Goal: Information Seeking & Learning: Find specific fact

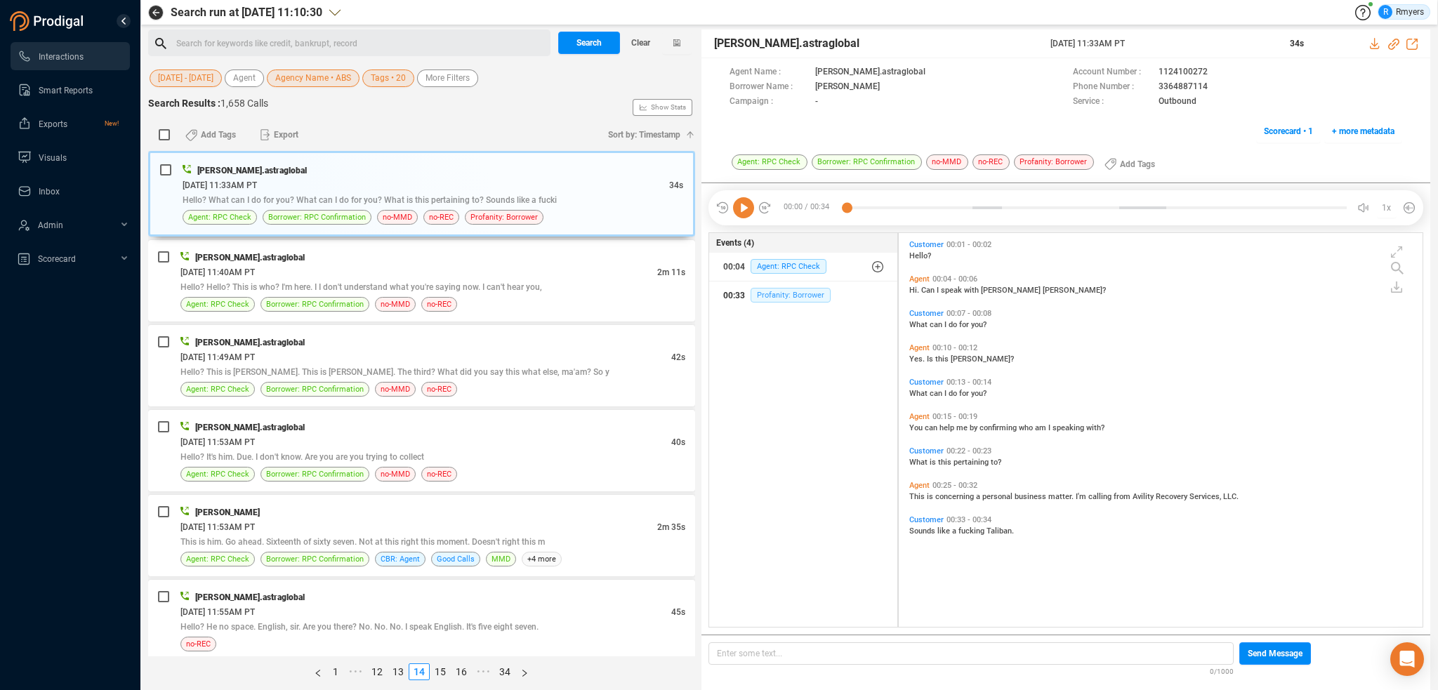
click at [807, 291] on span "Profanity: Borrower" at bounding box center [790, 295] width 80 height 15
click at [342, 292] on div "Hello? Hello? This is who? I'm here. I I don't understand what you're saying no…" at bounding box center [432, 286] width 505 height 15
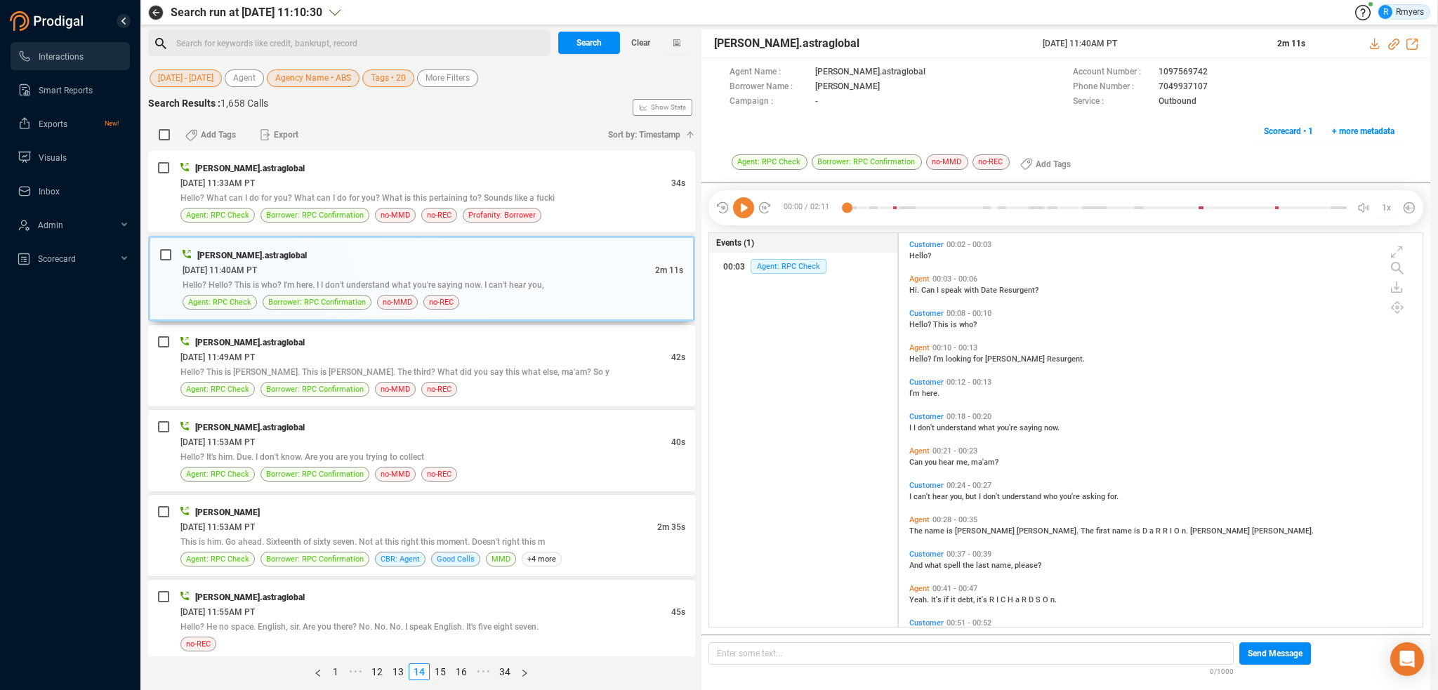
click at [738, 213] on icon at bounding box center [743, 207] width 21 height 21
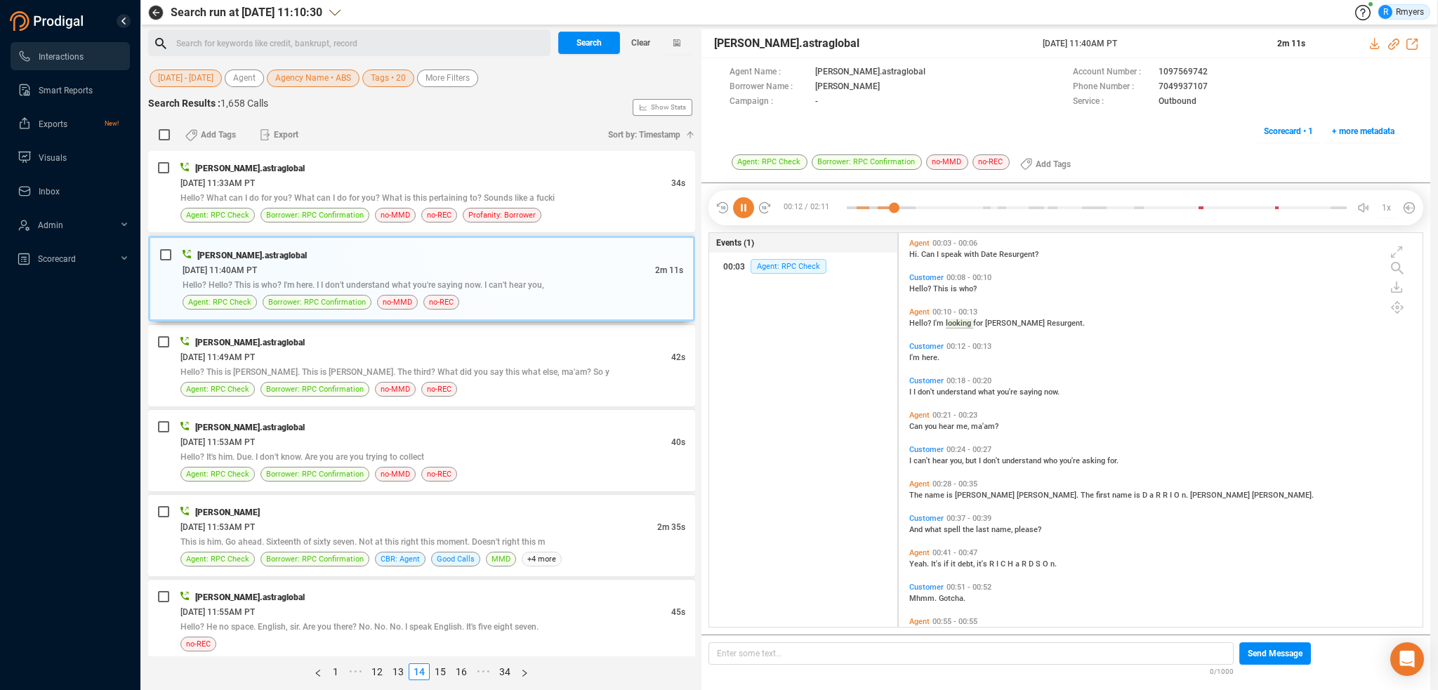
scroll to position [70, 0]
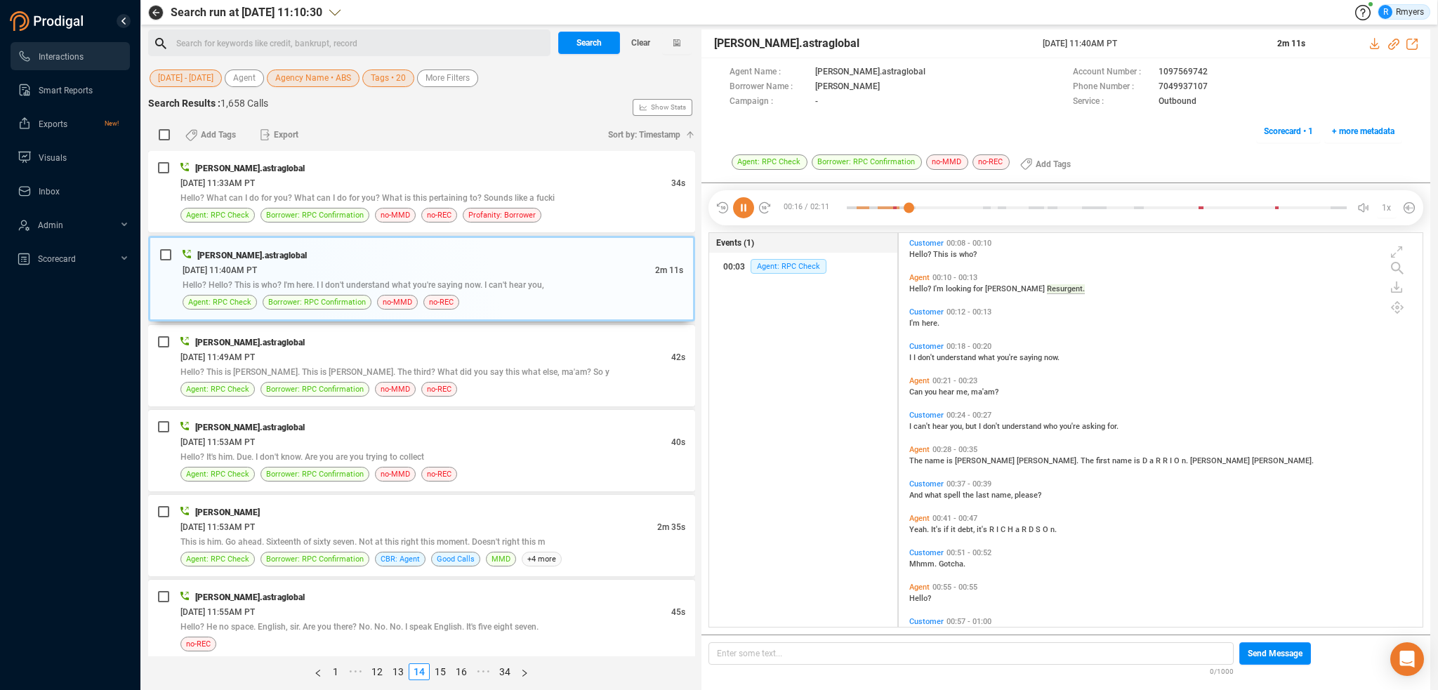
click at [923, 392] on span "Can" at bounding box center [916, 391] width 15 height 9
click at [927, 462] on span "name" at bounding box center [935, 460] width 22 height 9
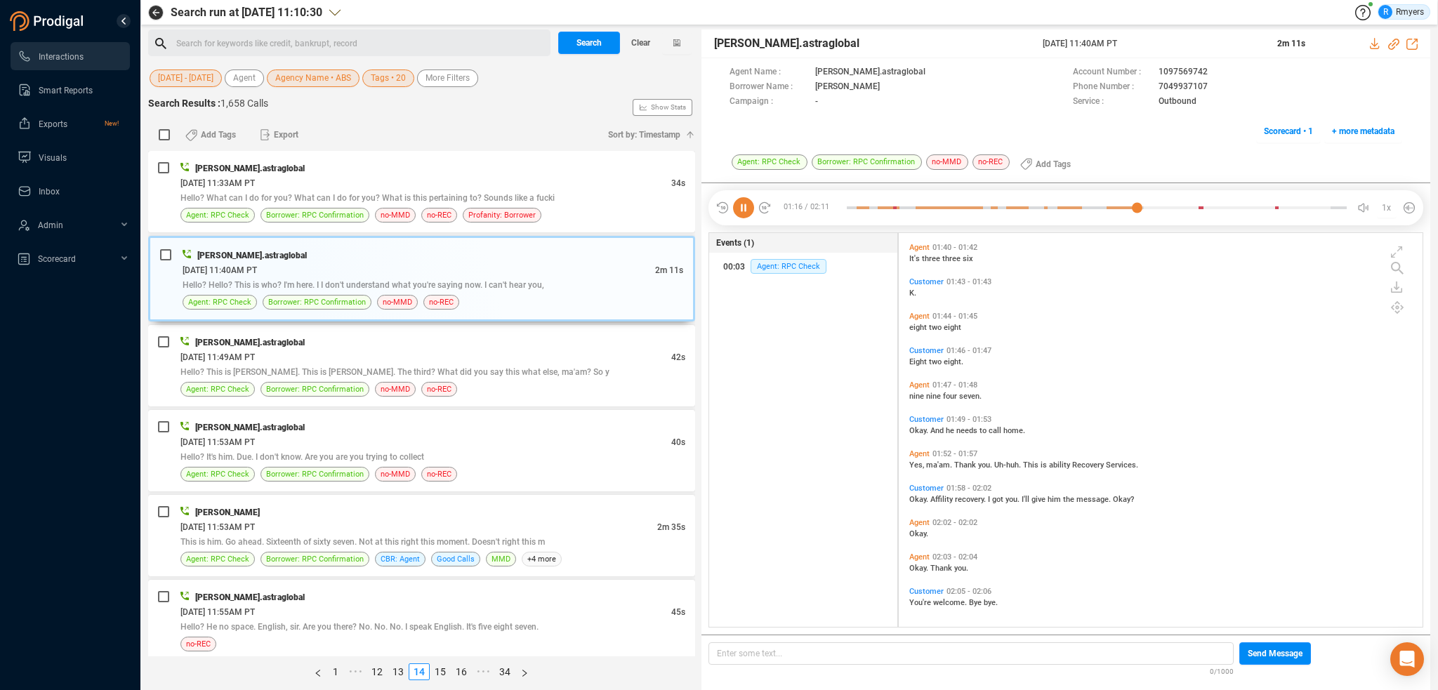
scroll to position [733, 0]
click at [334, 367] on span "Hello? This is John Hunt. This is John Hunt. The third? What did you say this w…" at bounding box center [394, 372] width 429 height 10
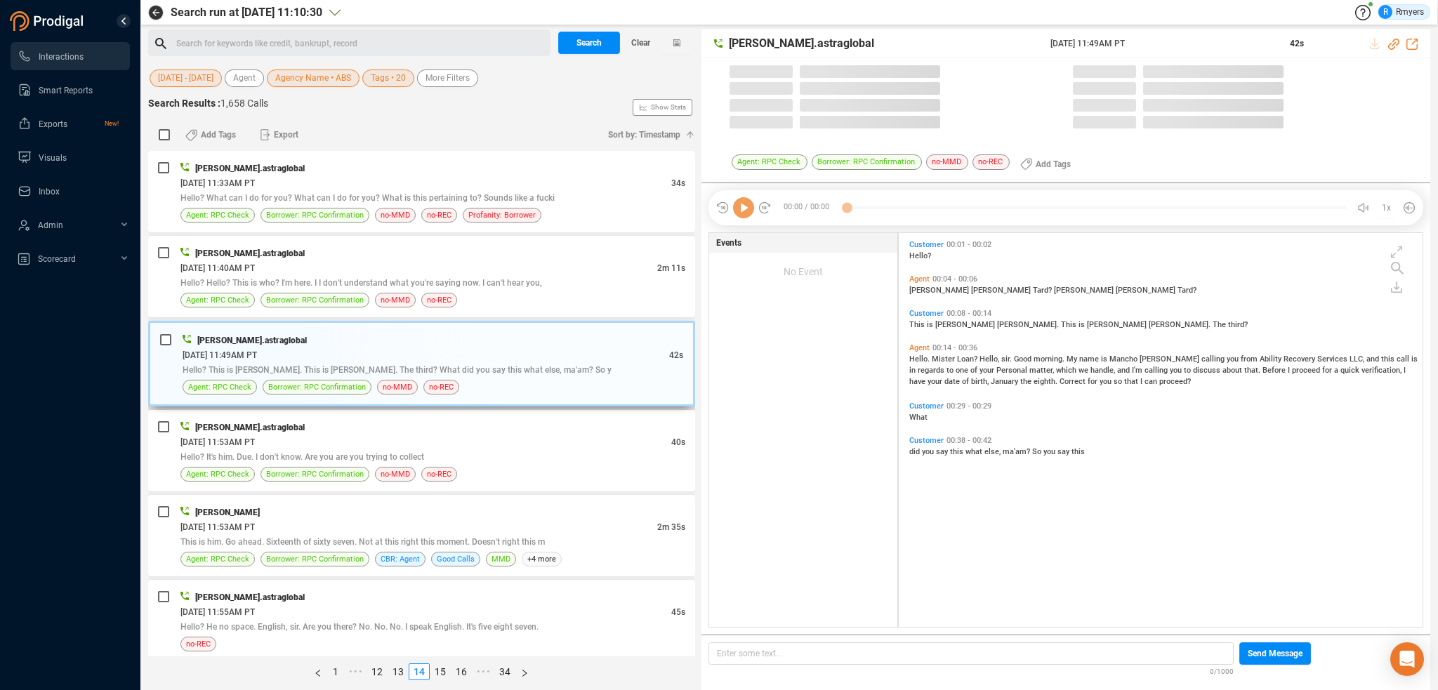
scroll to position [391, 517]
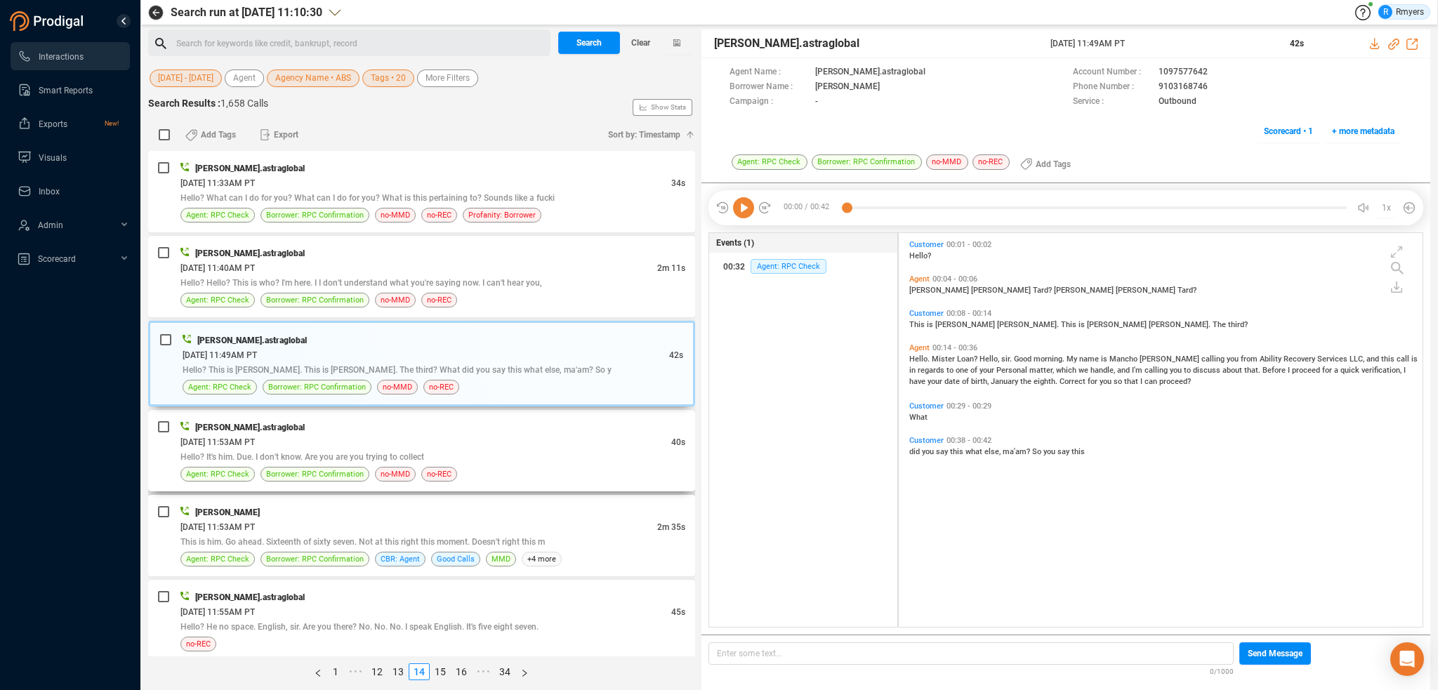
click at [456, 431] on div "[PERSON_NAME].astraglobal" at bounding box center [432, 427] width 505 height 15
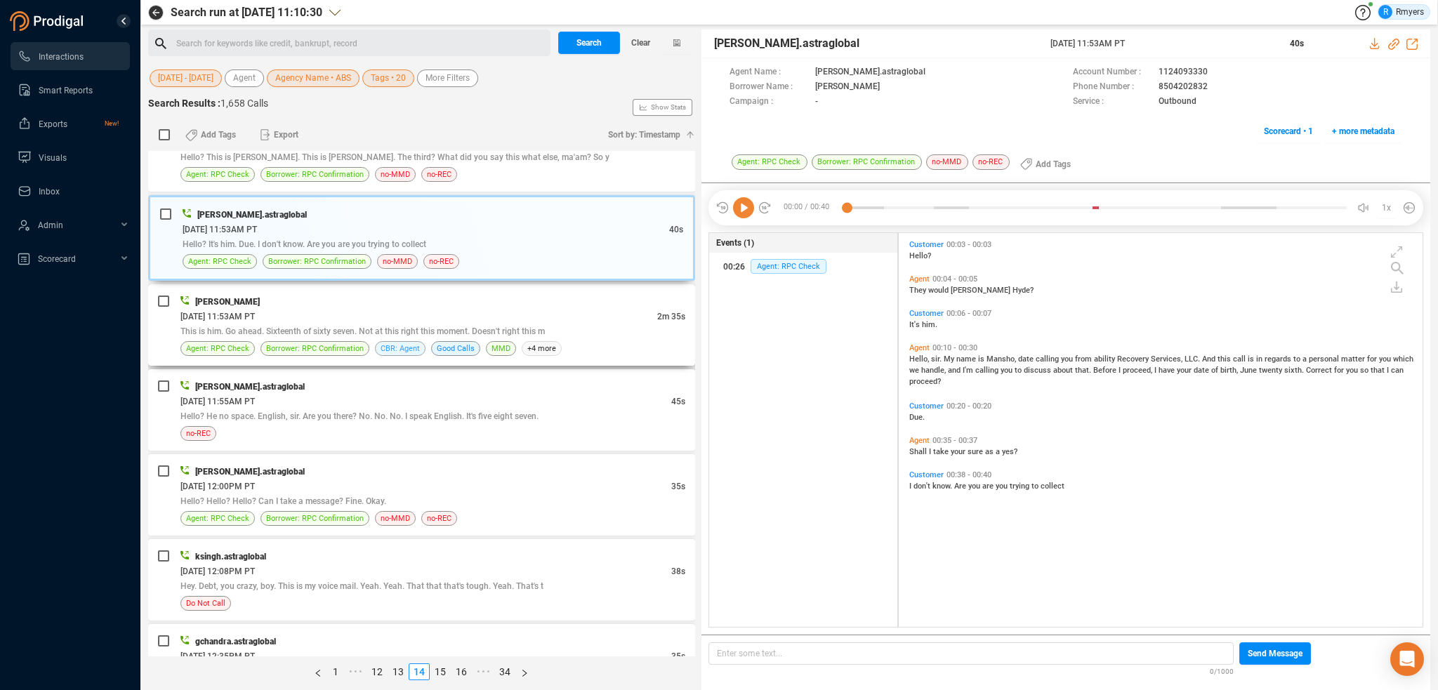
click at [404, 347] on span "CBR: Agent" at bounding box center [399, 348] width 39 height 13
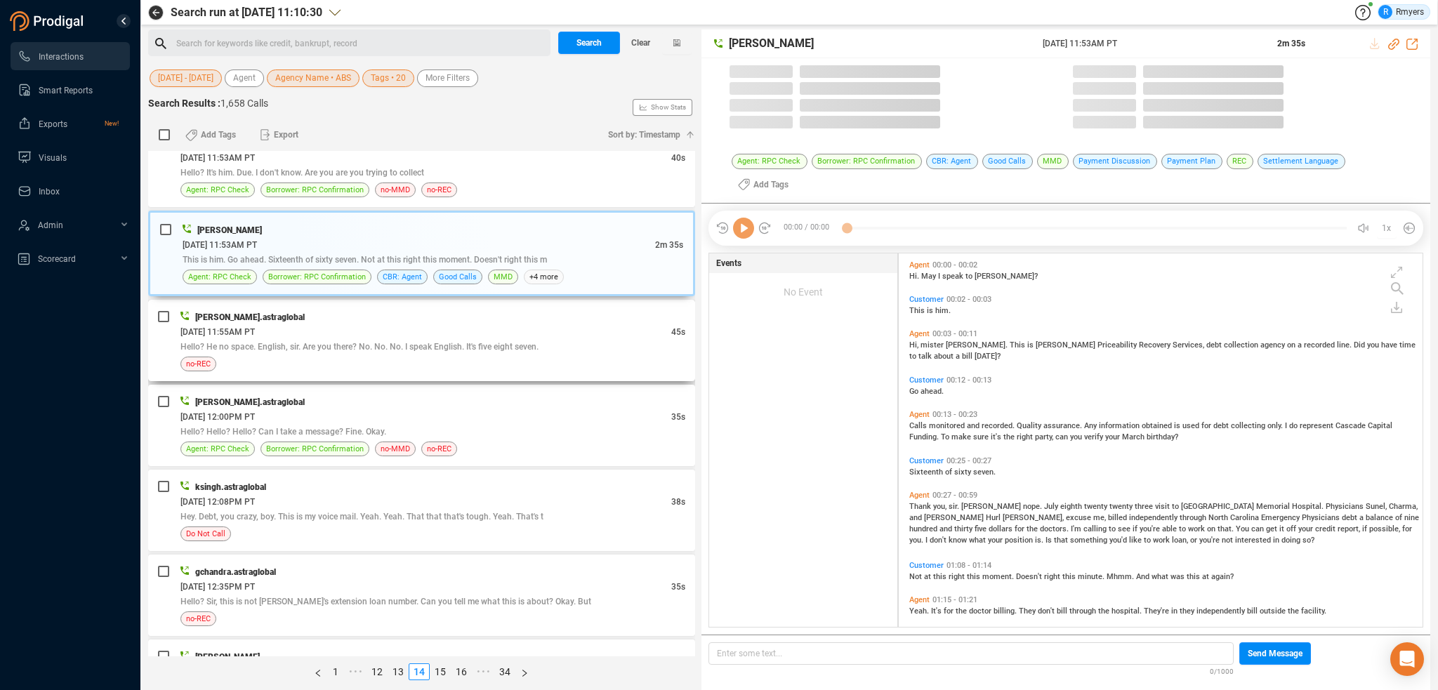
scroll to position [371, 517]
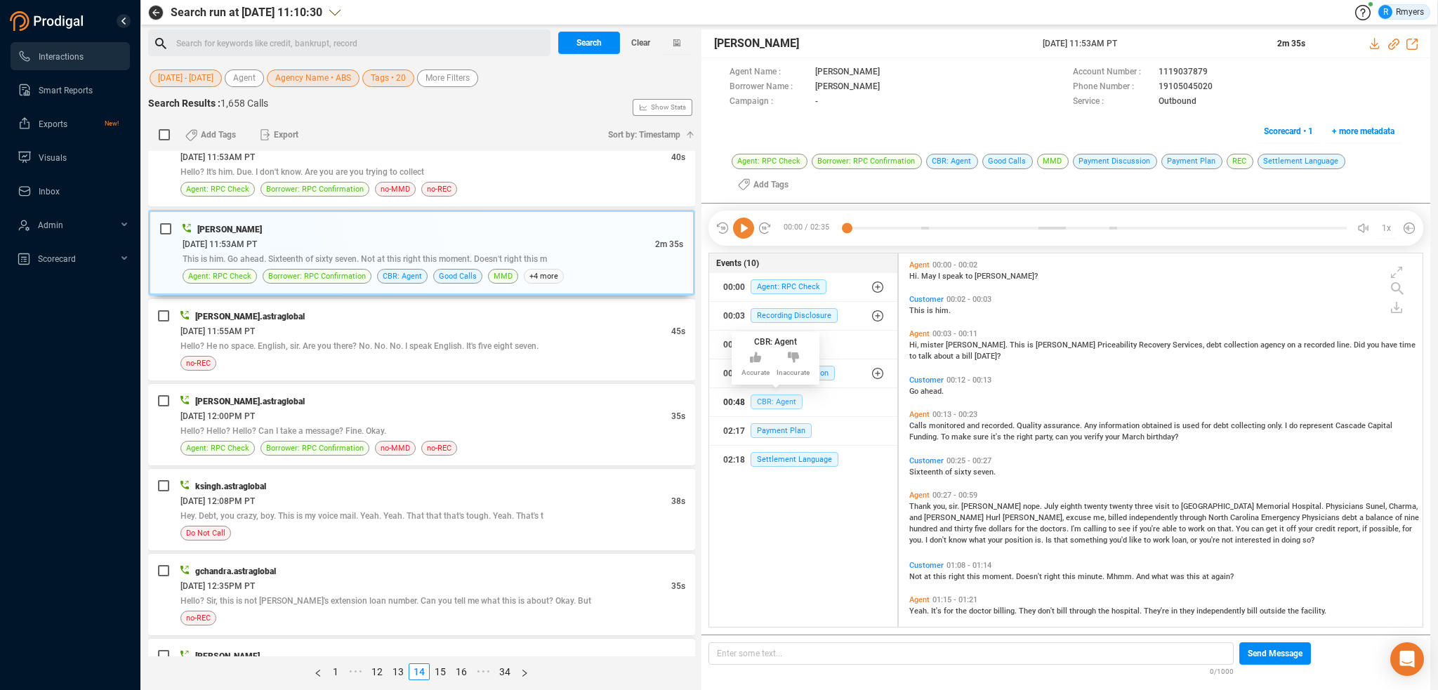
click at [775, 400] on span "CBR: Agent" at bounding box center [776, 401] width 52 height 15
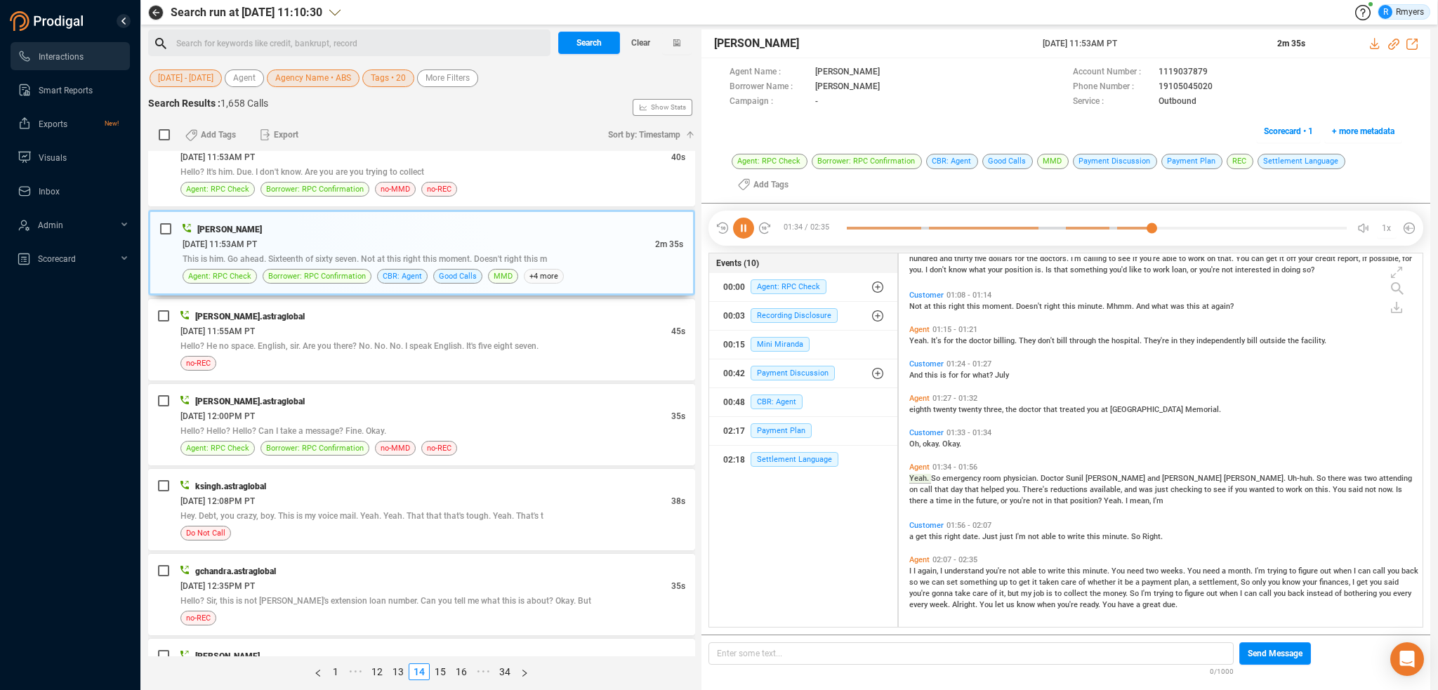
scroll to position [276, 0]
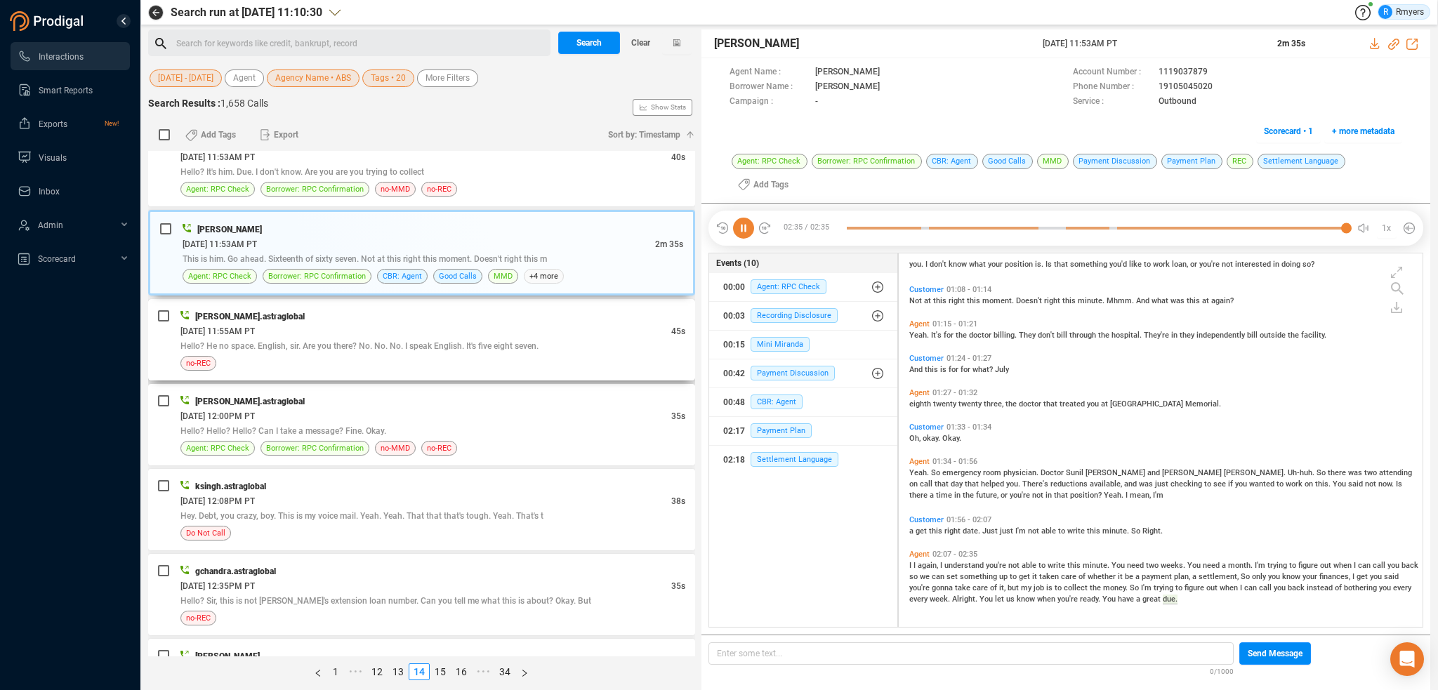
drag, startPoint x: 338, startPoint y: 334, endPoint x: 298, endPoint y: 364, distance: 50.7
click at [338, 334] on div "06/13/2025 @ 11:55AM PT" at bounding box center [425, 331] width 491 height 15
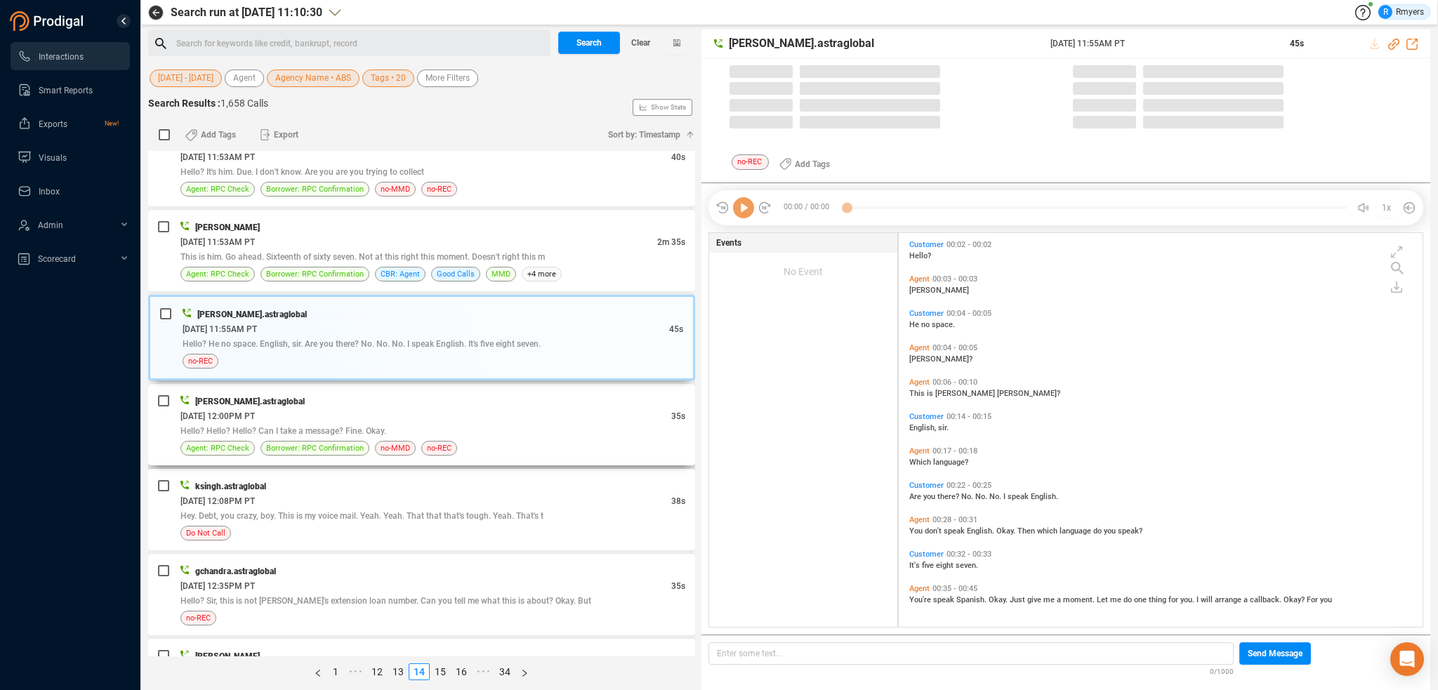
scroll to position [391, 517]
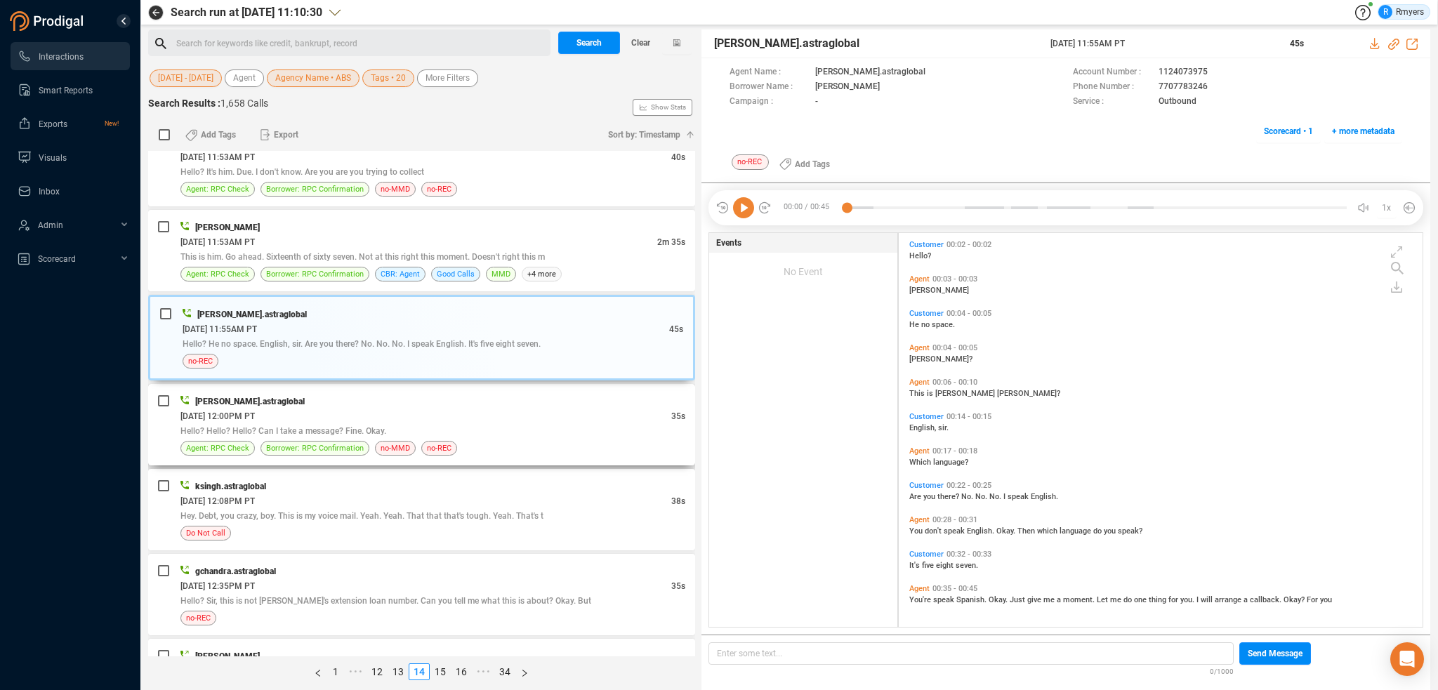
click at [413, 404] on div "[PERSON_NAME].astraglobal" at bounding box center [432, 401] width 505 height 15
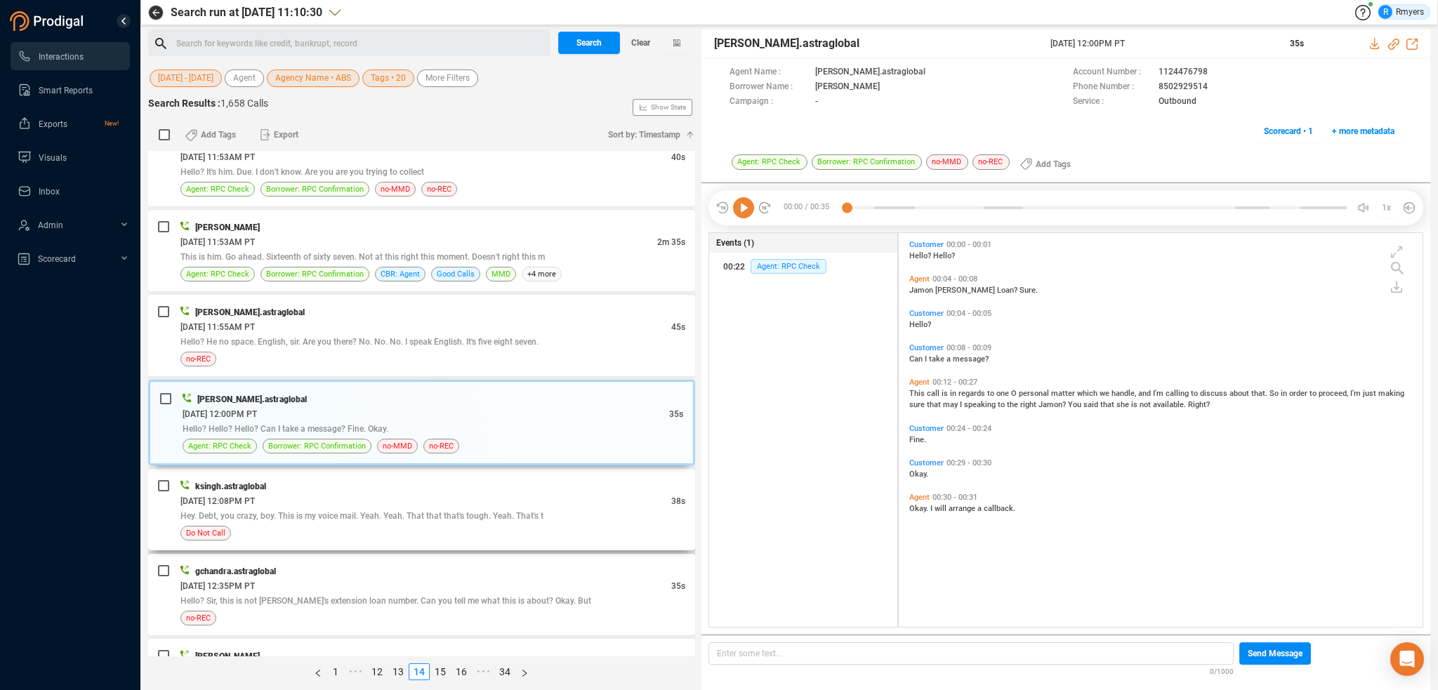
click at [377, 499] on div "06/13/2025 @ 12:08PM PT" at bounding box center [425, 500] width 491 height 15
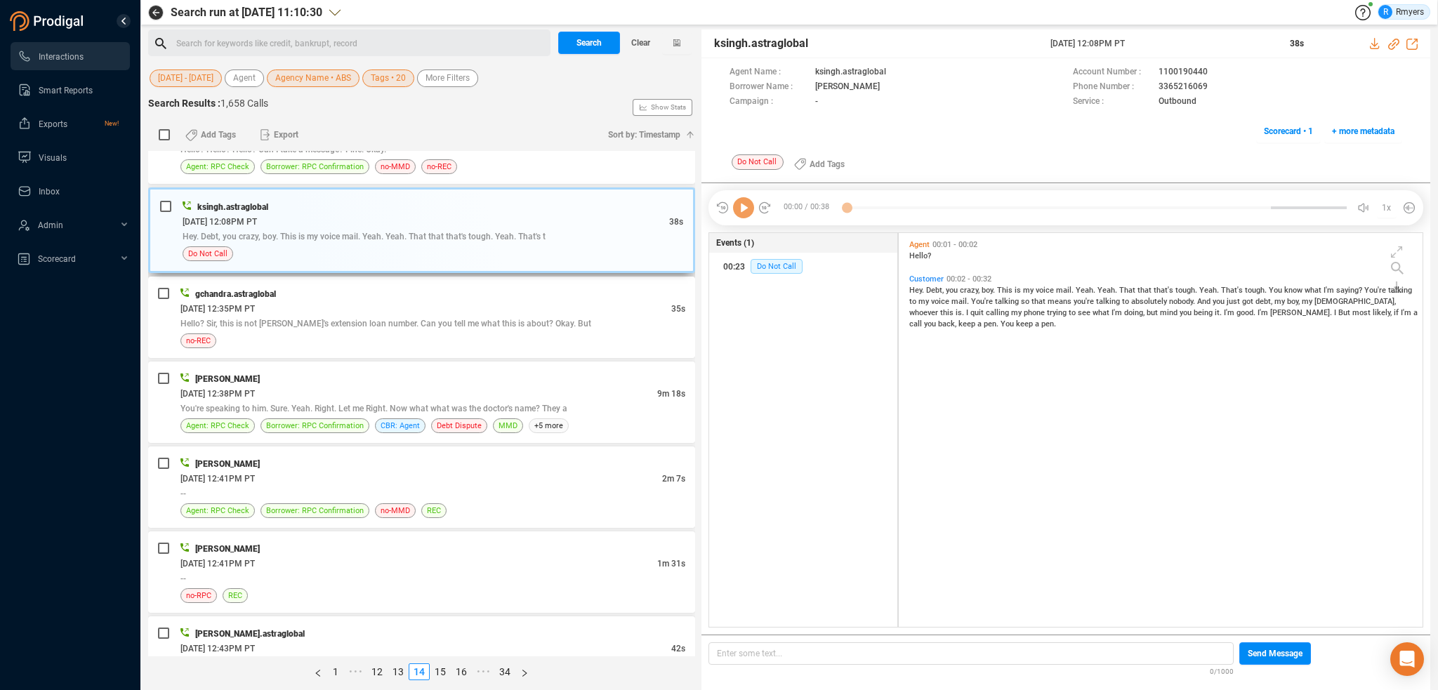
scroll to position [562, 0]
click at [741, 207] on icon at bounding box center [743, 207] width 21 height 21
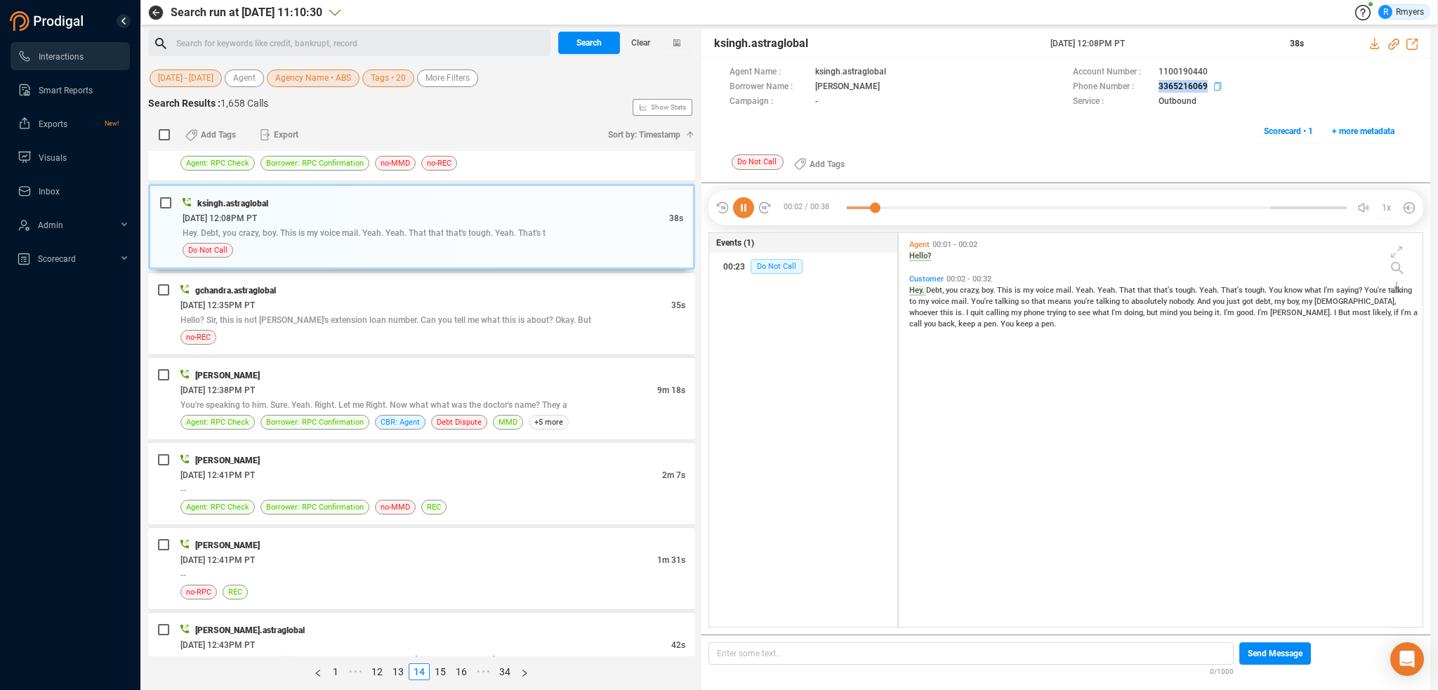
drag, startPoint x: 1150, startPoint y: 83, endPoint x: 1205, endPoint y: 86, distance: 54.2
click at [1205, 86] on div "Phone Number : 3365216069" at bounding box center [1237, 87] width 329 height 15
copy div "3365216069"
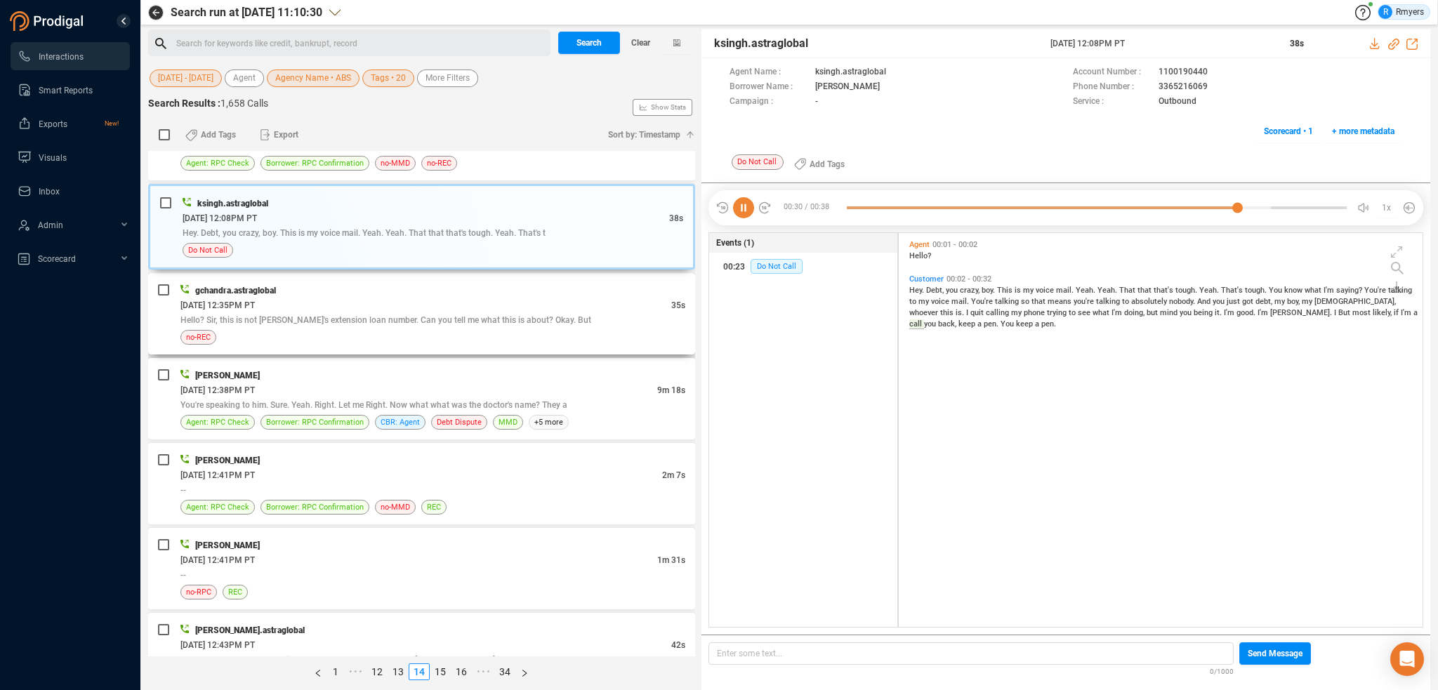
click at [402, 307] on div "06/13/2025 @ 12:35PM PT" at bounding box center [425, 305] width 491 height 15
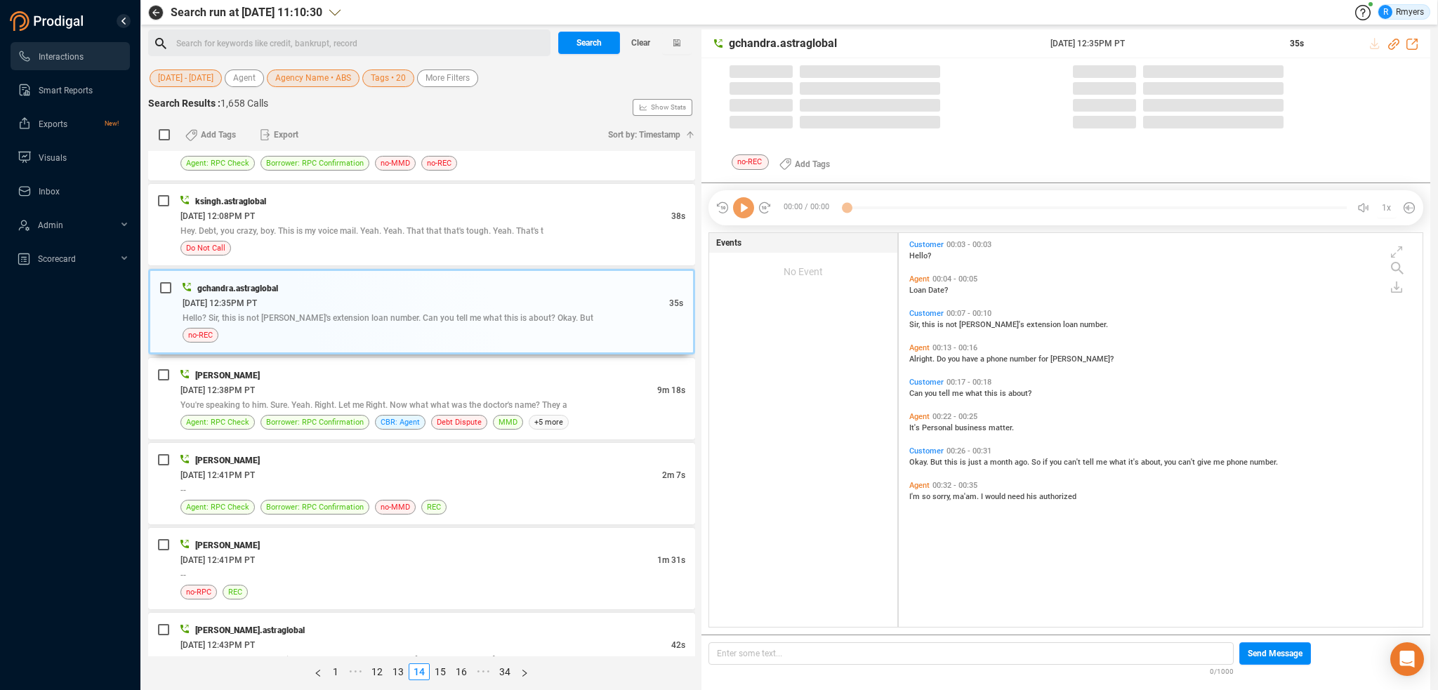
scroll to position [391, 517]
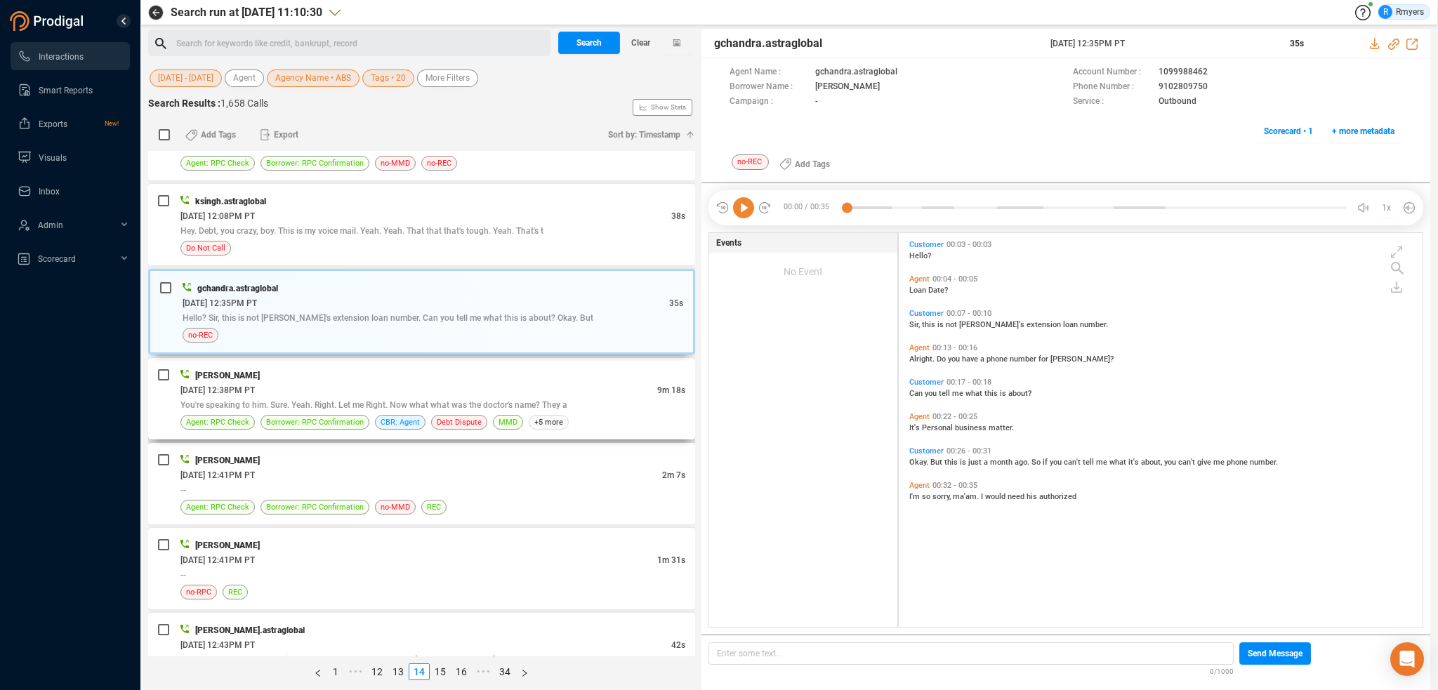
click at [427, 387] on div "06/13/2025 @ 12:38PM PT" at bounding box center [418, 390] width 477 height 15
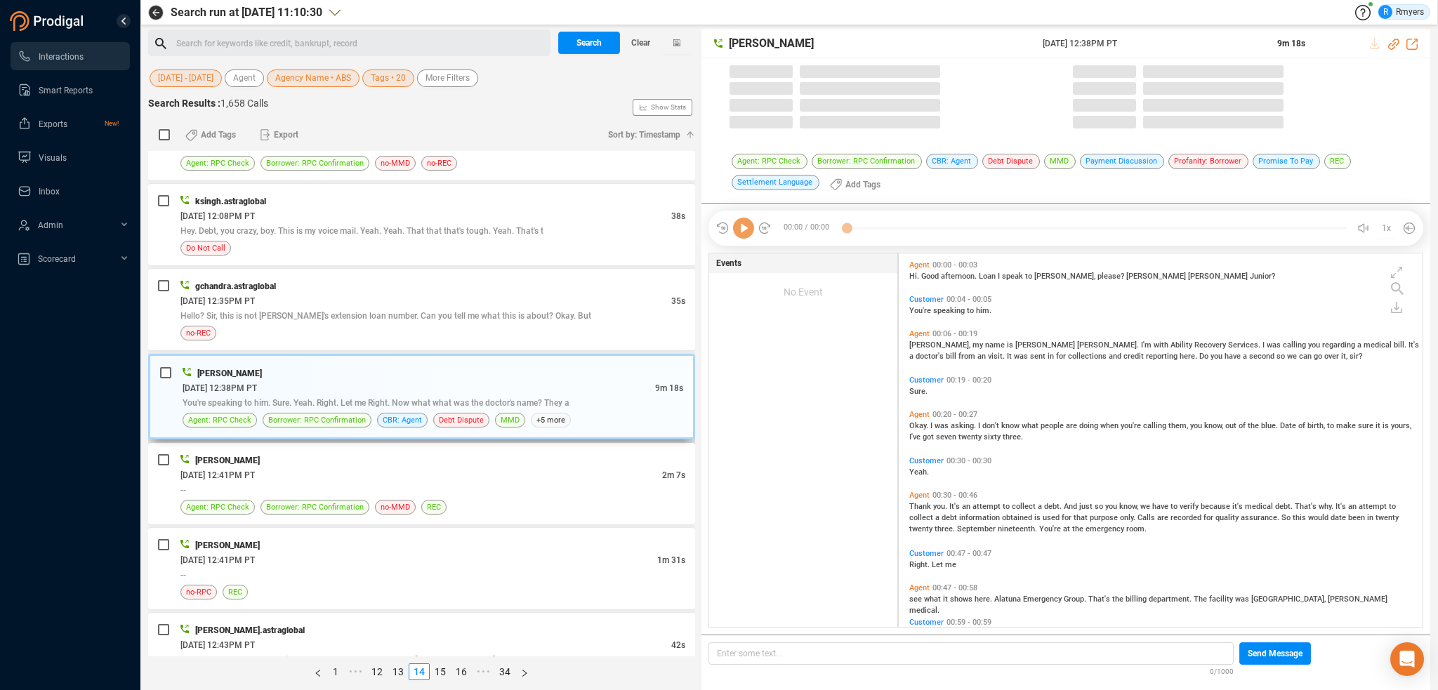
scroll to position [371, 517]
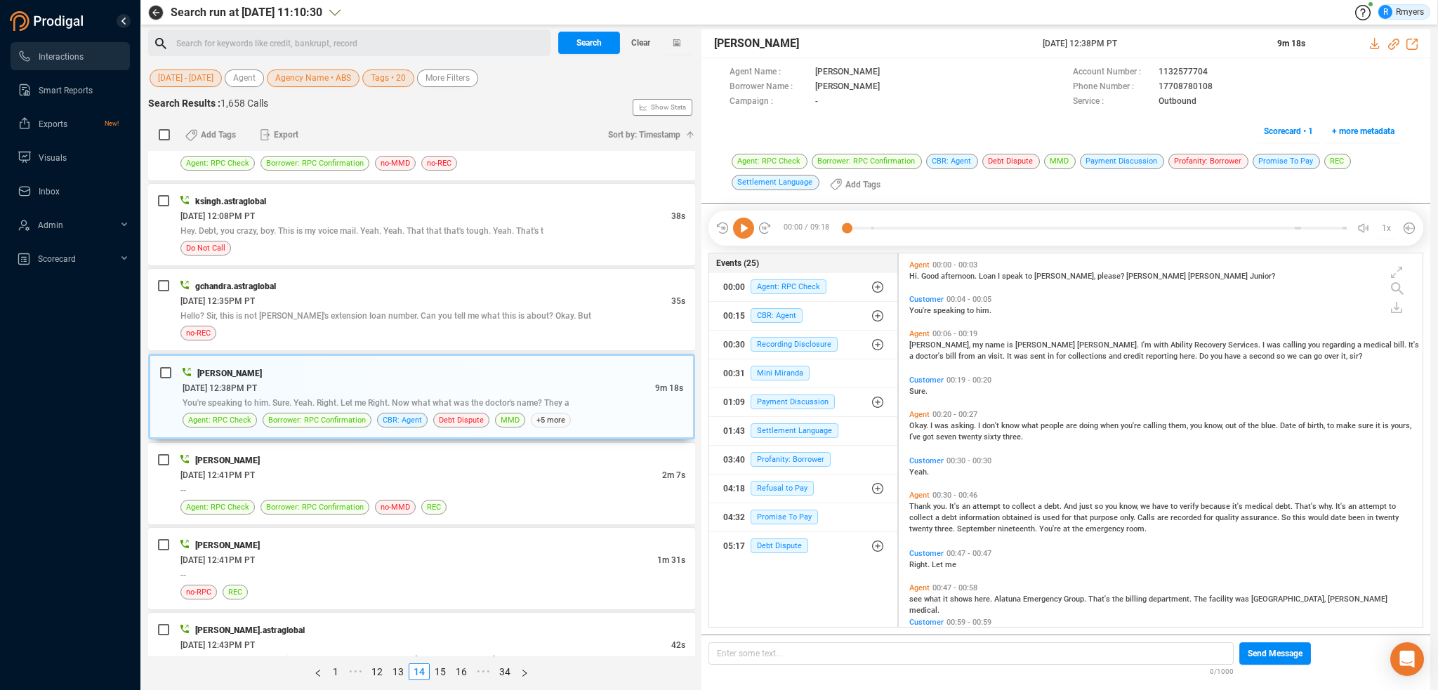
click at [745, 231] on icon at bounding box center [743, 228] width 21 height 21
click at [1393, 44] on icon at bounding box center [1393, 44] width 11 height 11
drag, startPoint x: 1030, startPoint y: 44, endPoint x: 1146, endPoint y: 44, distance: 115.1
click at [1146, 44] on div "John Tucker 13 Jun 2025 @ 12:38PM PT 9m 18s" at bounding box center [1065, 43] width 729 height 29
copy div "13 Jun 2025 @ 12:38PM PT"
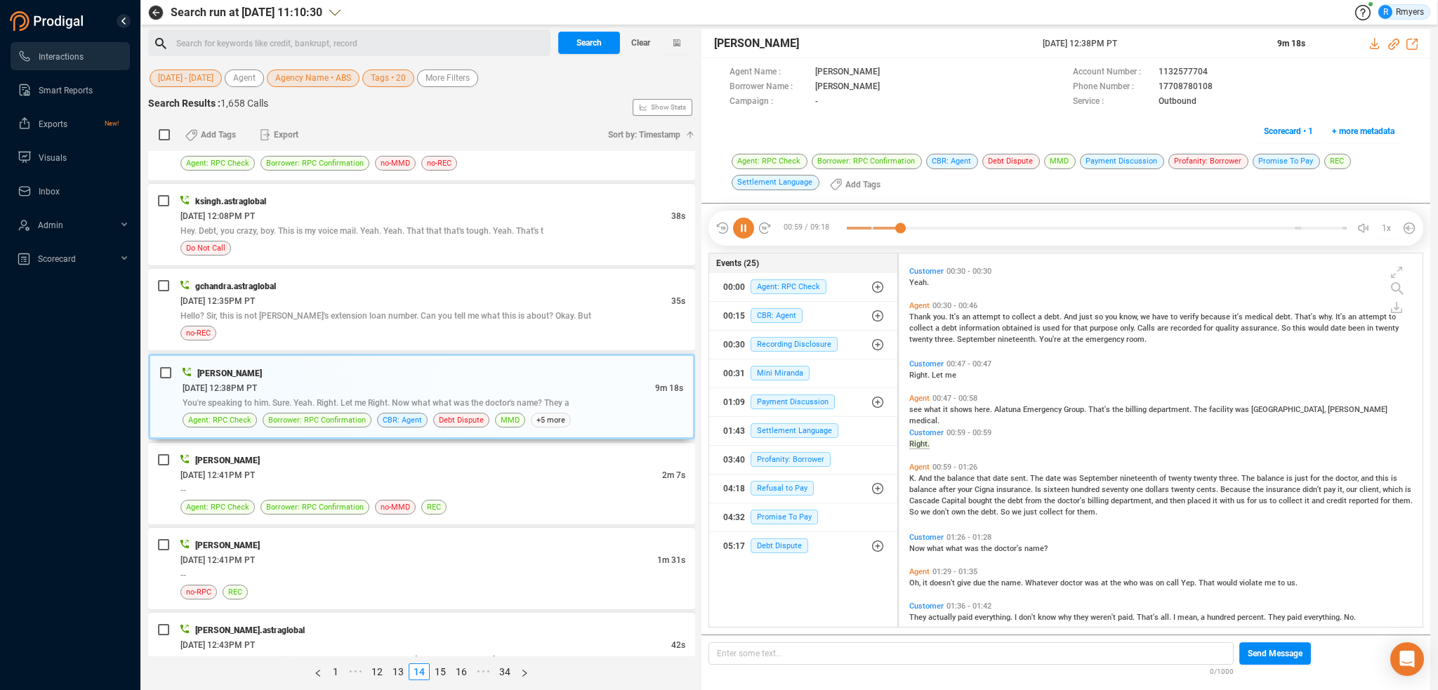
scroll to position [241, 0]
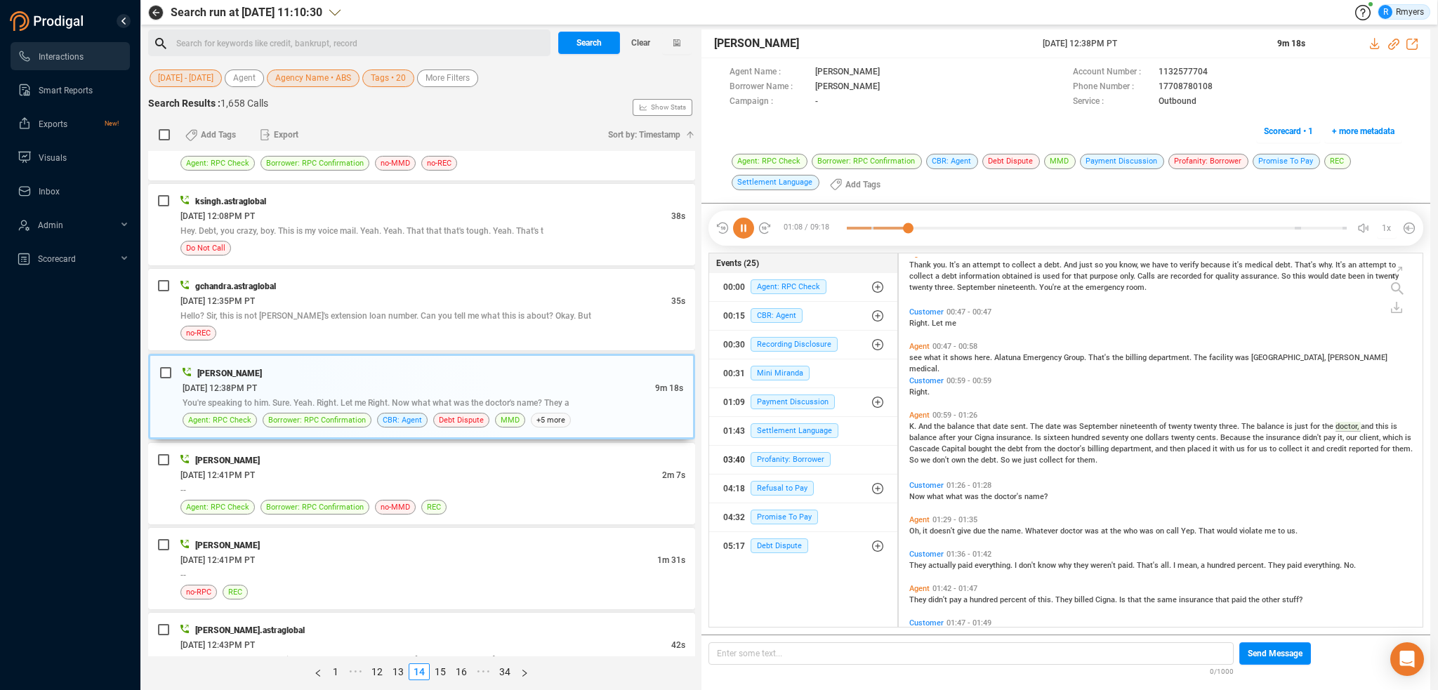
click at [771, 468] on div "03:40 Profanity: Borrower" at bounding box center [803, 460] width 160 height 22
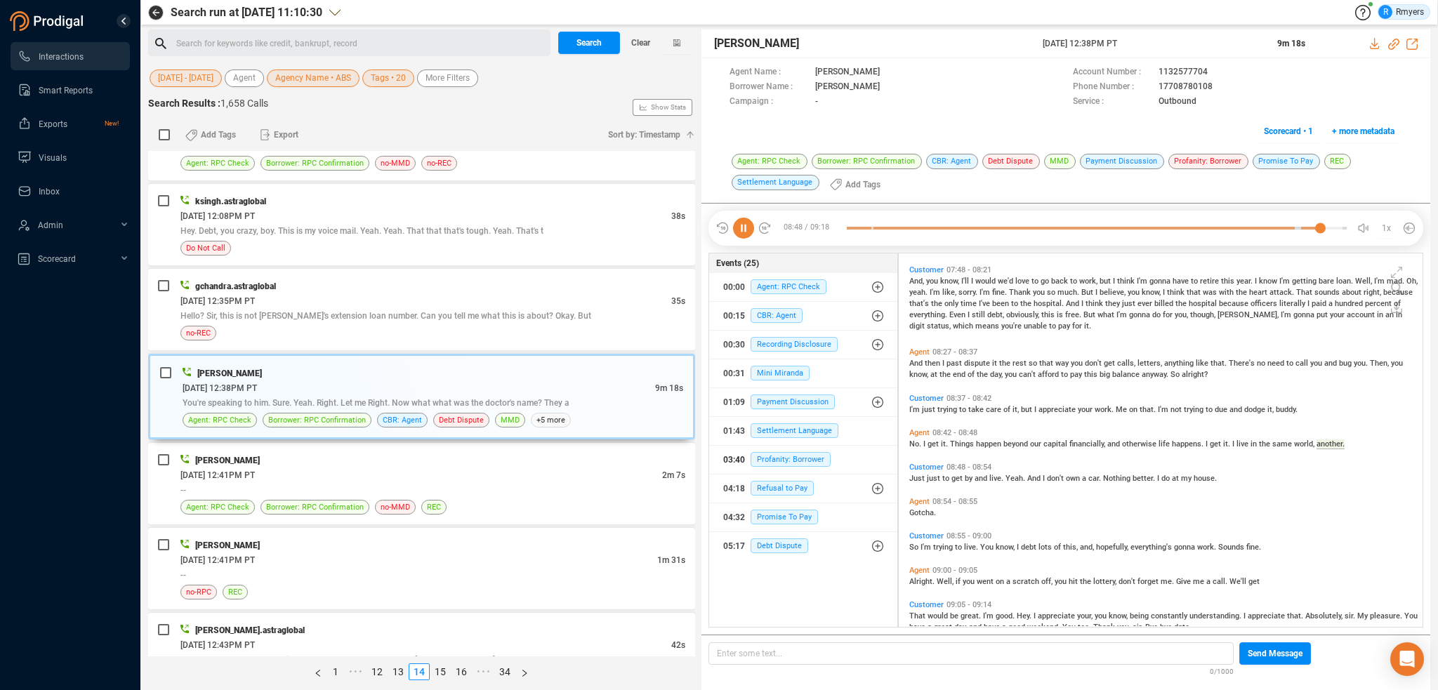
scroll to position [2125, 0]
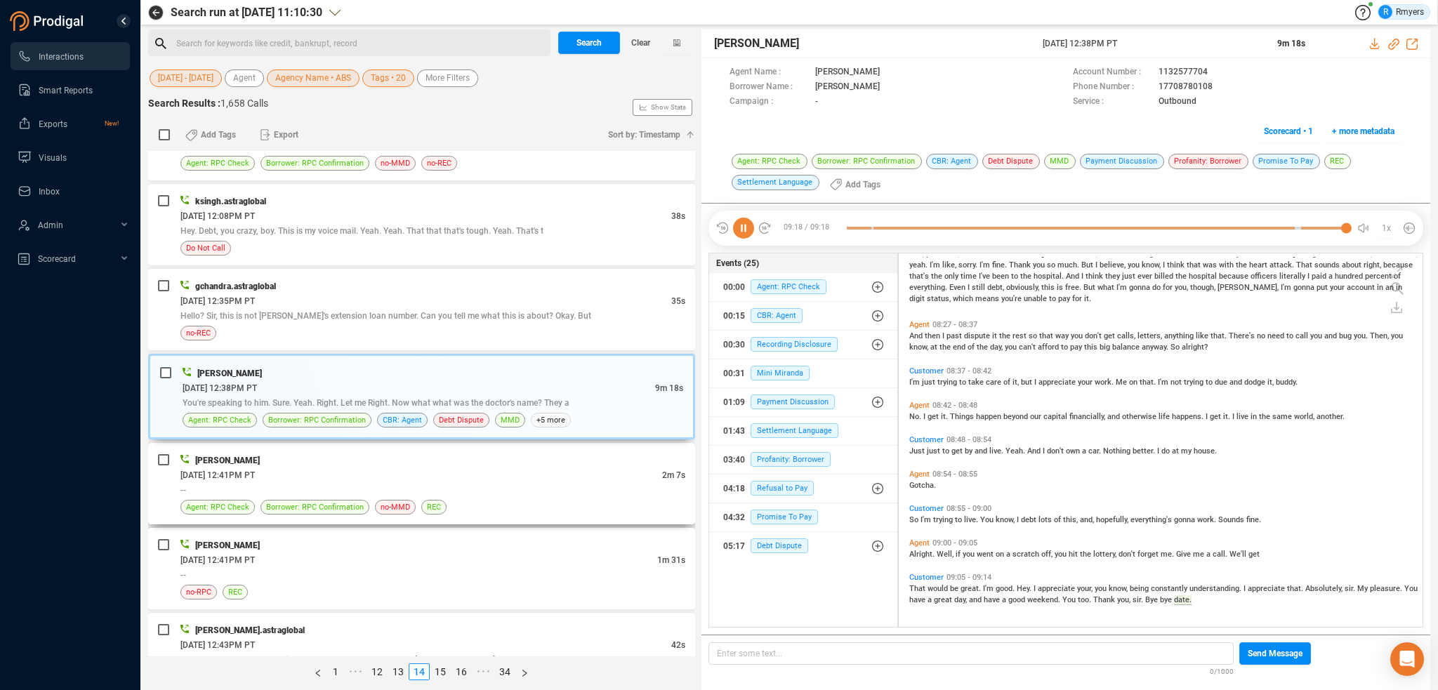
click at [392, 489] on div "--" at bounding box center [432, 489] width 505 height 15
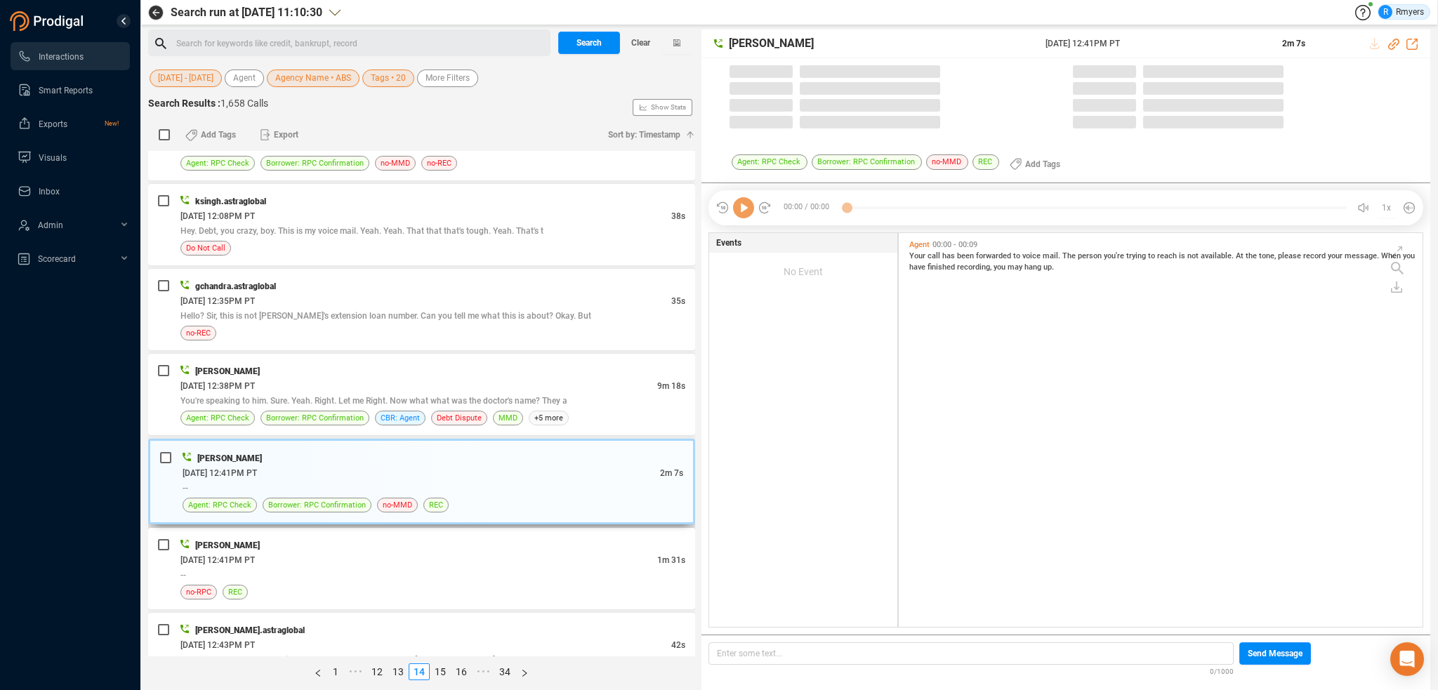
scroll to position [391, 517]
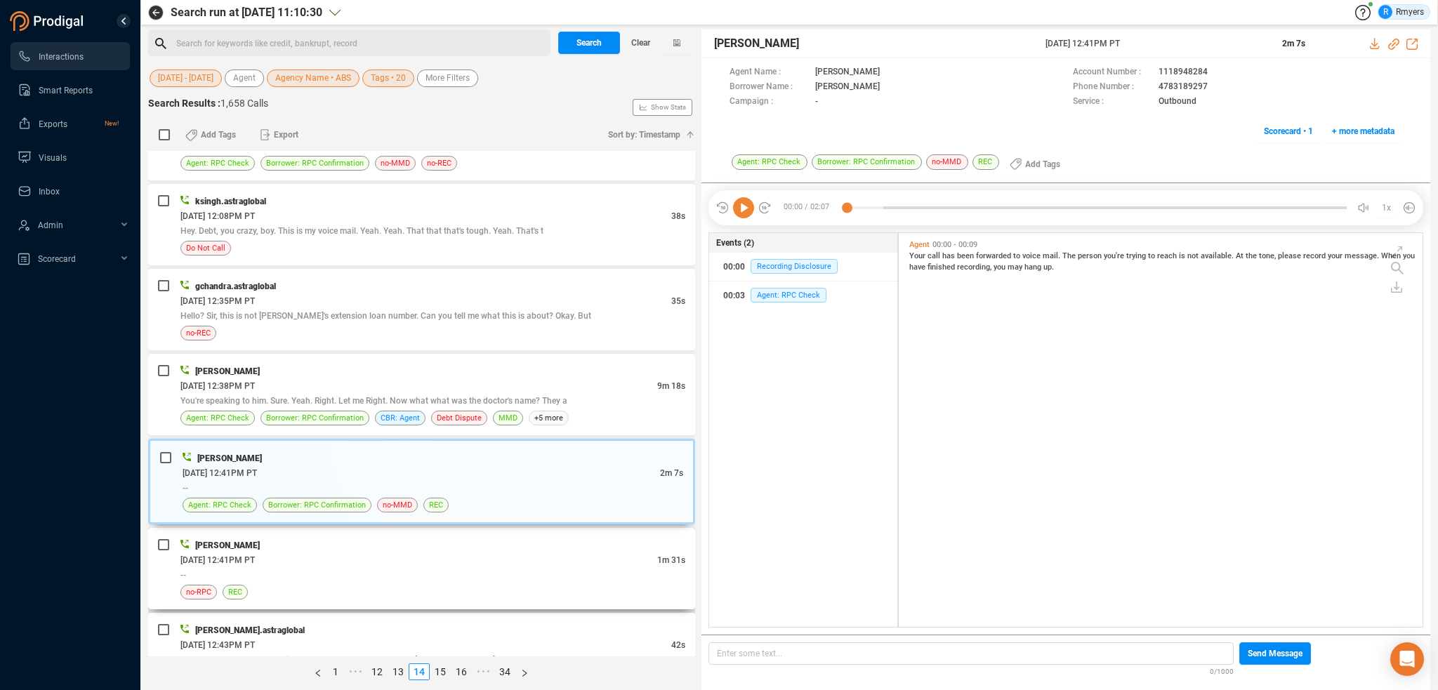
click at [409, 540] on div "[PERSON_NAME]" at bounding box center [432, 545] width 505 height 15
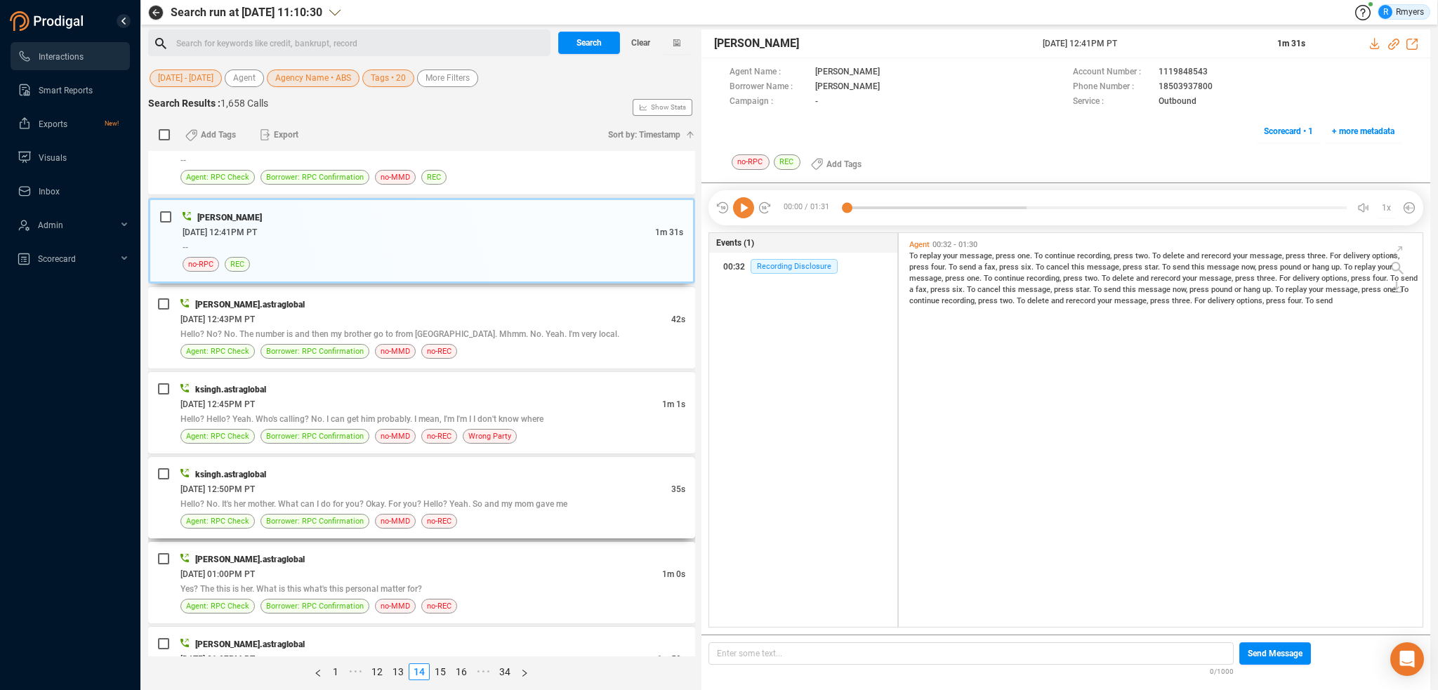
scroll to position [913, 0]
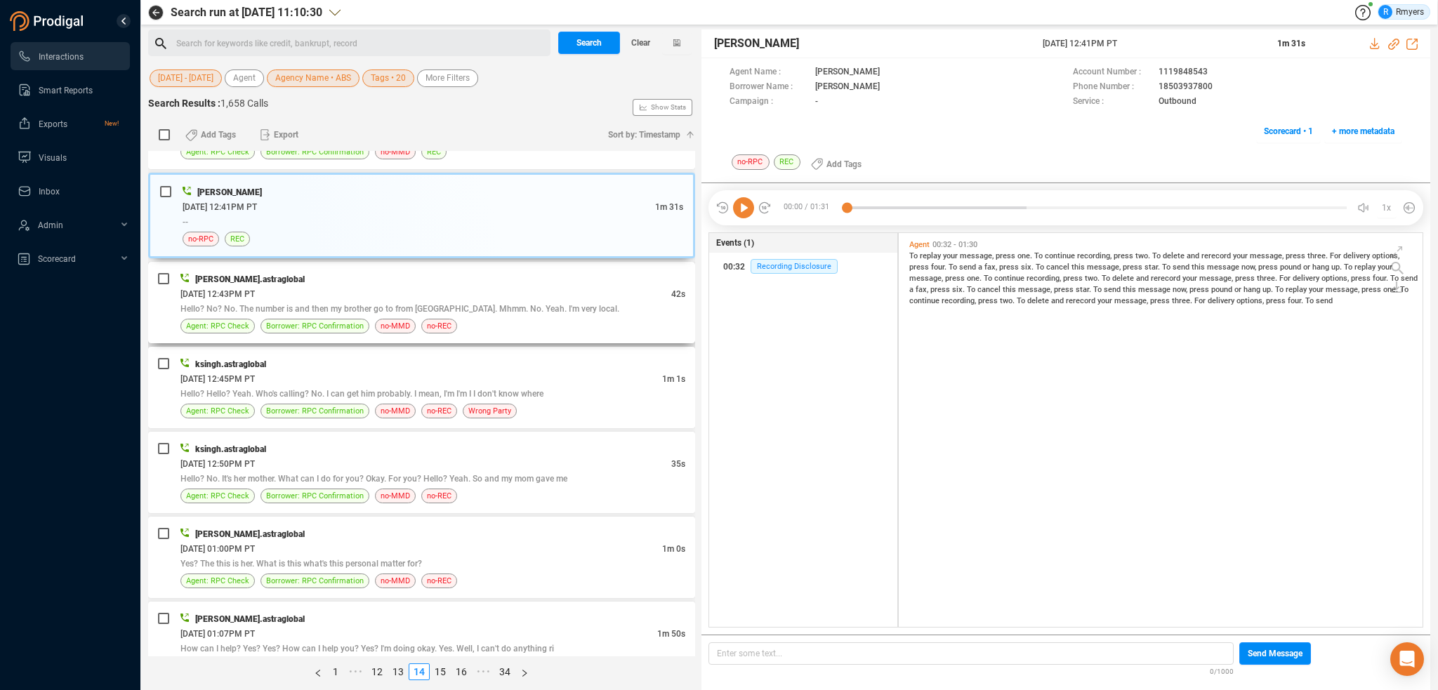
click at [475, 323] on div "Agent: RPC Check Borrower: RPC Confirmation no-MMD no-REC" at bounding box center [432, 326] width 505 height 15
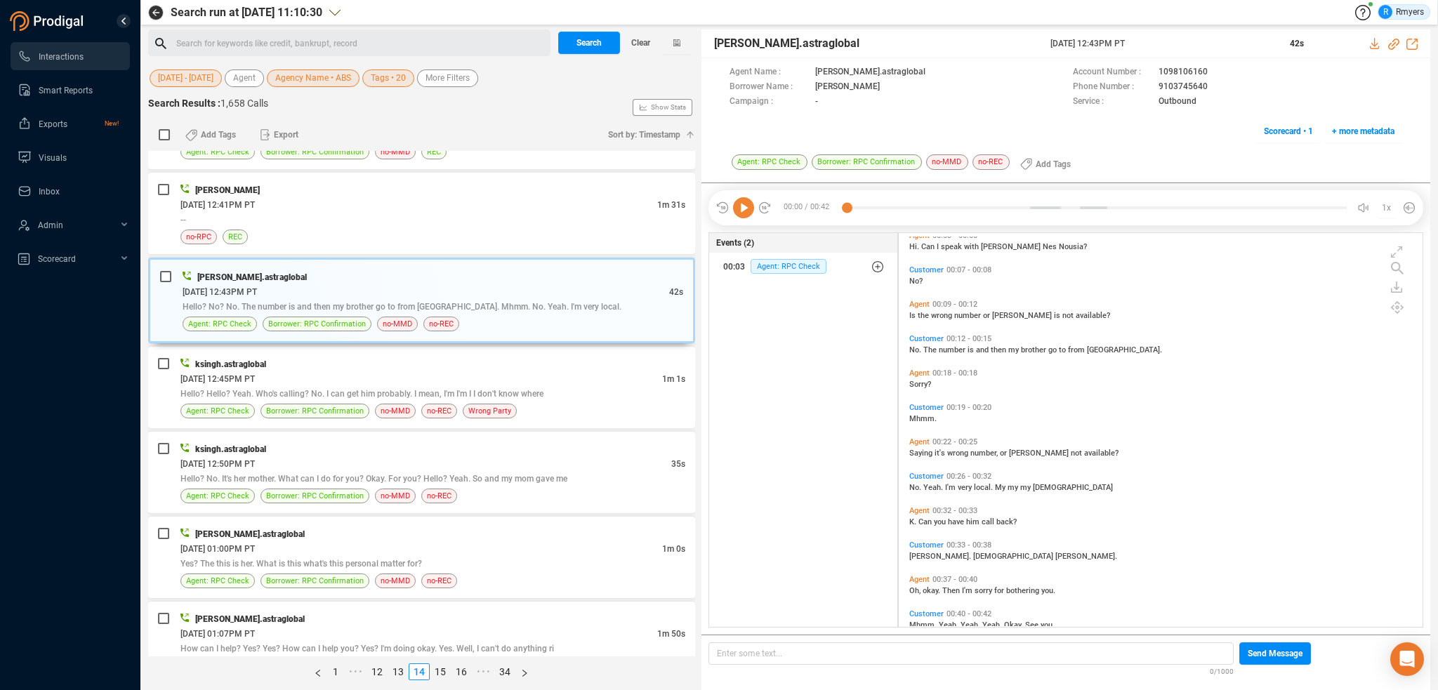
scroll to position [67, 0]
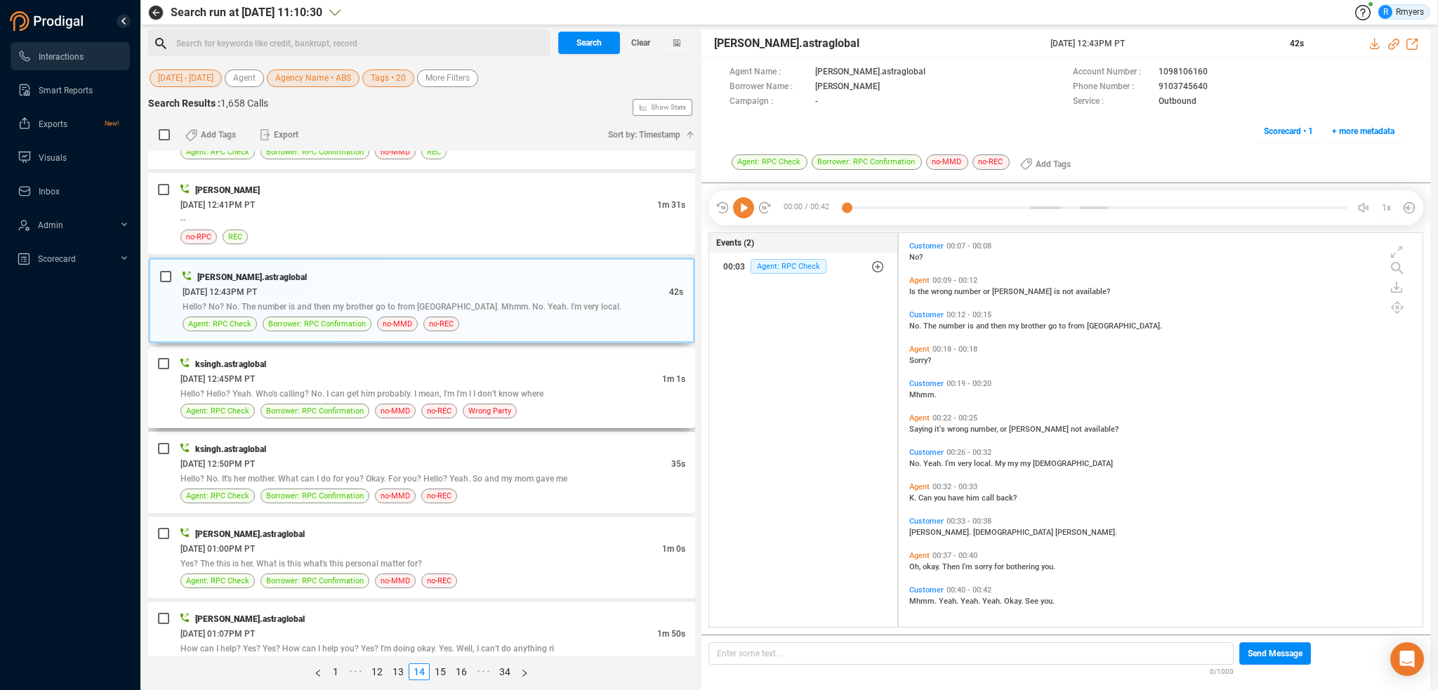
click at [396, 378] on div "06/13/2025 @ 12:45PM PT" at bounding box center [421, 378] width 482 height 15
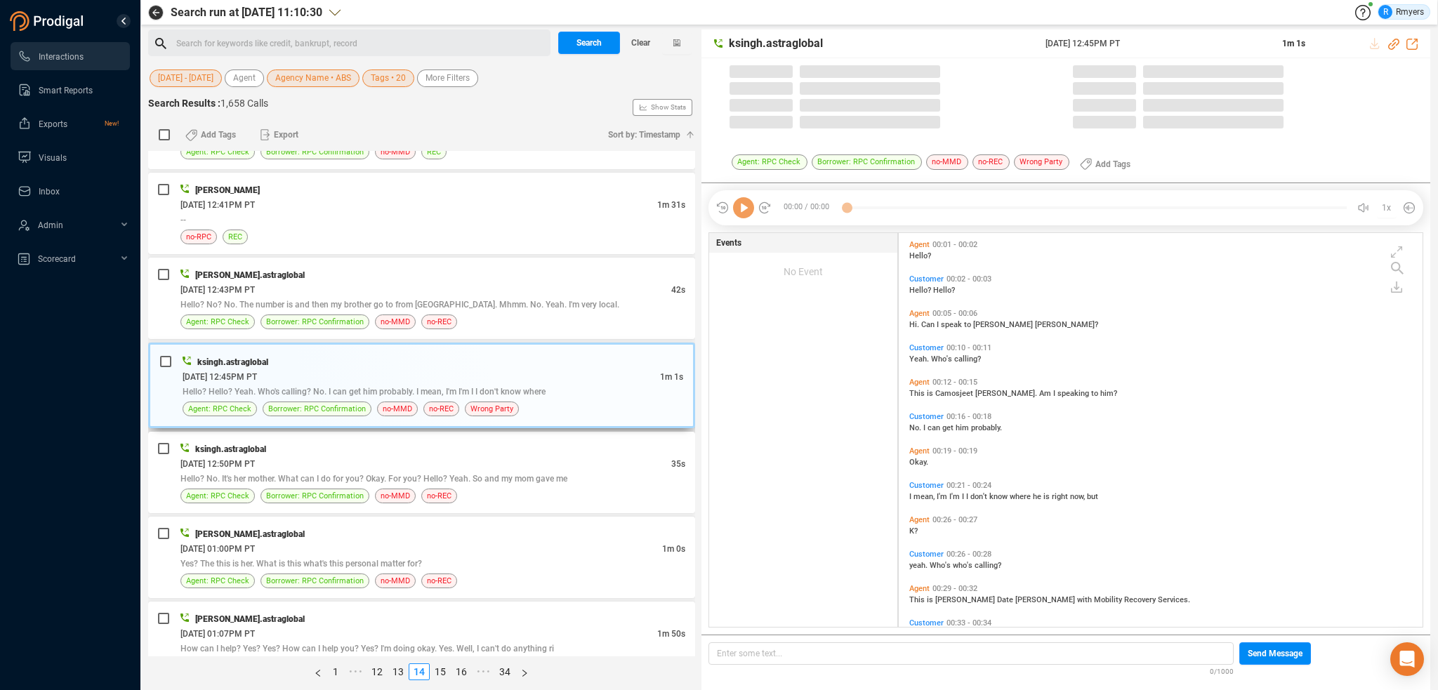
scroll to position [391, 517]
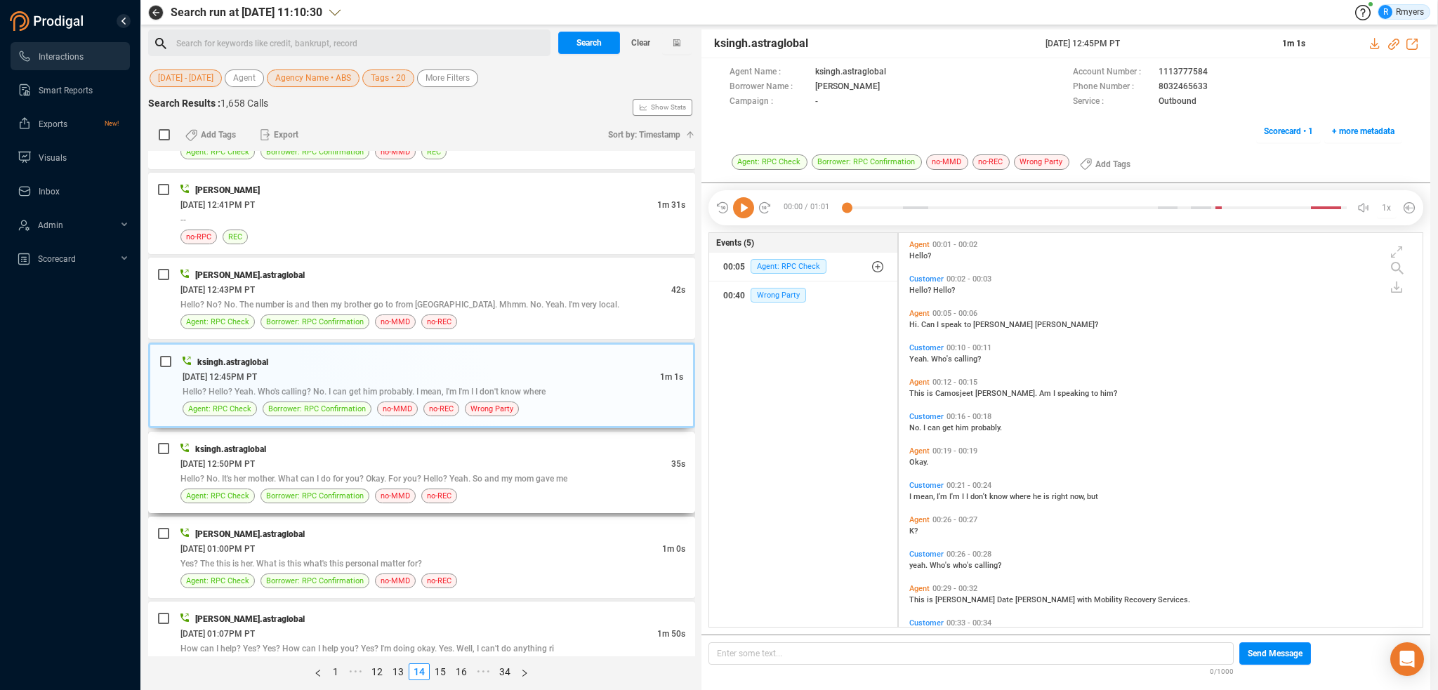
click at [327, 456] on div "06/13/2025 @ 12:50PM PT" at bounding box center [425, 463] width 491 height 15
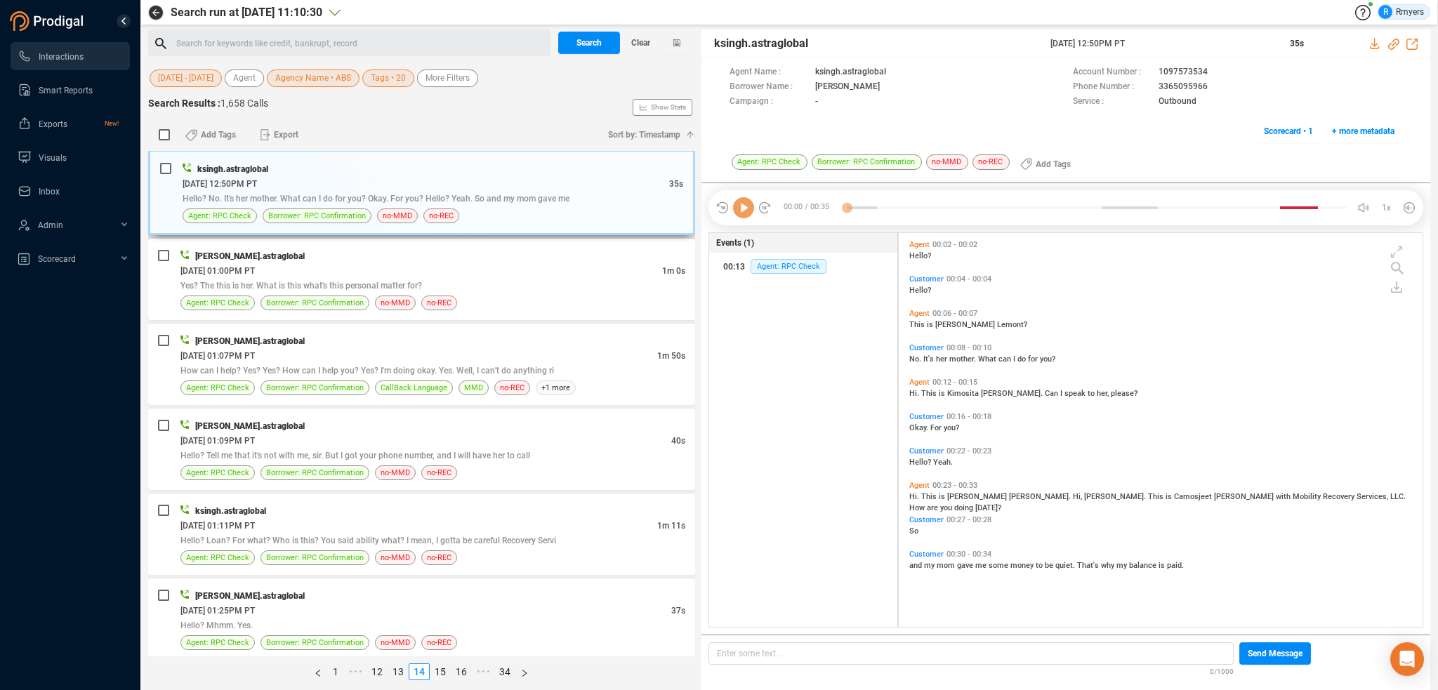
scroll to position [1193, 0]
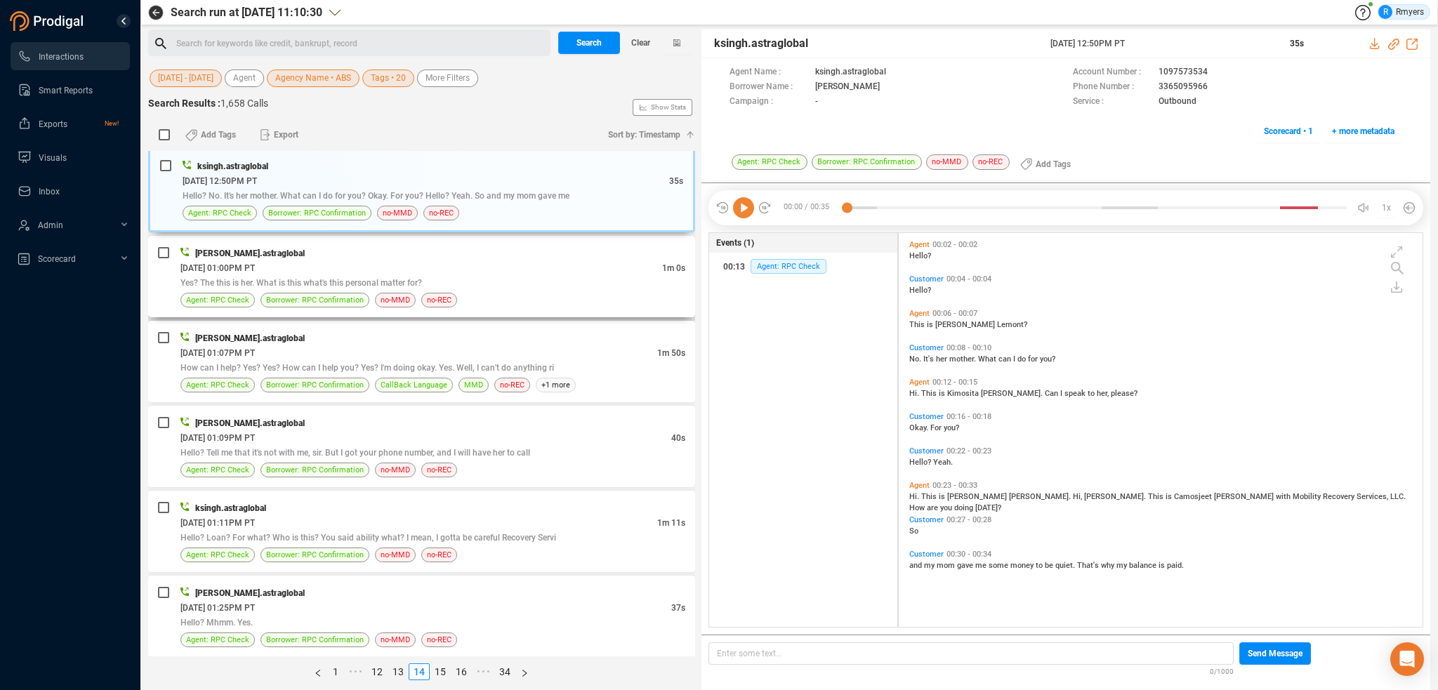
click at [361, 263] on div "06/13/2025 @ 01:00PM PT" at bounding box center [421, 267] width 482 height 15
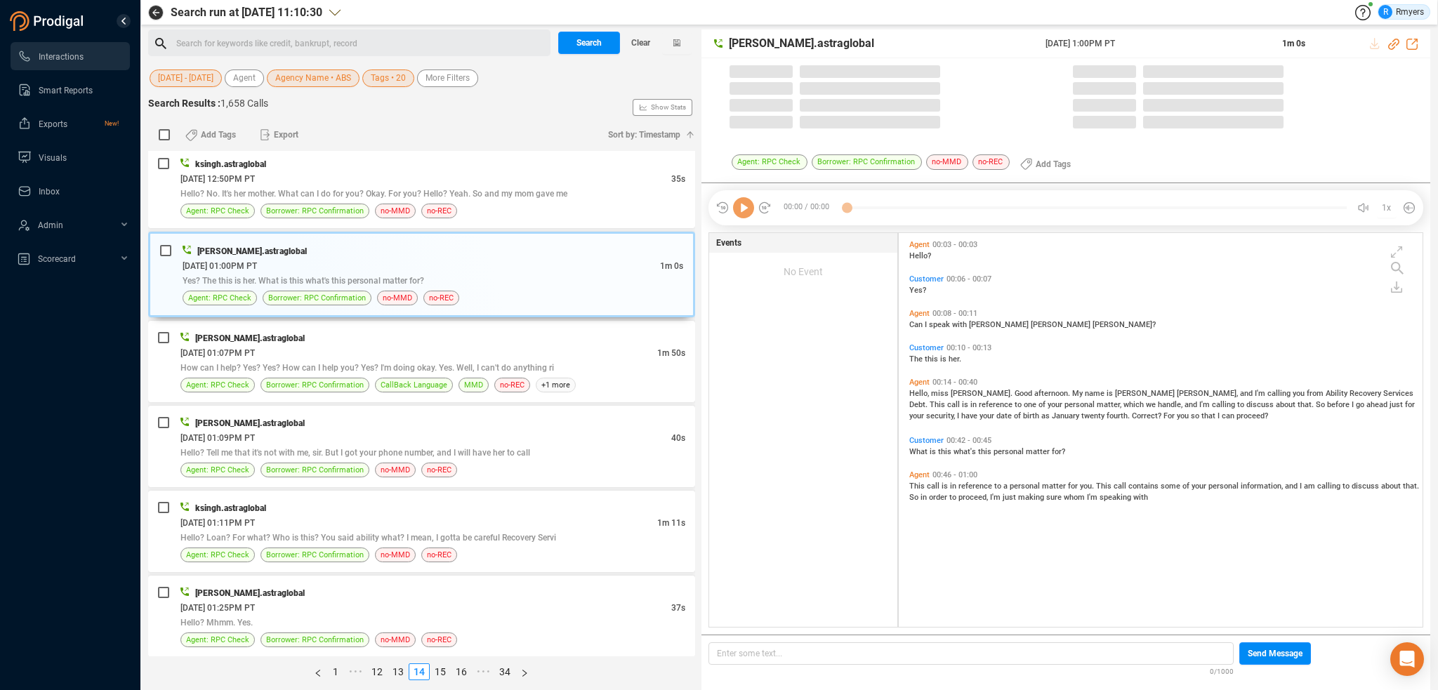
scroll to position [391, 517]
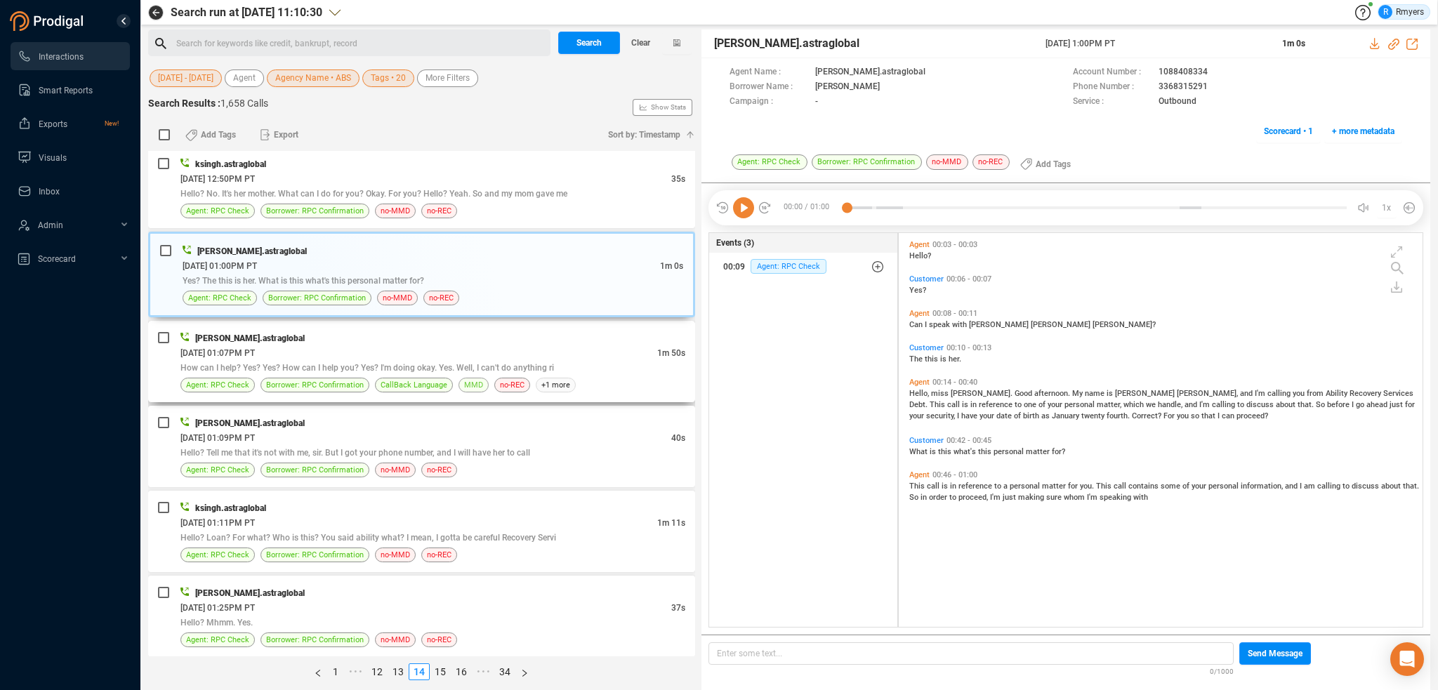
click at [466, 378] on span "MMD" at bounding box center [473, 384] width 19 height 13
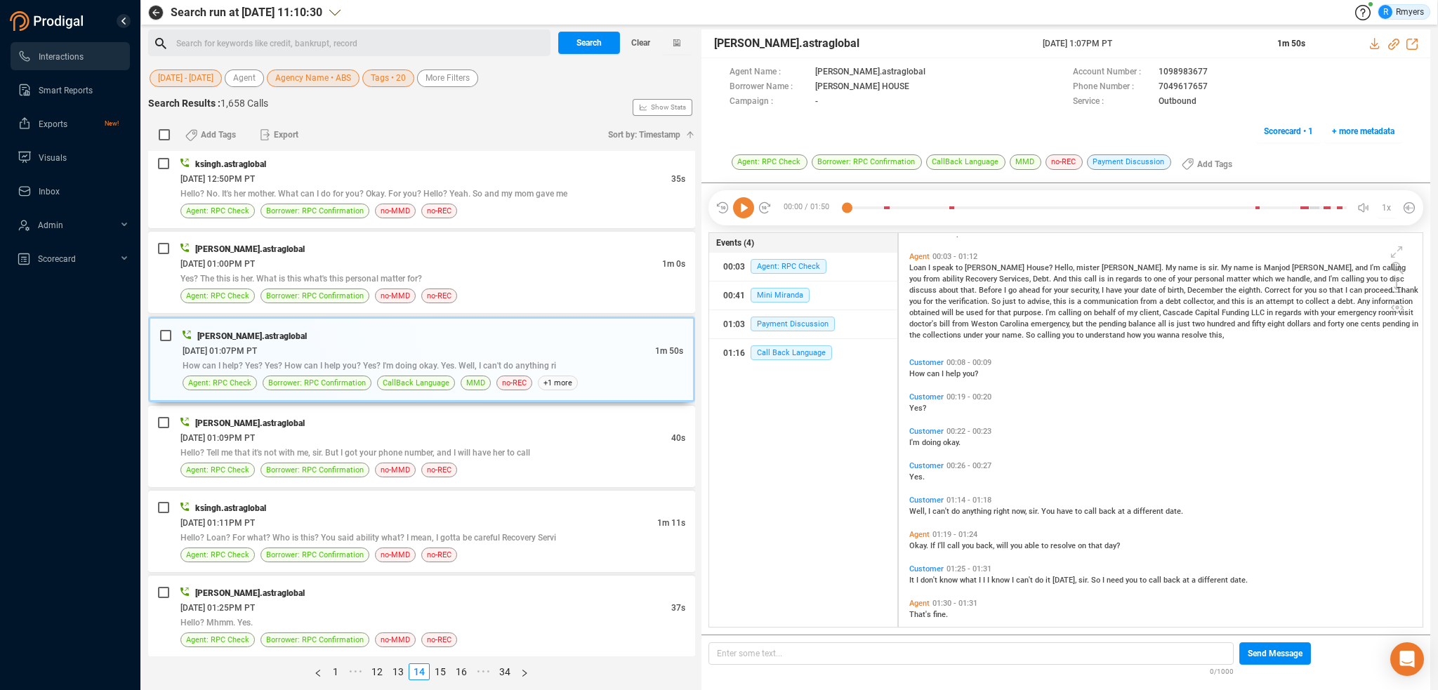
scroll to position [0, 0]
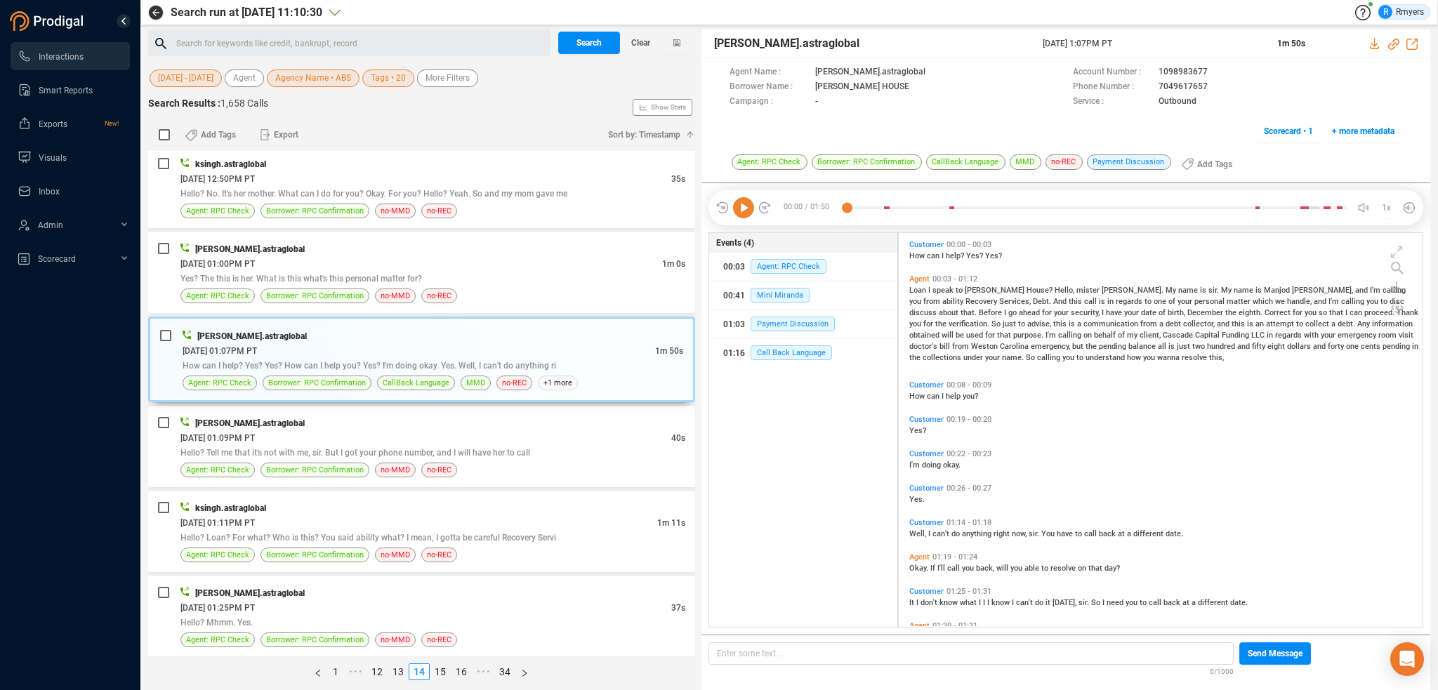
click at [739, 206] on icon at bounding box center [743, 207] width 21 height 21
click at [1393, 43] on icon at bounding box center [1393, 44] width 11 height 11
click at [920, 289] on span "Loan" at bounding box center [918, 290] width 19 height 9
click at [747, 207] on icon at bounding box center [743, 207] width 21 height 21
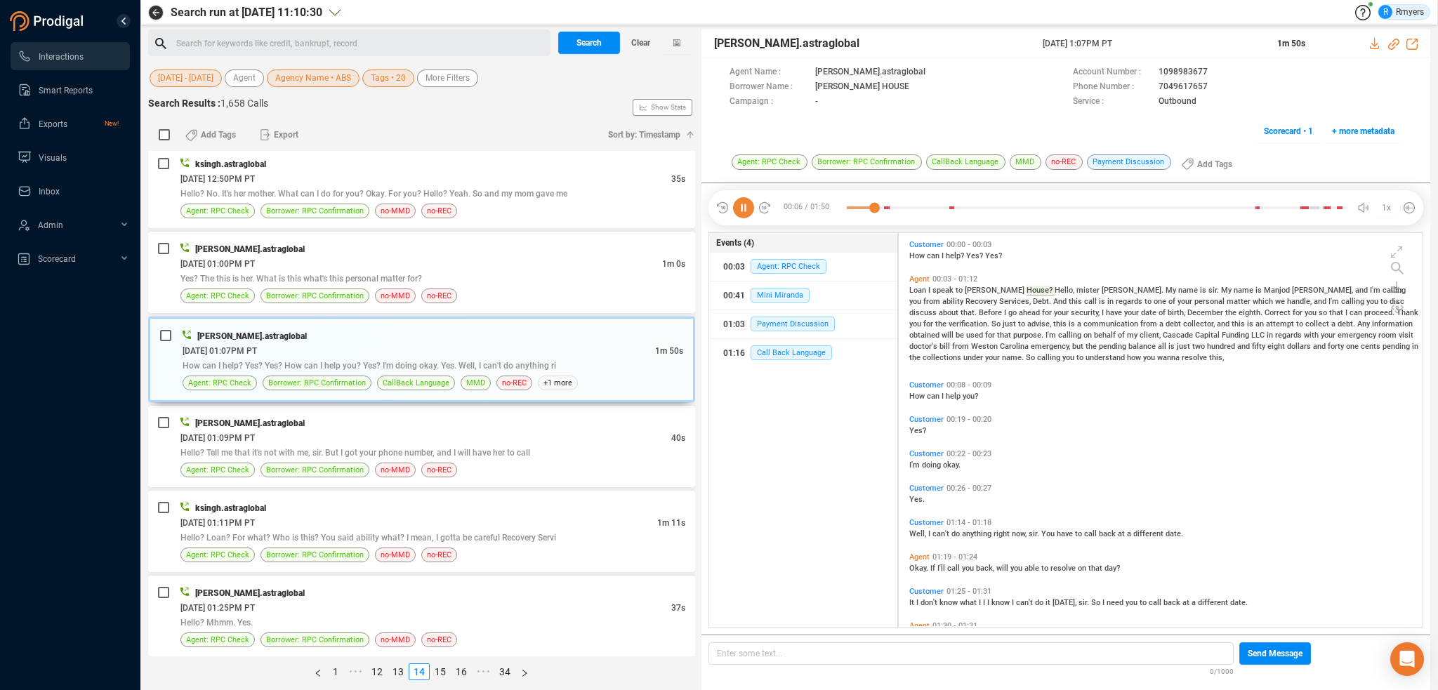
drag, startPoint x: 1058, startPoint y: 46, endPoint x: 1154, endPoint y: 41, distance: 96.3
click at [1154, 41] on span "13 Jun 2025 @ 1:07PM PT" at bounding box center [1151, 43] width 218 height 13
copy span "13 Jun 2025 @ 1:07PM PT"
click at [467, 435] on div "06/13/2025 @ 01:09PM PT" at bounding box center [425, 437] width 491 height 15
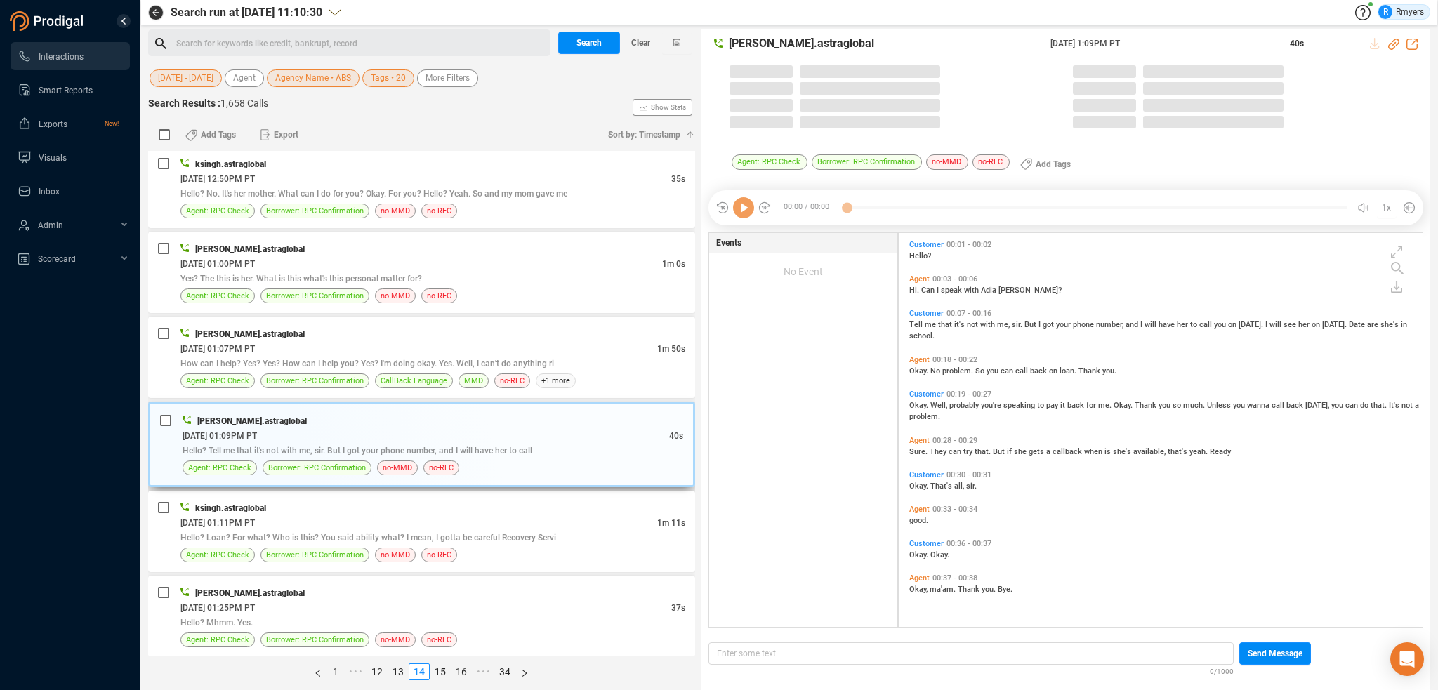
scroll to position [391, 517]
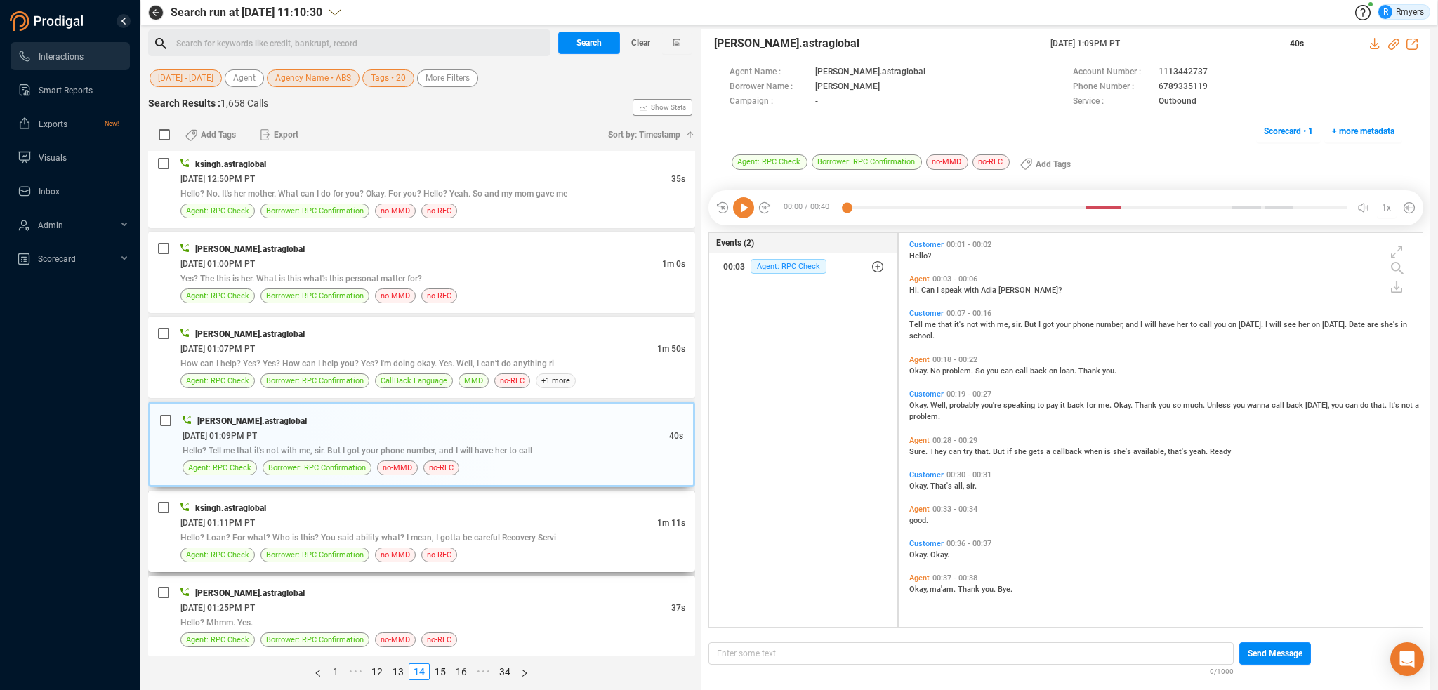
click at [548, 515] on div "06/13/2025 @ 01:11PM PT" at bounding box center [418, 522] width 477 height 15
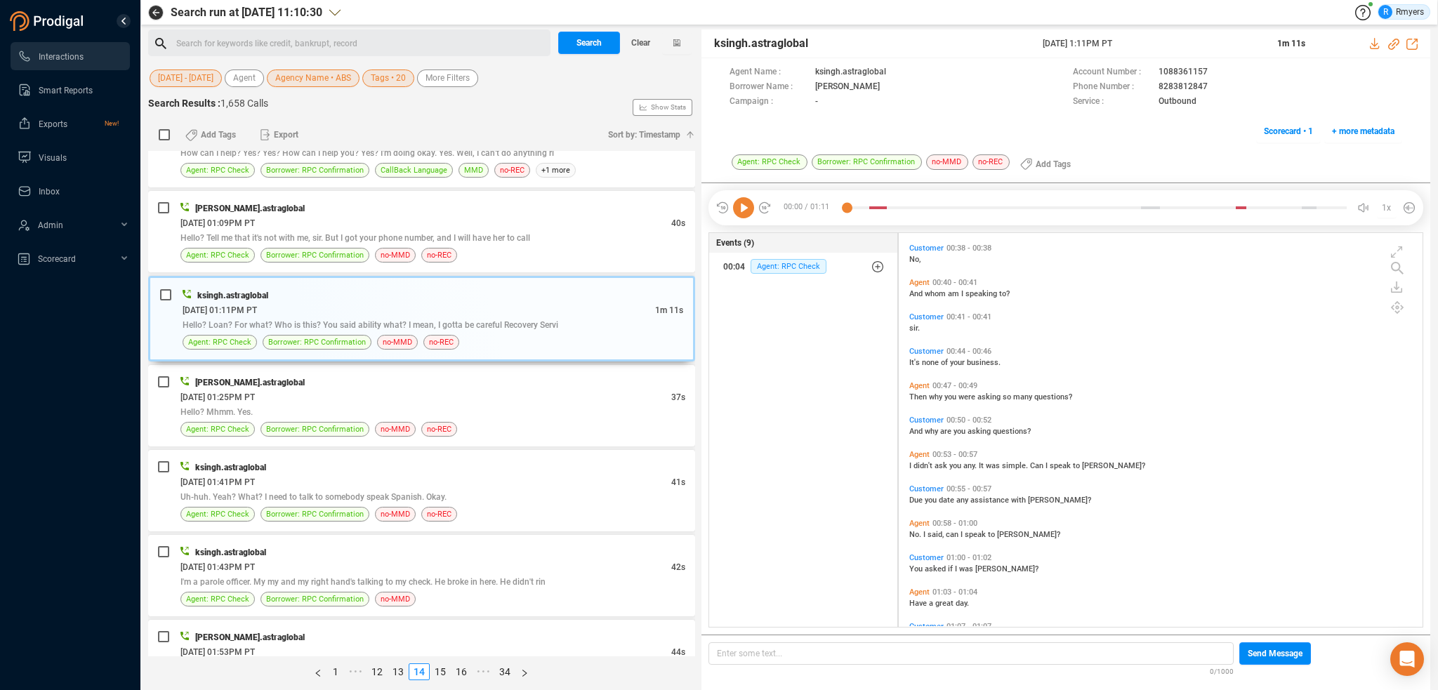
scroll to position [480, 0]
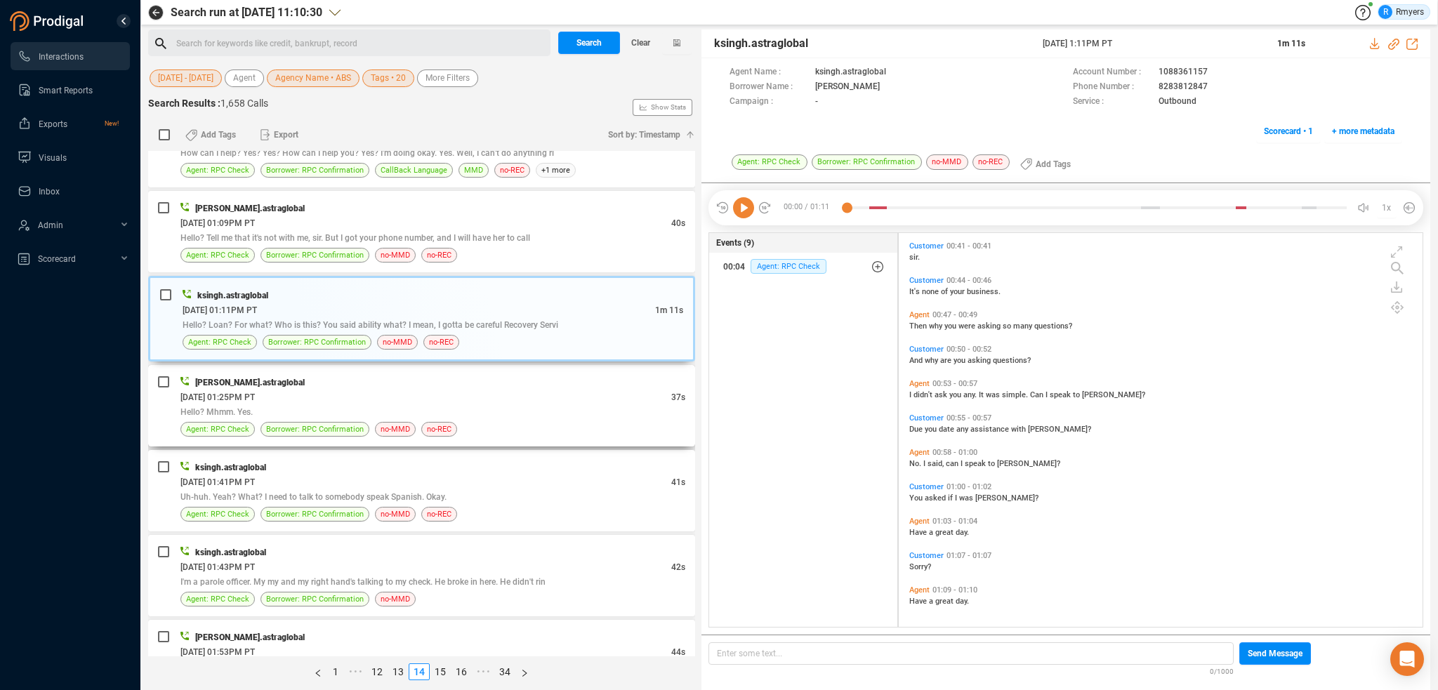
click at [301, 404] on div "Hello? Mhmm. Yes." at bounding box center [432, 411] width 505 height 15
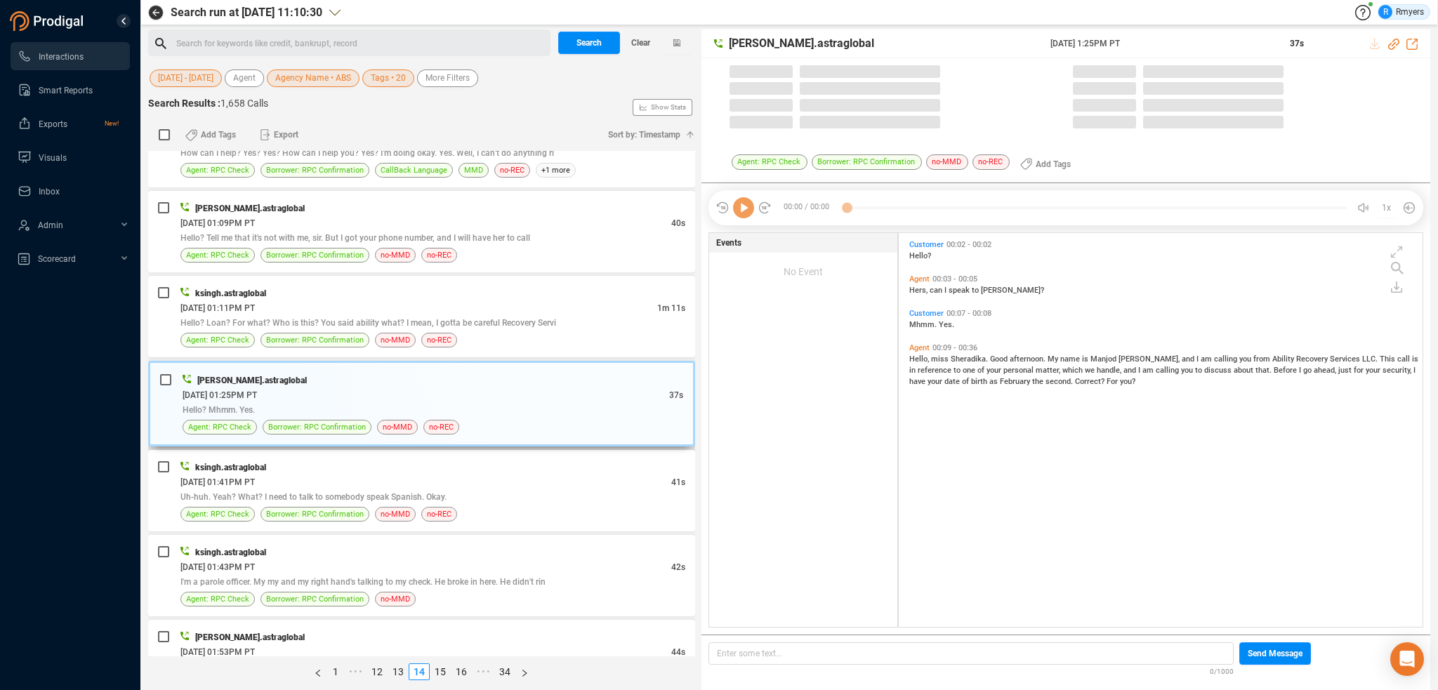
scroll to position [4, 7]
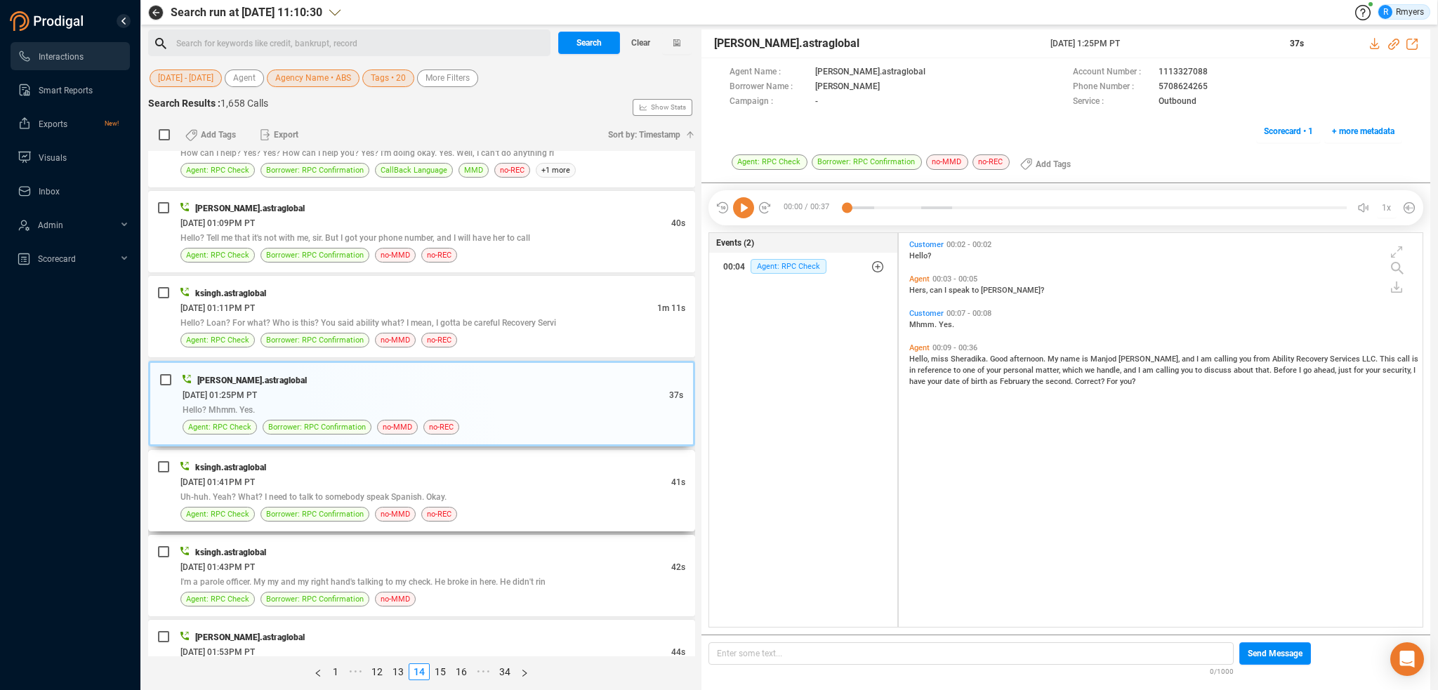
click at [400, 475] on div "06/13/2025 @ 01:41PM PT" at bounding box center [425, 482] width 491 height 15
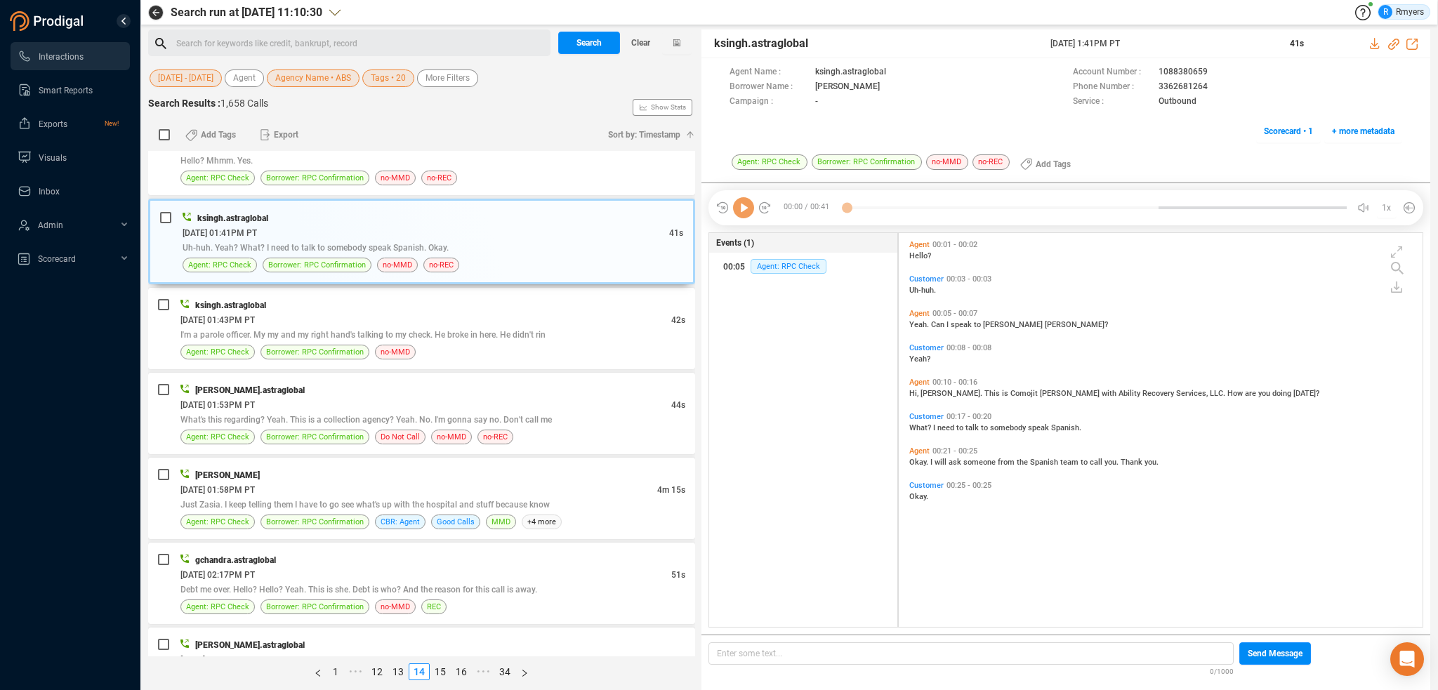
scroll to position [1685, 0]
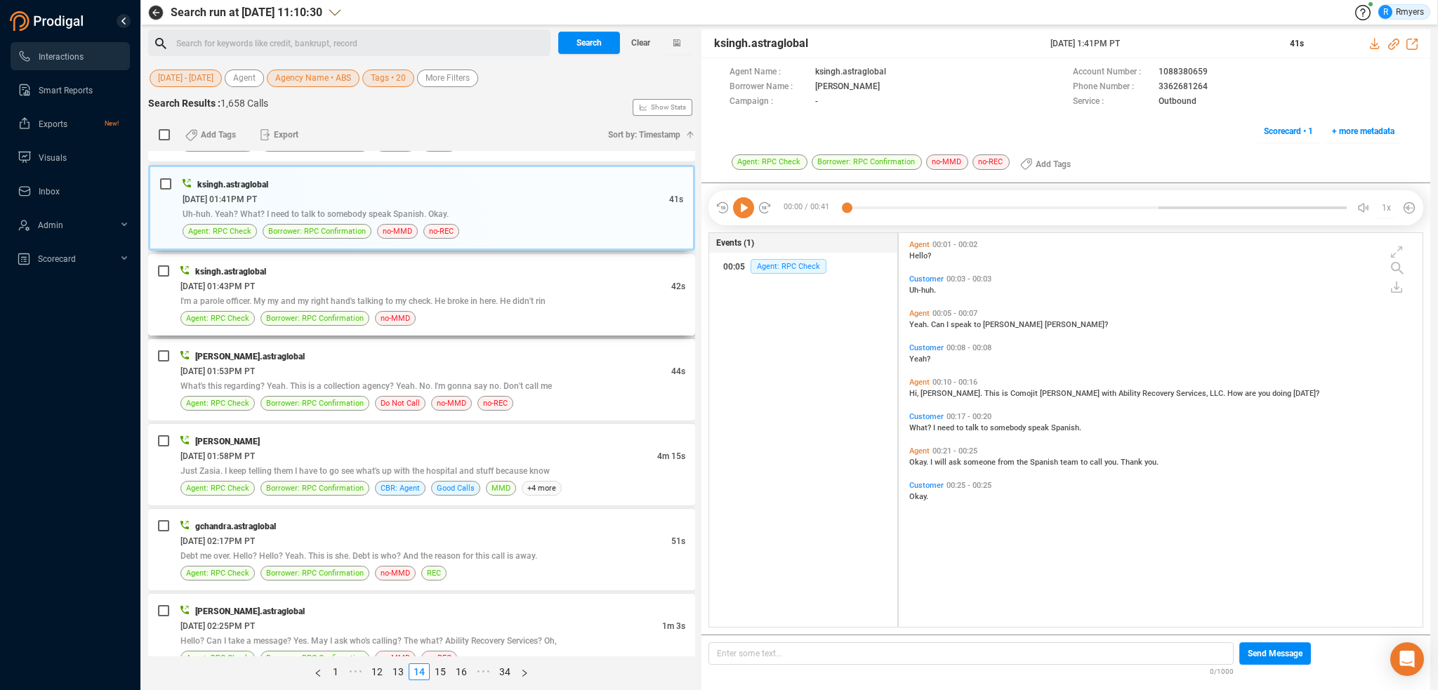
click at [454, 296] on span "I'm a parole officer. My my and my right hand's talking to my check. He broke i…" at bounding box center [362, 301] width 365 height 10
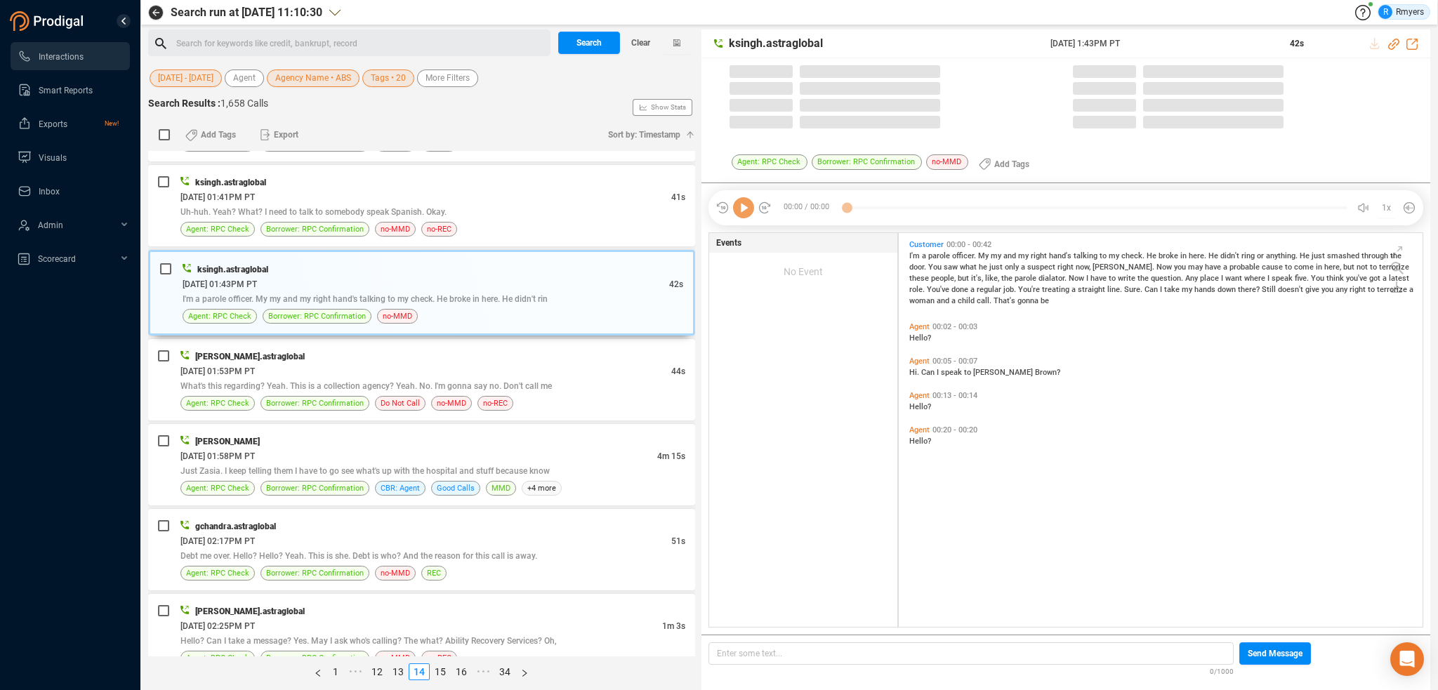
scroll to position [391, 517]
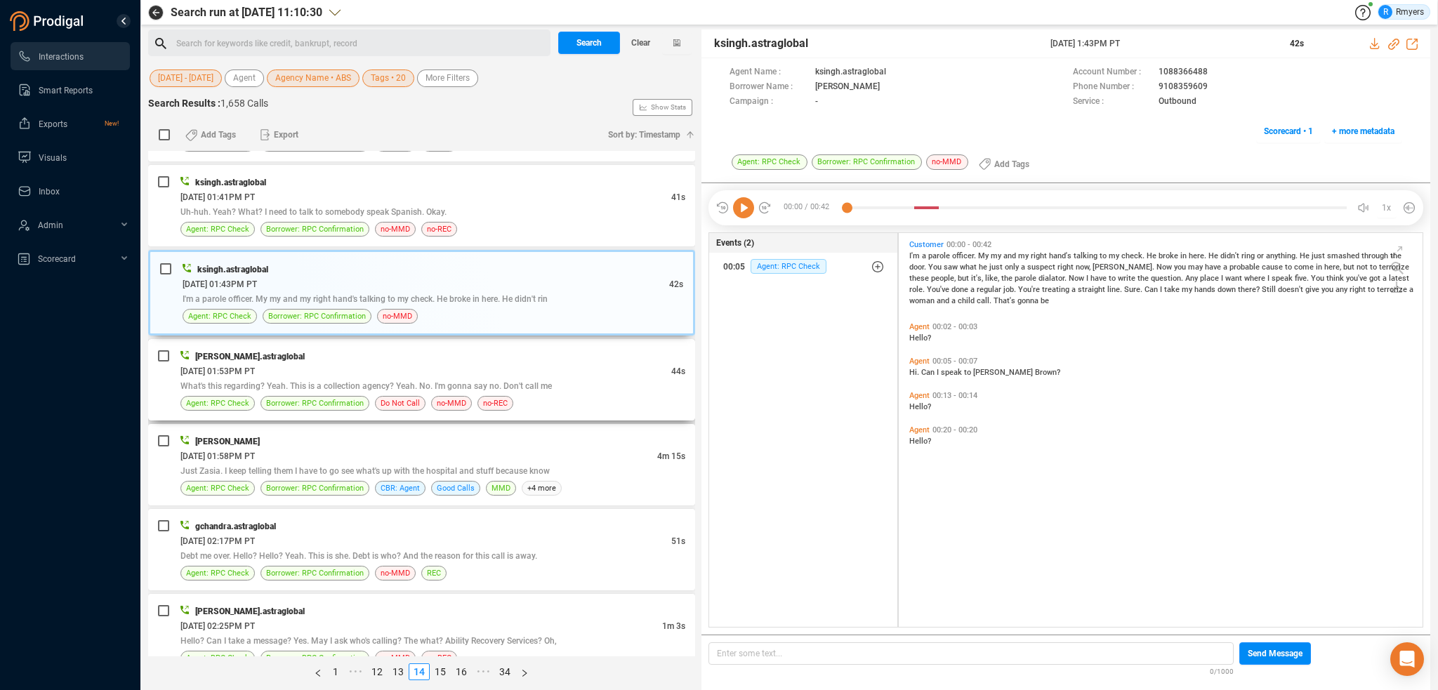
click at [430, 381] on span "What's this regarding? Yeah. This is a collection agency? Yeah. No. I'm gonna s…" at bounding box center [365, 386] width 371 height 10
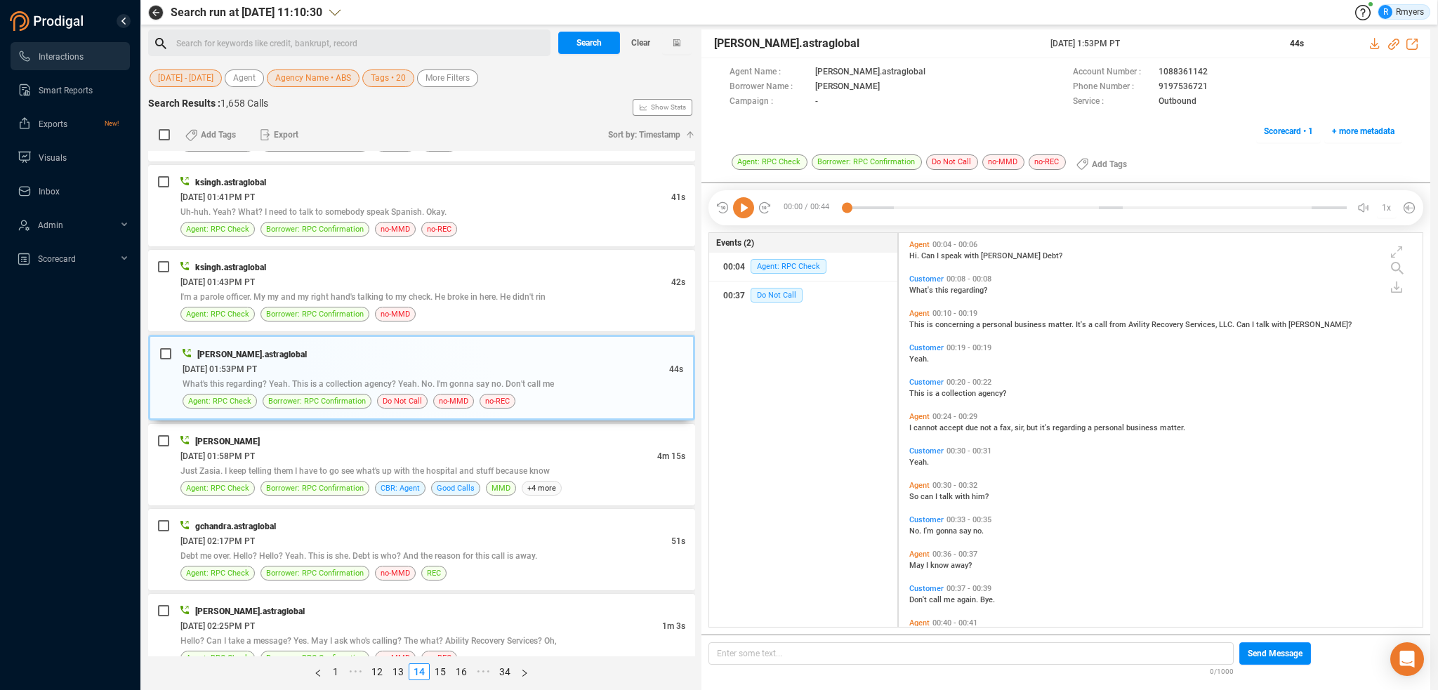
click at [741, 213] on icon at bounding box center [743, 207] width 21 height 21
drag, startPoint x: 1154, startPoint y: 84, endPoint x: 1207, endPoint y: 86, distance: 52.7
click at [1207, 86] on div "Phone Number : 9197536721" at bounding box center [1237, 87] width 329 height 15
copy div "9197536721"
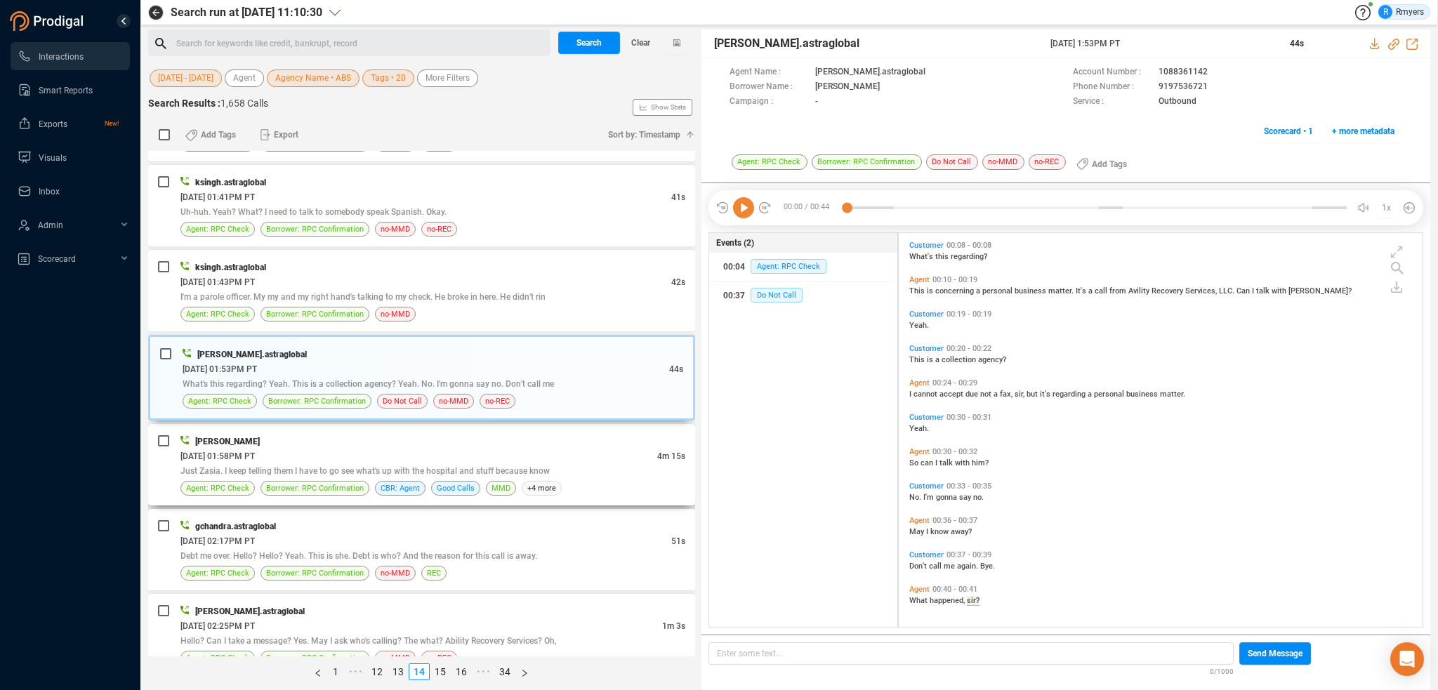
click at [267, 466] on span "Just Zasia. I keep telling them I have to go see what's up with the hospital an…" at bounding box center [364, 471] width 369 height 10
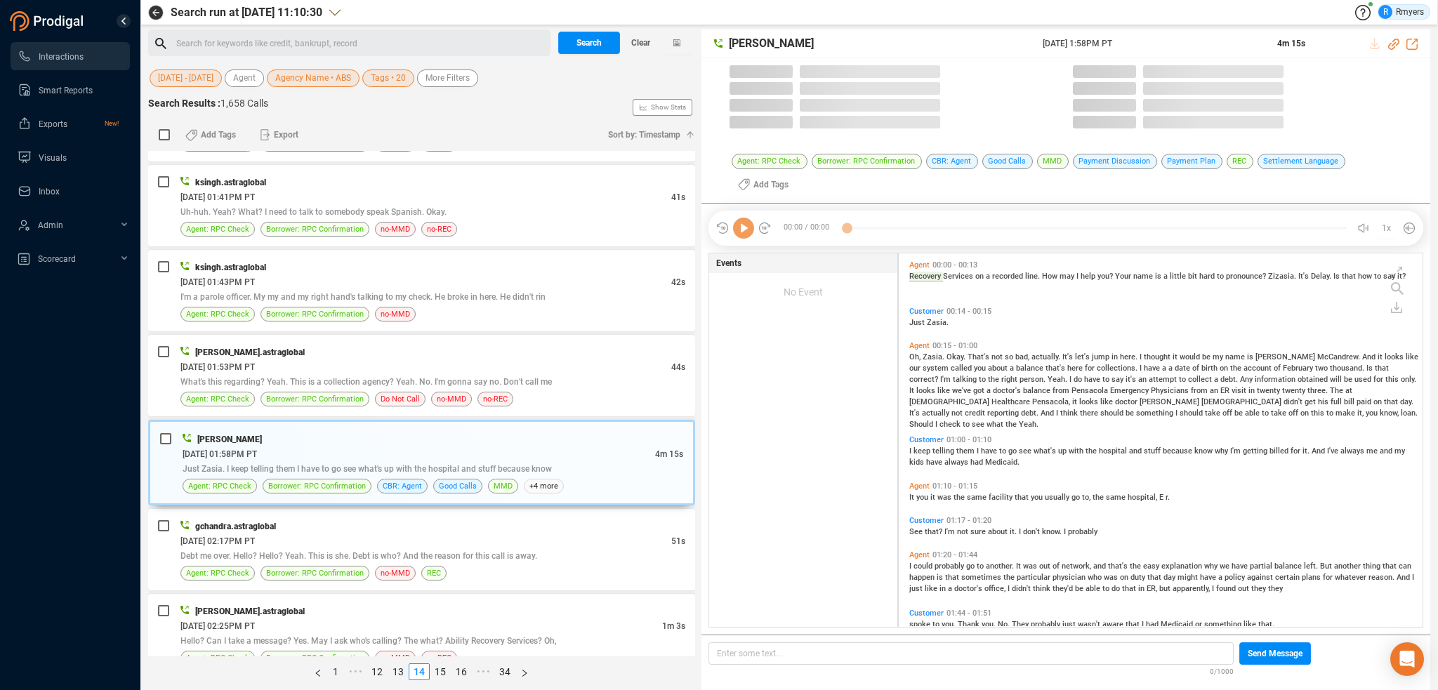
scroll to position [371, 517]
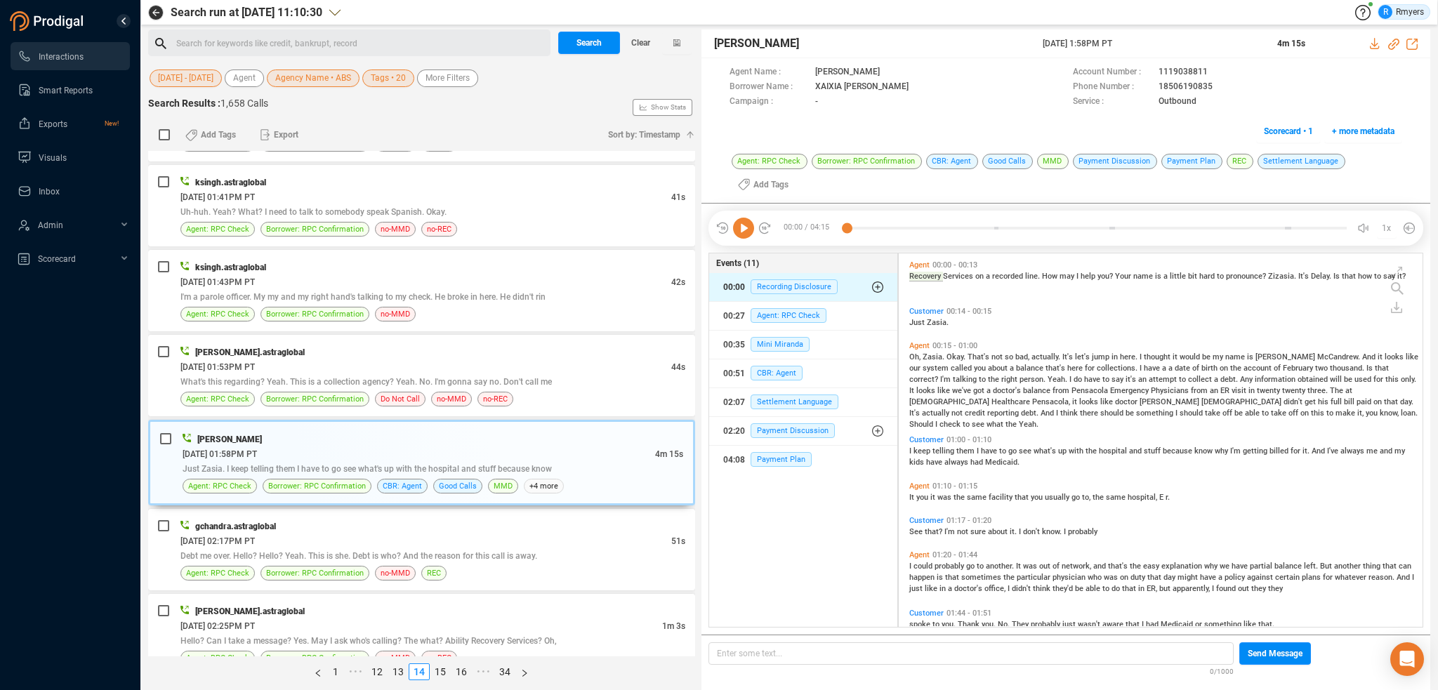
drag, startPoint x: 743, startPoint y: 225, endPoint x: 745, endPoint y: 278, distance: 53.4
click at [743, 226] on icon at bounding box center [743, 228] width 21 height 21
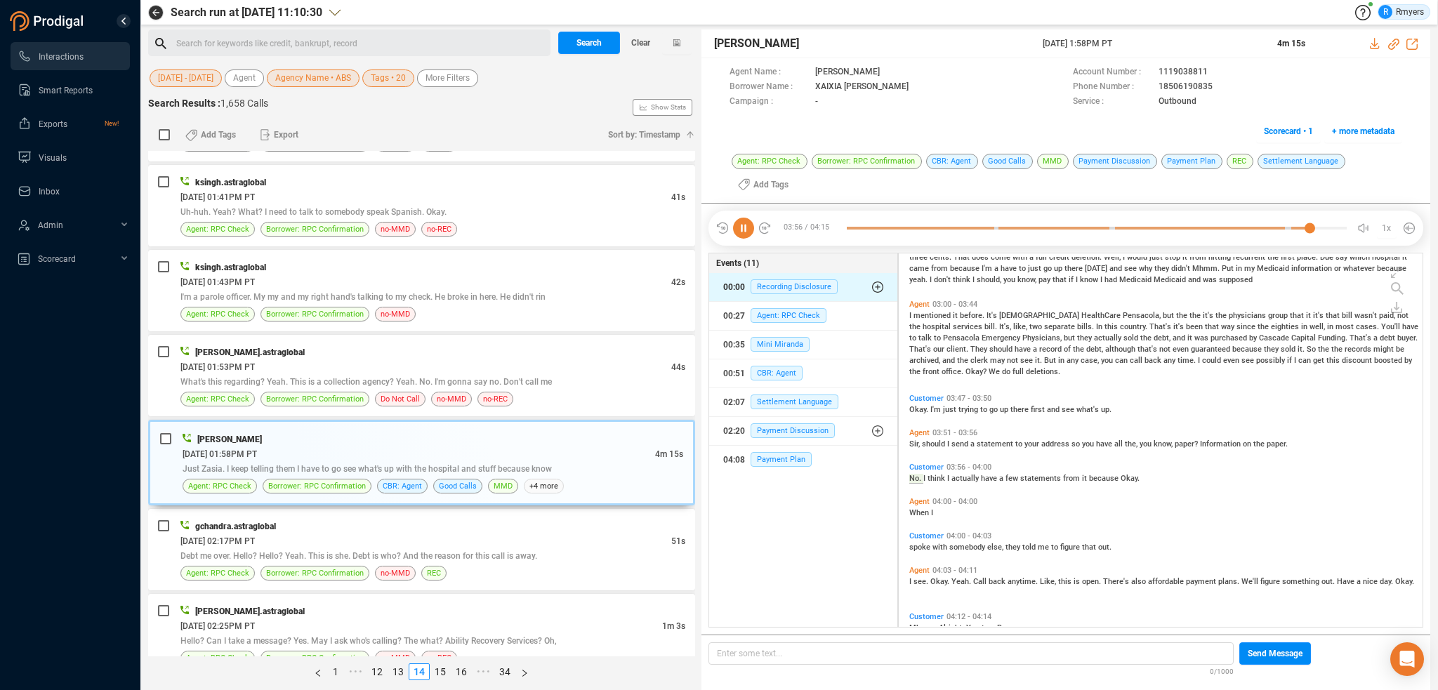
scroll to position [567, 0]
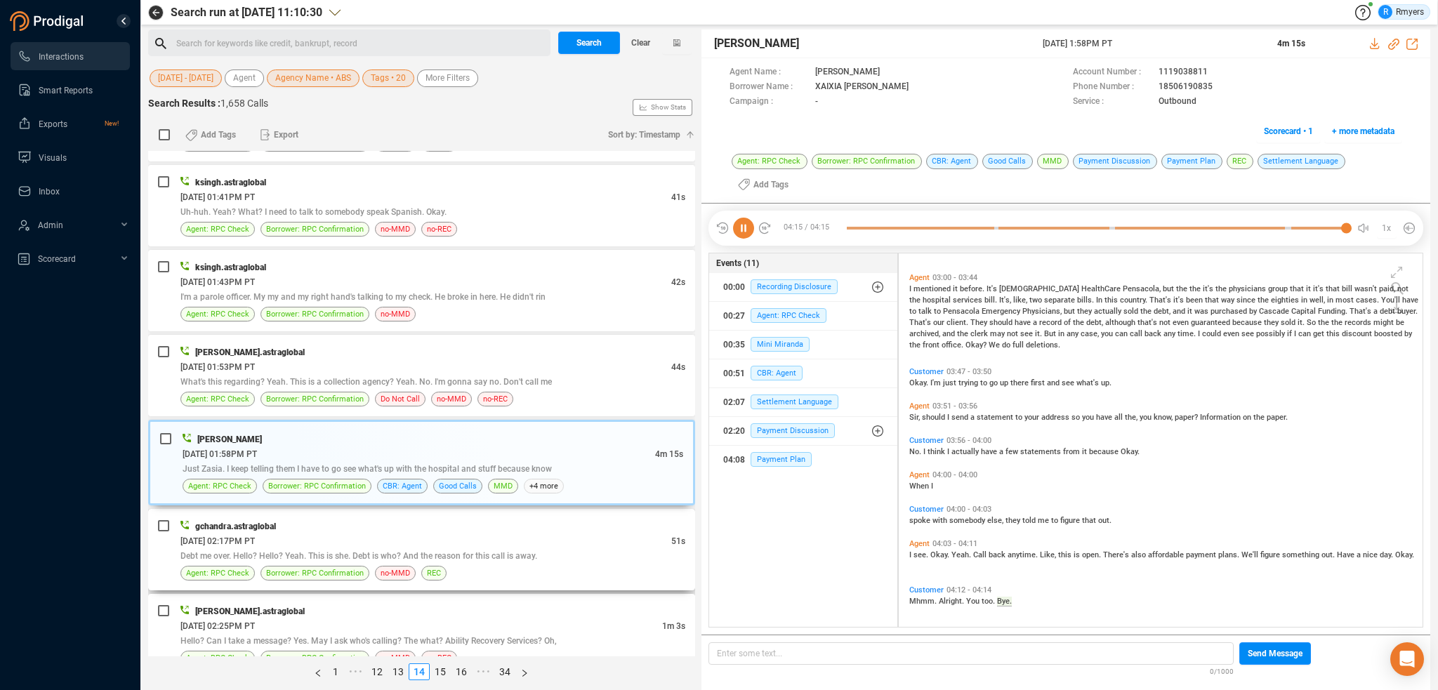
click at [407, 551] on span "Debt me over. Hello? Hello? Yeah. This is she. Debt is who? And the reason for …" at bounding box center [358, 556] width 357 height 10
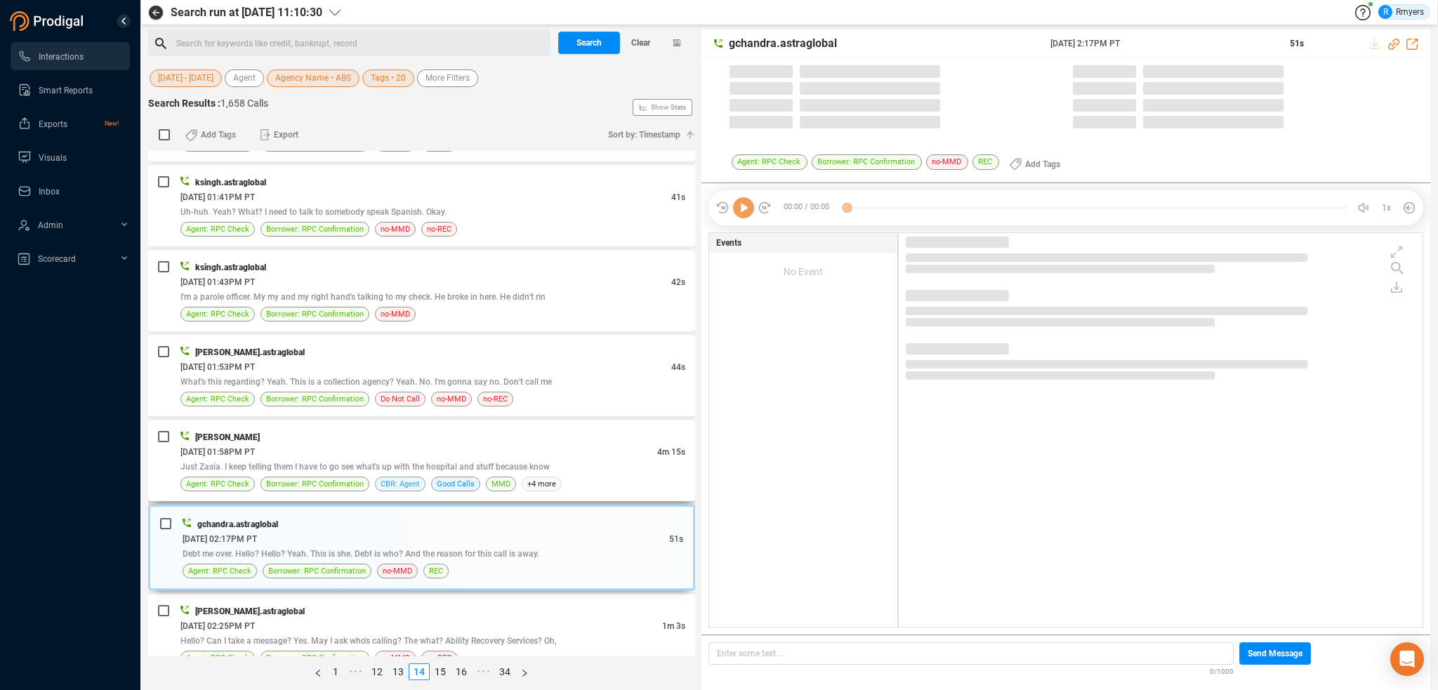
click at [414, 482] on span "CBR: Agent" at bounding box center [399, 483] width 39 height 13
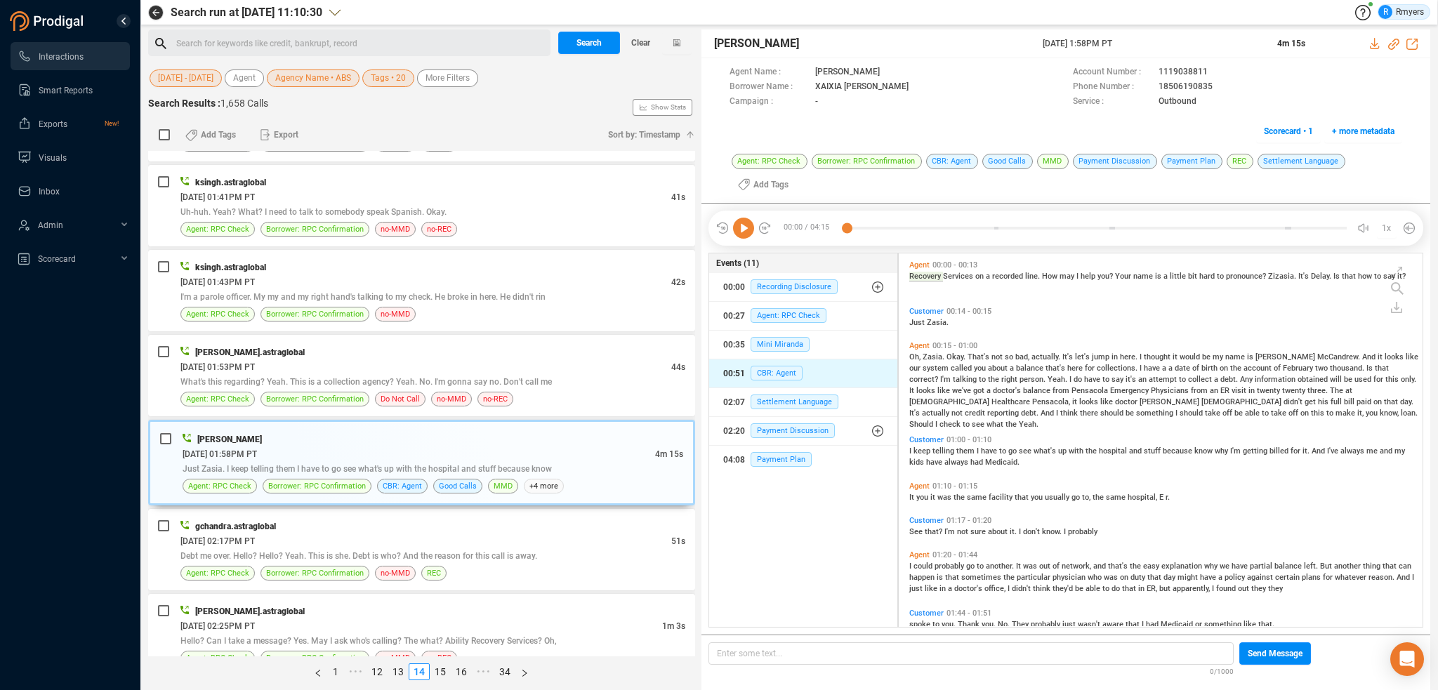
scroll to position [371, 517]
click at [741, 224] on icon at bounding box center [743, 228] width 21 height 21
click at [918, 355] on span "Oh," at bounding box center [915, 356] width 13 height 9
click at [1391, 41] on icon at bounding box center [1393, 44] width 11 height 11
drag, startPoint x: 1042, startPoint y: 45, endPoint x: 1132, endPoint y: 42, distance: 89.2
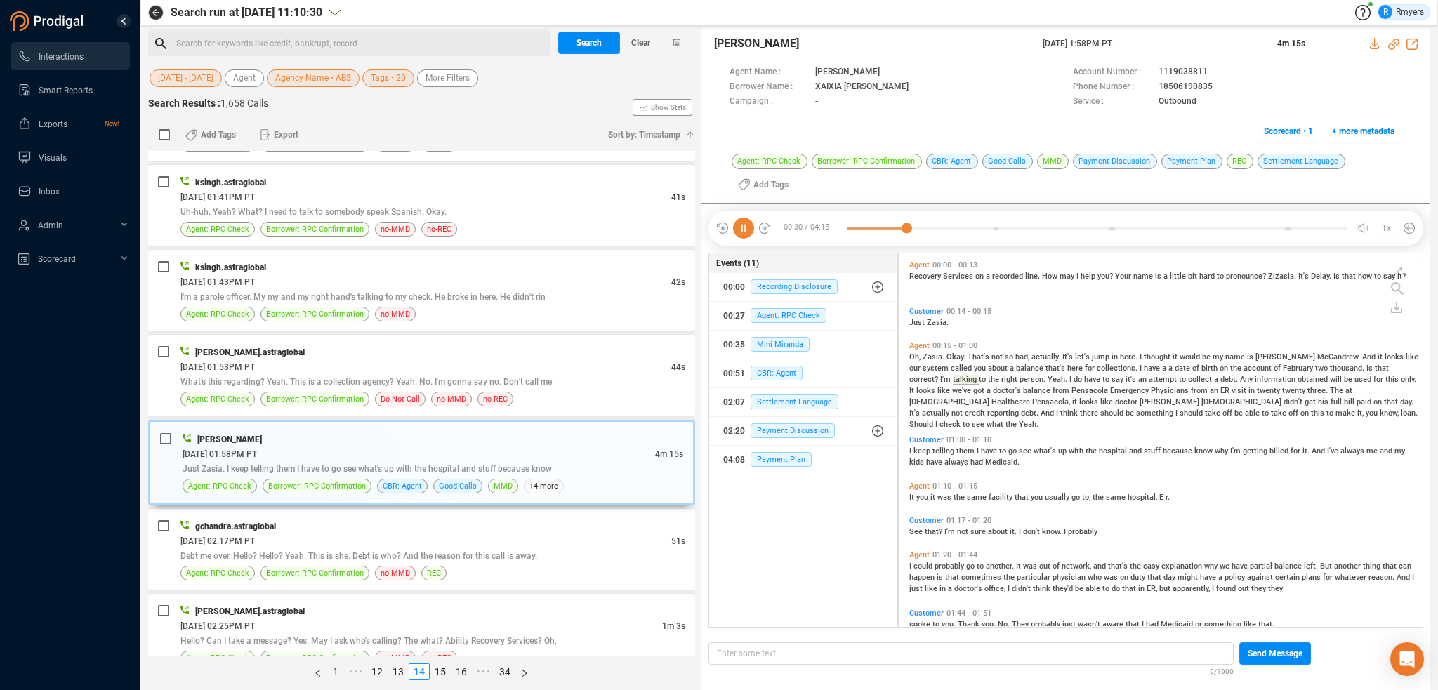
click at [1150, 49] on span "13 Jun 2025 @ 1:58PM PT" at bounding box center [1151, 43] width 218 height 13
copy span "13 Jun 2025 @ 1:58PM PT"
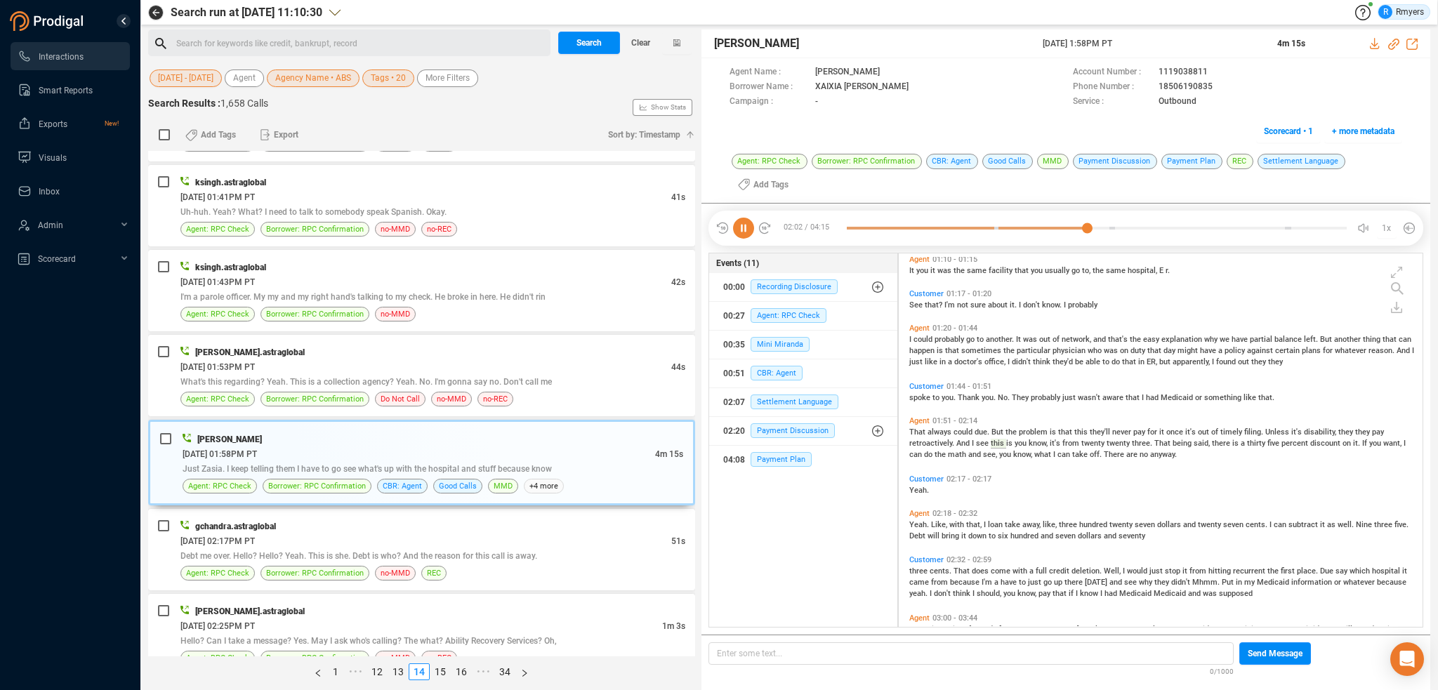
scroll to position [0, 0]
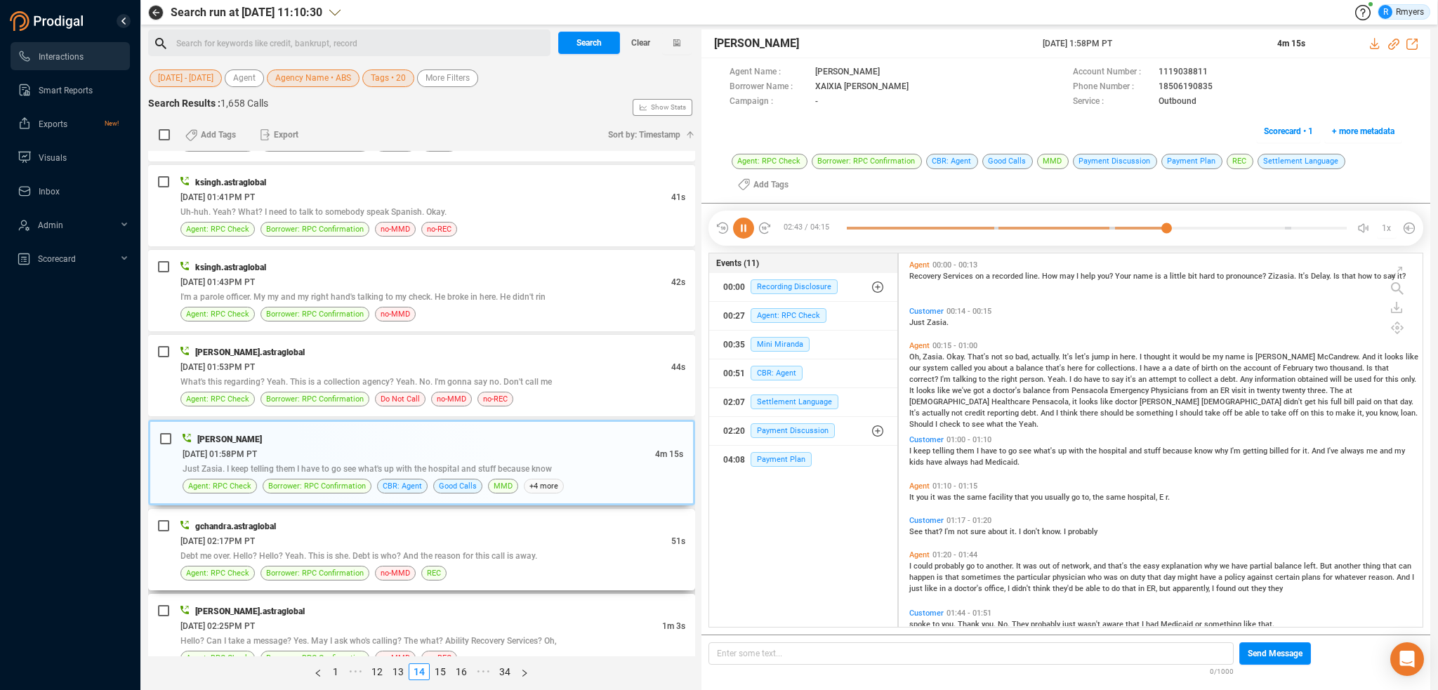
click at [354, 524] on div "gchandra.astraglobal" at bounding box center [432, 526] width 505 height 15
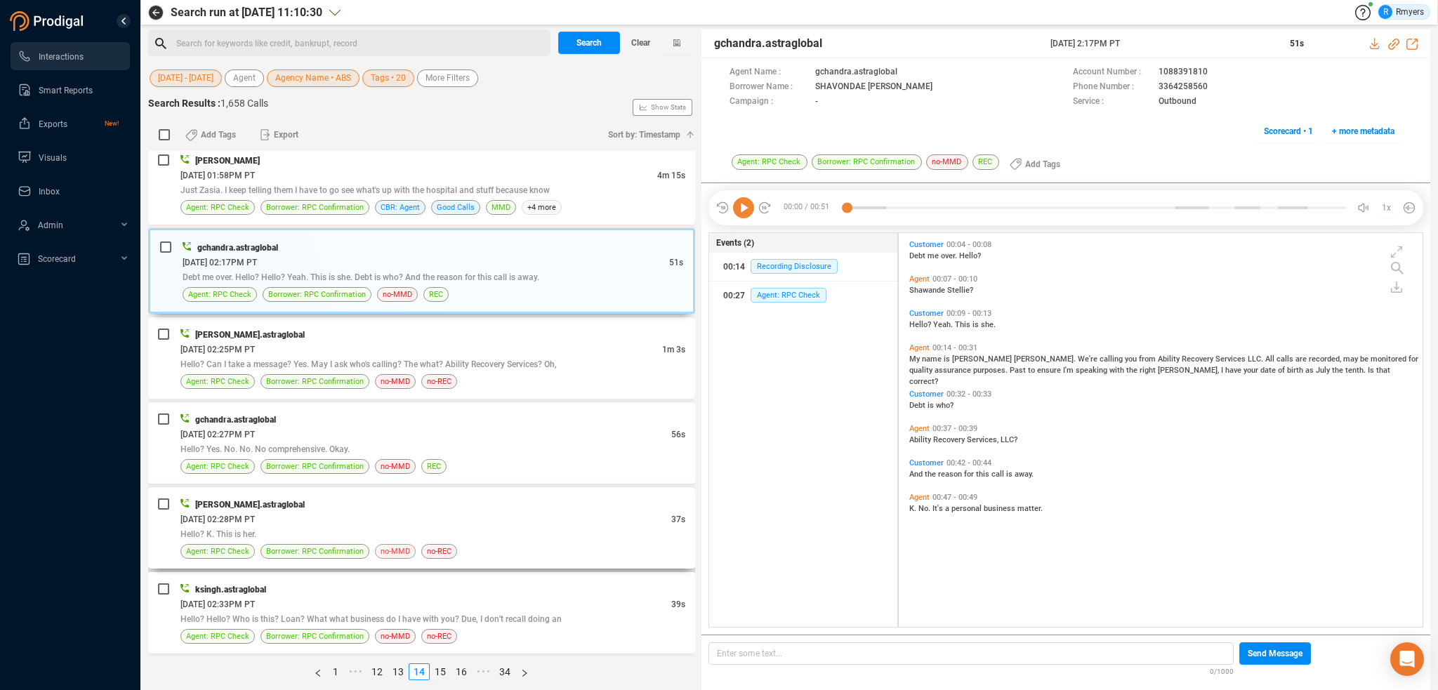
scroll to position [1965, 0]
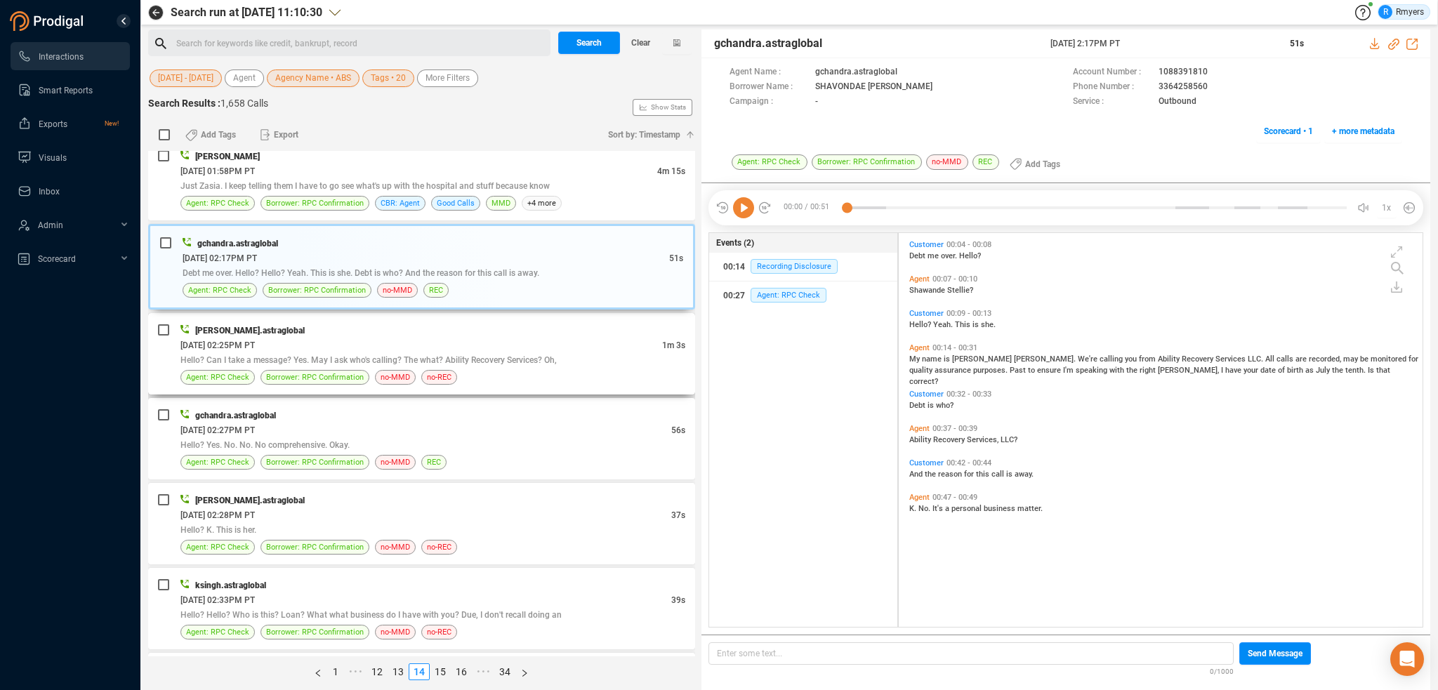
click at [432, 355] on span "Hello? Can I take a message? Yes. May I ask who's calling? The what? Ability Re…" at bounding box center [368, 360] width 376 height 10
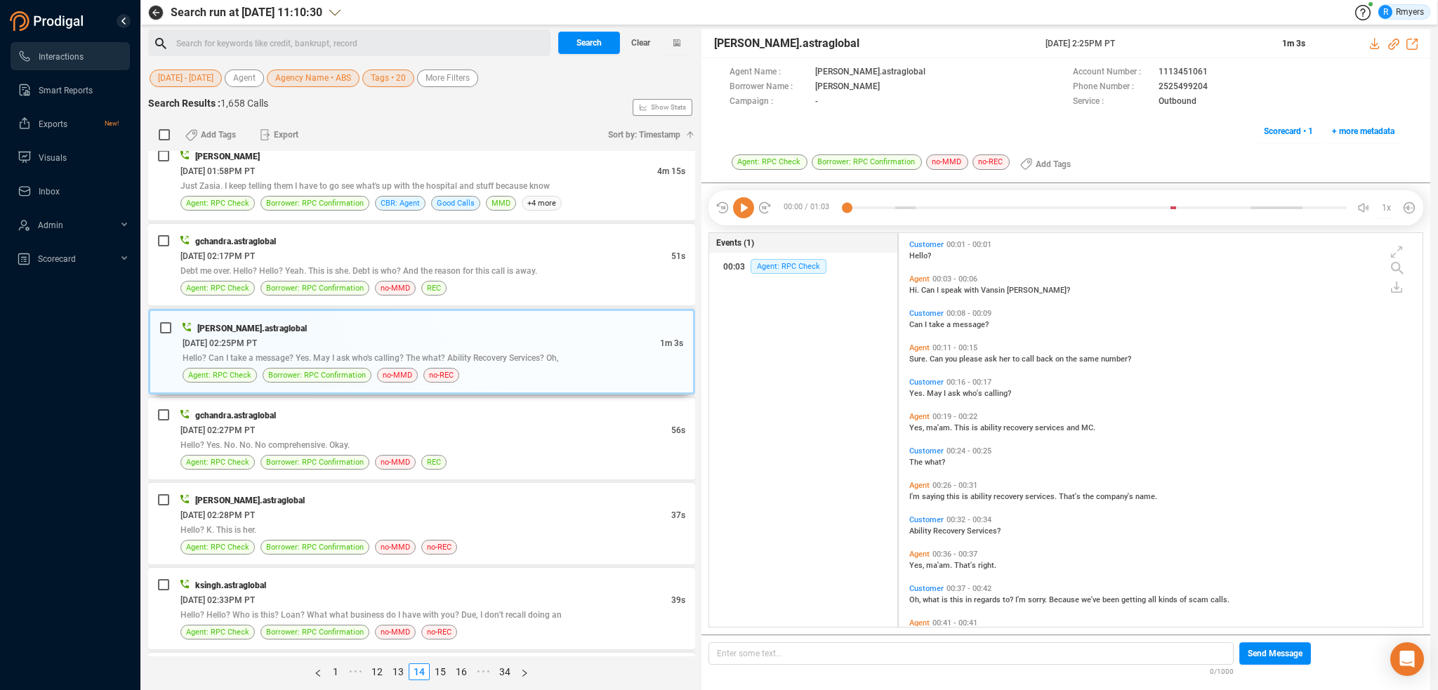
scroll to position [137, 0]
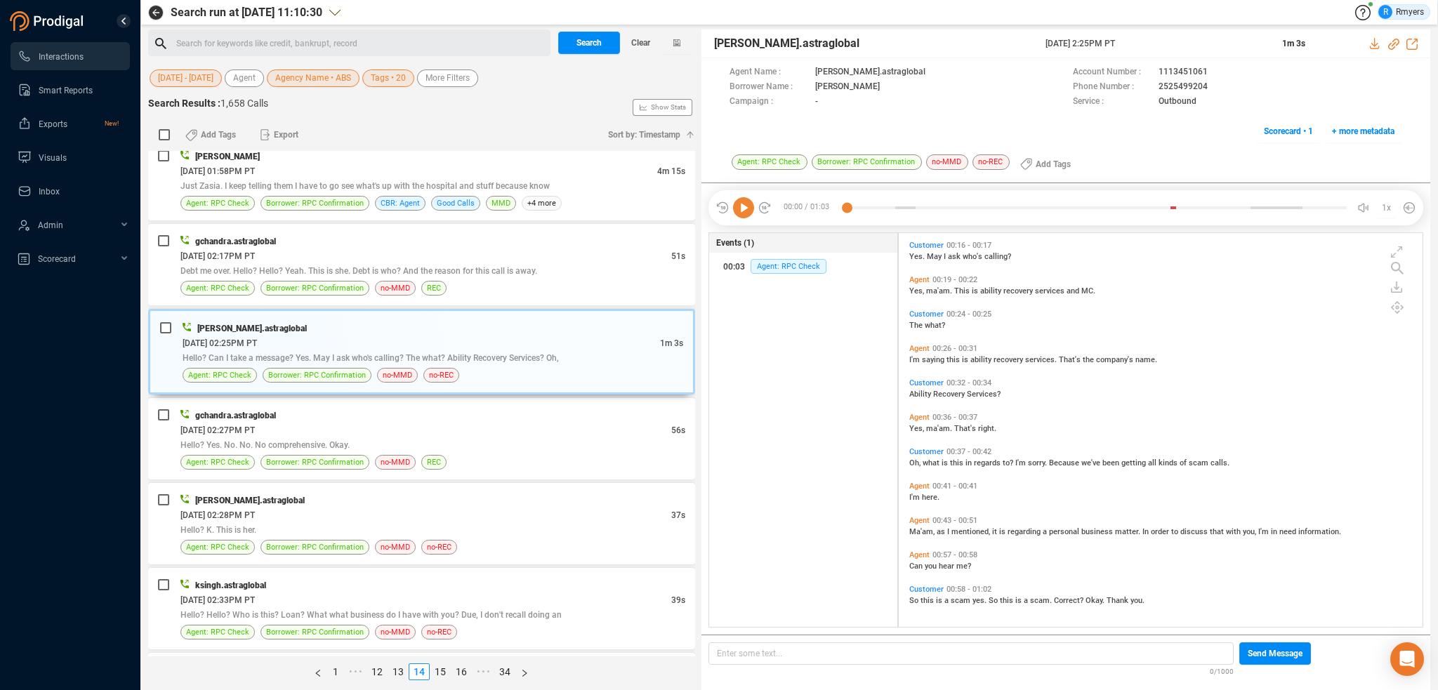
click at [741, 205] on icon at bounding box center [743, 207] width 21 height 21
click at [916, 462] on span "Oh," at bounding box center [915, 462] width 13 height 9
drag, startPoint x: 313, startPoint y: 429, endPoint x: 343, endPoint y: 446, distance: 34.6
click at [313, 437] on div "Hello? Yes. No. No. No comprehensive. Okay." at bounding box center [432, 444] width 505 height 15
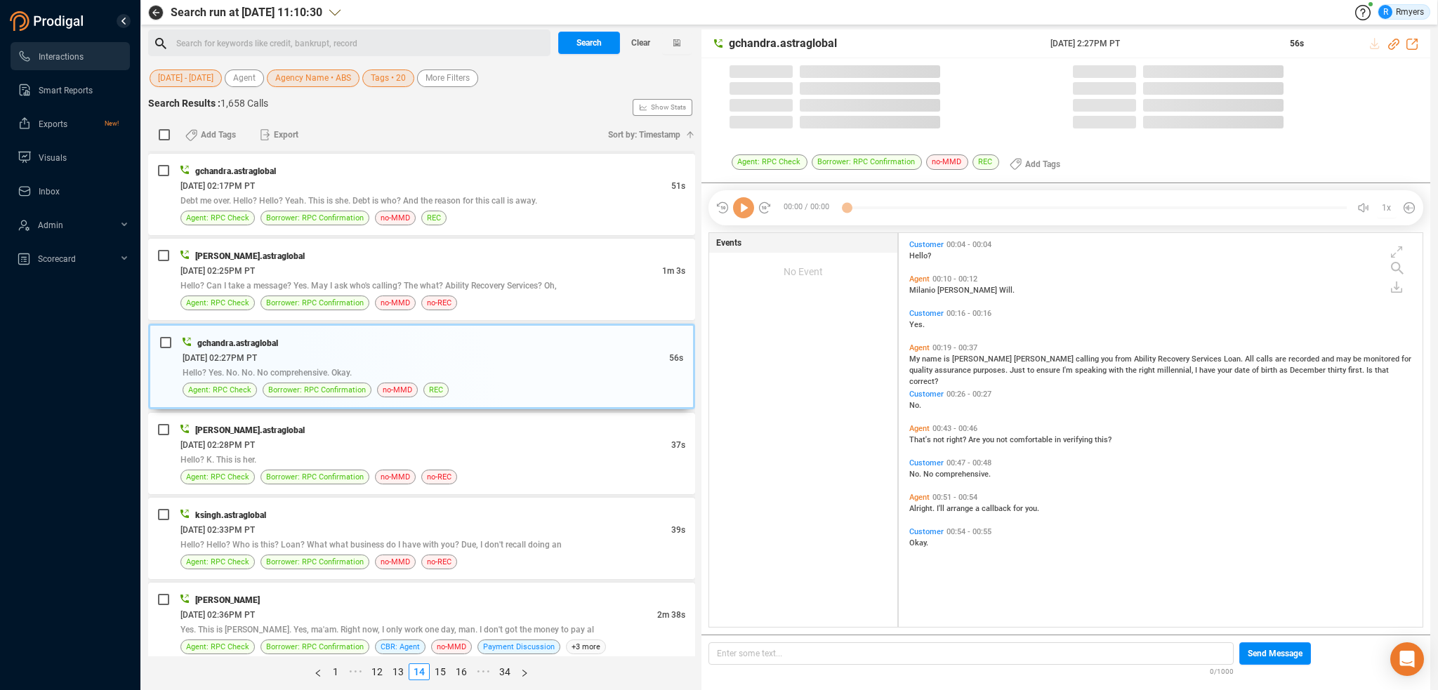
scroll to position [391, 517]
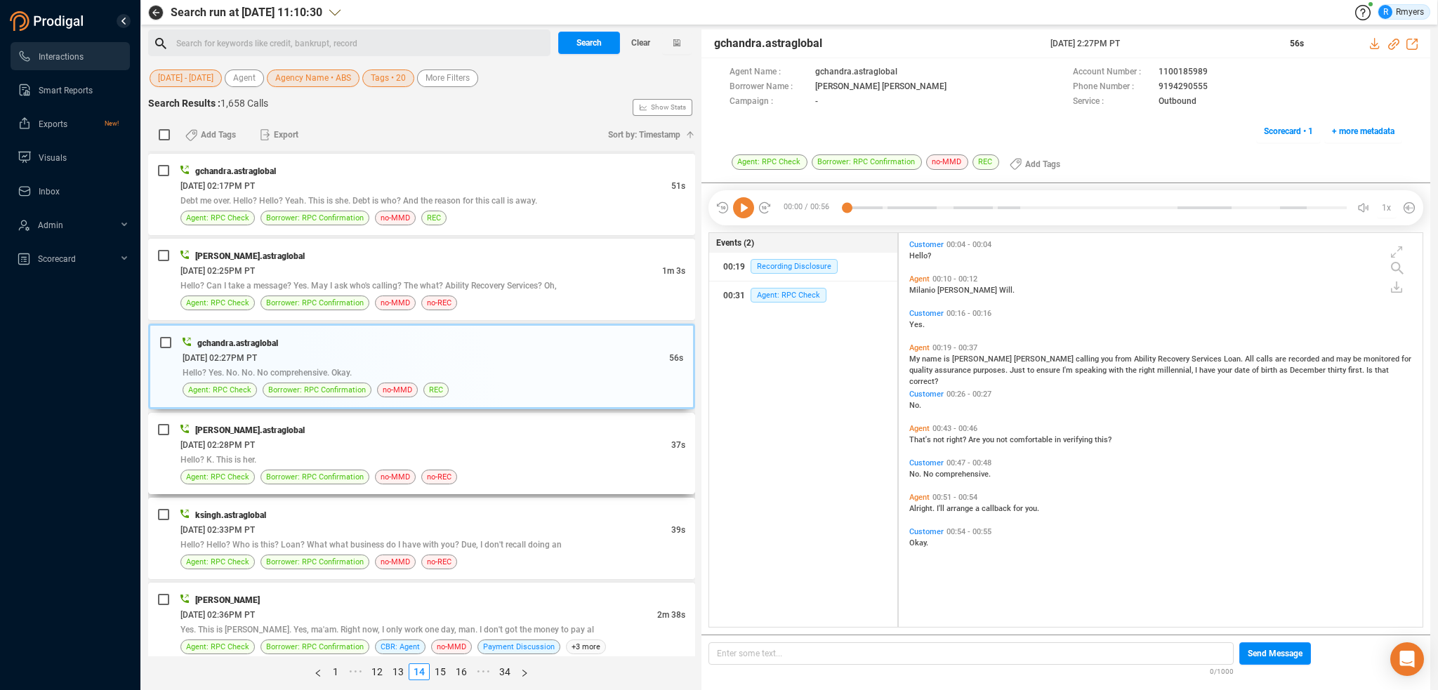
click at [419, 439] on div "06/13/2025 @ 02:28PM PT" at bounding box center [425, 444] width 491 height 15
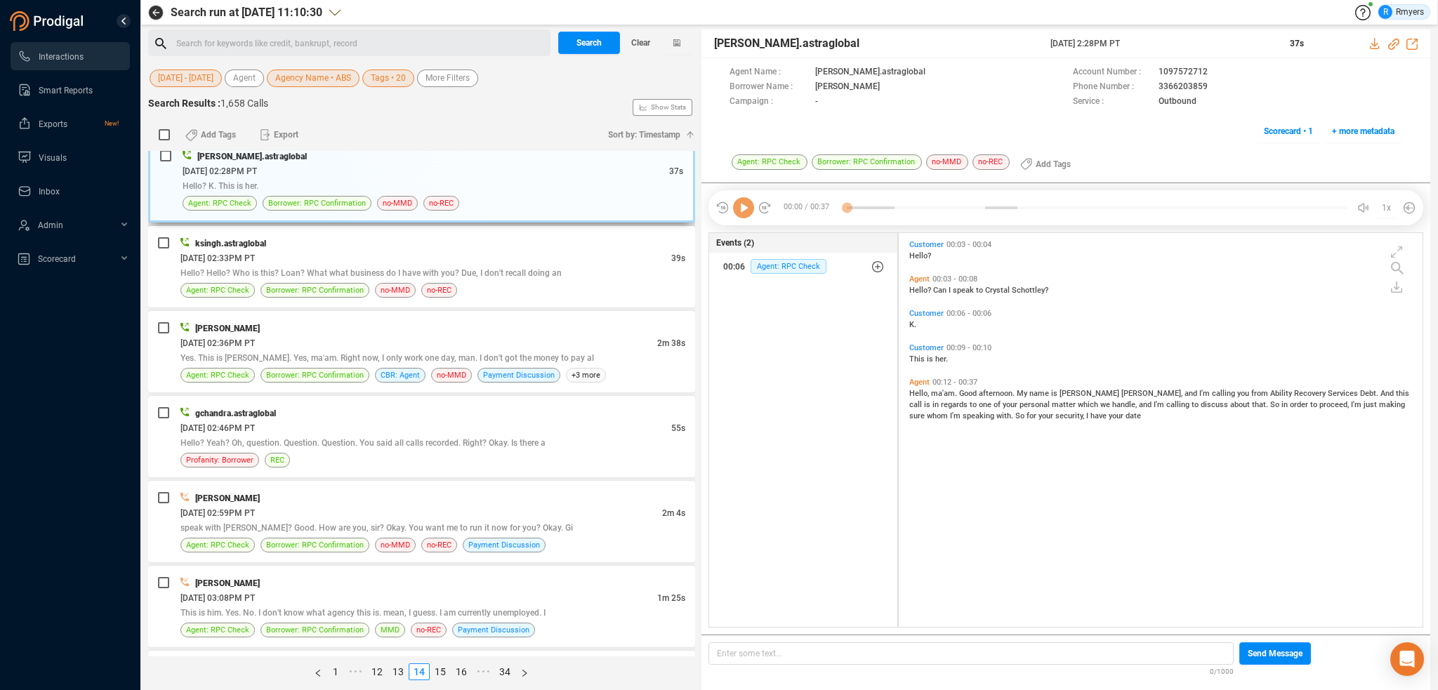
scroll to position [2316, 0]
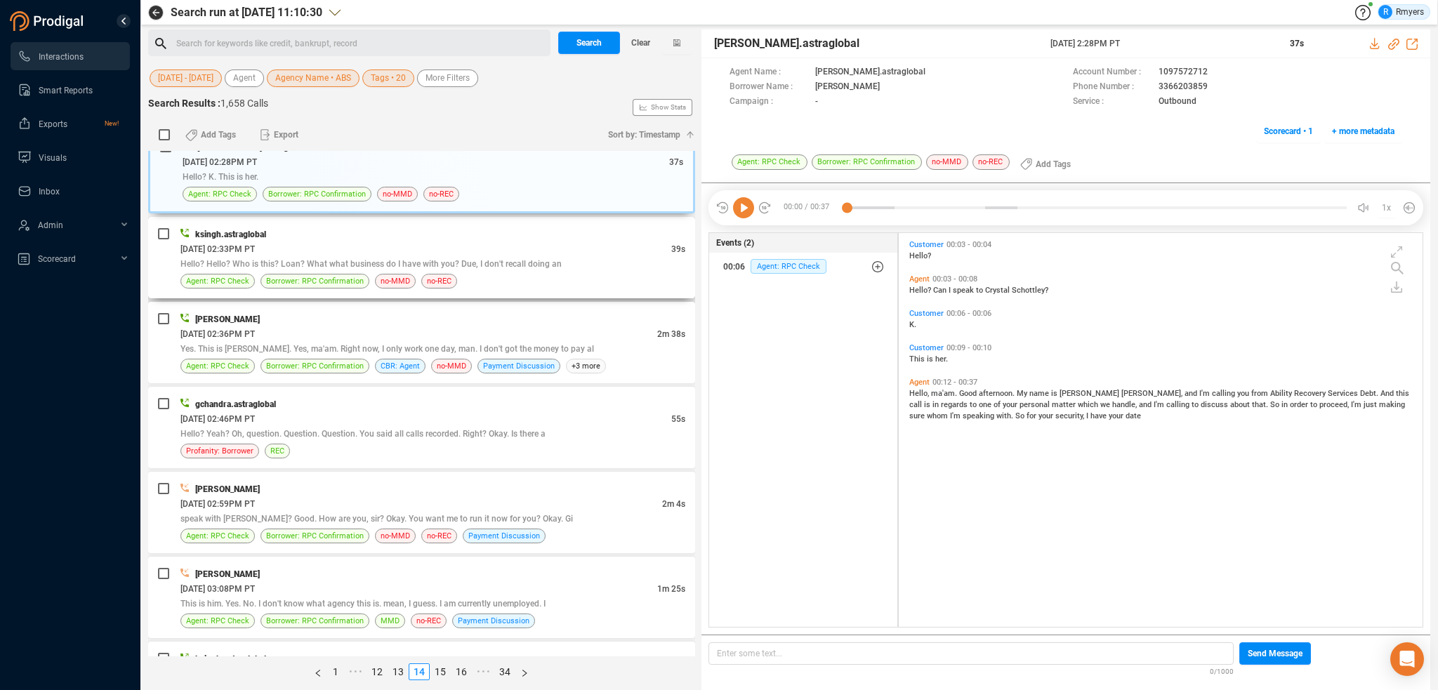
click at [430, 259] on span "Hello? Hello? Who is this? Loan? What what business do I have with you? Due, I …" at bounding box center [370, 264] width 381 height 10
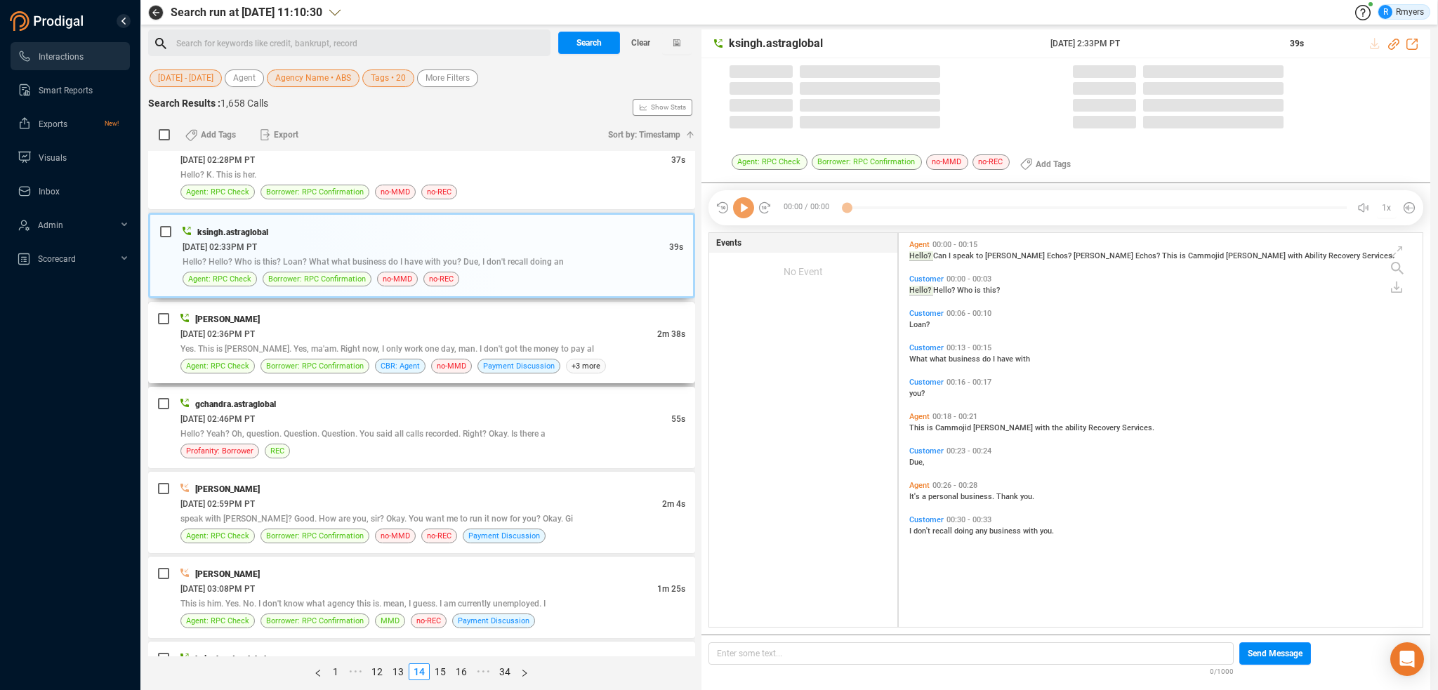
scroll to position [391, 517]
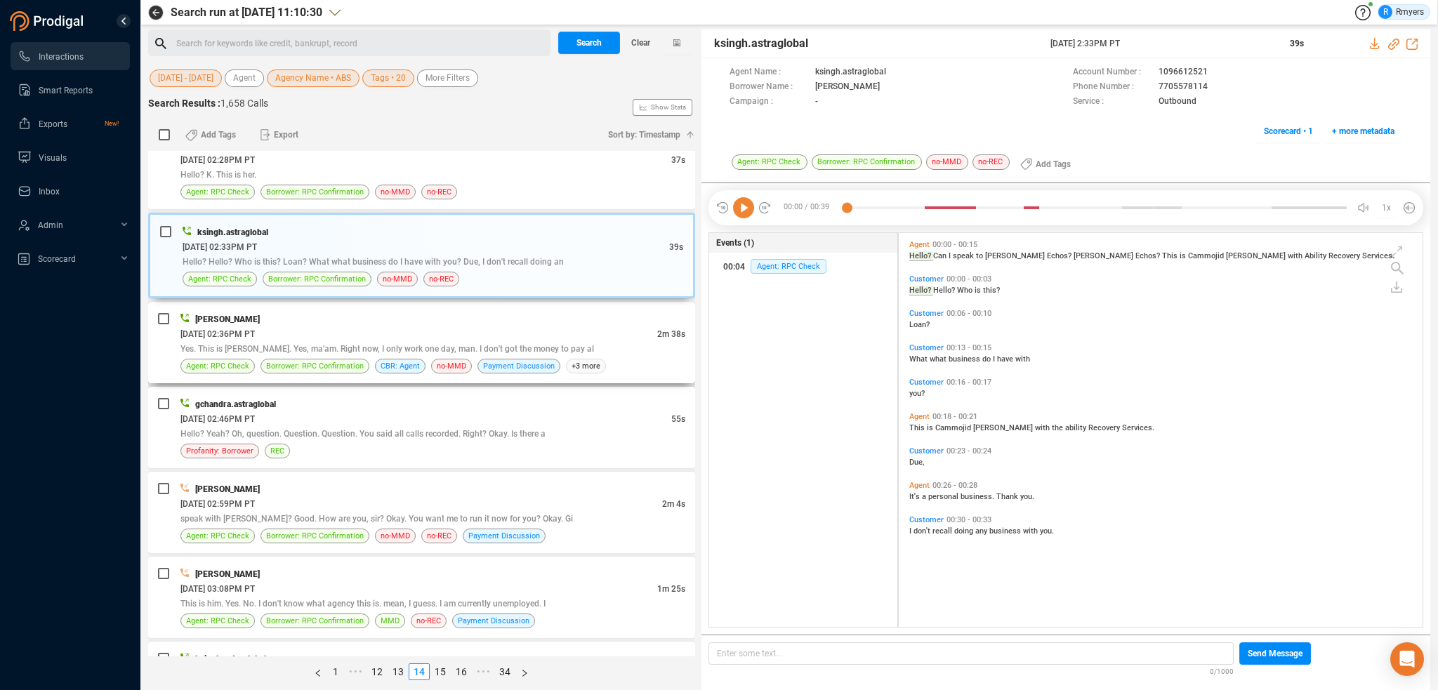
click at [493, 326] on div "06/13/2025 @ 02:36PM PT" at bounding box center [418, 333] width 477 height 15
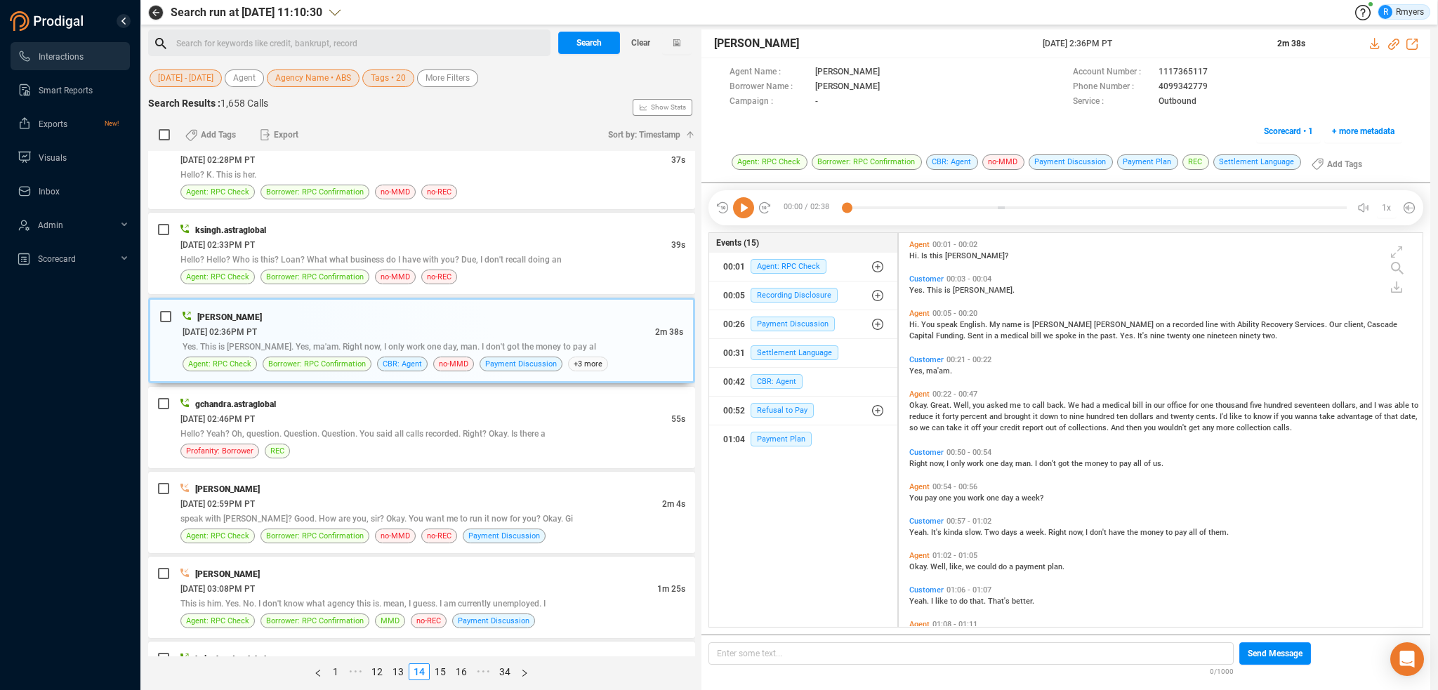
click at [741, 213] on icon at bounding box center [743, 207] width 21 height 21
click at [1391, 46] on icon at bounding box center [1393, 44] width 11 height 11
drag, startPoint x: 1042, startPoint y: 40, endPoint x: 1165, endPoint y: 41, distance: 122.8
click at [1165, 41] on div "Katie Hopkins 13 Jun 2025 @ 2:36PM PT 2m 38s" at bounding box center [1065, 43] width 729 height 29
copy span "13 Jun 2025 @ 2:36PM PT"
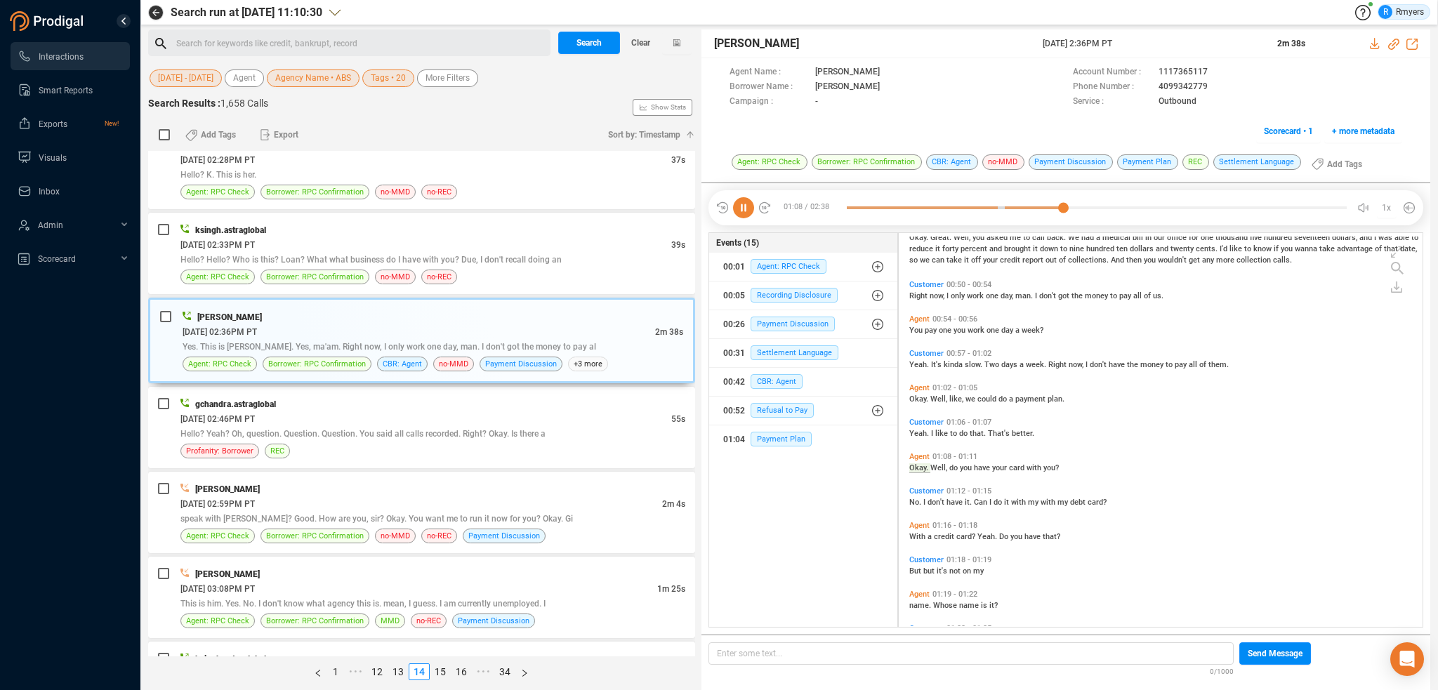
scroll to position [202, 0]
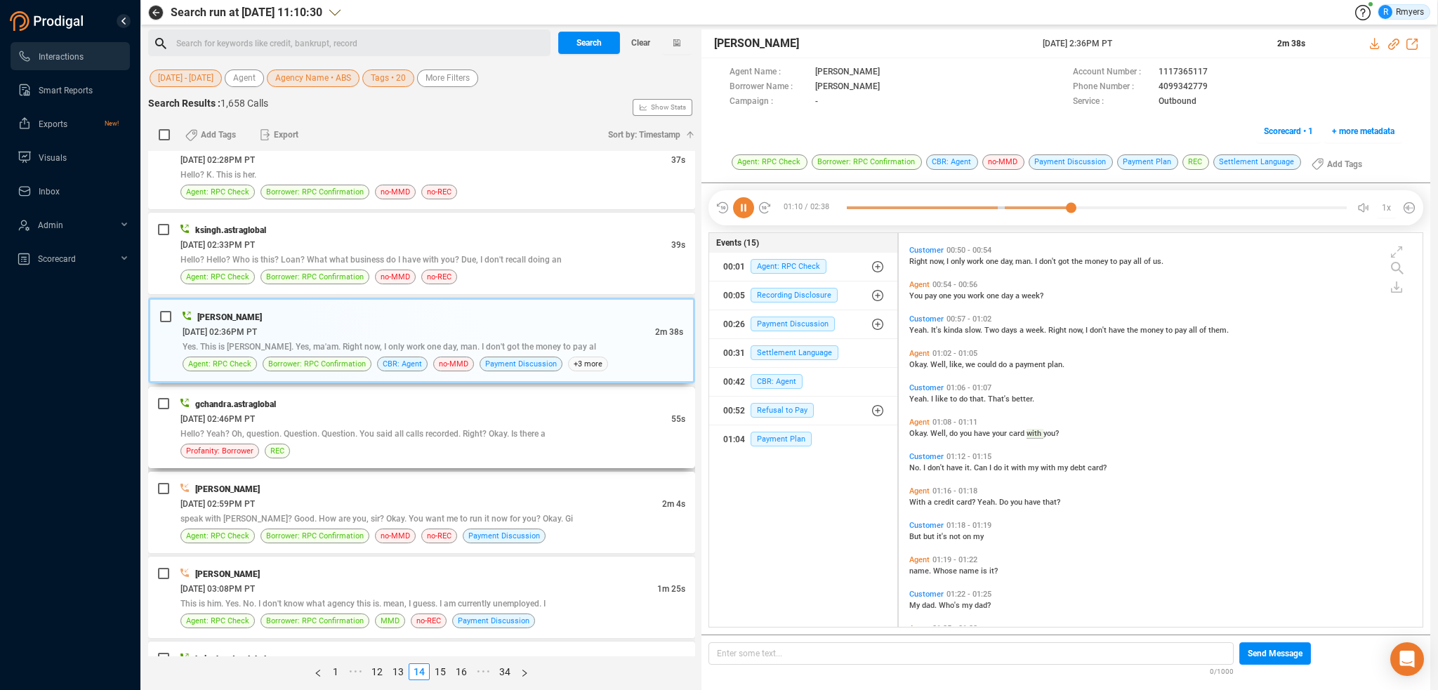
click at [547, 397] on div "gchandra.astraglobal" at bounding box center [432, 404] width 505 height 15
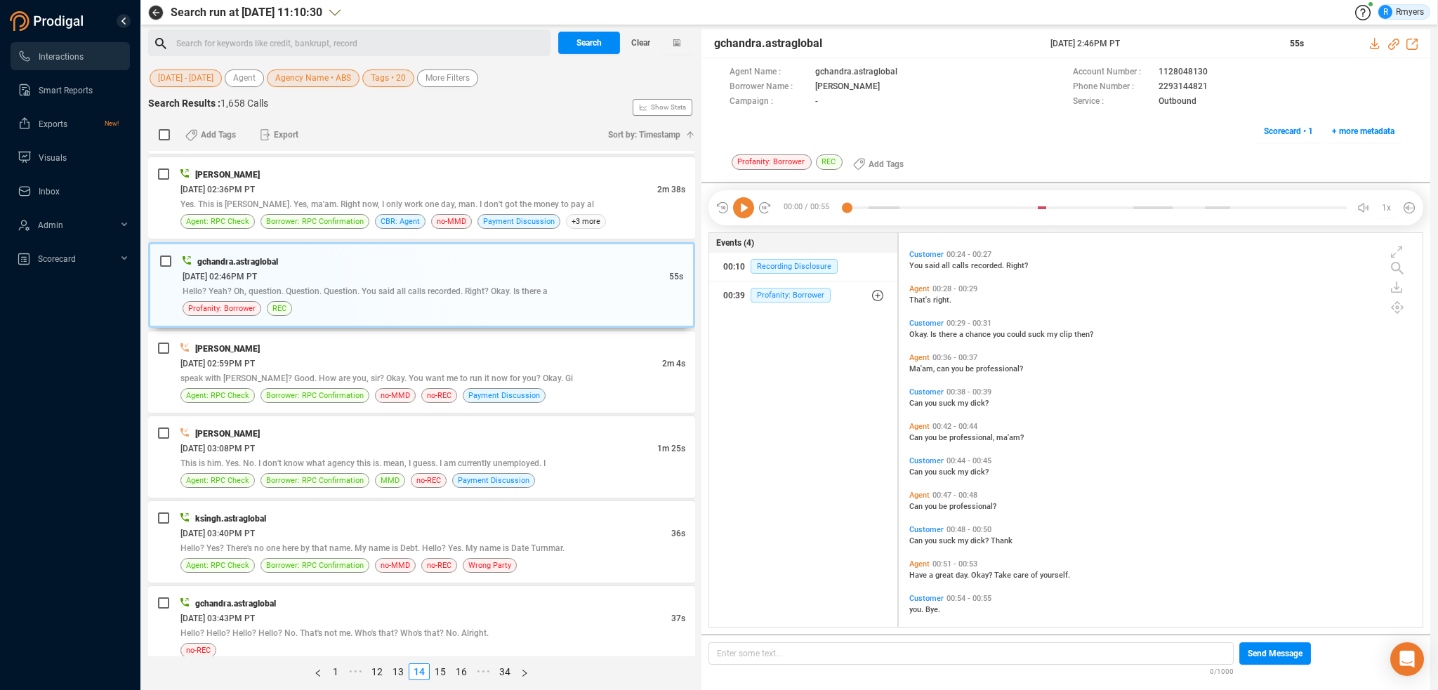
scroll to position [217, 0]
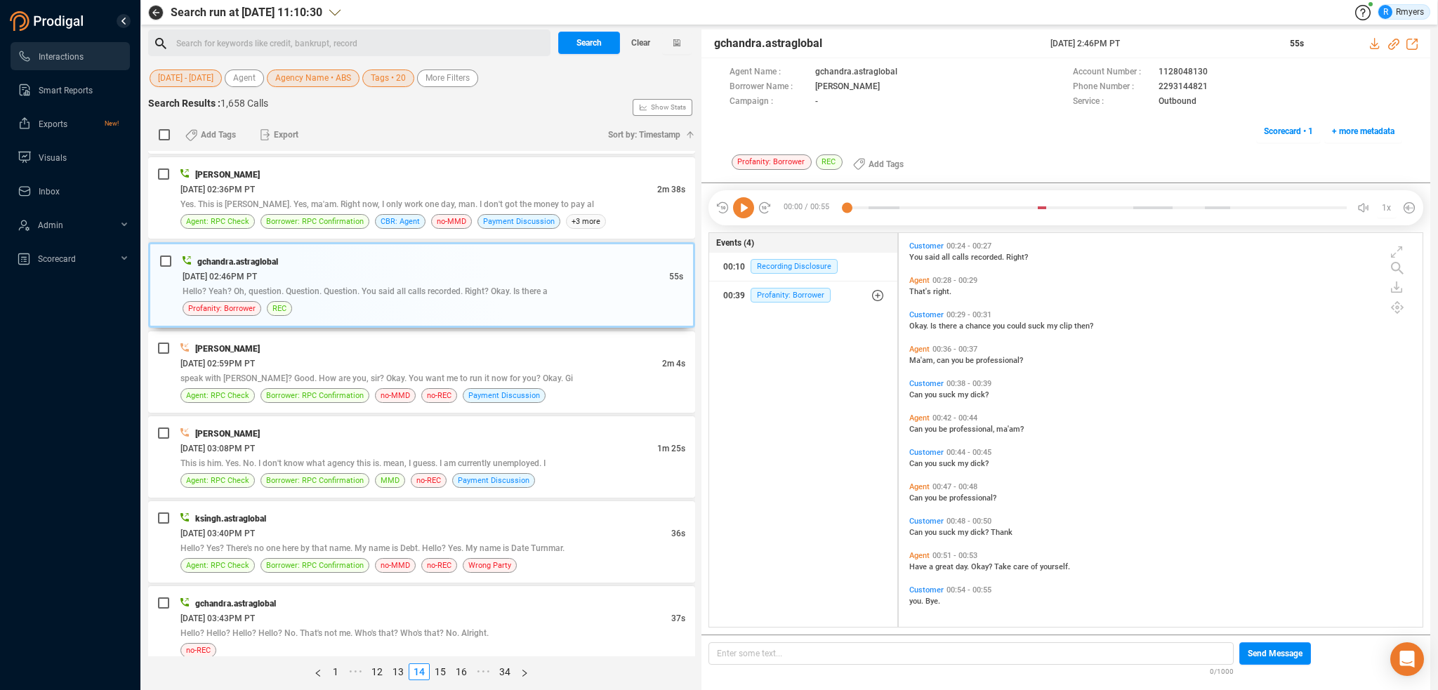
click at [919, 429] on span "Can" at bounding box center [916, 429] width 15 height 9
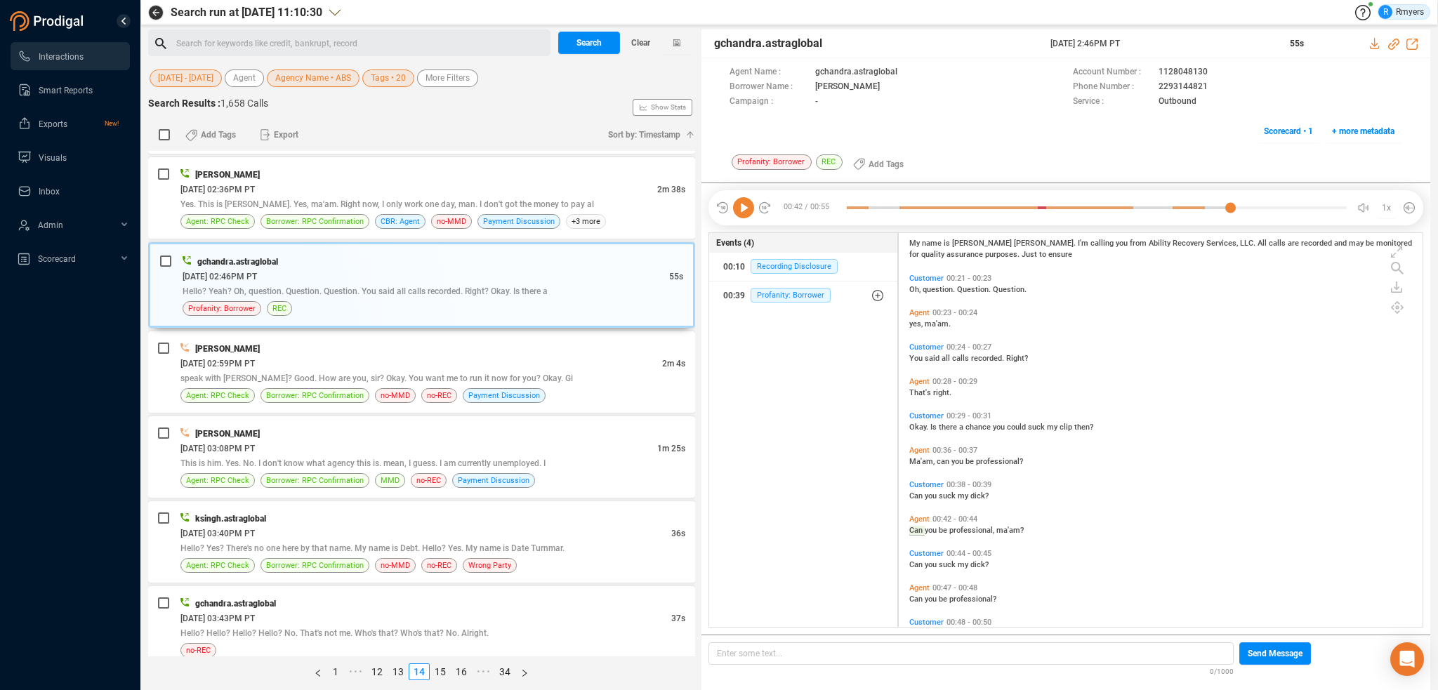
scroll to position [77, 0]
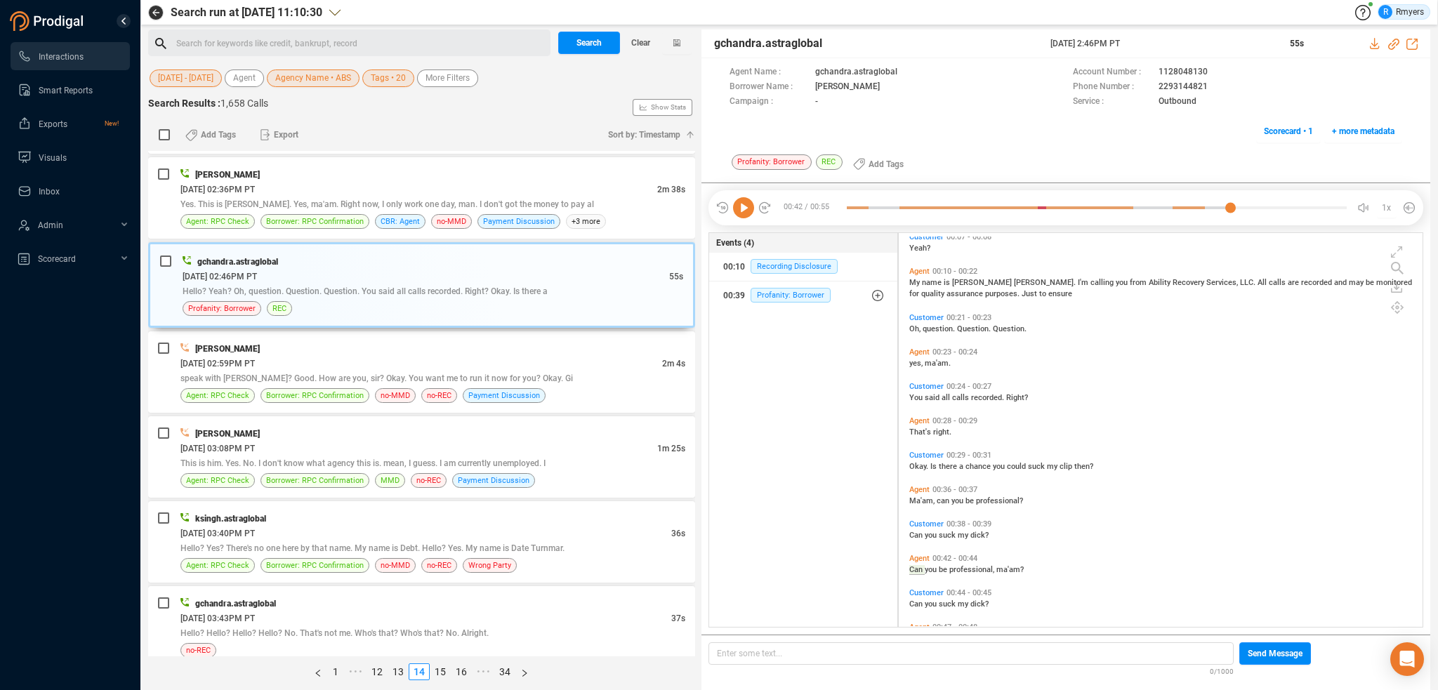
click at [915, 395] on span "You" at bounding box center [916, 397] width 15 height 9
click at [744, 208] on icon at bounding box center [743, 207] width 21 height 21
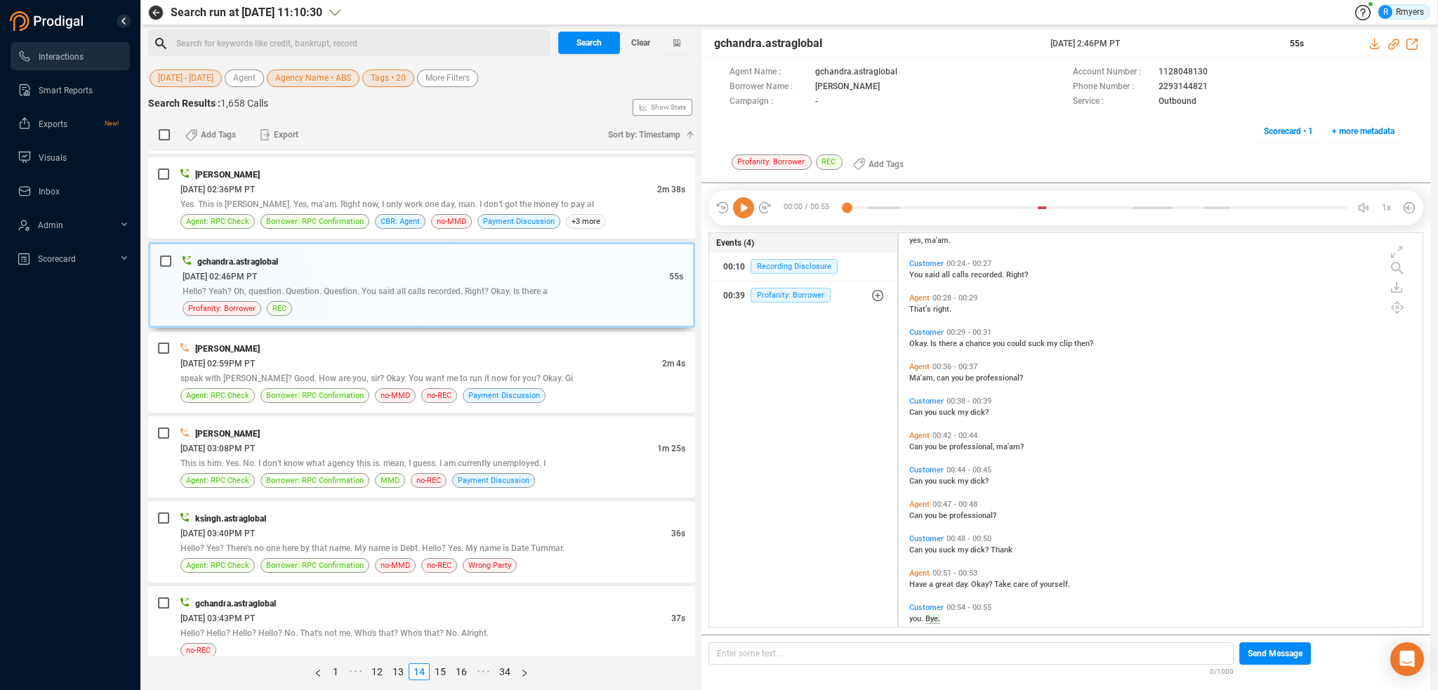
scroll to position [217, 0]
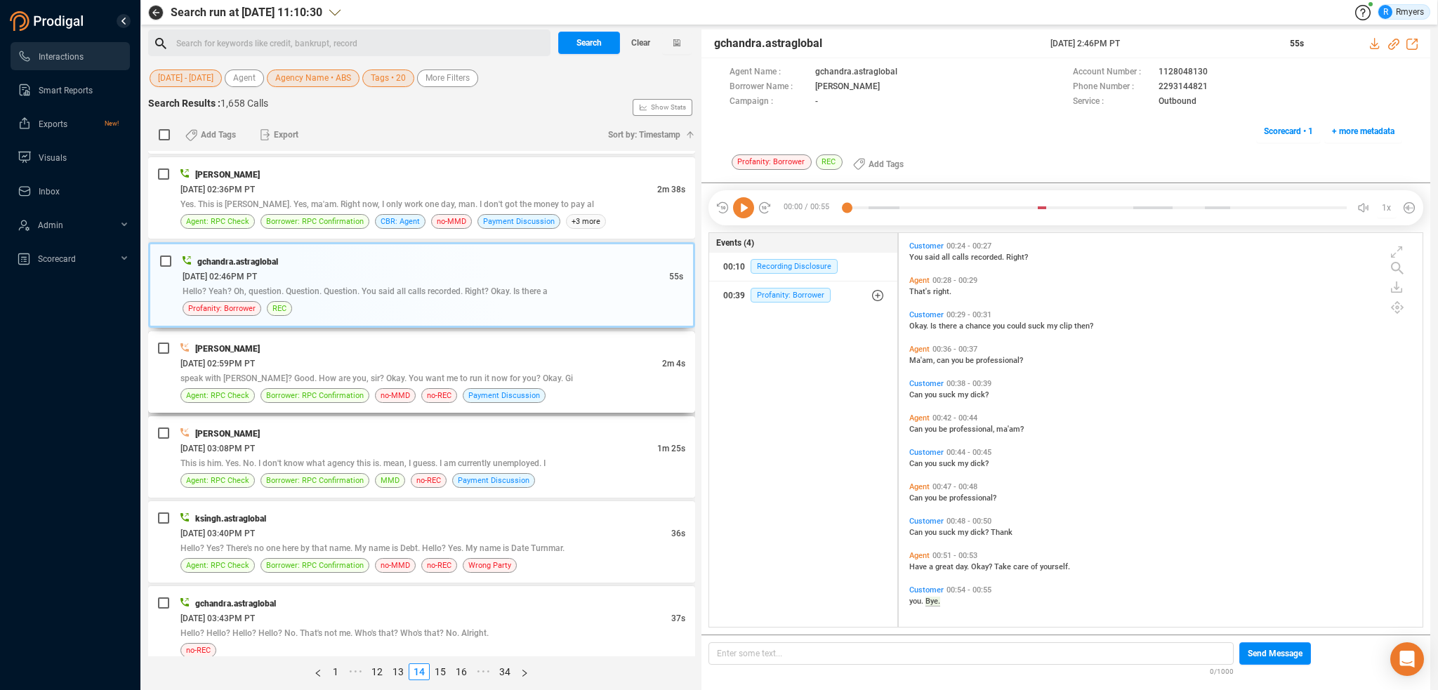
drag, startPoint x: 383, startPoint y: 342, endPoint x: 418, endPoint y: 364, distance: 41.7
click at [384, 343] on div "Maria Miller" at bounding box center [432, 348] width 505 height 15
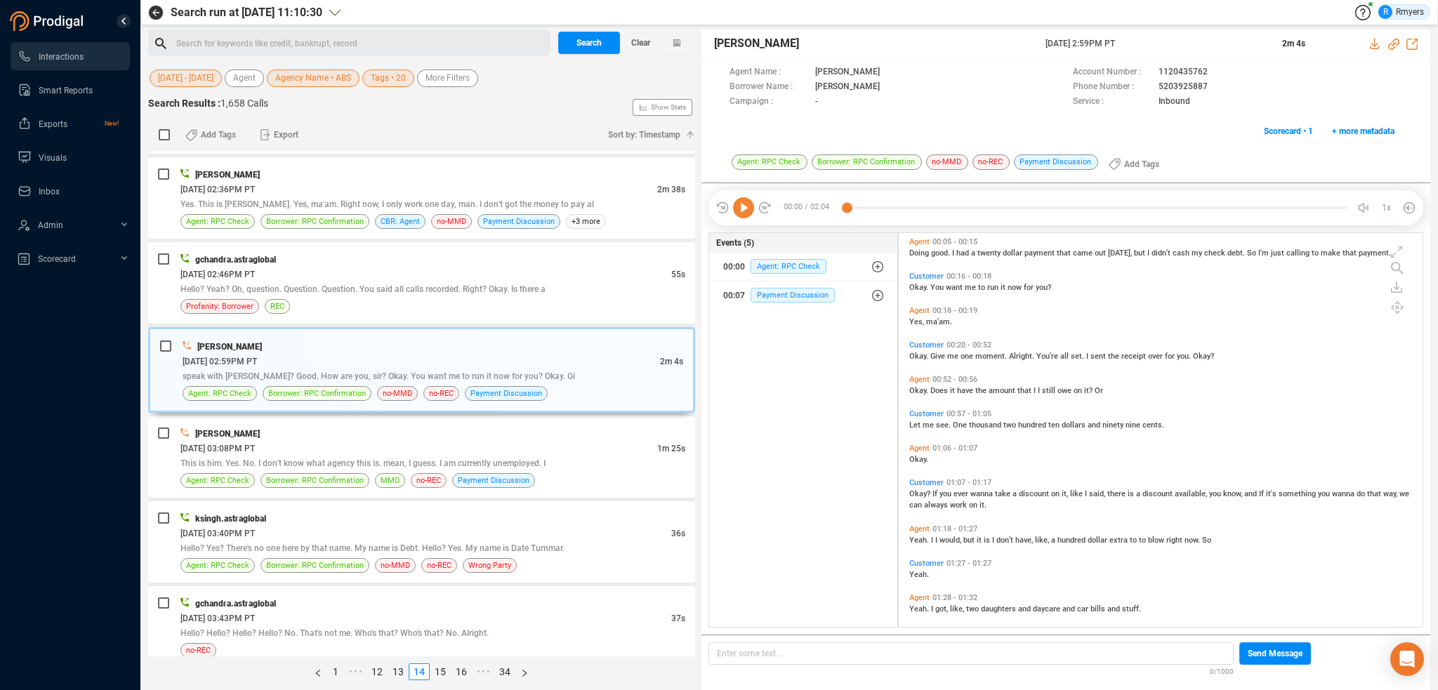
scroll to position [0, 0]
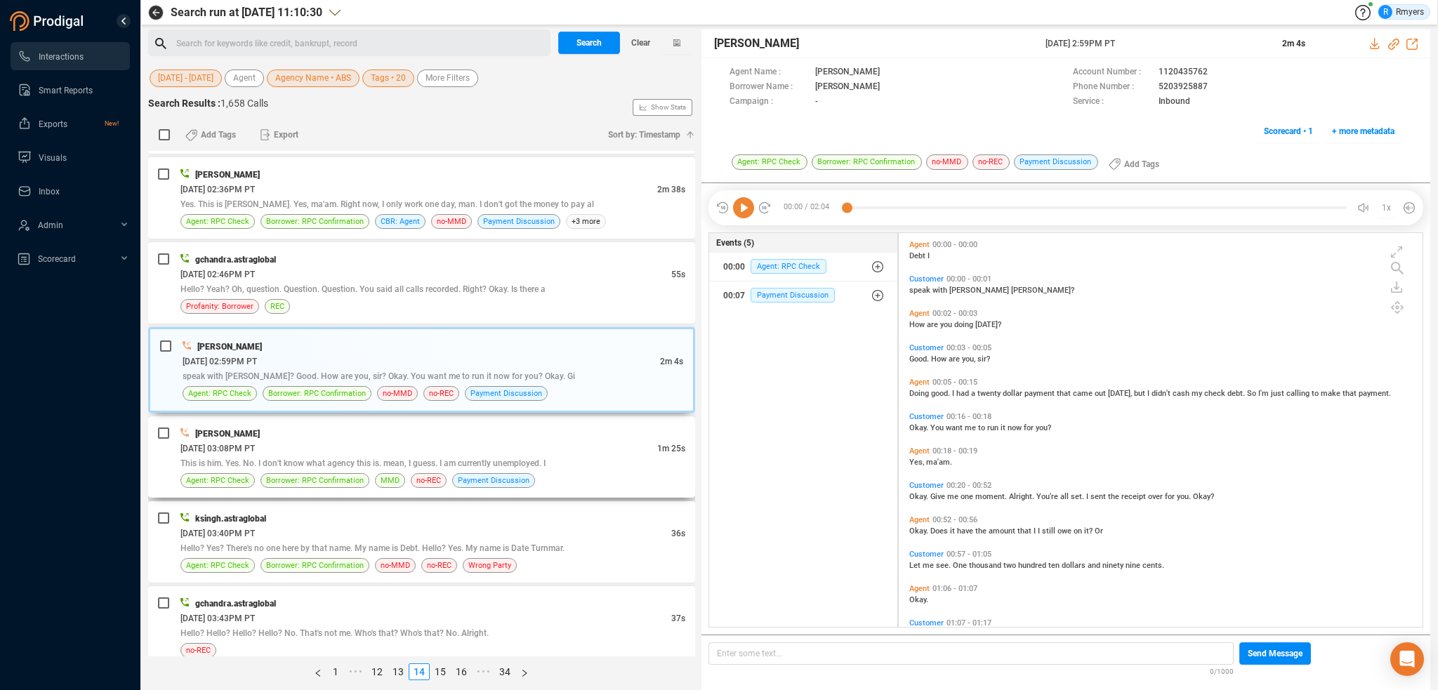
click at [396, 426] on div "[PERSON_NAME]" at bounding box center [432, 433] width 505 height 15
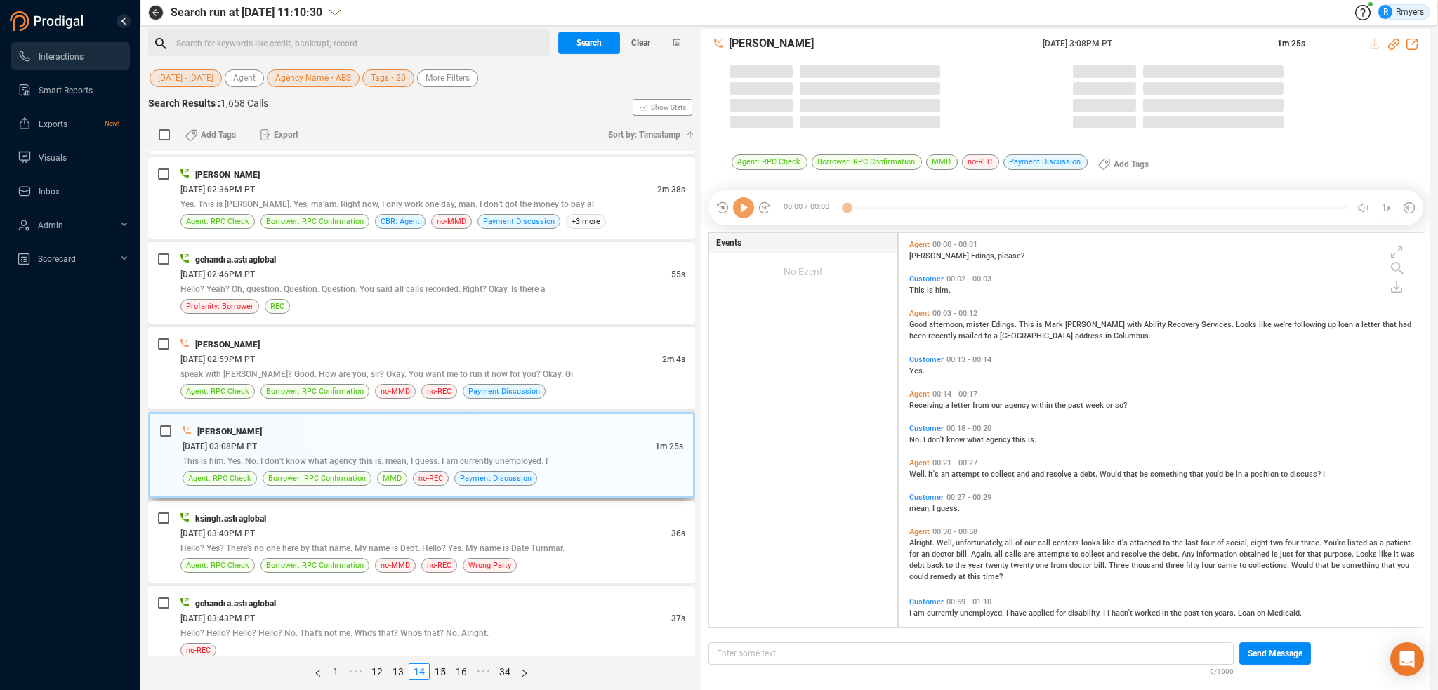
scroll to position [391, 517]
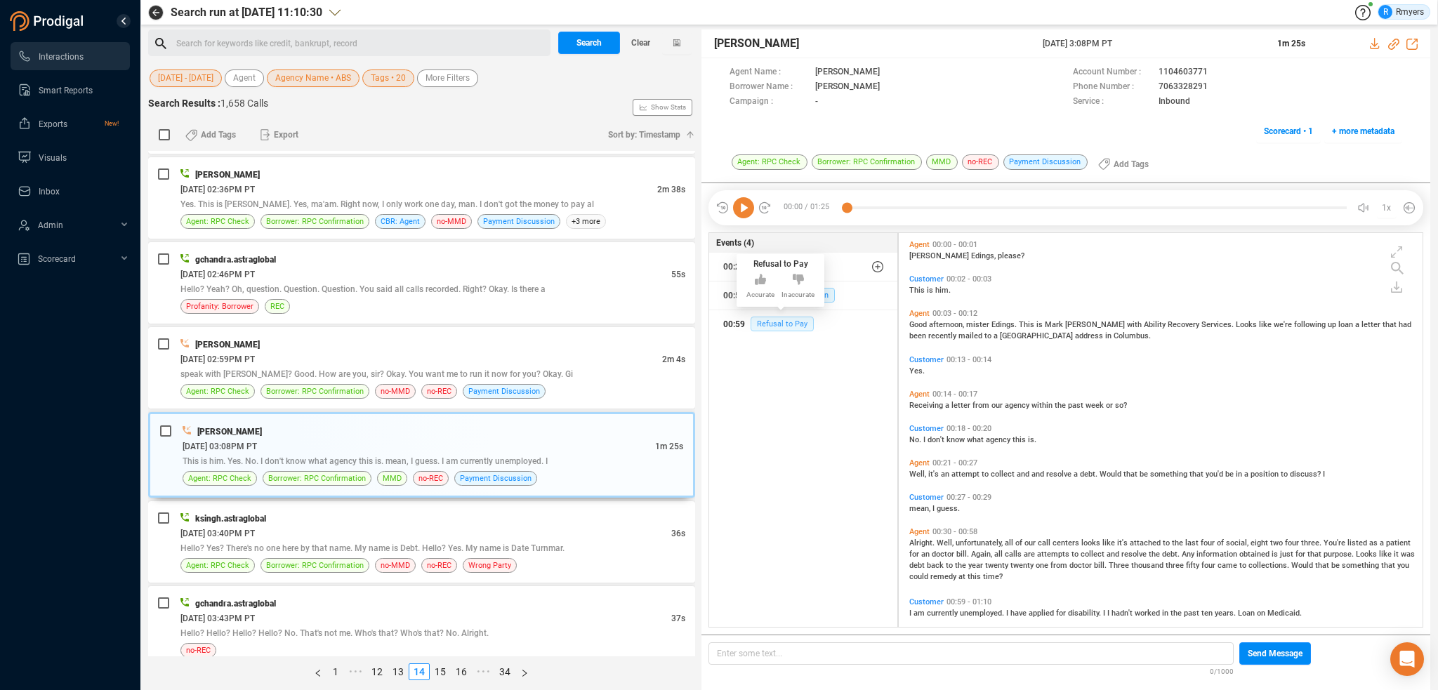
click at [780, 318] on span "Refusal to Pay" at bounding box center [781, 324] width 63 height 15
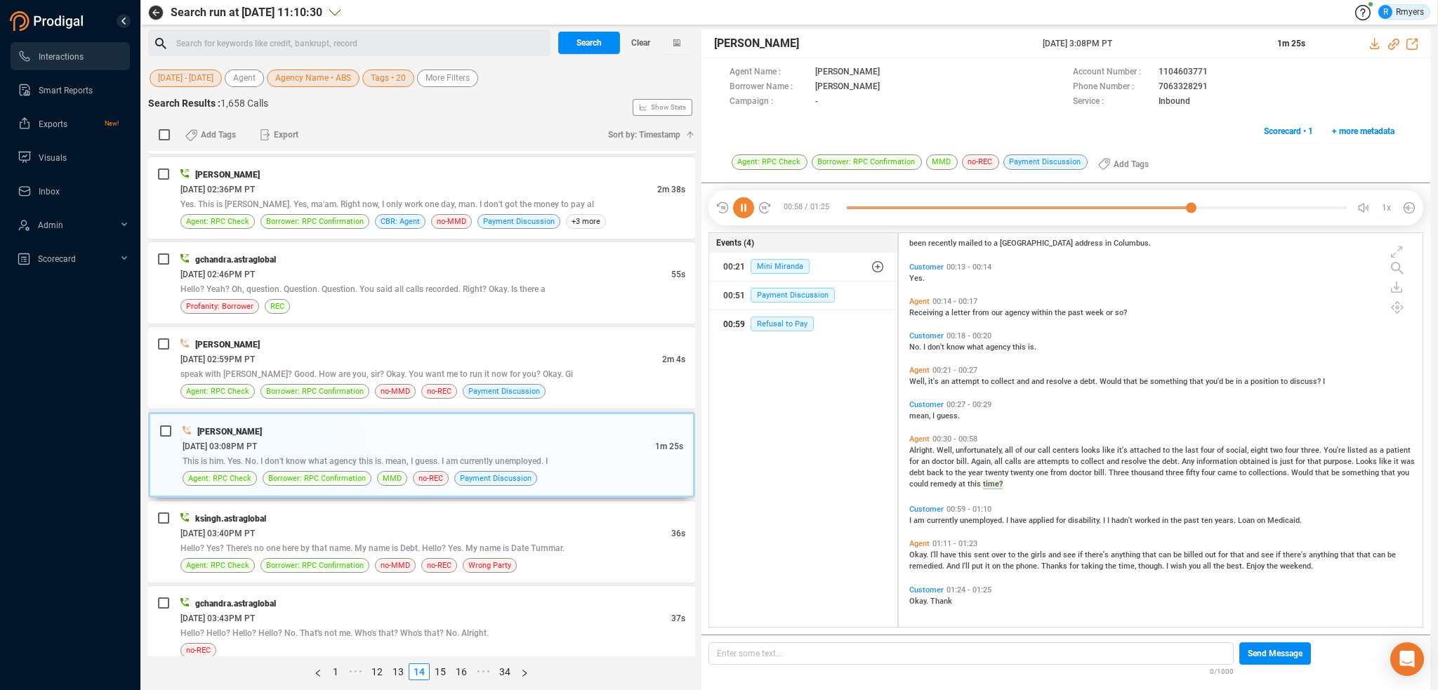
scroll to position [0, 0]
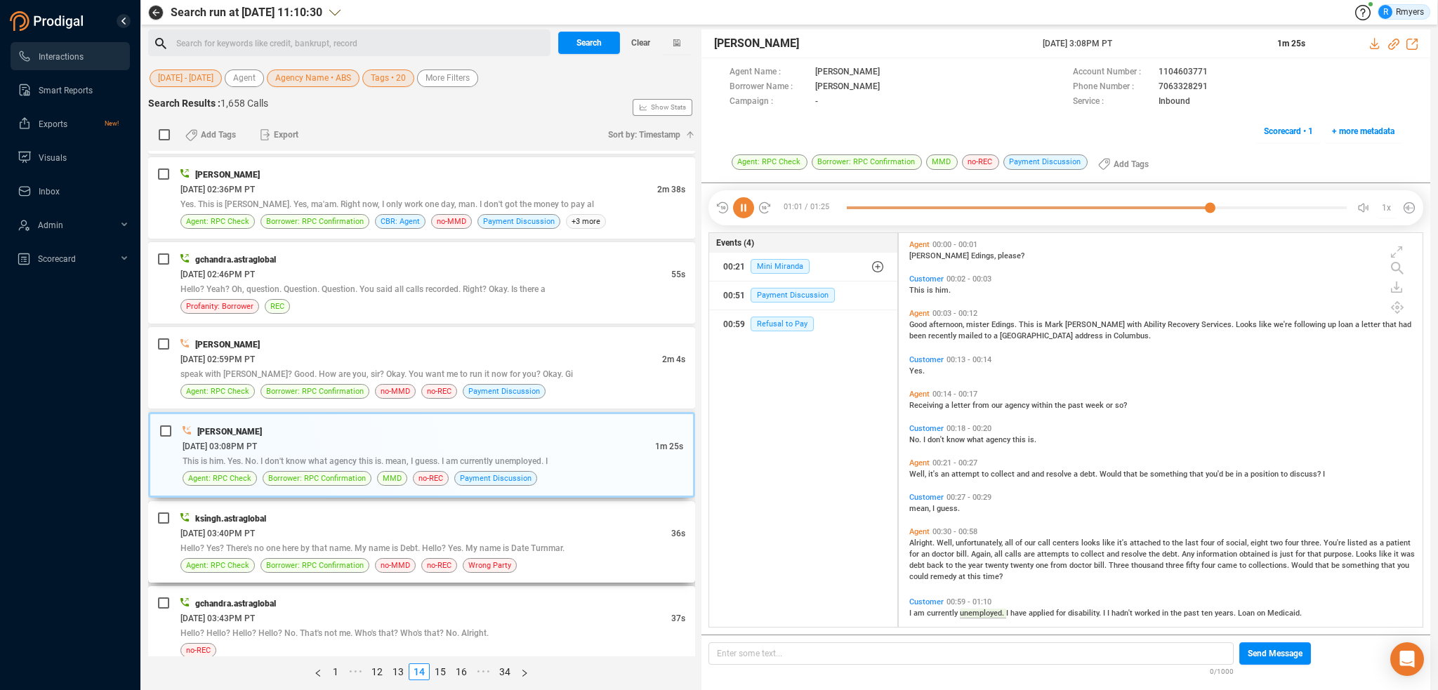
click at [370, 527] on div "06/13/2025 @ 03:40PM PT" at bounding box center [425, 533] width 491 height 15
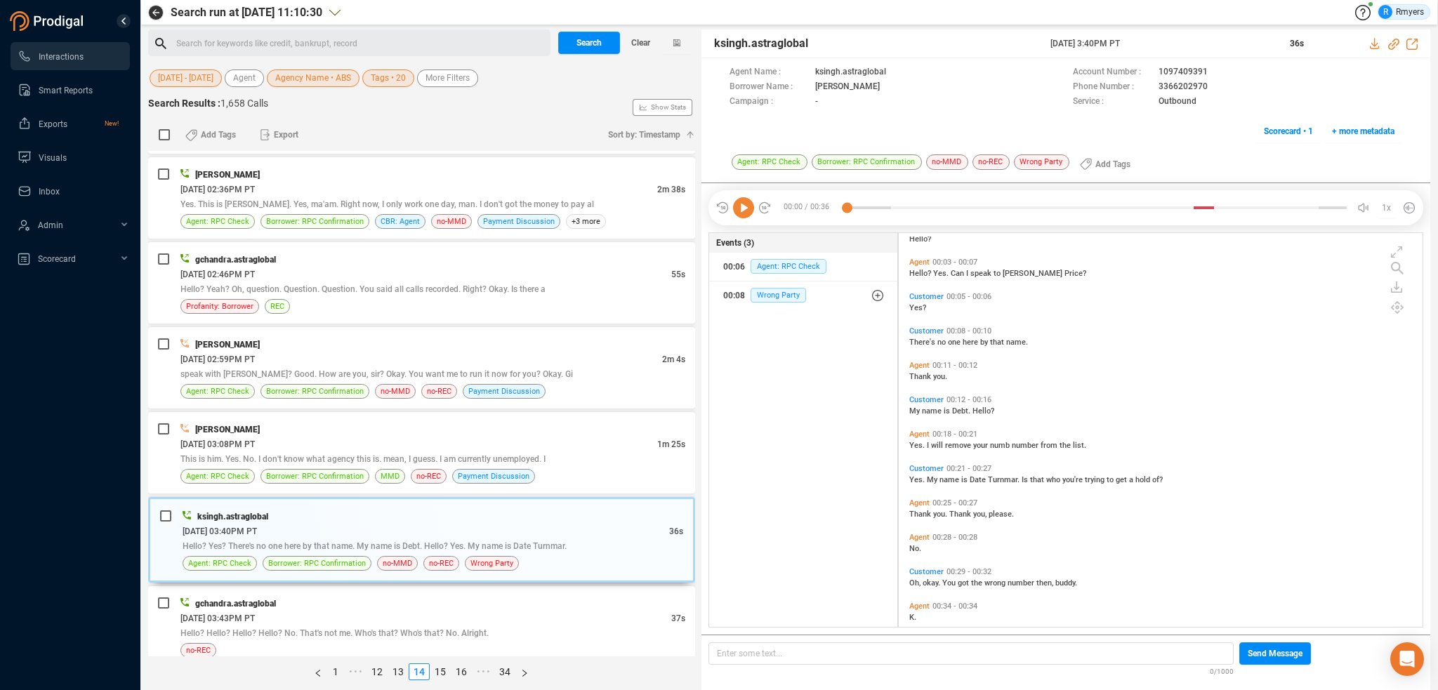
scroll to position [34, 0]
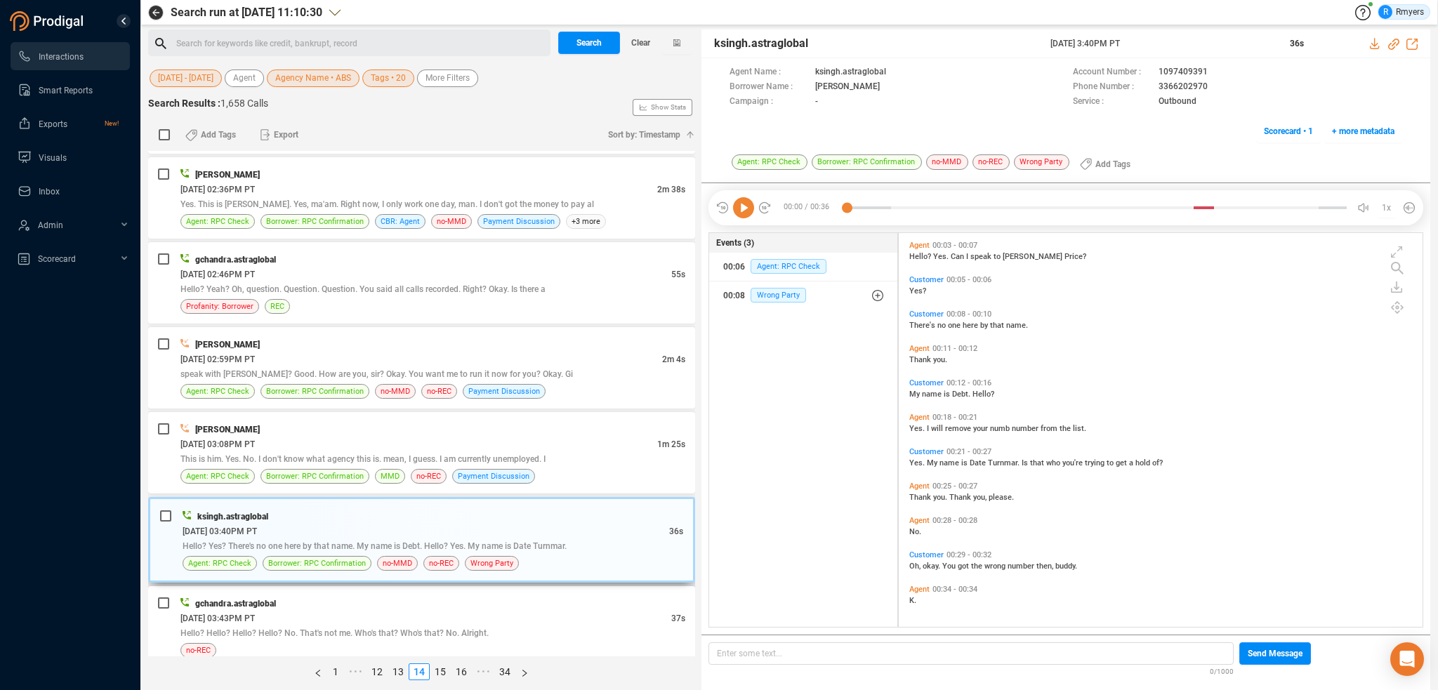
click at [511, 566] on div "ksingh.astraglobal 06/13/2025 @ 03:40PM PT 36s Hello? Yes? There's no one here …" at bounding box center [421, 540] width 547 height 86
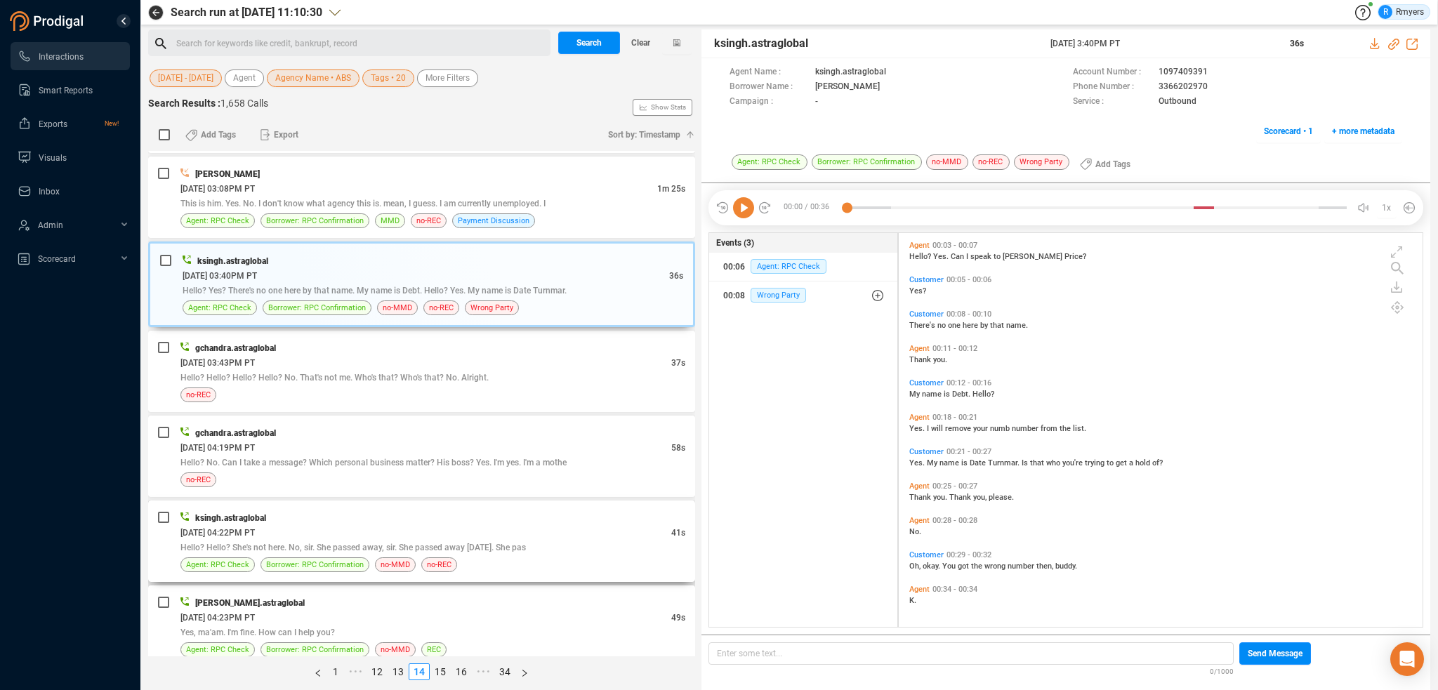
scroll to position [2738, 0]
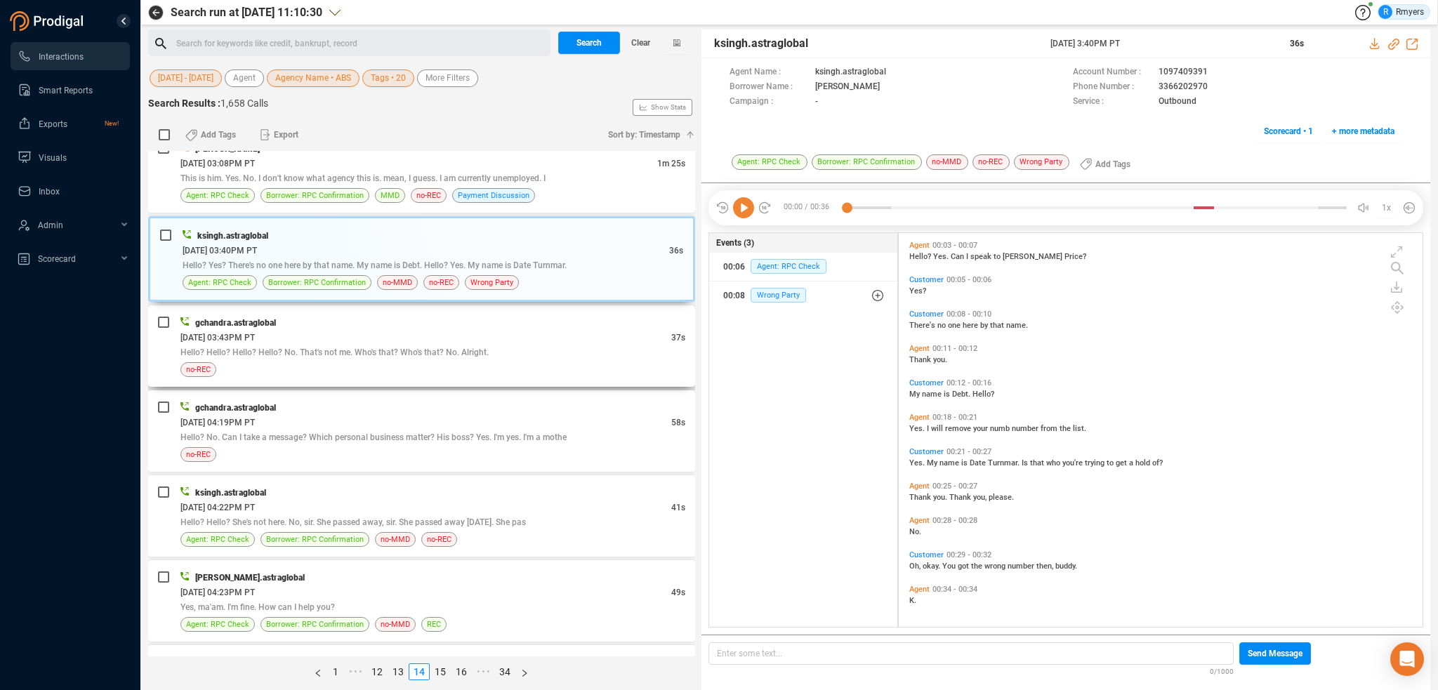
click at [506, 345] on div "Hello? Hello? Hello? Hello? No. That's not me. Who's that? Who's that? No. Alri…" at bounding box center [432, 352] width 505 height 15
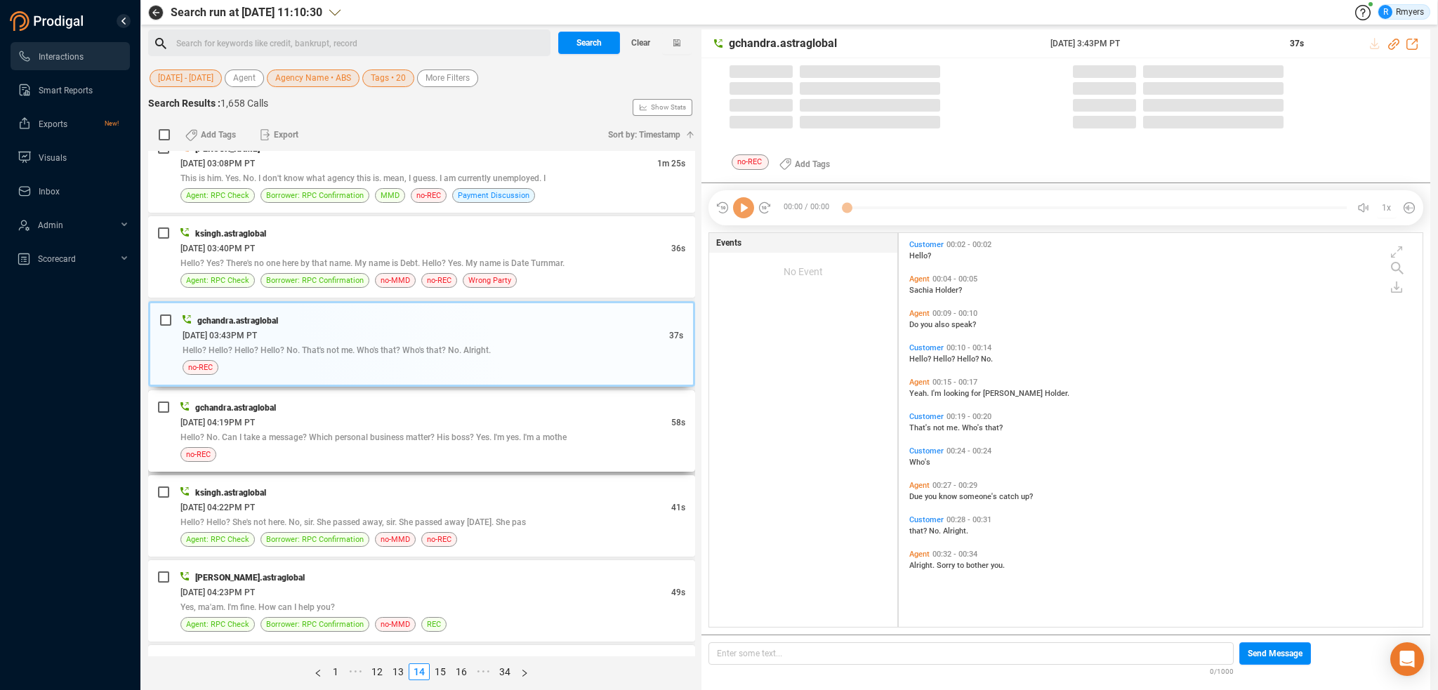
scroll to position [391, 517]
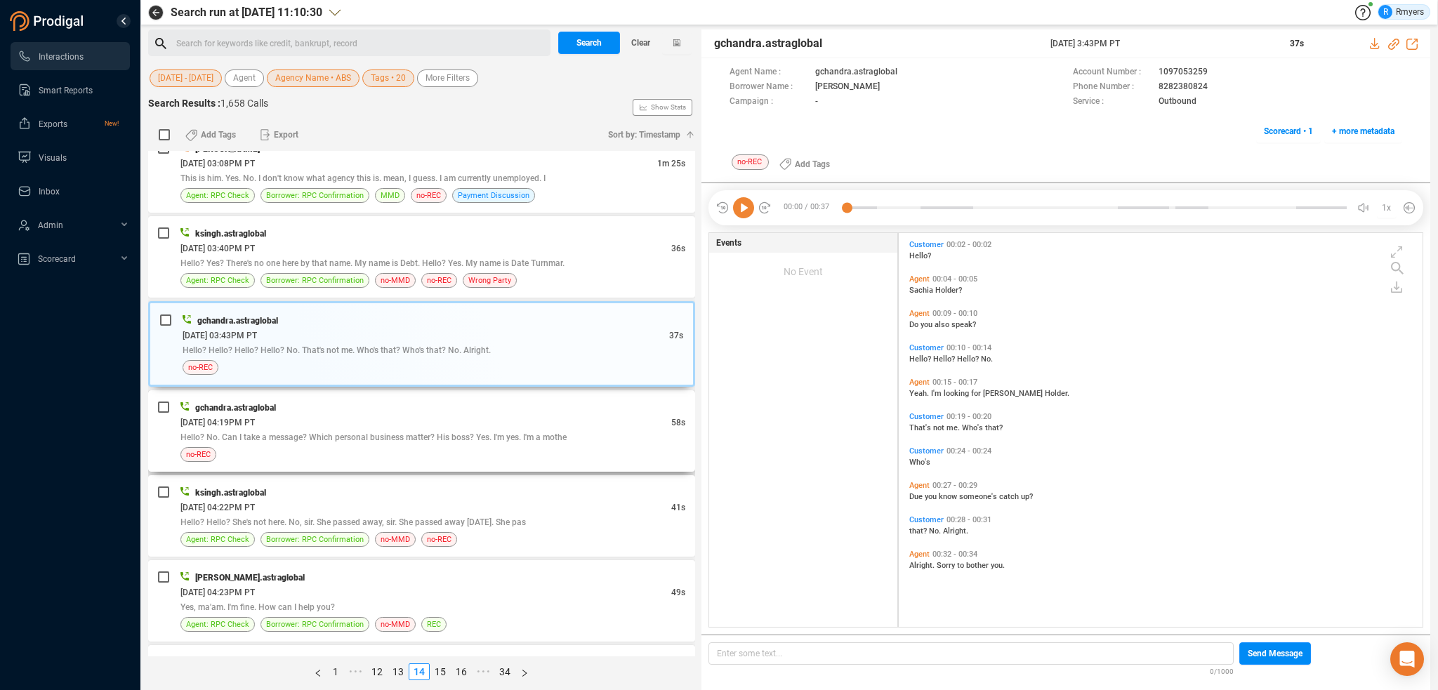
click at [483, 400] on div "gchandra.astraglobal" at bounding box center [432, 407] width 505 height 15
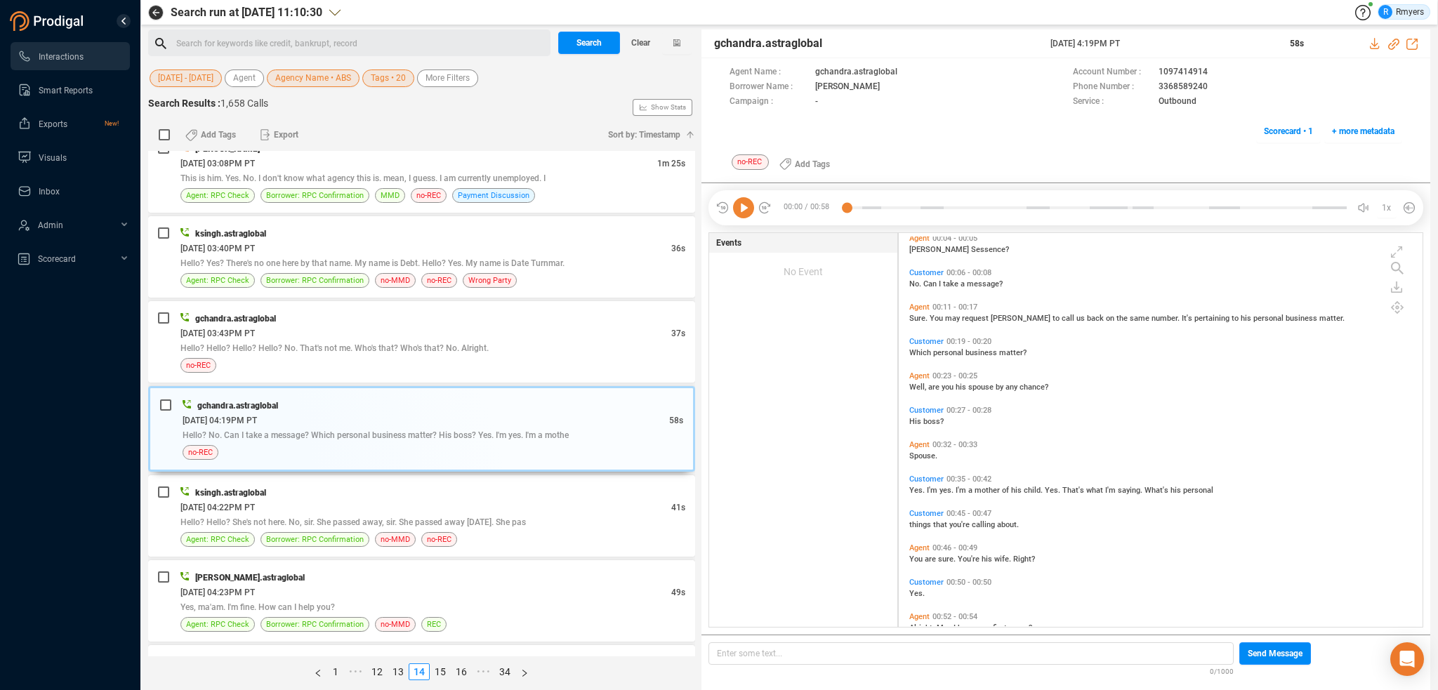
scroll to position [67, 0]
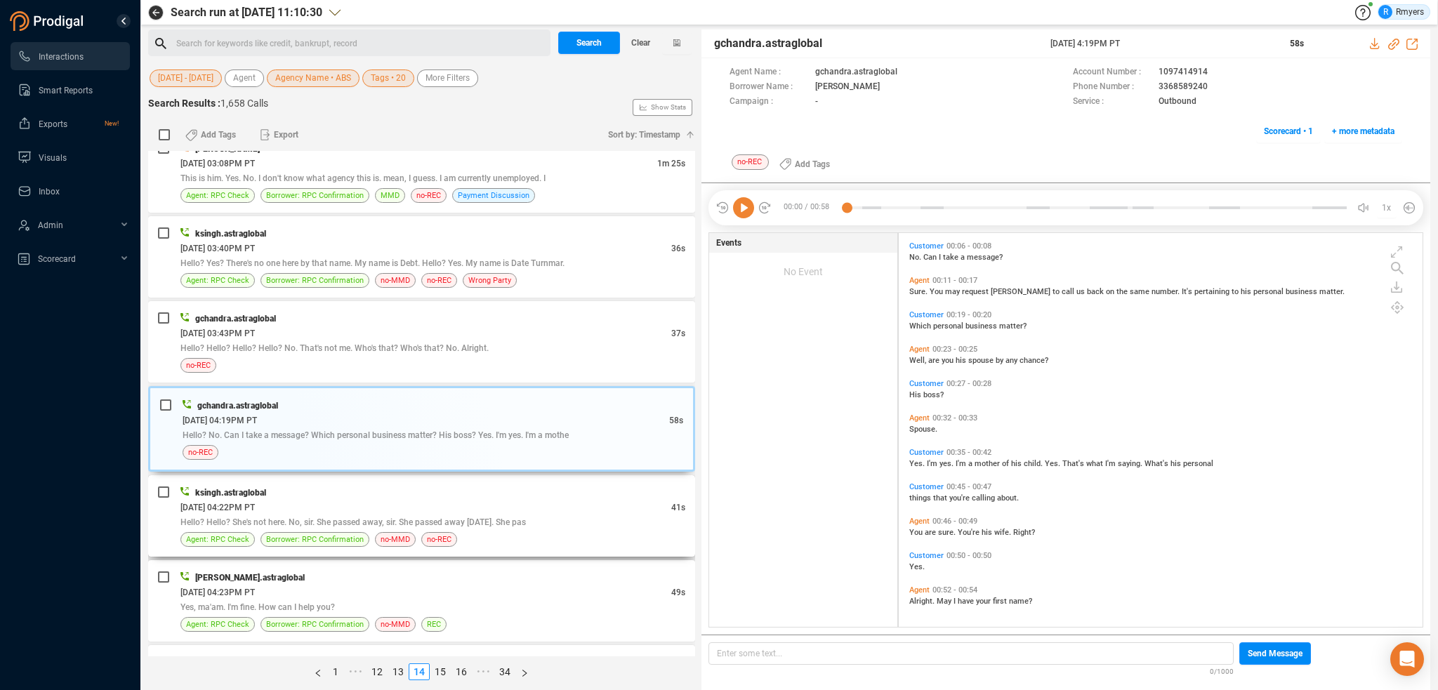
click at [527, 500] on div "06/13/2025 @ 04:22PM PT" at bounding box center [425, 507] width 491 height 15
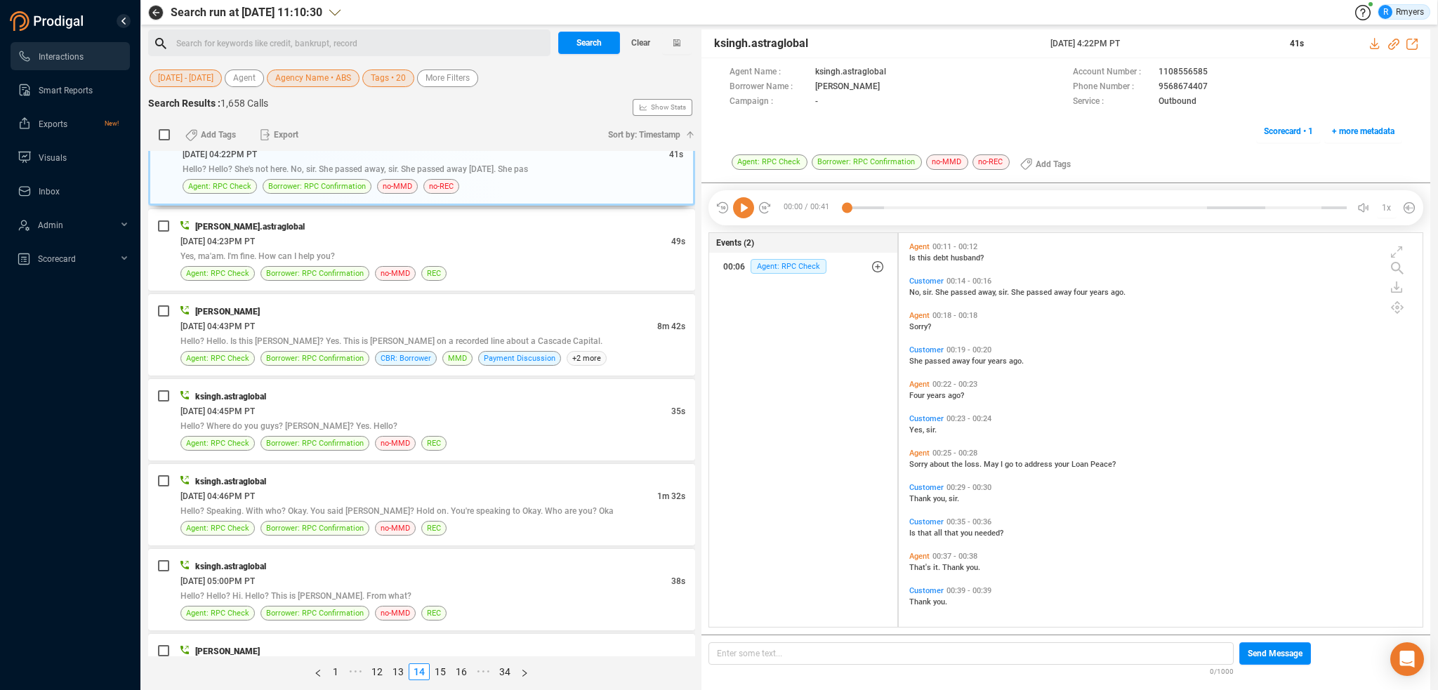
scroll to position [171, 0]
click at [559, 234] on div "06/13/2025 @ 04:23PM PT" at bounding box center [425, 241] width 491 height 15
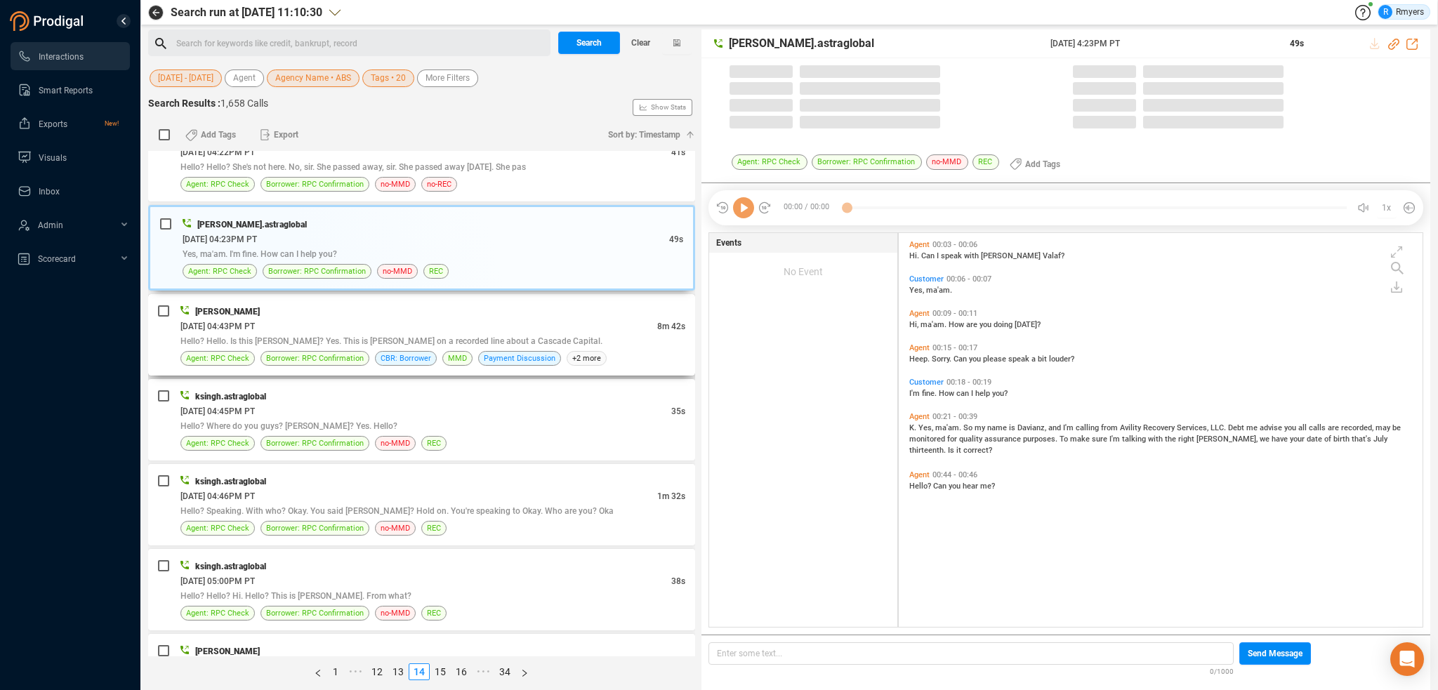
scroll to position [391, 517]
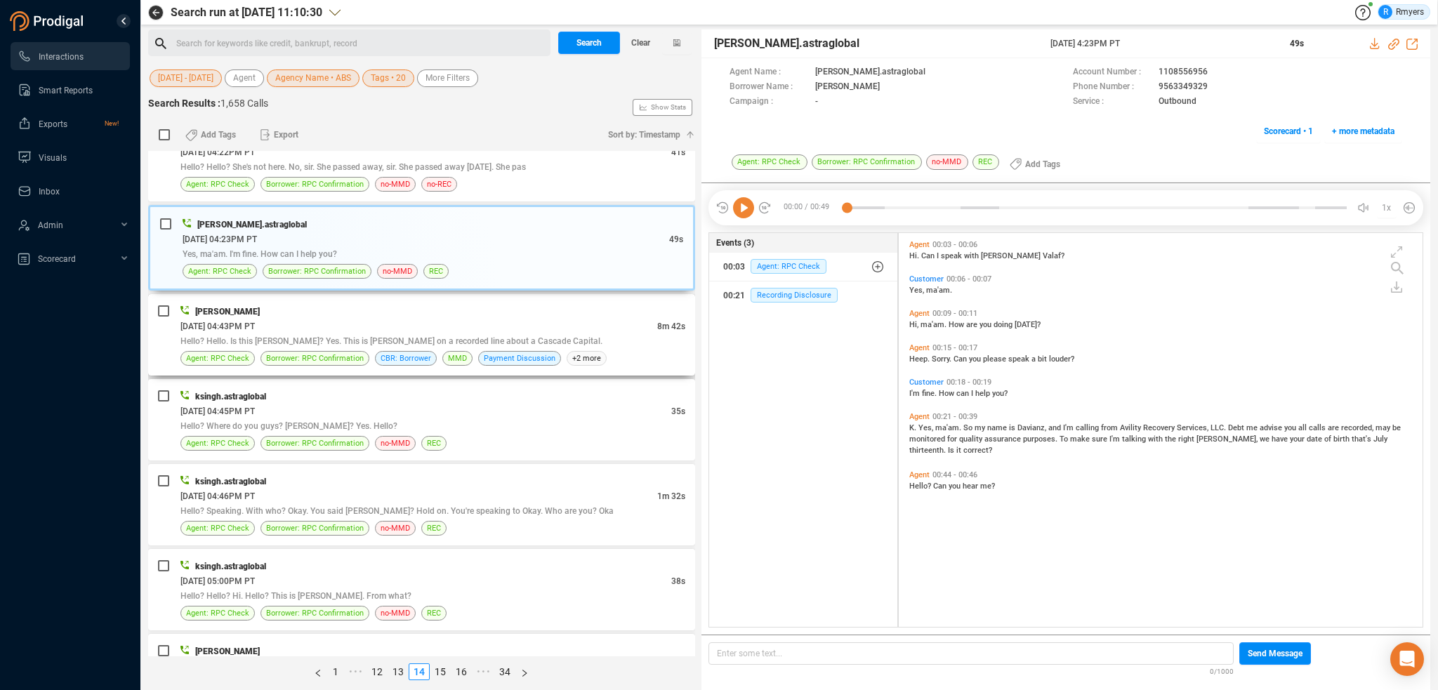
click at [548, 319] on div "06/13/2025 @ 04:43PM PT" at bounding box center [418, 326] width 477 height 15
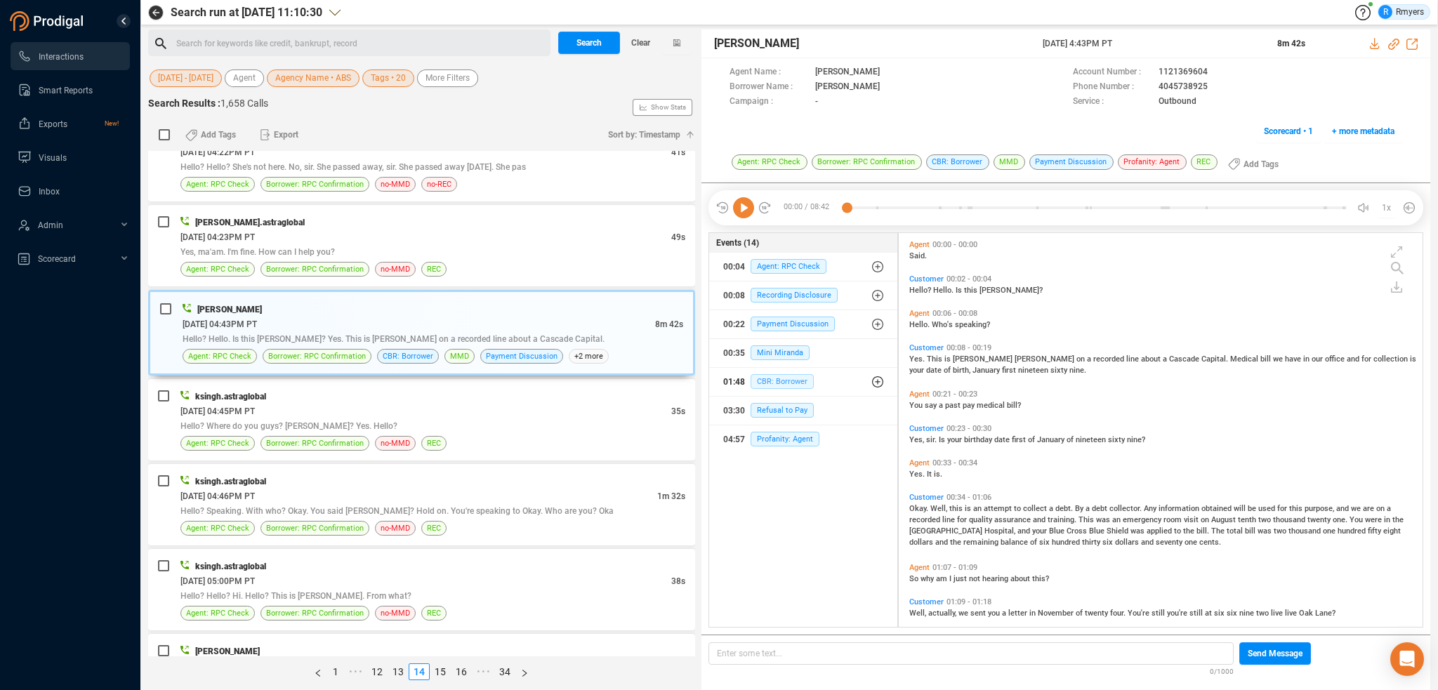
click at [774, 384] on span "CBR: Borrower" at bounding box center [781, 381] width 63 height 15
click at [775, 406] on span "CBR: Borrower" at bounding box center [792, 409] width 63 height 15
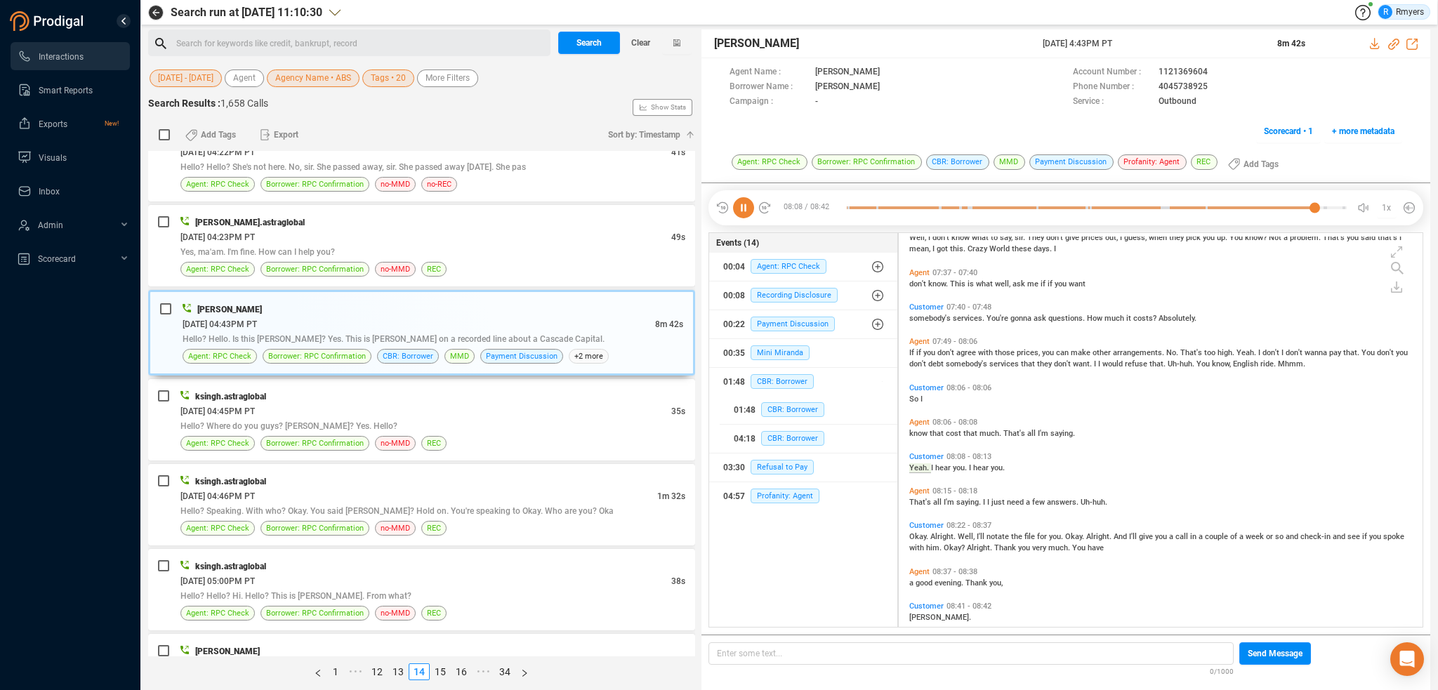
scroll to position [1968, 0]
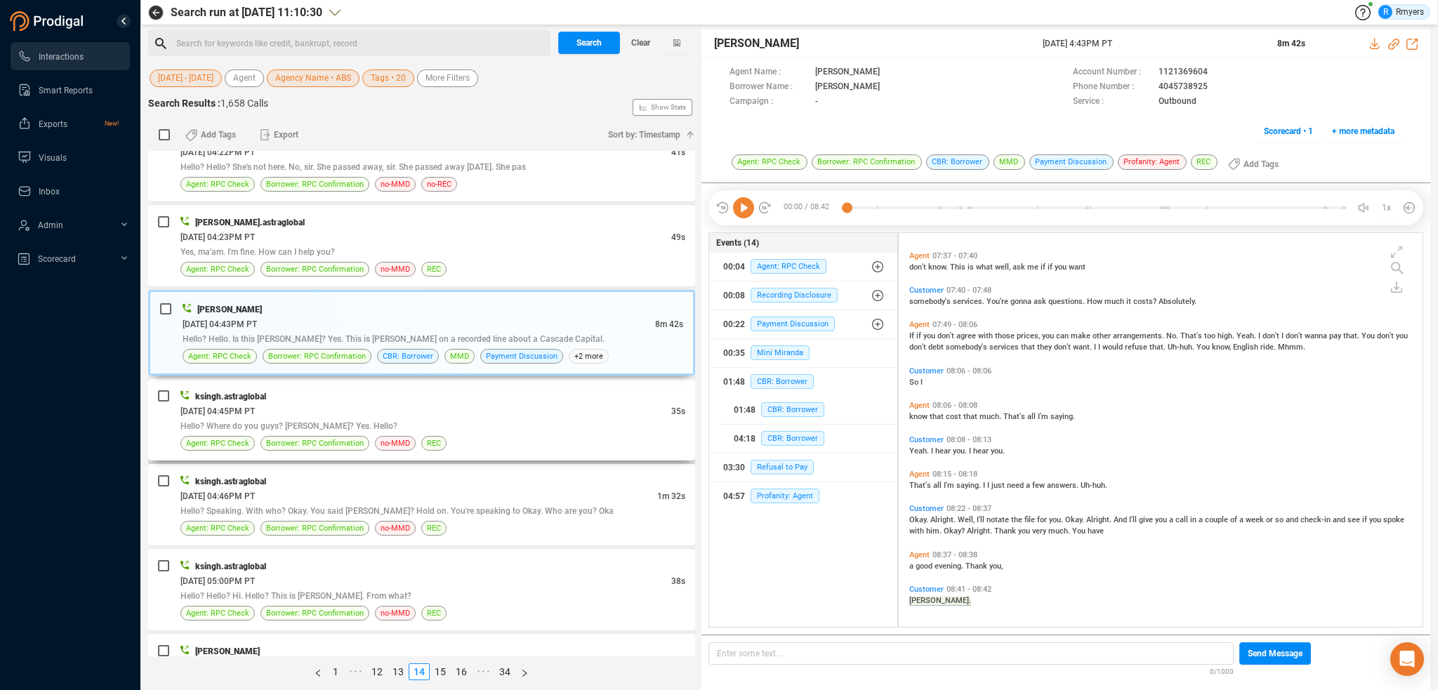
click at [348, 418] on div "Hello? Where do you guys? Maria? Yes. Hello?" at bounding box center [432, 425] width 505 height 15
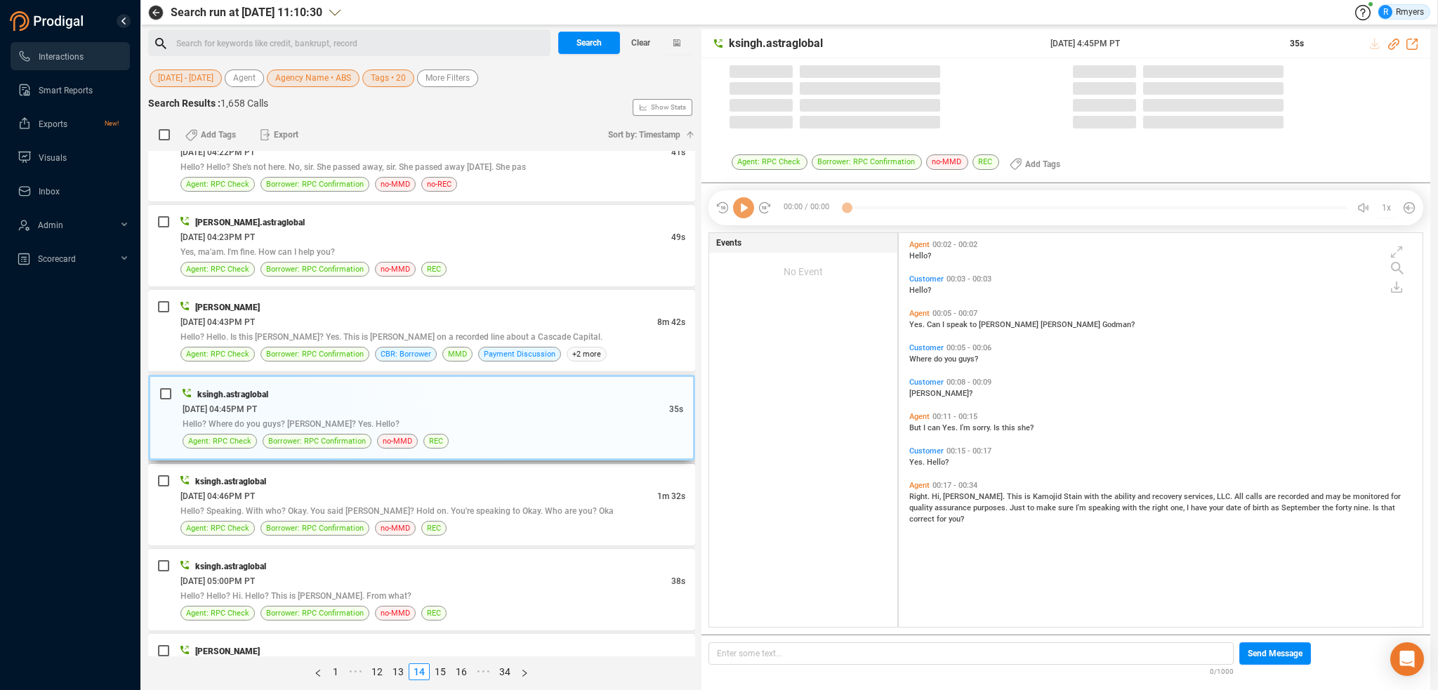
scroll to position [391, 517]
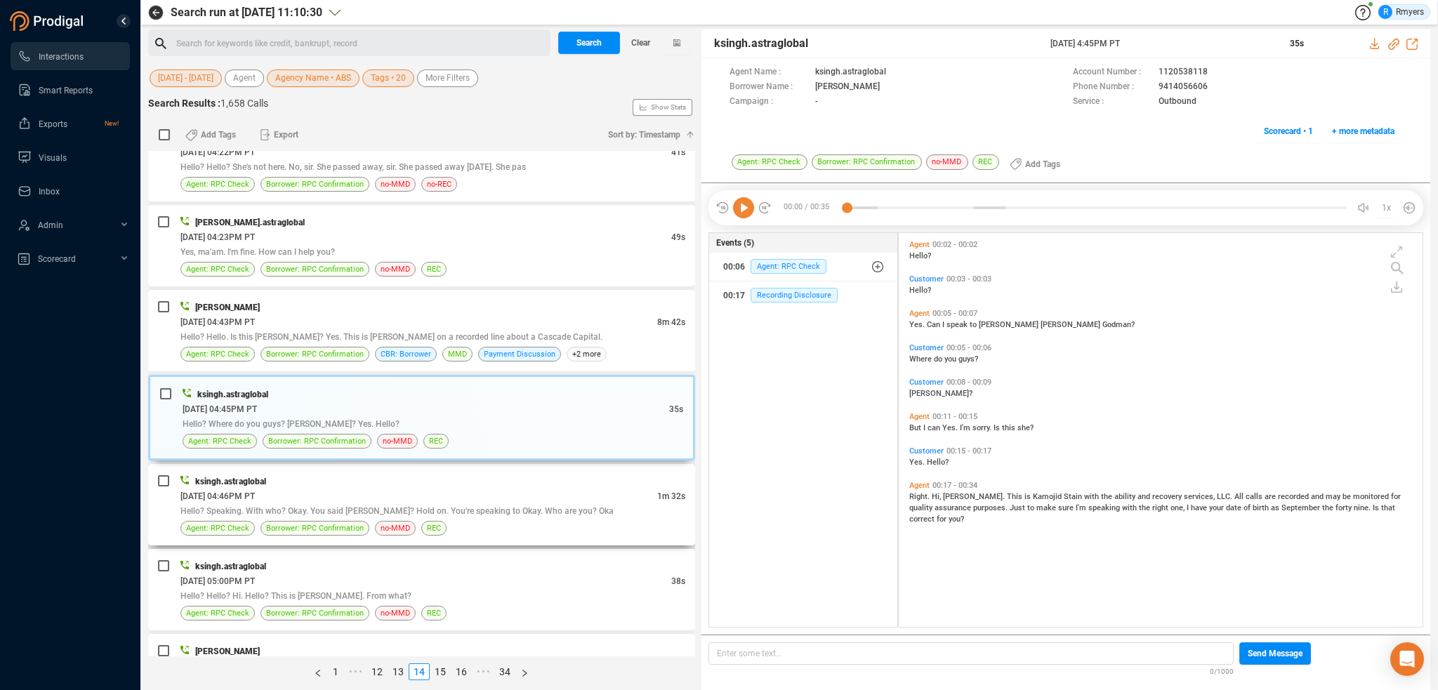
click at [556, 489] on div "06/13/2025 @ 04:46PM PT" at bounding box center [418, 496] width 477 height 15
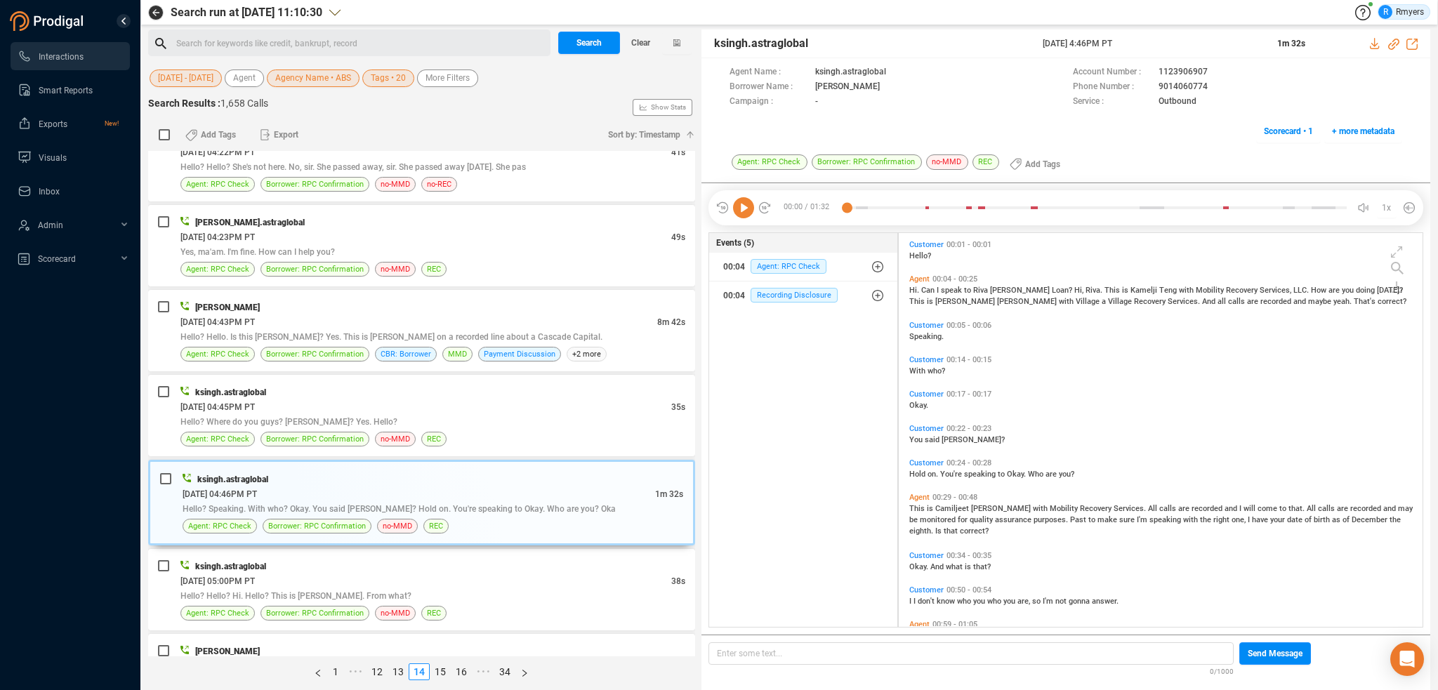
click at [738, 213] on icon at bounding box center [743, 207] width 21 height 21
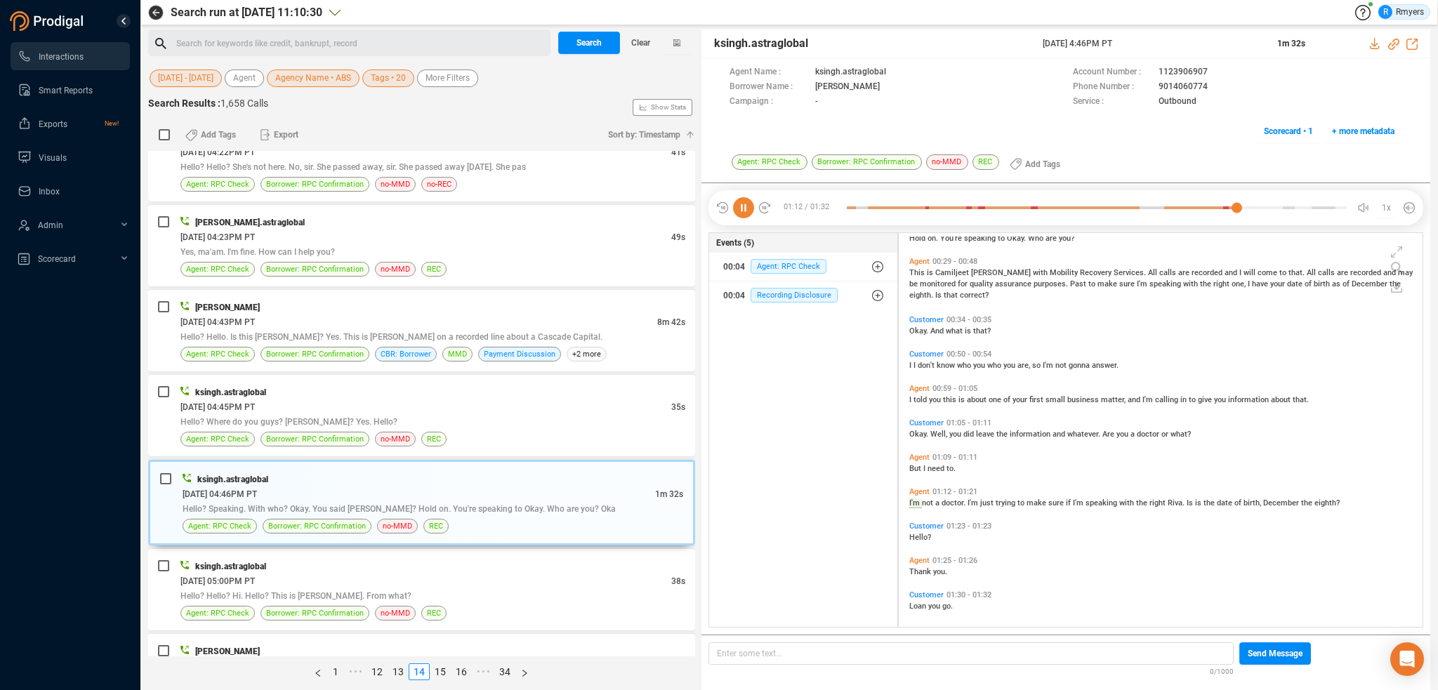
scroll to position [241, 0]
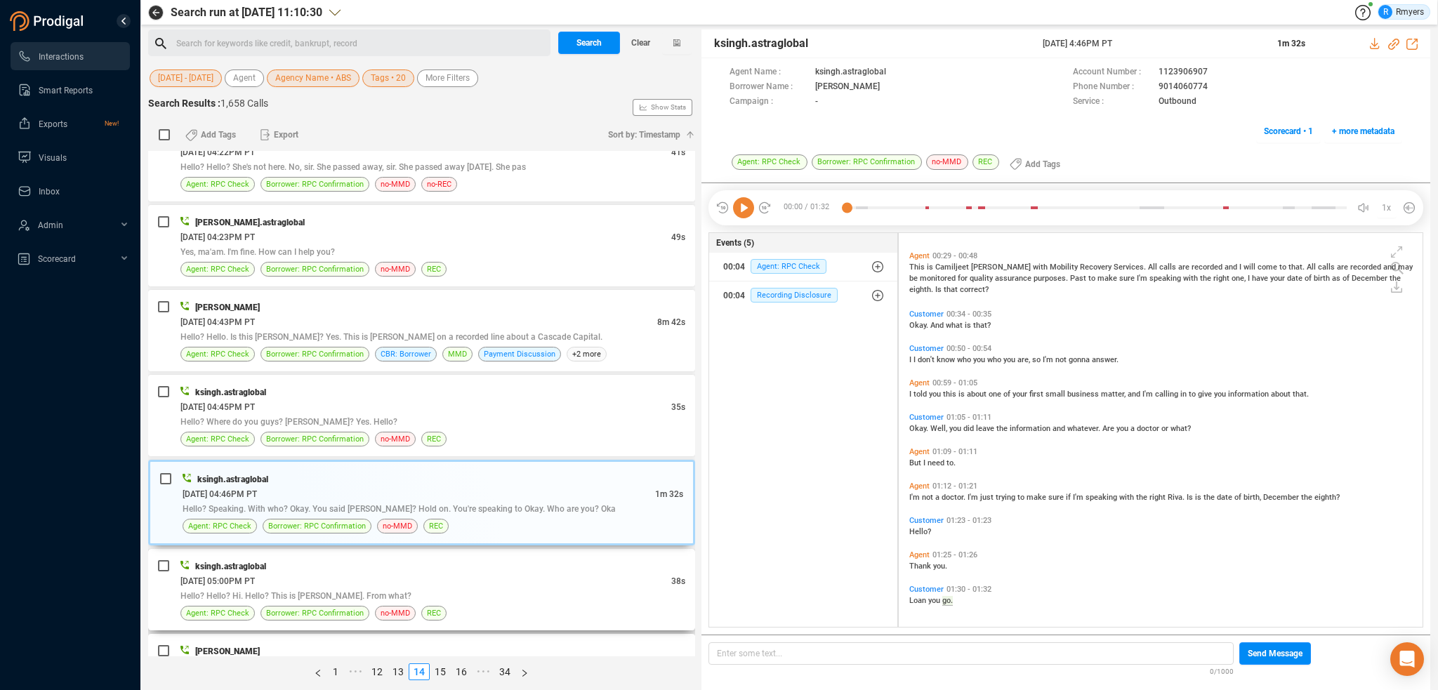
click at [404, 589] on div "Hello? Hello? Hi. Hello? This is Samantha. From what?" at bounding box center [432, 595] width 505 height 15
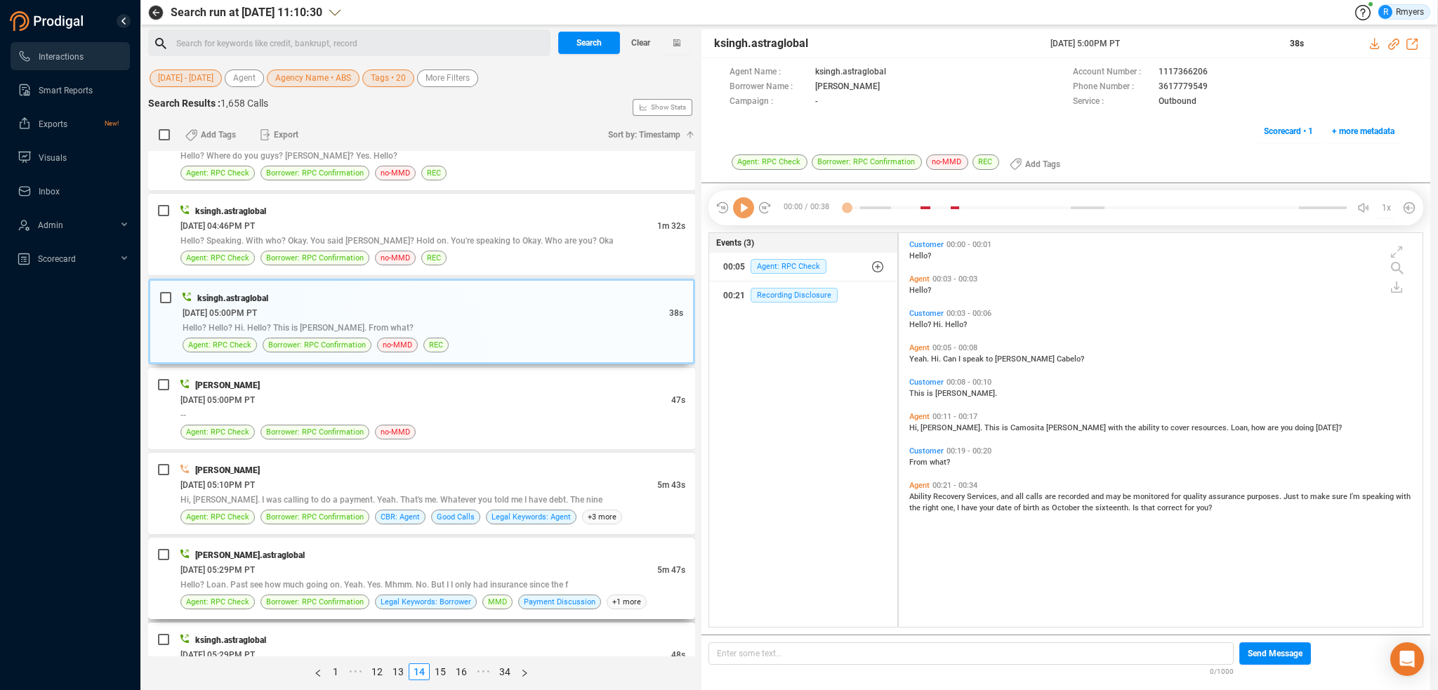
scroll to position [3369, 0]
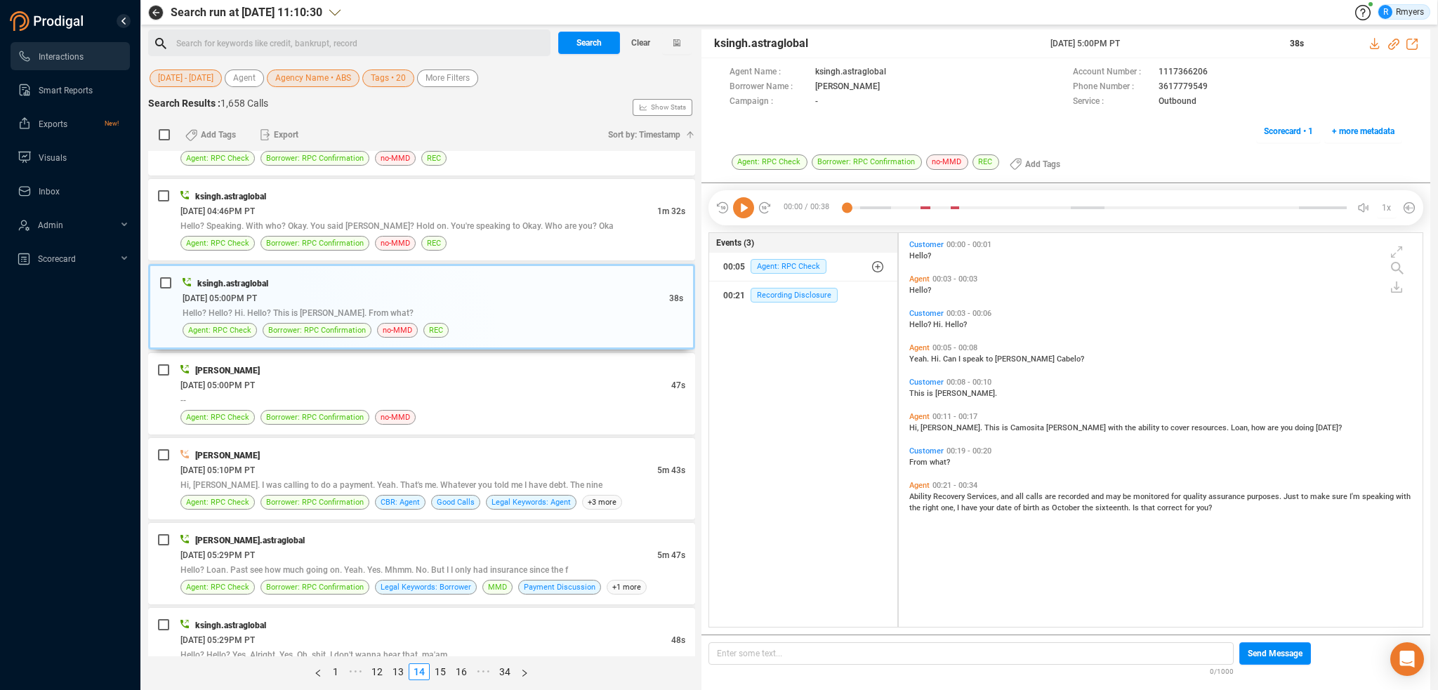
click at [736, 208] on icon at bounding box center [743, 207] width 21 height 21
click at [503, 410] on div "Agent: RPC Check Borrower: RPC Confirmation no-MMD" at bounding box center [432, 417] width 505 height 15
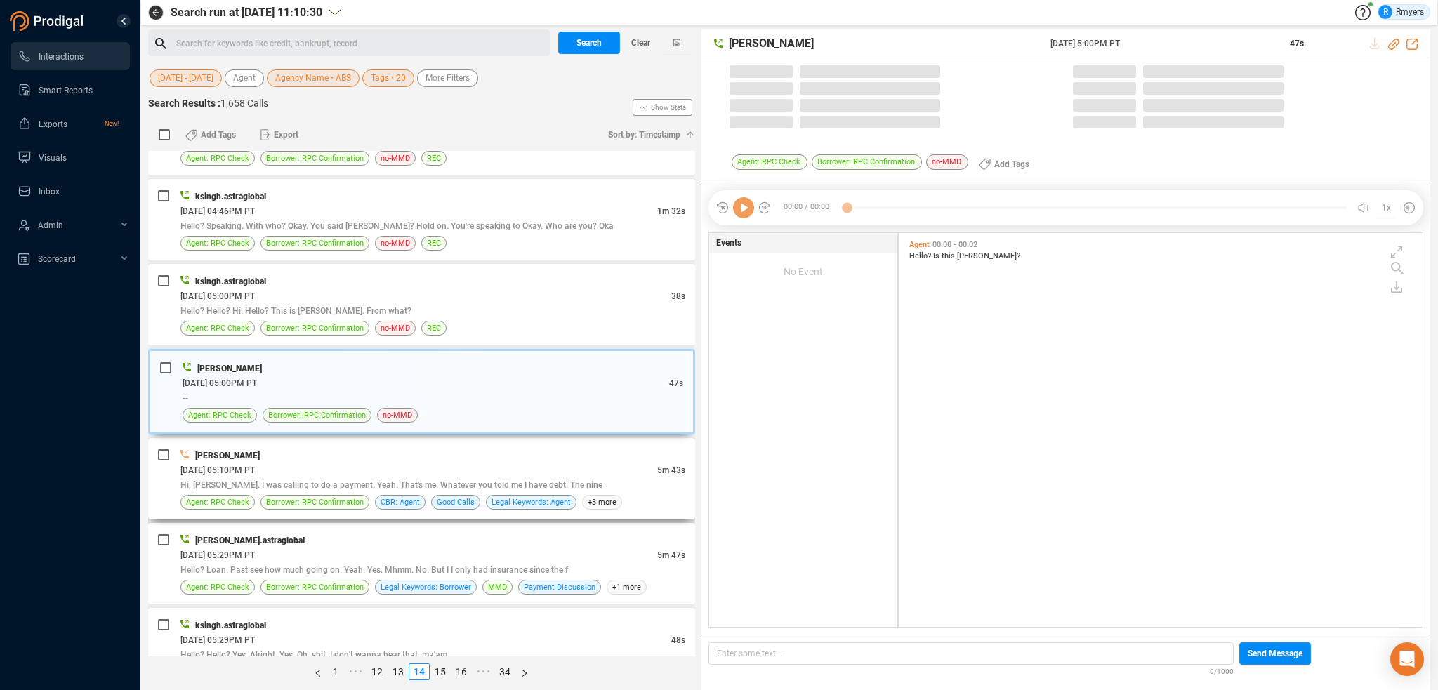
scroll to position [391, 517]
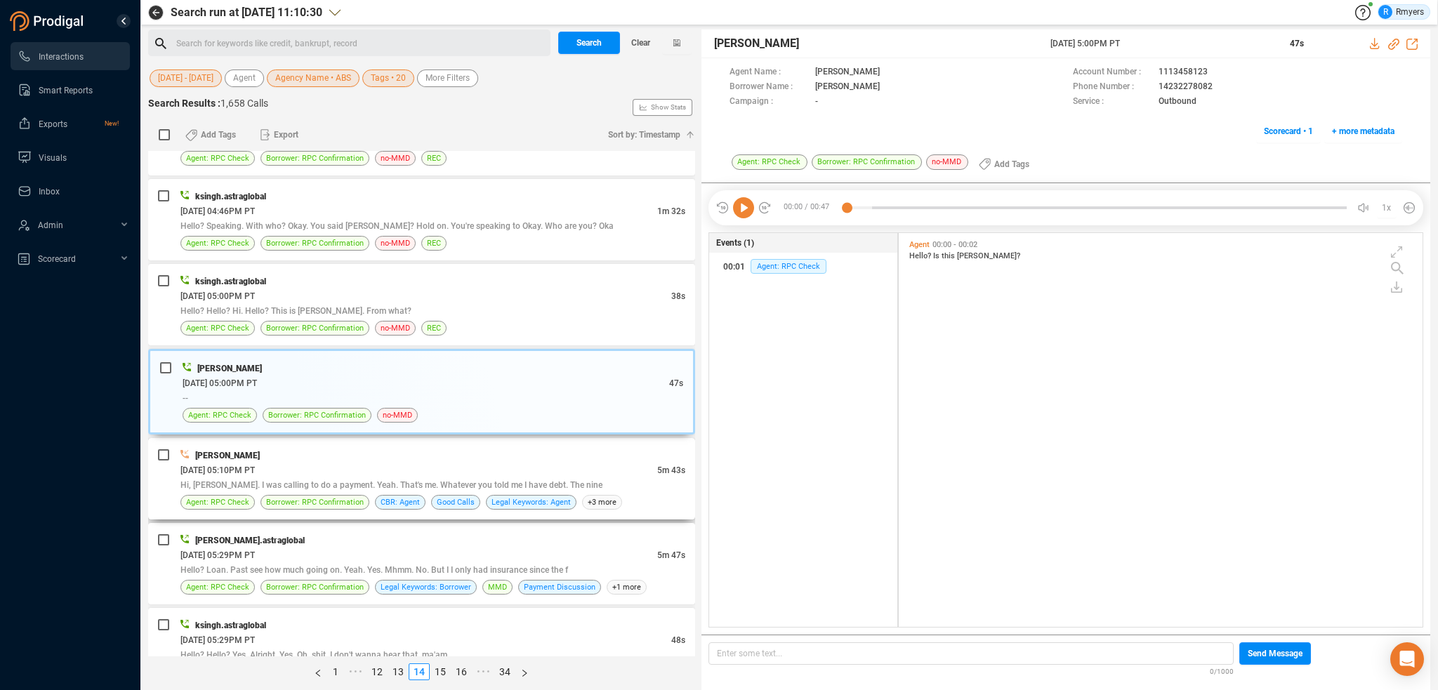
drag, startPoint x: 455, startPoint y: 435, endPoint x: 451, endPoint y: 445, distance: 11.3
click at [455, 448] on div "[PERSON_NAME]" at bounding box center [432, 455] width 505 height 15
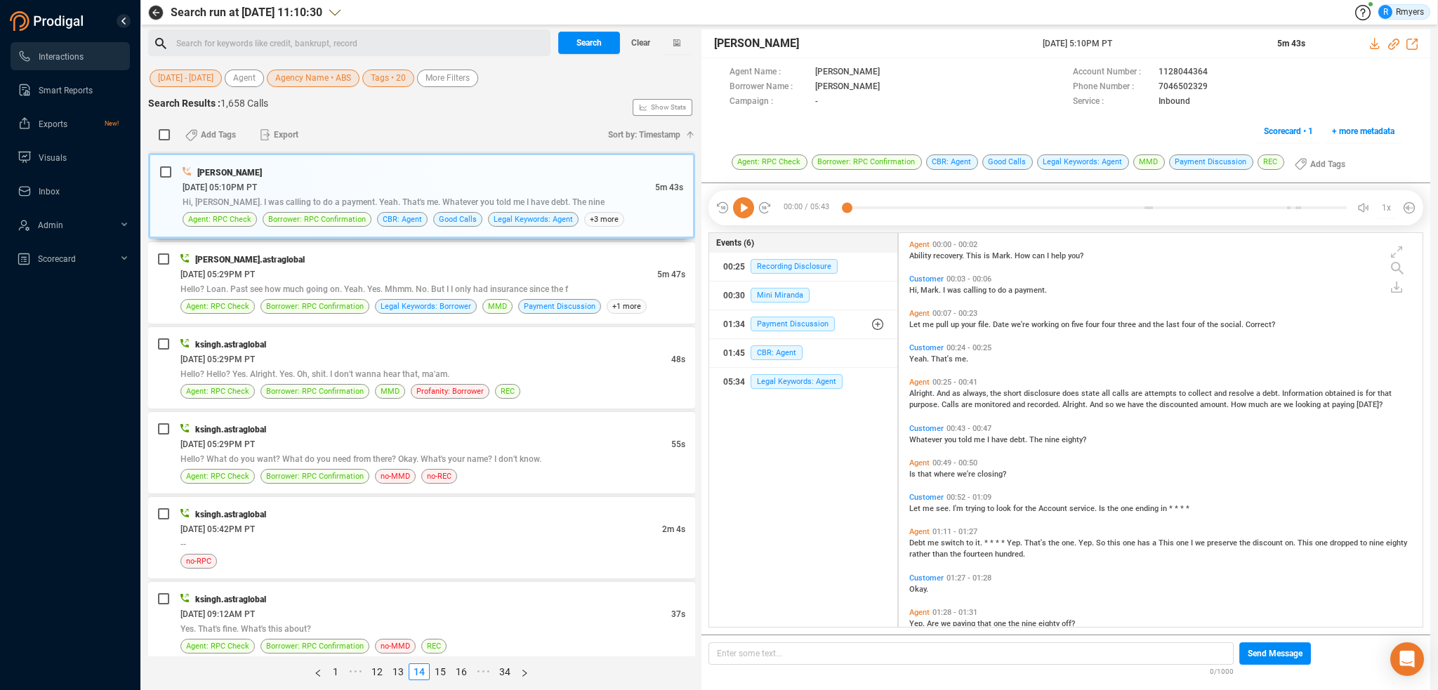
click at [747, 209] on icon at bounding box center [743, 207] width 21 height 21
click at [764, 351] on span "CBR: Agent" at bounding box center [776, 352] width 52 height 15
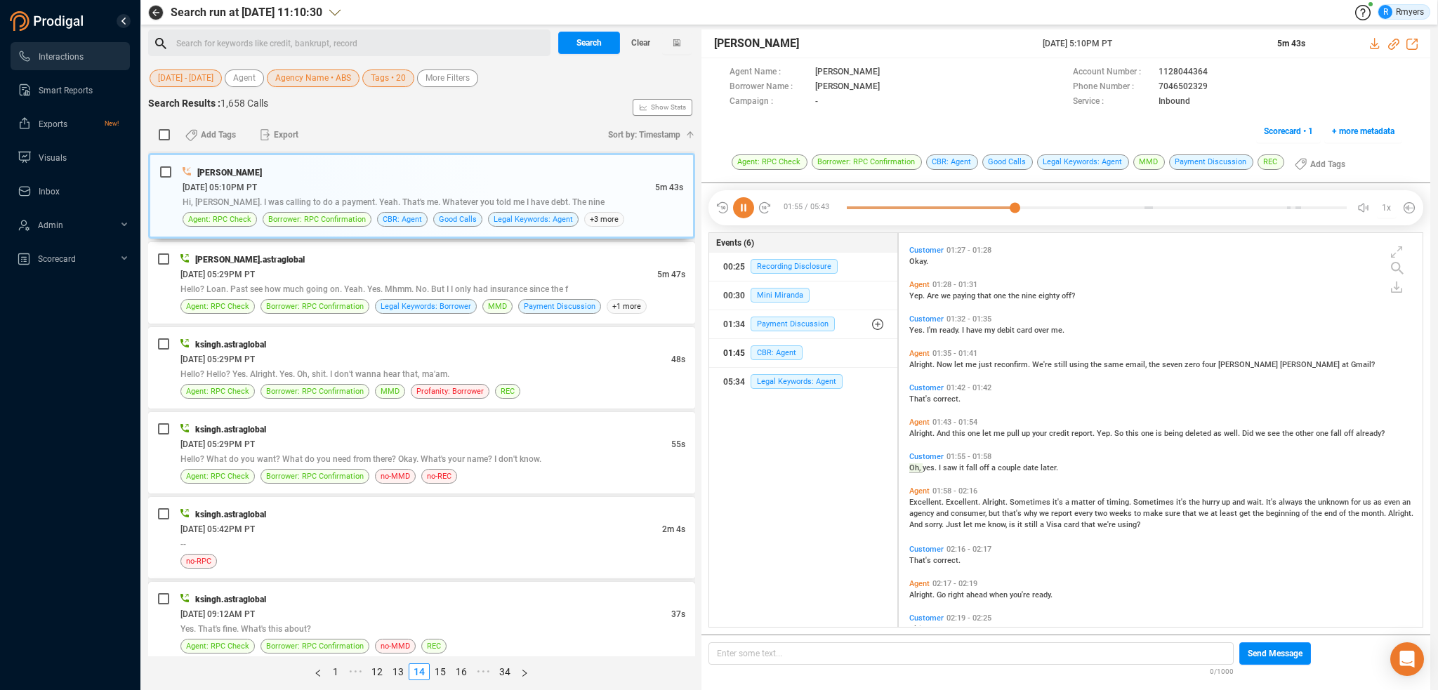
scroll to position [362, 0]
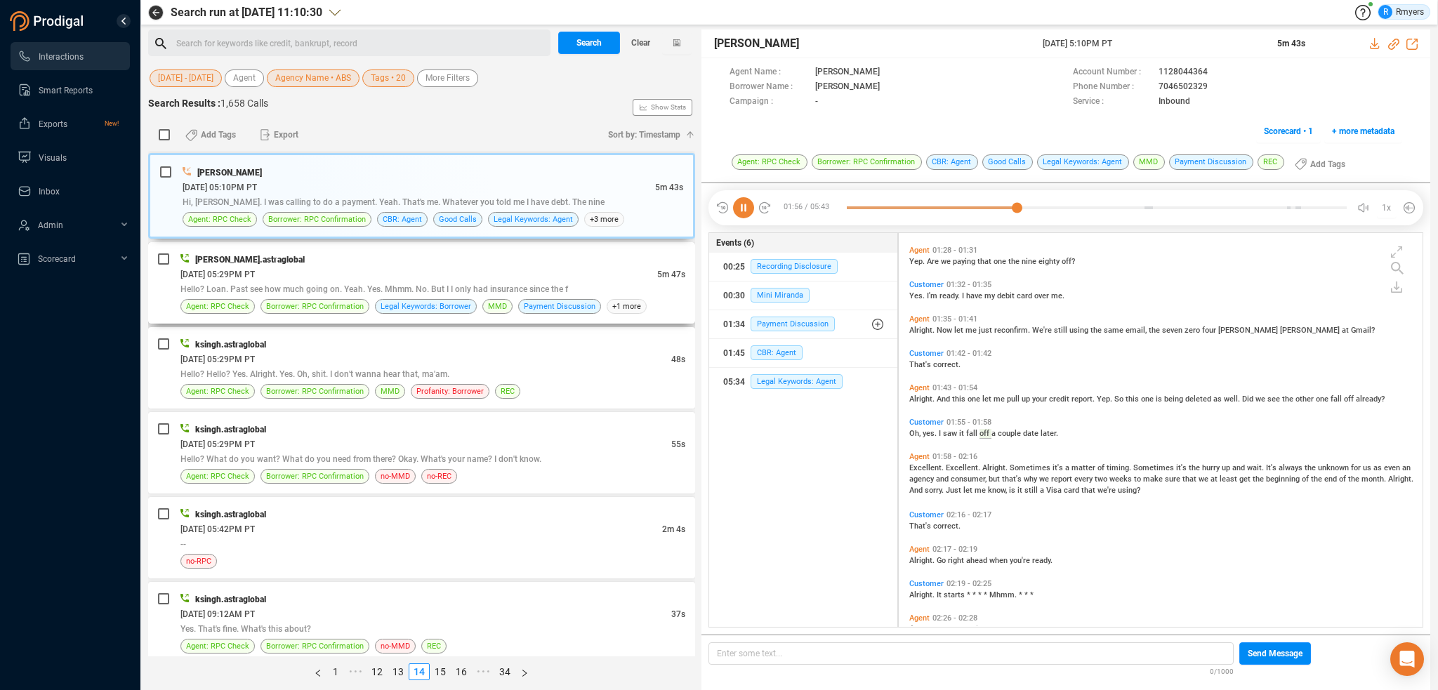
click at [385, 267] on div "06/13/2025 @ 05:29PM PT" at bounding box center [418, 274] width 477 height 15
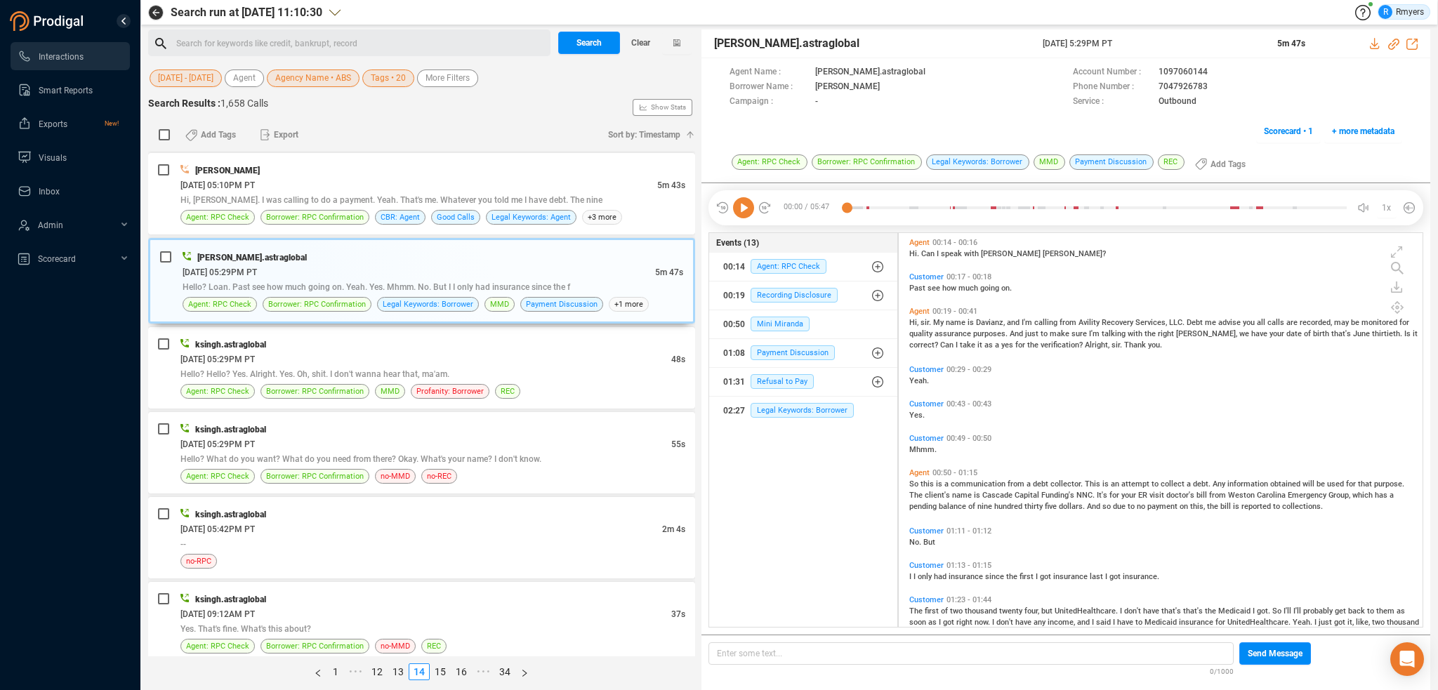
scroll to position [0, 0]
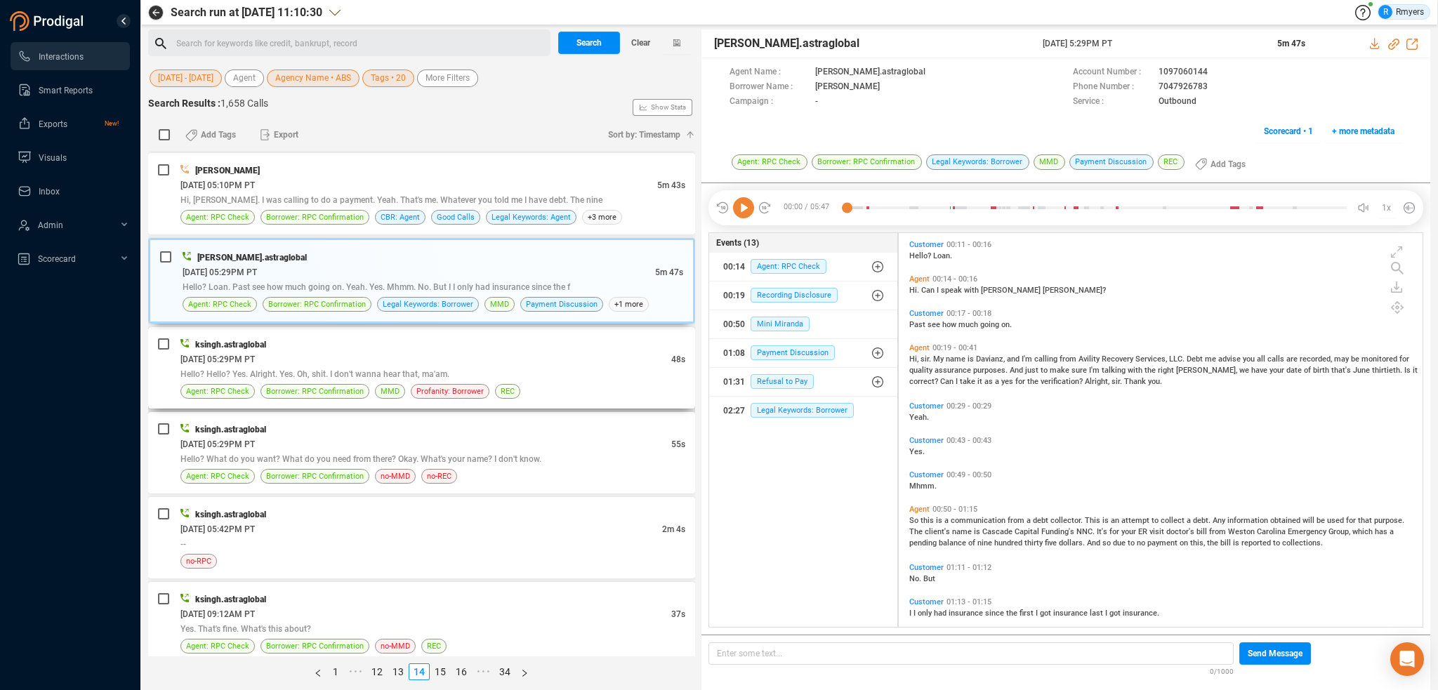
click at [379, 352] on div "06/13/2025 @ 05:29PM PT" at bounding box center [425, 359] width 491 height 15
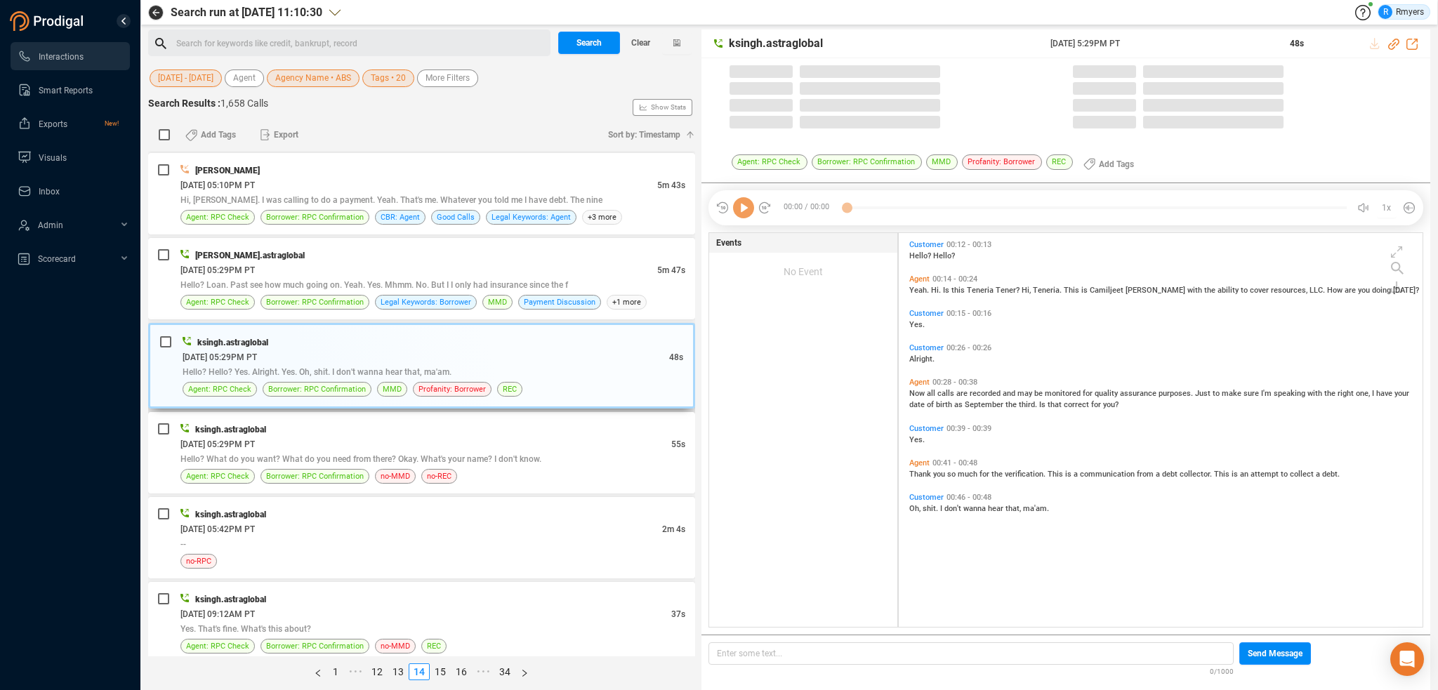
scroll to position [391, 517]
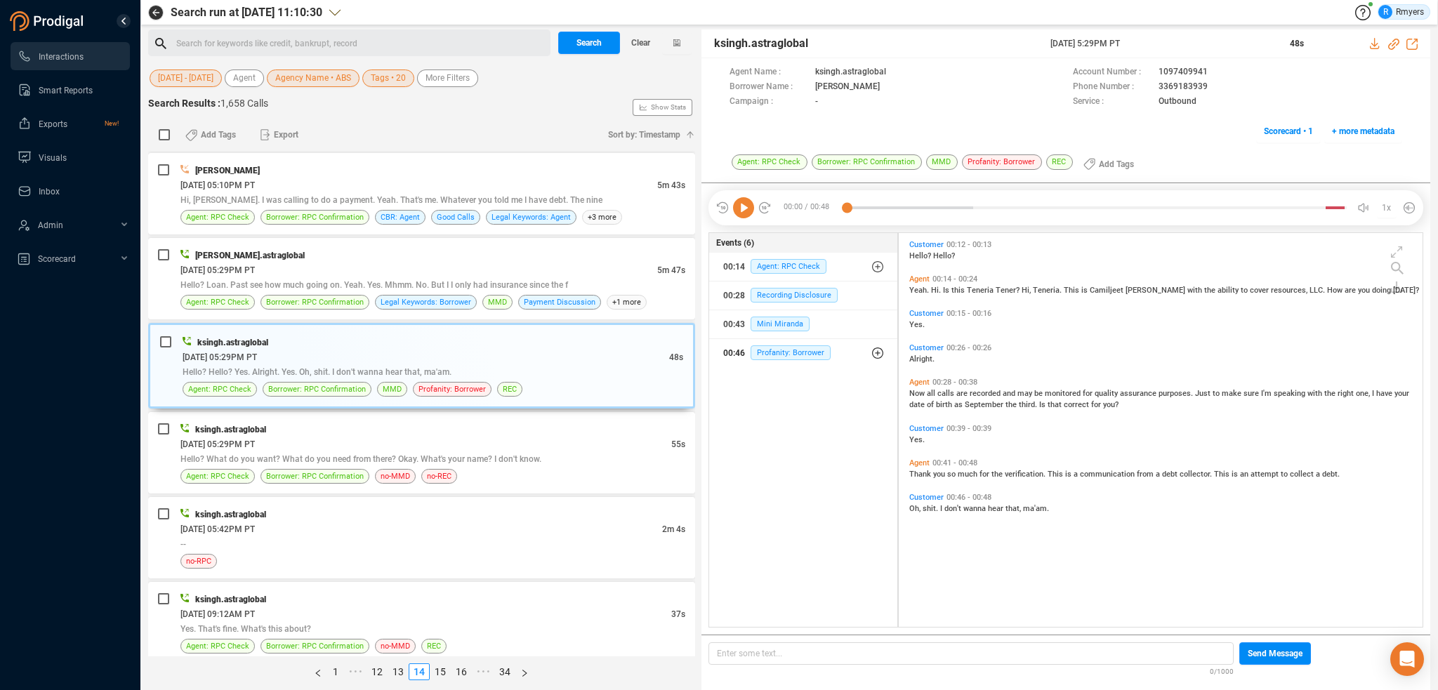
click at [792, 361] on div "00:46 Profanity: Borrower" at bounding box center [803, 353] width 160 height 22
click at [792, 376] on span "Profanity: Borrower" at bounding box center [801, 380] width 80 height 15
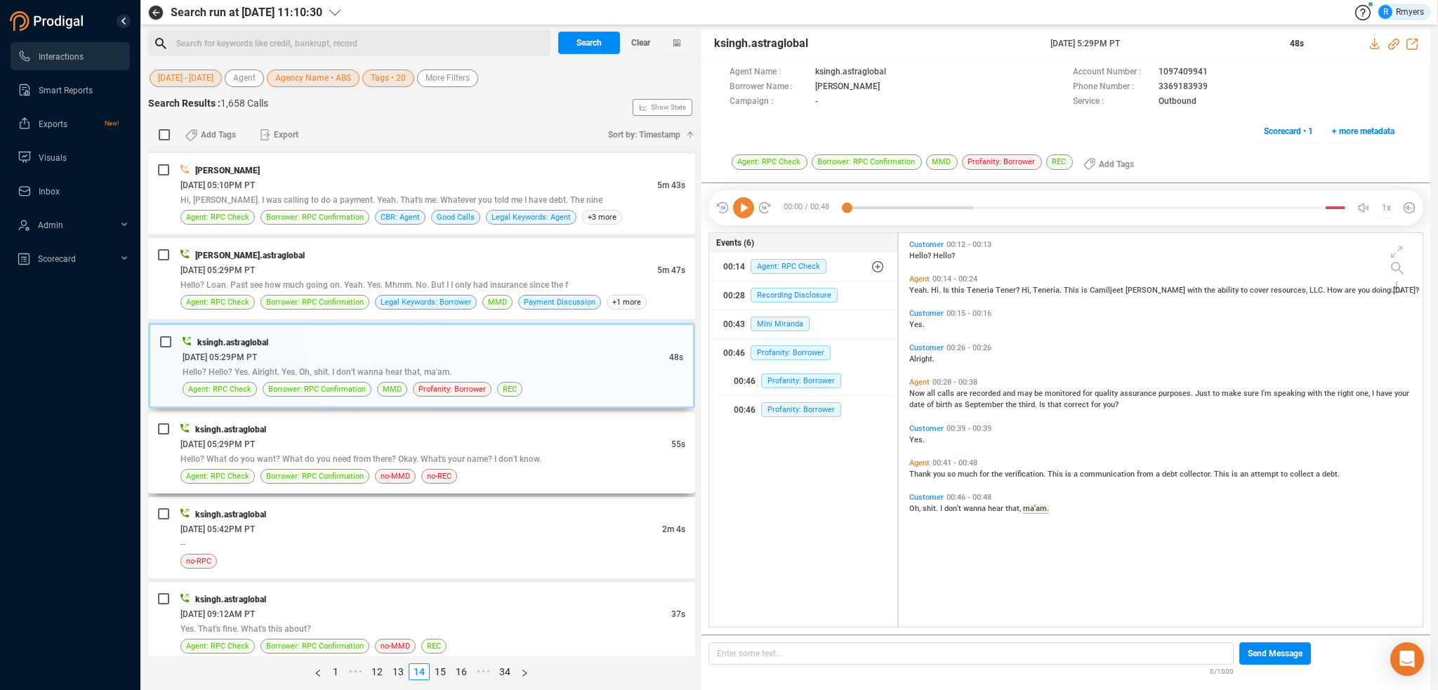
click at [348, 437] on div "06/13/2025 @ 05:29PM PT" at bounding box center [425, 444] width 491 height 15
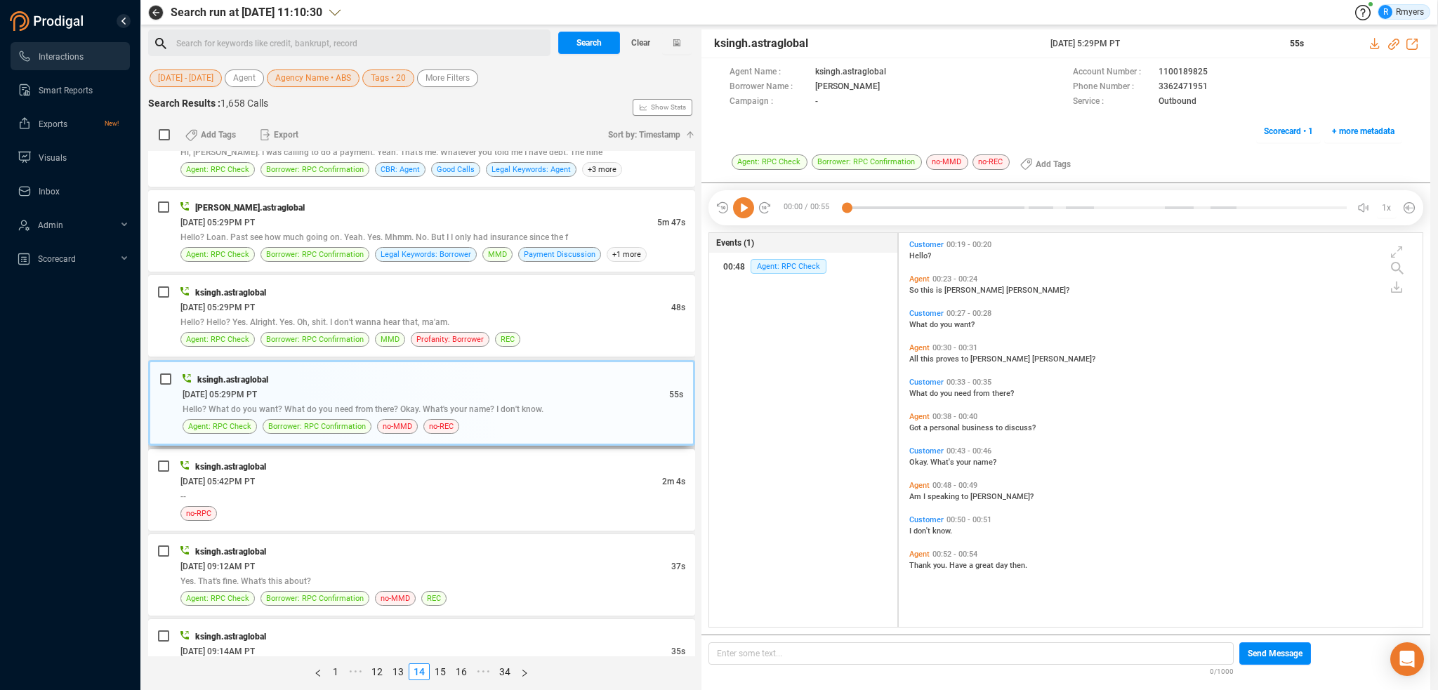
scroll to position [3730, 0]
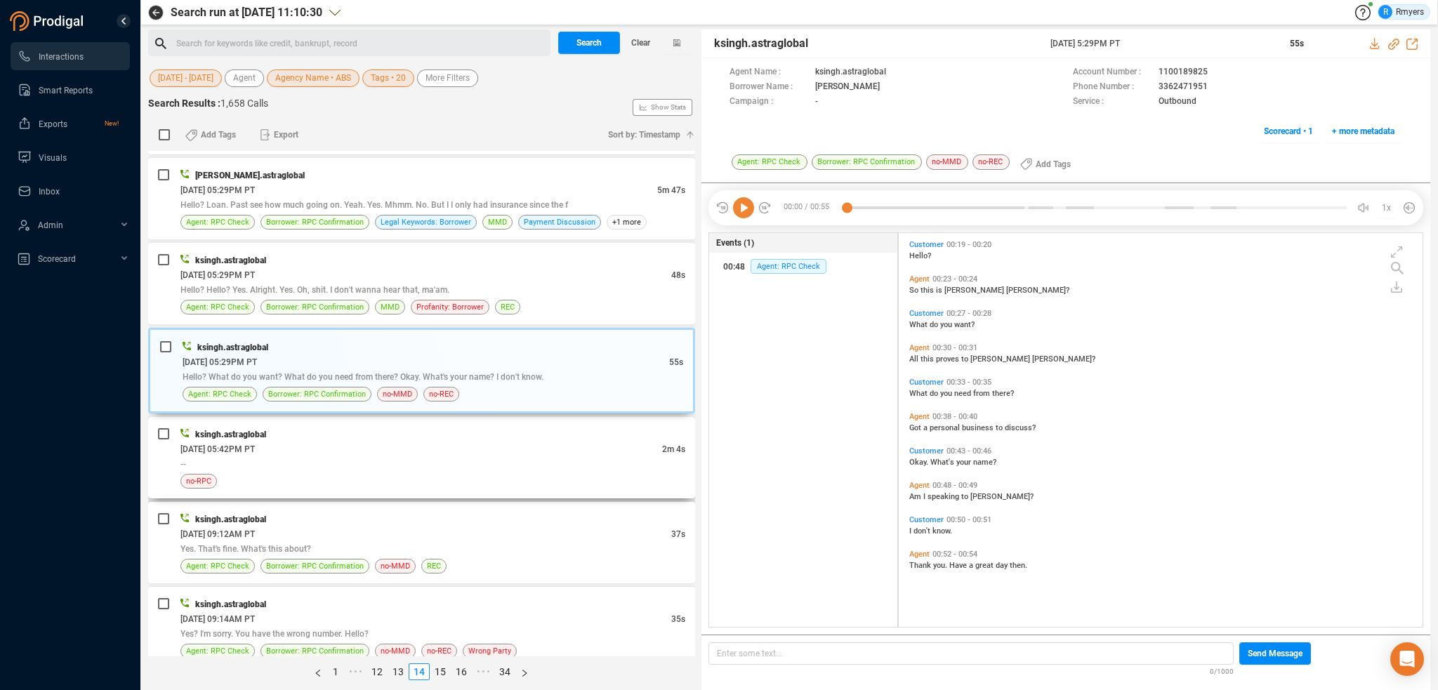
click at [438, 456] on div "--" at bounding box center [432, 463] width 505 height 15
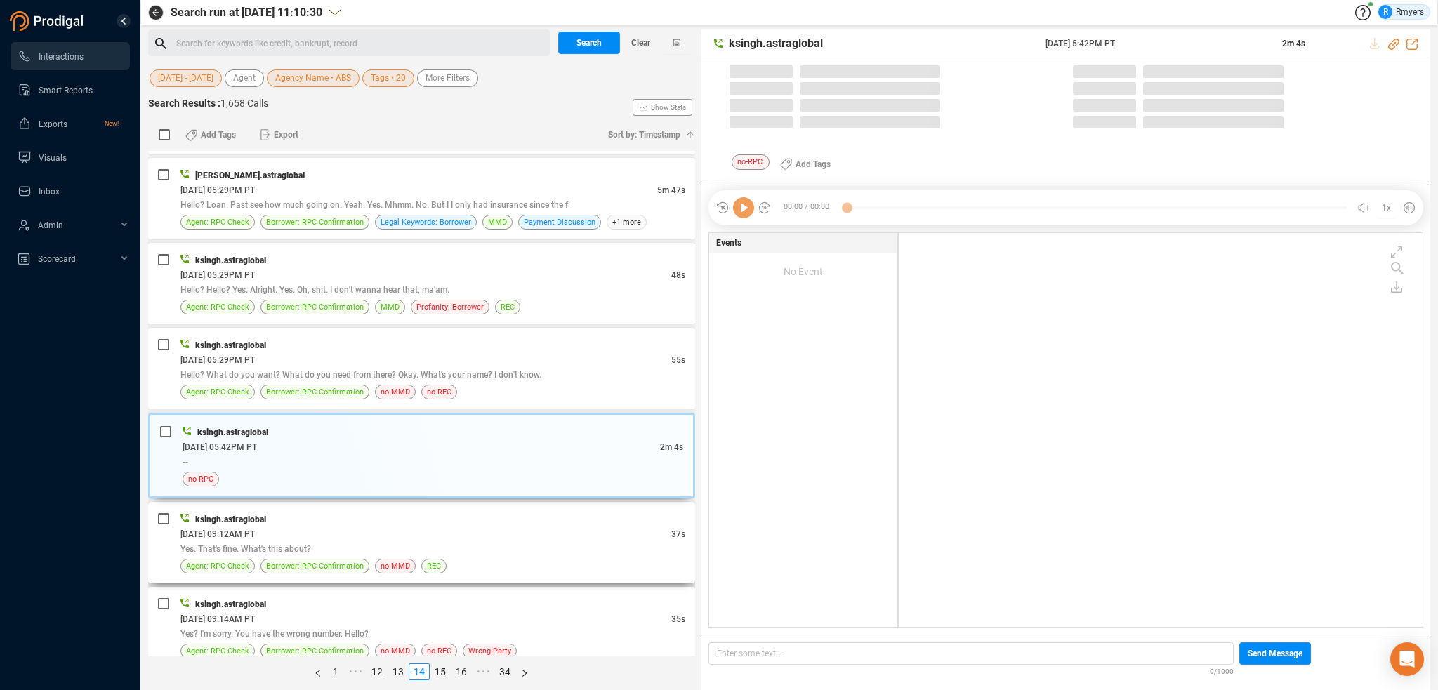
scroll to position [391, 517]
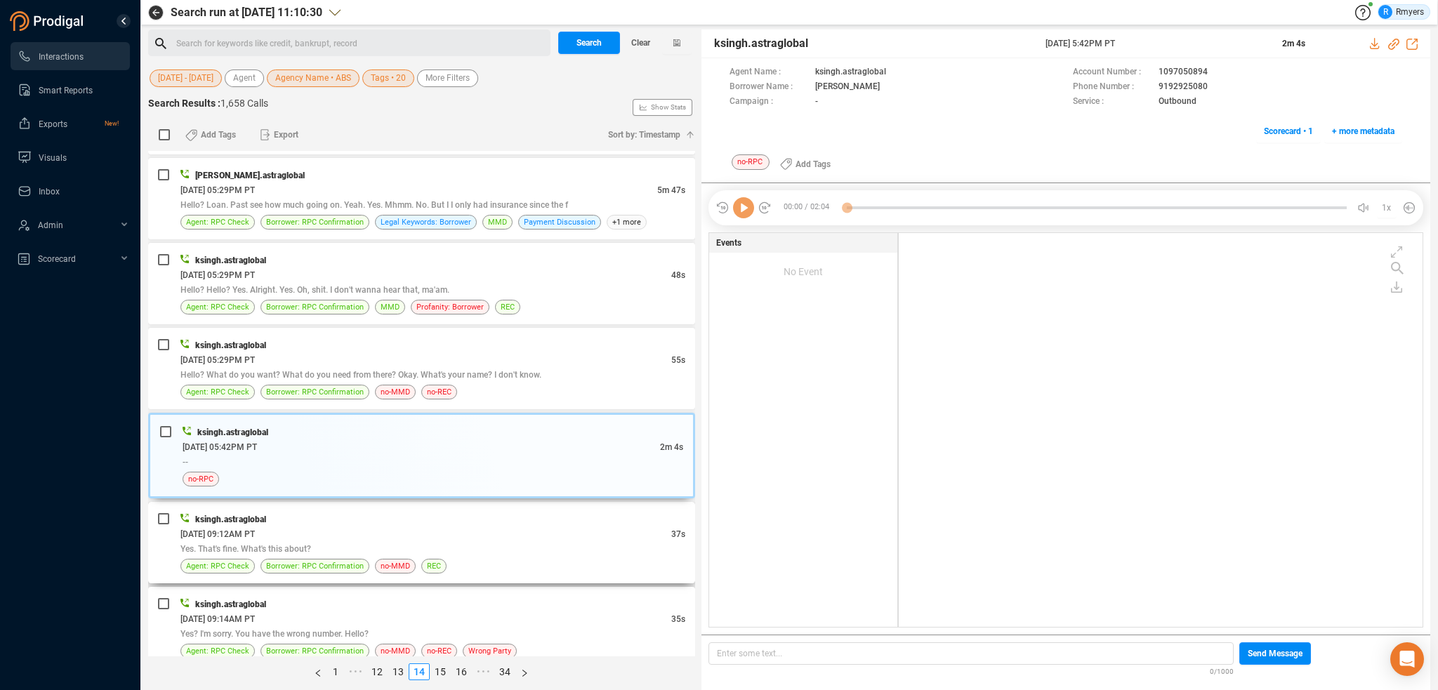
click at [455, 526] on div "06/14/2025 @ 09:12AM PT" at bounding box center [425, 533] width 491 height 15
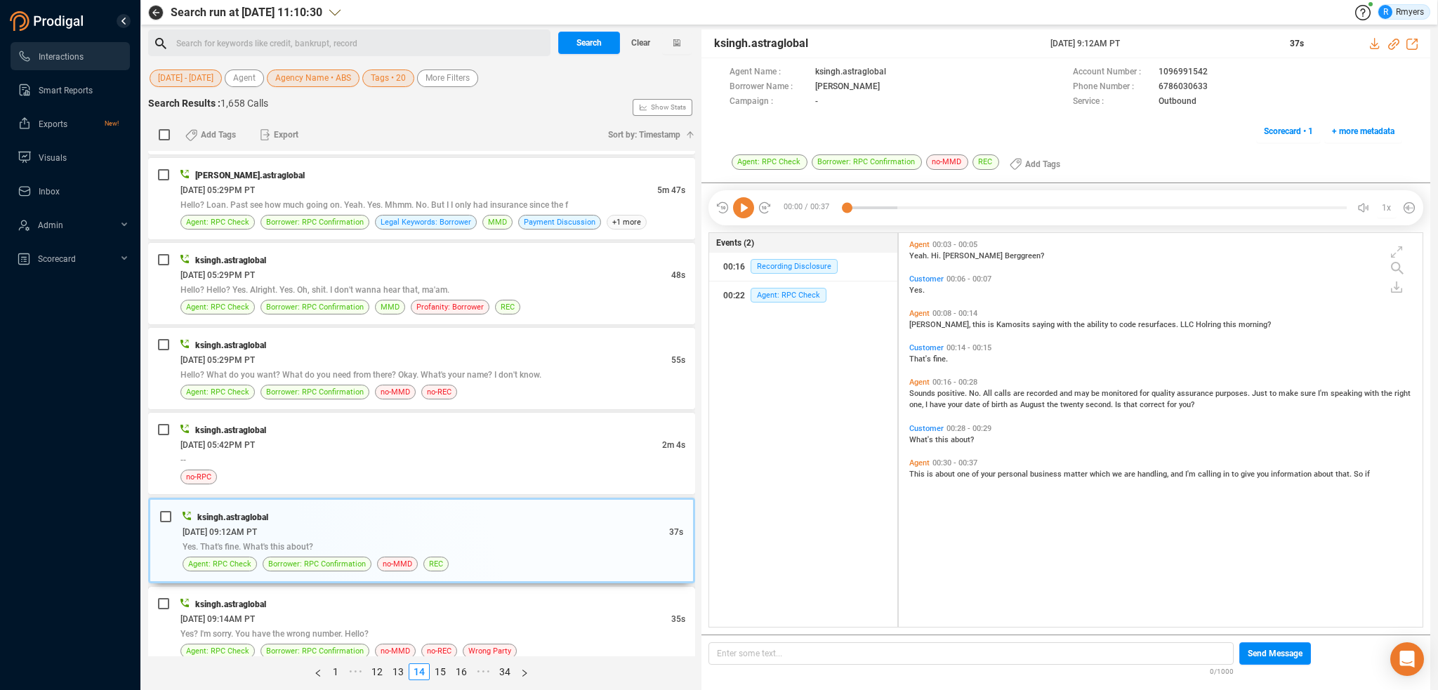
click at [479, 626] on div "Yes? I'm sorry. You have the wrong number. Hello?" at bounding box center [432, 633] width 505 height 15
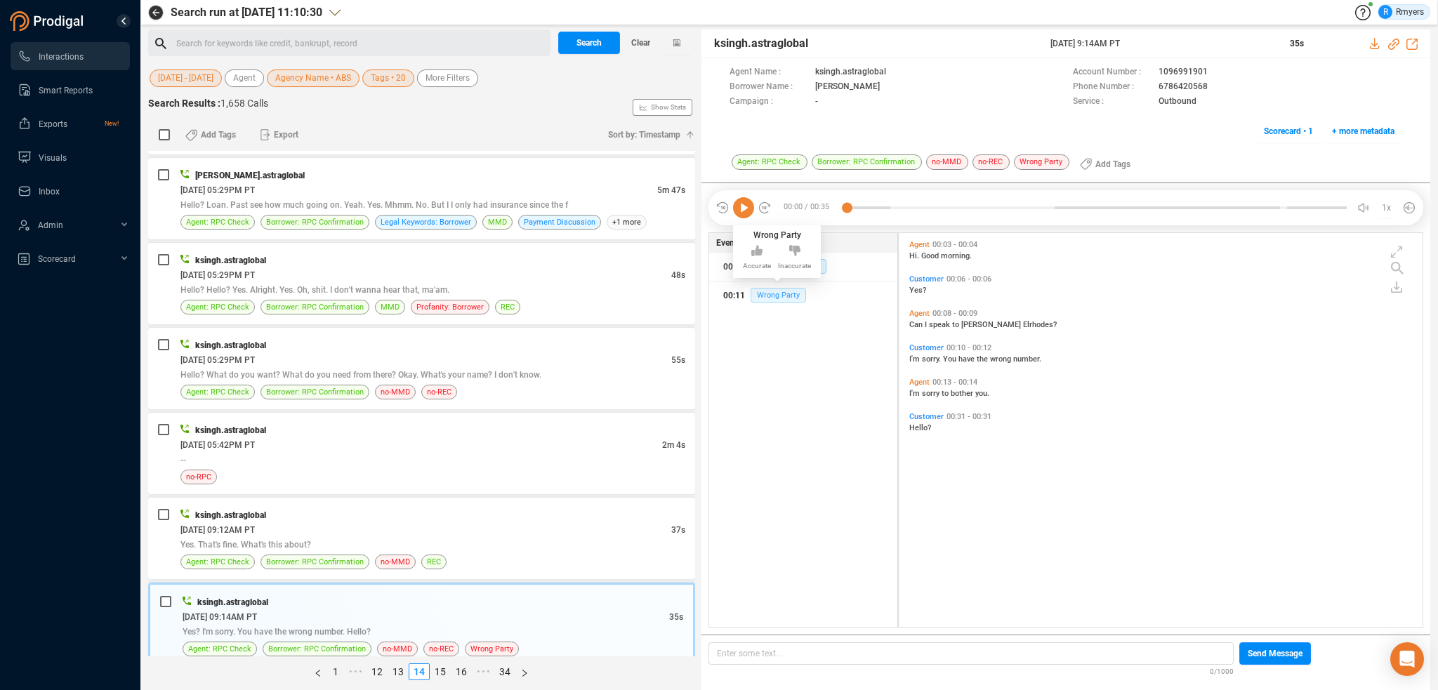
click at [767, 293] on span "Wrong Party" at bounding box center [777, 295] width 55 height 15
drag, startPoint x: 1163, startPoint y: 86, endPoint x: 1207, endPoint y: 86, distance: 43.5
click at [1207, 86] on div "Phone Number : 6786420568" at bounding box center [1237, 87] width 329 height 15
copy div "6786420568"
click at [440, 668] on link "15" at bounding box center [440, 671] width 20 height 15
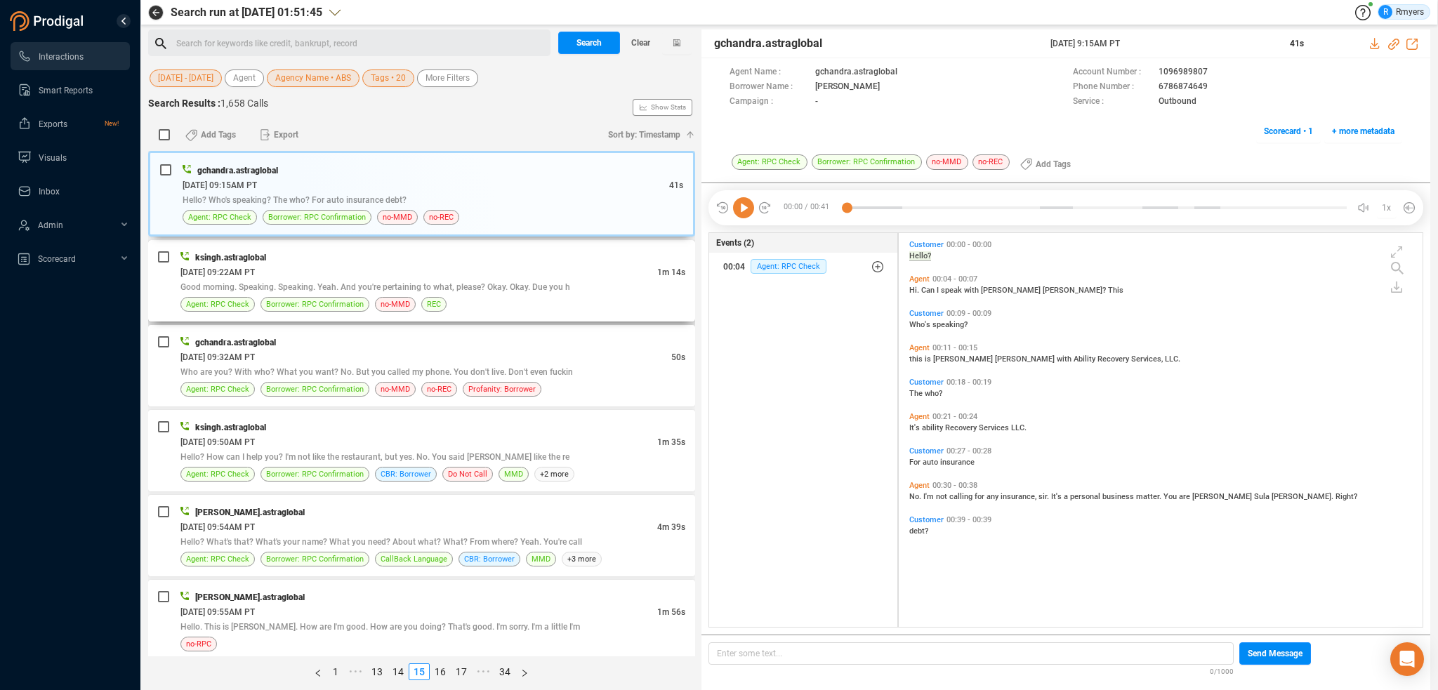
click at [510, 261] on div "ksingh.astraglobal" at bounding box center [432, 257] width 505 height 15
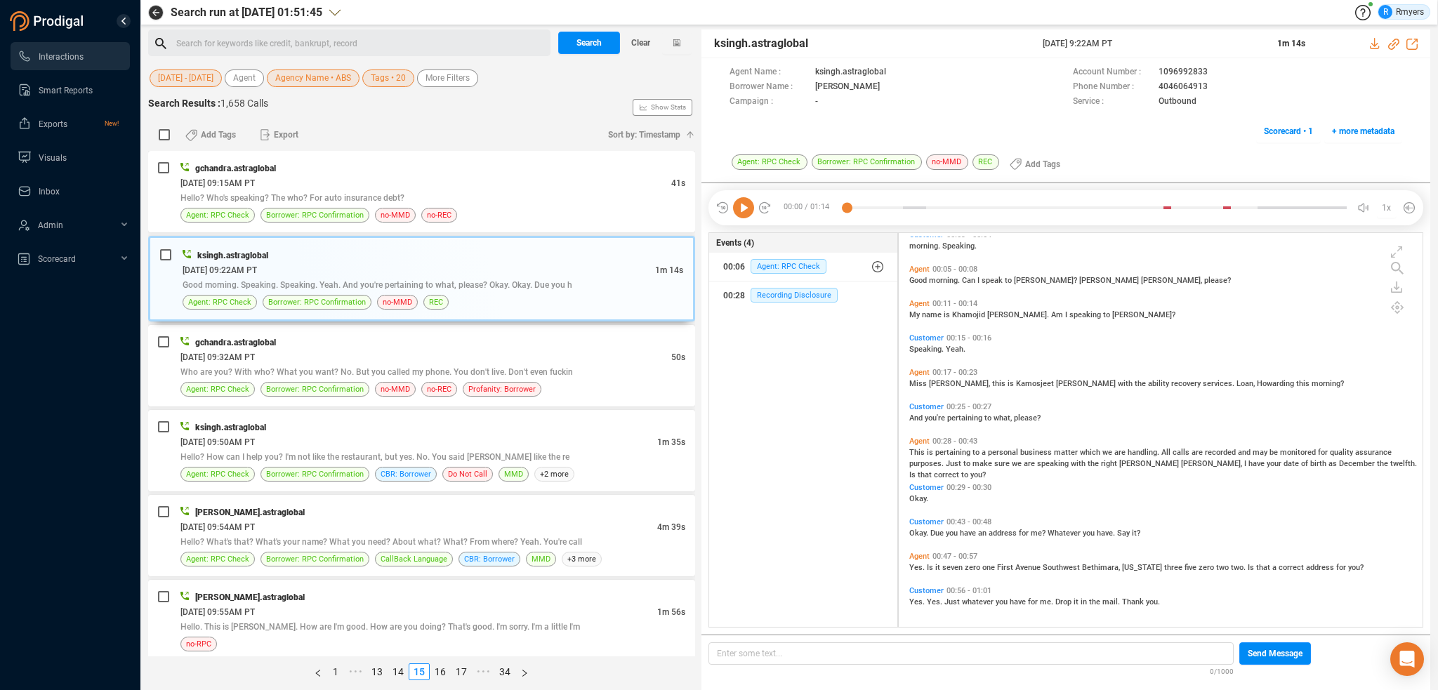
scroll to position [79, 0]
click at [481, 343] on div "gchandra.astraglobal" at bounding box center [432, 342] width 505 height 15
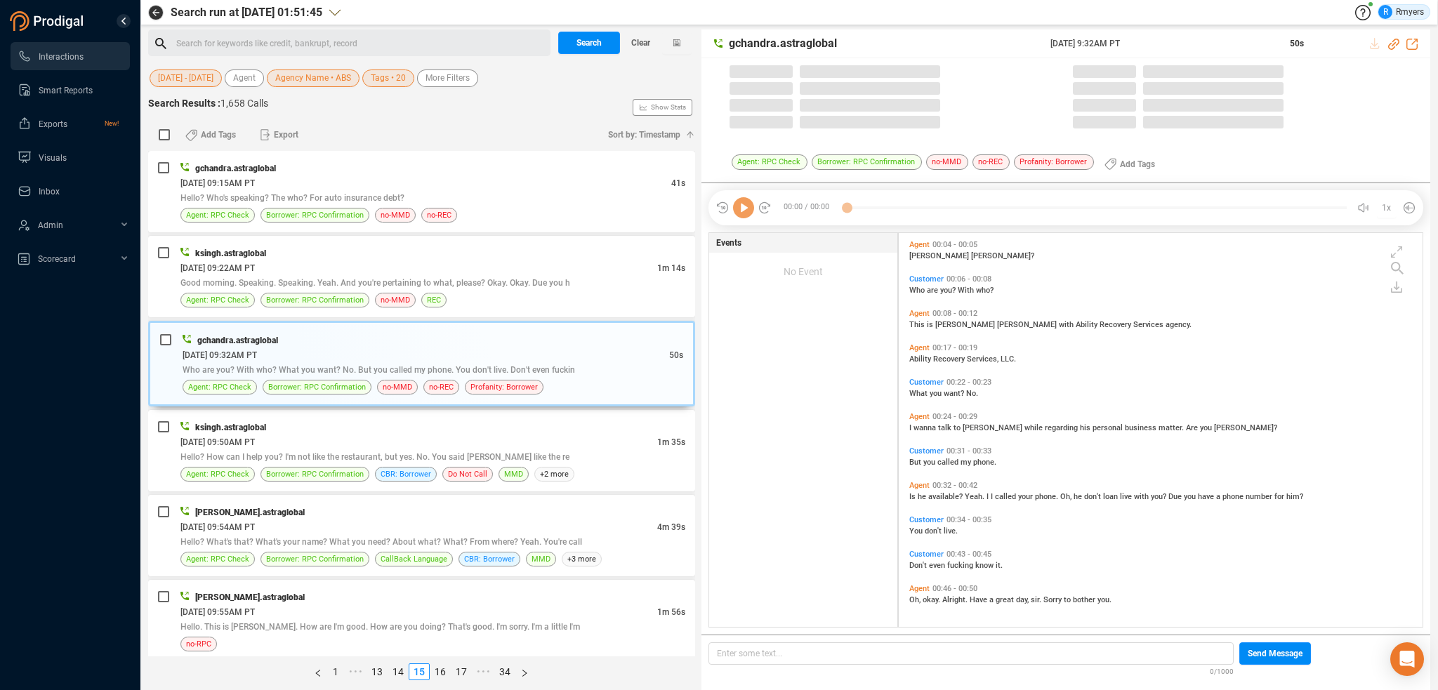
scroll to position [391, 517]
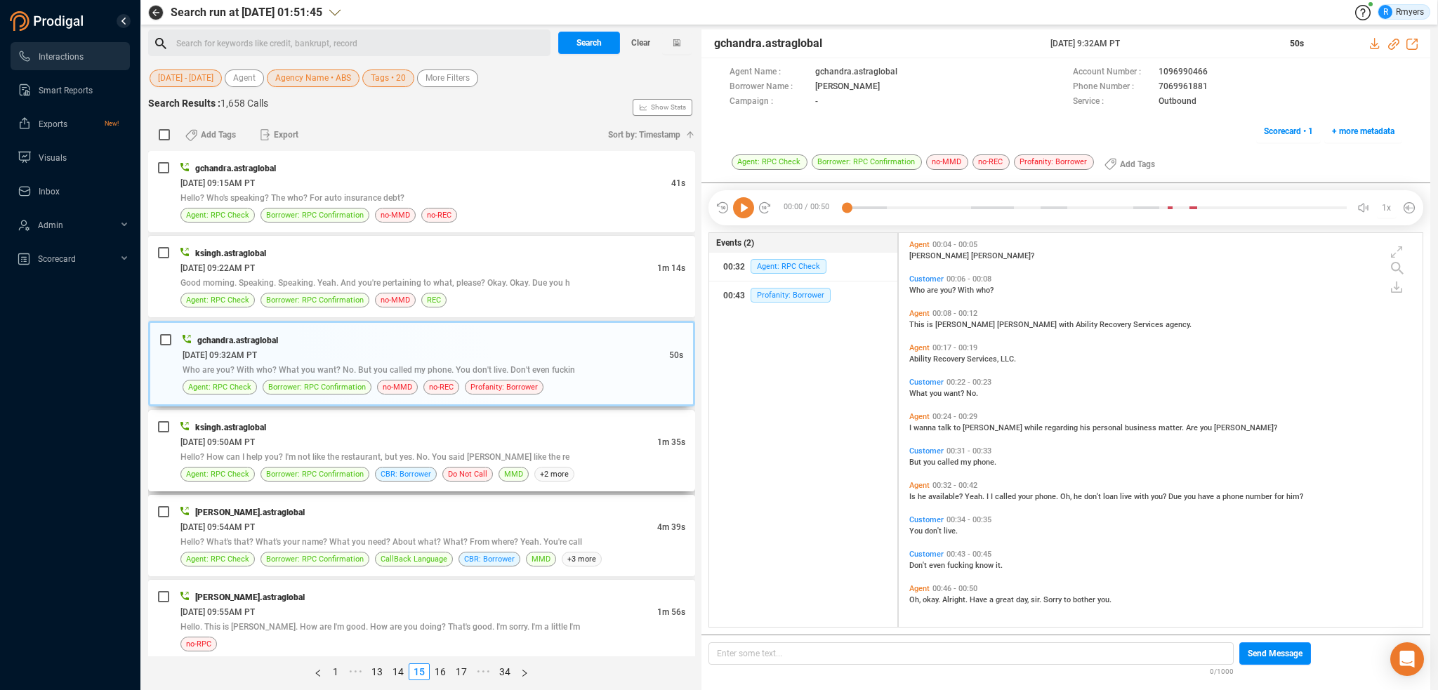
click at [423, 435] on div "06/14/2025 @ 09:50AM PT" at bounding box center [418, 442] width 477 height 15
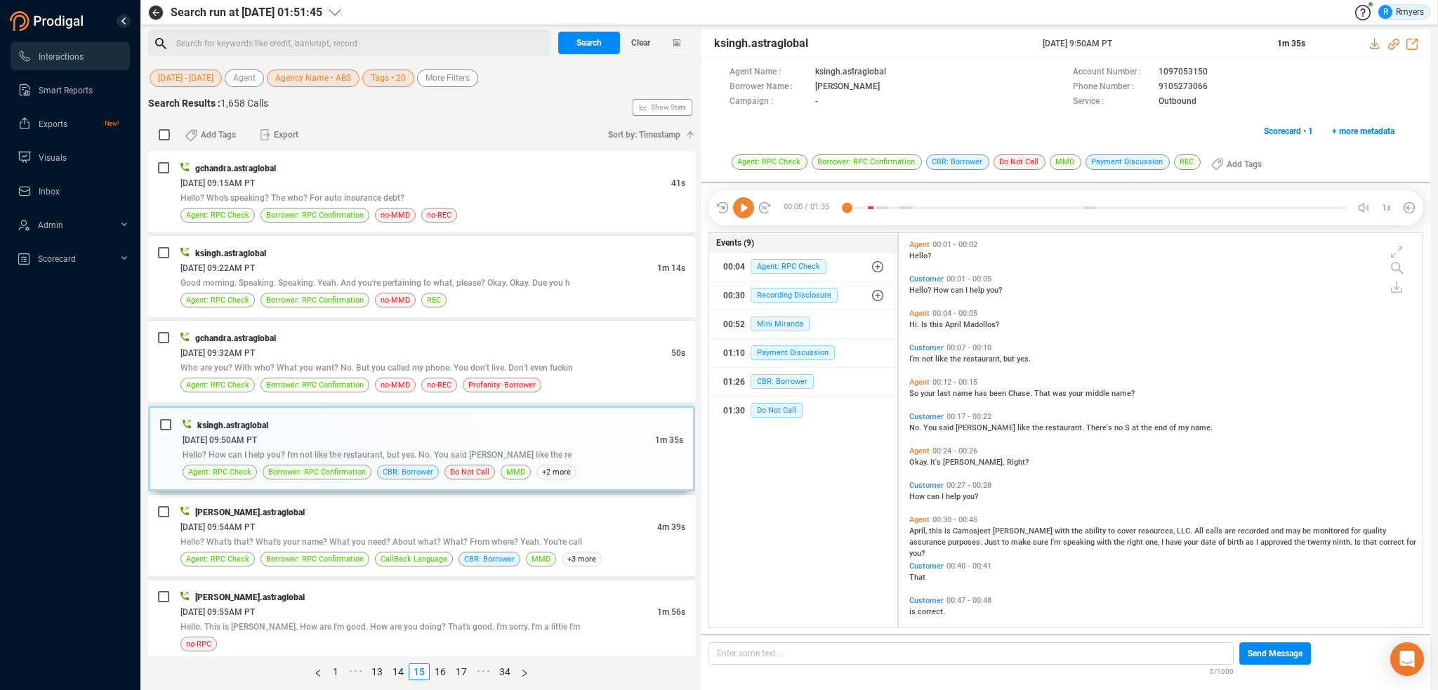
scroll to position [127, 0]
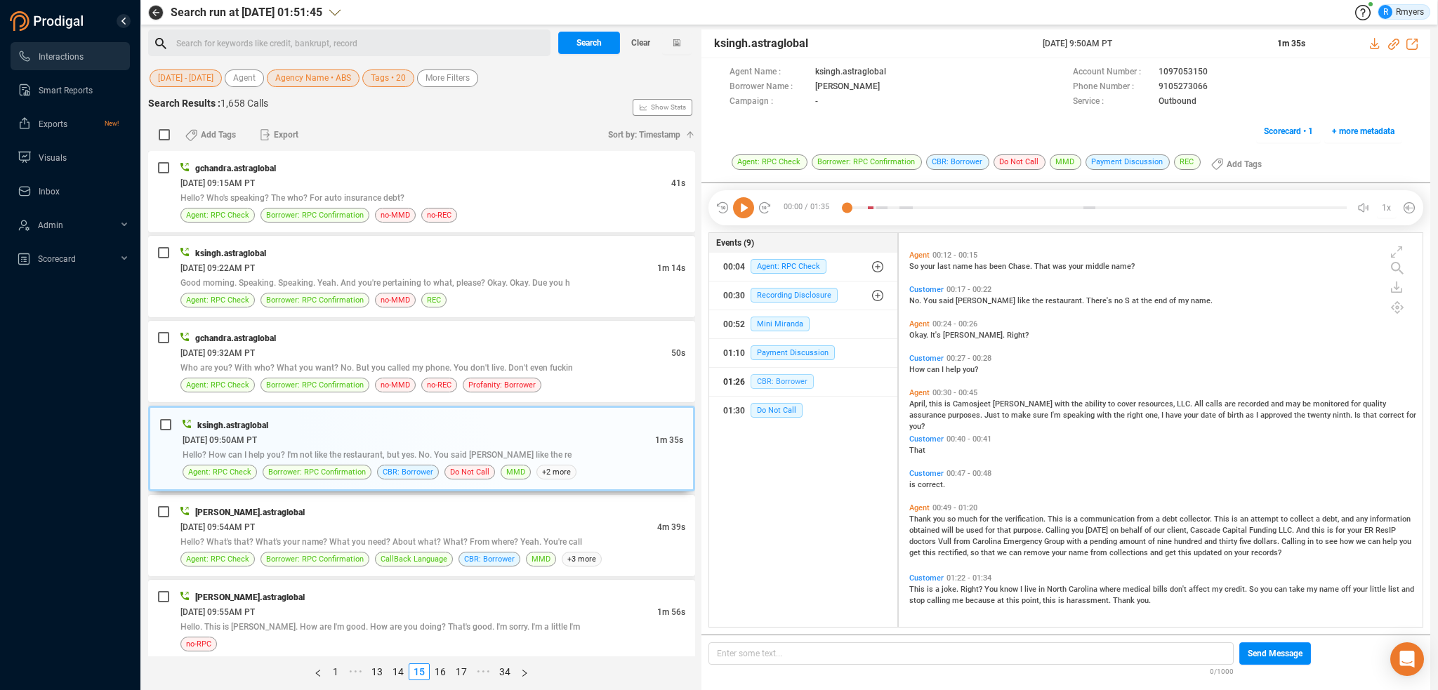
click at [771, 380] on span "CBR: Borrower" at bounding box center [781, 381] width 63 height 15
drag, startPoint x: 1147, startPoint y: 84, endPoint x: 1204, endPoint y: 86, distance: 56.9
click at [1204, 86] on div "Phone Number : 9105273066" at bounding box center [1237, 87] width 329 height 15
copy div "9105273066"
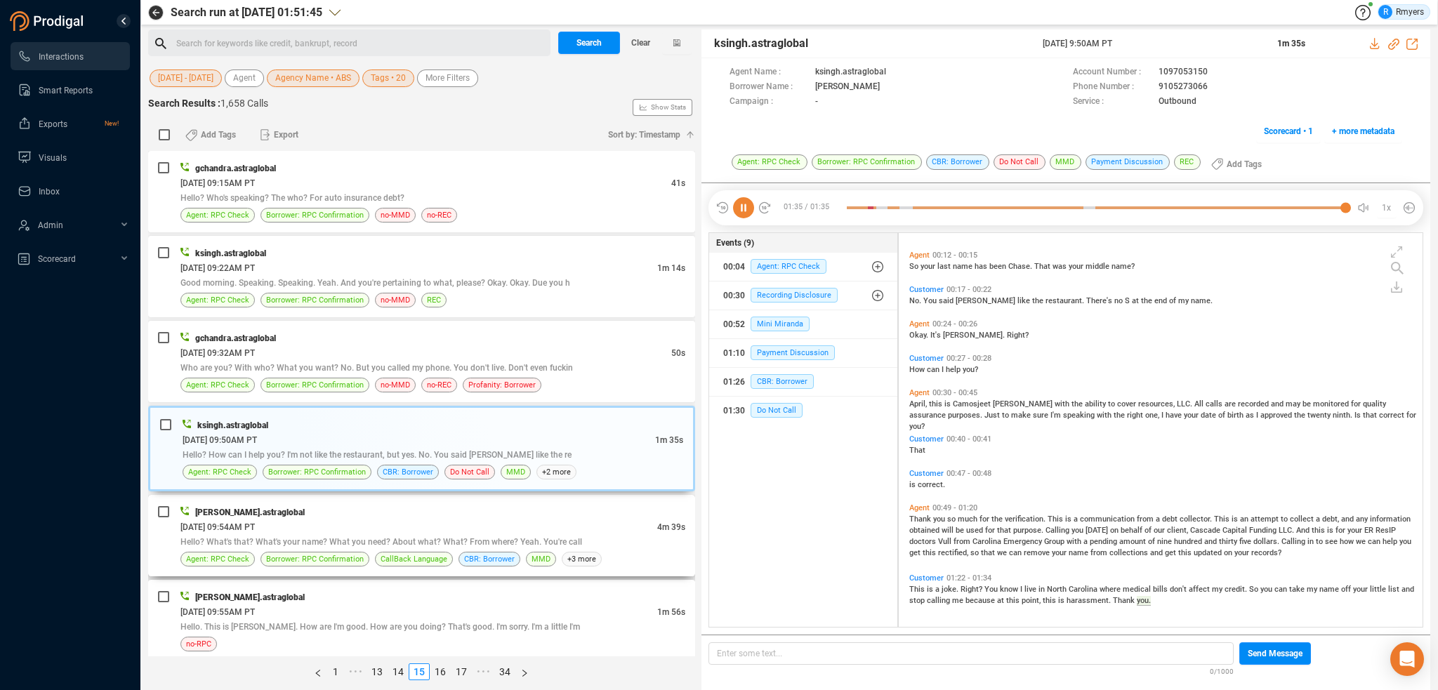
click at [465, 539] on span "Hello? What's that? What's your name? What you need? About what? What? From whe…" at bounding box center [381, 542] width 402 height 10
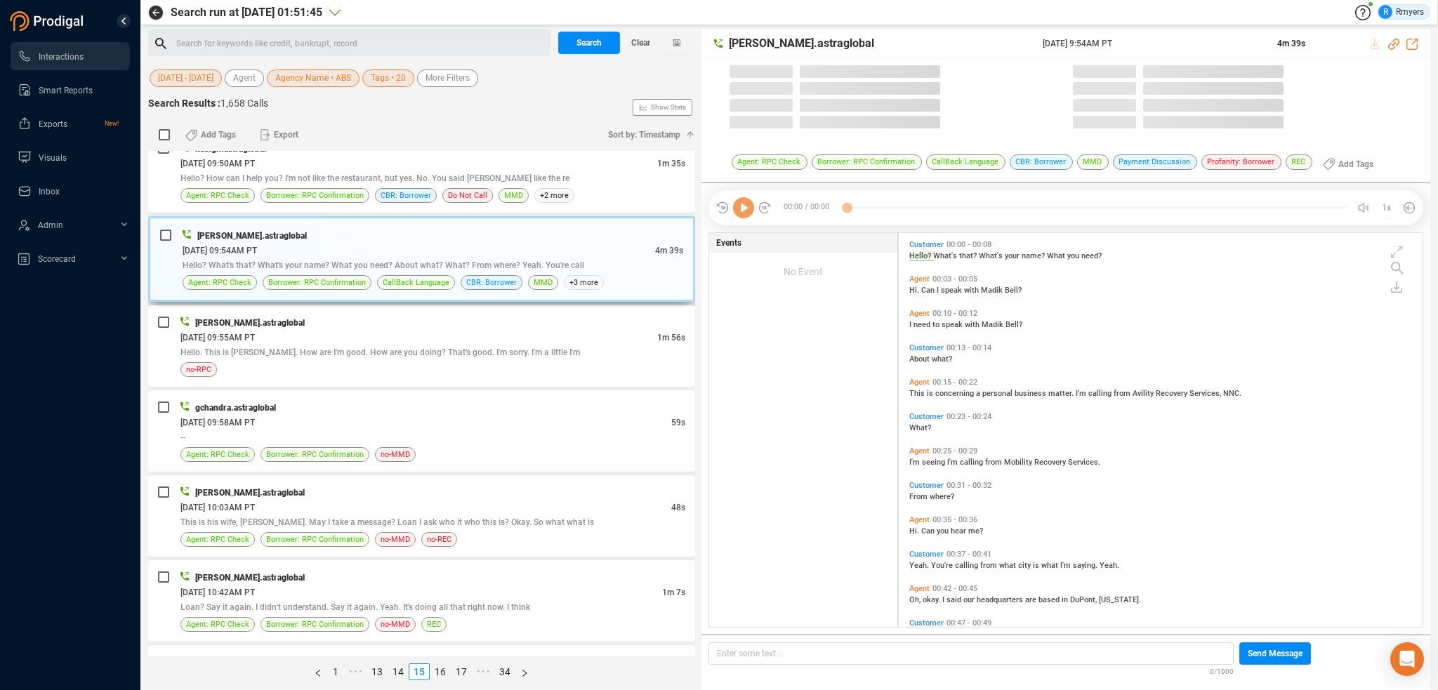
scroll to position [281, 0]
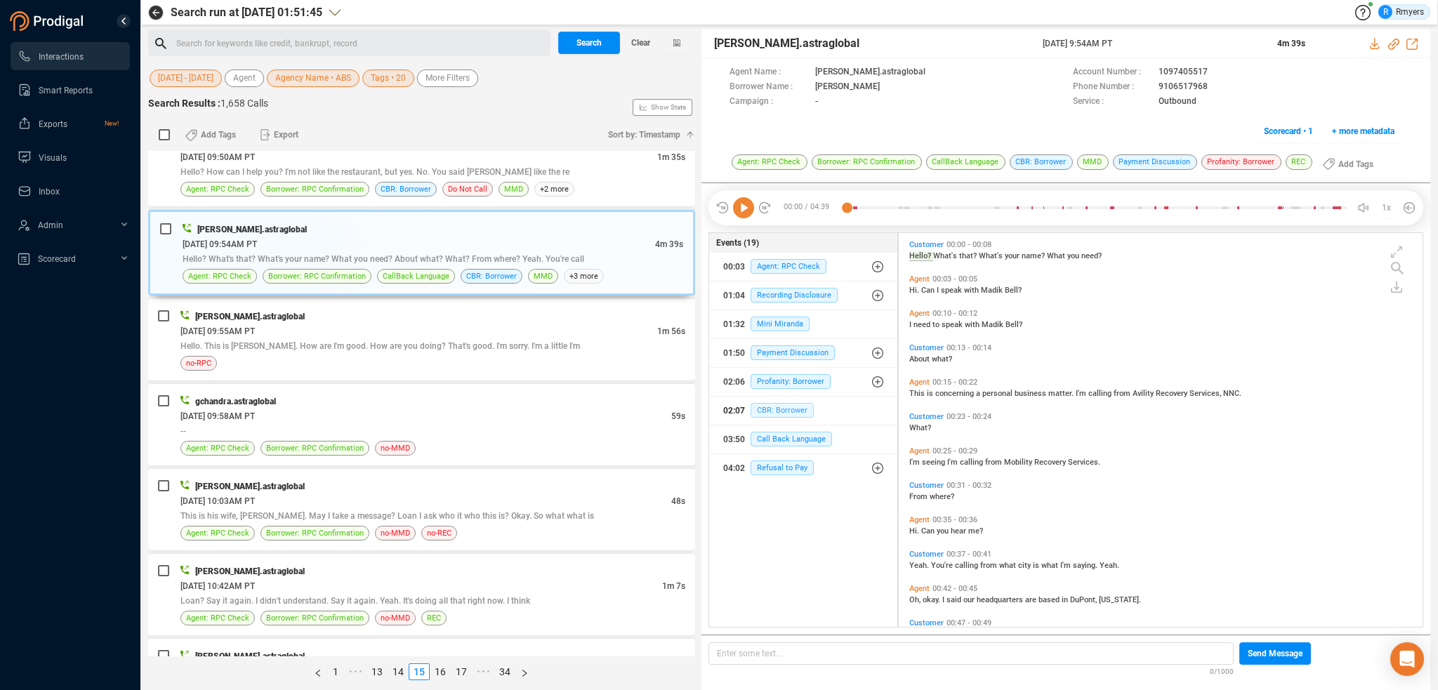
click at [781, 406] on span "CBR: Borrower" at bounding box center [781, 410] width 63 height 15
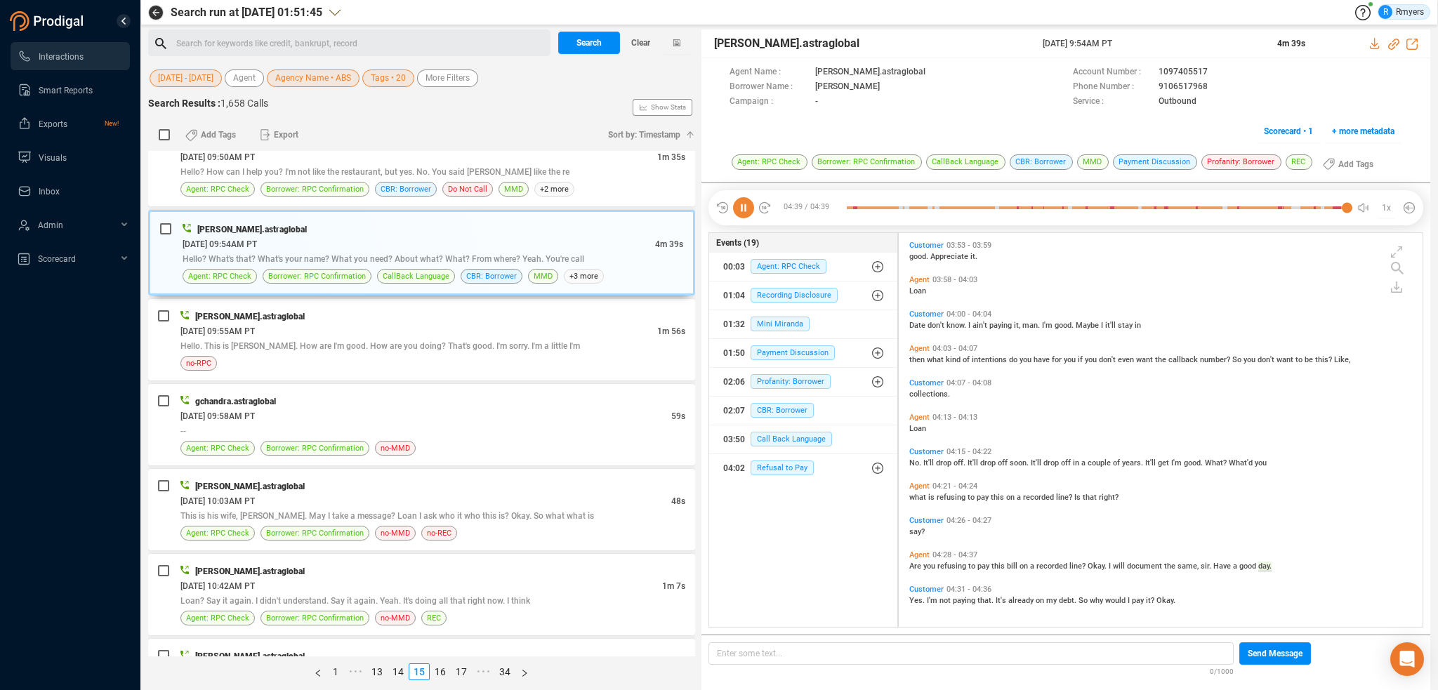
scroll to position [0, 0]
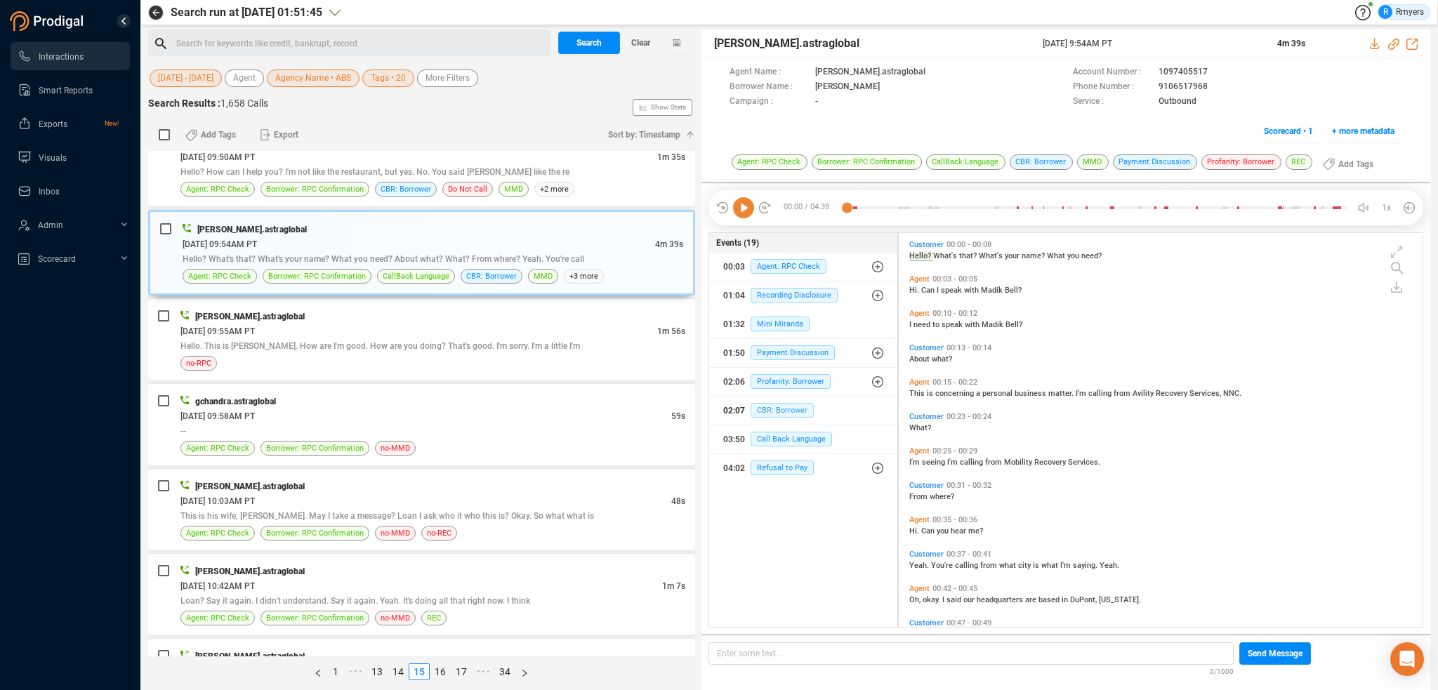
click at [772, 409] on span "CBR: Borrower" at bounding box center [781, 410] width 63 height 15
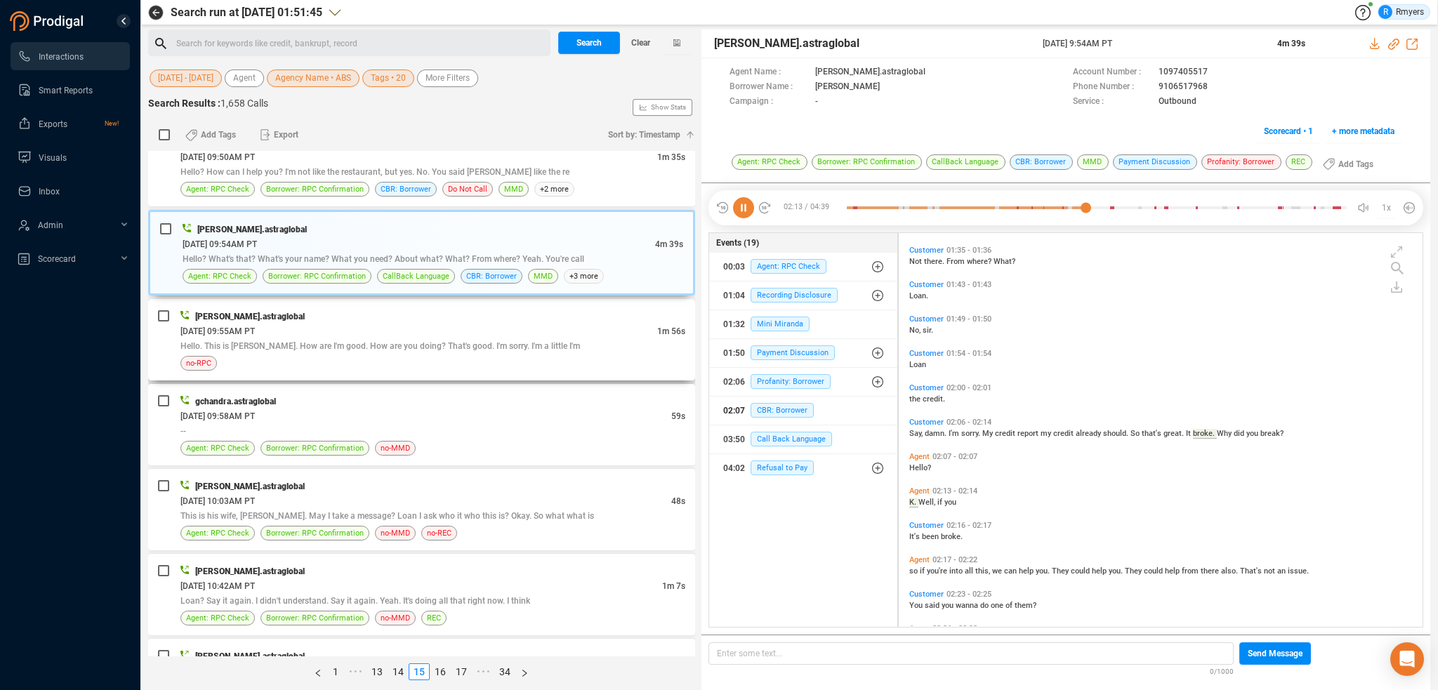
scroll to position [730, 0]
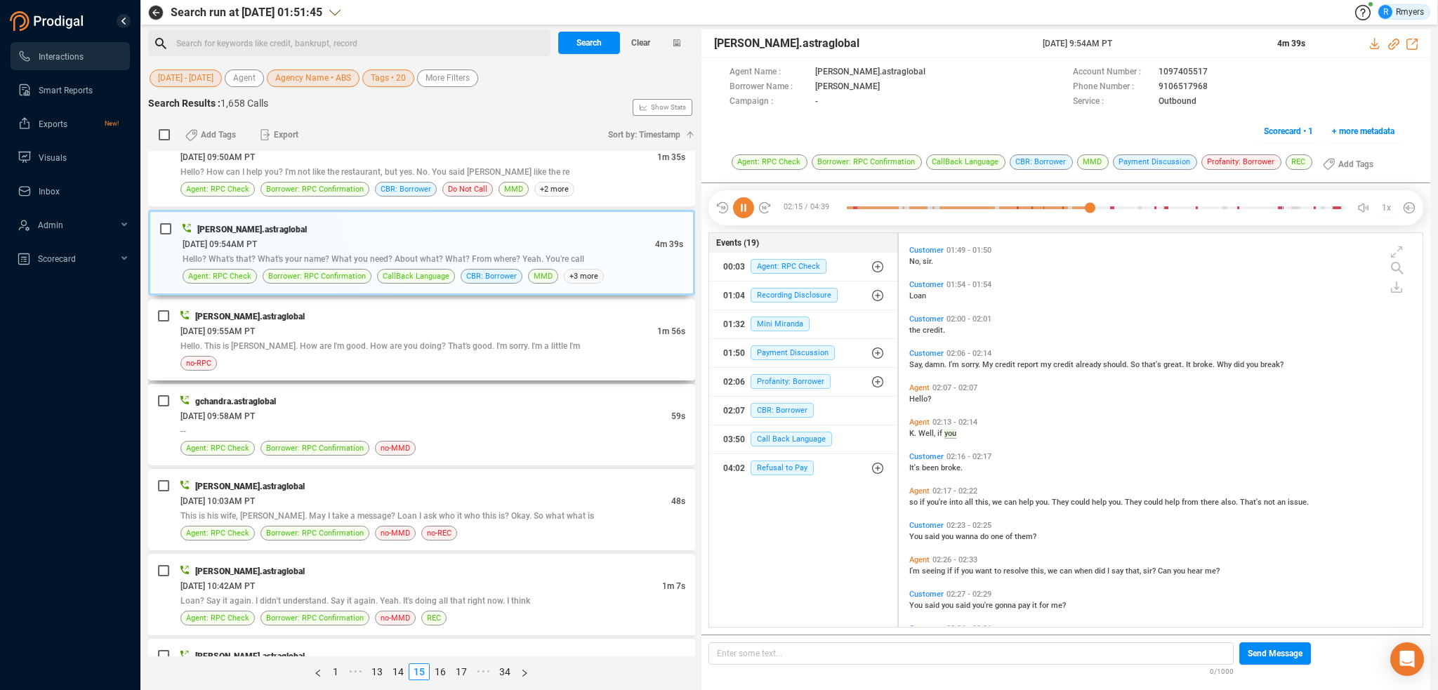
click at [438, 325] on div "06/14/2025 @ 09:55AM PT" at bounding box center [418, 331] width 477 height 15
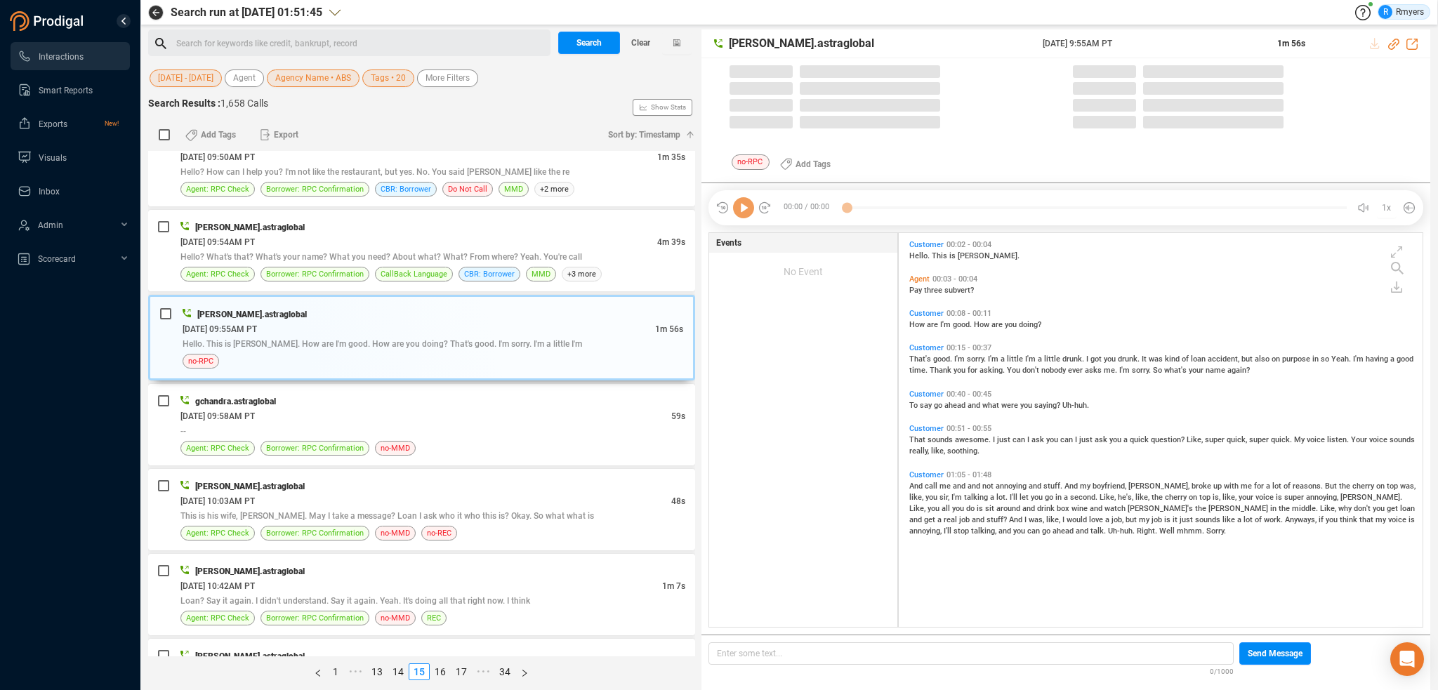
scroll to position [391, 517]
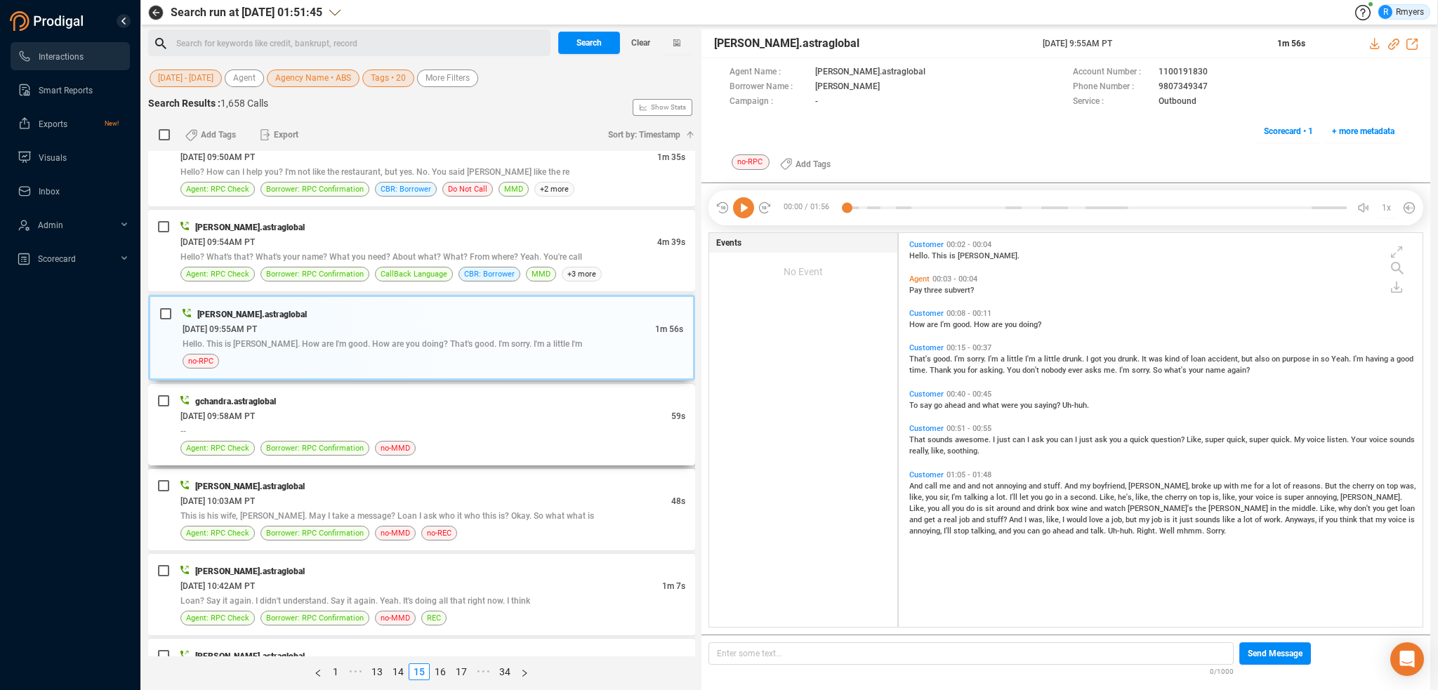
click at [424, 423] on div "--" at bounding box center [432, 430] width 505 height 15
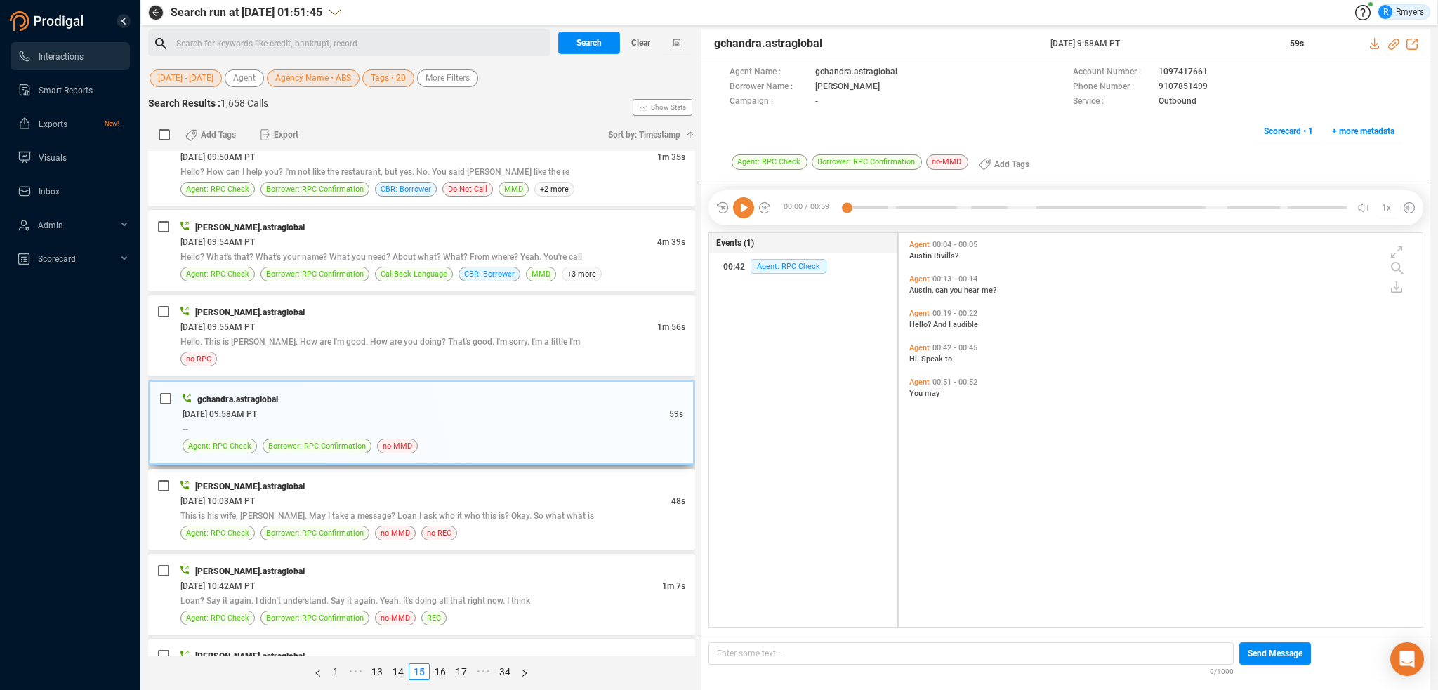
drag, startPoint x: 391, startPoint y: 448, endPoint x: 393, endPoint y: 460, distance: 12.1
click at [393, 458] on div "gchandra.astraglobal 06/14/2025 @ 09:58AM PT 59s -- Agent: RPC Check Borrower: …" at bounding box center [421, 423] width 547 height 86
click at [395, 490] on div "[PERSON_NAME].astraglobal" at bounding box center [432, 486] width 505 height 15
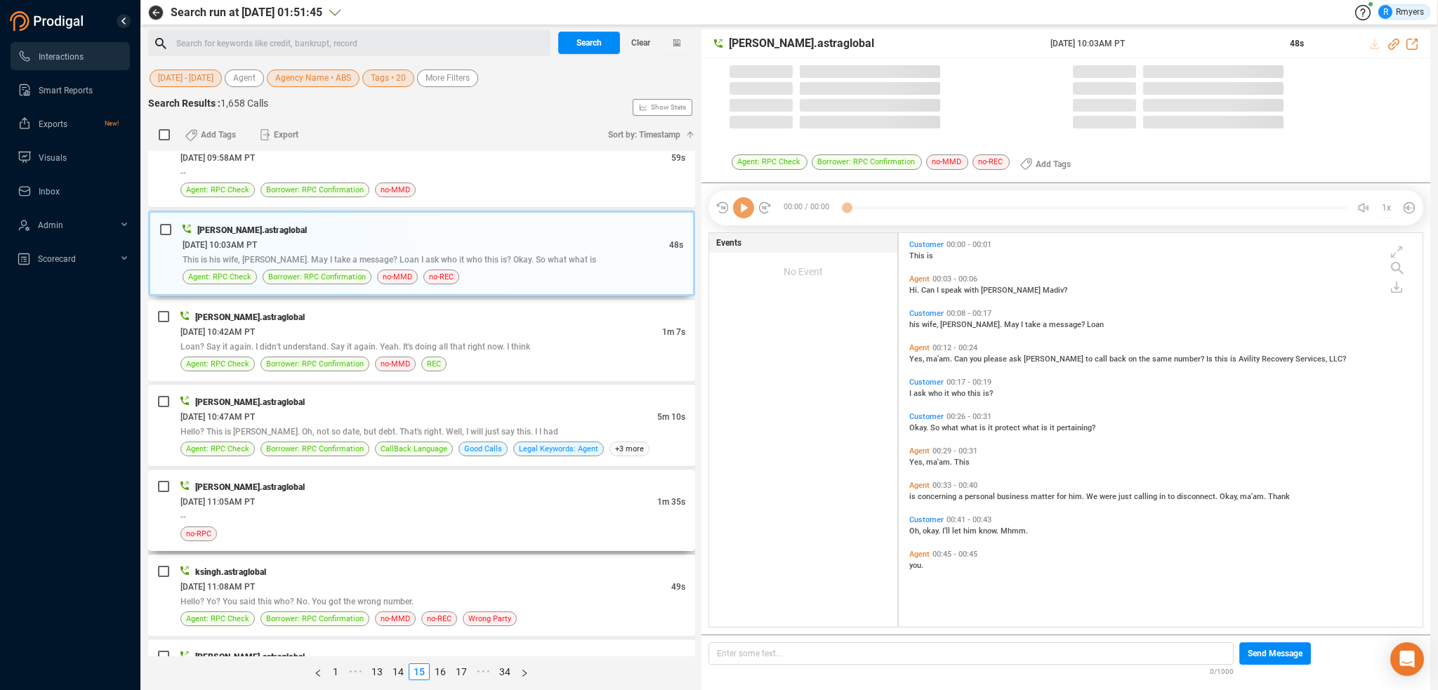
scroll to position [562, 0]
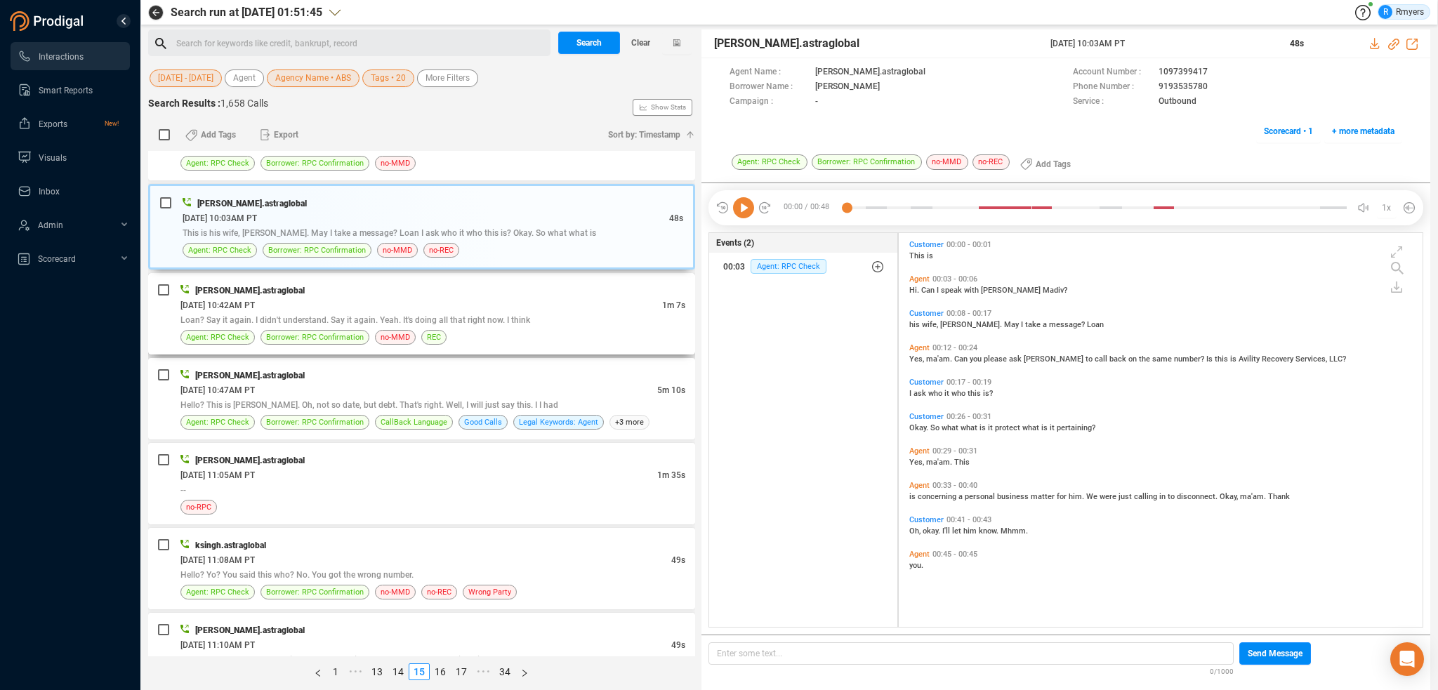
click at [491, 322] on div "Loan? Say it again. I didn't understand. Say it again. Yeah. It's doing all tha…" at bounding box center [432, 319] width 505 height 15
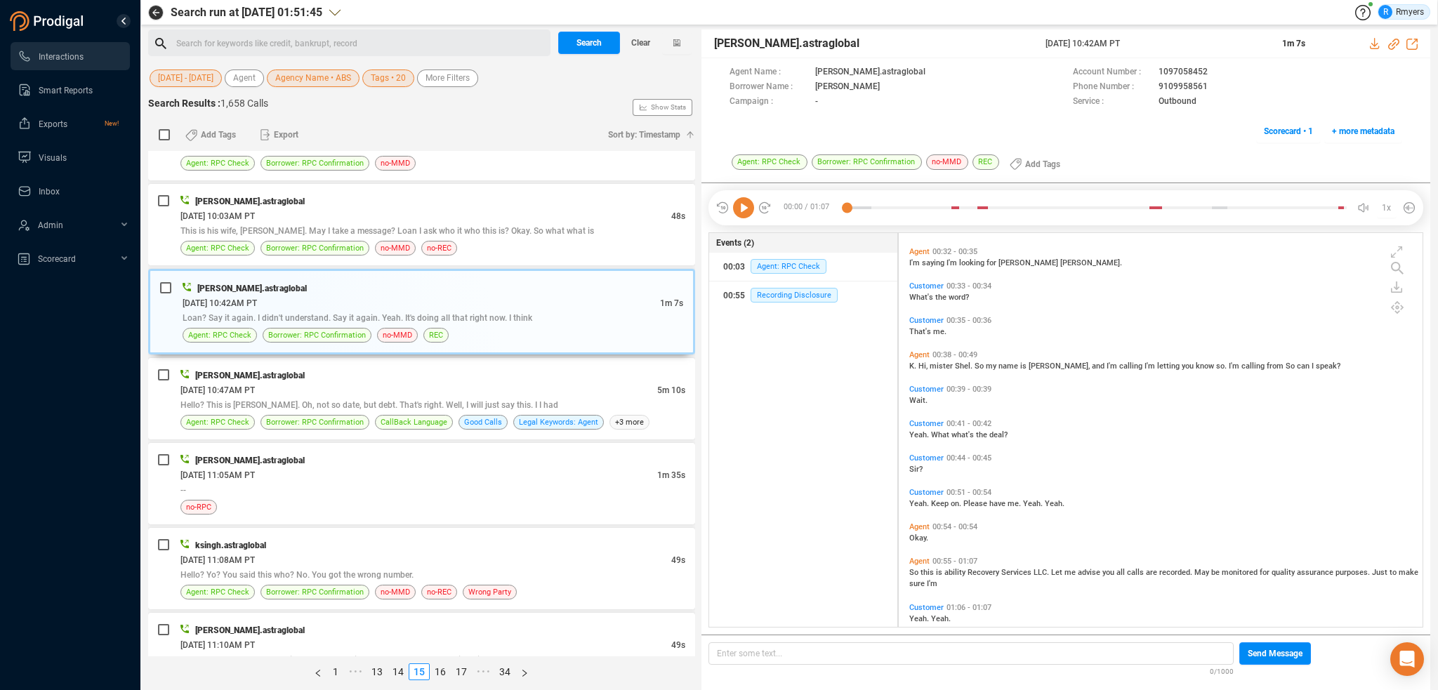
scroll to position [390, 0]
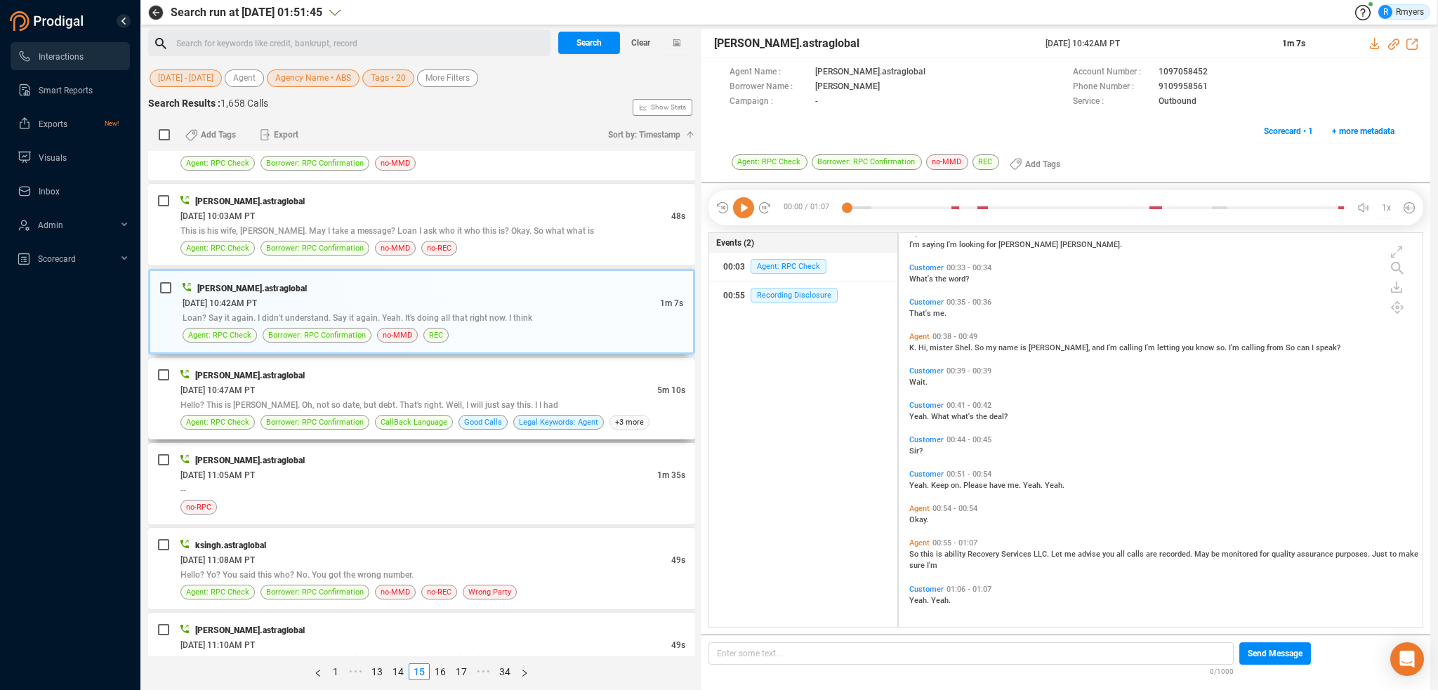
click at [373, 392] on div "06/14/2025 @ 10:47AM PT" at bounding box center [418, 390] width 477 height 15
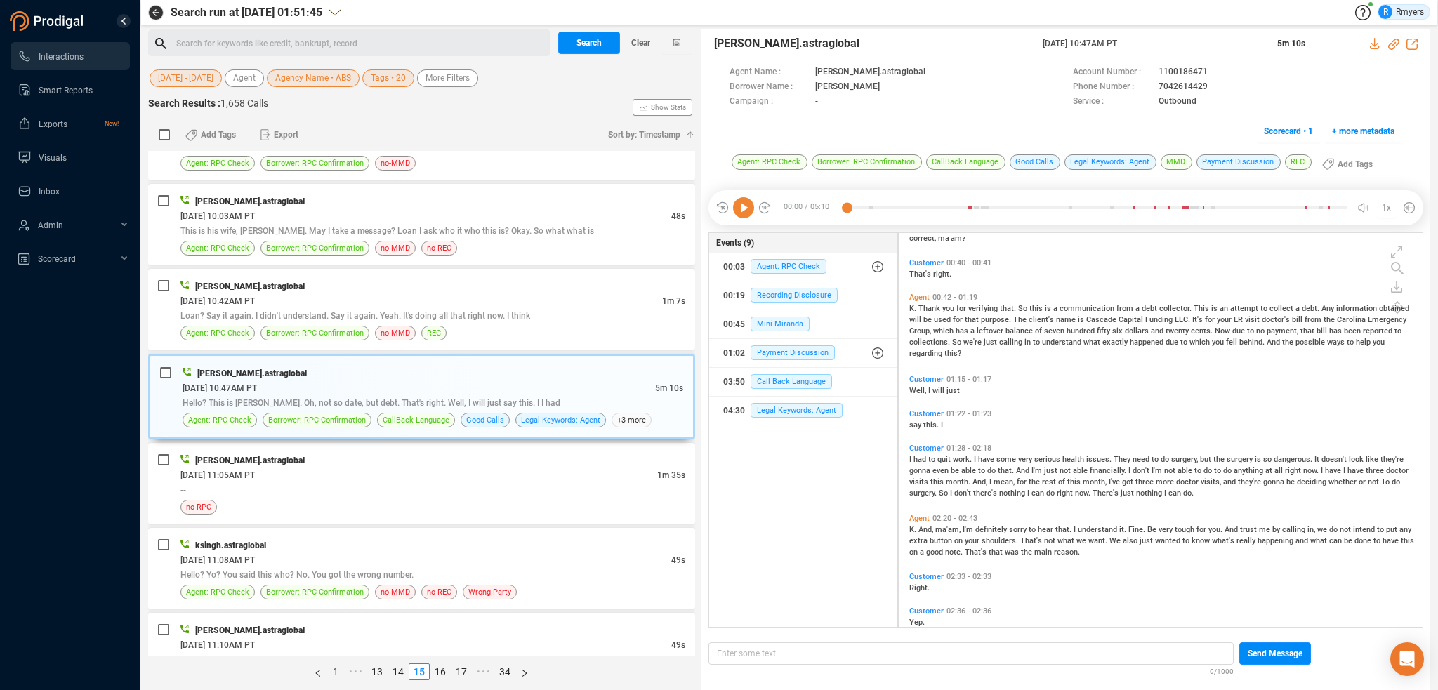
scroll to position [0, 0]
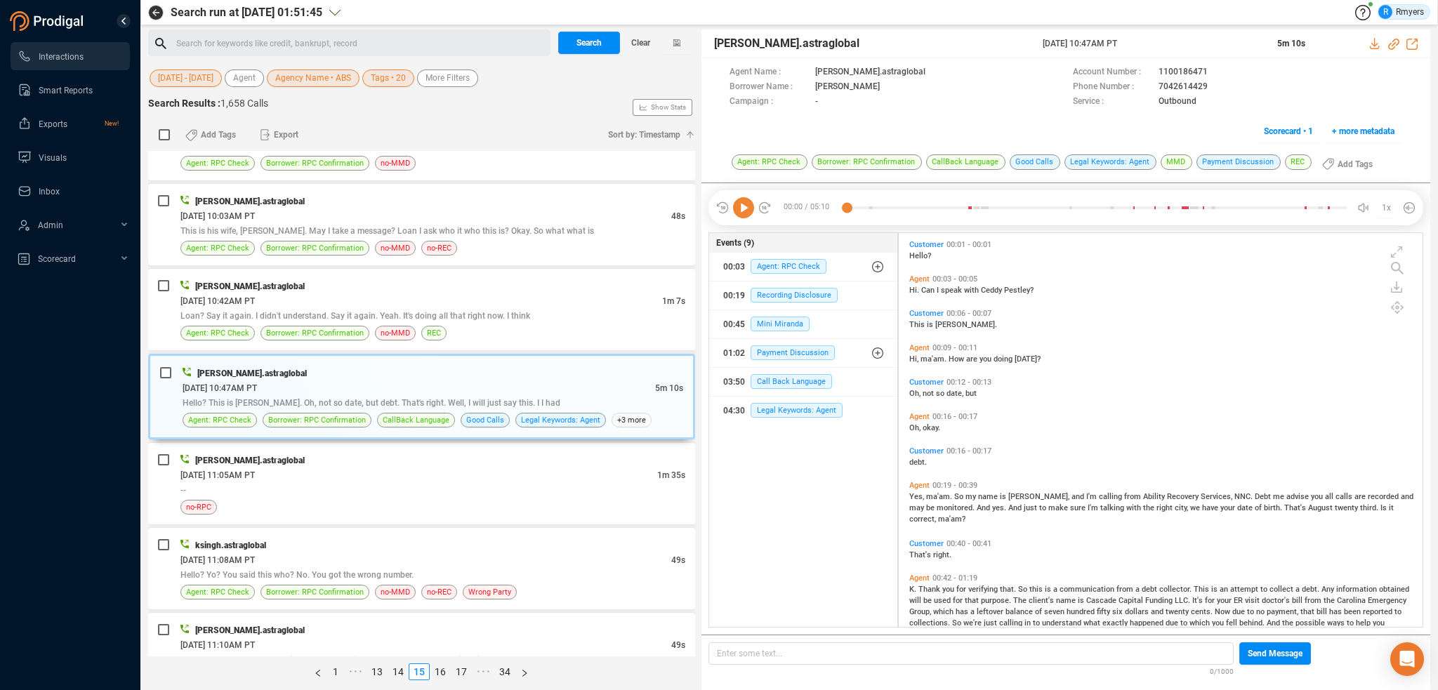
click at [742, 214] on icon at bounding box center [743, 207] width 21 height 21
click at [446, 482] on div "--" at bounding box center [432, 489] width 505 height 15
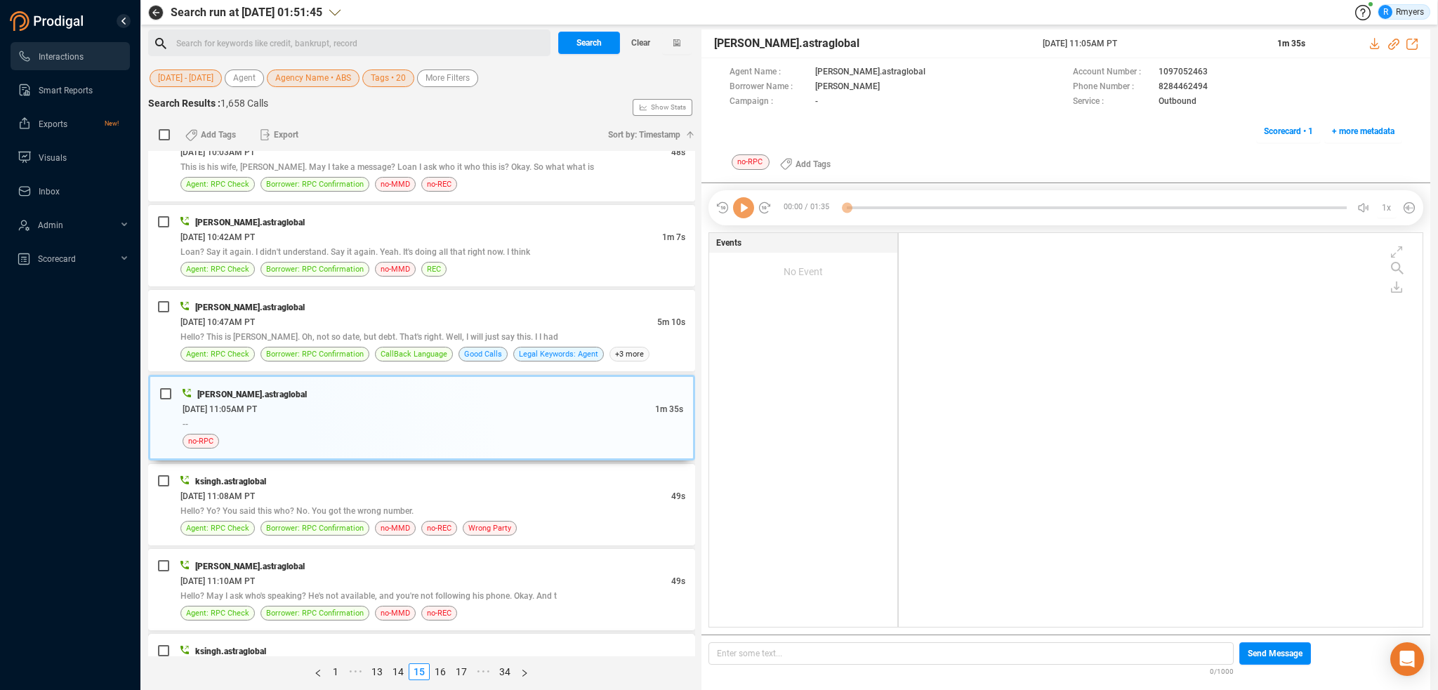
scroll to position [772, 0]
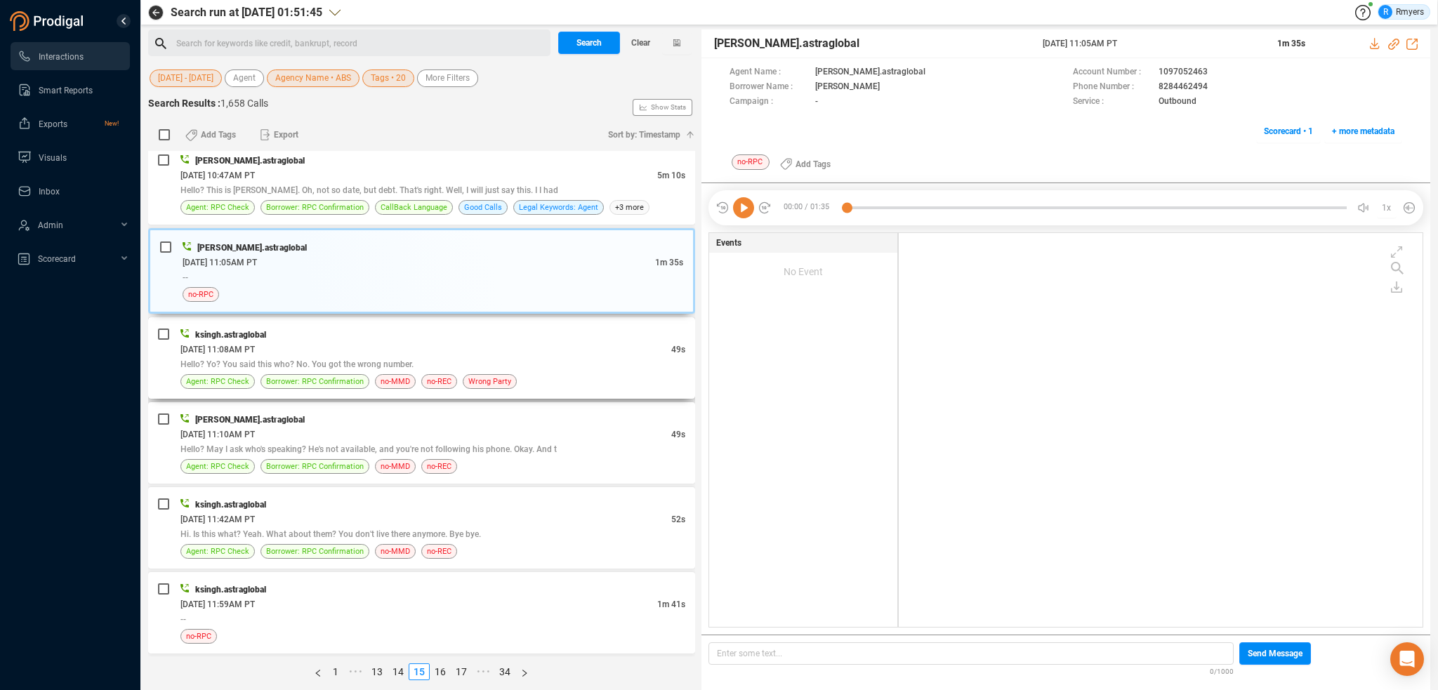
click at [505, 336] on div "ksingh.astraglobal" at bounding box center [432, 334] width 505 height 15
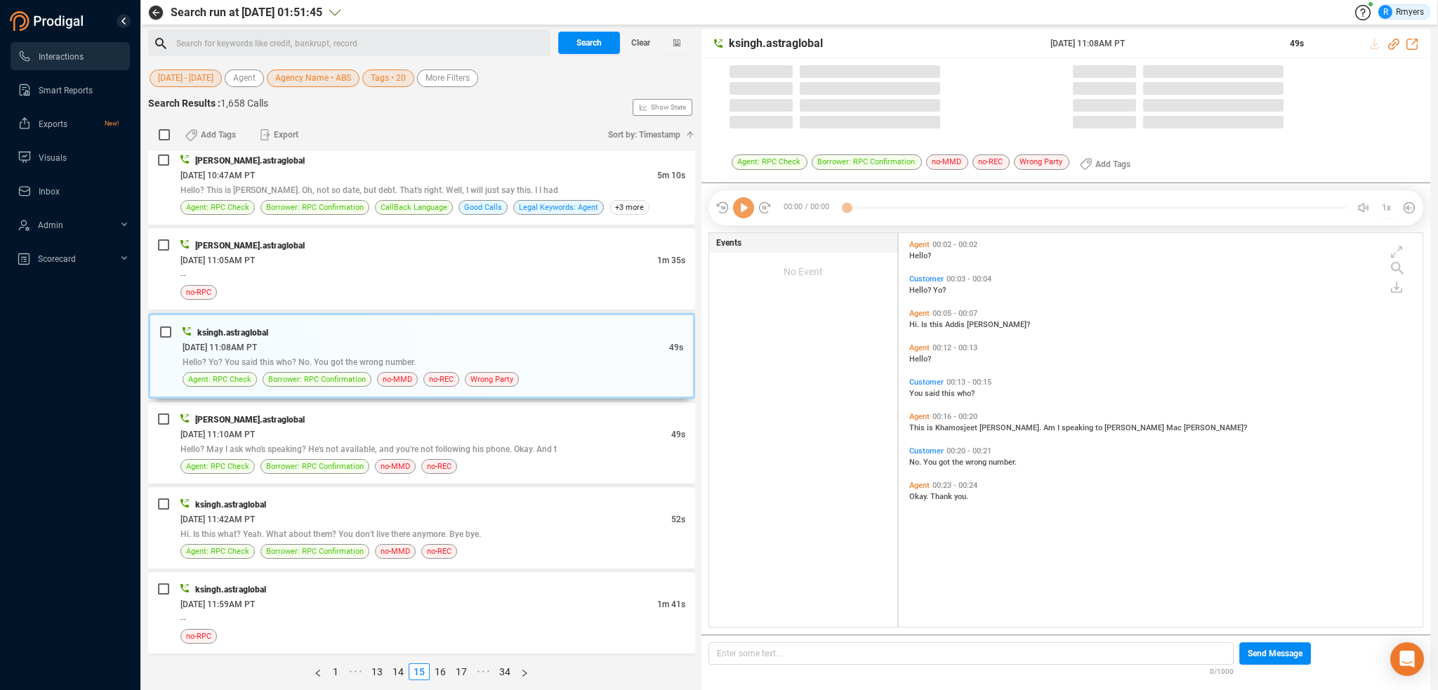
scroll to position [391, 517]
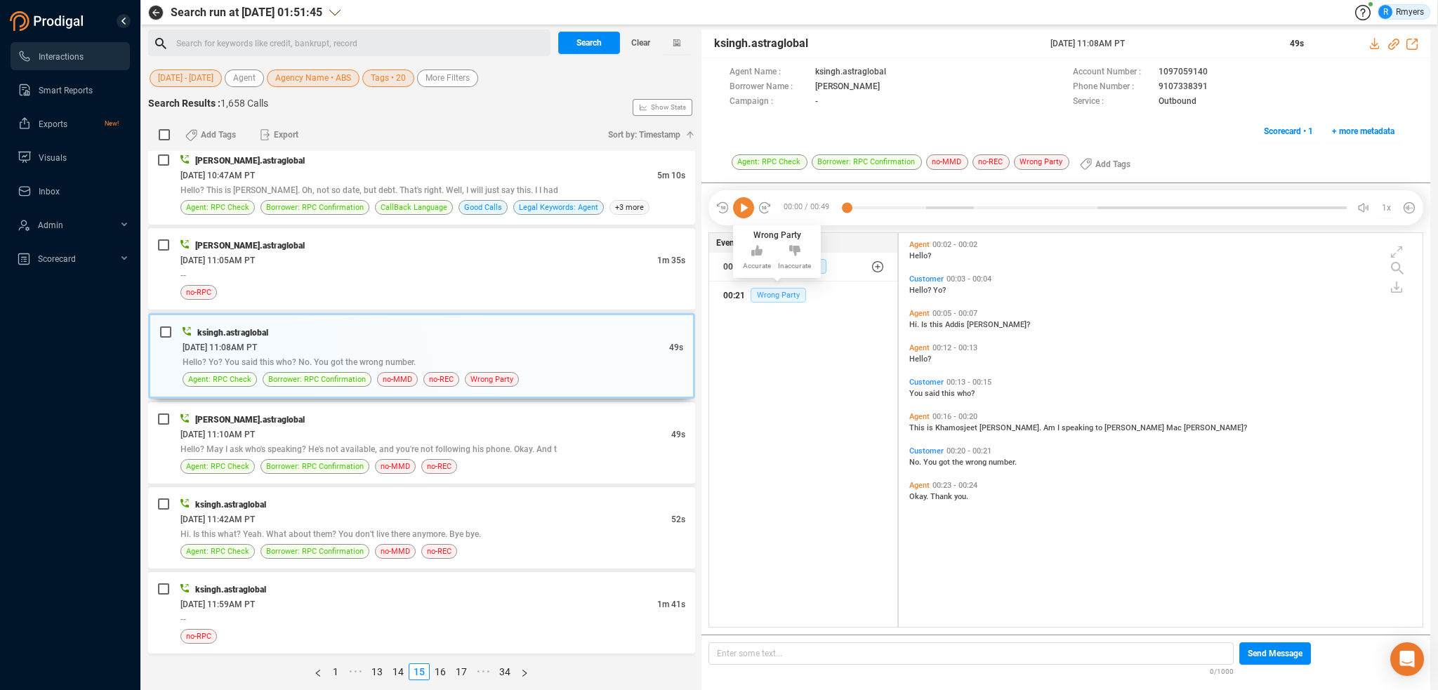
click at [786, 297] on span "Wrong Party" at bounding box center [777, 295] width 55 height 15
drag, startPoint x: 1148, startPoint y: 86, endPoint x: 1205, endPoint y: 86, distance: 56.2
click at [1205, 86] on div "Phone Number : 9107338391" at bounding box center [1237, 87] width 329 height 15
copy div "9107338391"
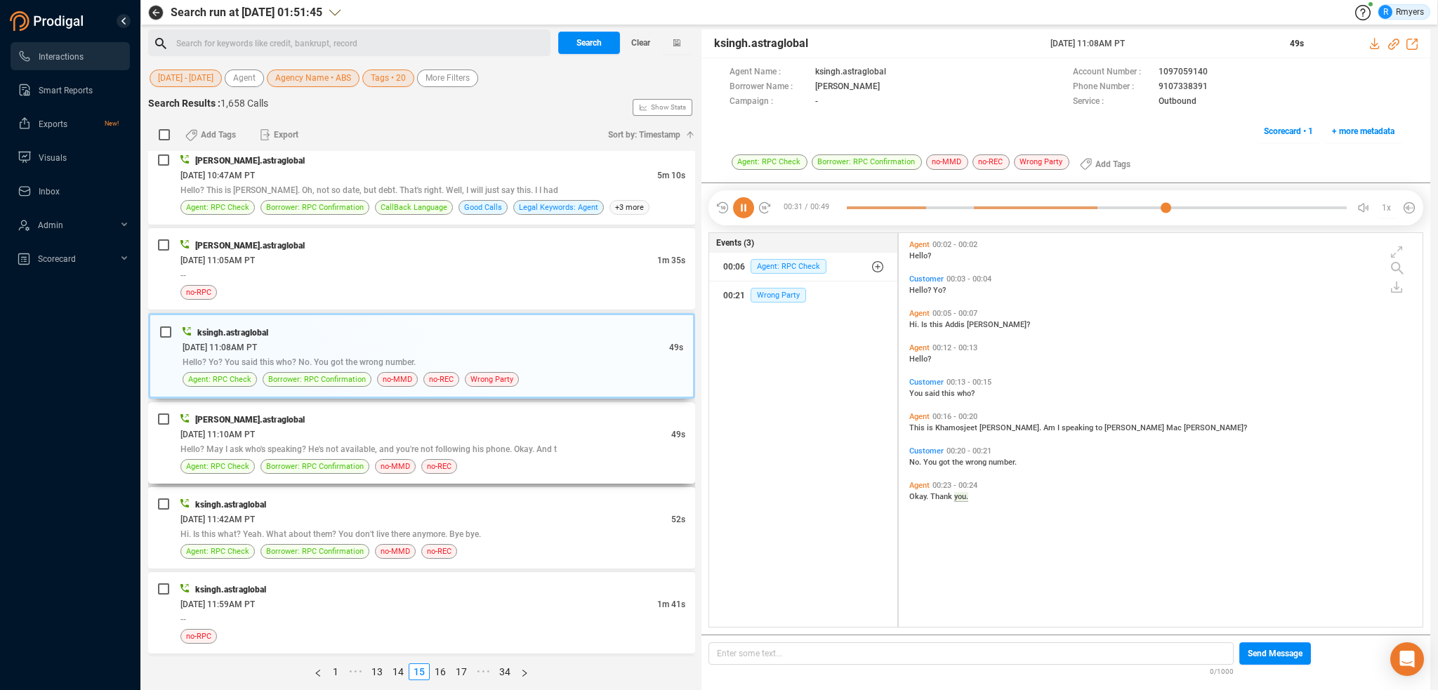
click at [306, 451] on div "Hello? May I ask who's speaking? He's not available, and you're not following h…" at bounding box center [432, 449] width 505 height 15
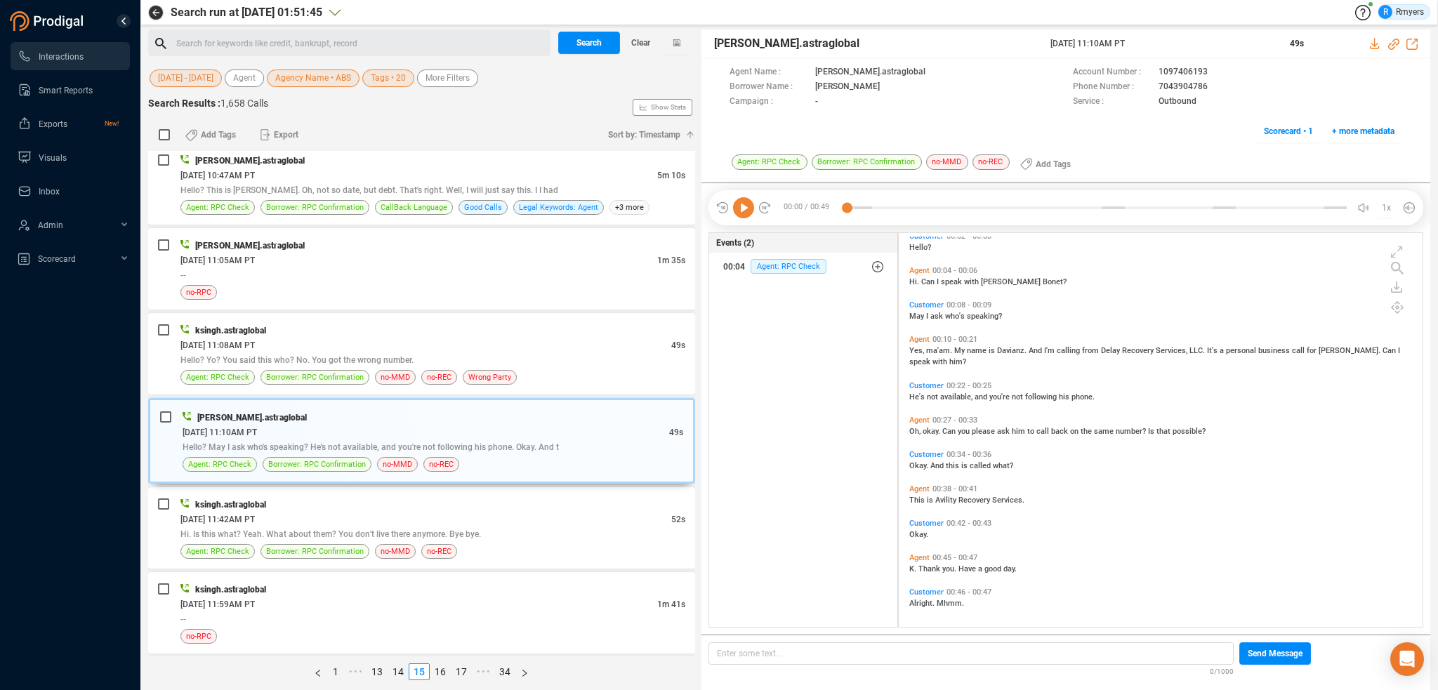
scroll to position [11, 0]
click at [493, 526] on div "Hi. Is this what? Yeah. What about them? You don't live there anymore. Bye bye." at bounding box center [432, 533] width 505 height 15
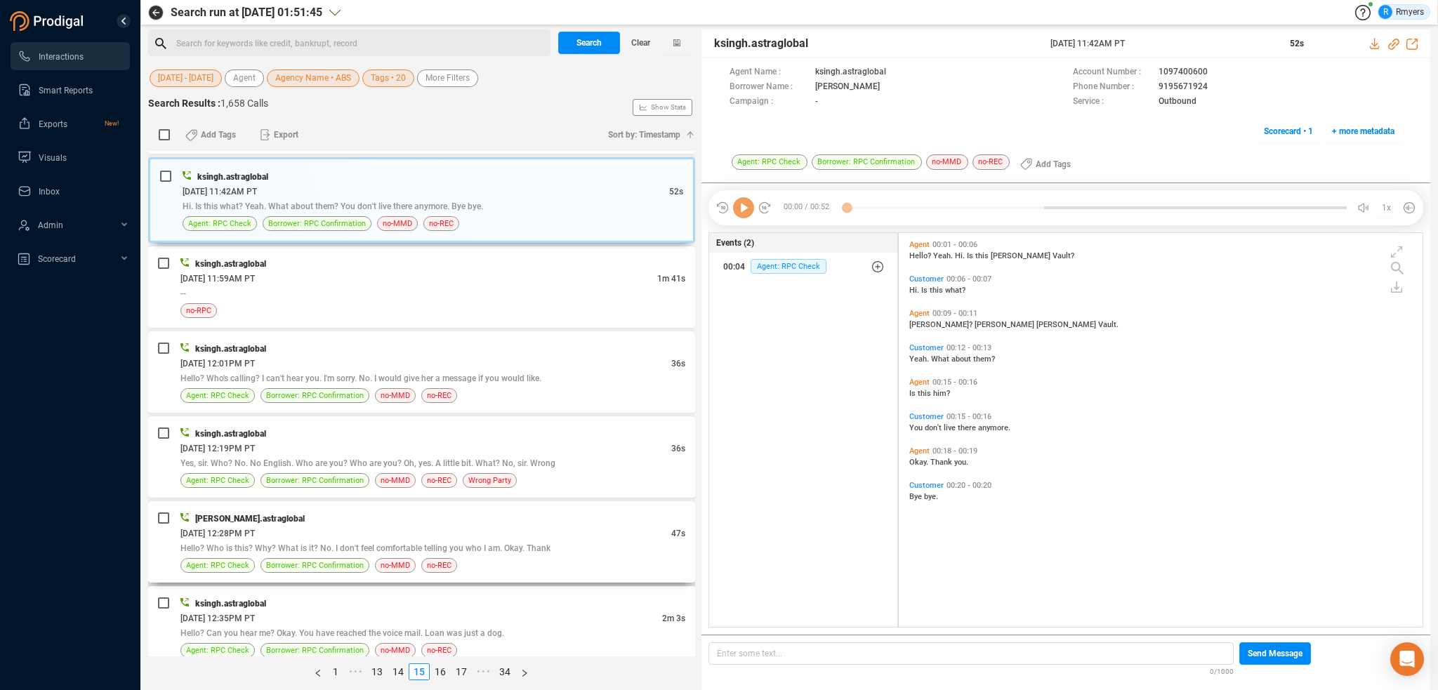
scroll to position [1123, 0]
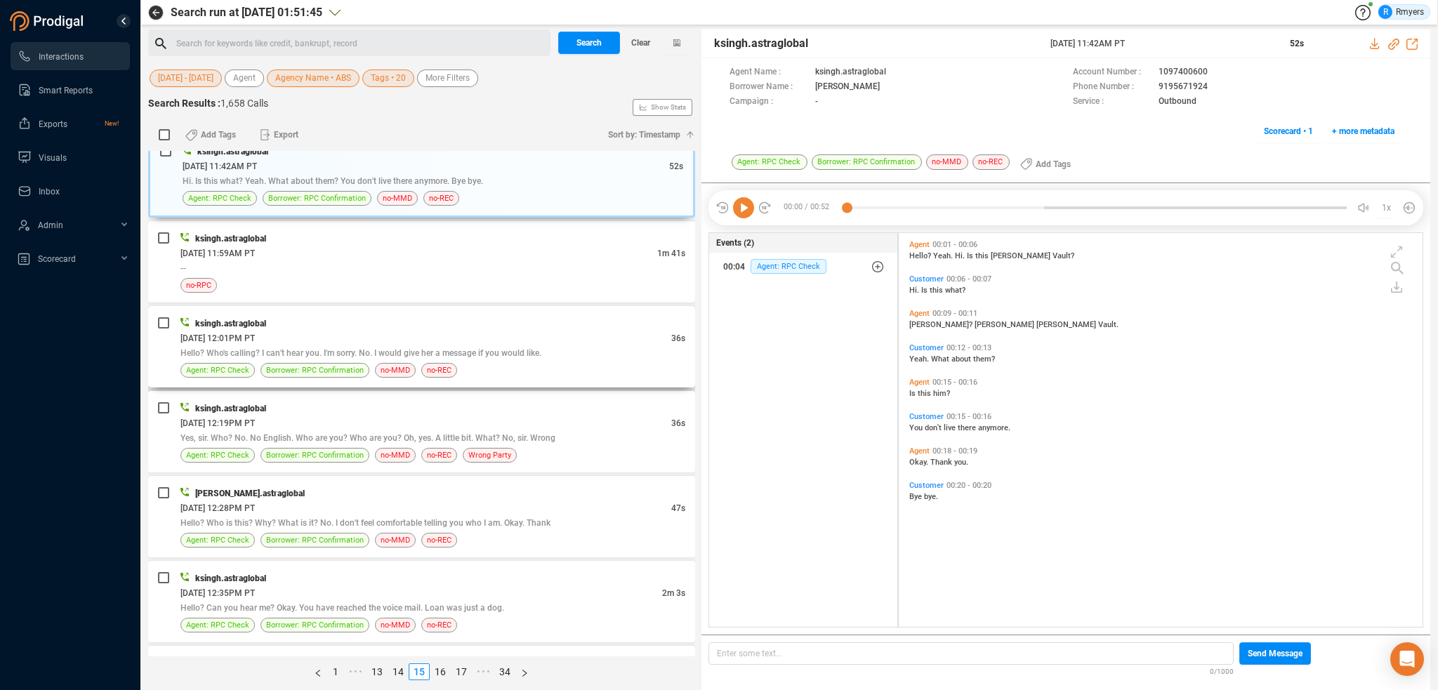
click at [424, 353] on div "Hello? Who's calling? I can't hear you. I'm sorry. No. I would give her a messa…" at bounding box center [432, 352] width 505 height 15
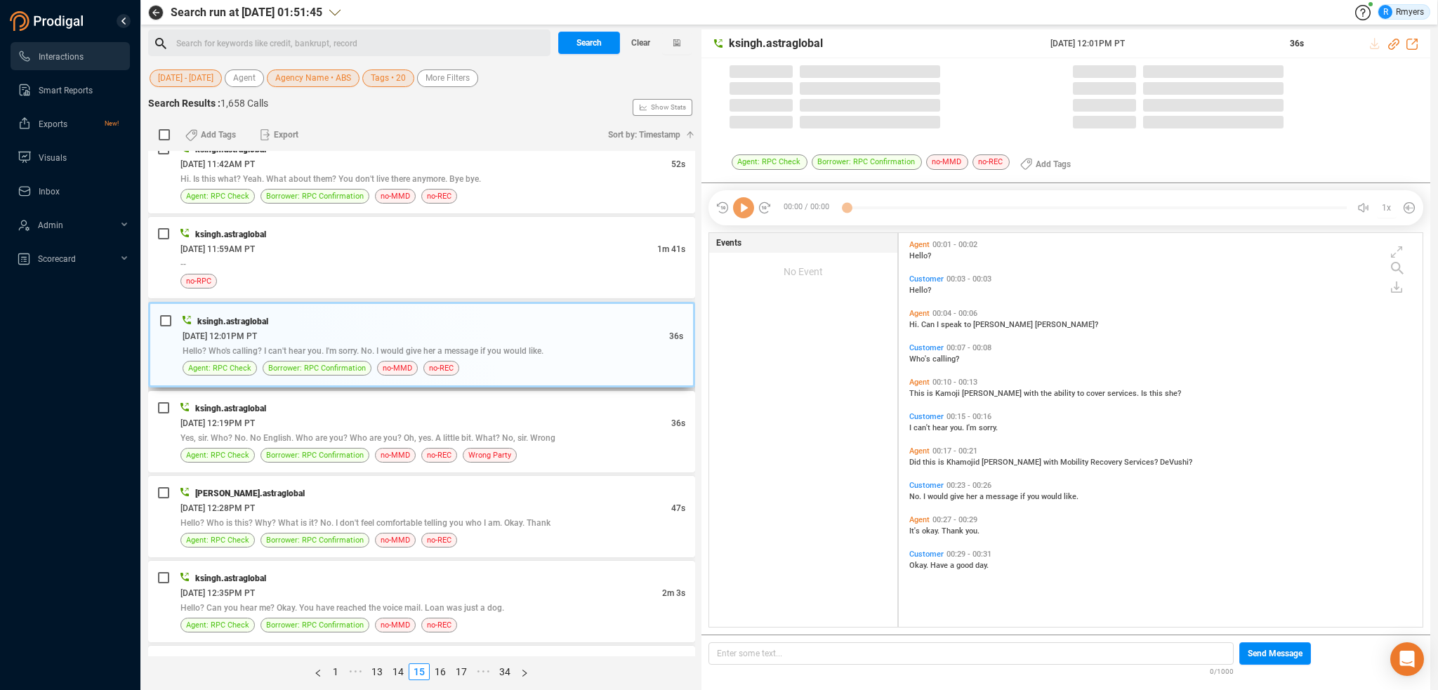
scroll to position [391, 517]
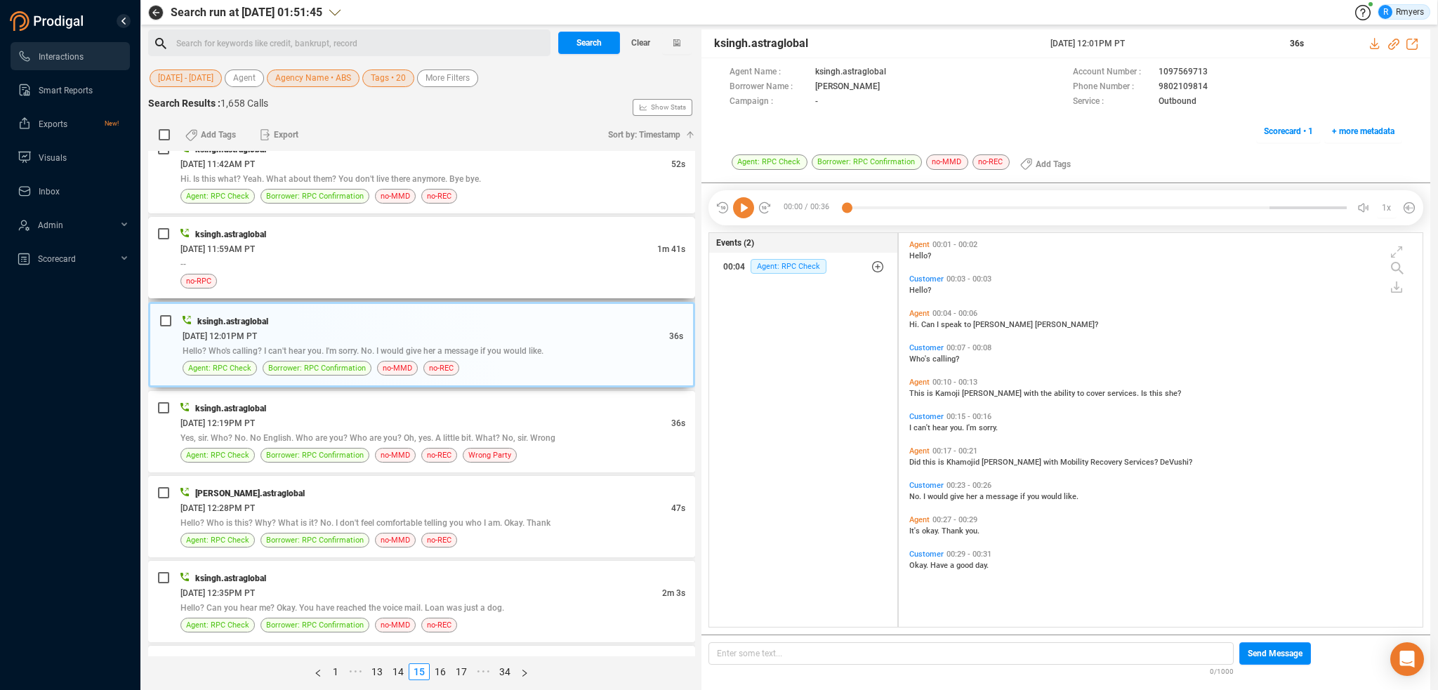
click at [528, 274] on div "no-RPC" at bounding box center [432, 281] width 505 height 15
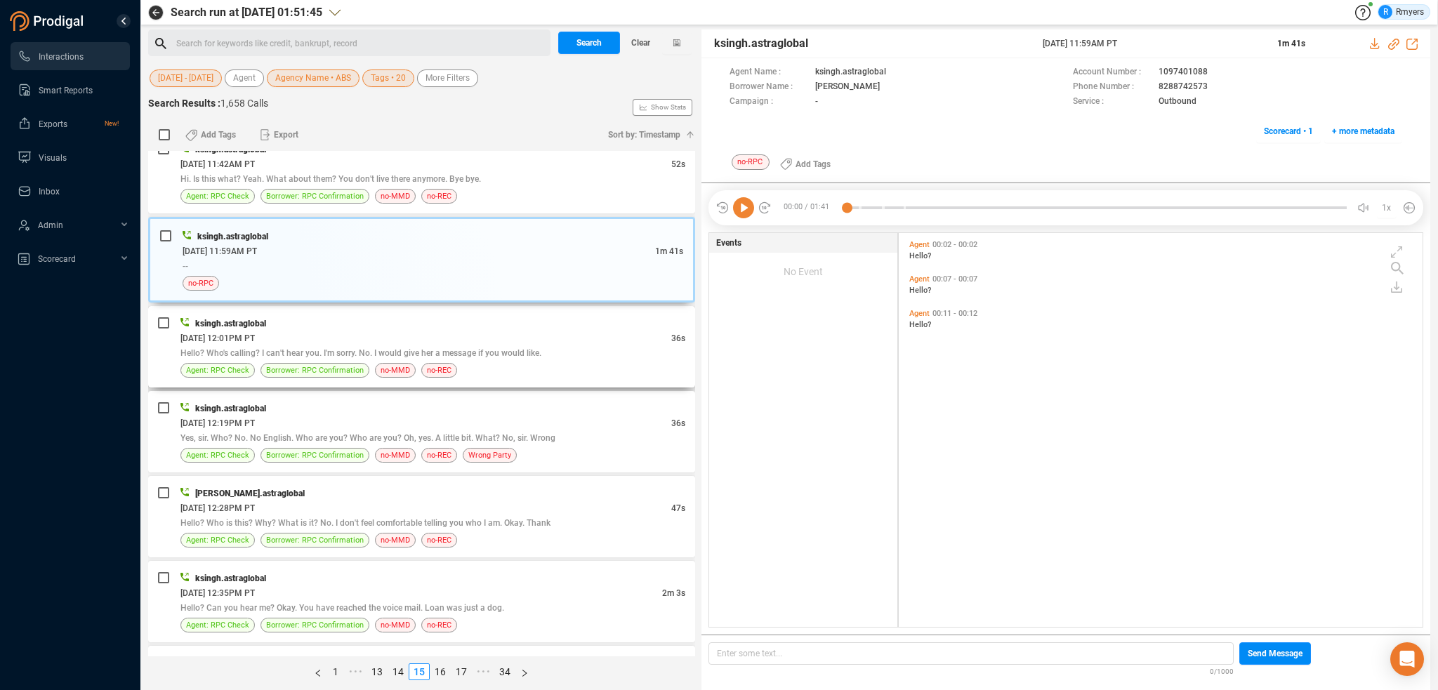
click at [537, 353] on span "Hello? Who's calling? I can't hear you. I'm sorry. No. I would give her a messa…" at bounding box center [360, 353] width 361 height 10
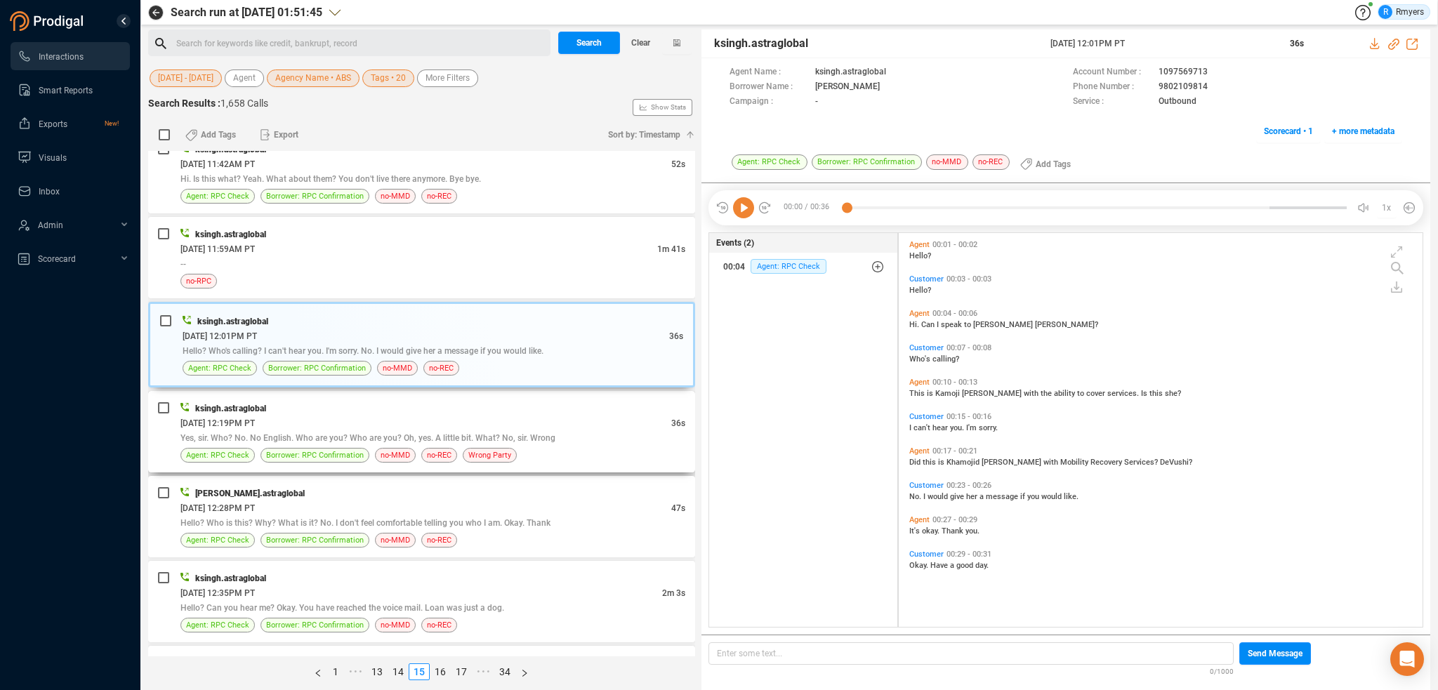
click at [523, 423] on div "06/14/2025 @ 12:19PM PT" at bounding box center [425, 423] width 491 height 15
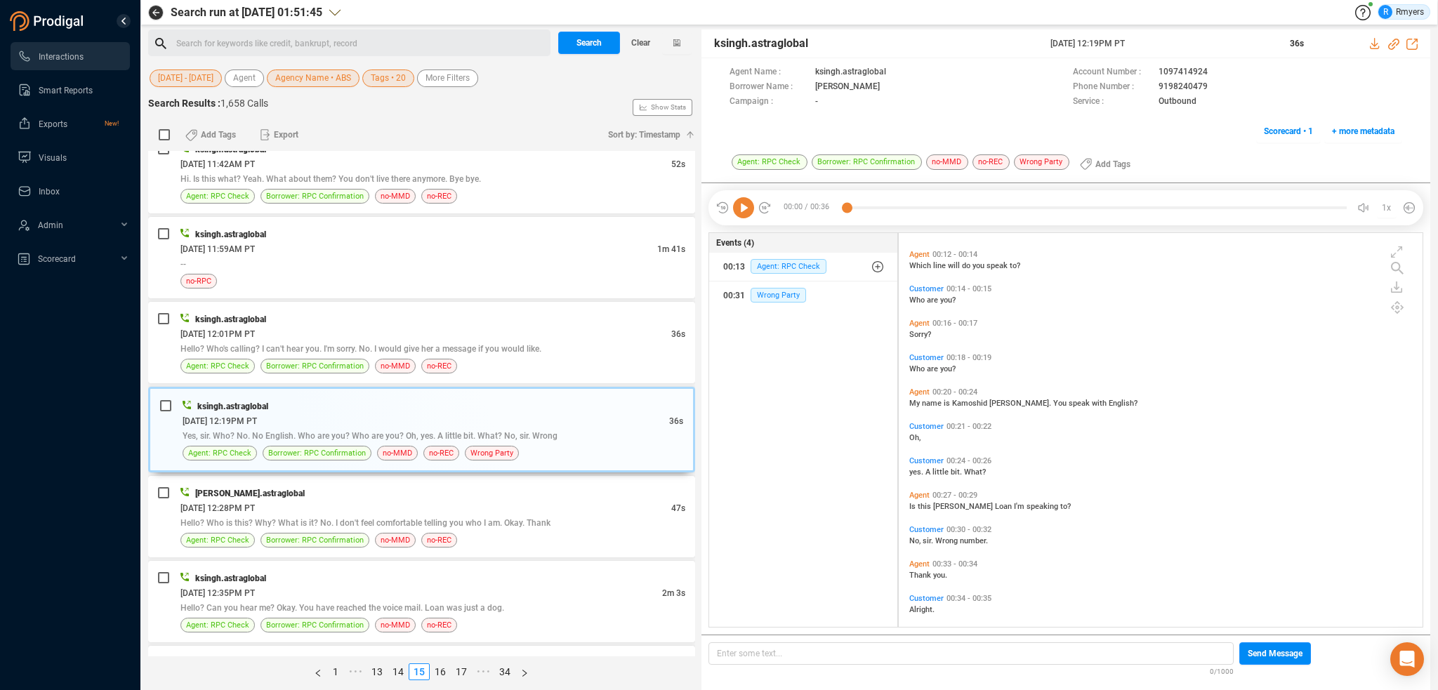
scroll to position [205, 0]
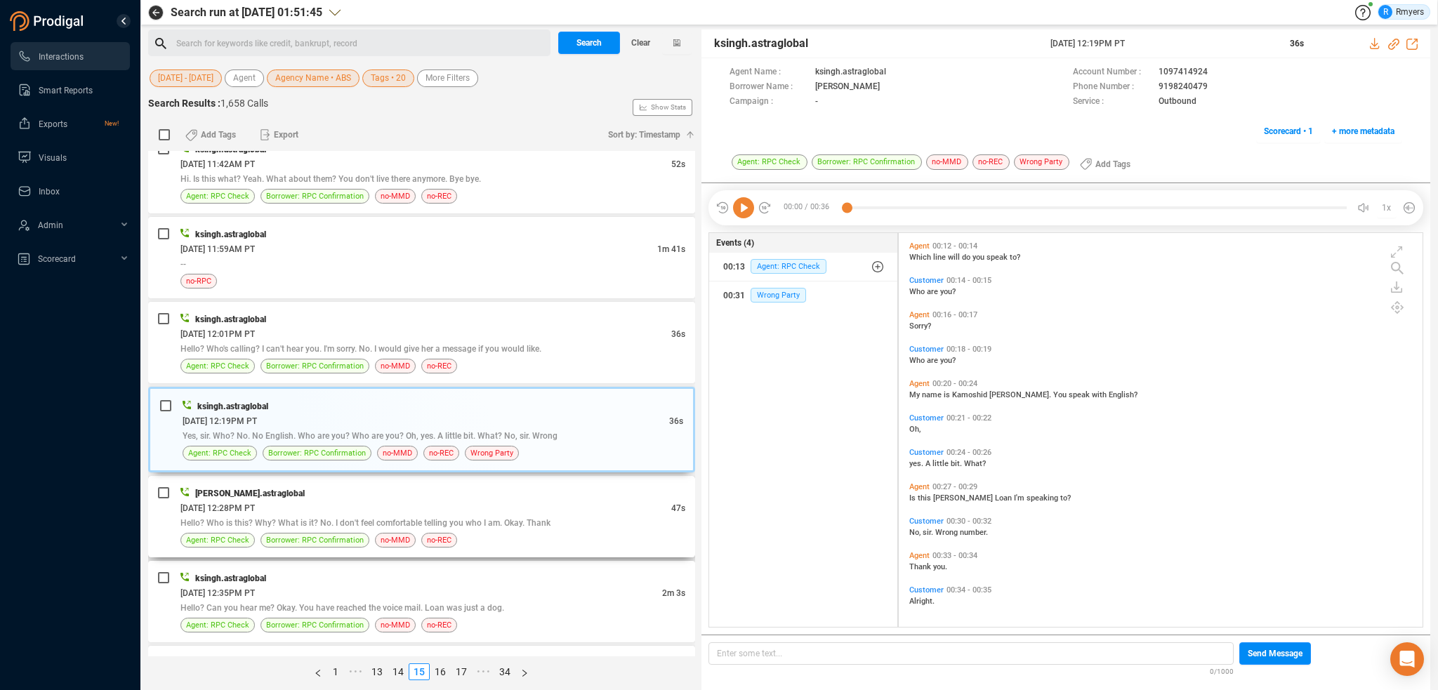
click at [394, 518] on span "Hello? Who is this? Why? What is it? No. I don't feel comfortable telling you w…" at bounding box center [365, 523] width 370 height 10
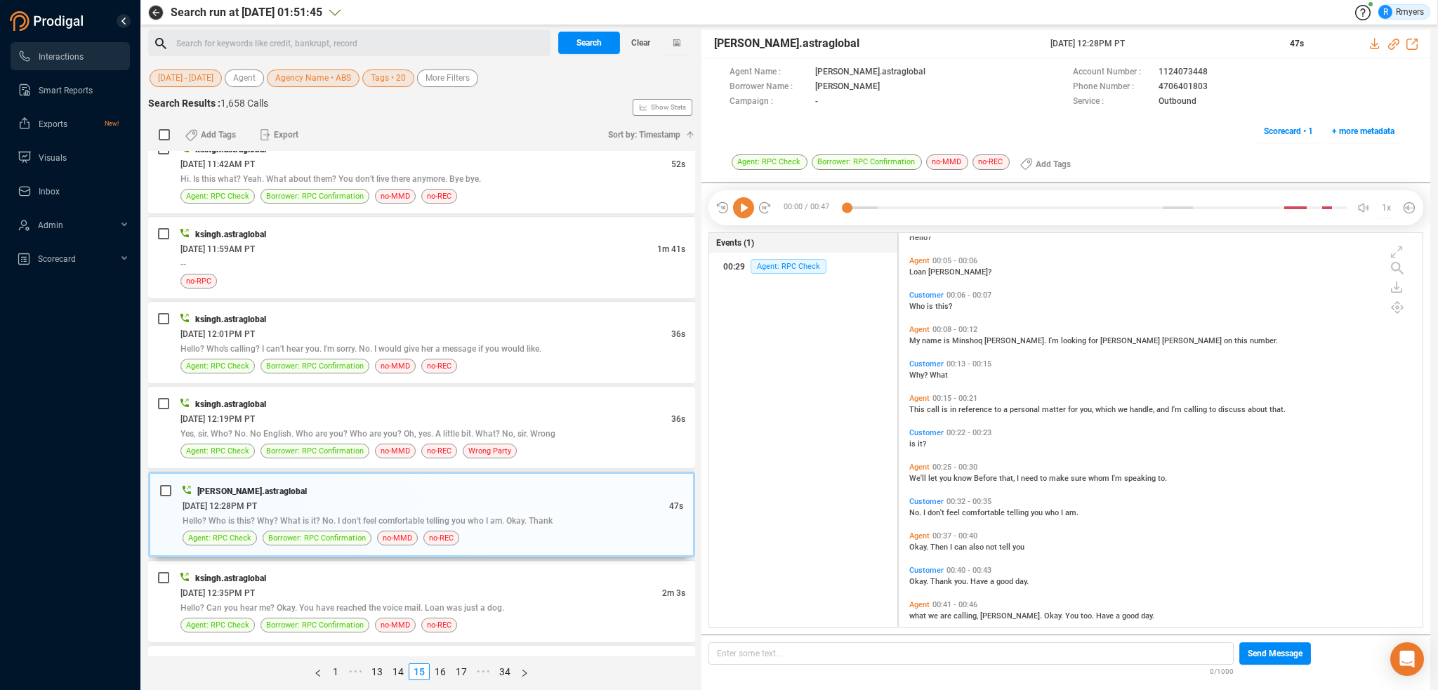
scroll to position [102, 0]
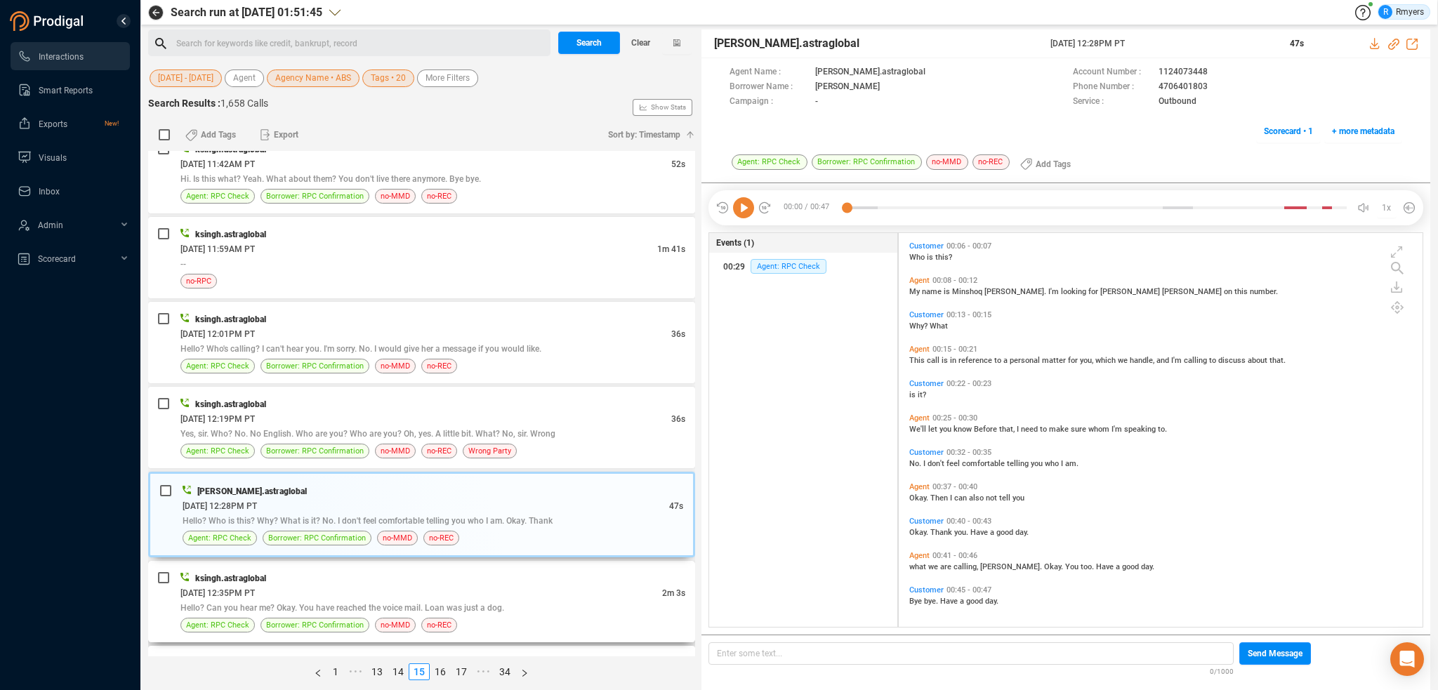
click at [408, 576] on div "ksingh.astraglobal" at bounding box center [432, 578] width 505 height 15
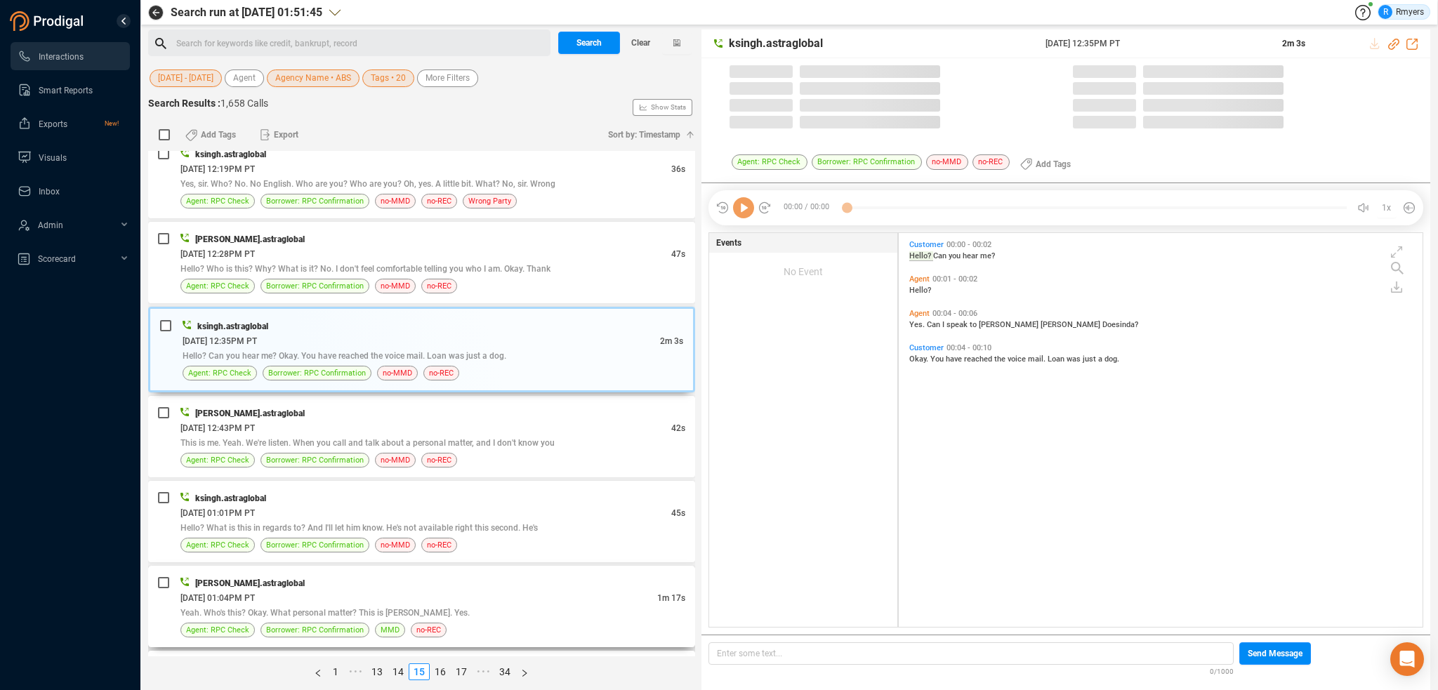
scroll to position [1544, 0]
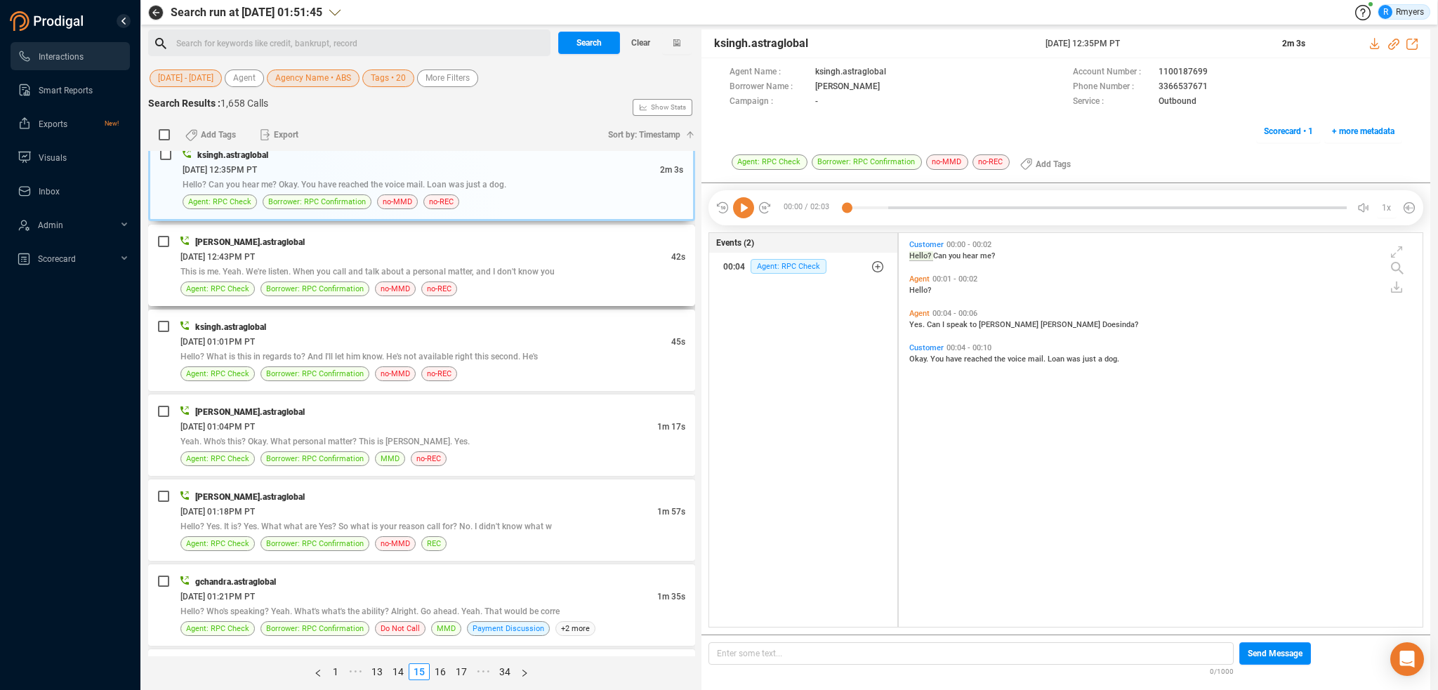
click at [451, 267] on span "This is me. Yeah. We're listen. When you call and talk about a personal matter,…" at bounding box center [367, 272] width 374 height 10
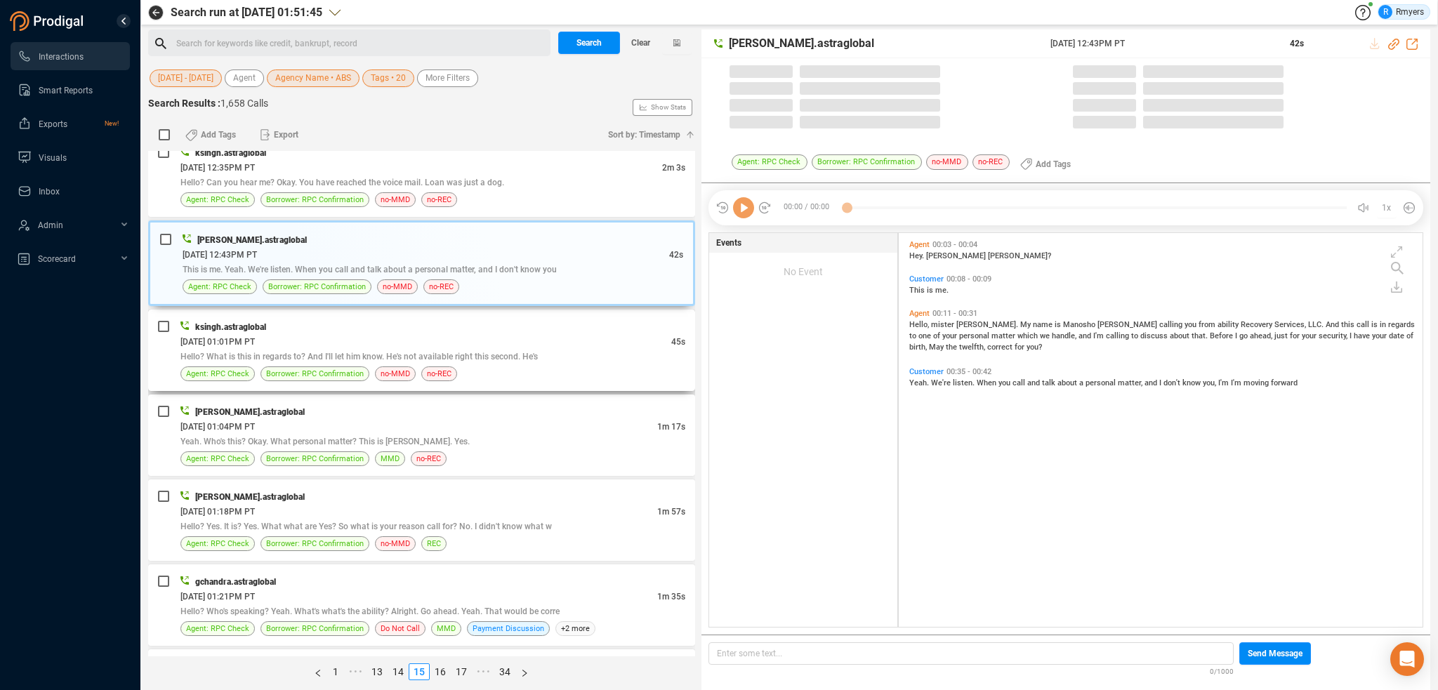
scroll to position [391, 517]
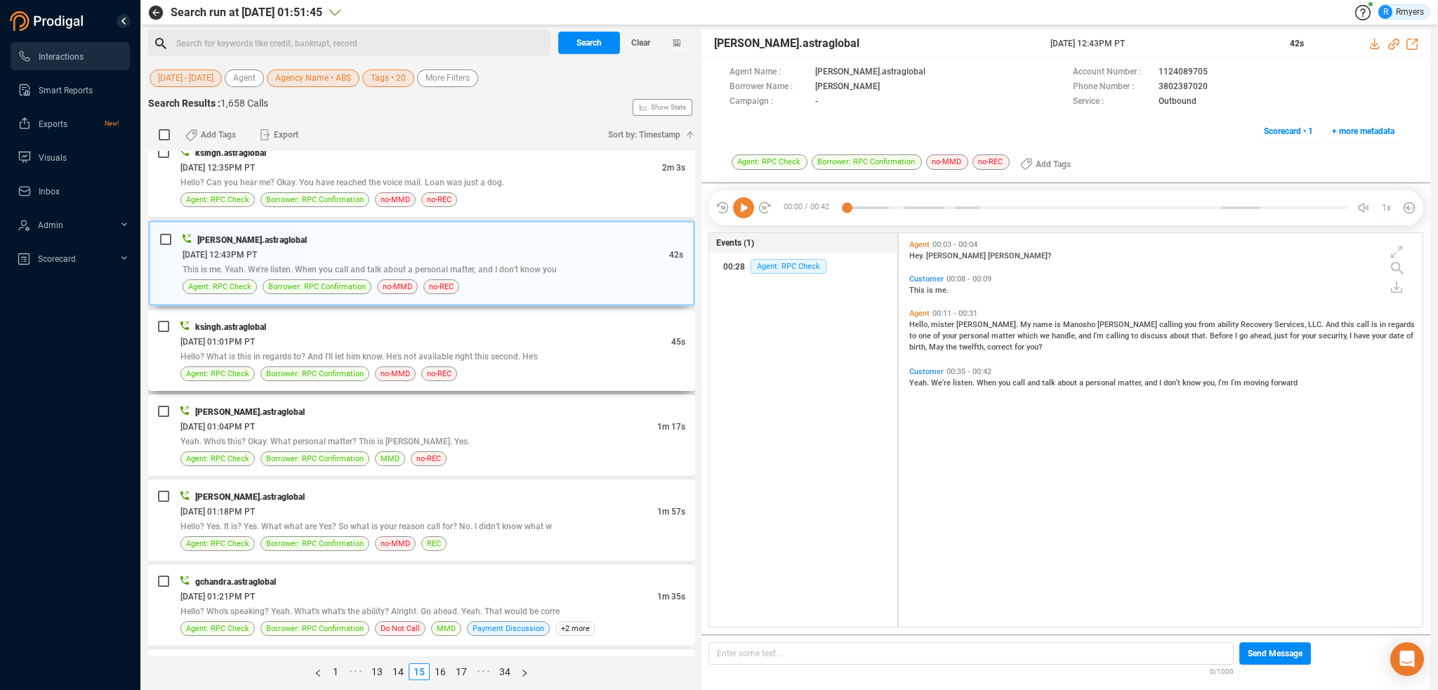
click at [486, 352] on span "Hello? What is this in regards to? And I'll let him know. He's not available ri…" at bounding box center [358, 357] width 357 height 10
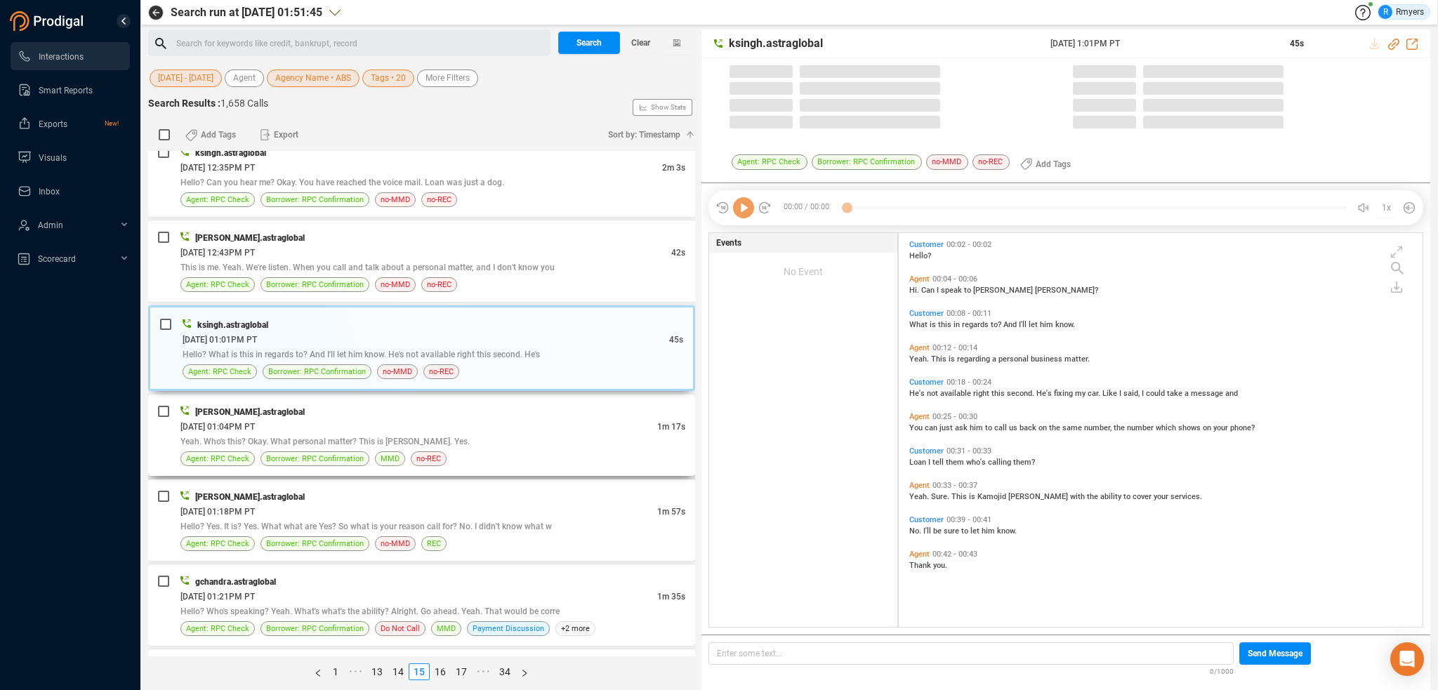
scroll to position [4, 7]
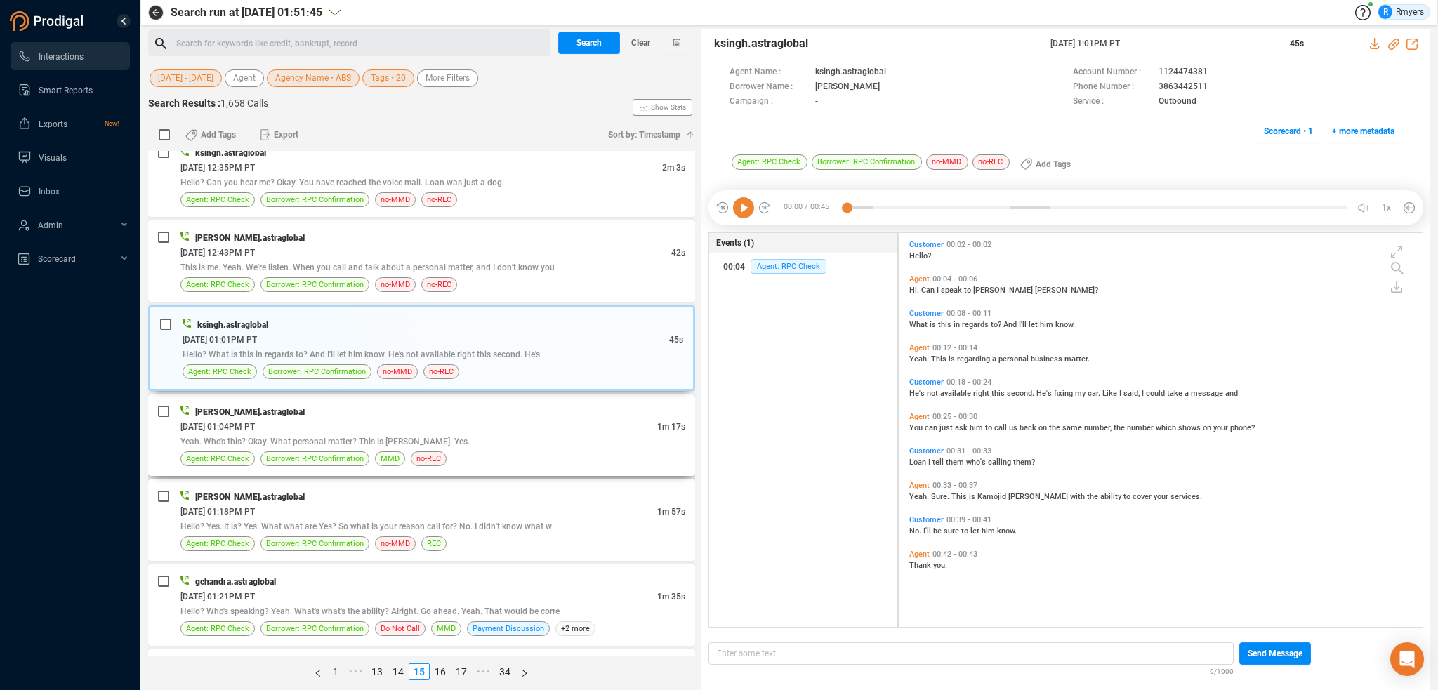
click at [491, 408] on div "[PERSON_NAME].astraglobal" at bounding box center [432, 411] width 505 height 15
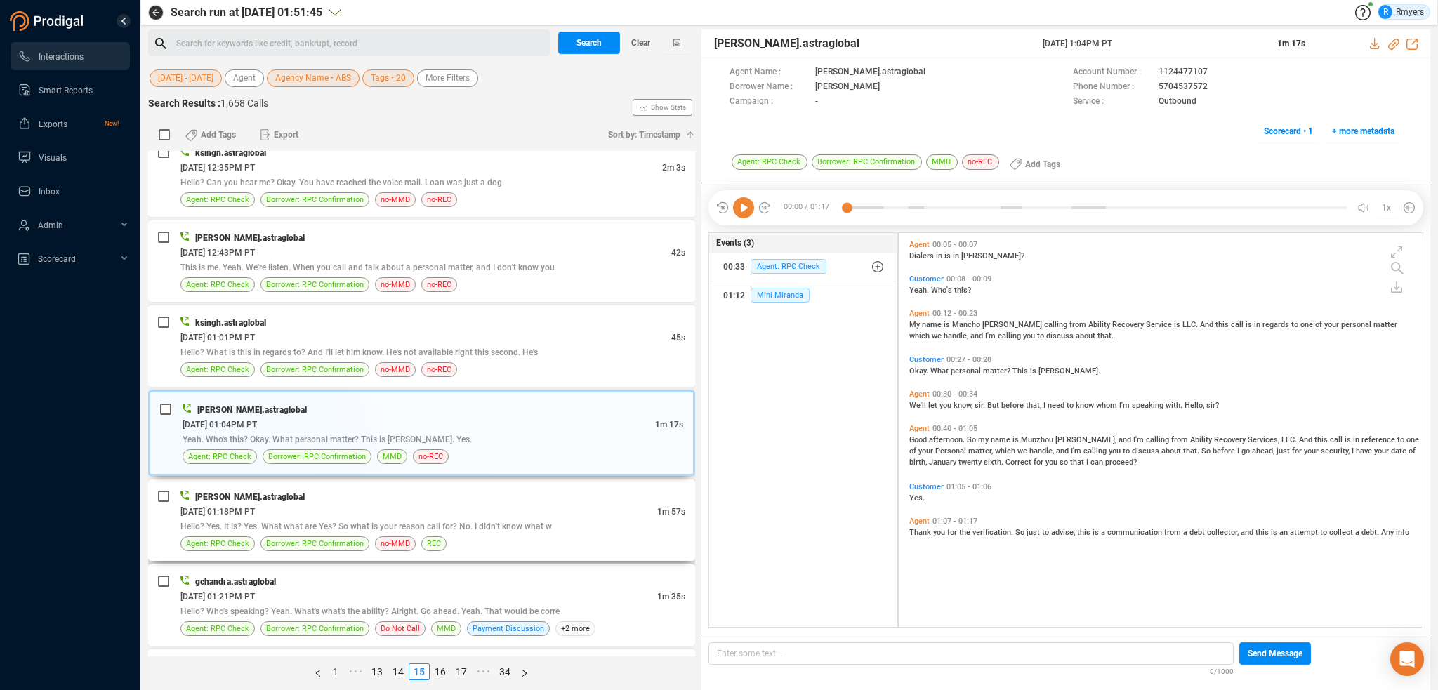
click at [514, 489] on div "[PERSON_NAME].astraglobal" at bounding box center [432, 496] width 505 height 15
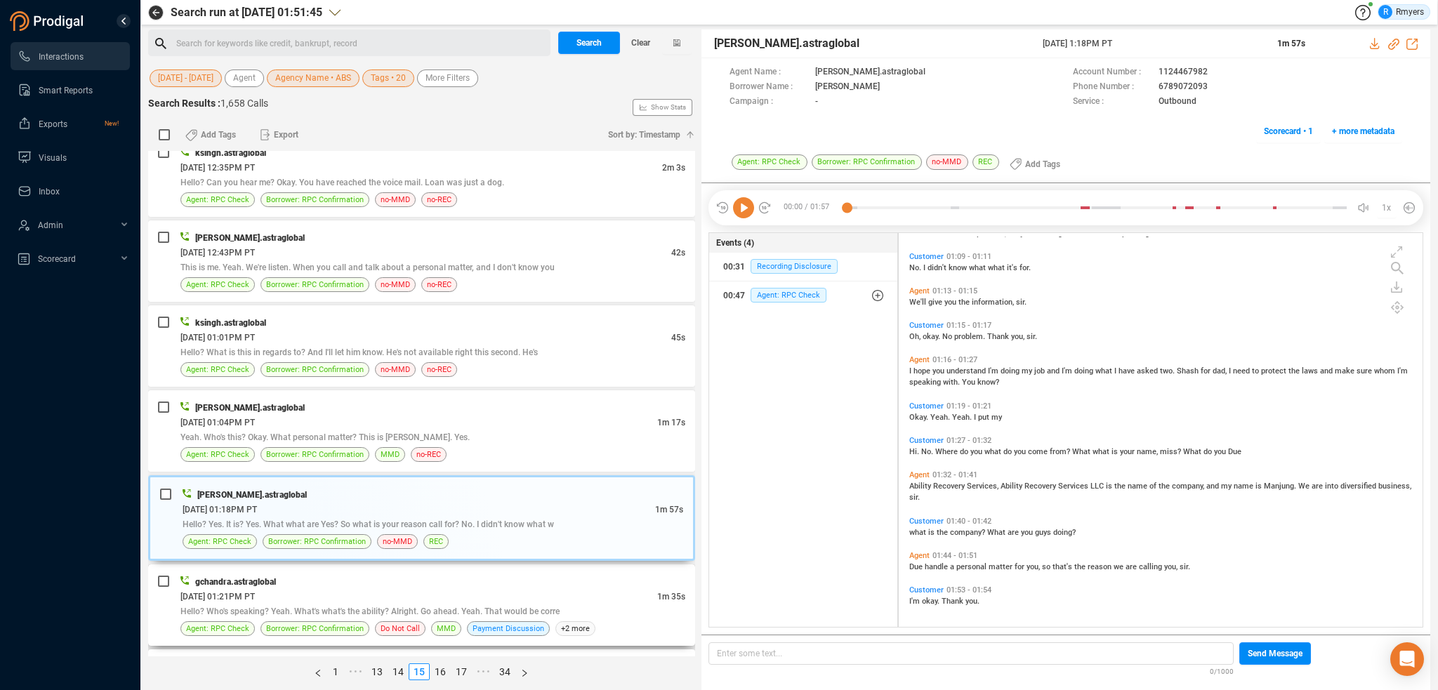
click at [472, 589] on div "06/14/2025 @ 01:21PM PT" at bounding box center [418, 596] width 477 height 15
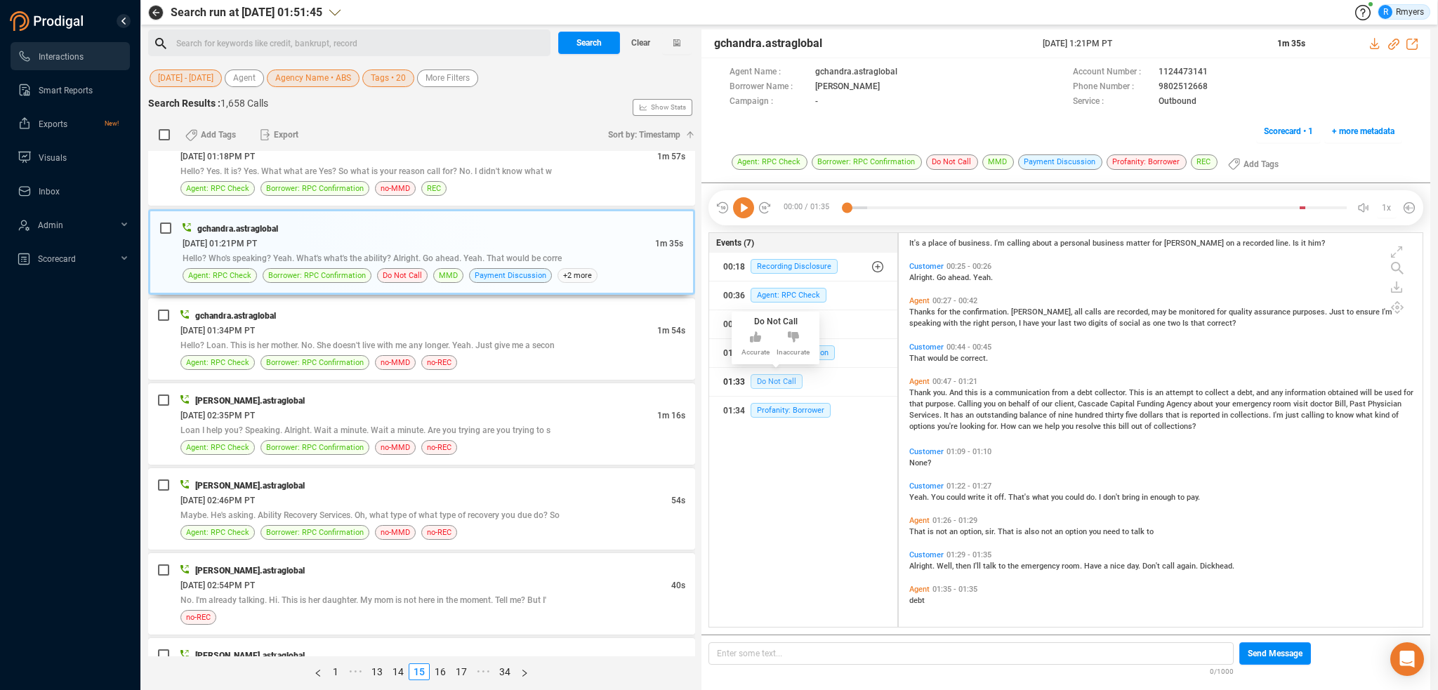
click at [774, 376] on span "Do Not Call" at bounding box center [776, 381] width 52 height 15
drag, startPoint x: 1153, startPoint y: 88, endPoint x: 1207, endPoint y: 86, distance: 54.1
click at [1207, 86] on div "Phone Number : 9802512668" at bounding box center [1237, 87] width 329 height 15
copy div "9802512668"
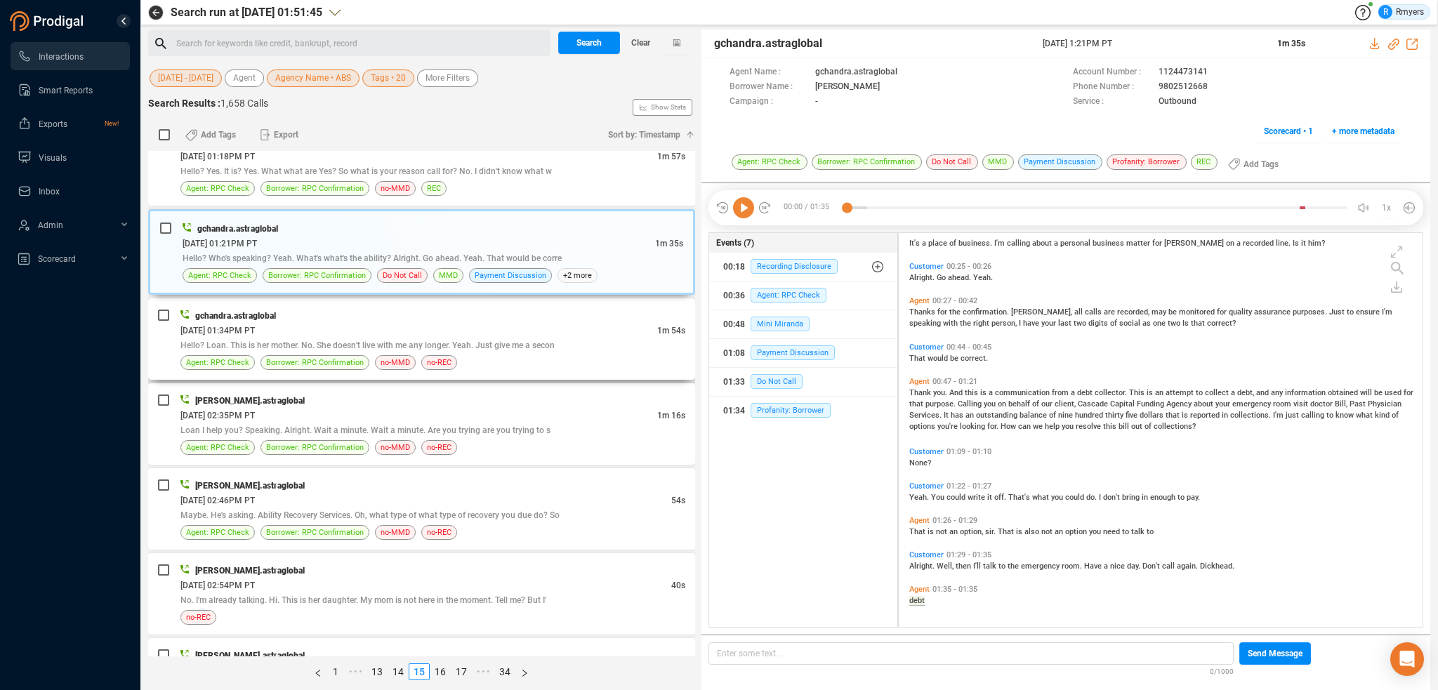
click at [376, 323] on div "06/14/2025 @ 01:34PM PT" at bounding box center [418, 330] width 477 height 15
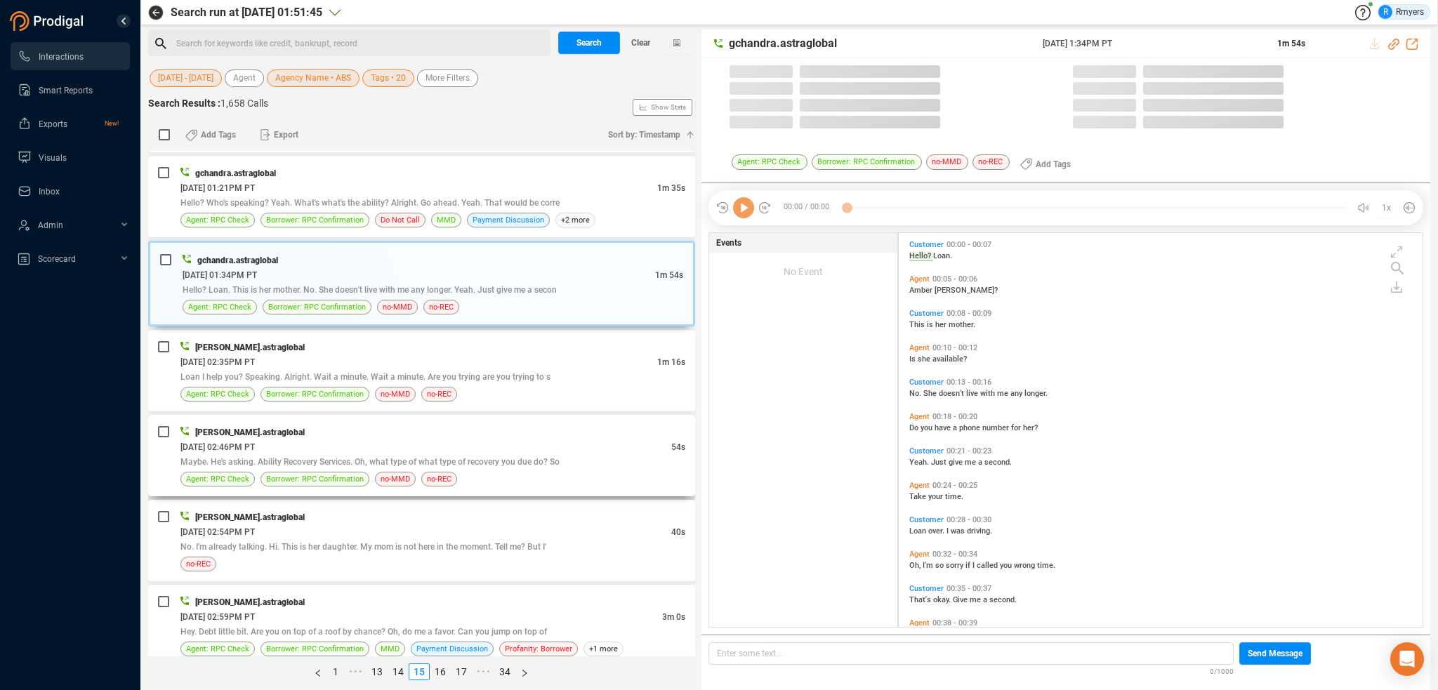
scroll to position [2036, 0]
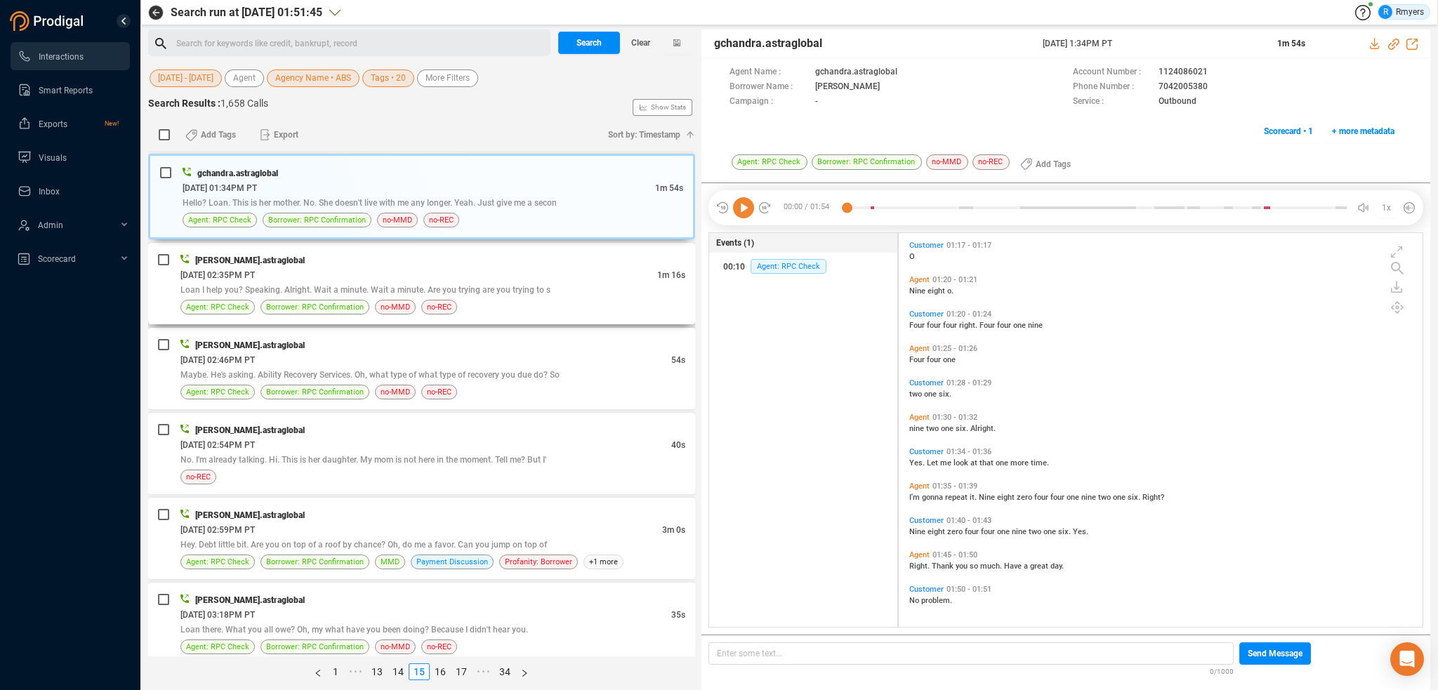
click at [373, 253] on div "[PERSON_NAME].astraglobal" at bounding box center [432, 260] width 505 height 15
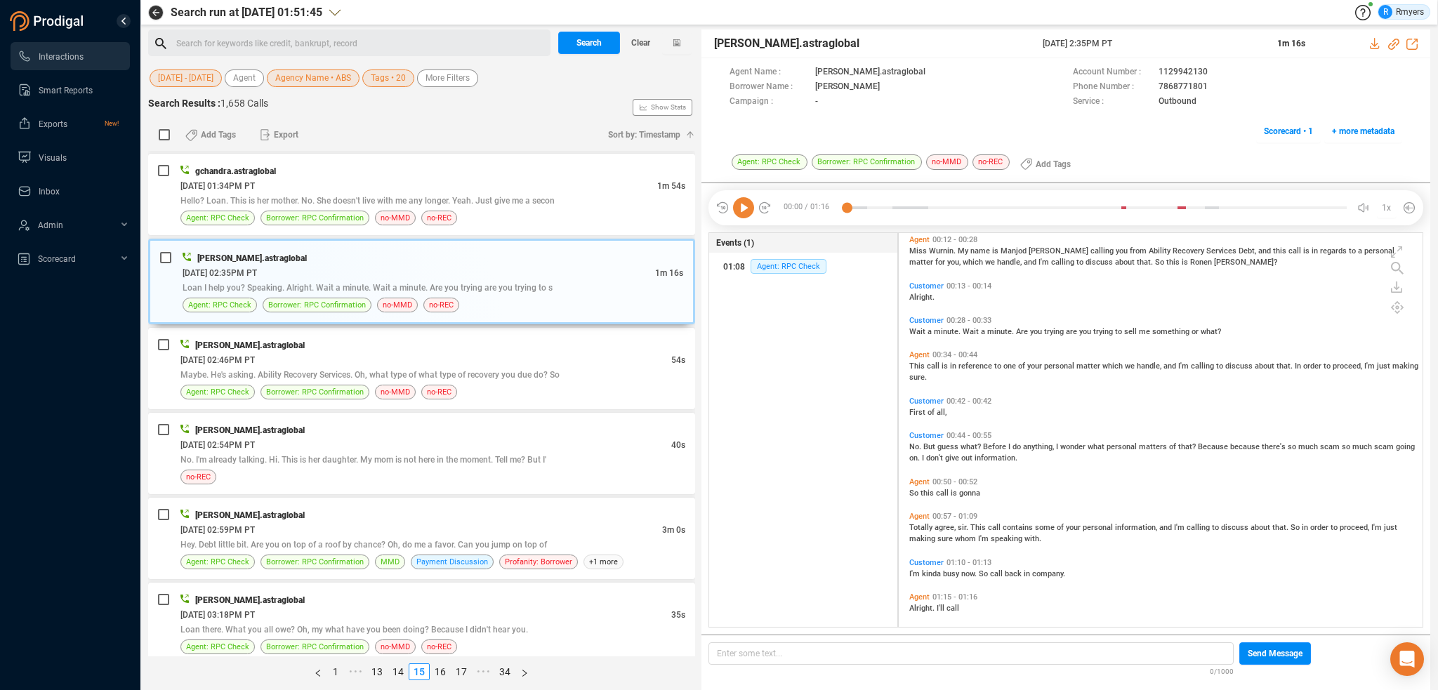
scroll to position [81, 0]
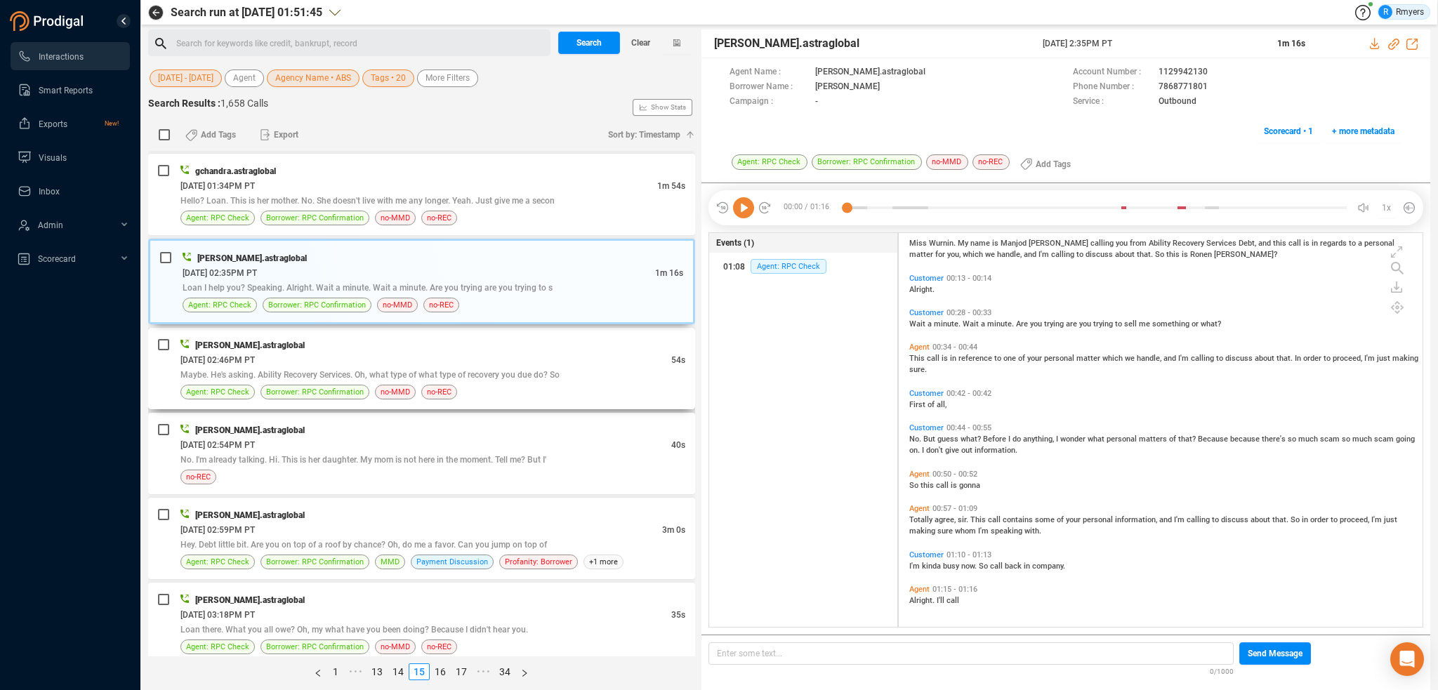
click at [403, 341] on div "[PERSON_NAME].astraglobal" at bounding box center [432, 345] width 505 height 15
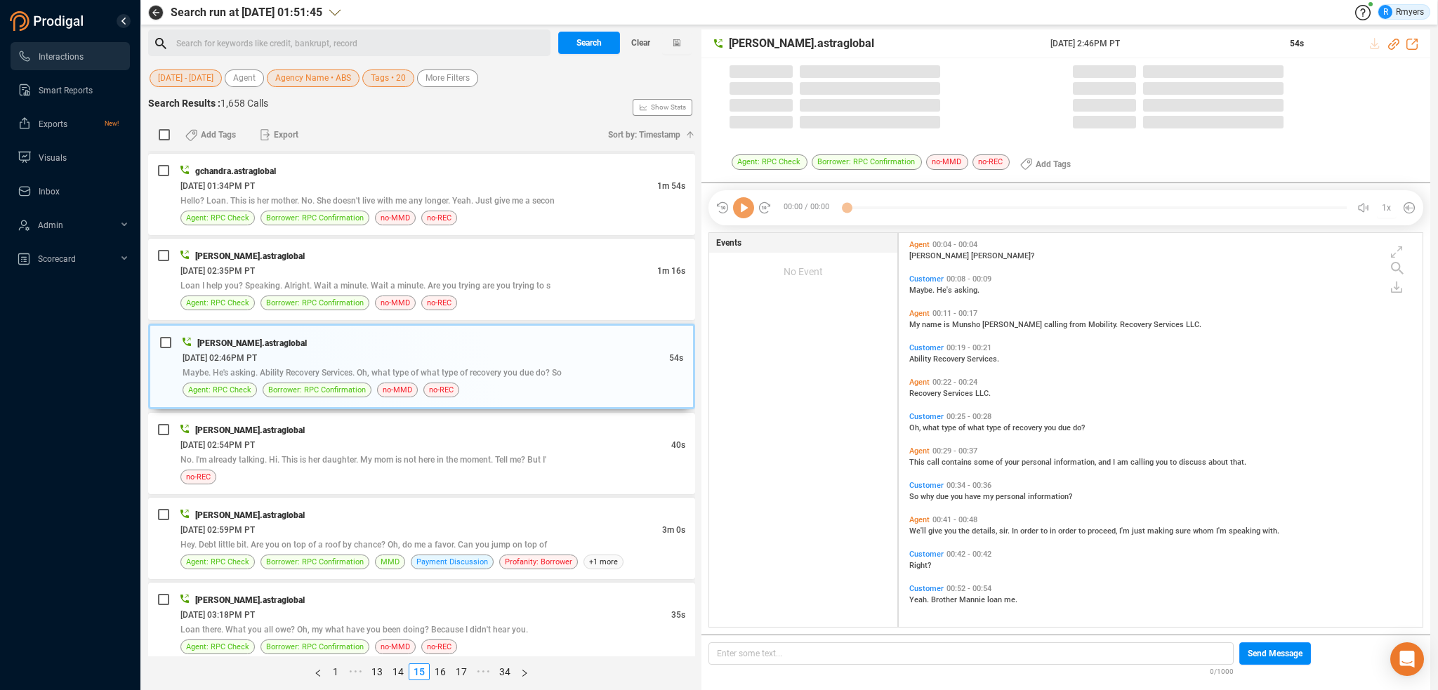
scroll to position [391, 517]
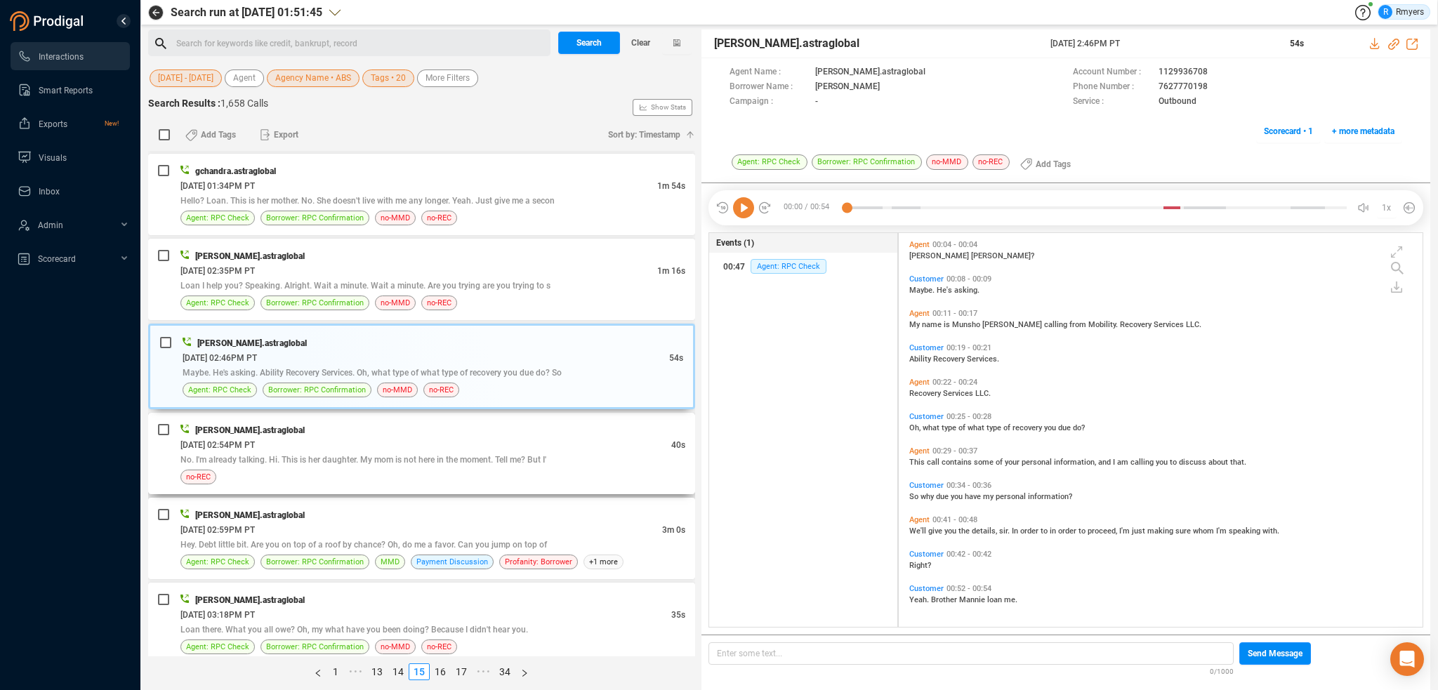
click at [478, 440] on div "06/14/2025 @ 02:54PM PT" at bounding box center [425, 444] width 491 height 15
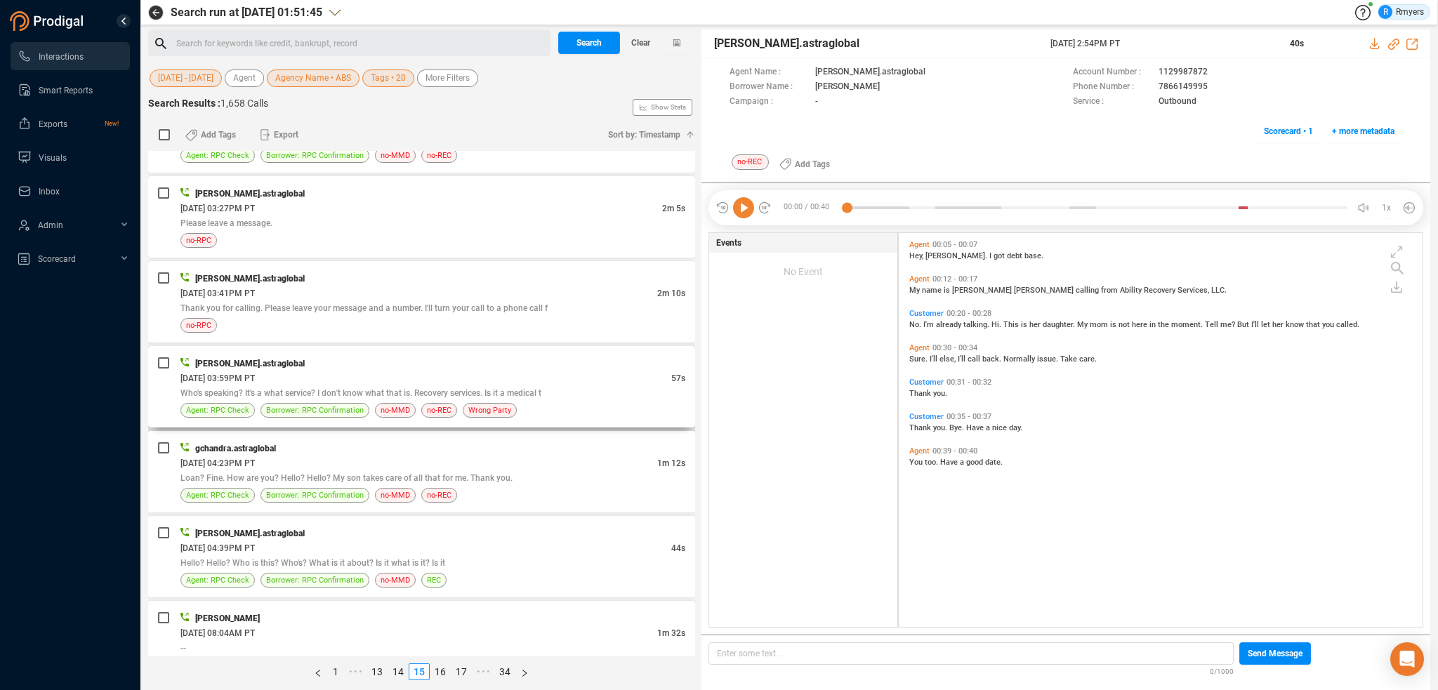
scroll to position [2316, 0]
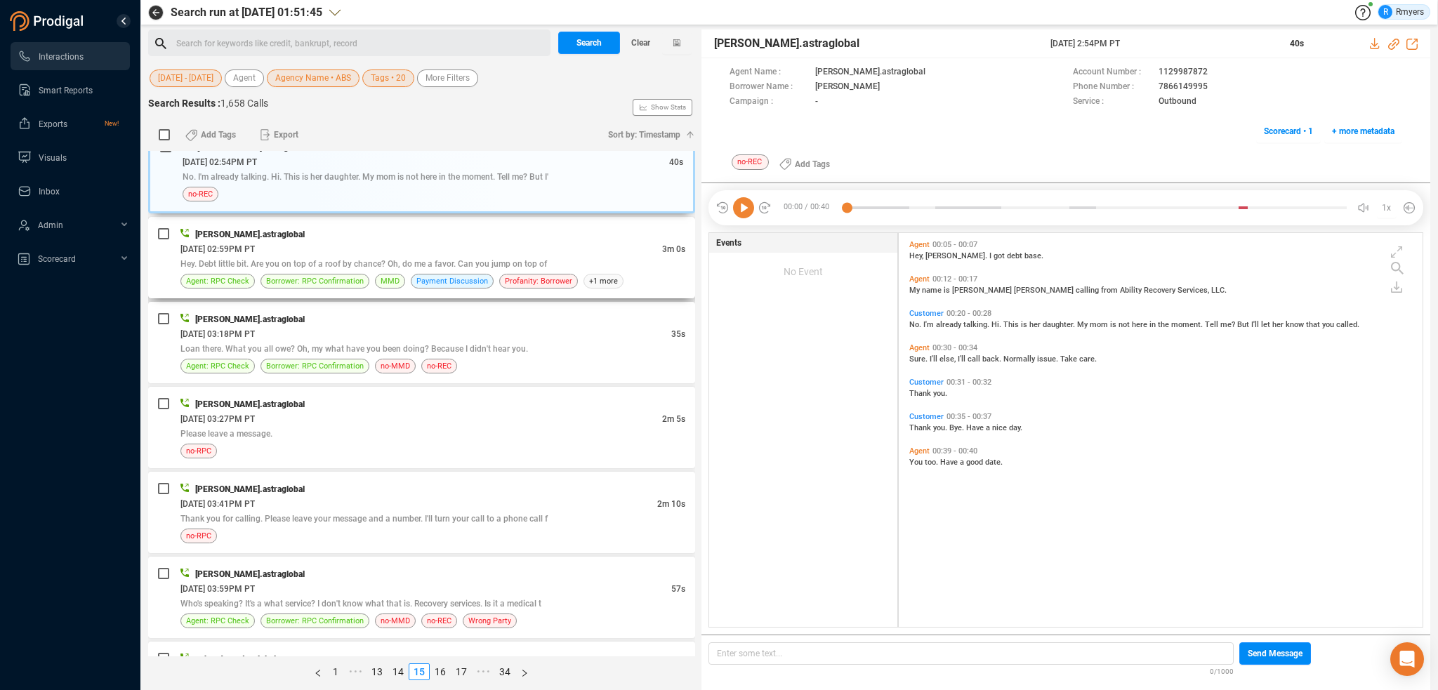
click at [410, 259] on span "Hey. Debt little bit. Are you on top of a roof by chance? Oh, do me a favor. Ca…" at bounding box center [363, 264] width 366 height 10
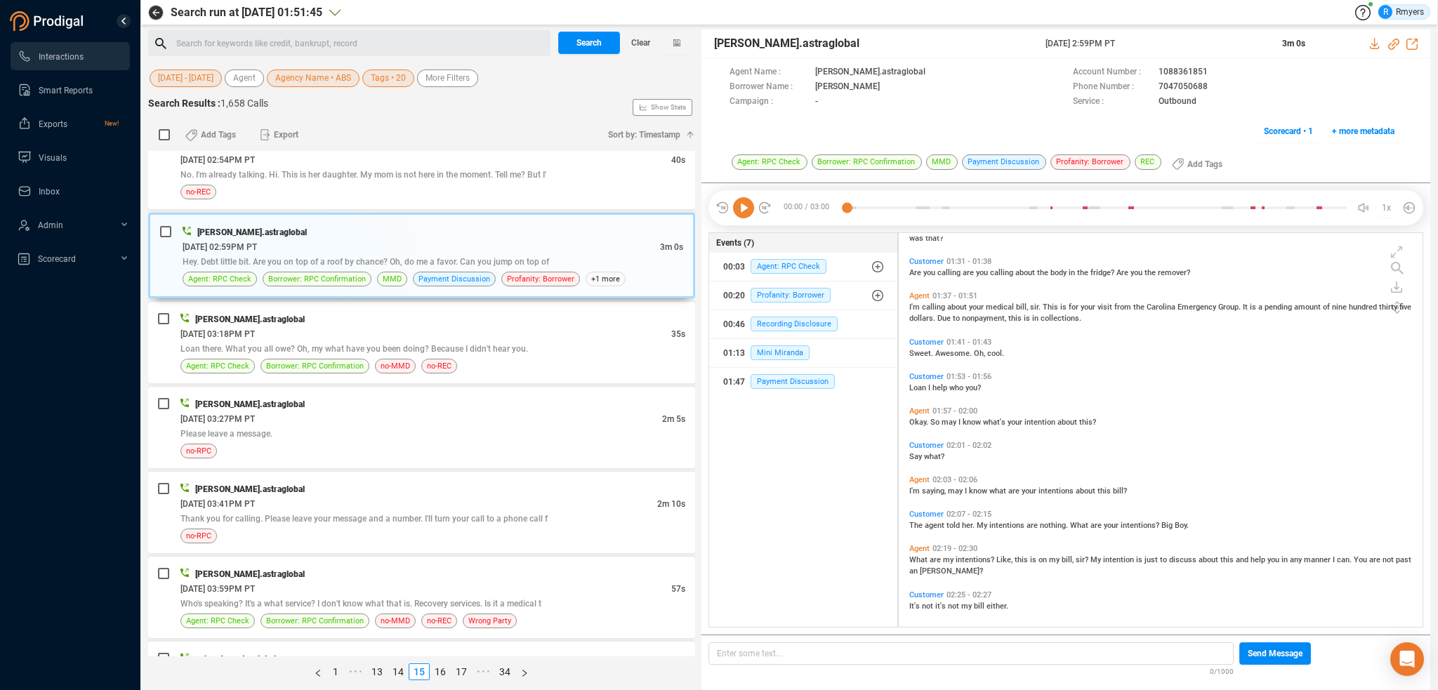
scroll to position [896, 0]
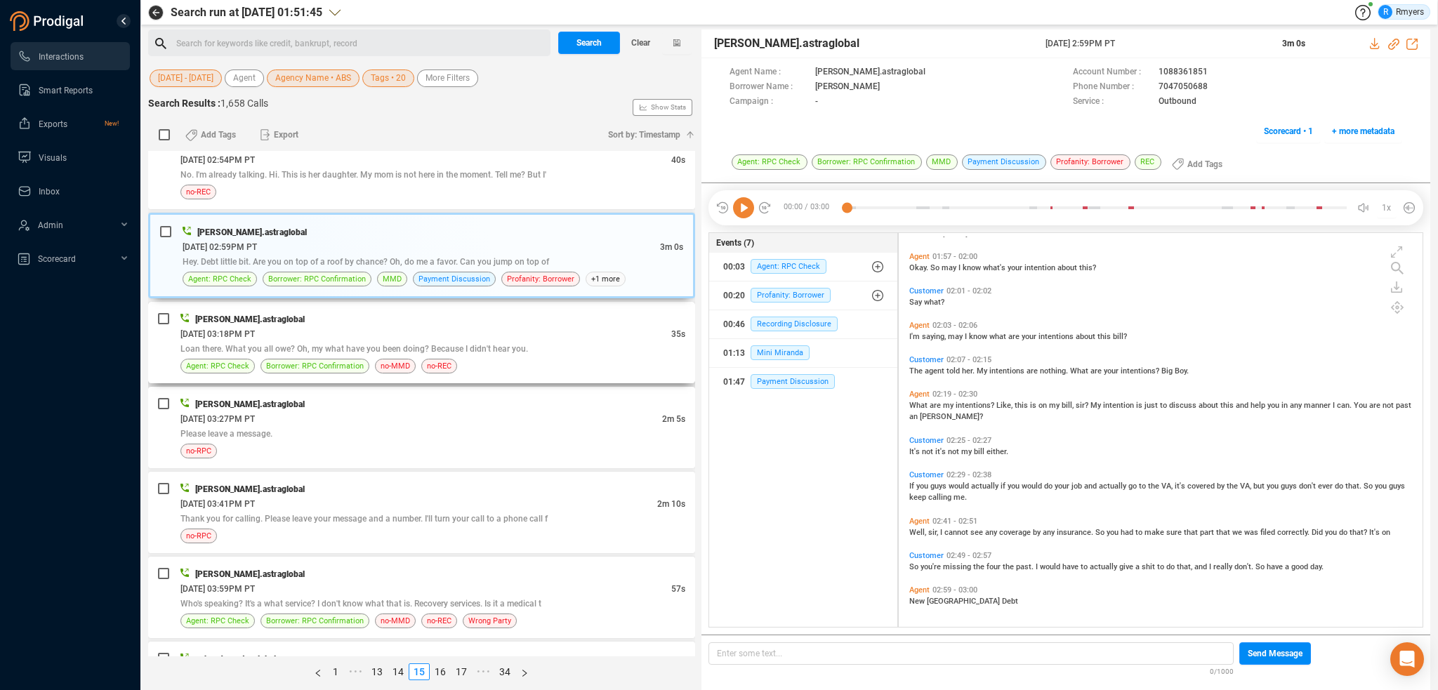
click at [524, 341] on div "Loan there. What you all owe? Oh, my what have you been doing? Because I didn't…" at bounding box center [432, 348] width 505 height 15
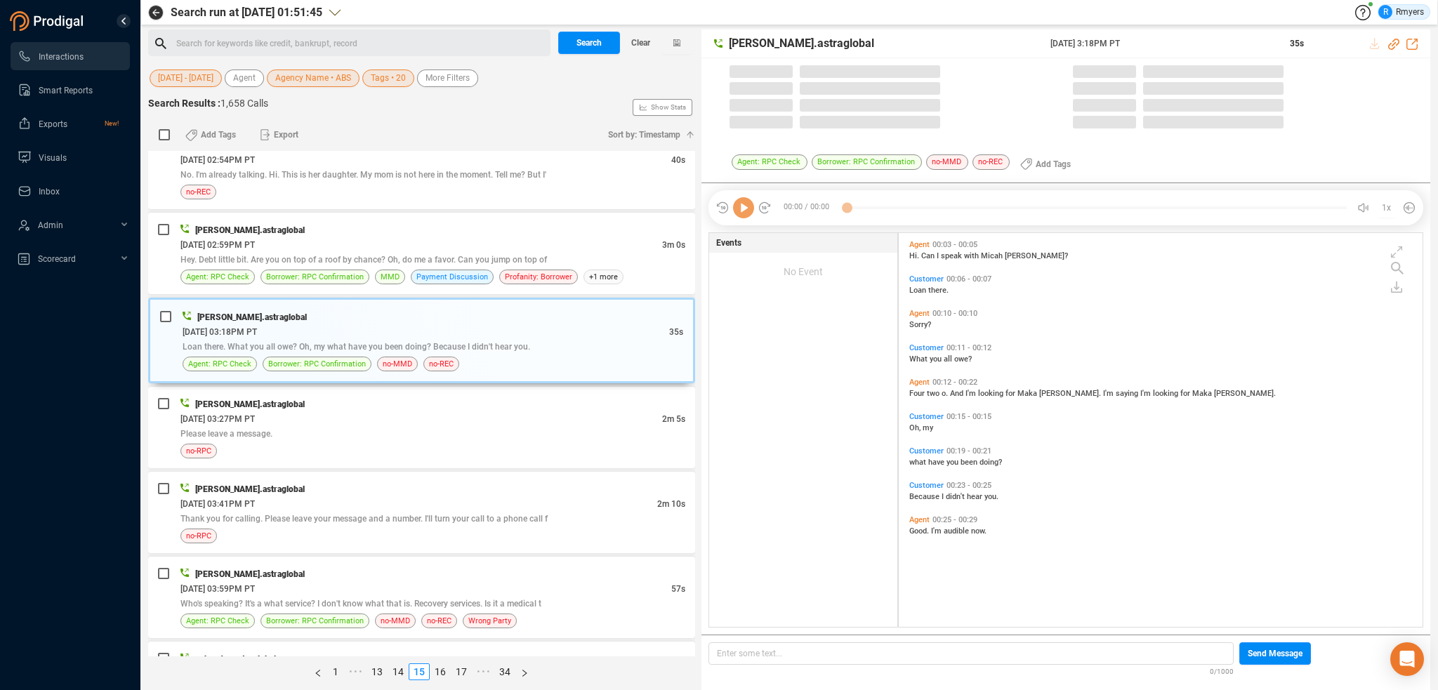
scroll to position [391, 517]
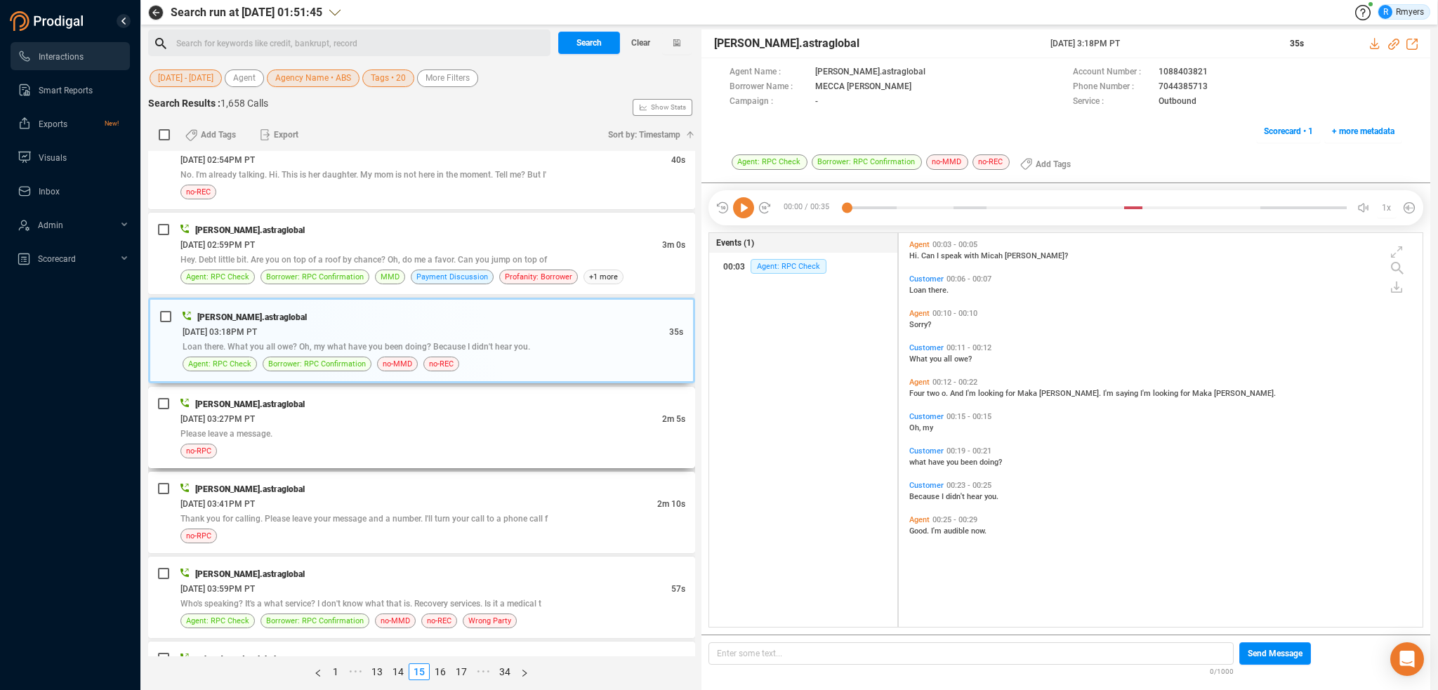
click at [415, 397] on div "[PERSON_NAME].astraglobal" at bounding box center [432, 404] width 505 height 15
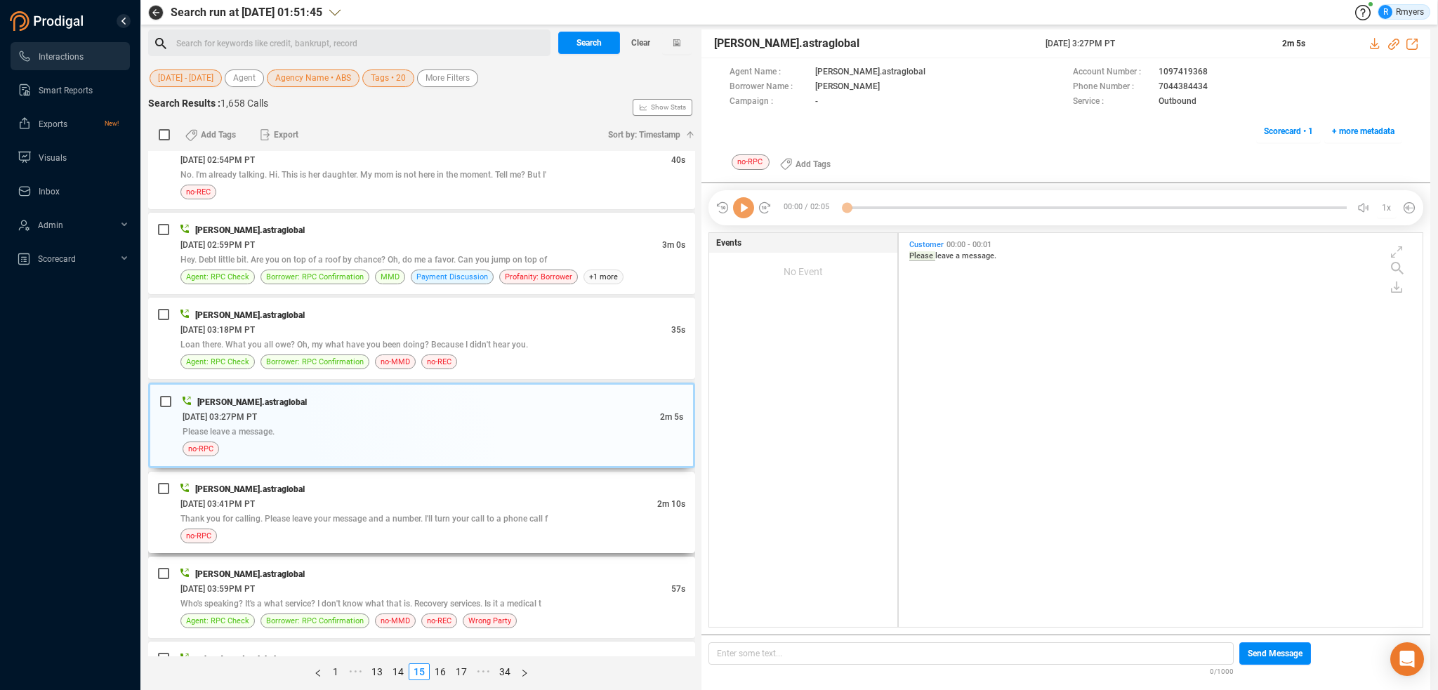
click at [447, 496] on div "06/14/2025 @ 03:41PM PT" at bounding box center [418, 503] width 477 height 15
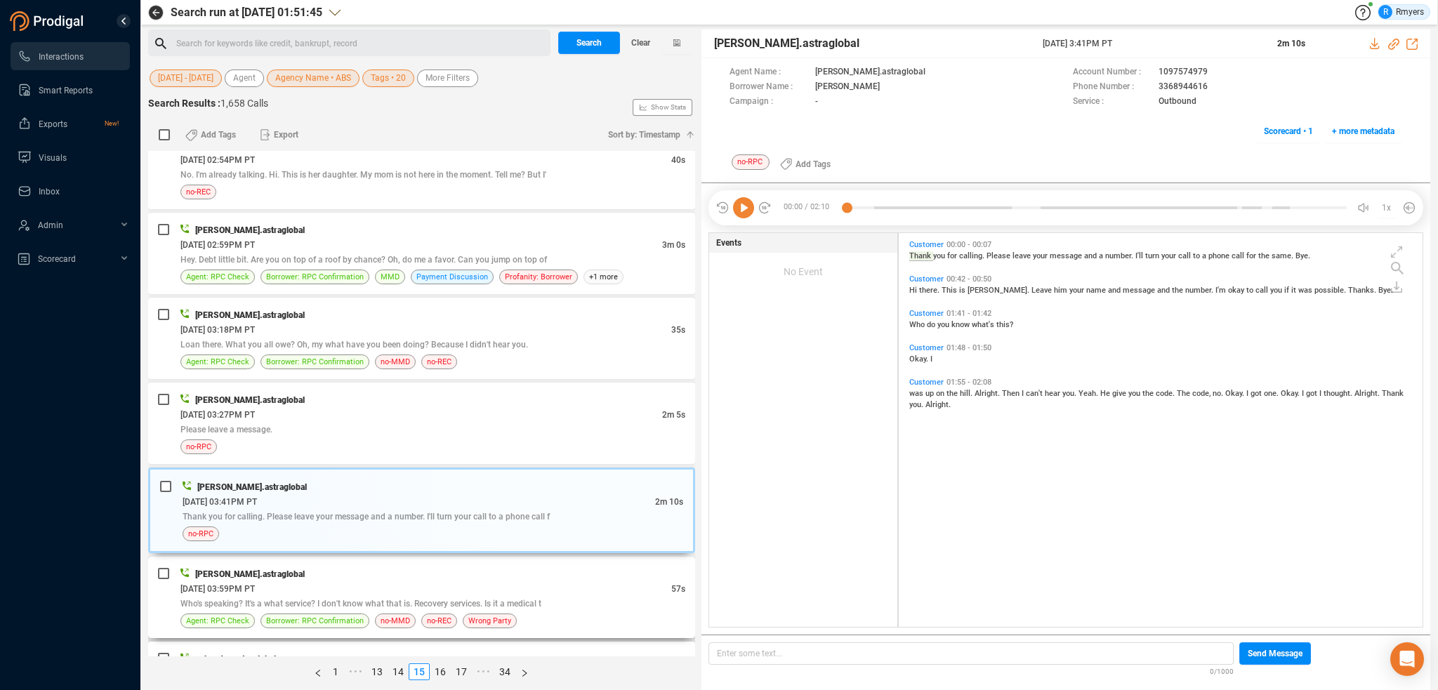
click at [436, 581] on div "06/14/2025 @ 03:59PM PT" at bounding box center [425, 588] width 491 height 15
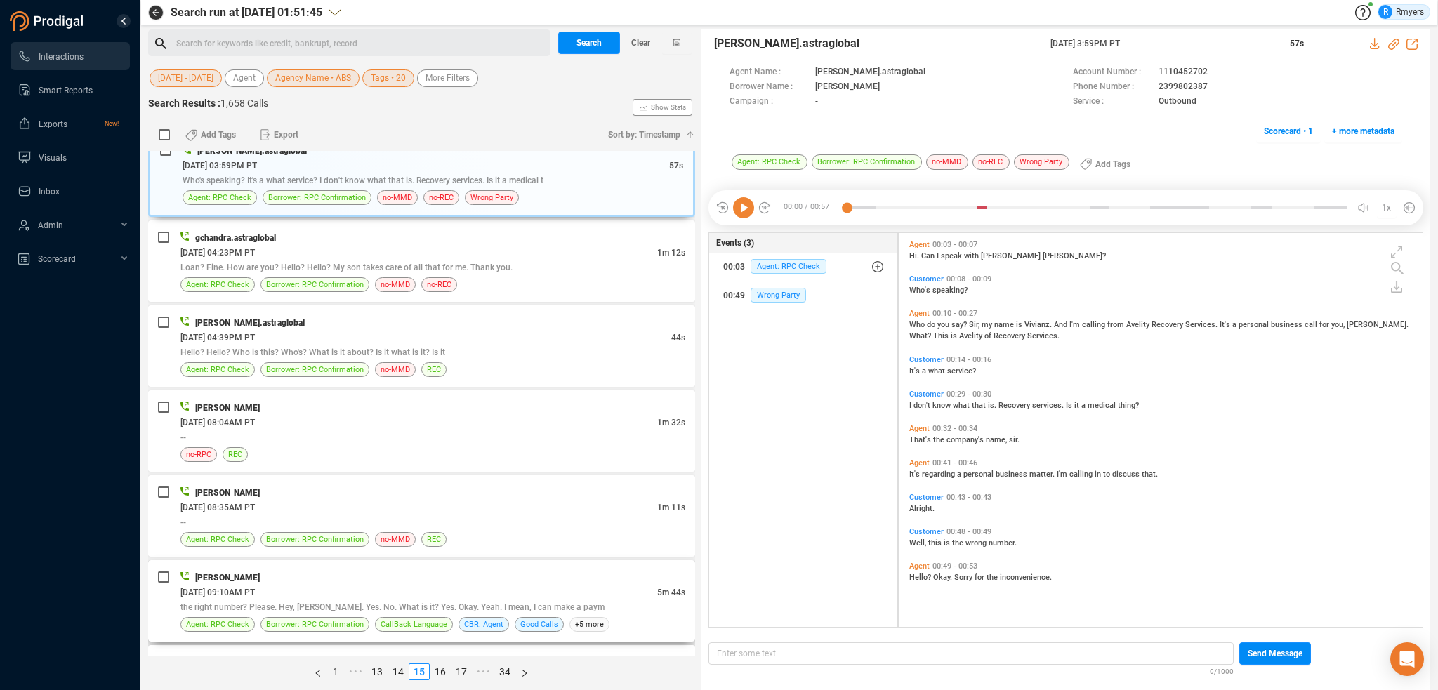
scroll to position [2667, 0]
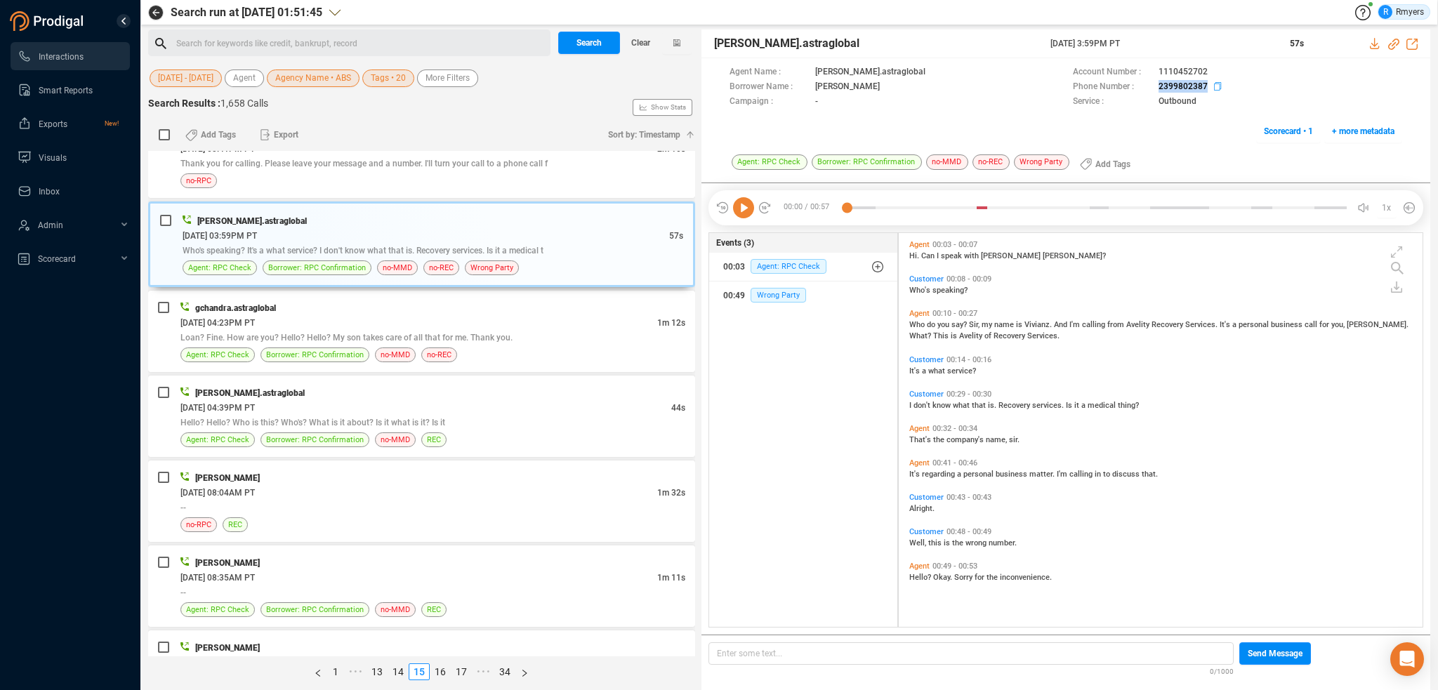
drag, startPoint x: 1150, startPoint y: 89, endPoint x: 1213, endPoint y: 88, distance: 63.2
click at [1213, 88] on div "Phone Number : 2399802387" at bounding box center [1237, 87] width 329 height 15
click at [354, 348] on span "Borrower: RPC Confirmation" at bounding box center [315, 354] width 98 height 13
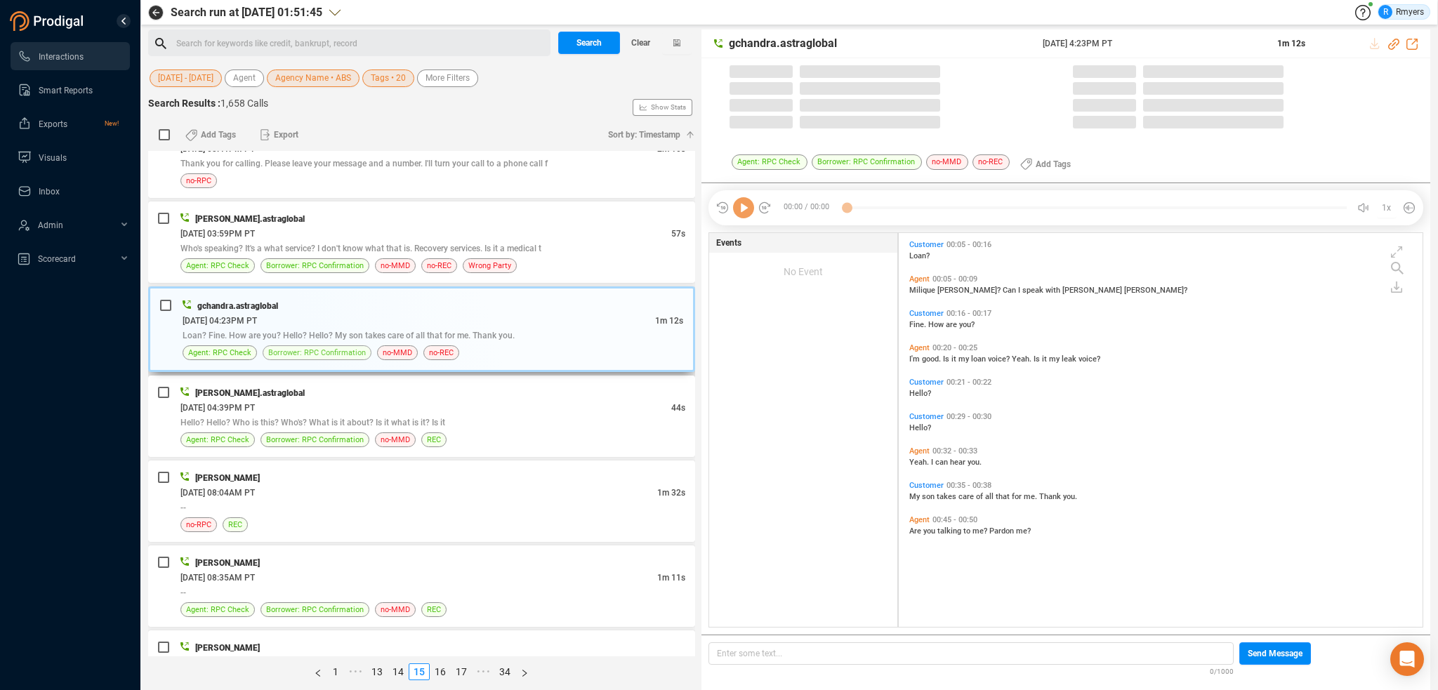
scroll to position [391, 517]
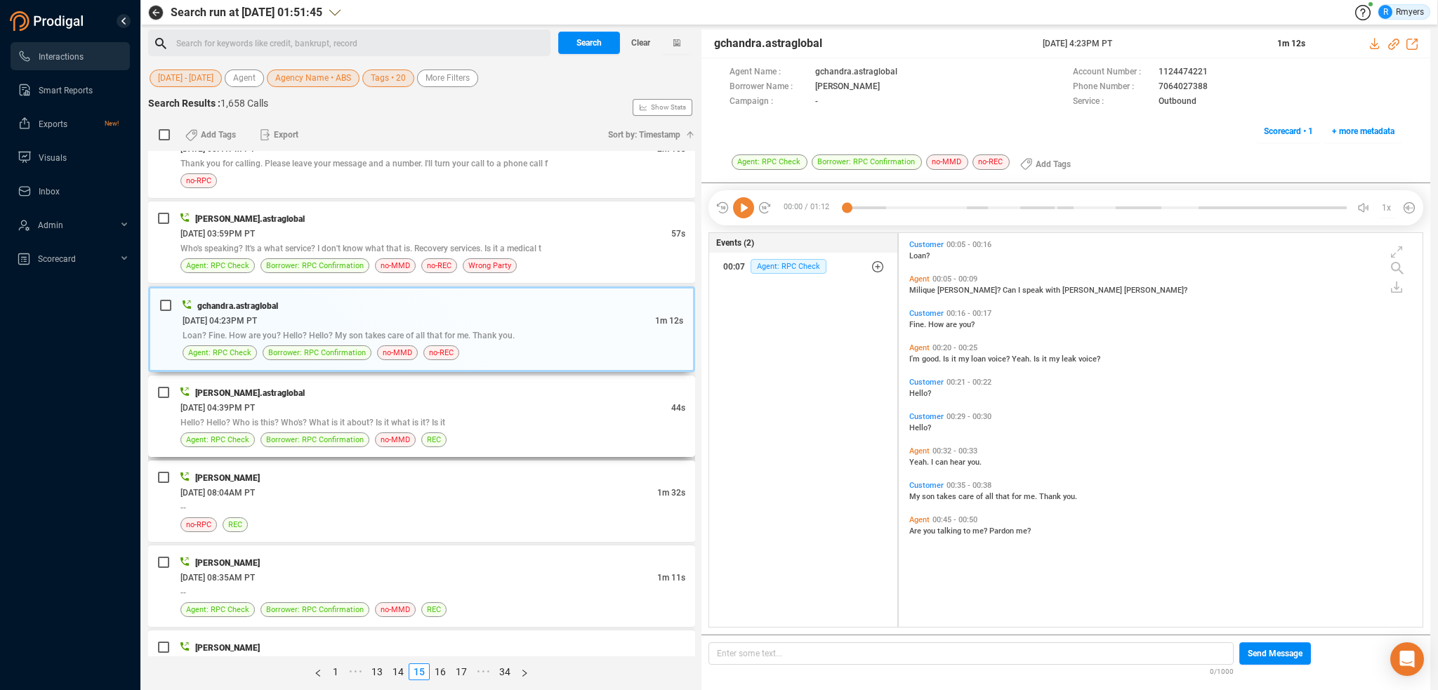
drag, startPoint x: 375, startPoint y: 378, endPoint x: 382, endPoint y: 380, distance: 7.2
click at [377, 385] on div "[PERSON_NAME].astraglobal" at bounding box center [432, 392] width 505 height 15
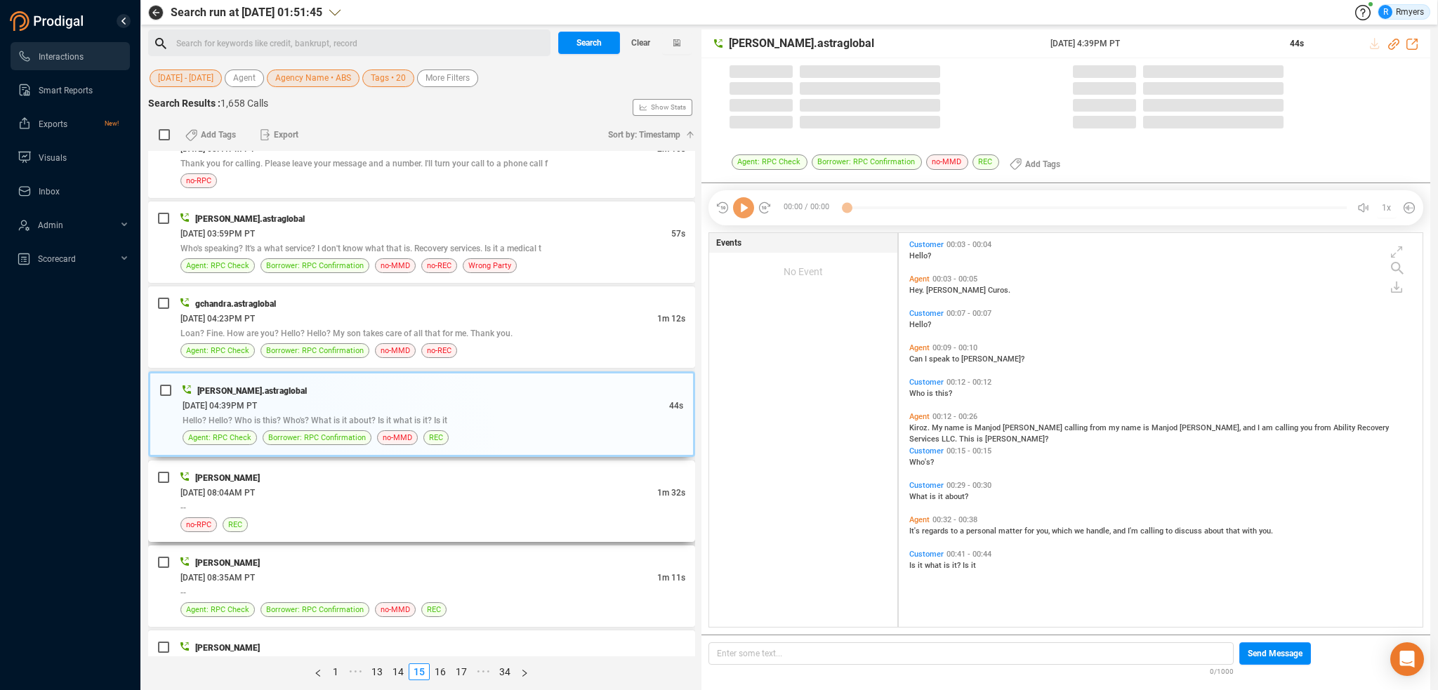
scroll to position [4, 7]
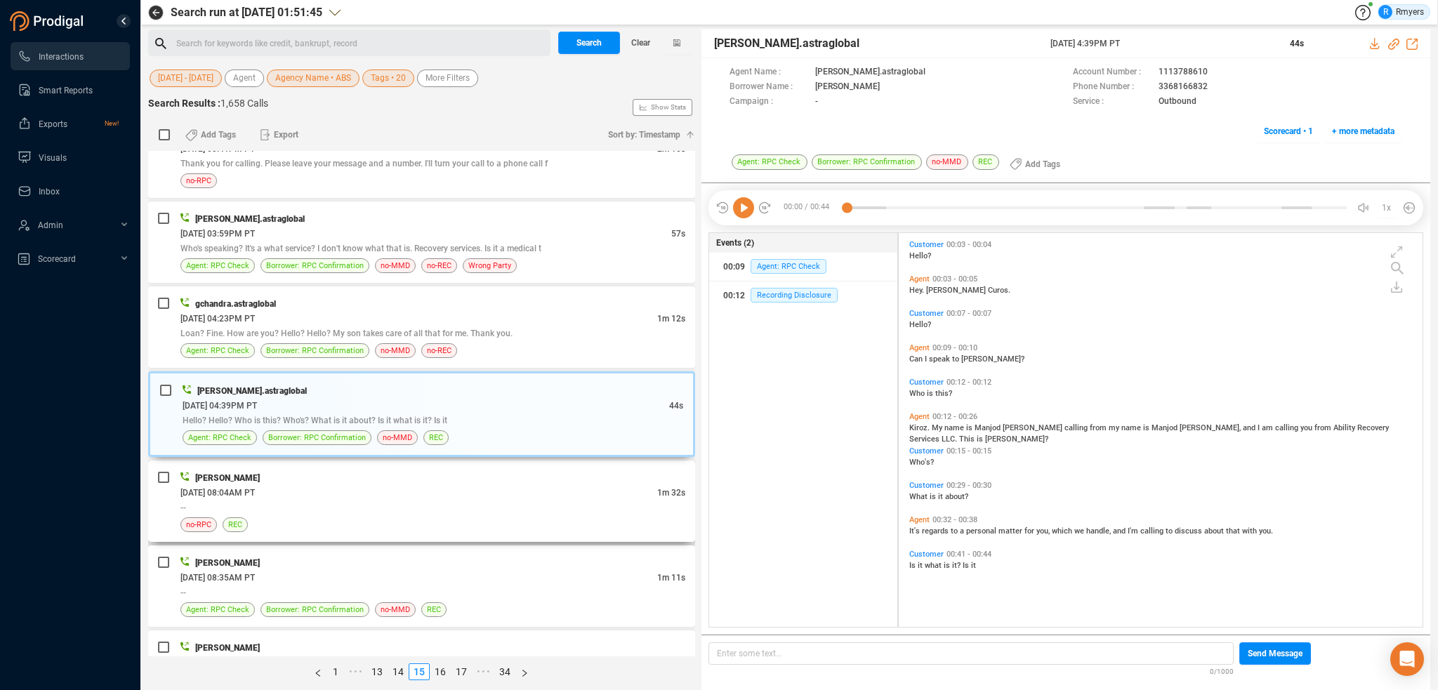
click at [432, 485] on div "06/16/2025 @ 08:04AM PT" at bounding box center [418, 492] width 477 height 15
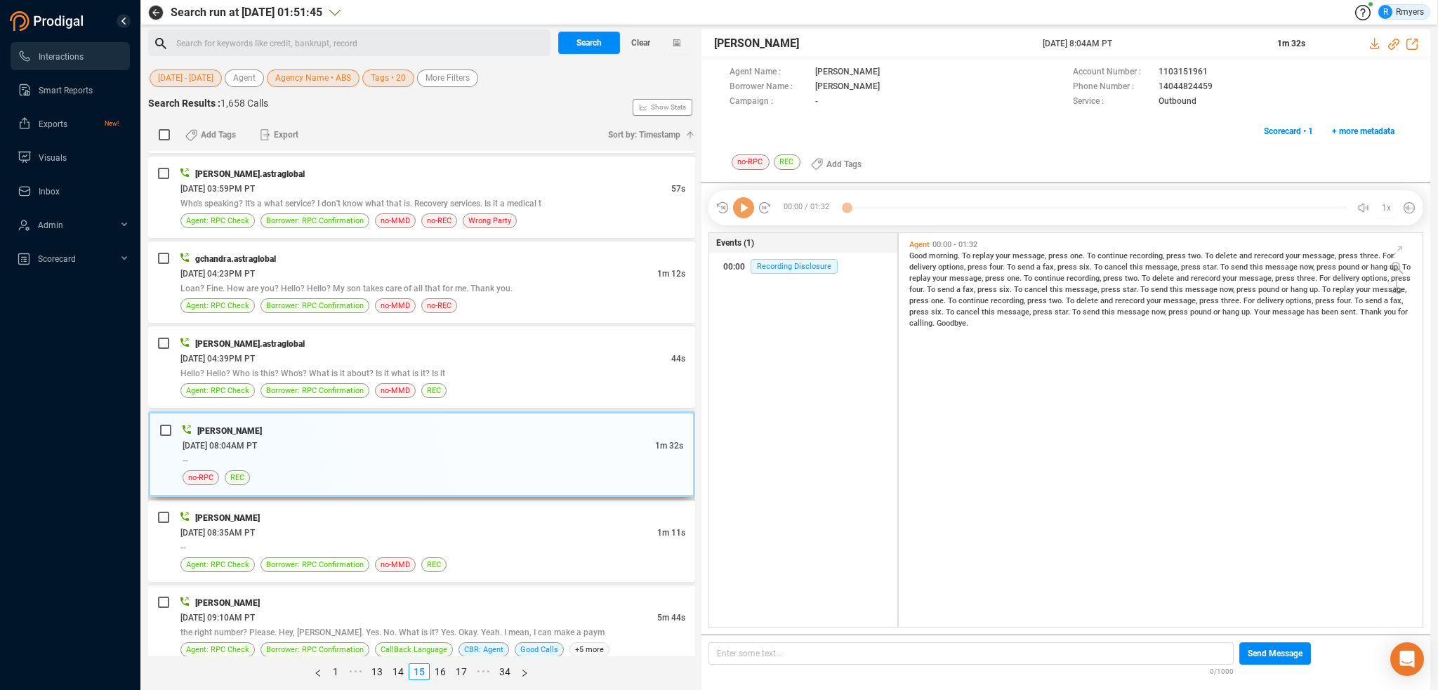
scroll to position [2738, 0]
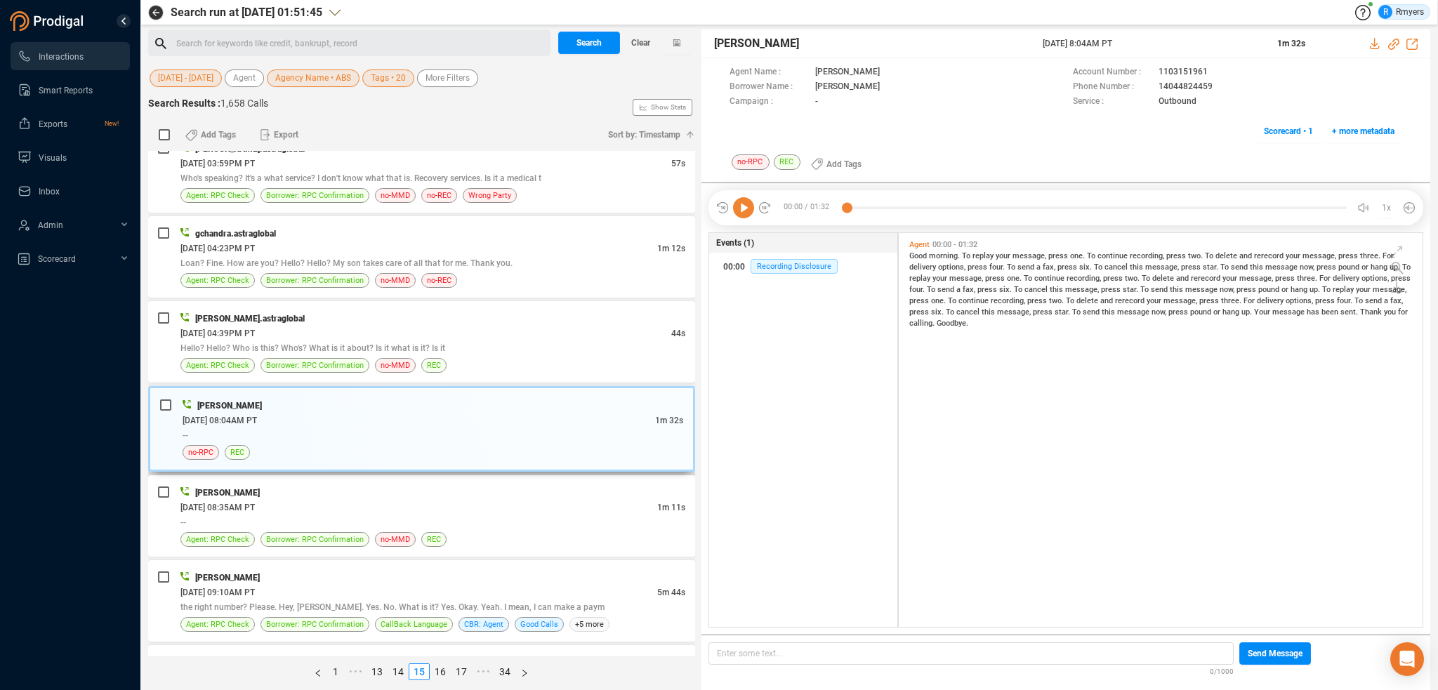
drag, startPoint x: 458, startPoint y: 431, endPoint x: 453, endPoint y: 440, distance: 10.4
click at [458, 430] on div "--" at bounding box center [433, 434] width 500 height 15
drag, startPoint x: 444, startPoint y: 508, endPoint x: 444, endPoint y: 518, distance: 10.5
click at [444, 518] on div "--" at bounding box center [432, 522] width 505 height 15
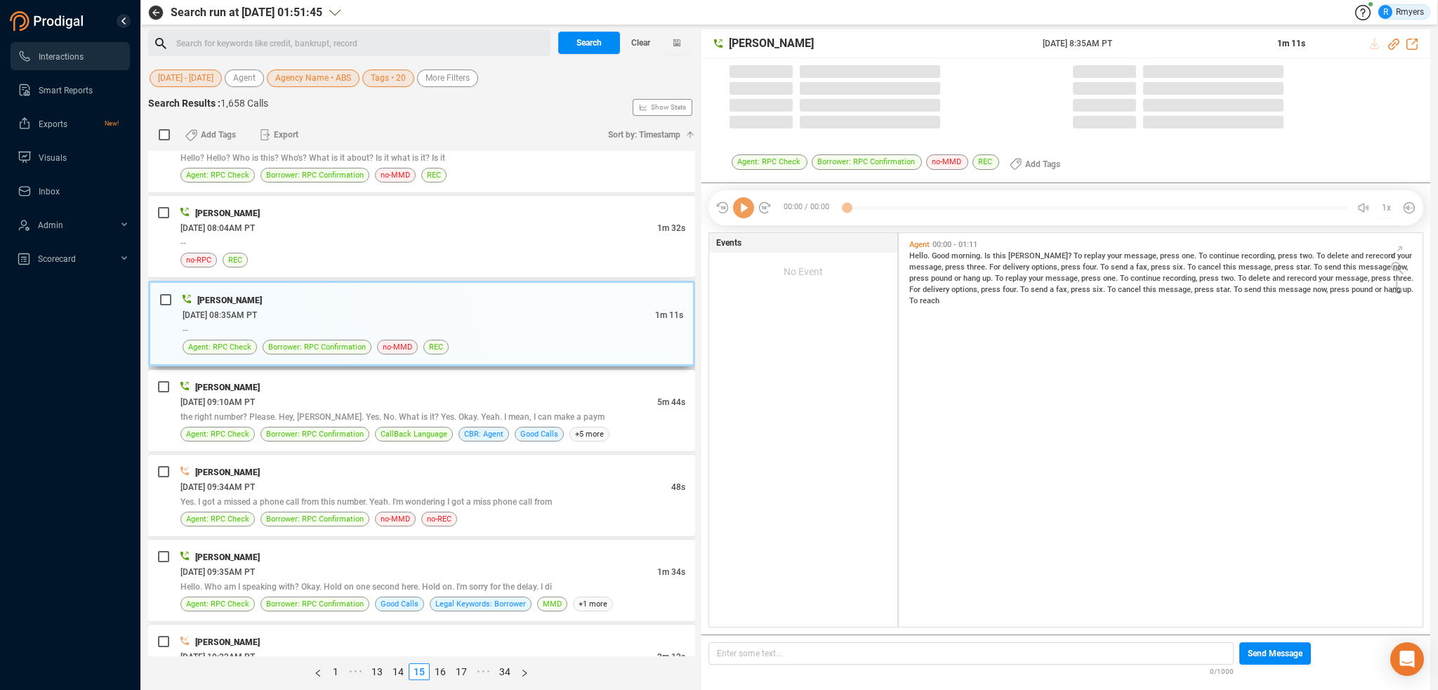
scroll to position [391, 517]
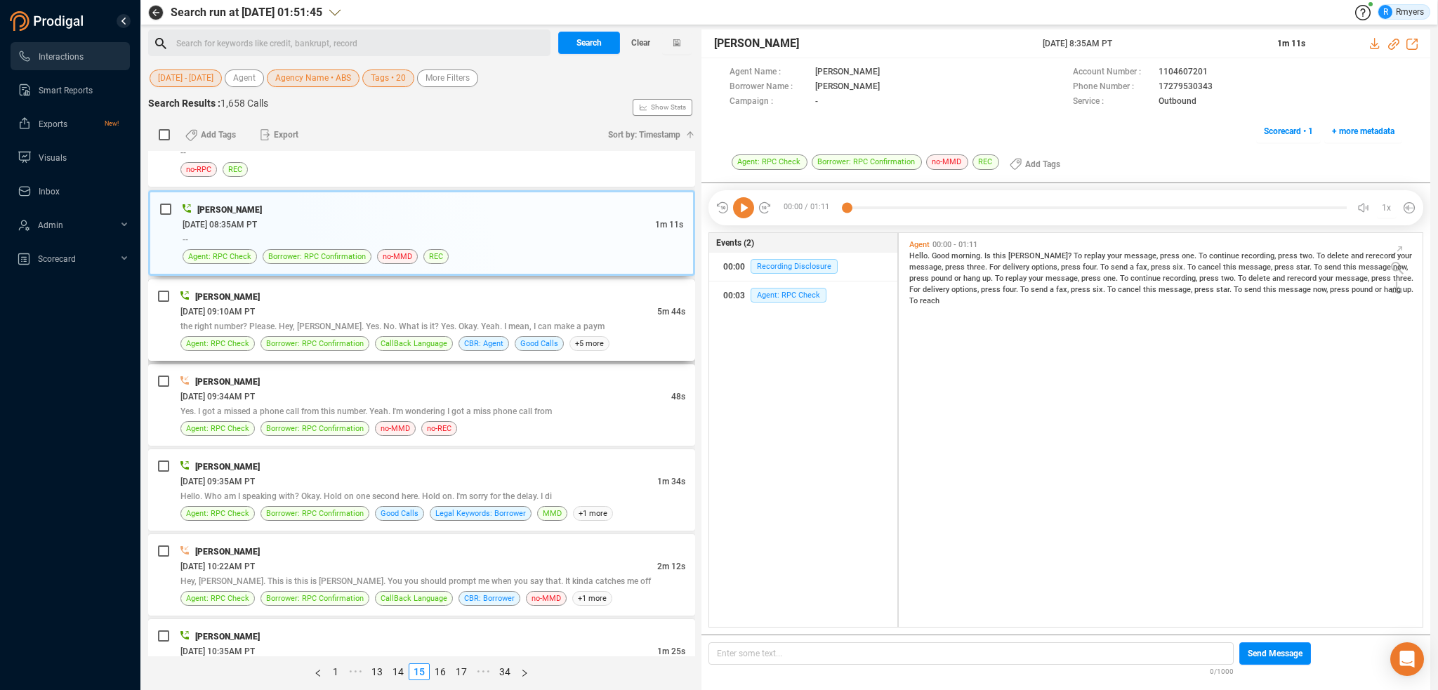
click at [460, 304] on div "06/16/2025 @ 09:10AM PT" at bounding box center [418, 311] width 477 height 15
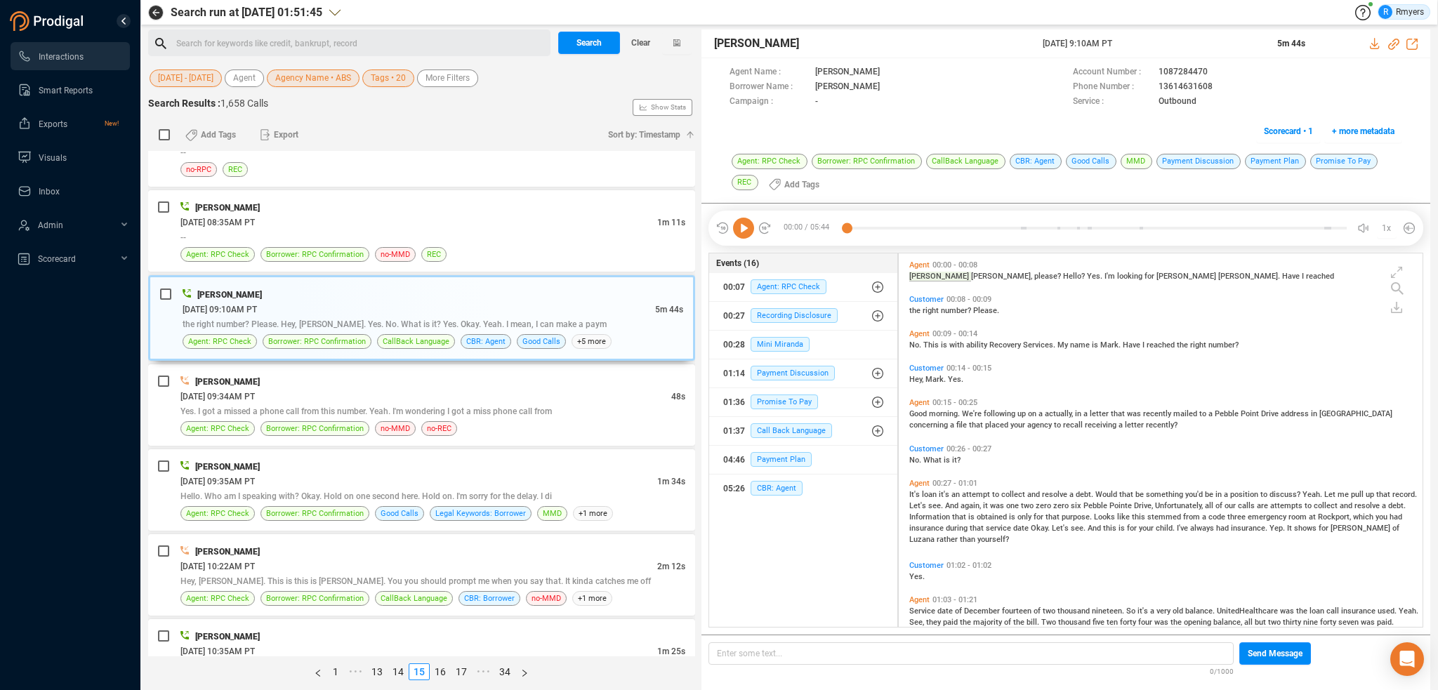
click at [749, 224] on icon at bounding box center [743, 228] width 21 height 21
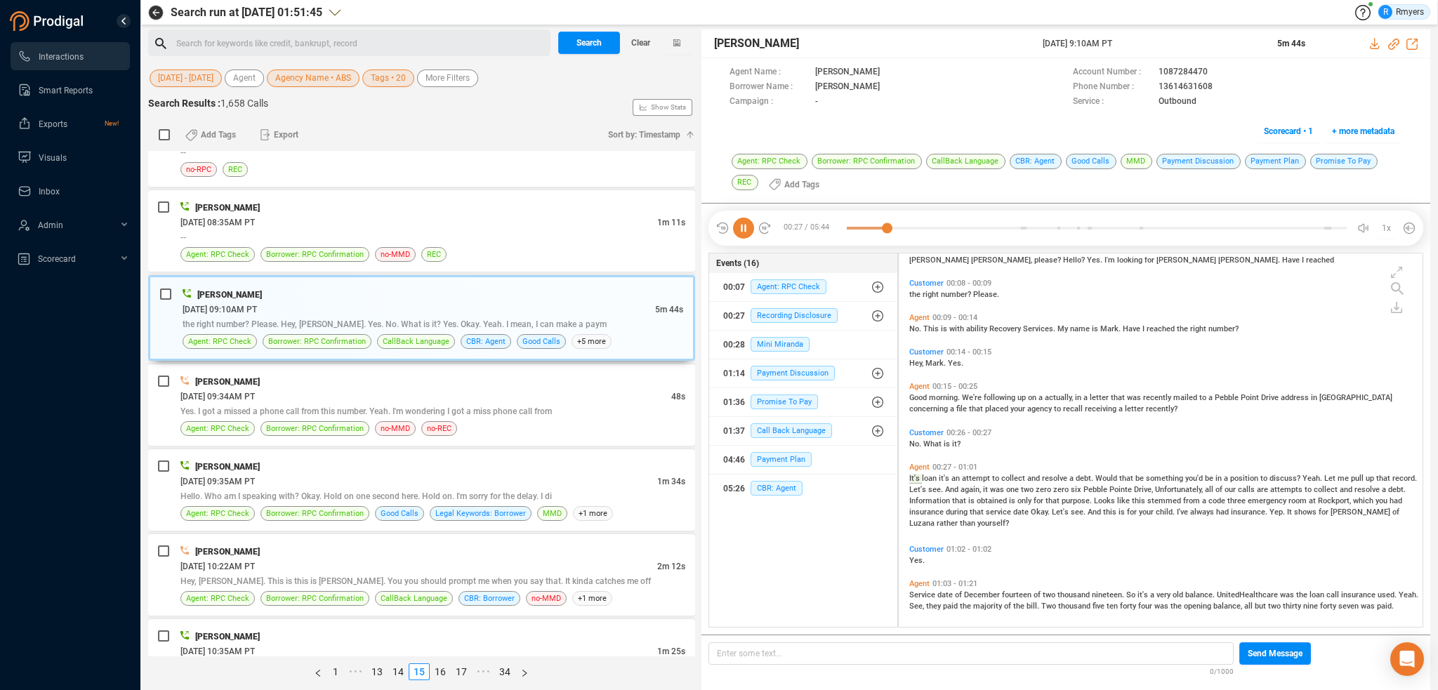
scroll to position [74, 0]
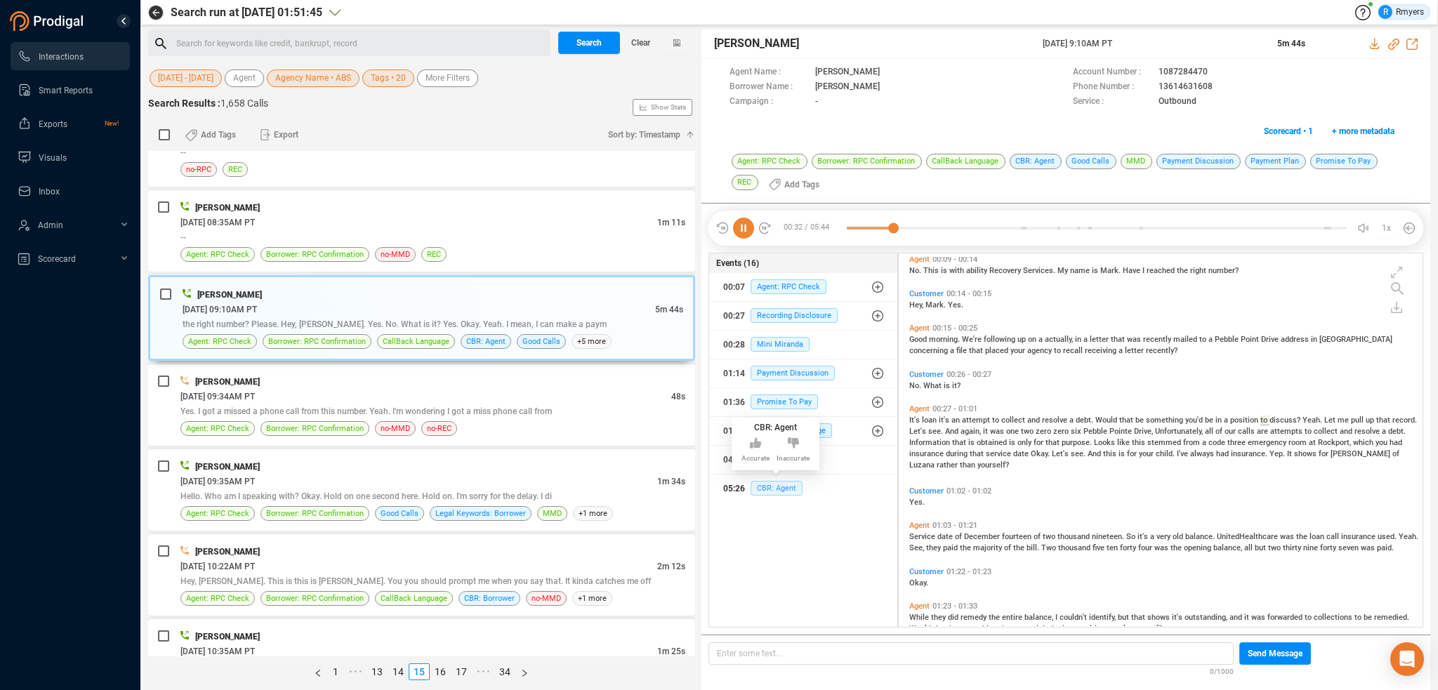
click at [778, 487] on span "CBR: Agent" at bounding box center [776, 488] width 52 height 15
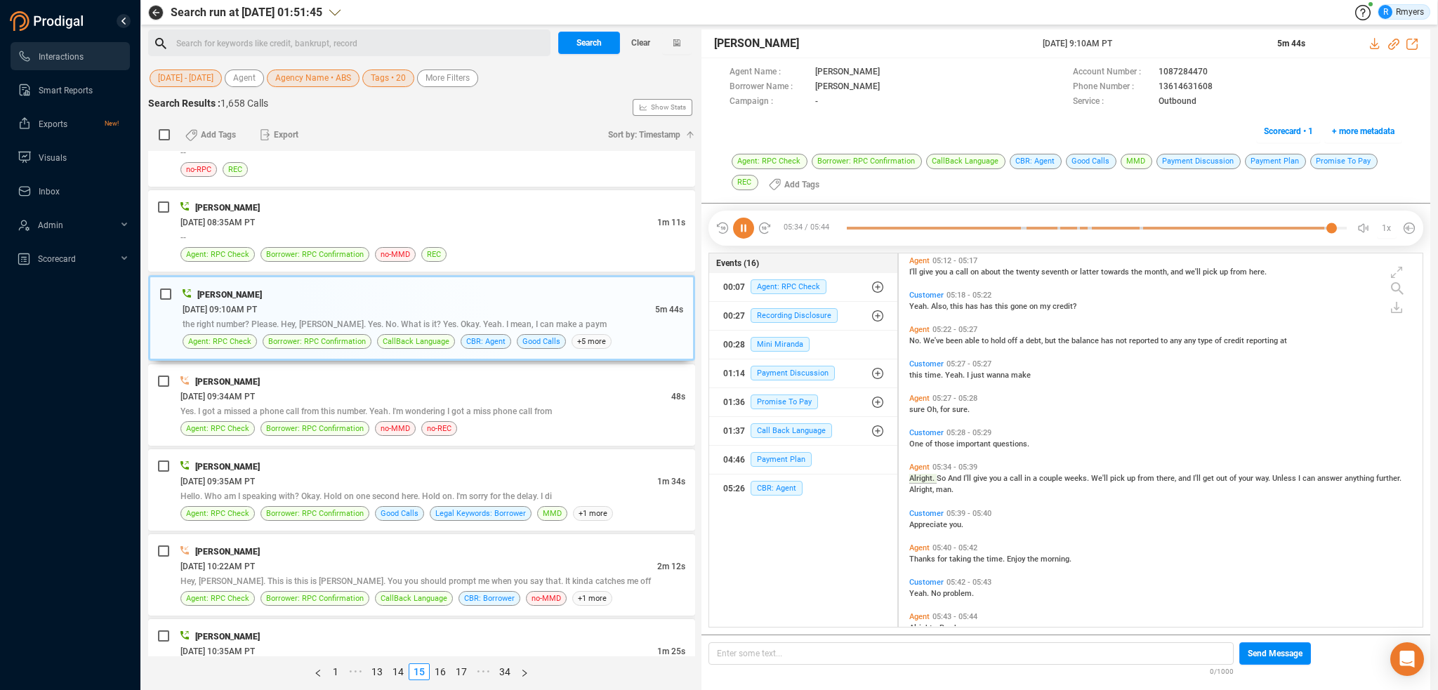
scroll to position [1699, 0]
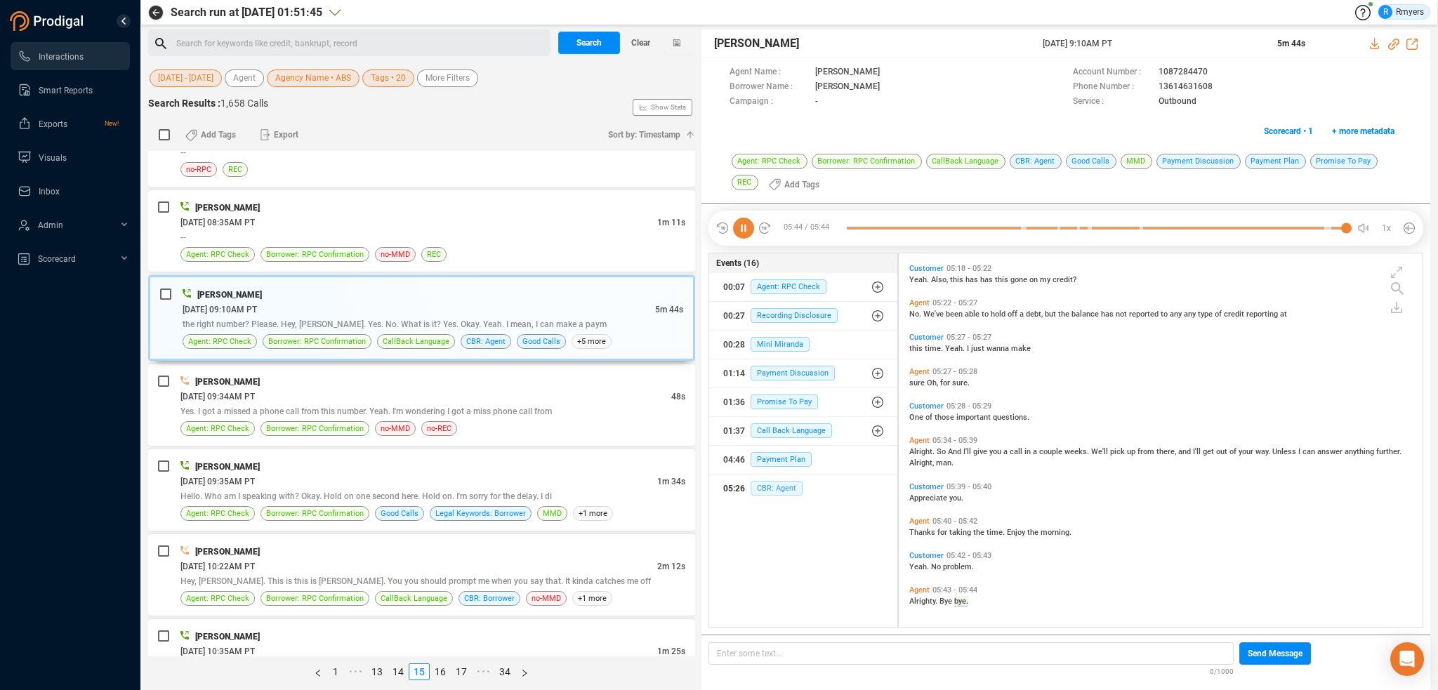
click at [783, 487] on span "CBR: Agent" at bounding box center [776, 488] width 52 height 15
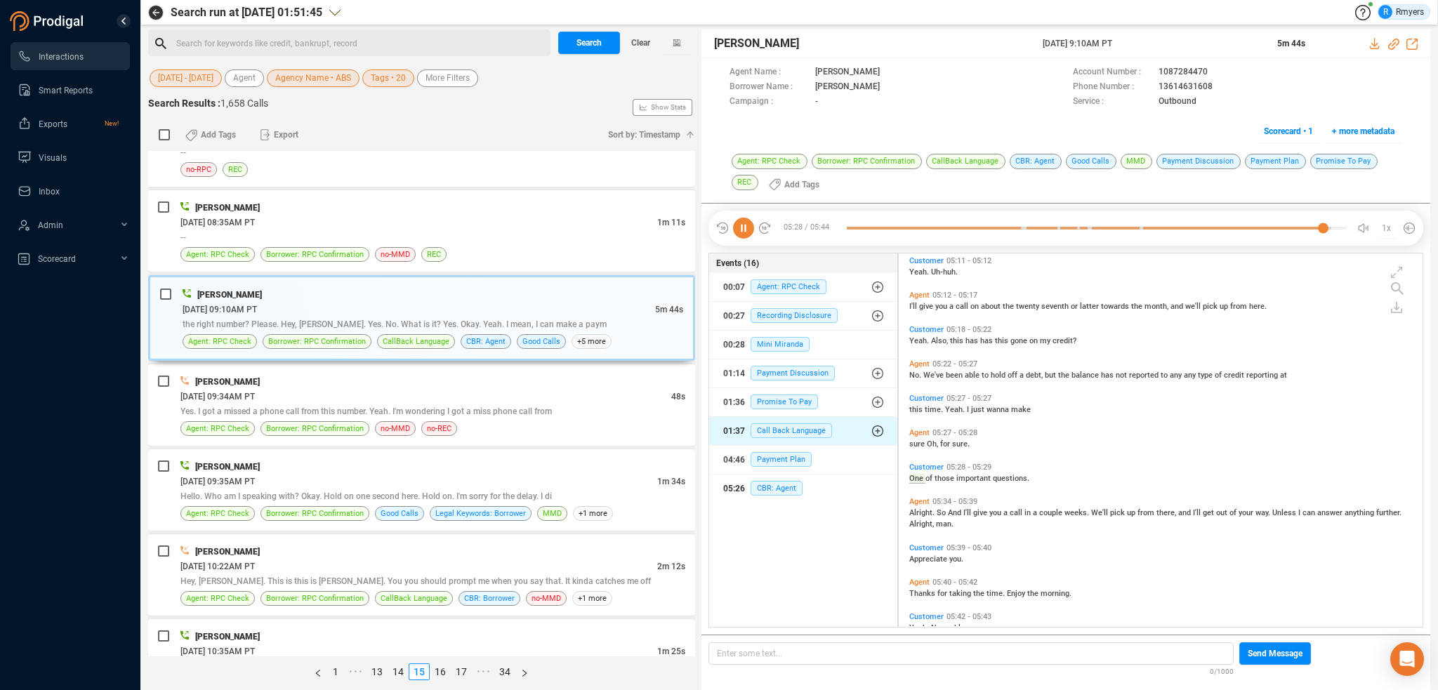
scroll to position [1673, 0]
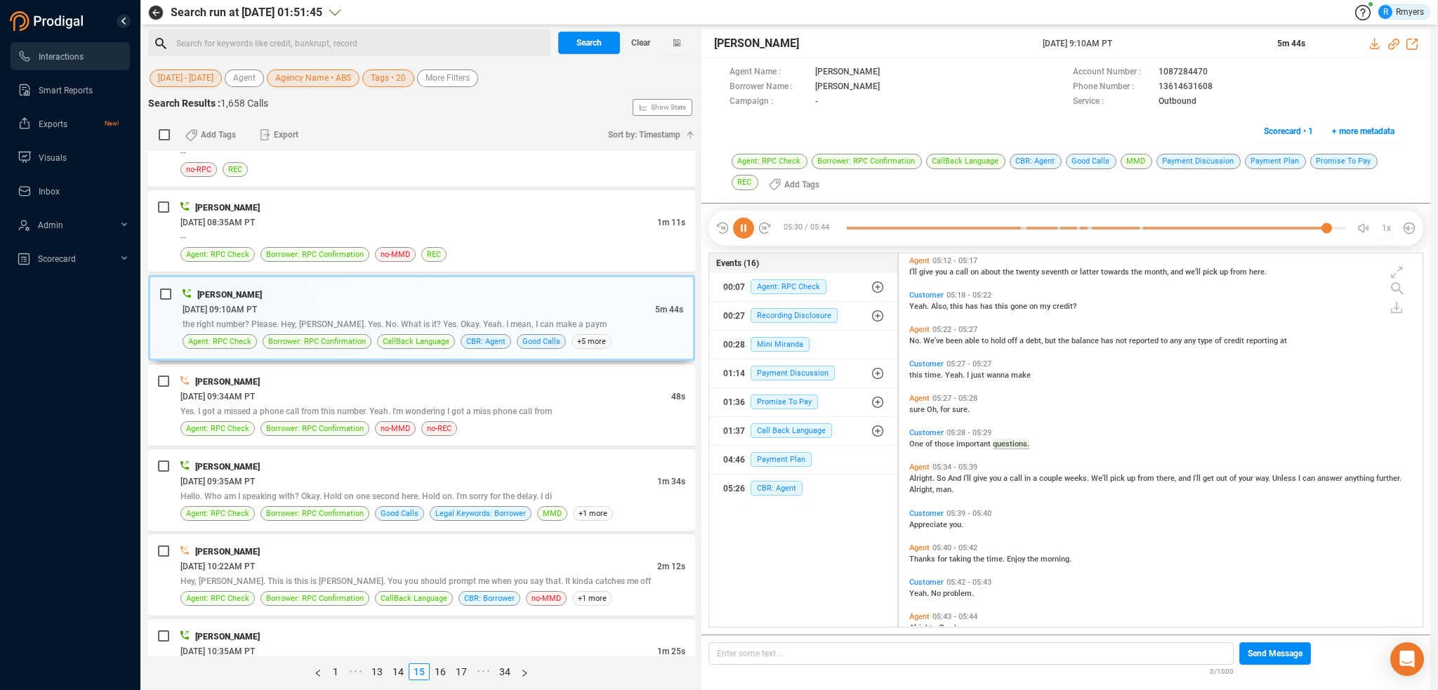
click at [986, 334] on div "No. We've been able to hold off a debt, but the balance has not reported to any…" at bounding box center [1164, 339] width 510 height 11
click at [991, 337] on div "No. We've been able to hold off a debt, but the balance has not reported to any…" at bounding box center [1164, 339] width 510 height 11
click at [1021, 342] on span "a" at bounding box center [1022, 340] width 6 height 9
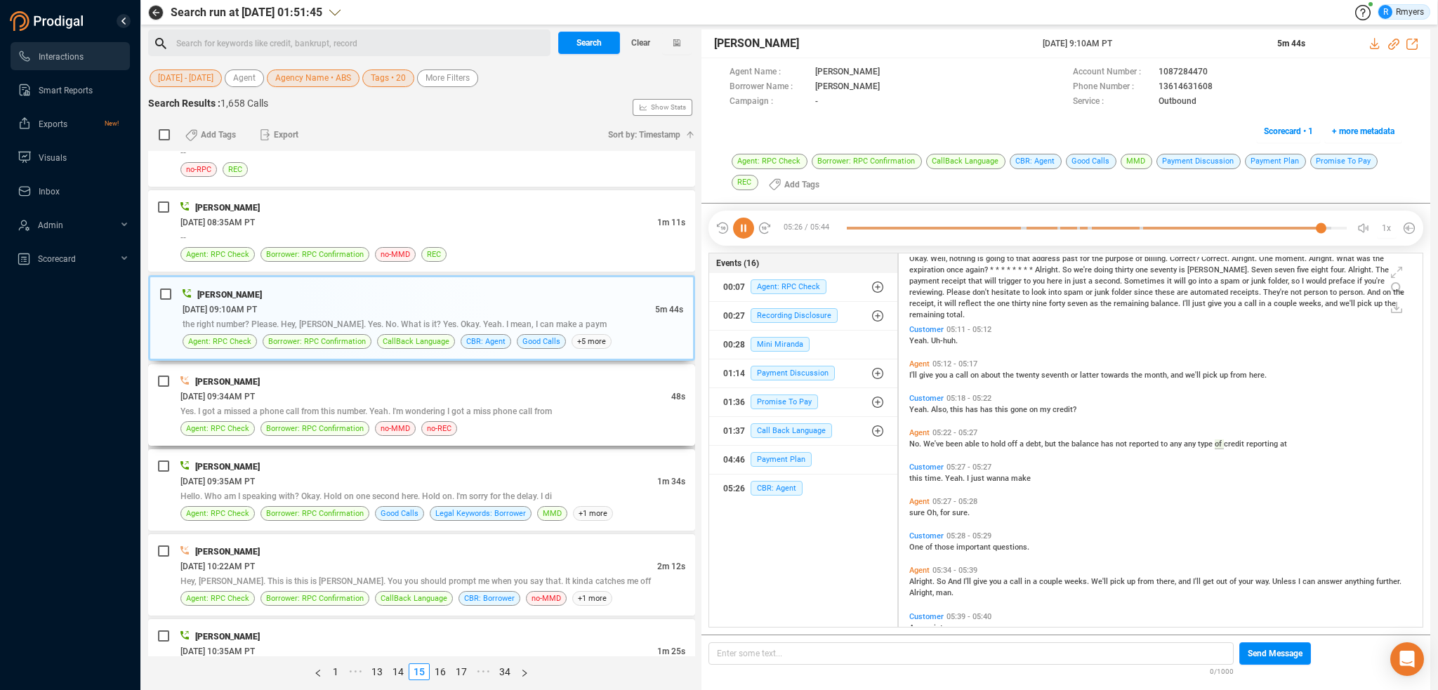
click at [298, 389] on div "06/16/2025 @ 09:34AM PT" at bounding box center [425, 396] width 491 height 15
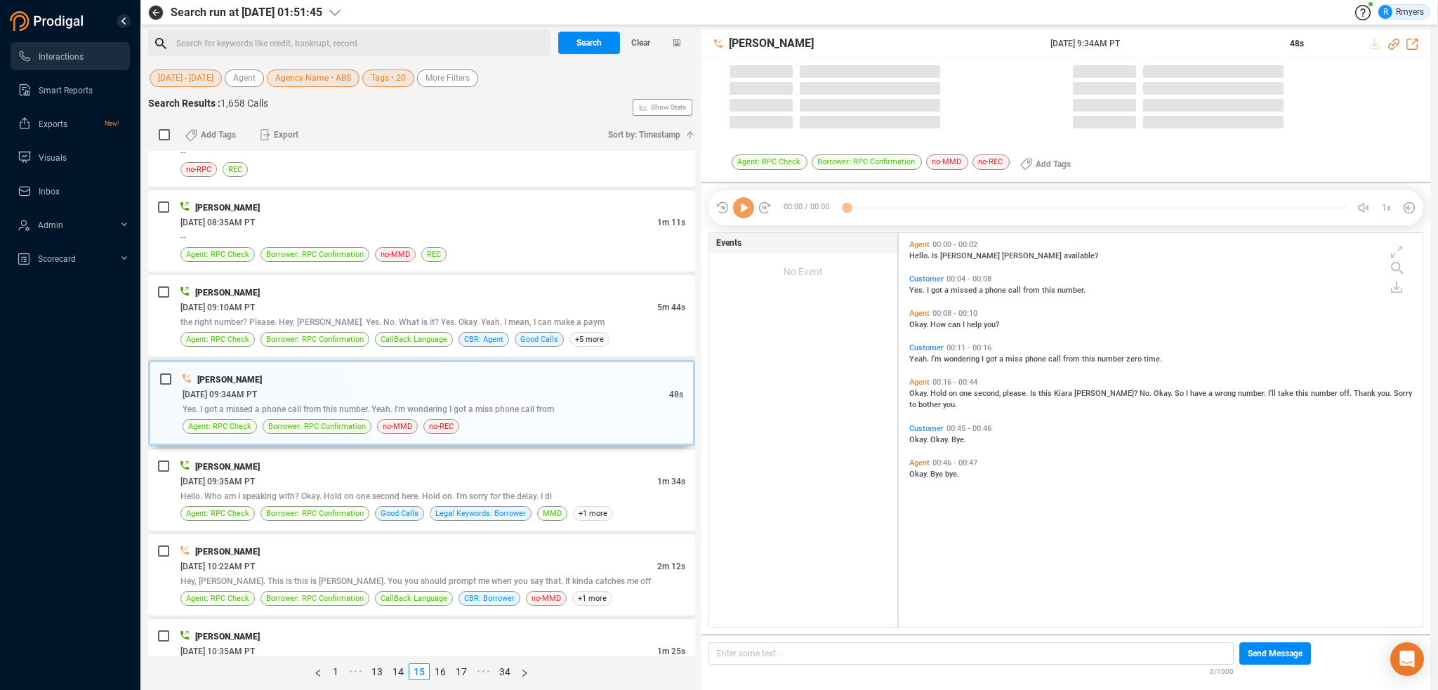
scroll to position [391, 517]
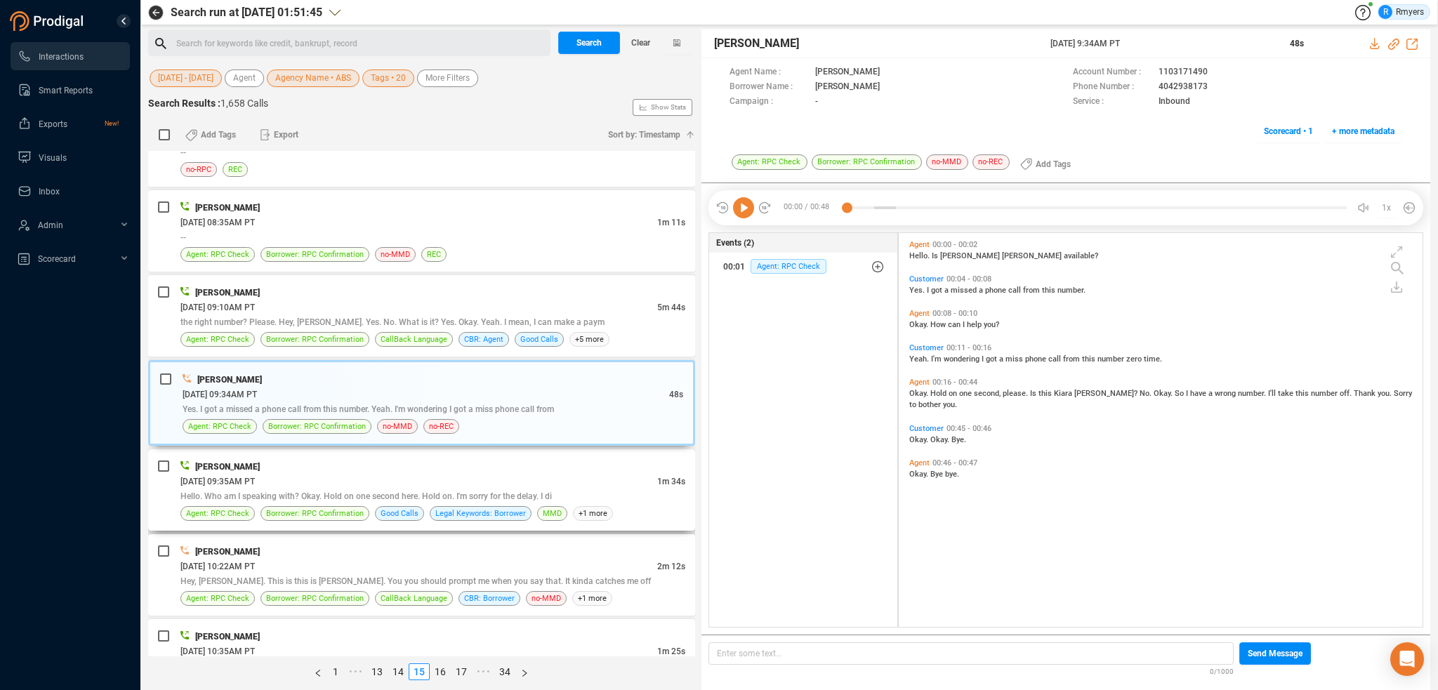
click at [412, 474] on div "06/16/2025 @ 09:35AM PT" at bounding box center [418, 481] width 477 height 15
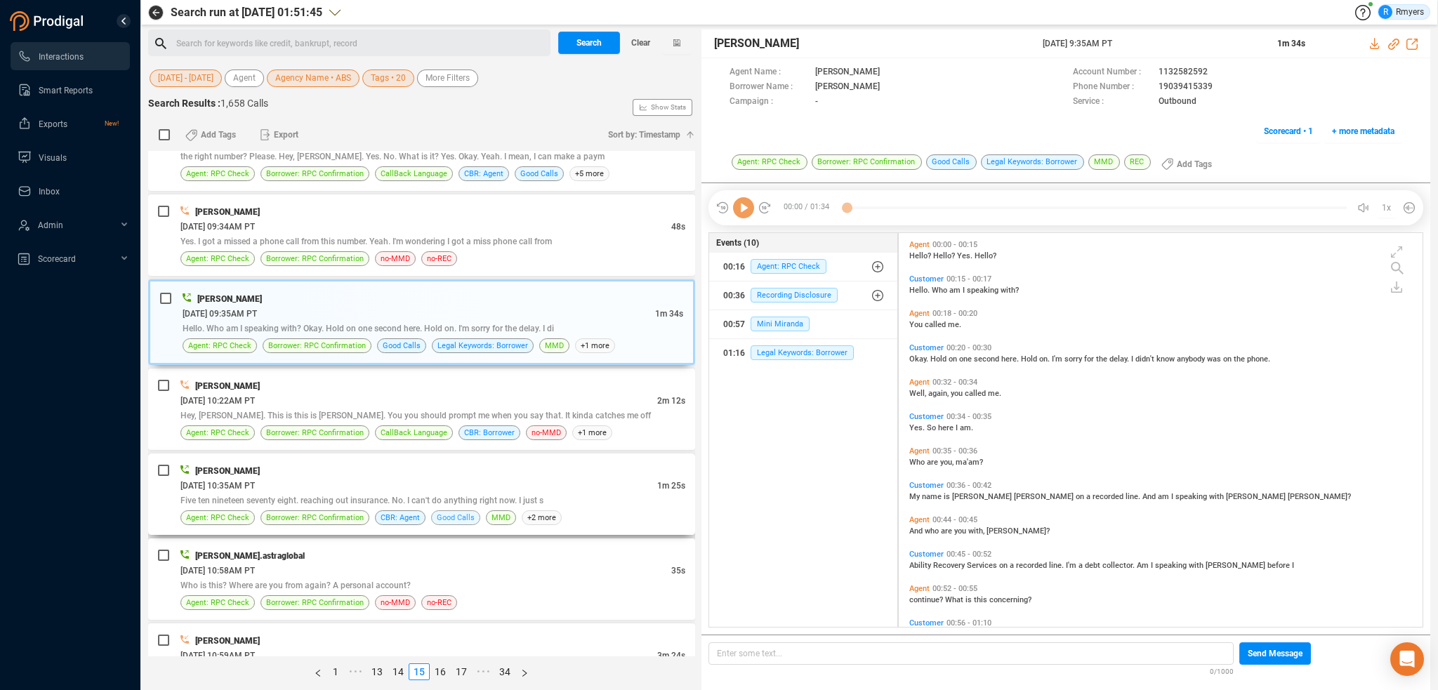
scroll to position [3229, 0]
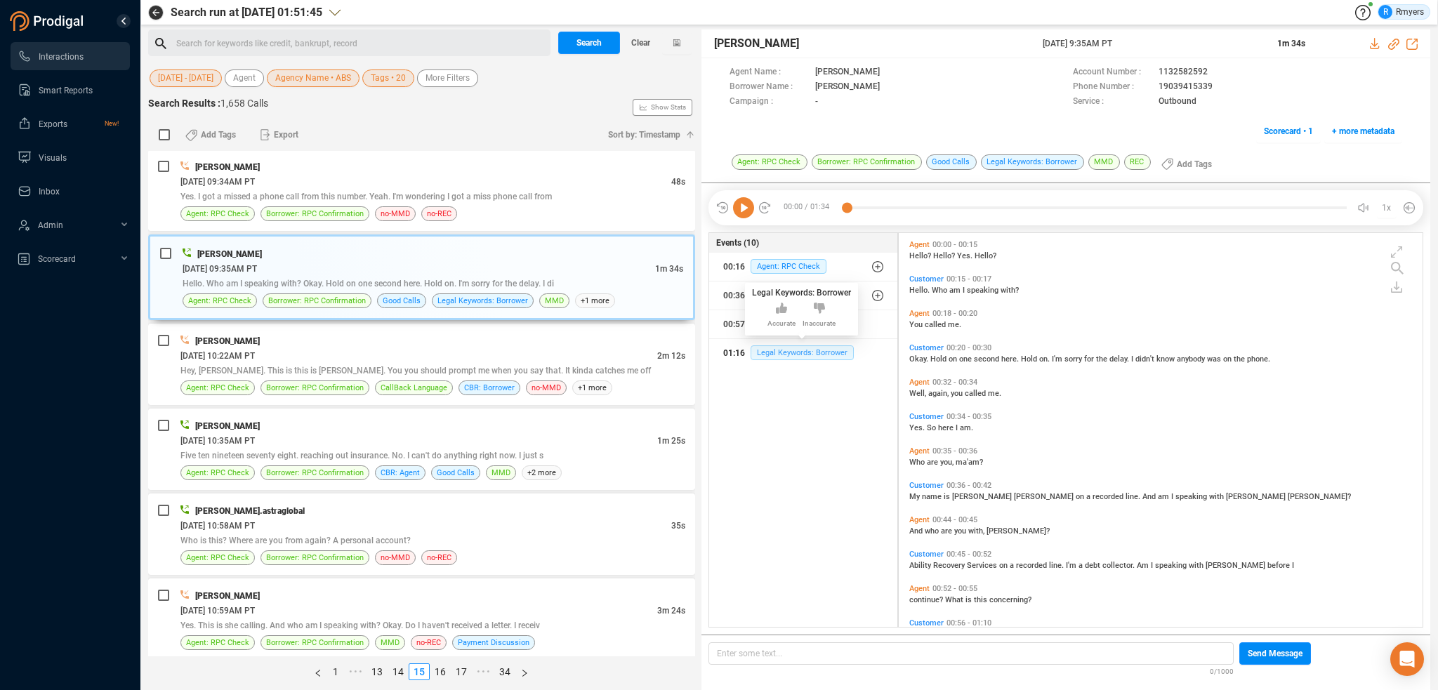
click at [783, 352] on span "Legal Keywords: Borrower" at bounding box center [801, 352] width 103 height 15
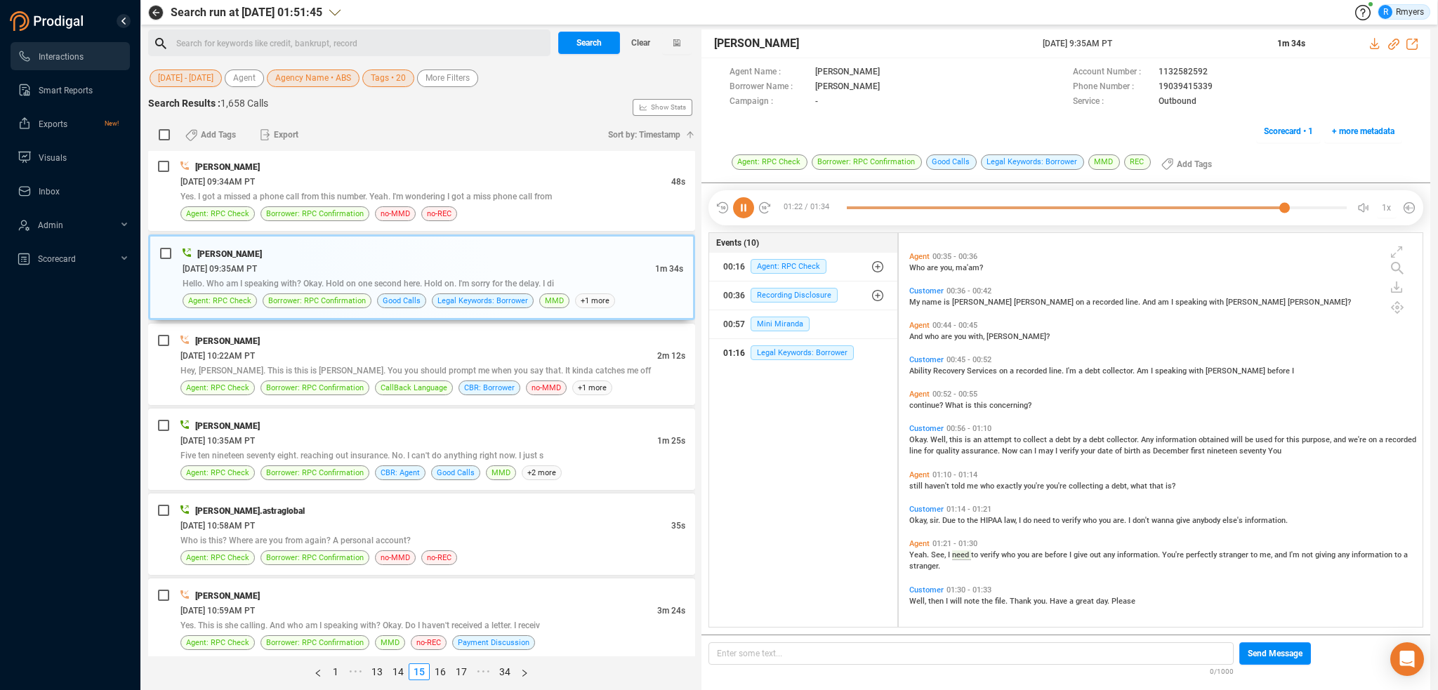
scroll to position [0, 0]
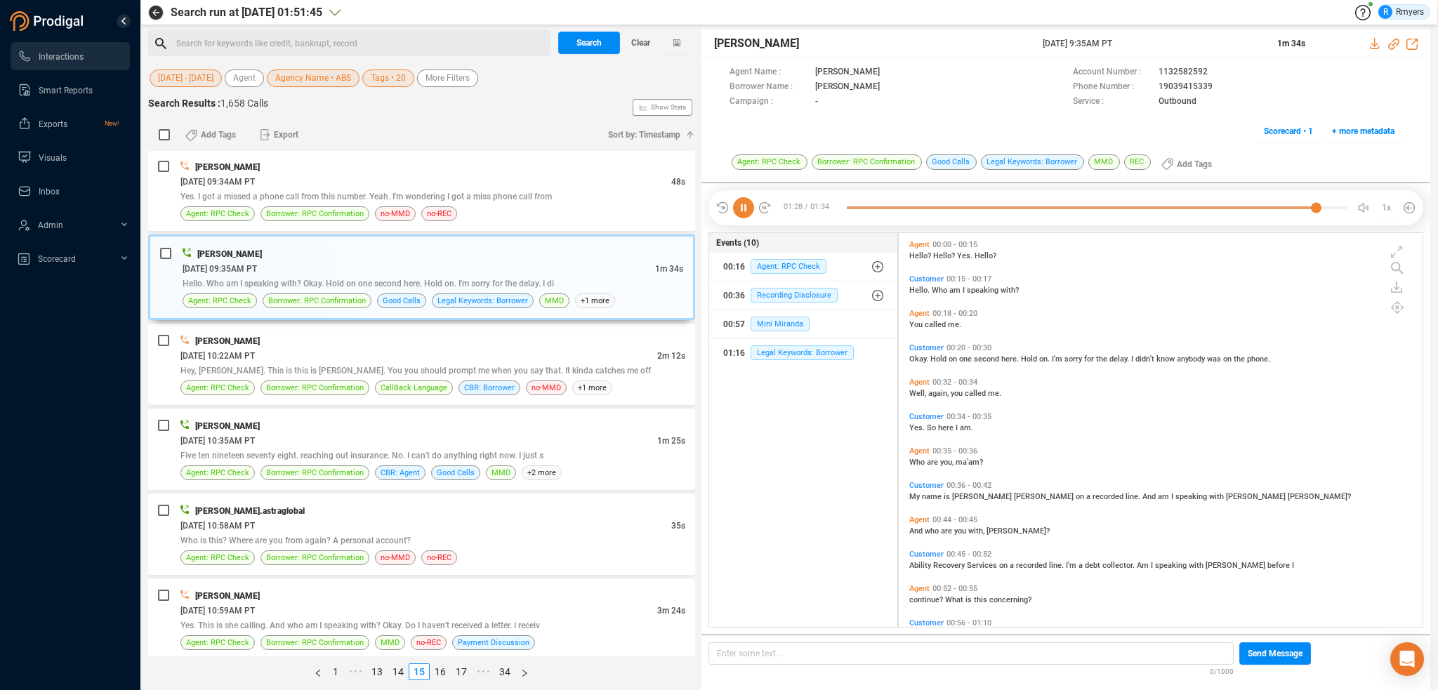
click at [919, 255] on span "Hello?" at bounding box center [921, 255] width 24 height 9
drag, startPoint x: 1393, startPoint y: 44, endPoint x: 1347, endPoint y: 55, distance: 47.0
click at [1392, 44] on icon at bounding box center [1393, 44] width 11 height 11
drag, startPoint x: 1073, startPoint y: 48, endPoint x: 1146, endPoint y: 50, distance: 73.0
click at [1146, 50] on div "Katie Hopkins 16 Jun 2025 @ 9:35AM PT 1m 34s" at bounding box center [1065, 43] width 729 height 29
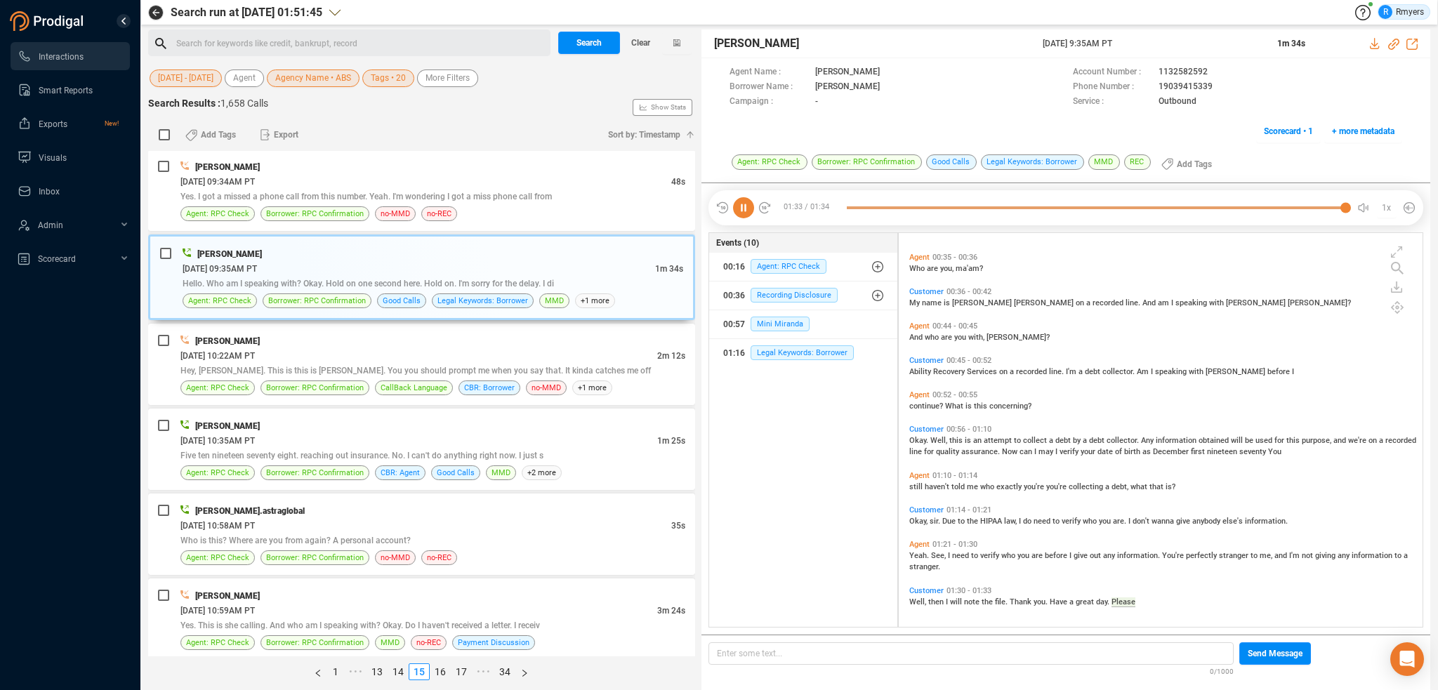
scroll to position [194, 0]
click at [912, 408] on span "continue?" at bounding box center [927, 405] width 36 height 9
click at [744, 204] on icon at bounding box center [743, 207] width 21 height 21
click at [1120, 366] on span "collector." at bounding box center [1119, 370] width 34 height 9
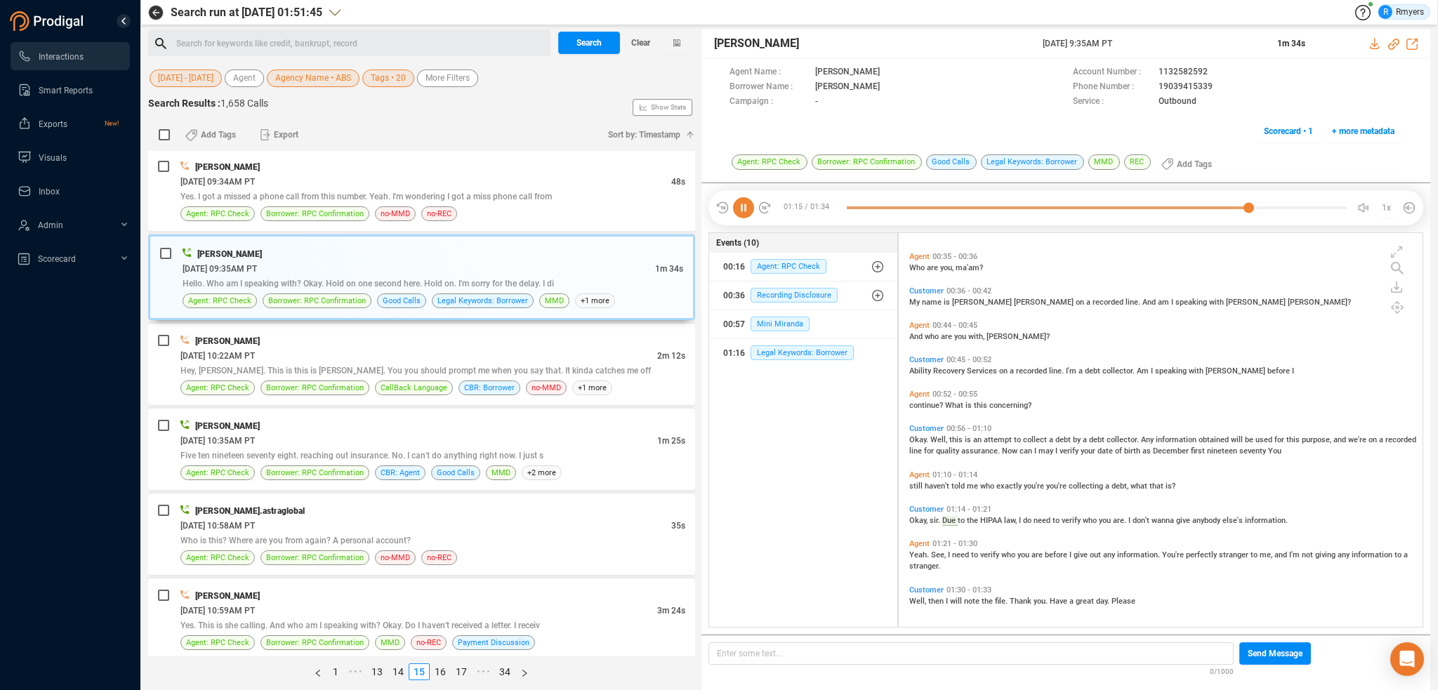
click at [741, 213] on icon at bounding box center [743, 207] width 21 height 21
click at [462, 366] on span "Hey, Greg. This is this is Tony. You you should prompt me when you say that. It…" at bounding box center [415, 371] width 470 height 10
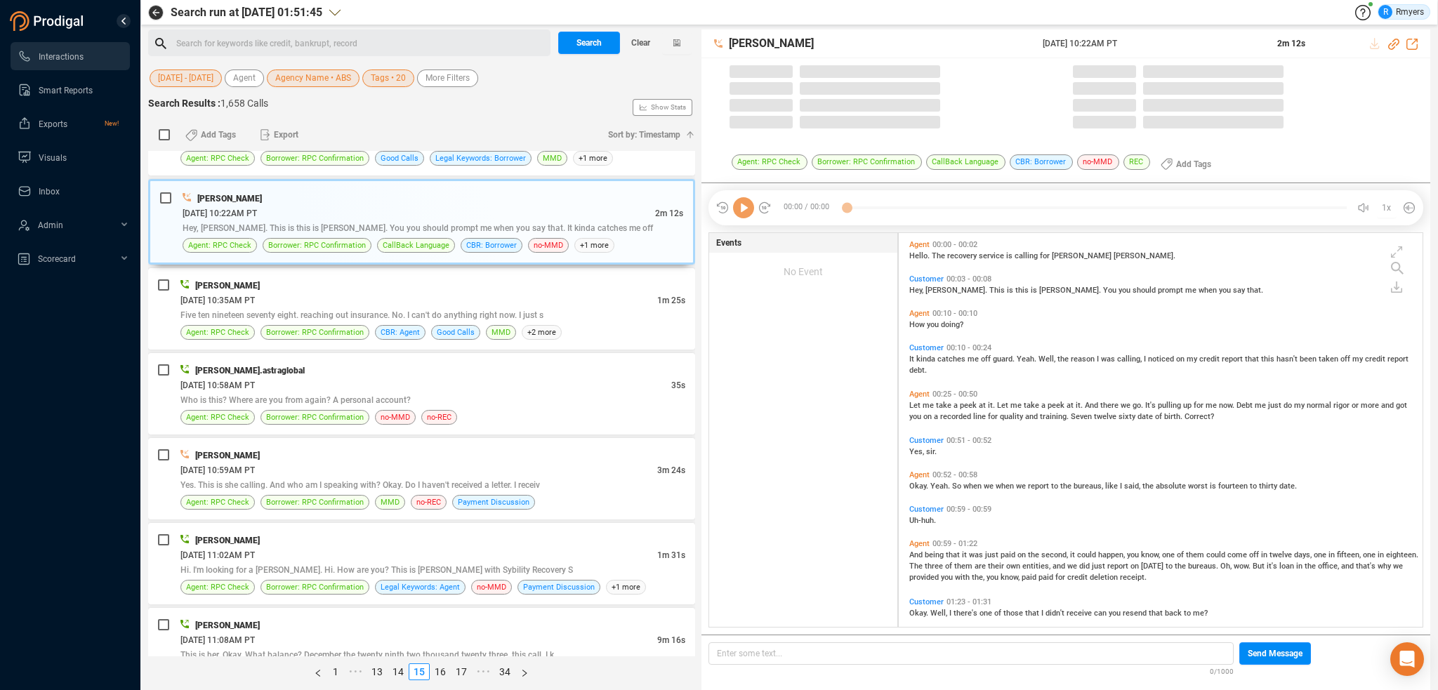
scroll to position [391, 517]
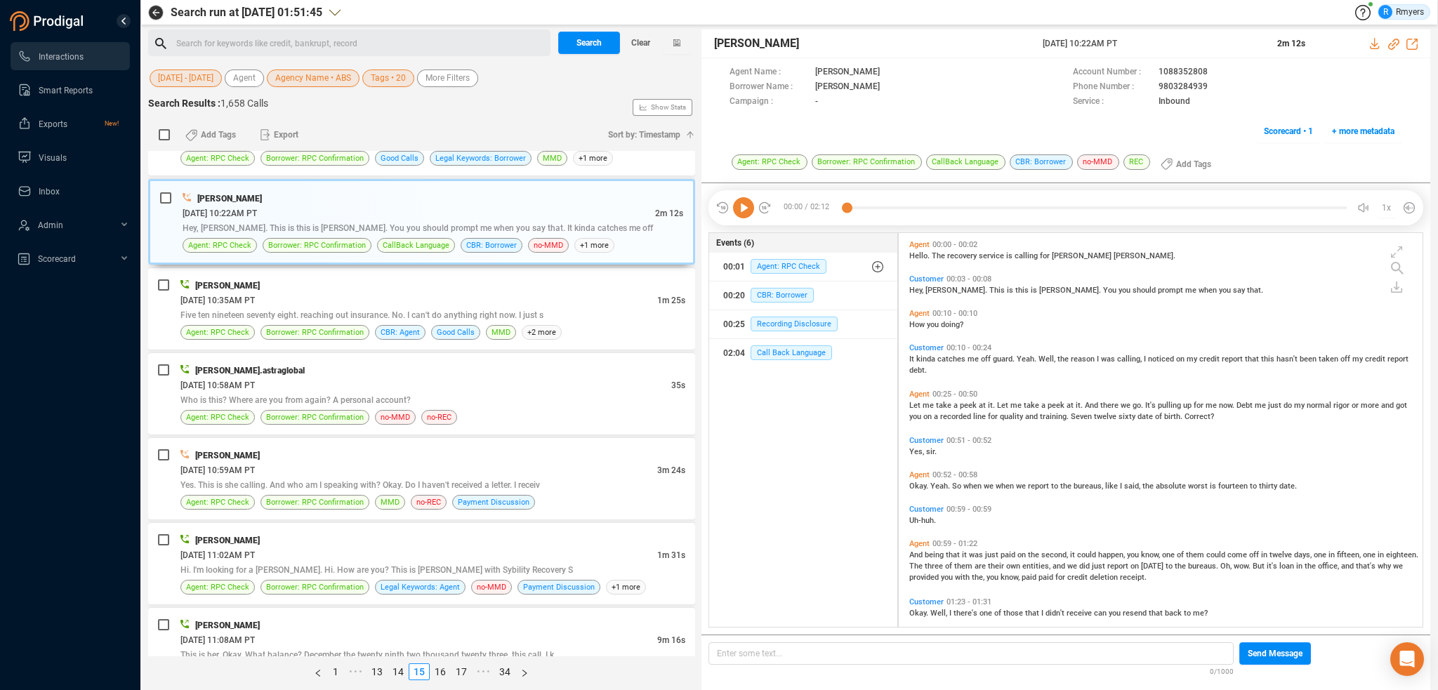
click at [745, 201] on icon at bounding box center [743, 207] width 21 height 21
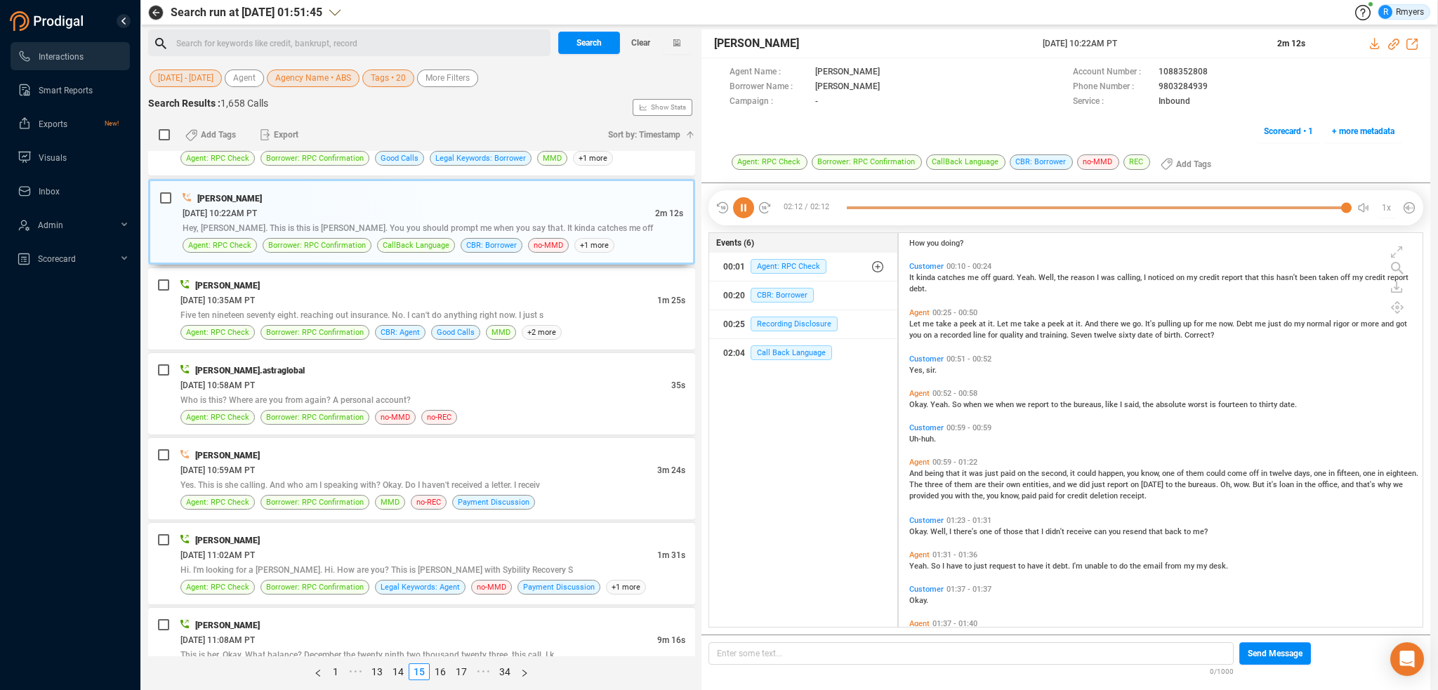
scroll to position [0, 0]
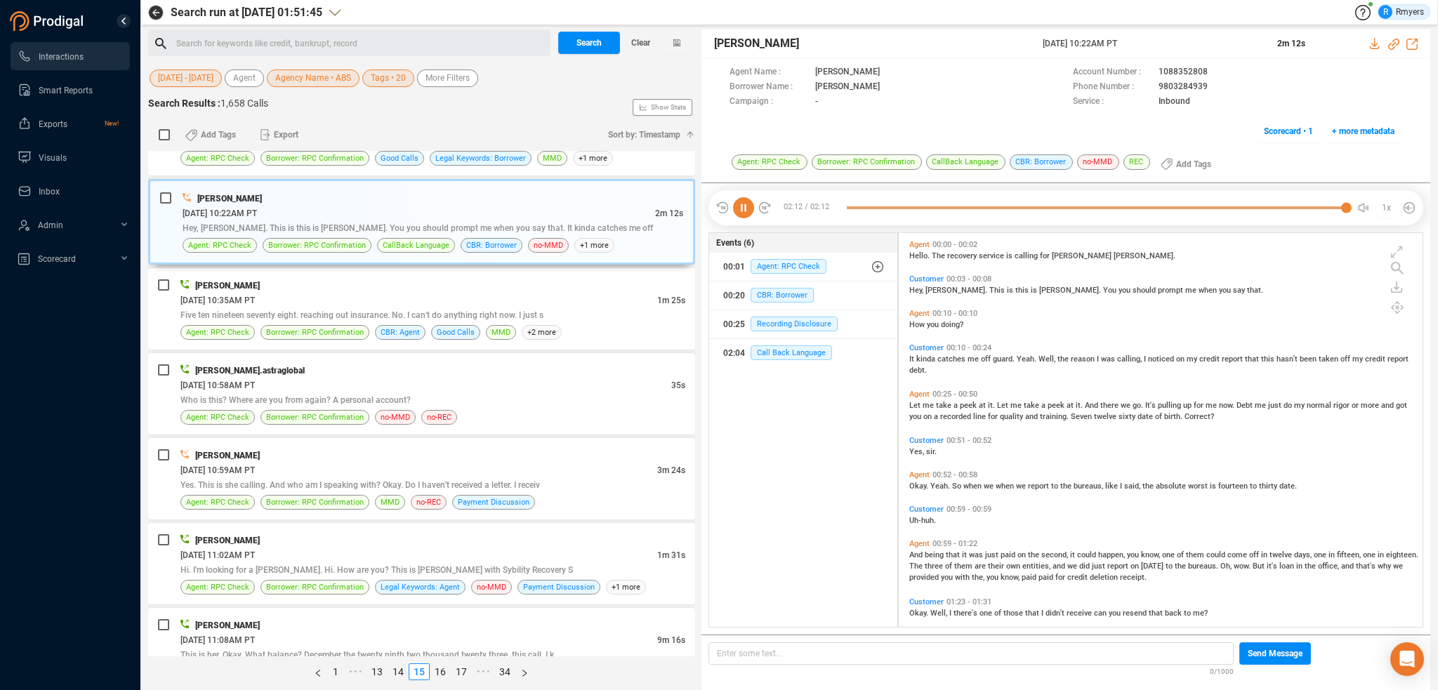
click at [920, 254] on span "Hello." at bounding box center [920, 255] width 22 height 9
click at [748, 213] on icon at bounding box center [743, 207] width 21 height 21
click at [747, 211] on icon at bounding box center [743, 207] width 21 height 21
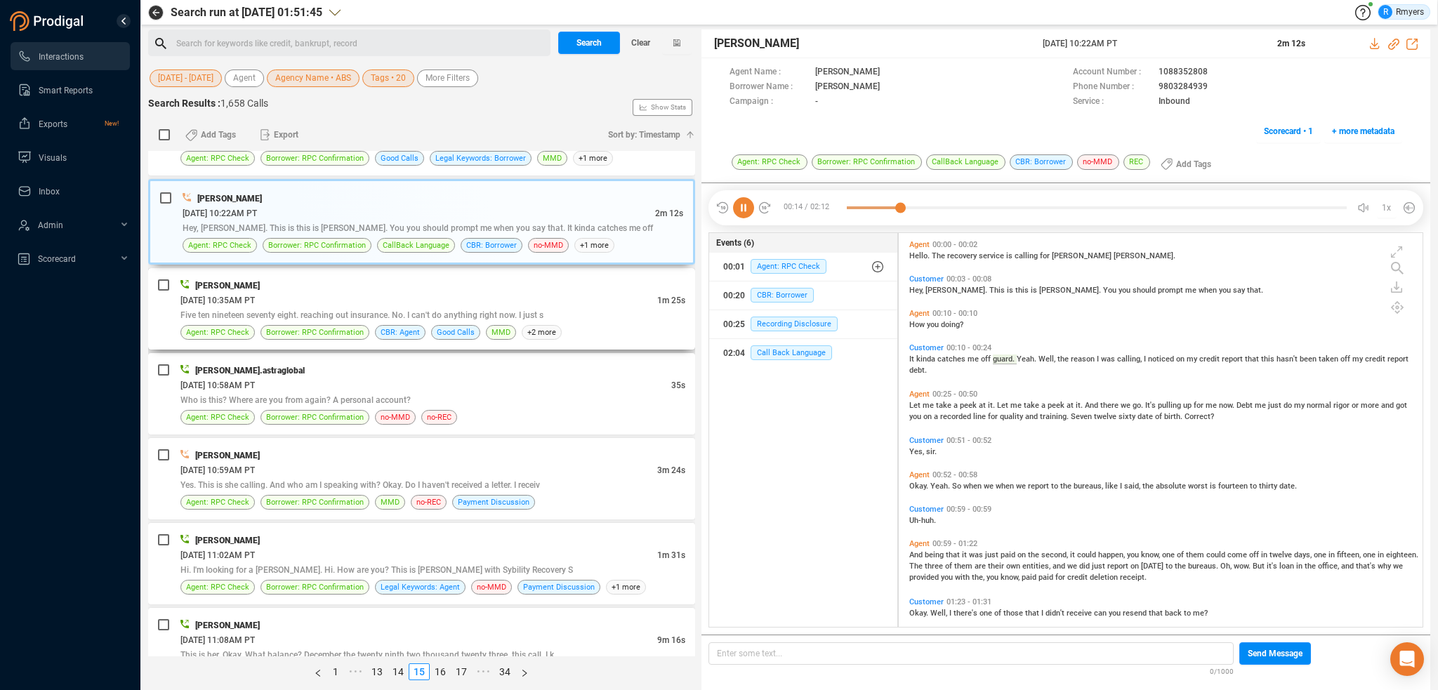
click at [344, 294] on div "06/16/2025 @ 10:35AM PT" at bounding box center [418, 300] width 477 height 15
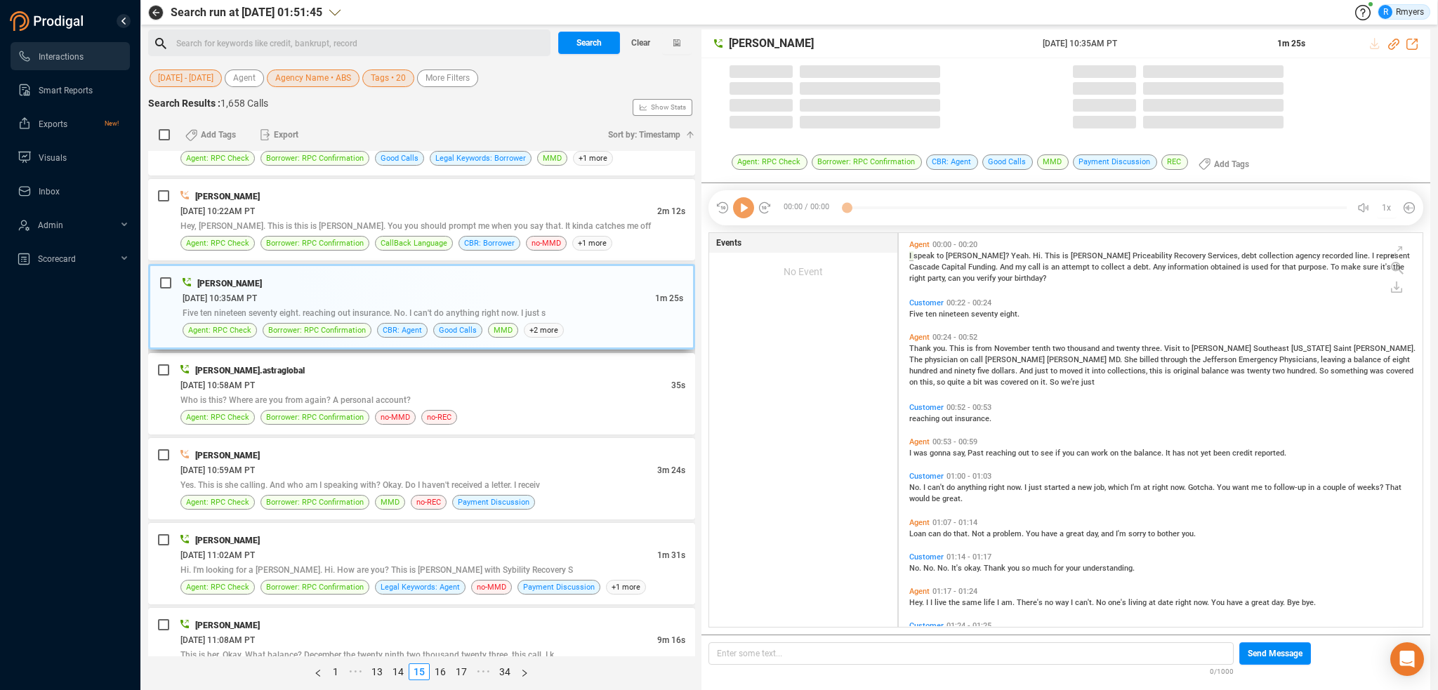
scroll to position [391, 517]
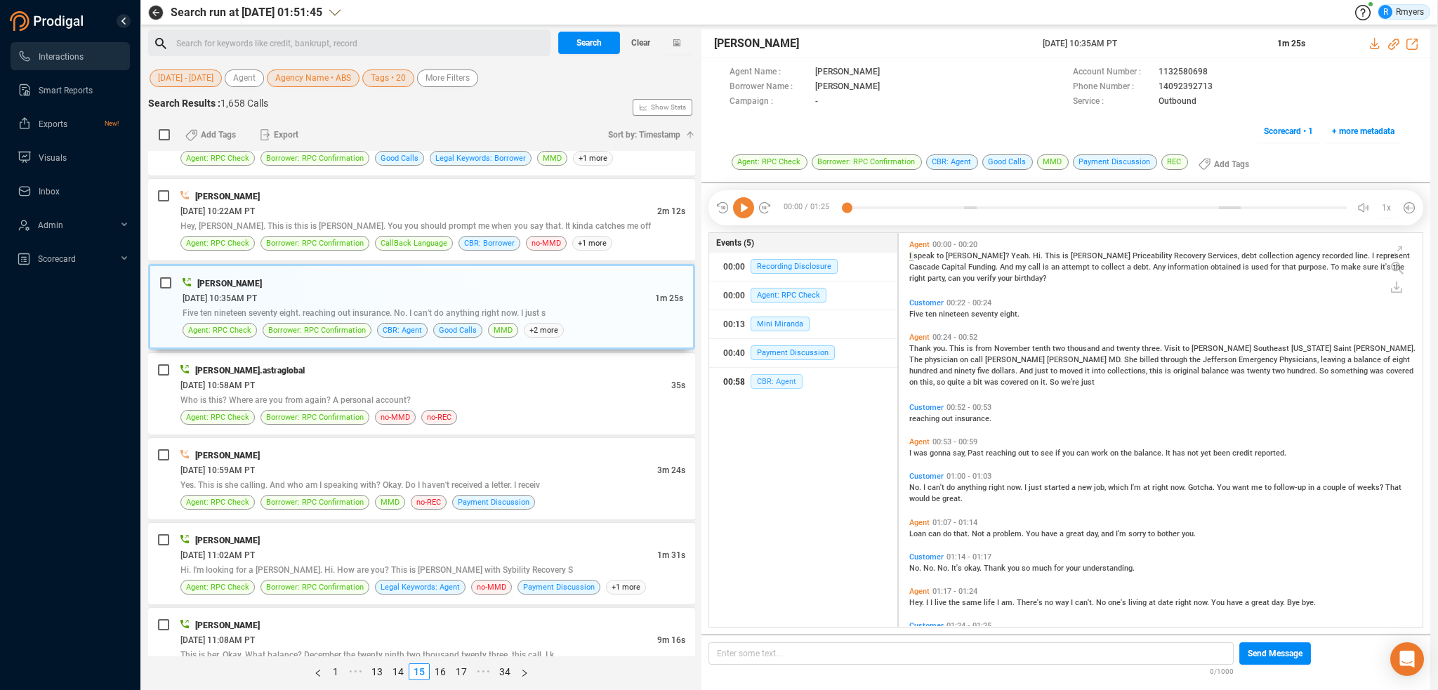
drag, startPoint x: 769, startPoint y: 378, endPoint x: 756, endPoint y: 380, distance: 13.4
click at [769, 378] on span "CBR: Agent" at bounding box center [776, 381] width 52 height 15
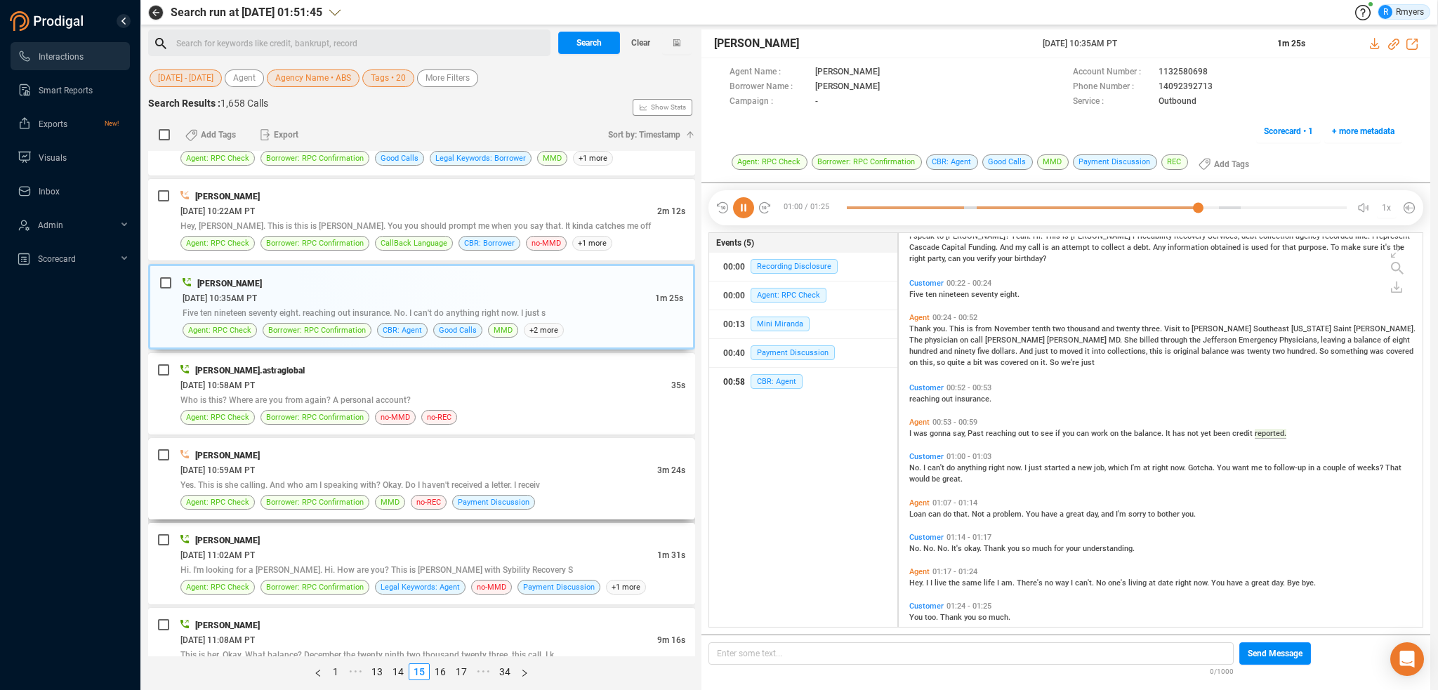
scroll to position [37, 0]
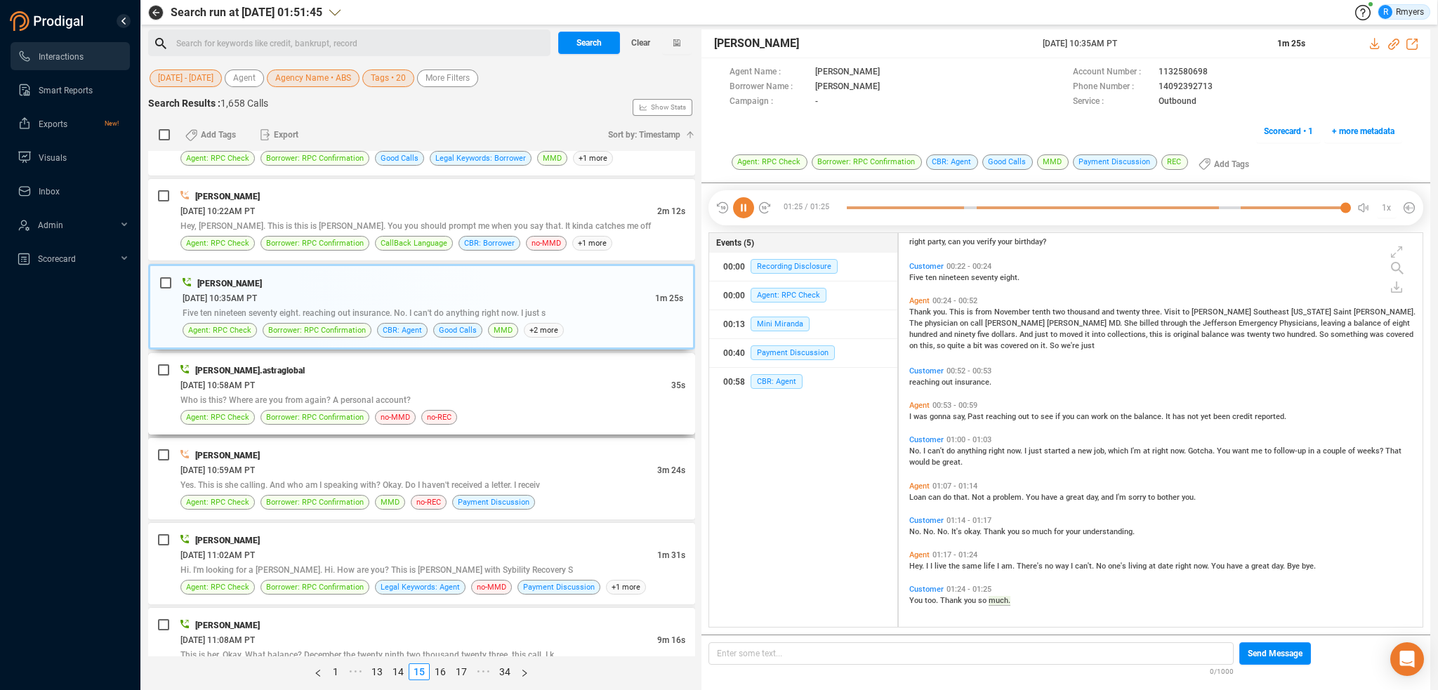
click at [441, 392] on div "Who is this? Where are you from again? A personal account?" at bounding box center [432, 399] width 505 height 15
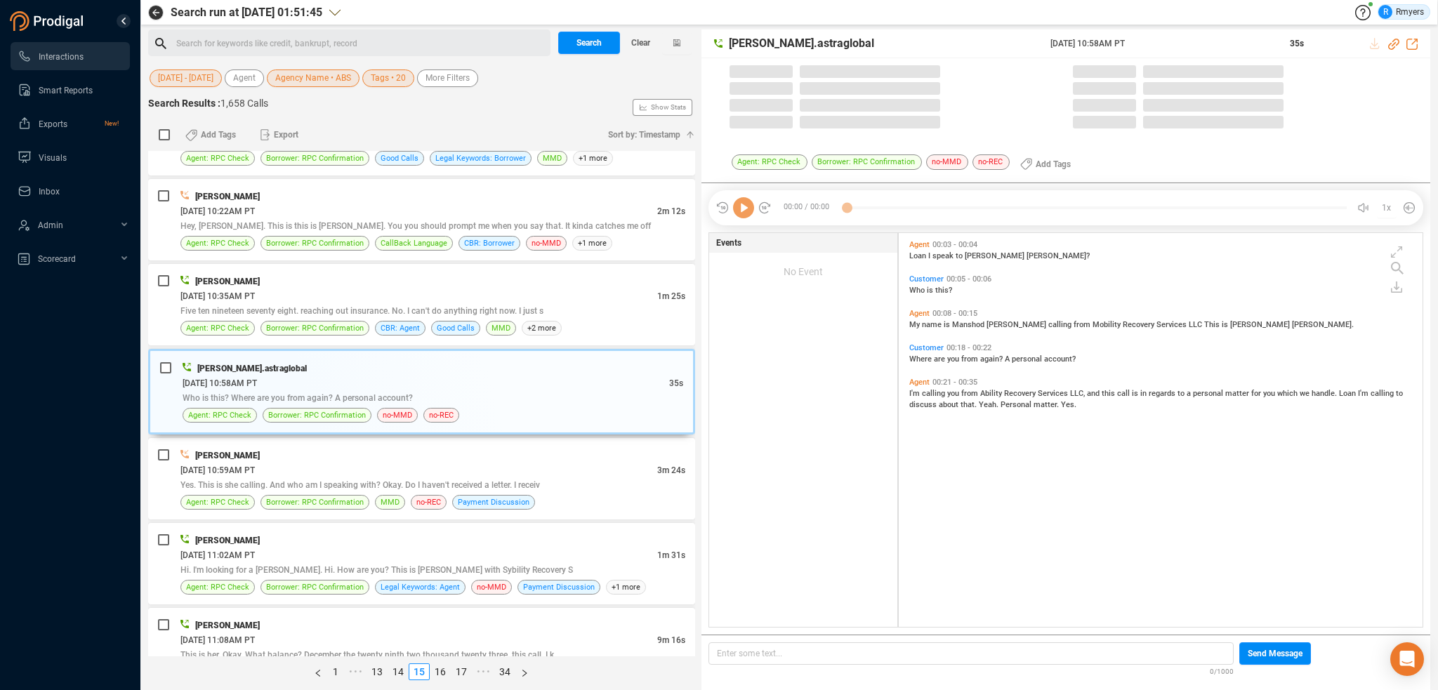
scroll to position [391, 517]
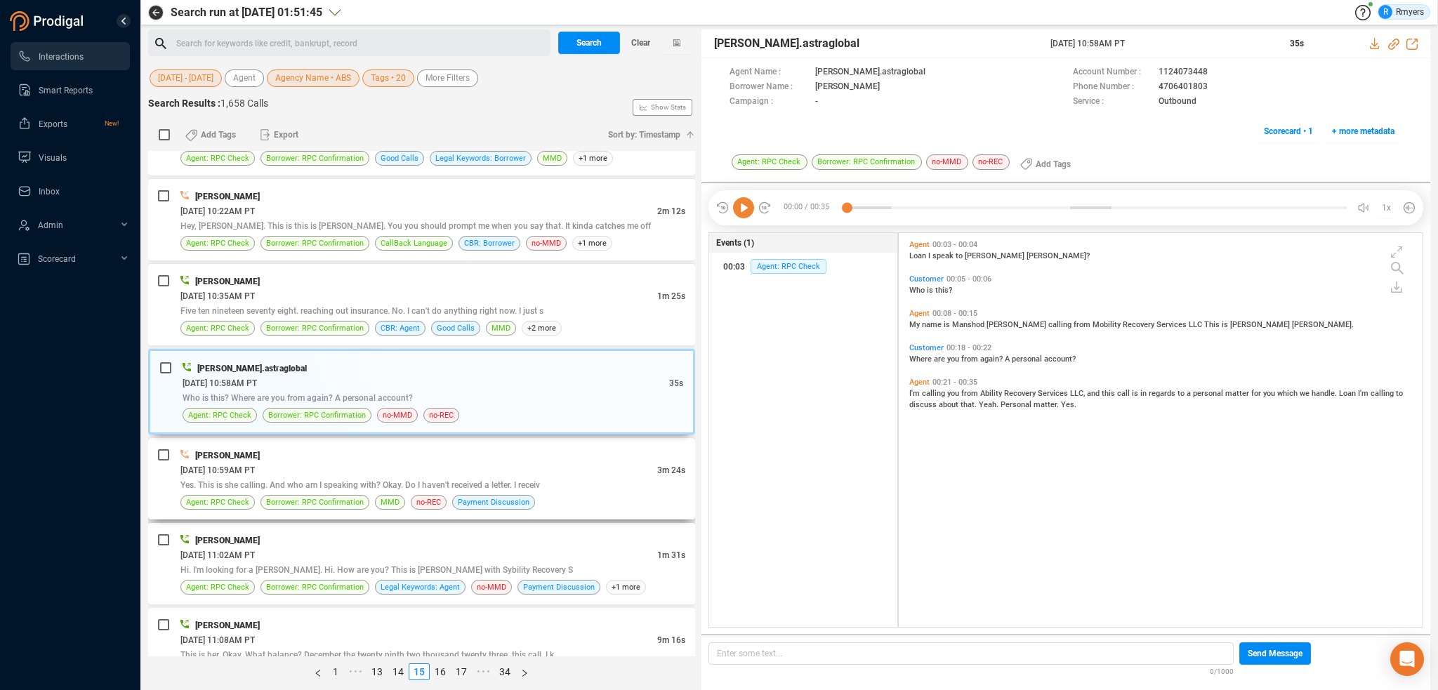
click at [444, 463] on div "06/16/2025 @ 10:59AM PT" at bounding box center [418, 470] width 477 height 15
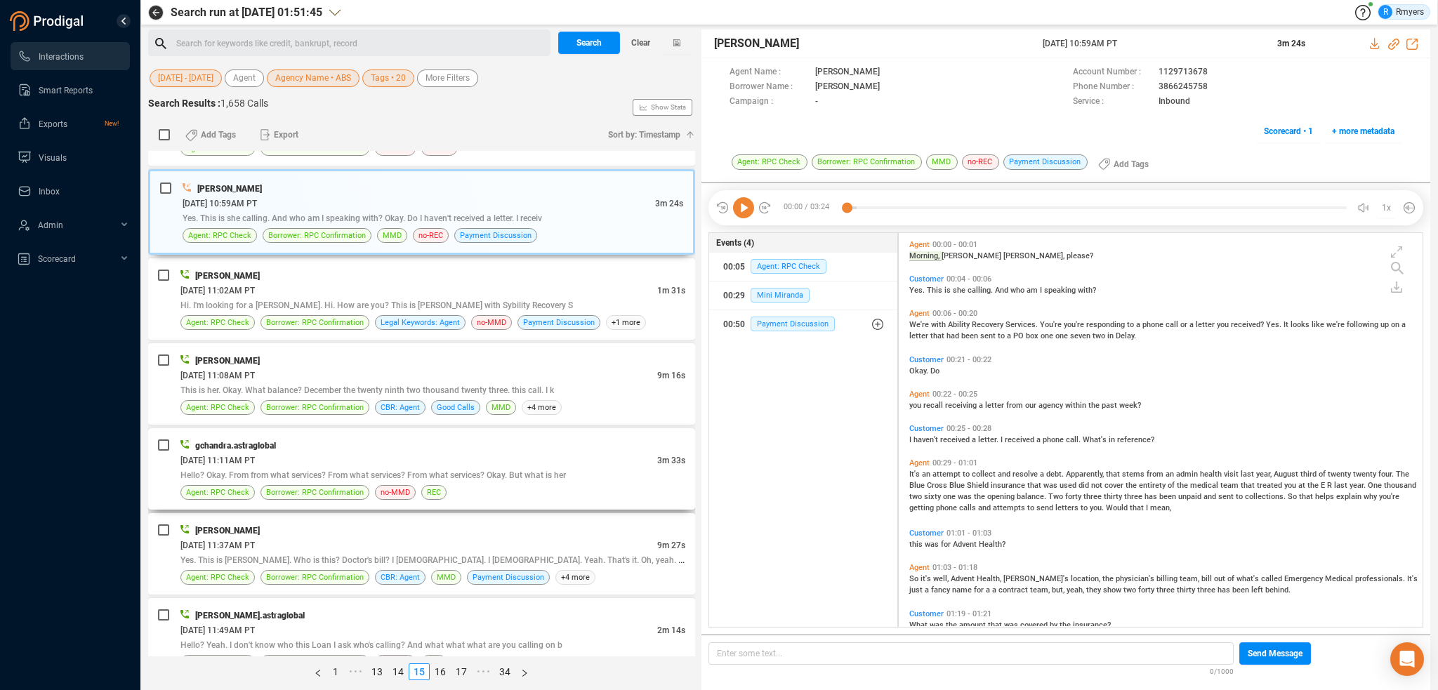
scroll to position [3650, 0]
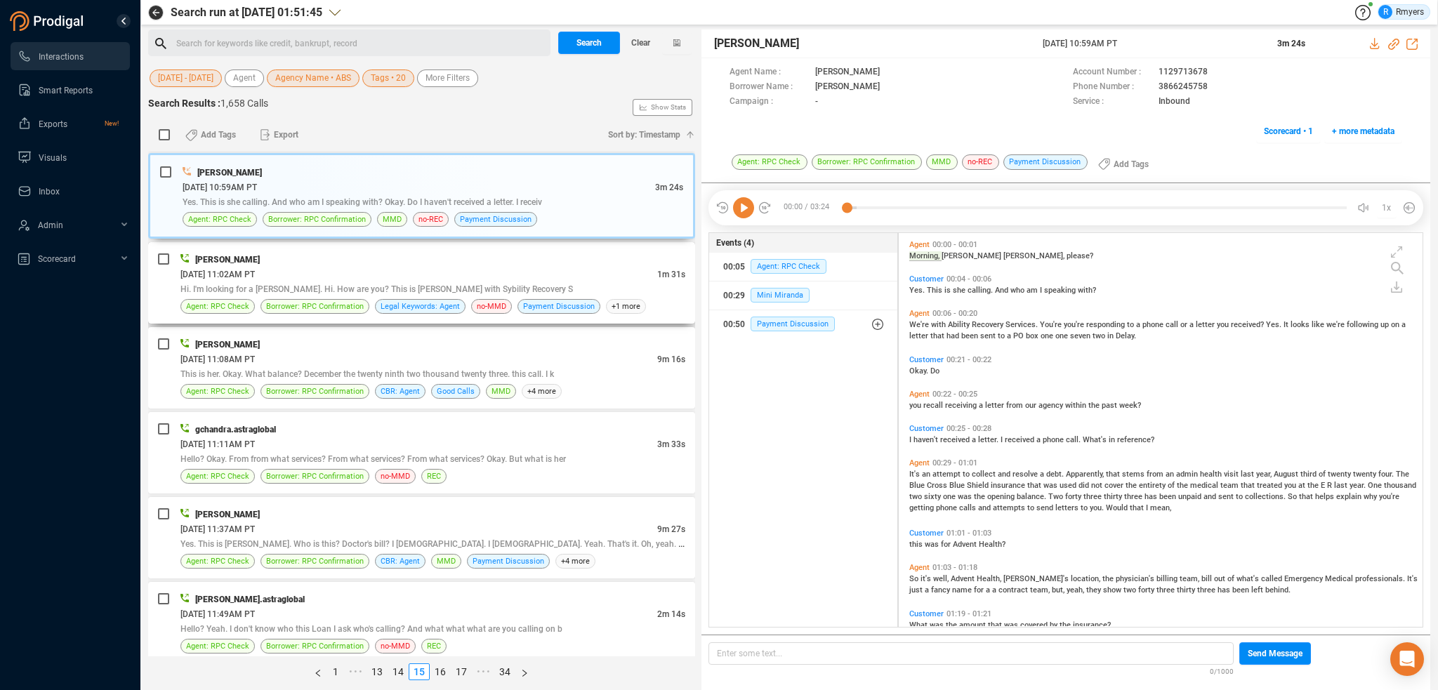
click at [446, 267] on div "06/16/2025 @ 11:02AM PT" at bounding box center [418, 274] width 477 height 15
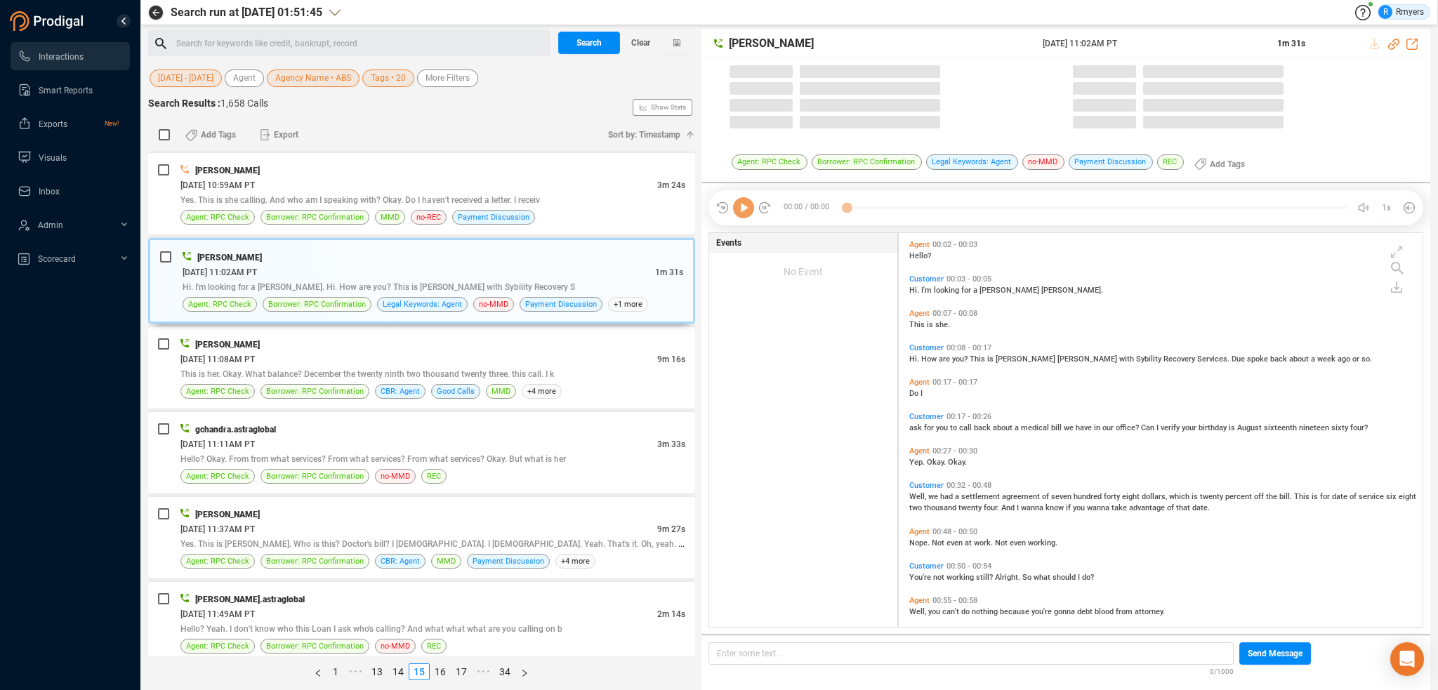
scroll to position [391, 517]
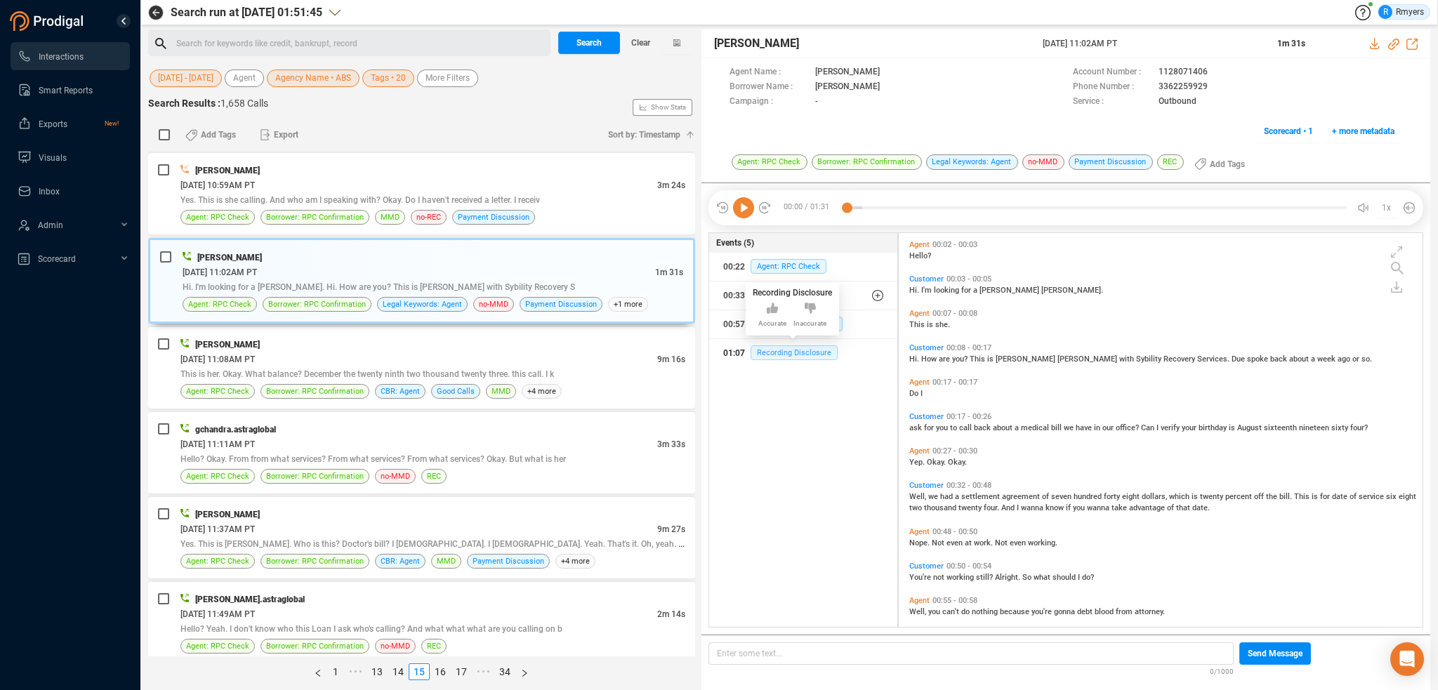
click at [780, 356] on span "Recording Disclosure" at bounding box center [793, 352] width 87 height 15
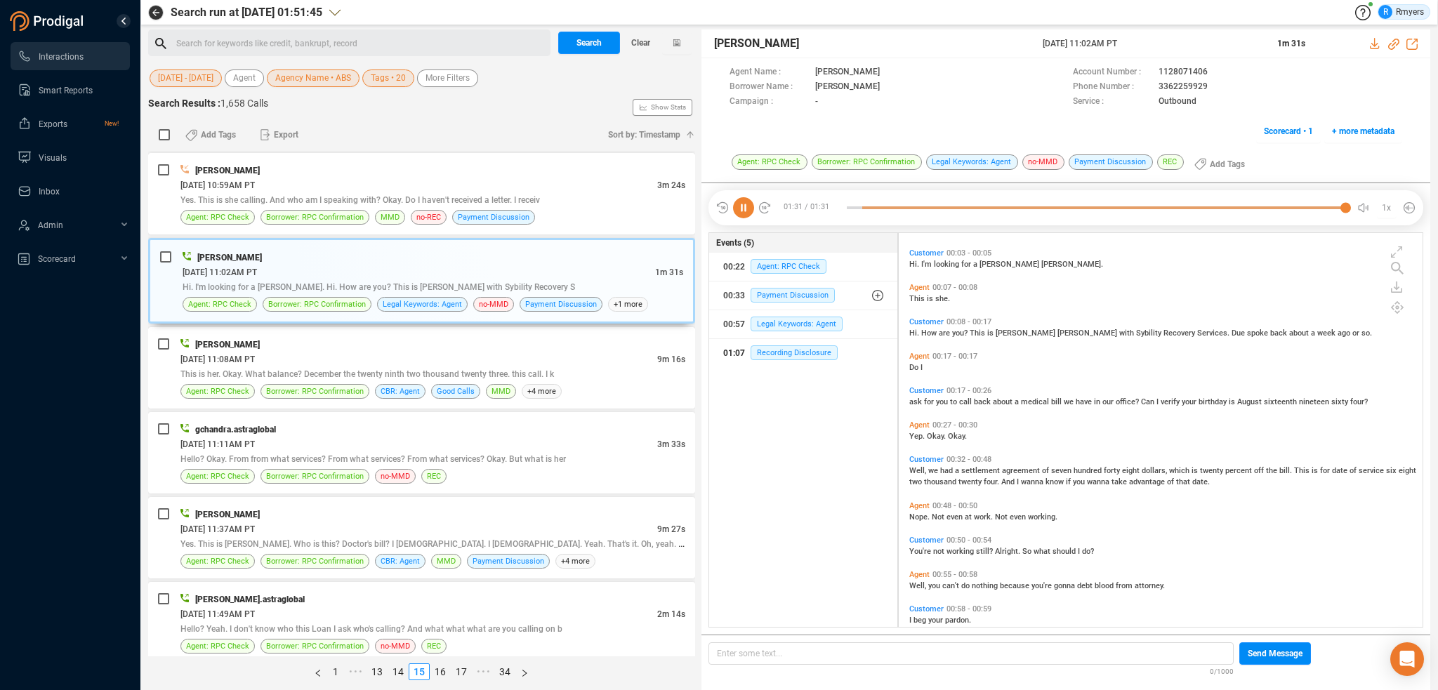
scroll to position [0, 0]
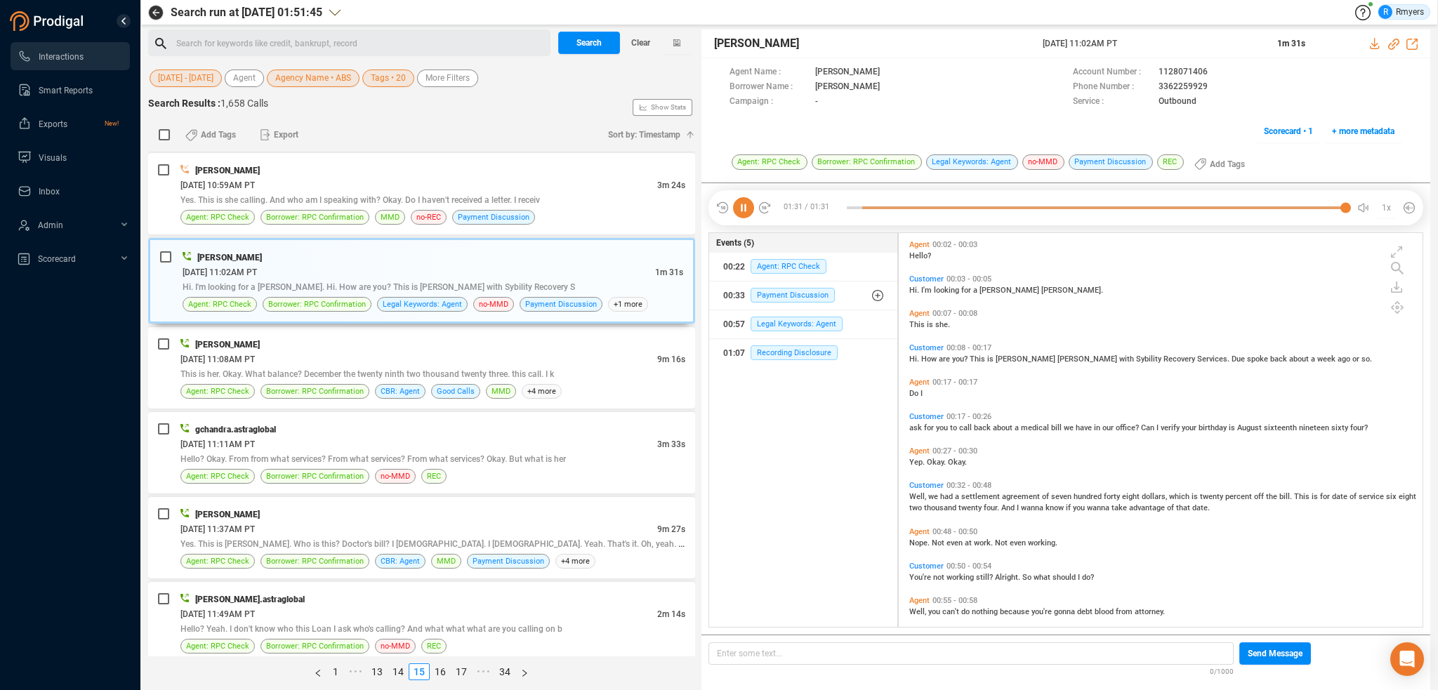
click at [741, 211] on icon at bounding box center [743, 207] width 21 height 21
click at [743, 208] on icon at bounding box center [743, 207] width 21 height 21
click at [1393, 41] on icon at bounding box center [1393, 44] width 11 height 11
drag, startPoint x: 1039, startPoint y: 45, endPoint x: 1149, endPoint y: 51, distance: 110.3
click at [1155, 55] on div "Katie Hopkins 16 Jun 2025 @ 11:02AM PT 1m 31s" at bounding box center [1065, 43] width 729 height 29
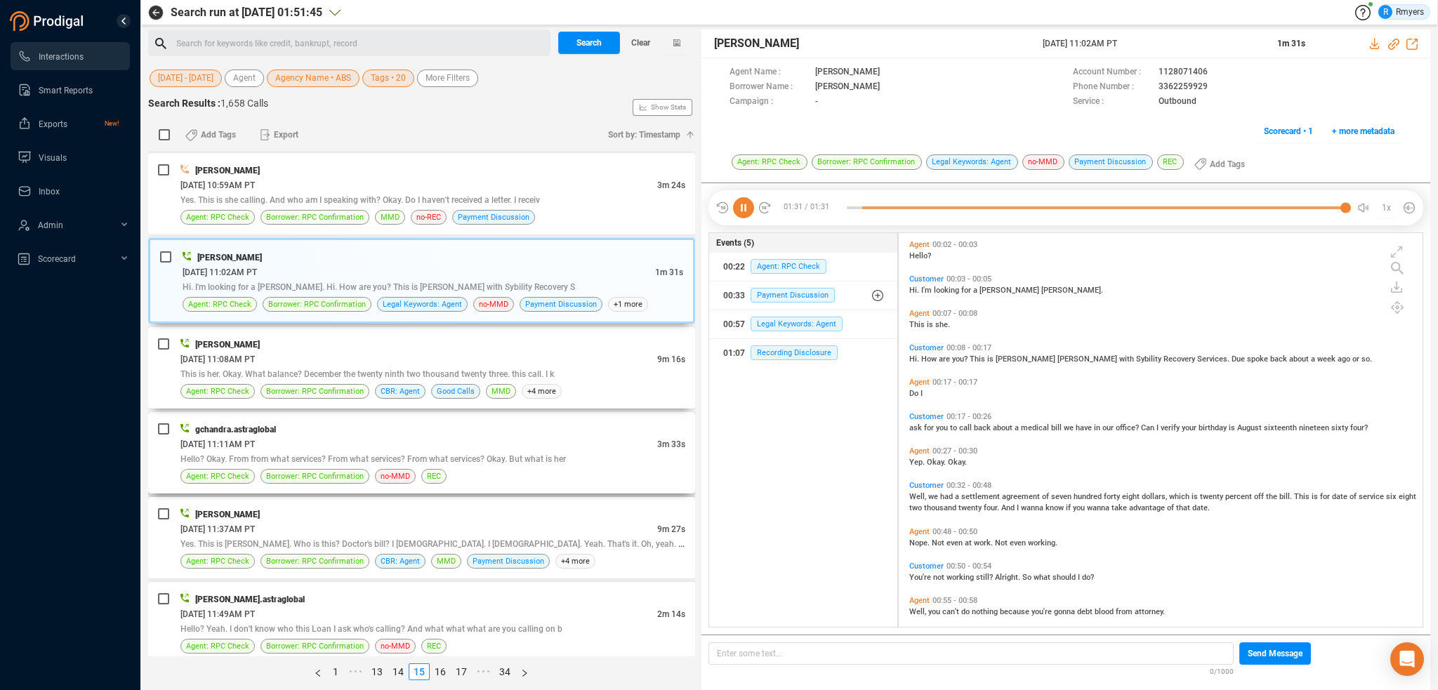
drag, startPoint x: 308, startPoint y: 347, endPoint x: 395, endPoint y: 424, distance: 116.4
click at [308, 352] on div "06/16/2025 @ 11:08AM PT" at bounding box center [418, 359] width 477 height 15
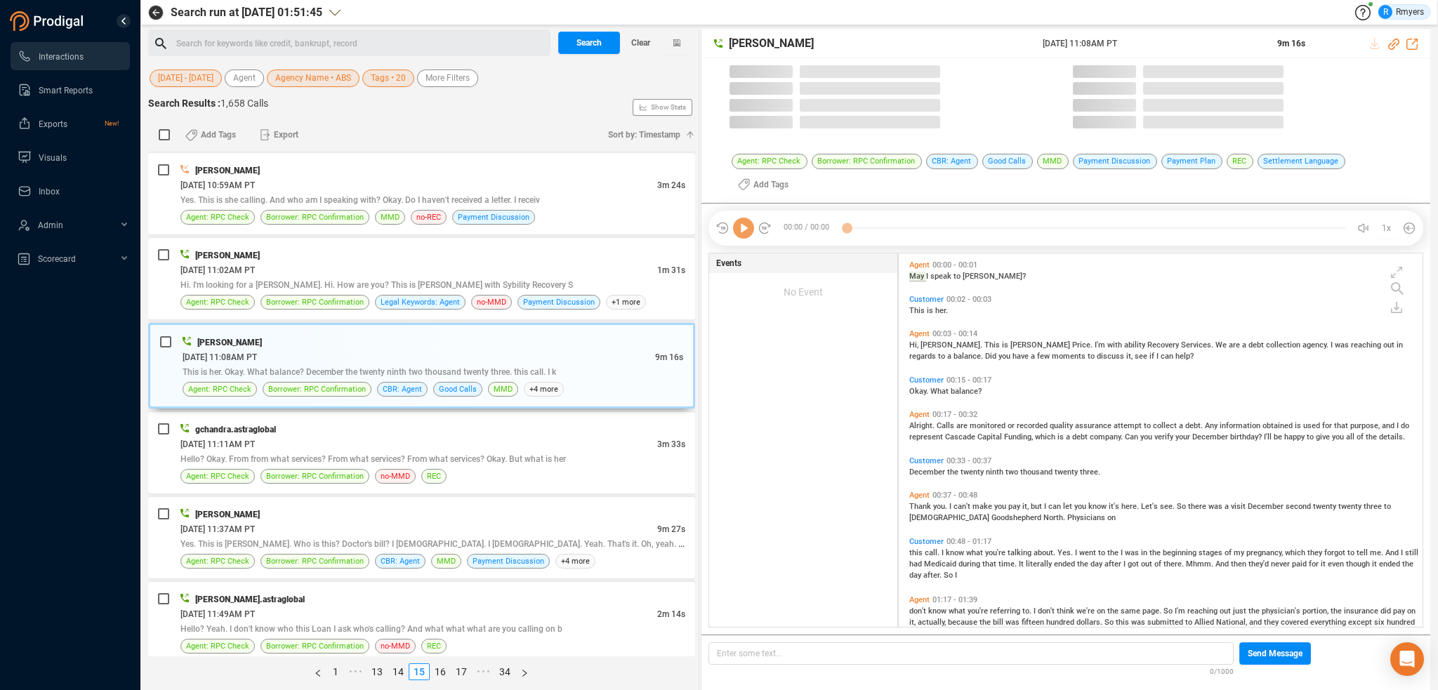
scroll to position [371, 517]
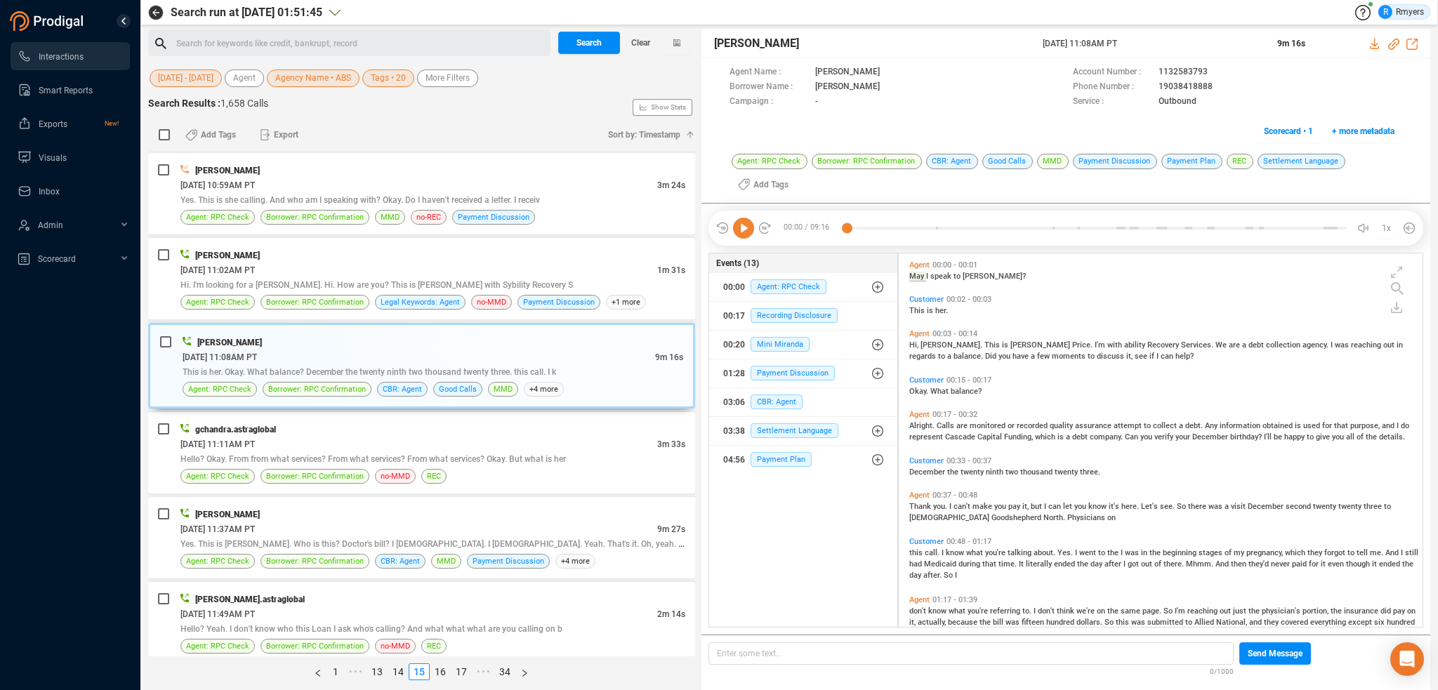
click at [742, 222] on icon at bounding box center [743, 228] width 21 height 21
click at [1390, 44] on icon at bounding box center [1393, 44] width 11 height 11
drag, startPoint x: 1044, startPoint y: 44, endPoint x: 1129, endPoint y: 44, distance: 84.9
click at [1154, 44] on div "Jennifer Price 16 Jun 2025 @ 11:08AM PT 9m 16s" at bounding box center [1065, 43] width 729 height 29
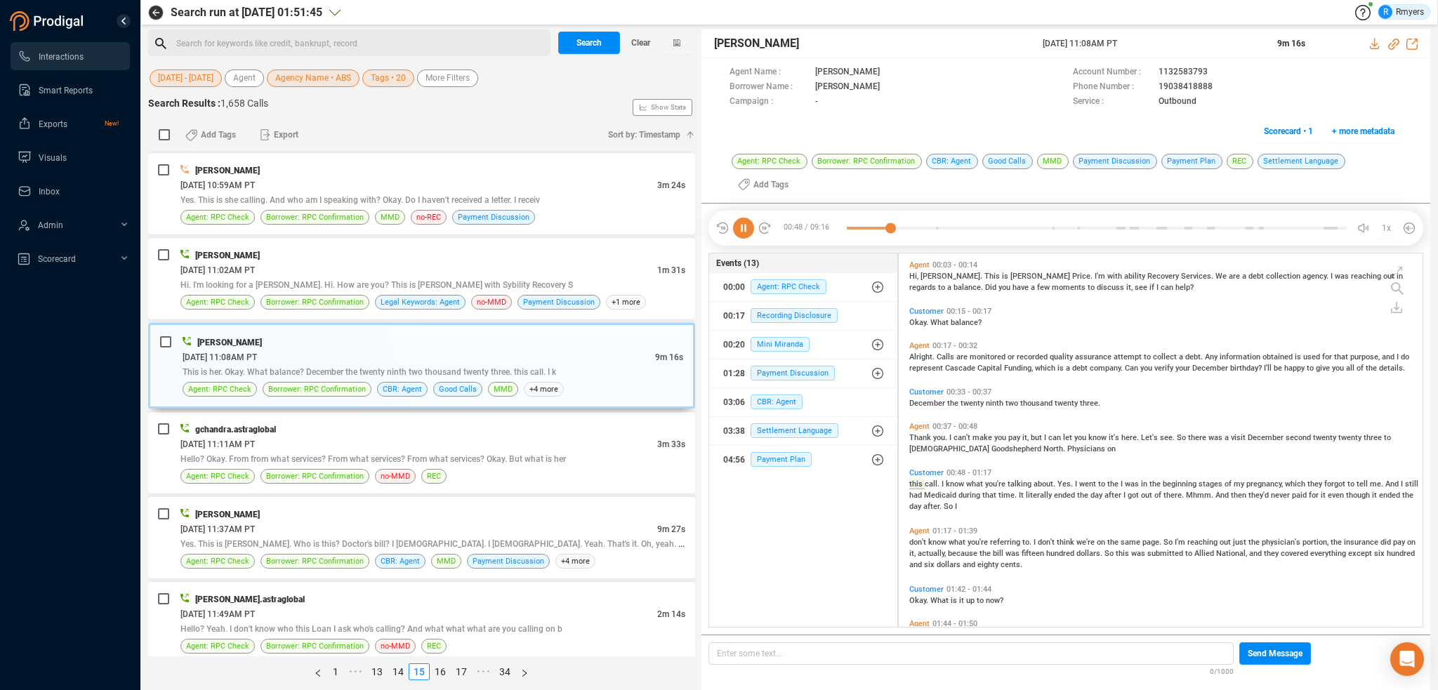
scroll to position [121, 0]
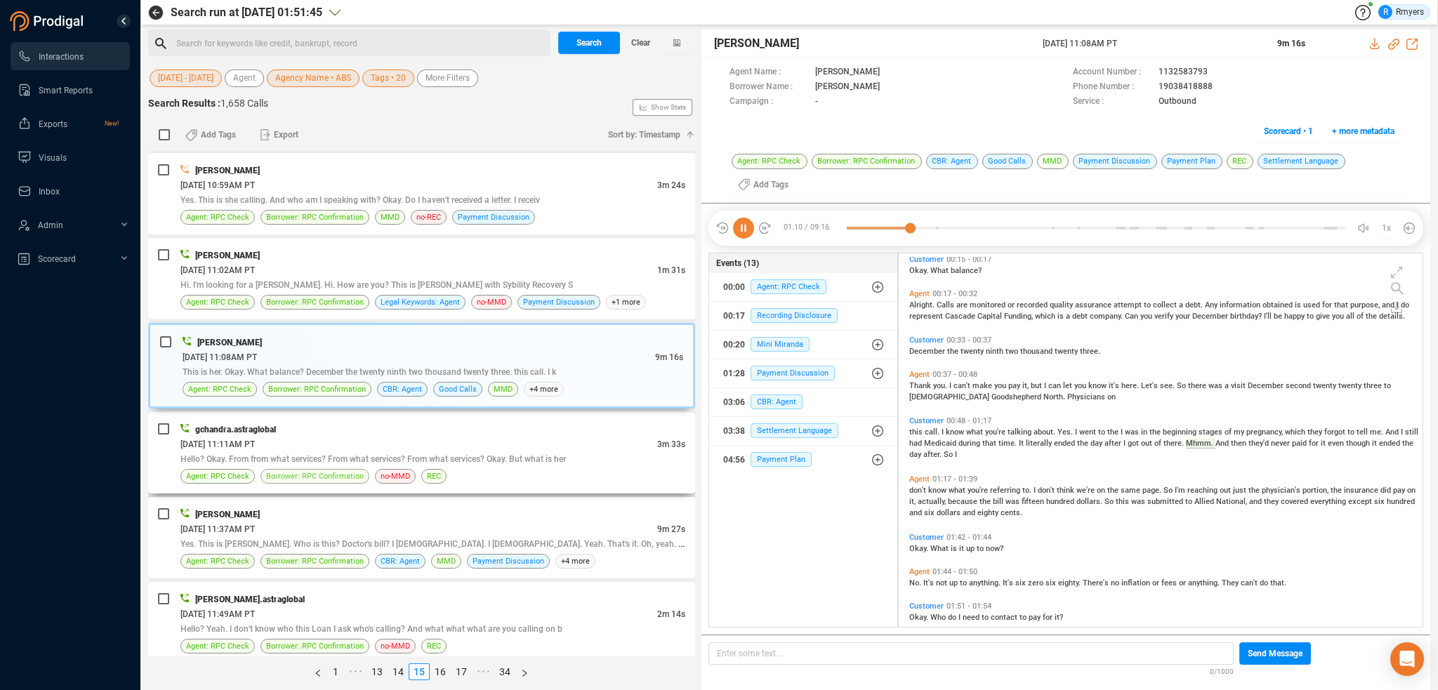
click at [345, 470] on span "Borrower: RPC Confirmation" at bounding box center [315, 476] width 98 height 13
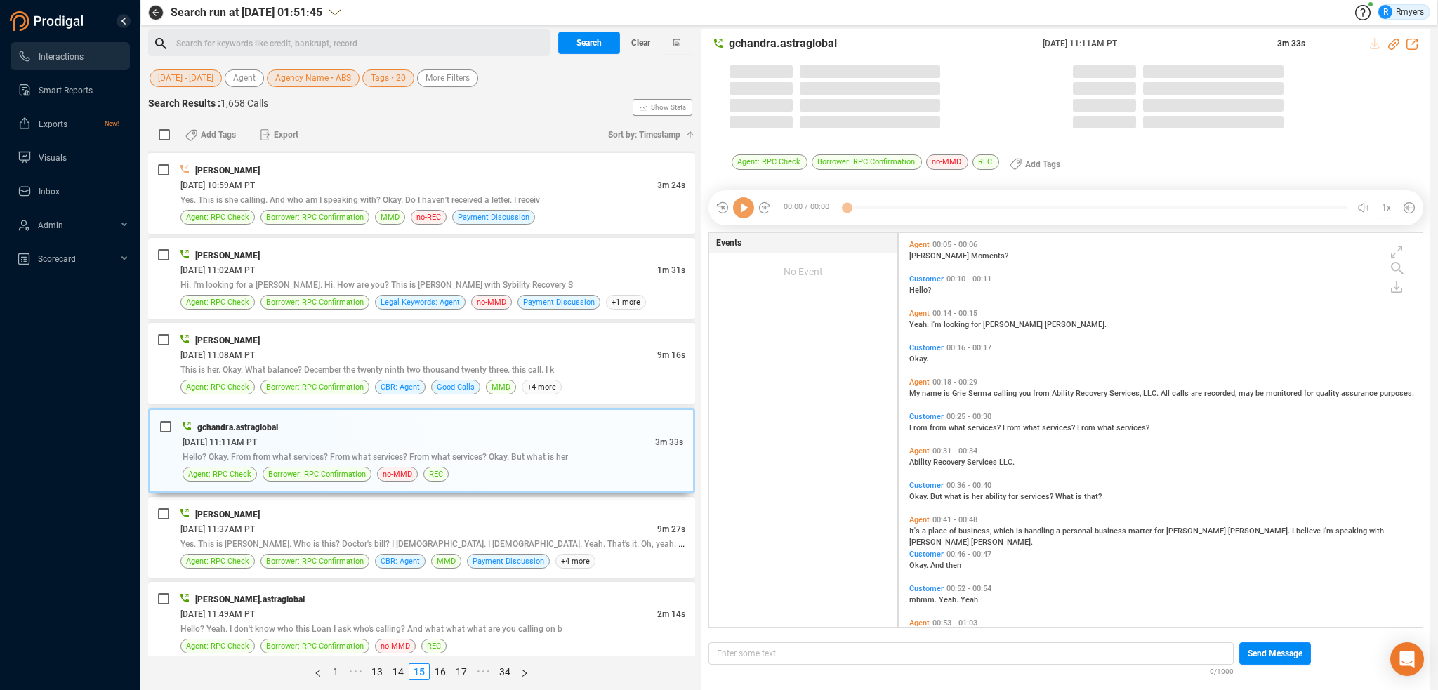
scroll to position [391, 517]
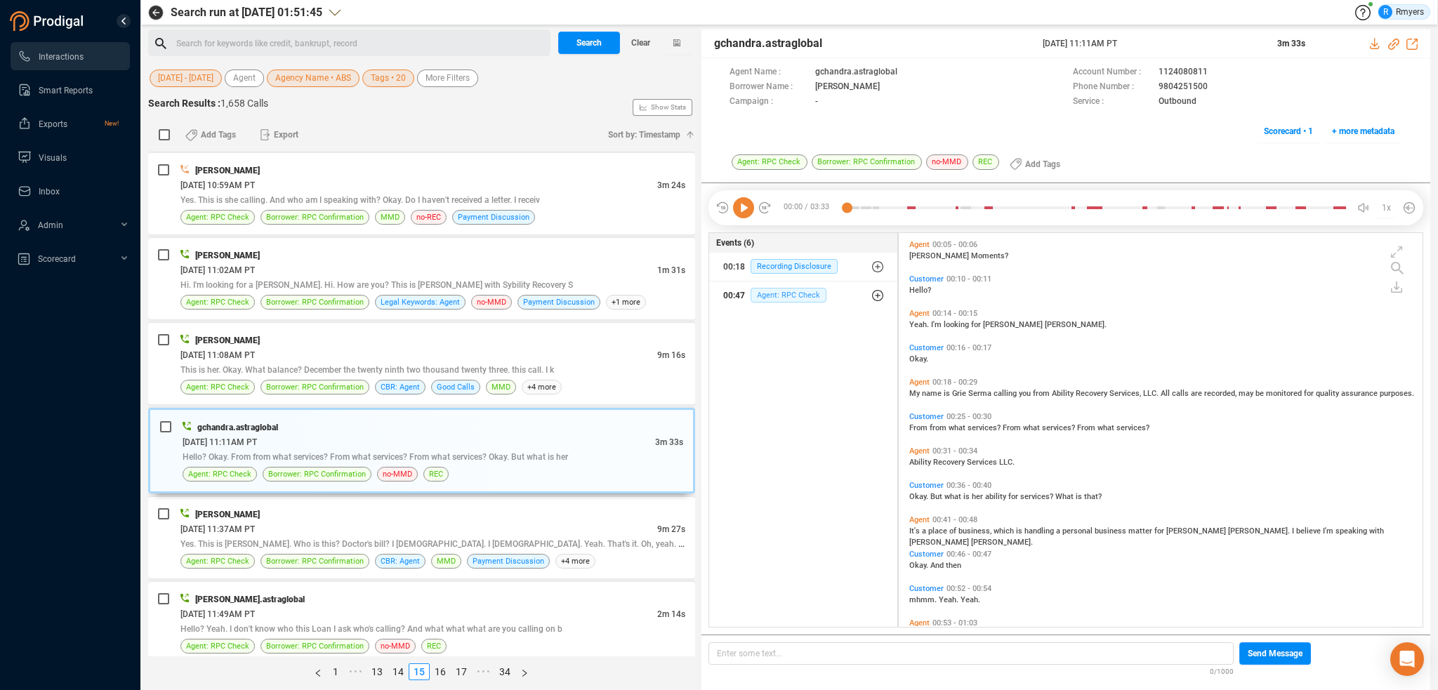
click at [775, 292] on span "Agent: RPC Check" at bounding box center [788, 295] width 76 height 15
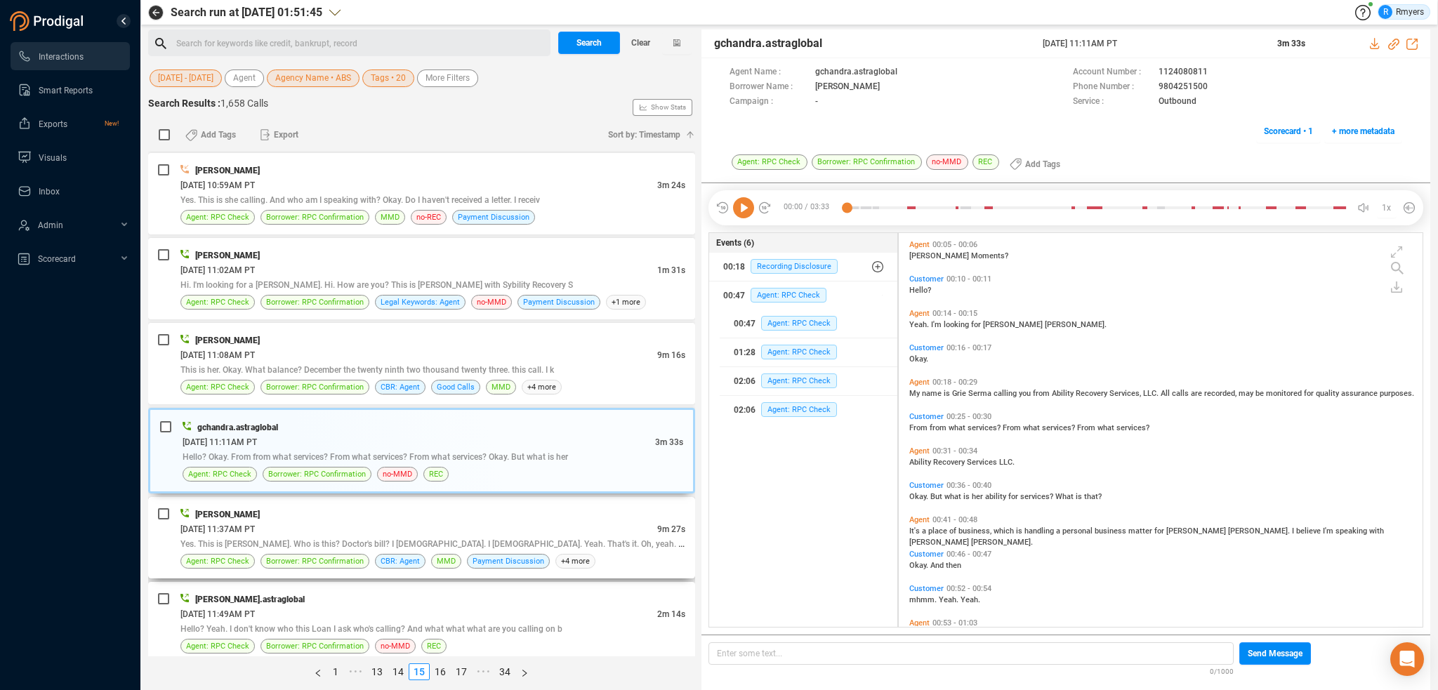
click at [445, 507] on div "[PERSON_NAME]" at bounding box center [432, 514] width 505 height 15
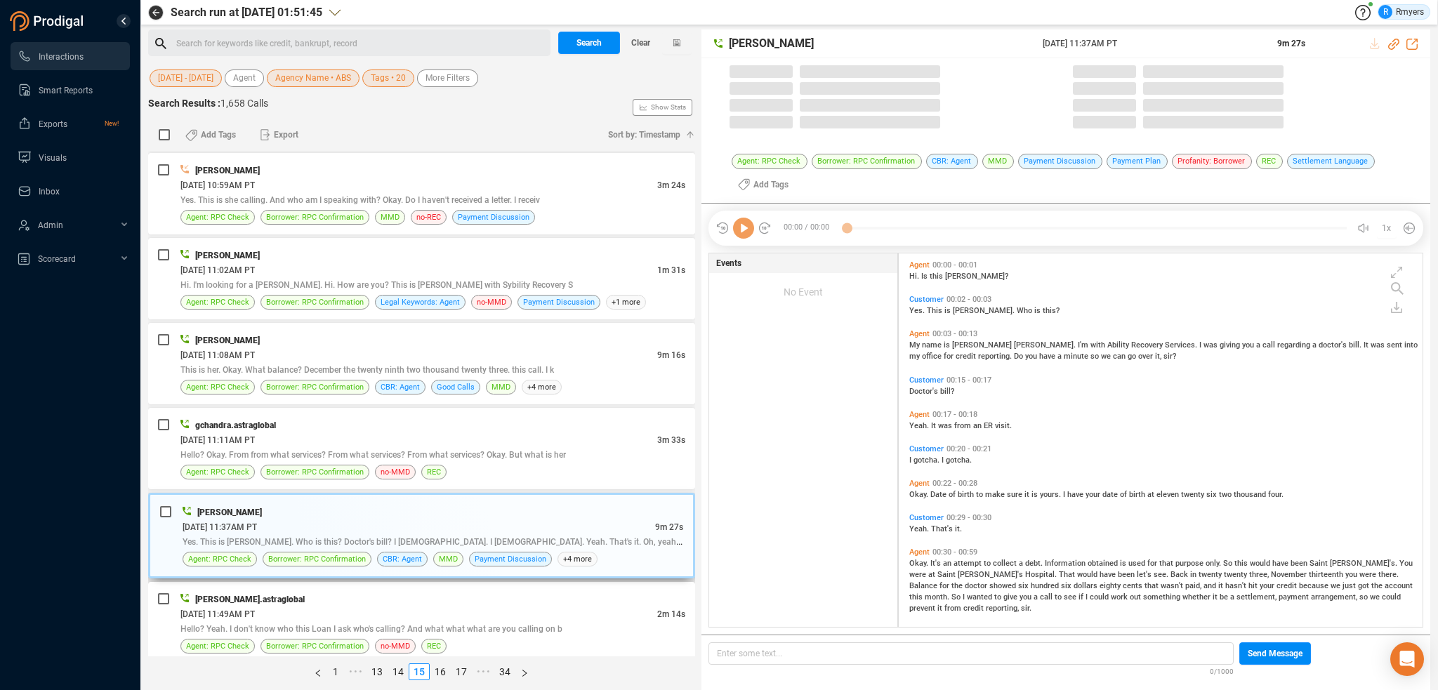
scroll to position [371, 517]
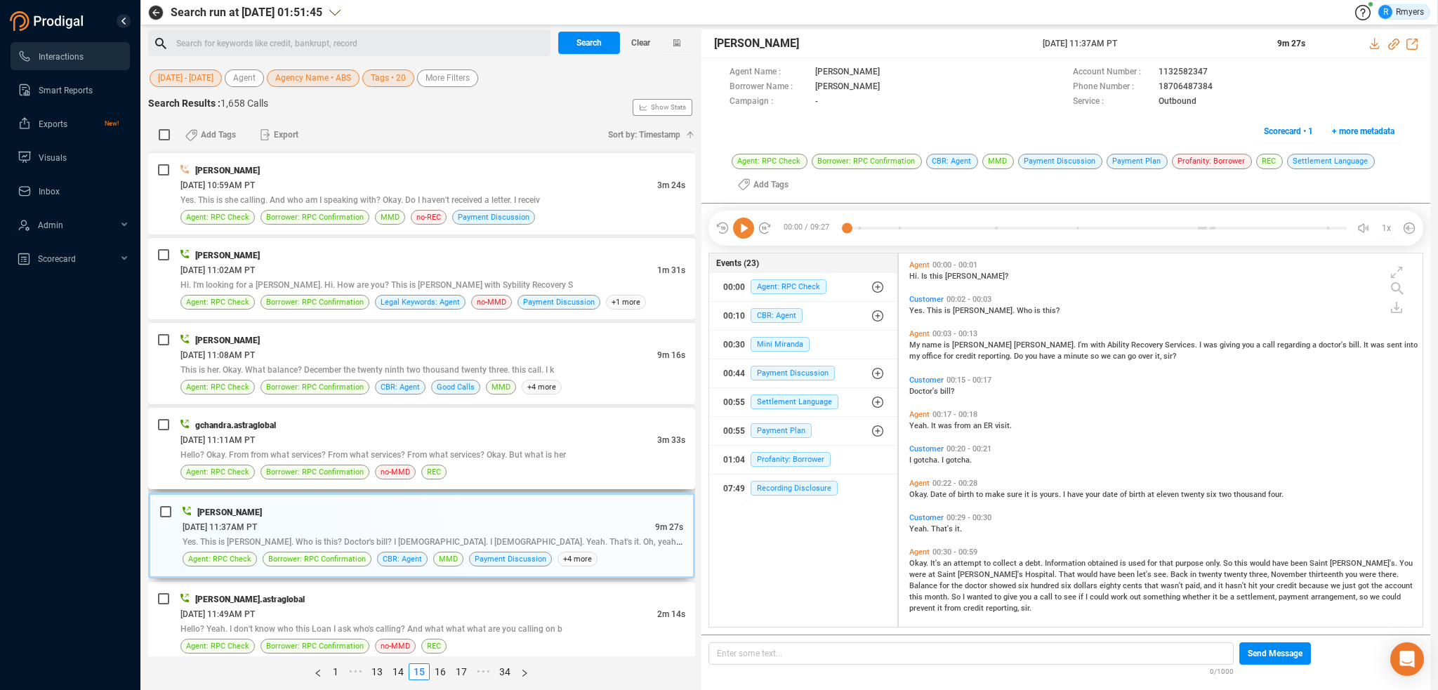
drag, startPoint x: 453, startPoint y: 406, endPoint x: 453, endPoint y: 414, distance: 7.7
click at [453, 414] on div "gchandra.astraglobal 06/16/2025 @ 11:11AM PT 3m 33s Hello? Okay. From from what…" at bounding box center [421, 448] width 547 height 81
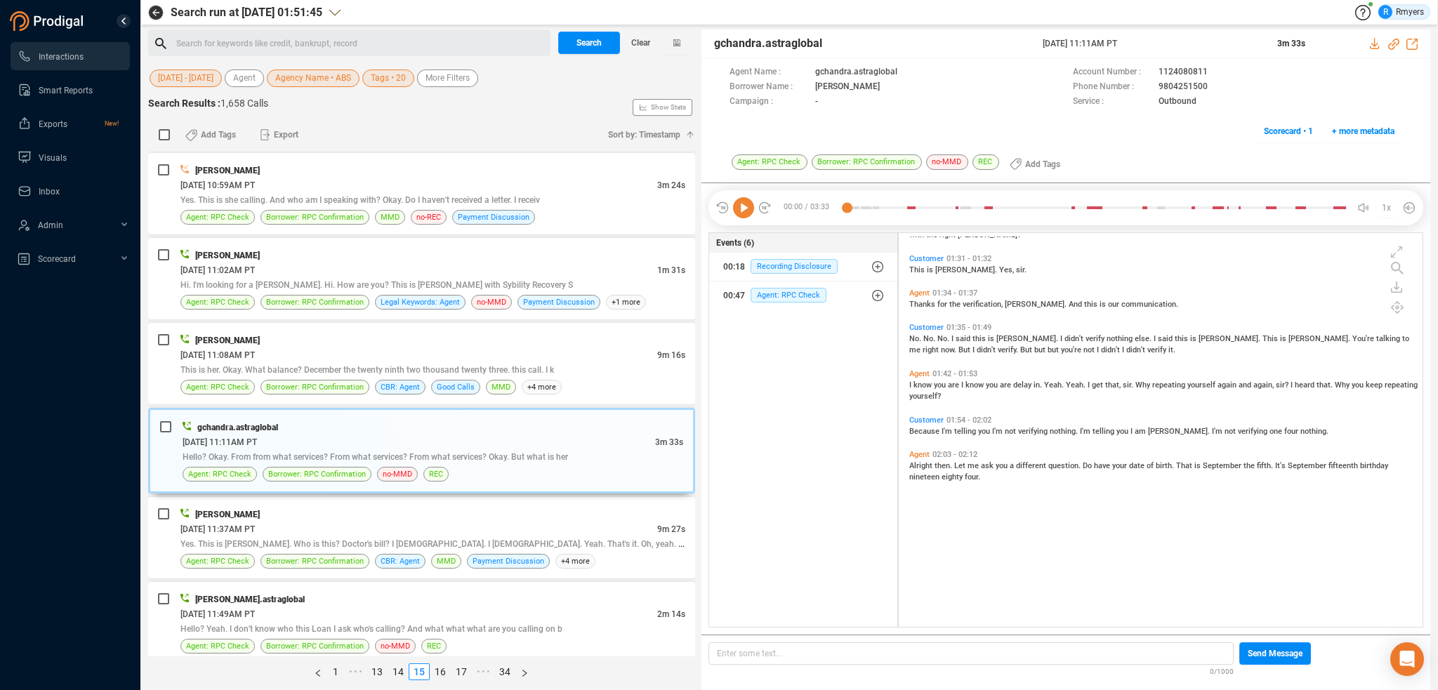
scroll to position [772, 0]
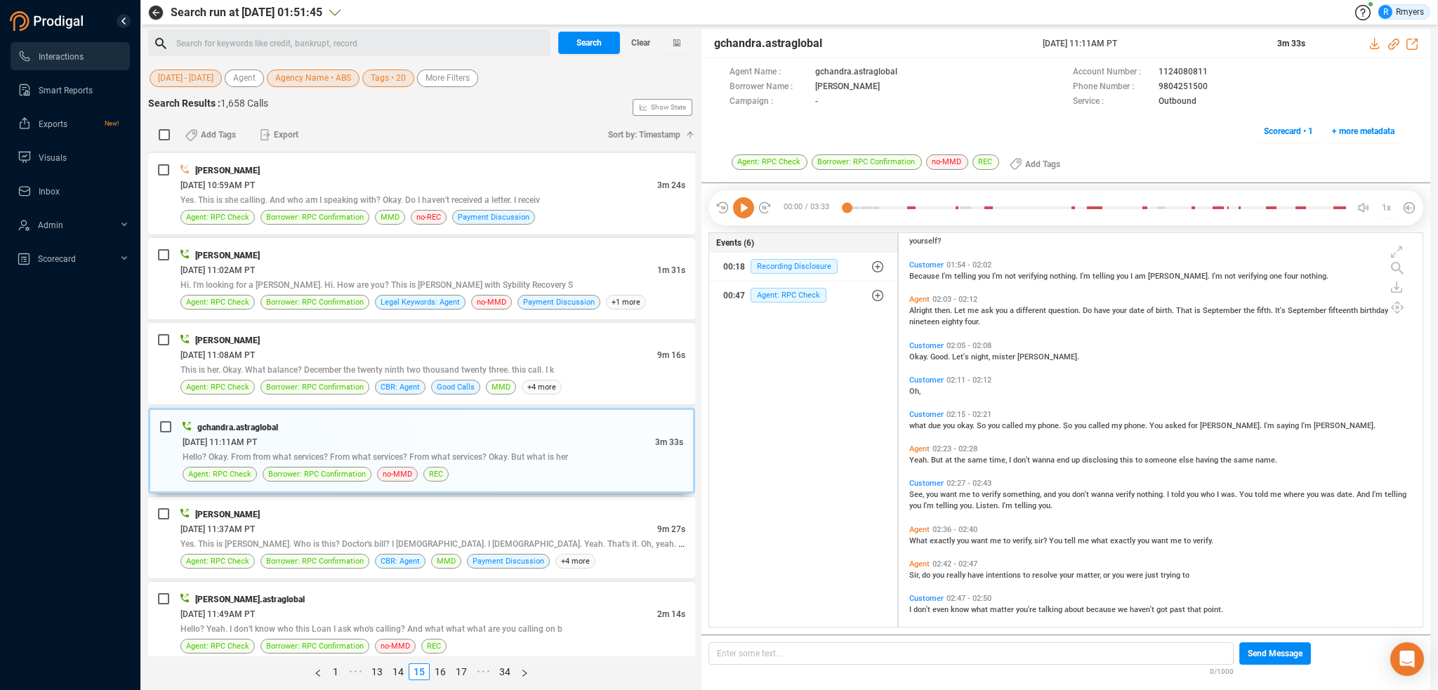
click at [743, 205] on icon at bounding box center [743, 207] width 21 height 21
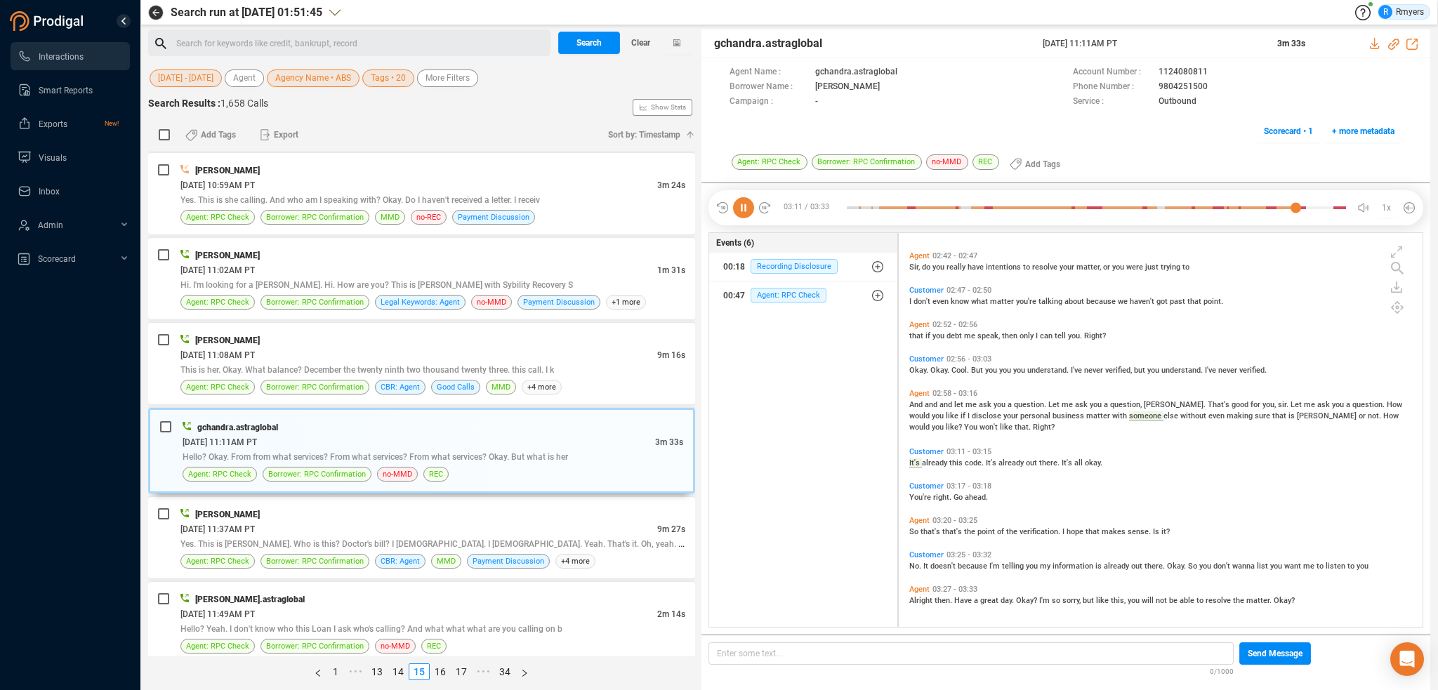
scroll to position [940, 0]
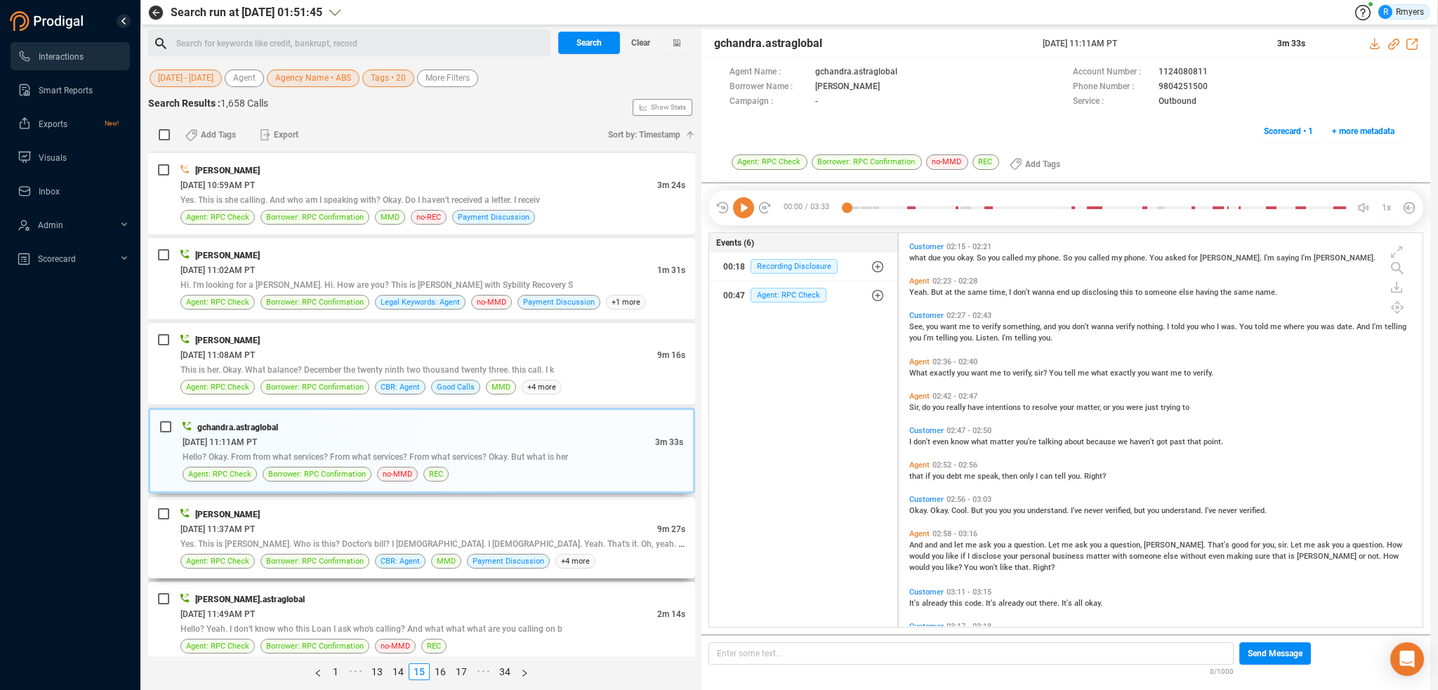
click at [441, 538] on span "Yes. This is Kendall. Who is this? Doctor's bill? I gotcha. I gotcha. Yeah. Tha…" at bounding box center [437, 543] width 515 height 11
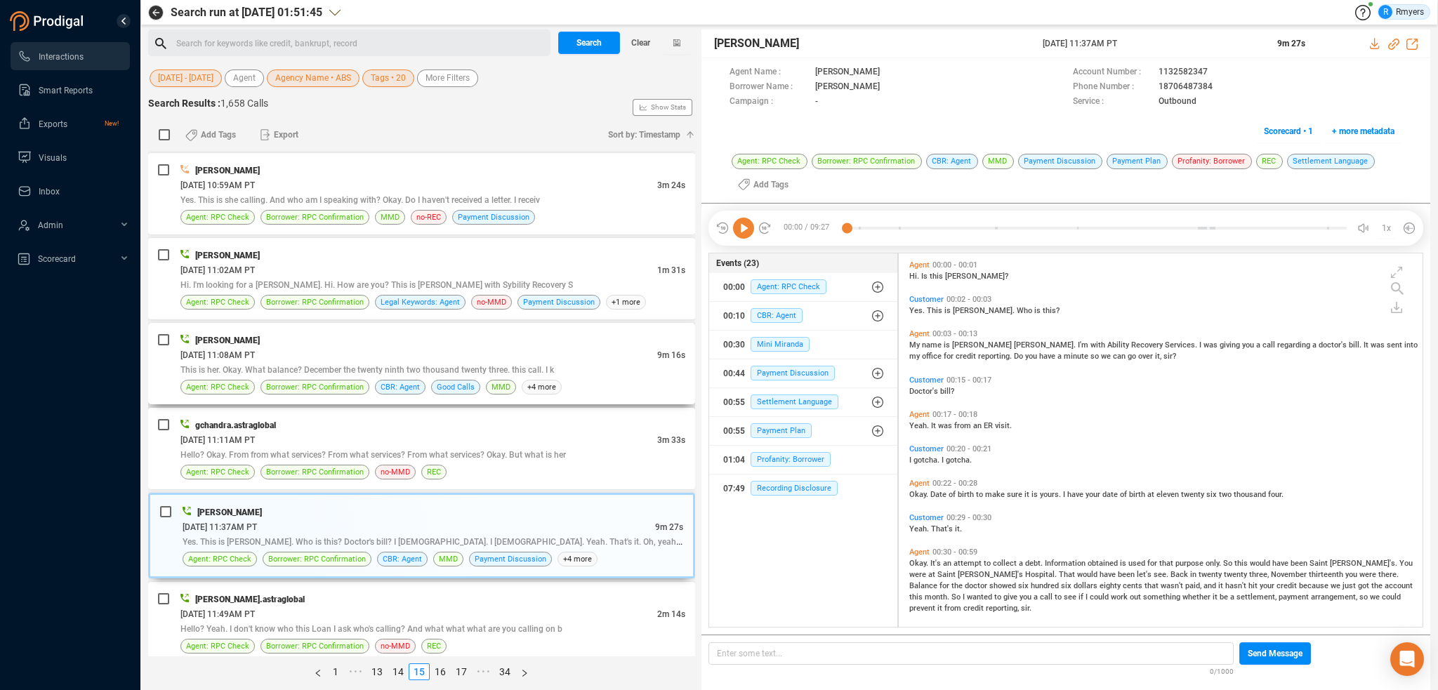
scroll to position [371, 517]
click at [747, 235] on icon at bounding box center [743, 228] width 21 height 21
click at [770, 318] on span "CBR: Agent" at bounding box center [776, 315] width 52 height 15
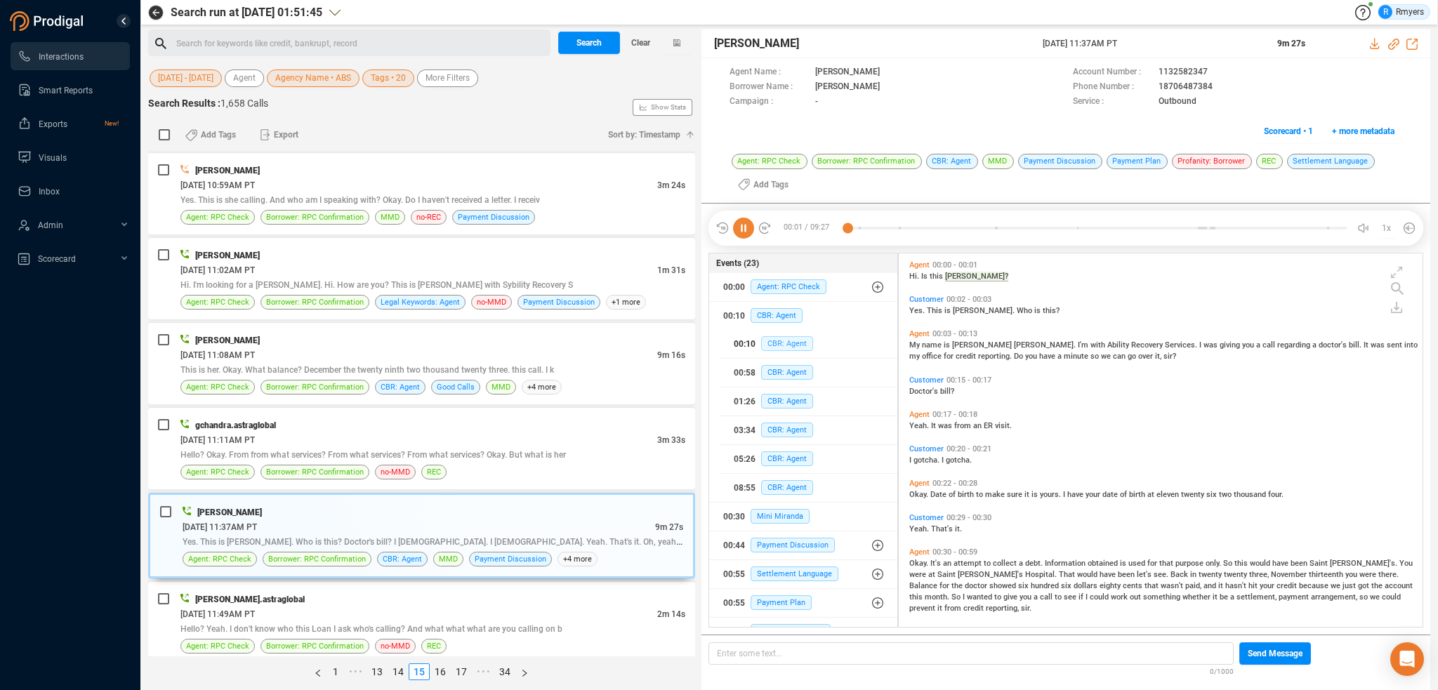
click at [781, 342] on span "CBR: Agent" at bounding box center [787, 343] width 52 height 15
drag, startPoint x: 848, startPoint y: 227, endPoint x: 745, endPoint y: 289, distance: 120.6
click at [848, 227] on div at bounding box center [852, 228] width 11 height 21
click at [1391, 42] on icon at bounding box center [1393, 44] width 11 height 11
drag, startPoint x: 1094, startPoint y: 39, endPoint x: 1179, endPoint y: 41, distance: 85.0
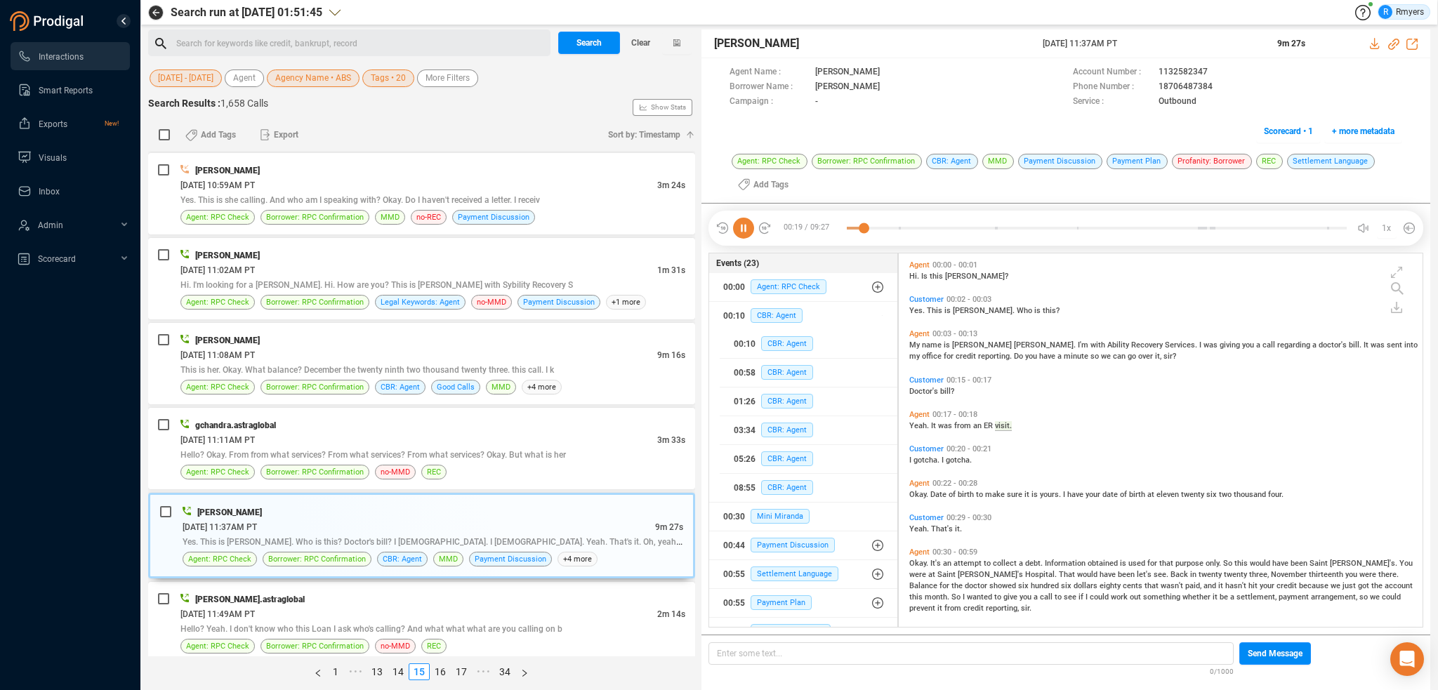
click at [1179, 41] on div "John Tucker 16 Jun 2025 @ 11:37AM PT 9m 27s" at bounding box center [1065, 43] width 729 height 29
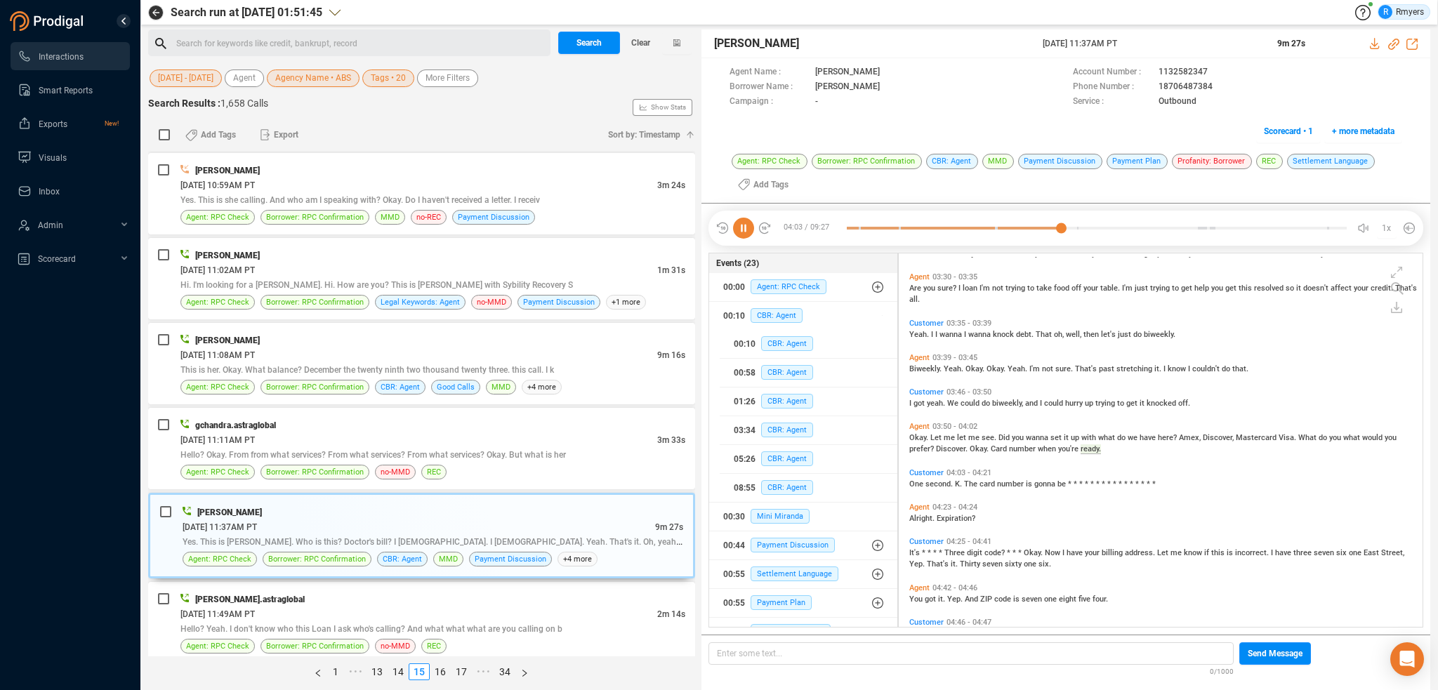
scroll to position [1170, 0]
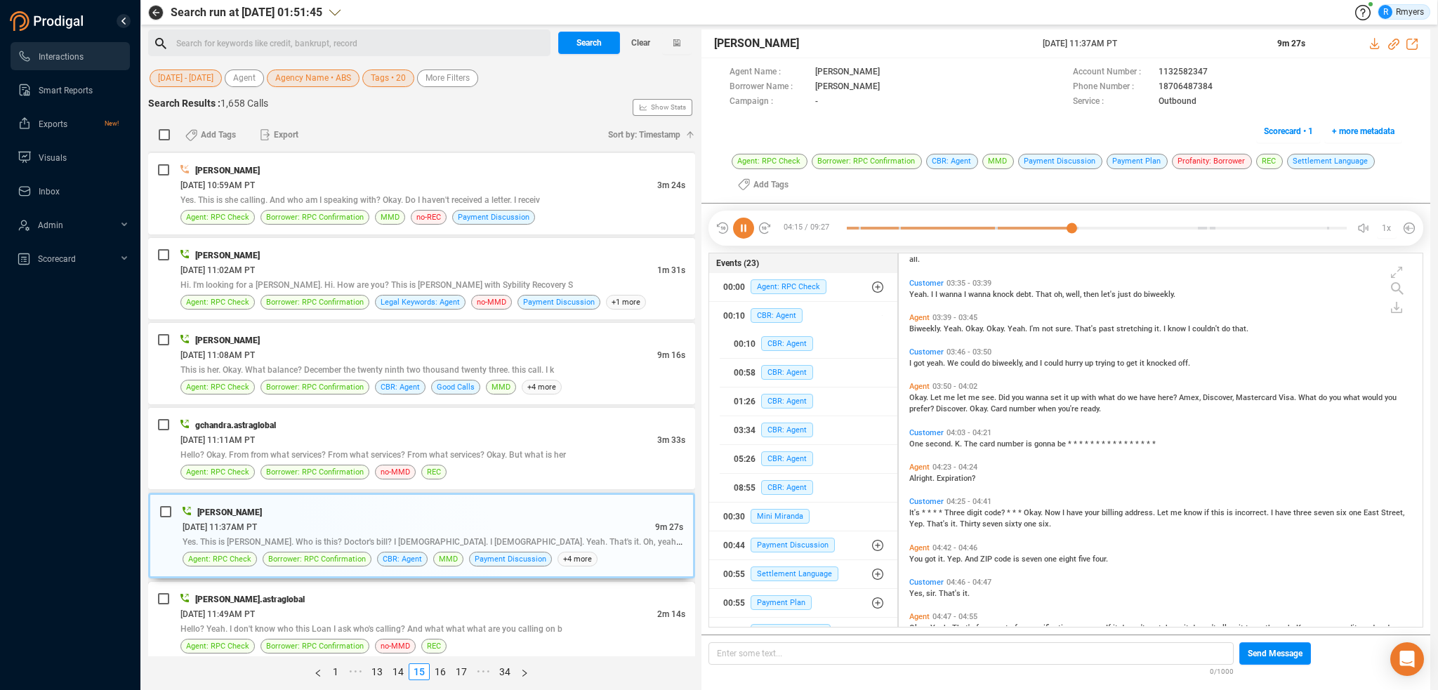
drag, startPoint x: 346, startPoint y: 597, endPoint x: 371, endPoint y: 599, distance: 25.4
click at [346, 606] on div "06/16/2025 @ 11:49AM PT" at bounding box center [418, 613] width 477 height 15
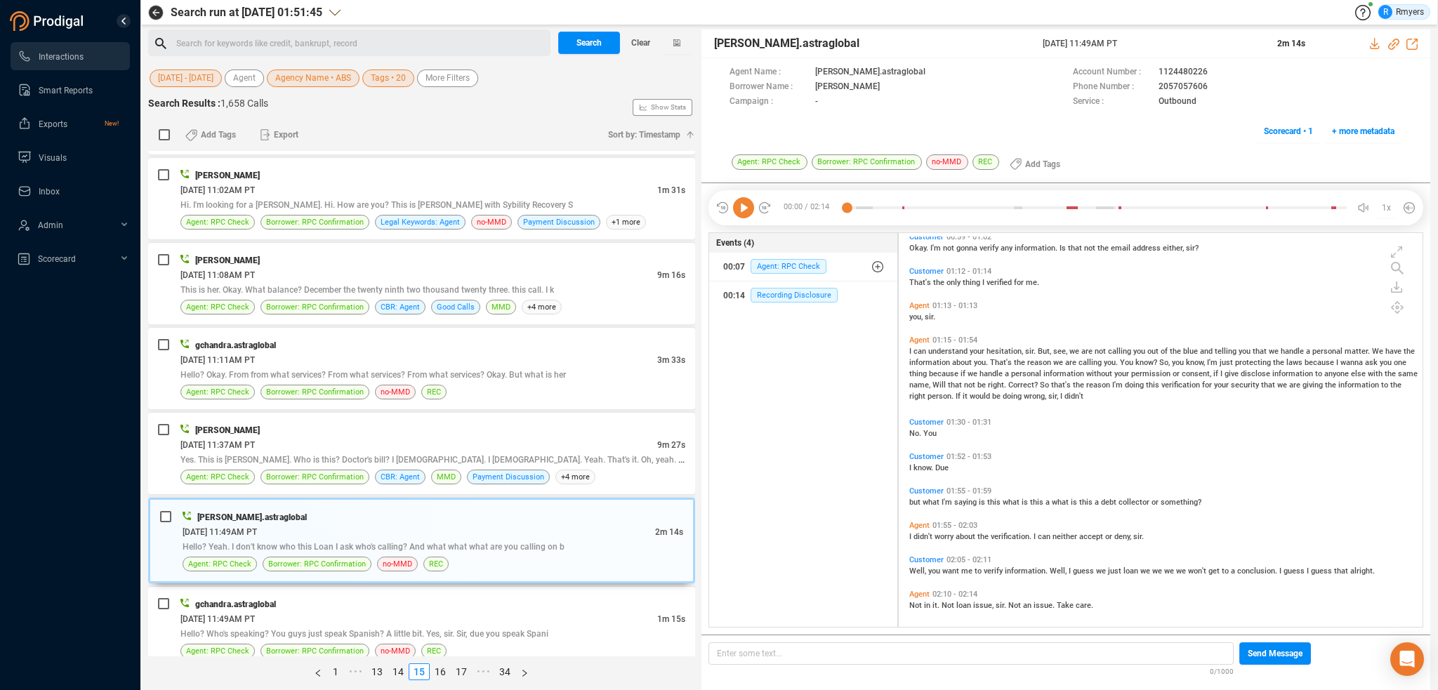
scroll to position [300, 0]
click at [460, 611] on div "06/16/2025 @ 11:49AM PT" at bounding box center [418, 618] width 477 height 15
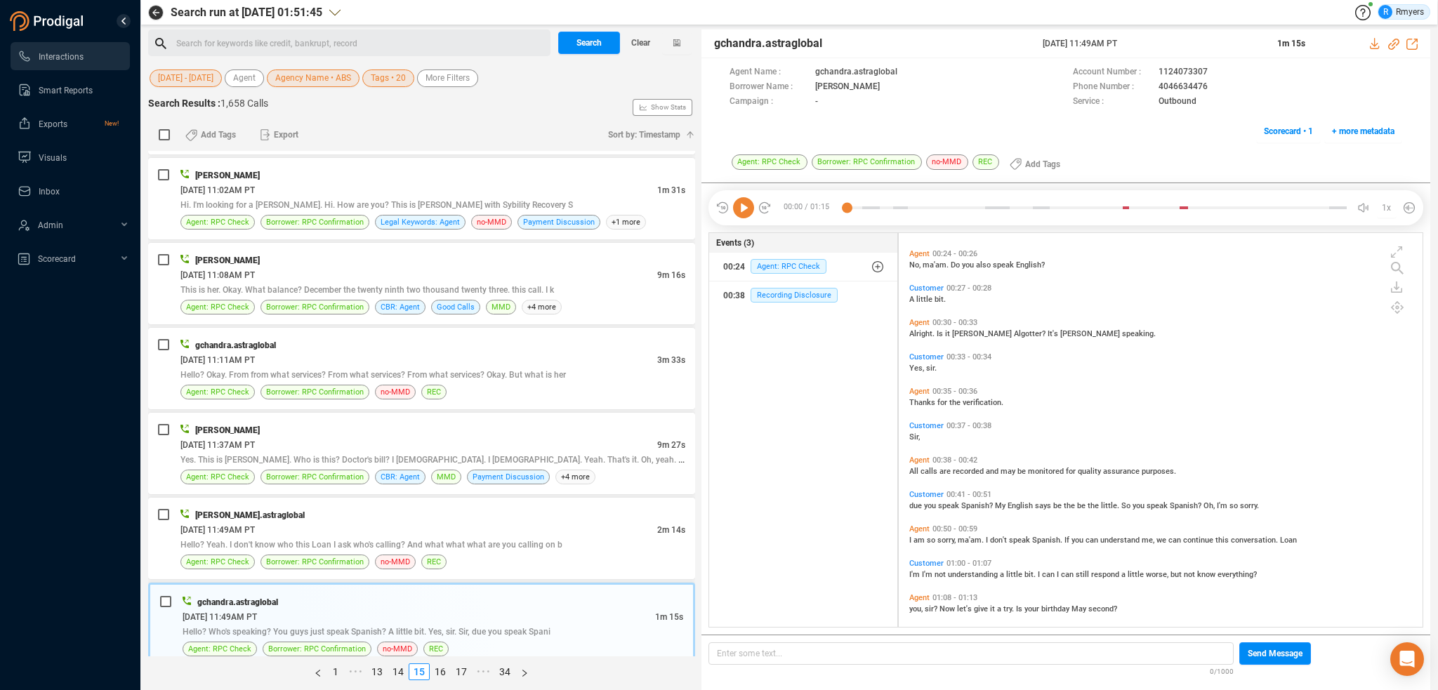
scroll to position [171, 0]
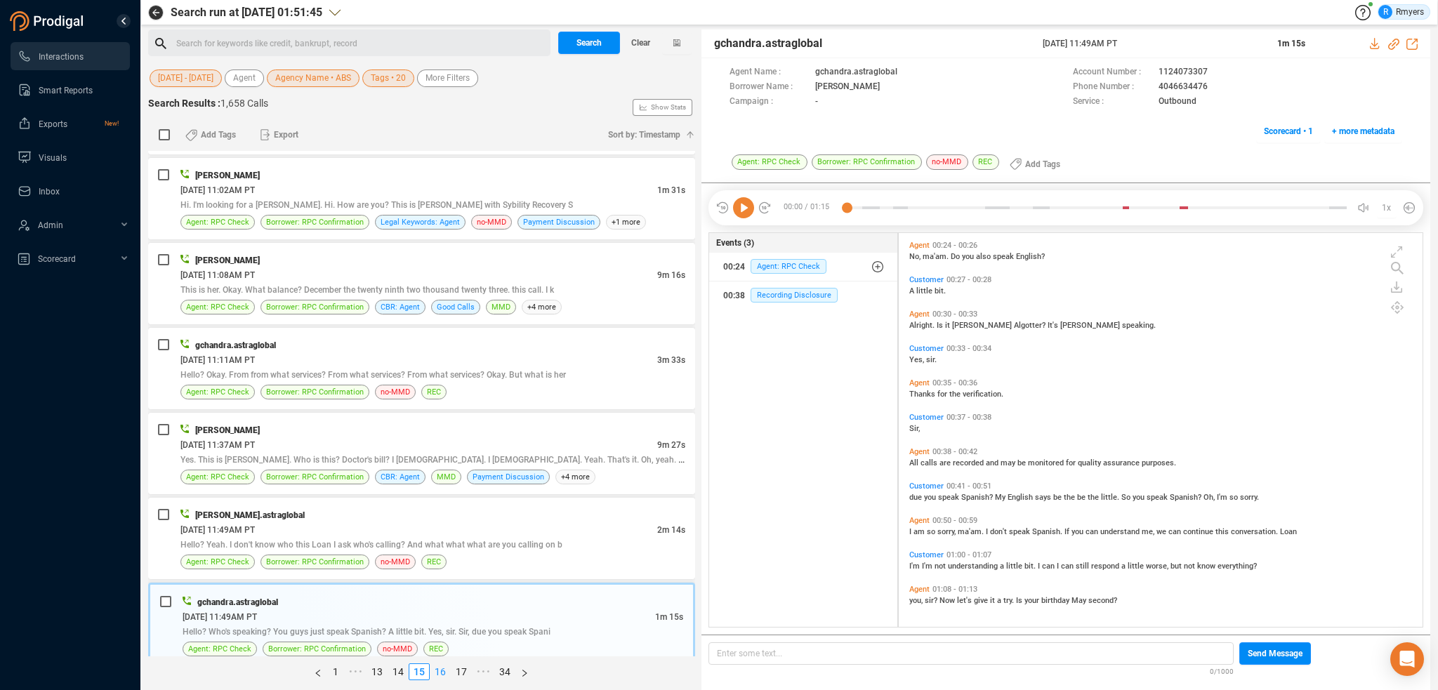
click at [439, 673] on link "16" at bounding box center [440, 671] width 20 height 15
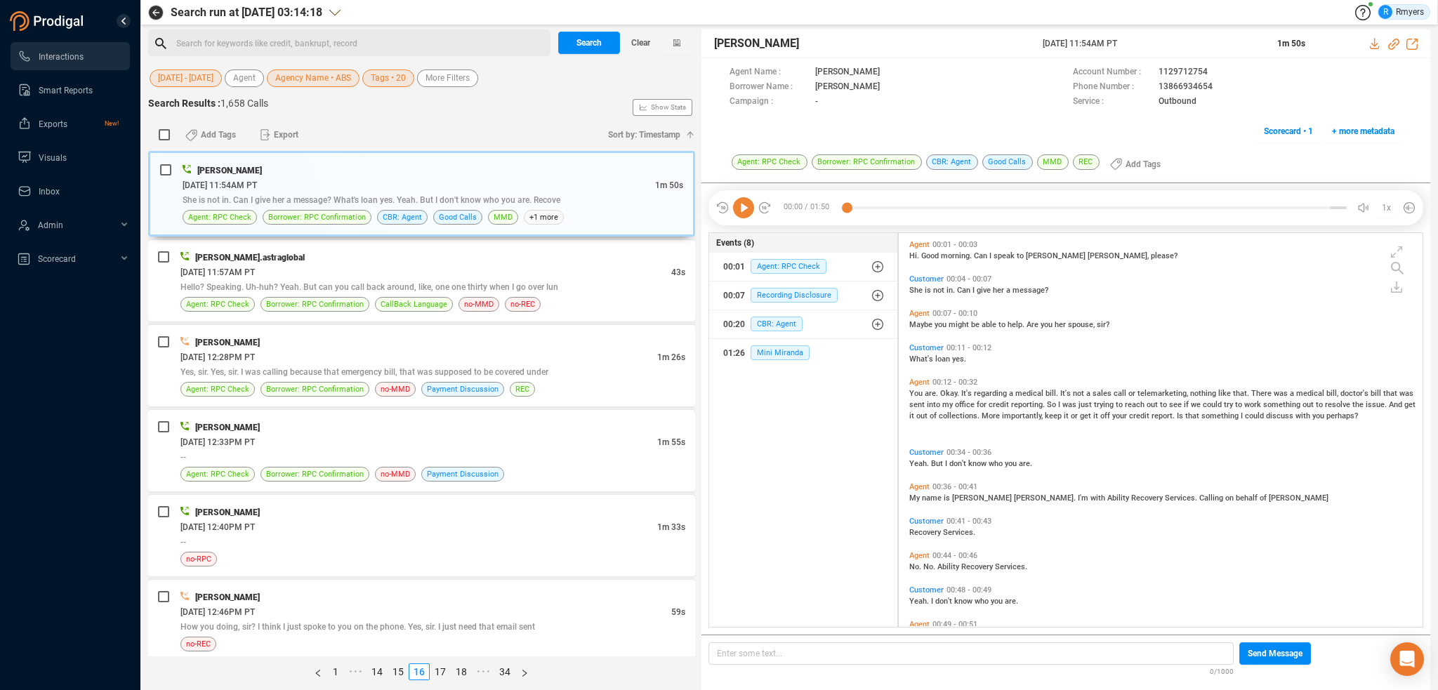
scroll to position [391, 517]
click at [438, 74] on span "More Filters" at bounding box center [447, 78] width 44 height 18
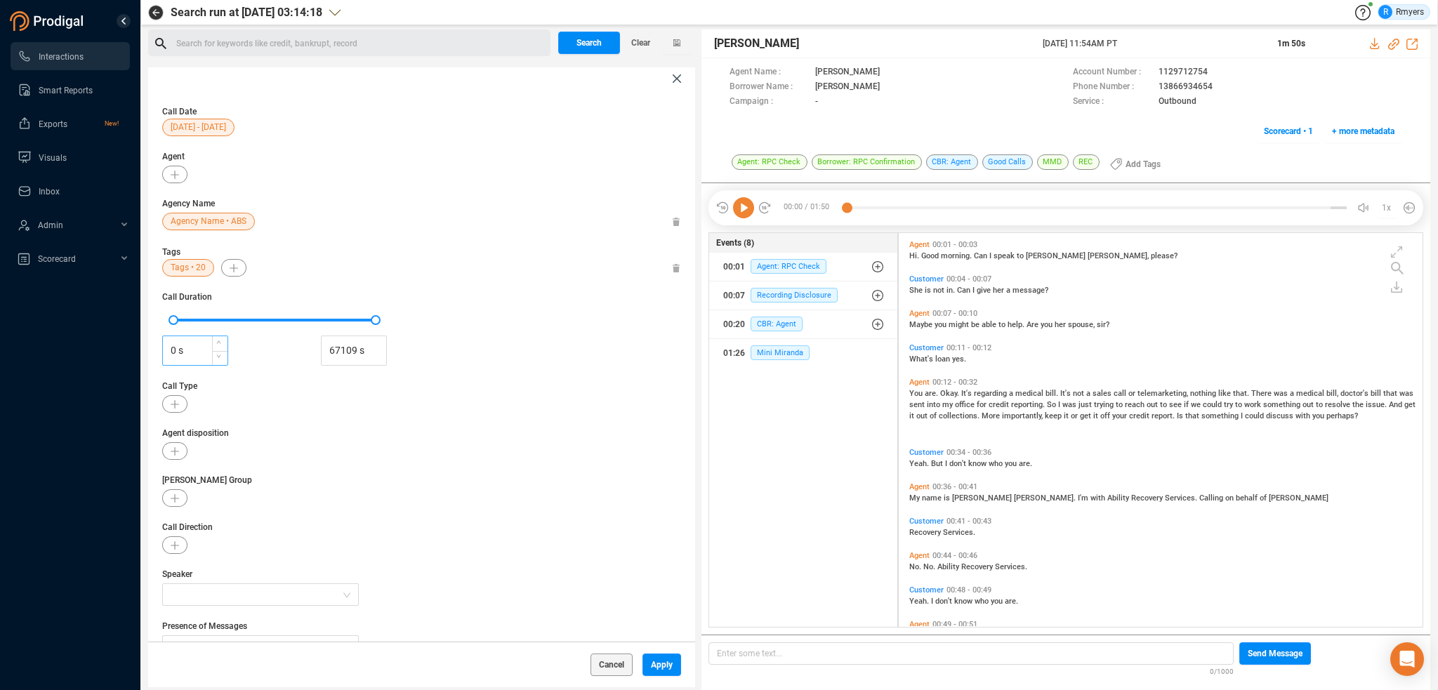
click at [171, 350] on input "0 s" at bounding box center [195, 350] width 65 height 21
type input "30 s"
click at [661, 663] on span "Apply" at bounding box center [662, 665] width 22 height 22
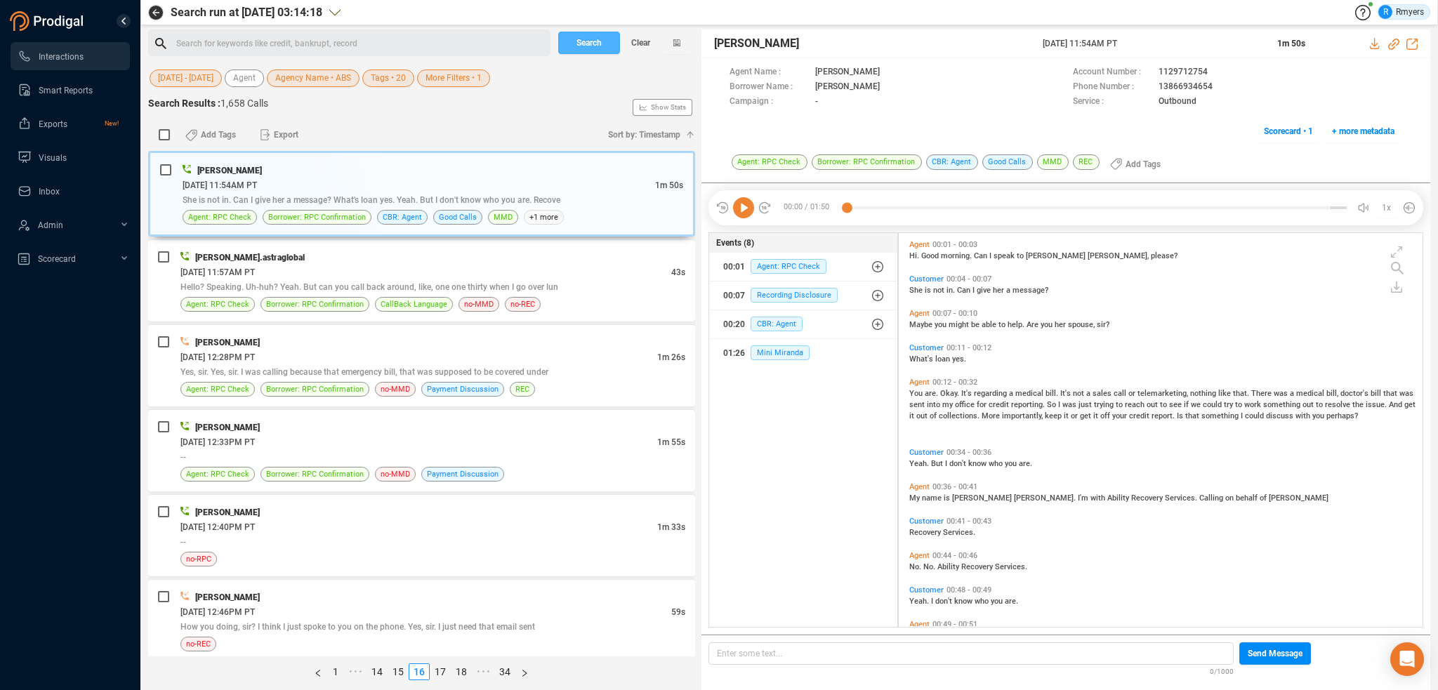
click at [584, 45] on span "Search" at bounding box center [588, 43] width 25 height 22
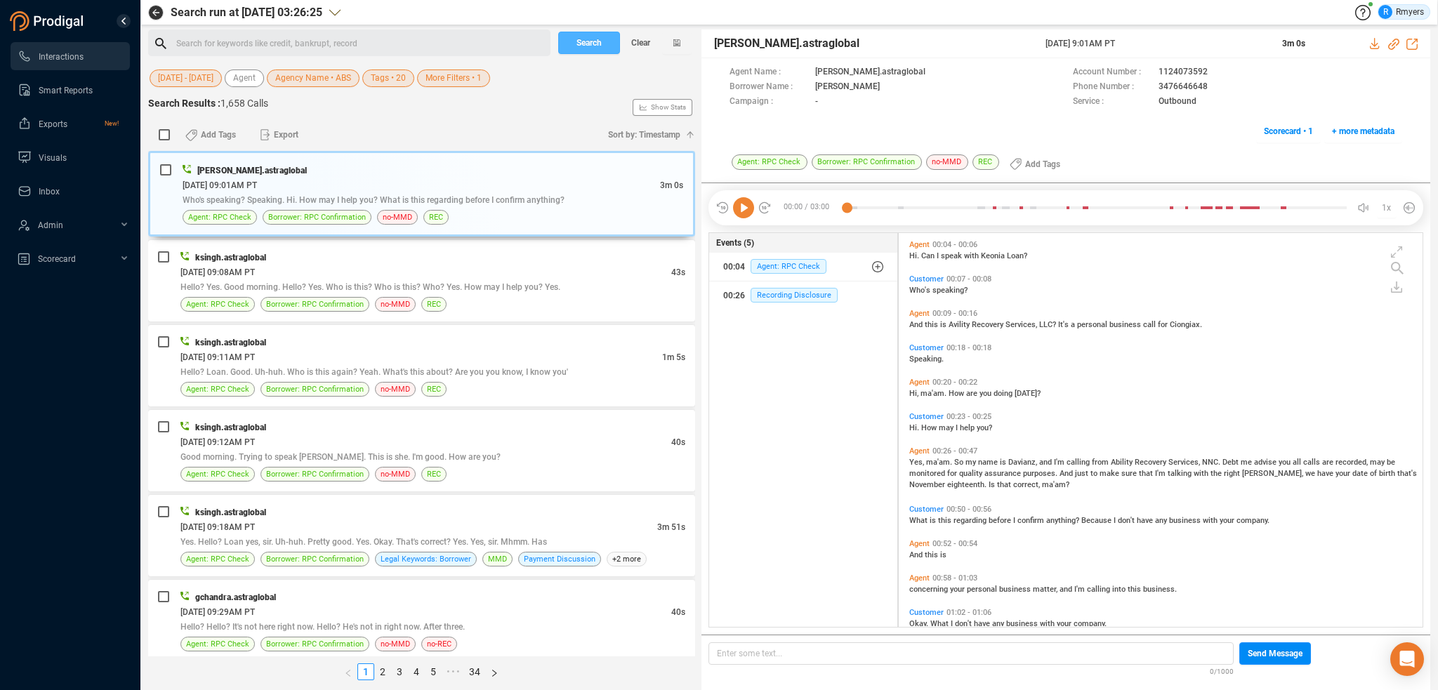
click at [583, 48] on span "Search" at bounding box center [588, 43] width 25 height 22
click at [572, 41] on button "Search" at bounding box center [589, 43] width 62 height 22
click at [455, 671] on span "•••" at bounding box center [453, 671] width 22 height 17
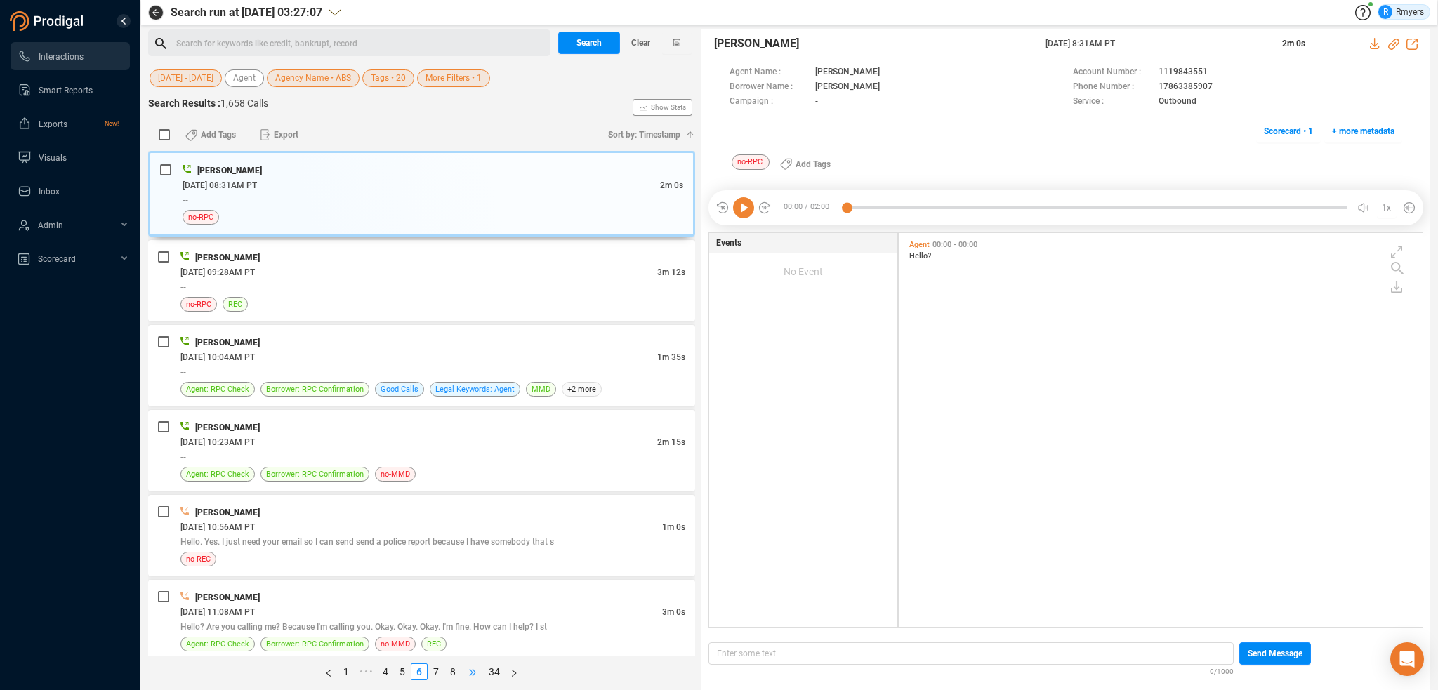
click at [469, 672] on span "•••" at bounding box center [472, 671] width 22 height 17
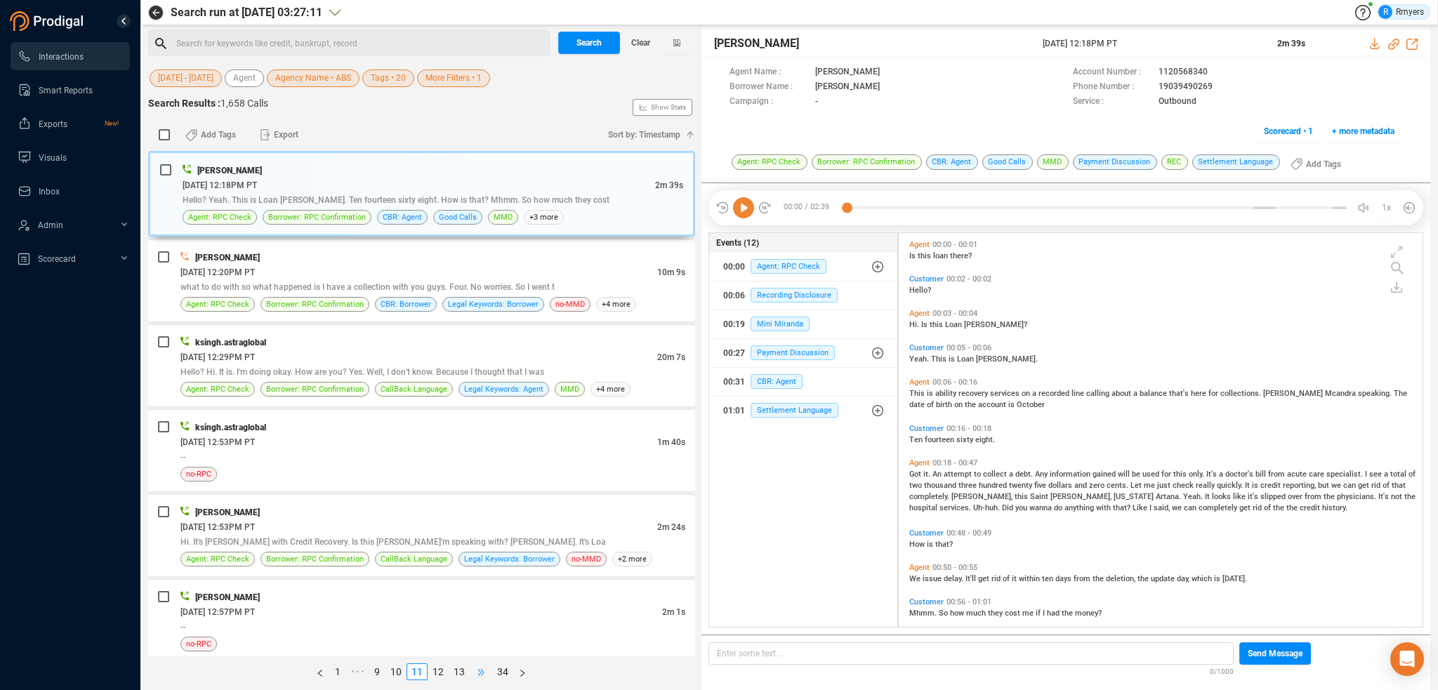
click at [484, 670] on span "•••" at bounding box center [481, 671] width 22 height 17
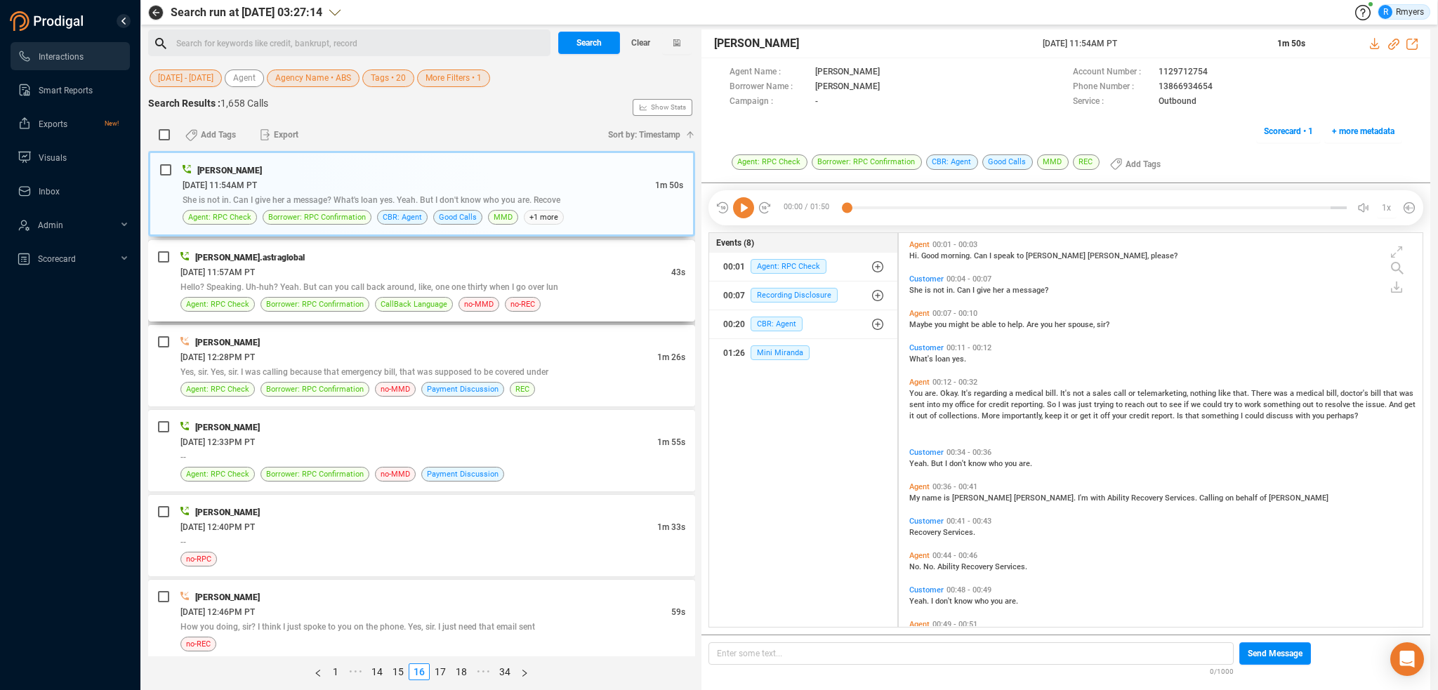
click at [300, 288] on span "Hello? Speaking. Uh-huh? Yeah. But can you call back around, like, one one thir…" at bounding box center [369, 287] width 378 height 10
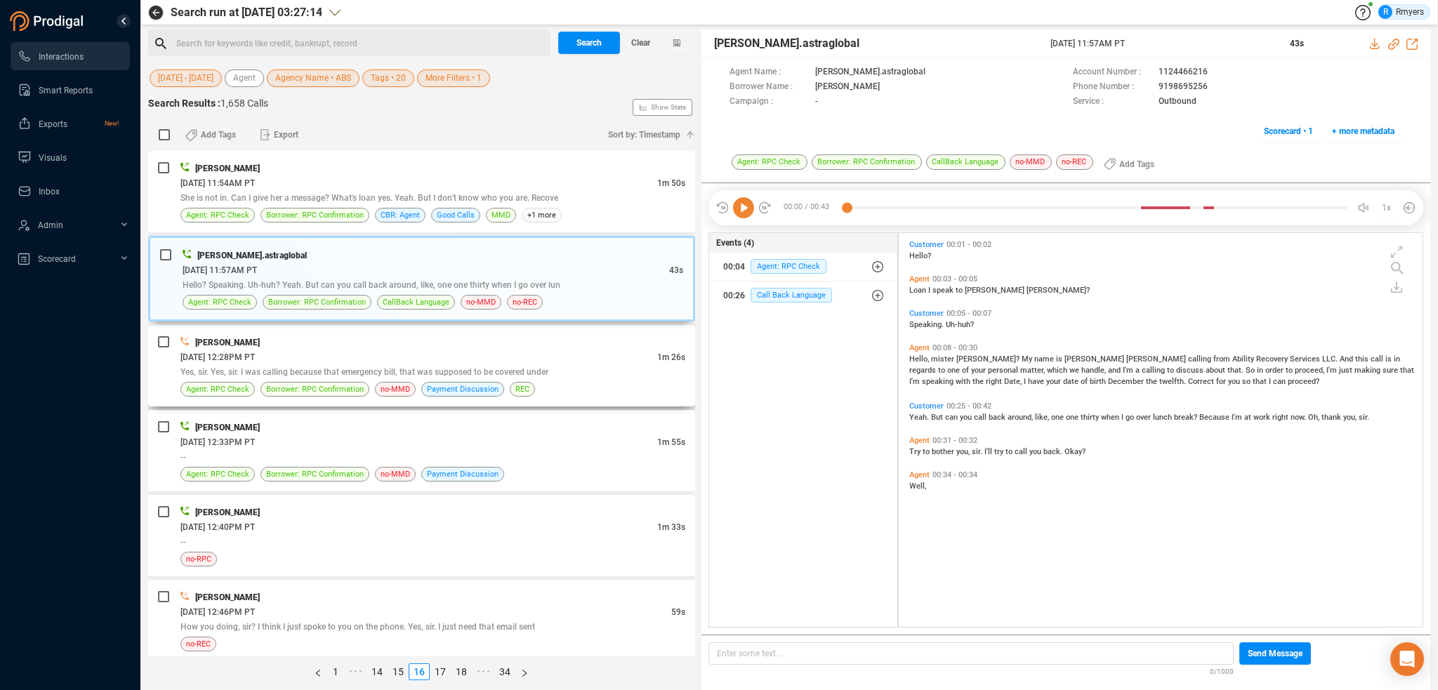
click at [409, 350] on div "[DATE] 12:28PM PT" at bounding box center [418, 357] width 477 height 15
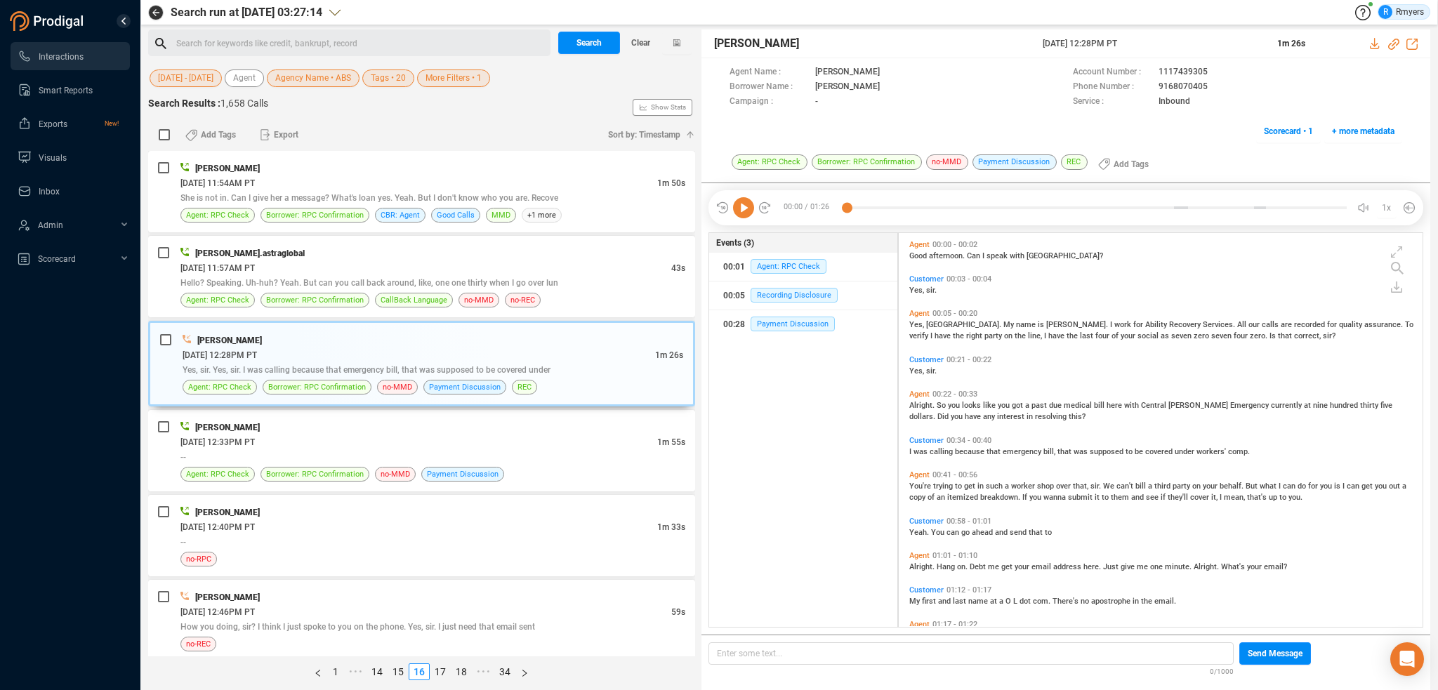
click at [738, 206] on icon at bounding box center [743, 207] width 21 height 21
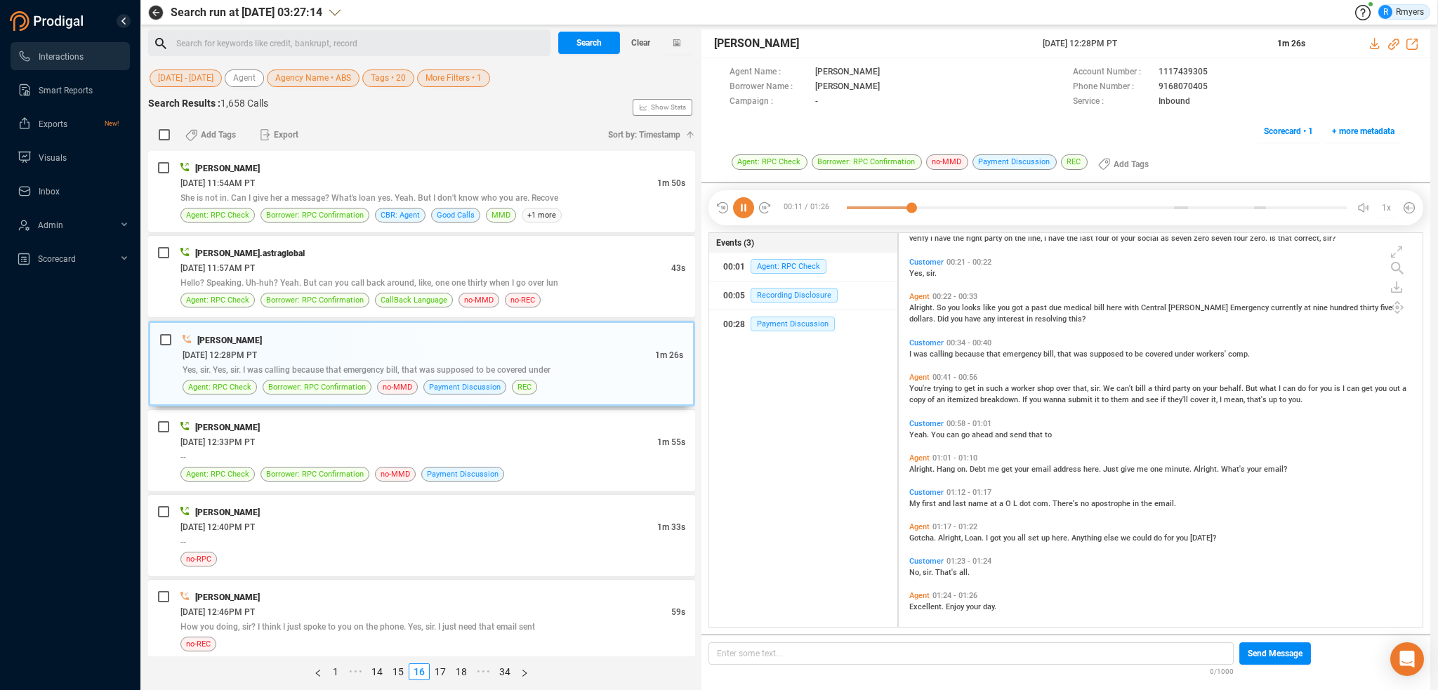
scroll to position [104, 0]
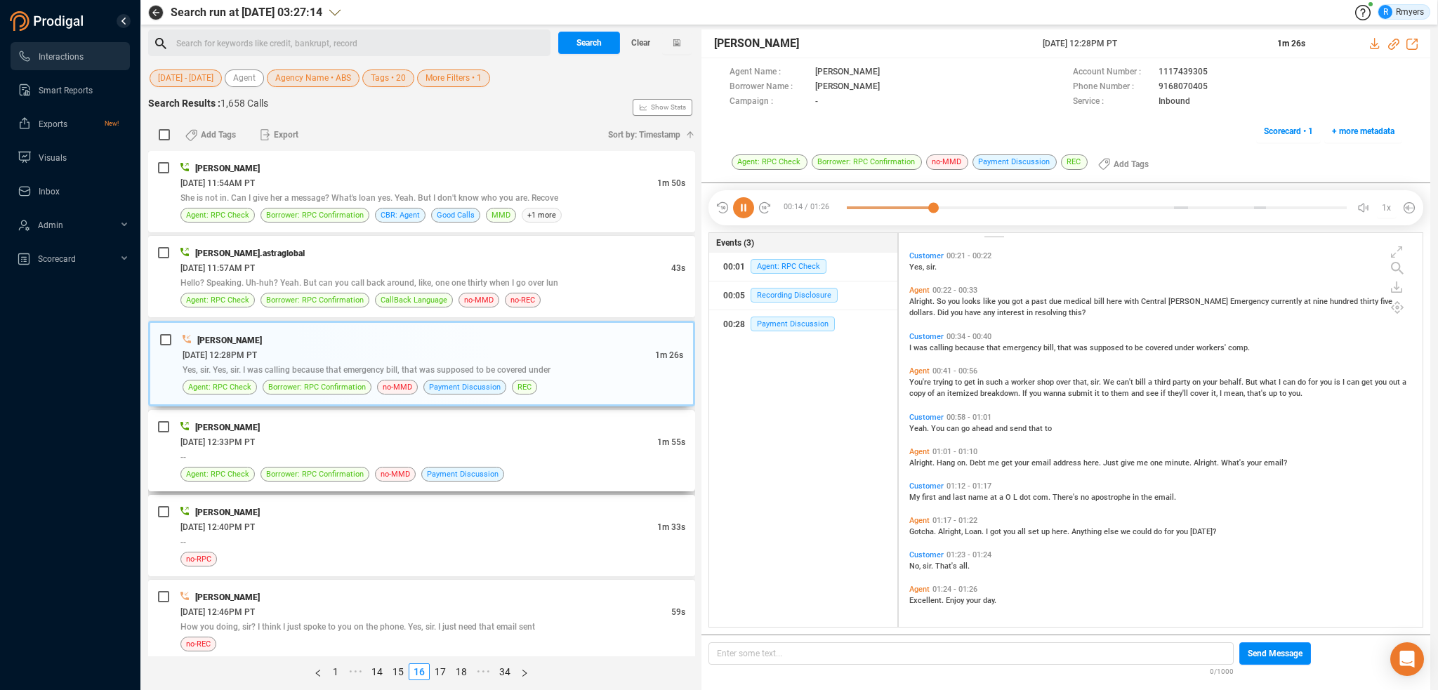
click at [447, 439] on div "[DATE] 12:33PM PT" at bounding box center [418, 442] width 477 height 15
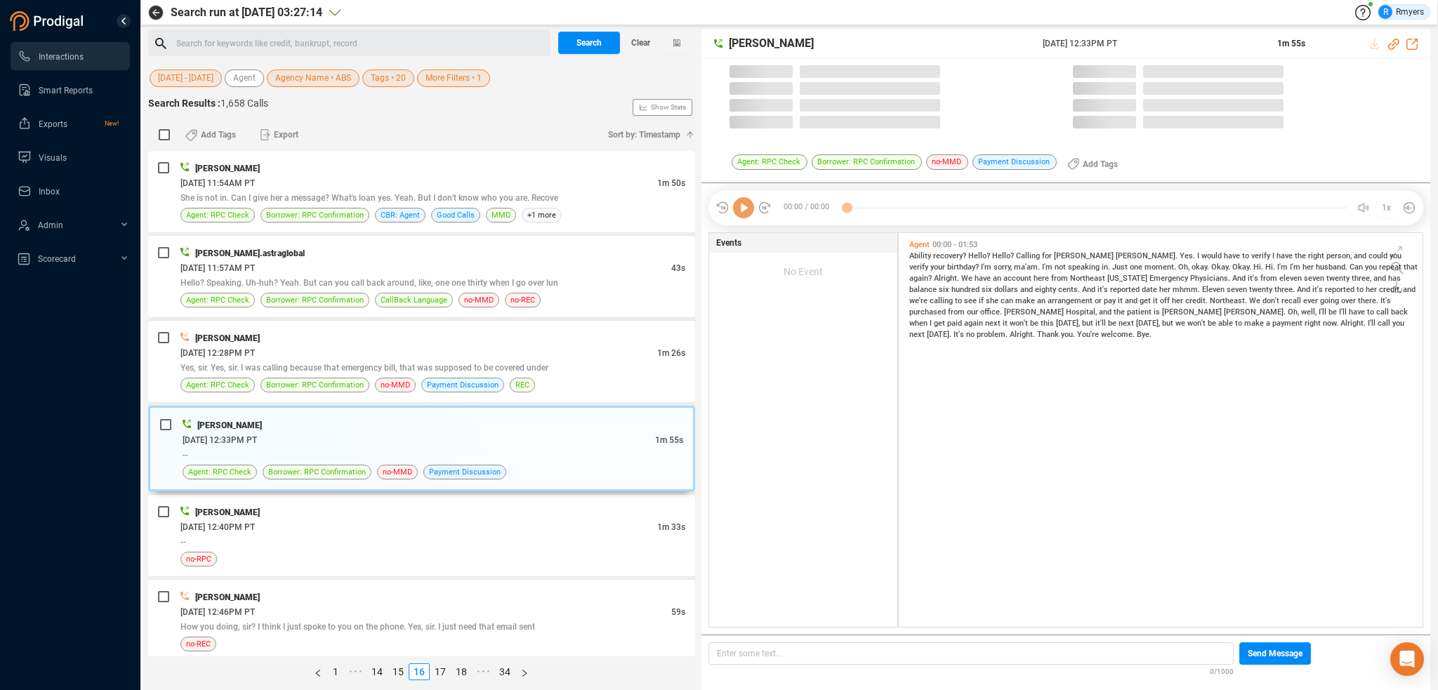
scroll to position [391, 517]
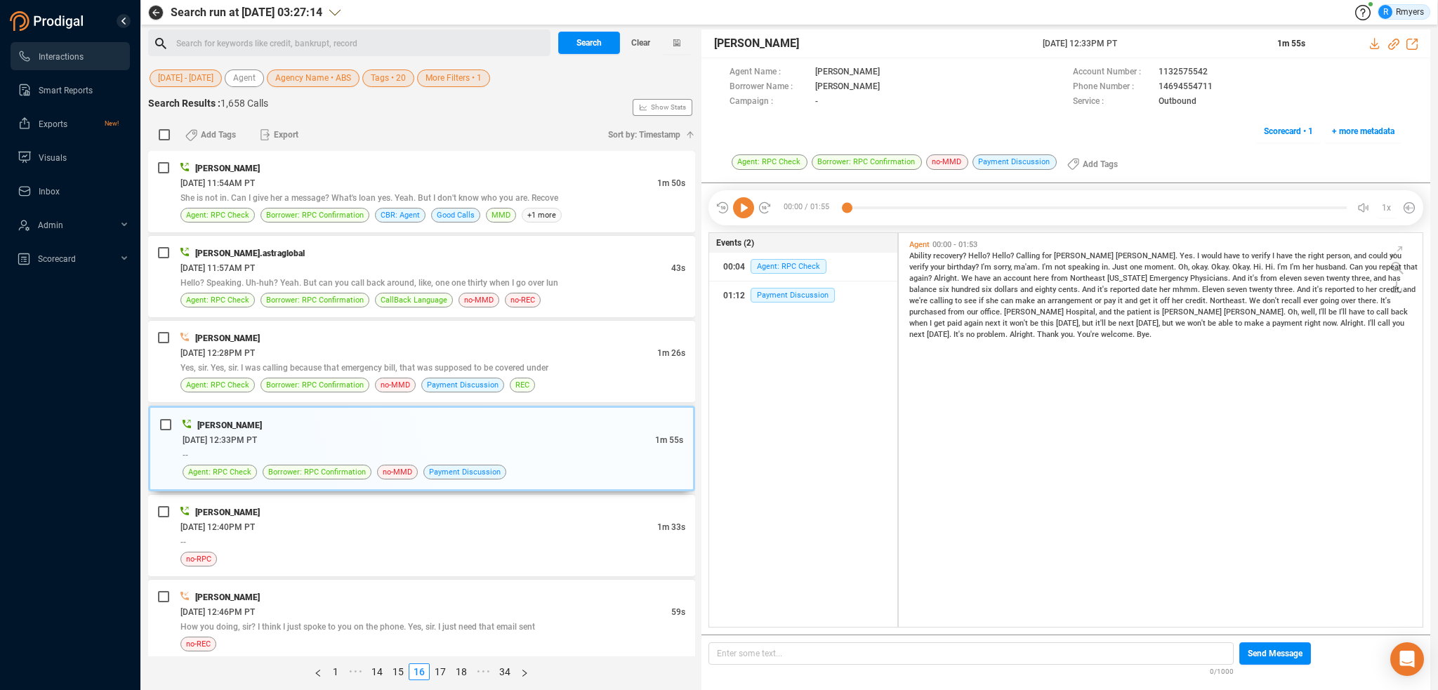
drag, startPoint x: 755, startPoint y: 211, endPoint x: 747, endPoint y: 215, distance: 9.8
click at [754, 213] on div at bounding box center [743, 207] width 56 height 21
click at [743, 214] on icon at bounding box center [743, 207] width 21 height 21
click at [1391, 44] on icon at bounding box center [1393, 44] width 11 height 11
drag, startPoint x: 1023, startPoint y: 44, endPoint x: 1155, endPoint y: 44, distance: 132.7
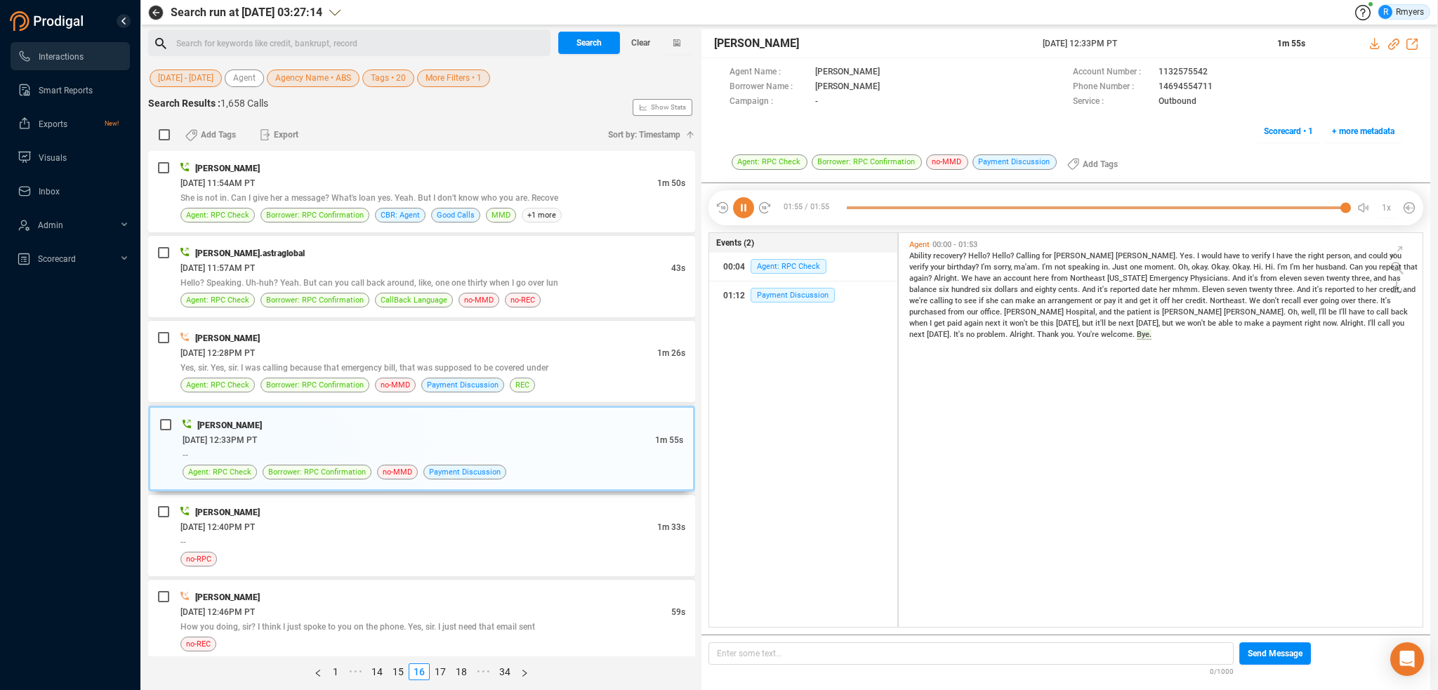
click at [1155, 44] on div "Tara Luckett 16 Jun 2025 @ 12:33PM PT 1m 55s" at bounding box center [1065, 43] width 729 height 29
click at [1019, 256] on span "Calling" at bounding box center [1029, 255] width 26 height 9
click at [750, 206] on icon at bounding box center [743, 207] width 21 height 21
click at [920, 258] on span "Ability" at bounding box center [921, 255] width 24 height 9
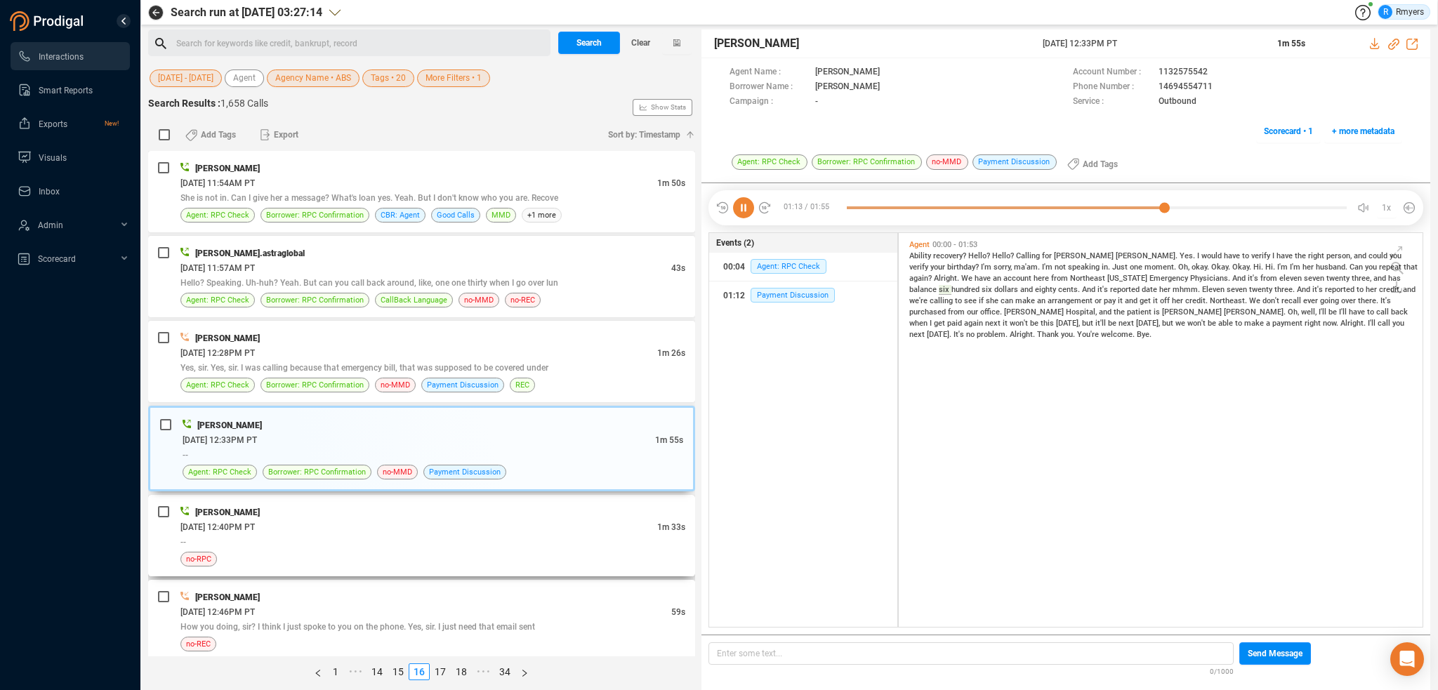
click at [427, 522] on div "[DATE] 12:40PM PT" at bounding box center [418, 526] width 477 height 15
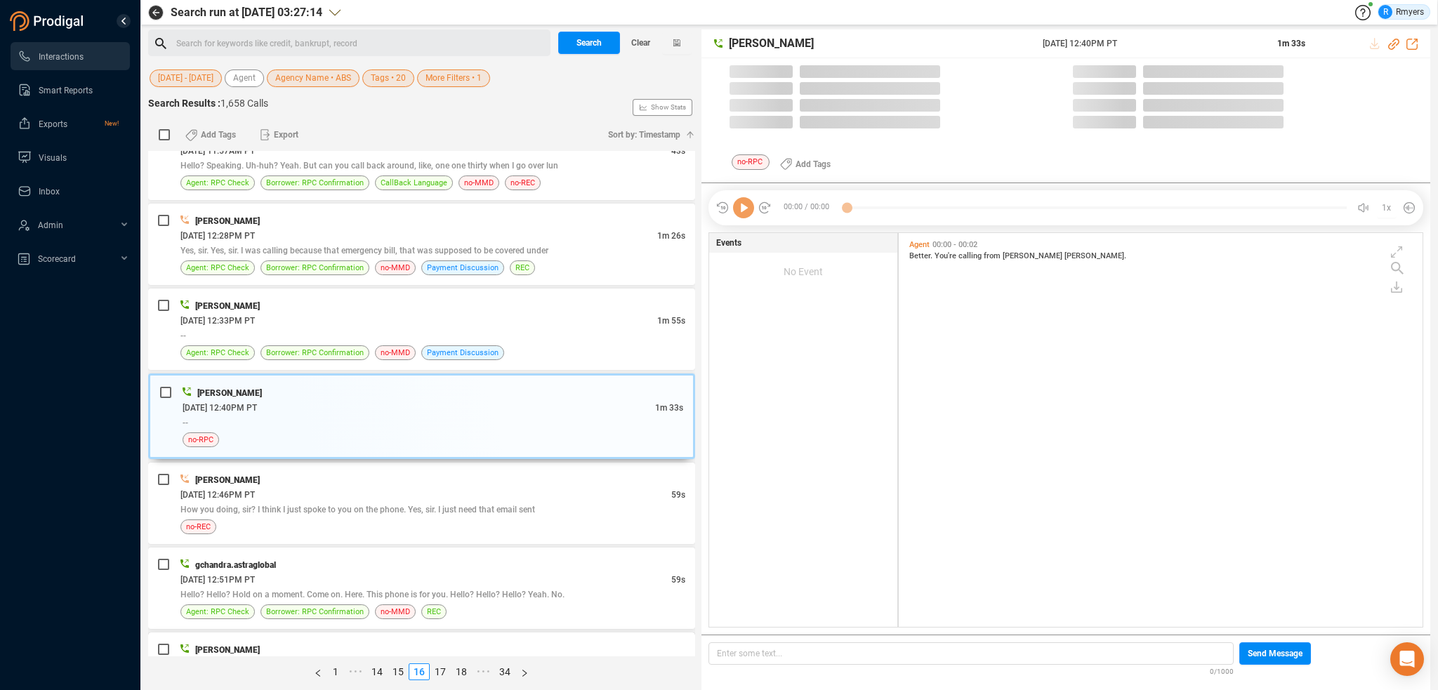
scroll to position [281, 0]
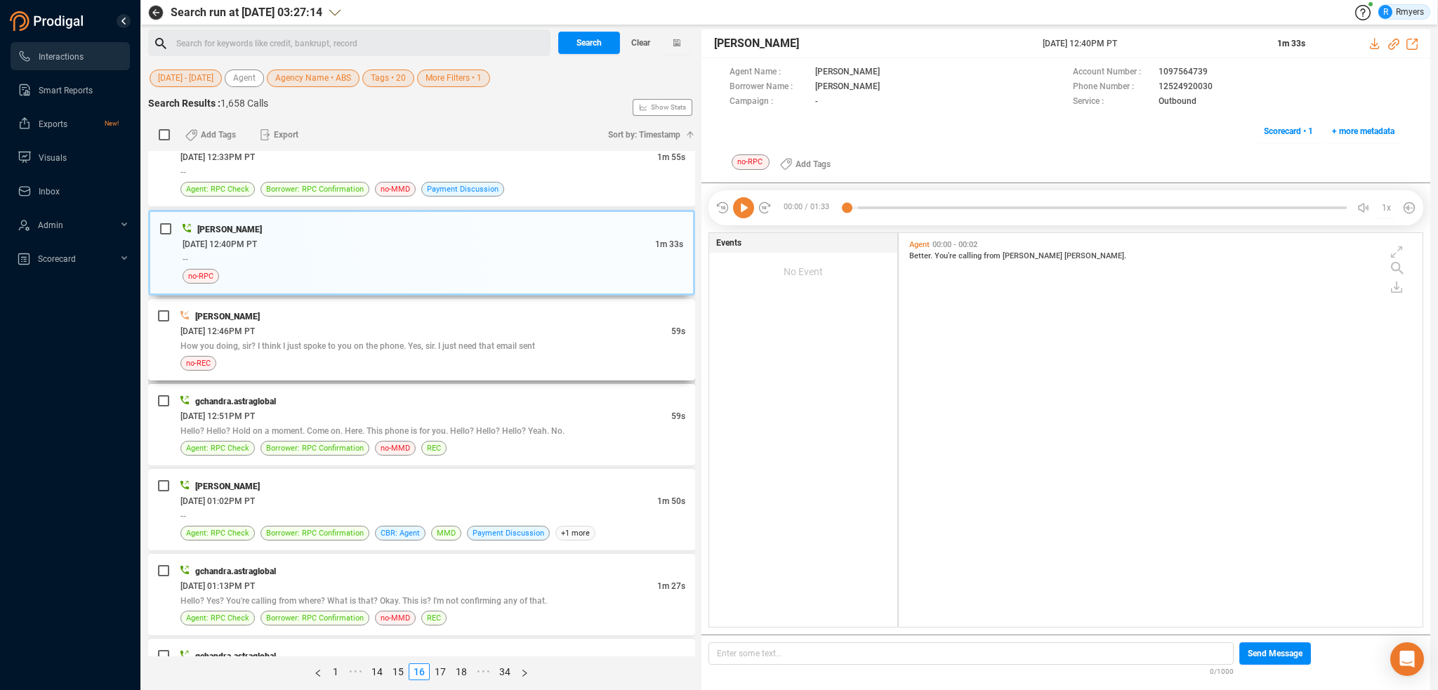
click at [302, 303] on div "PAUL MACK 06/16/2025 @ 12:46PM PT 59s How you doing, sir? I think I just spoke …" at bounding box center [421, 339] width 547 height 81
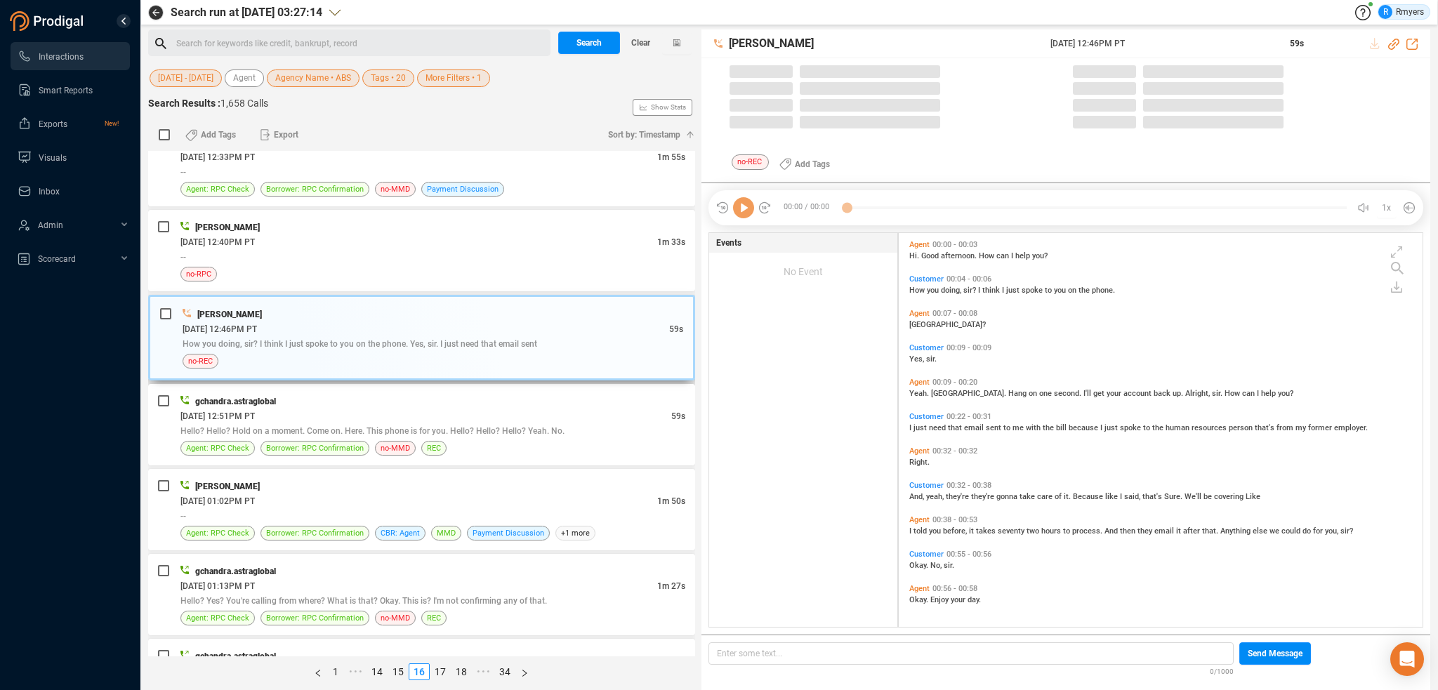
scroll to position [391, 517]
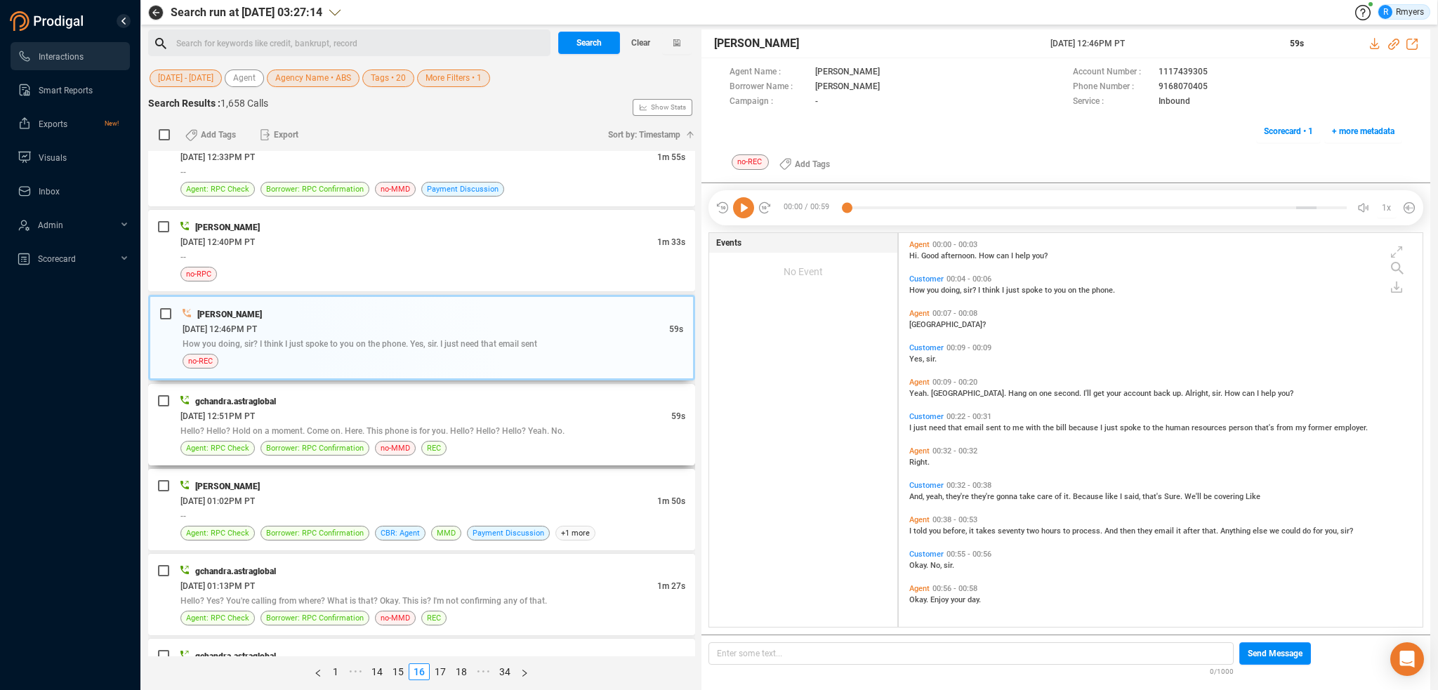
click at [370, 427] on span "Hello? Hello? Hold on a moment. Come on. Here. This phone is for you. Hello? He…" at bounding box center [372, 431] width 384 height 10
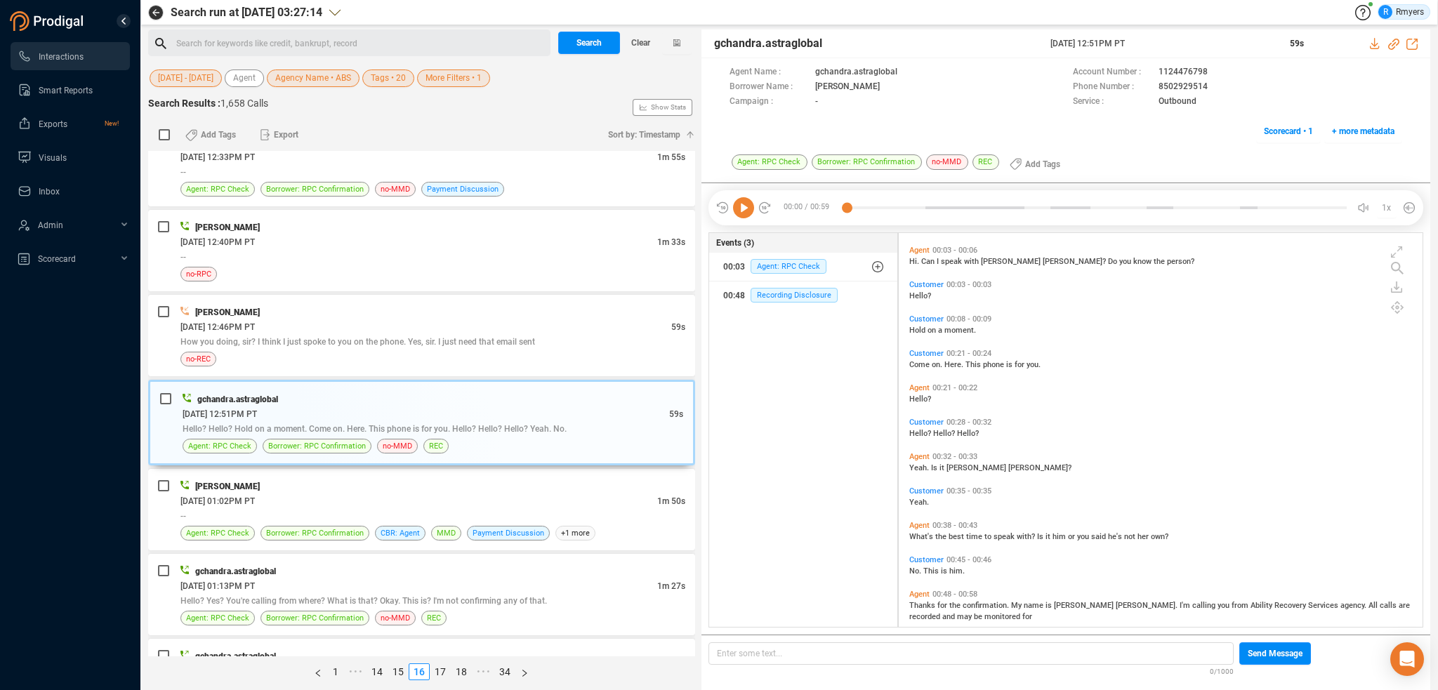
scroll to position [45, 0]
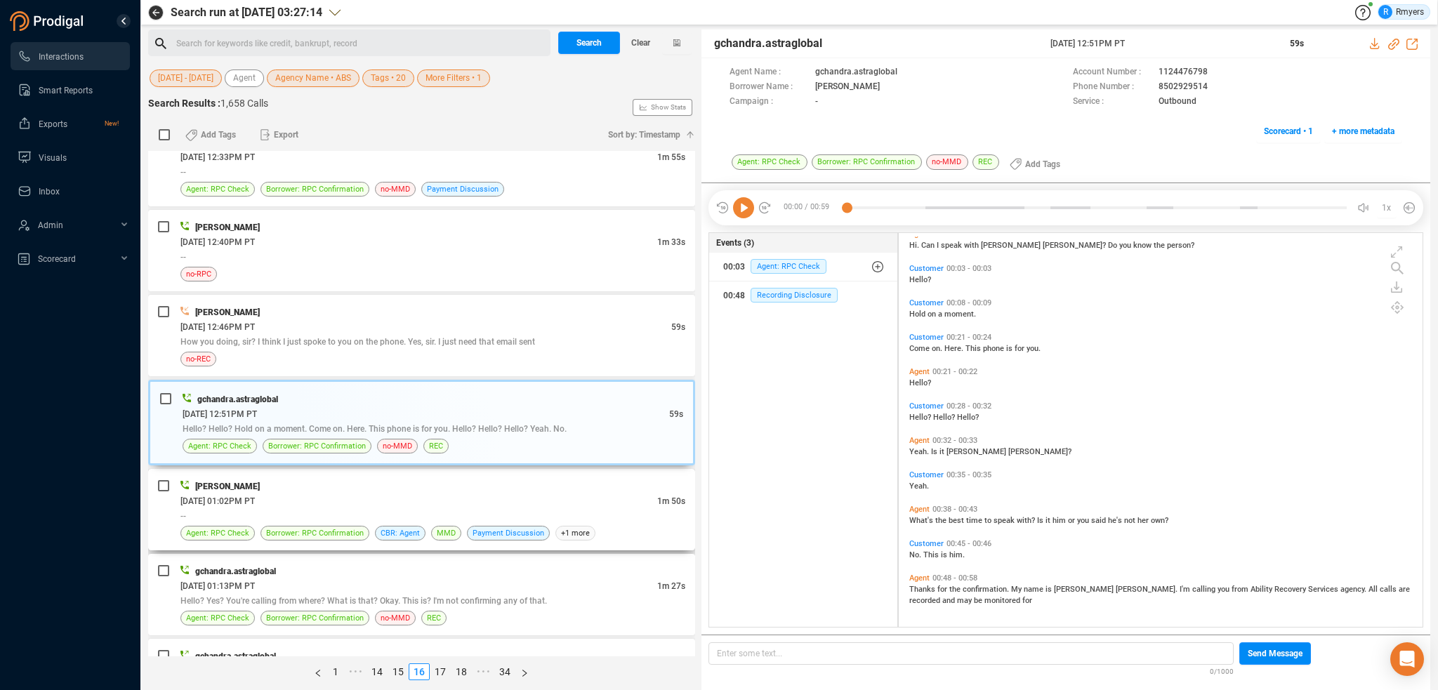
click at [410, 493] on div "[DATE] 01:02PM PT" at bounding box center [418, 500] width 477 height 15
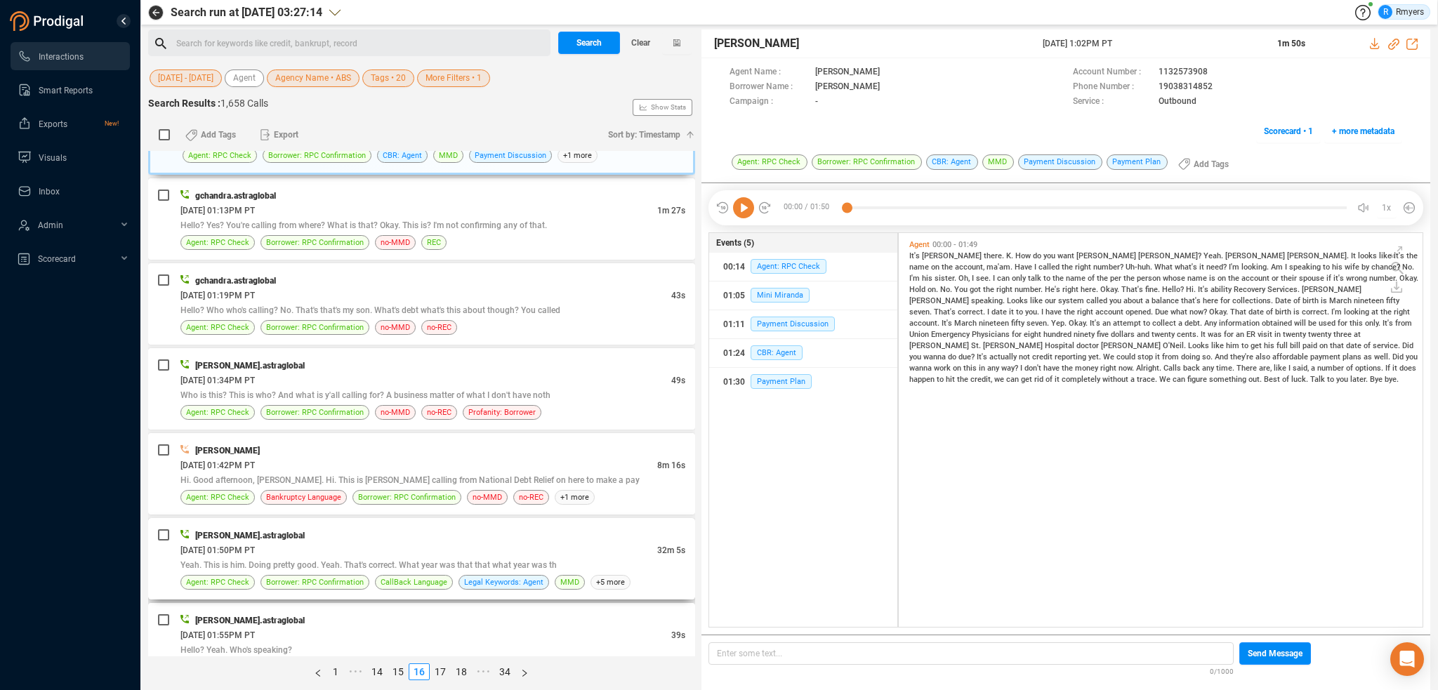
scroll to position [632, 0]
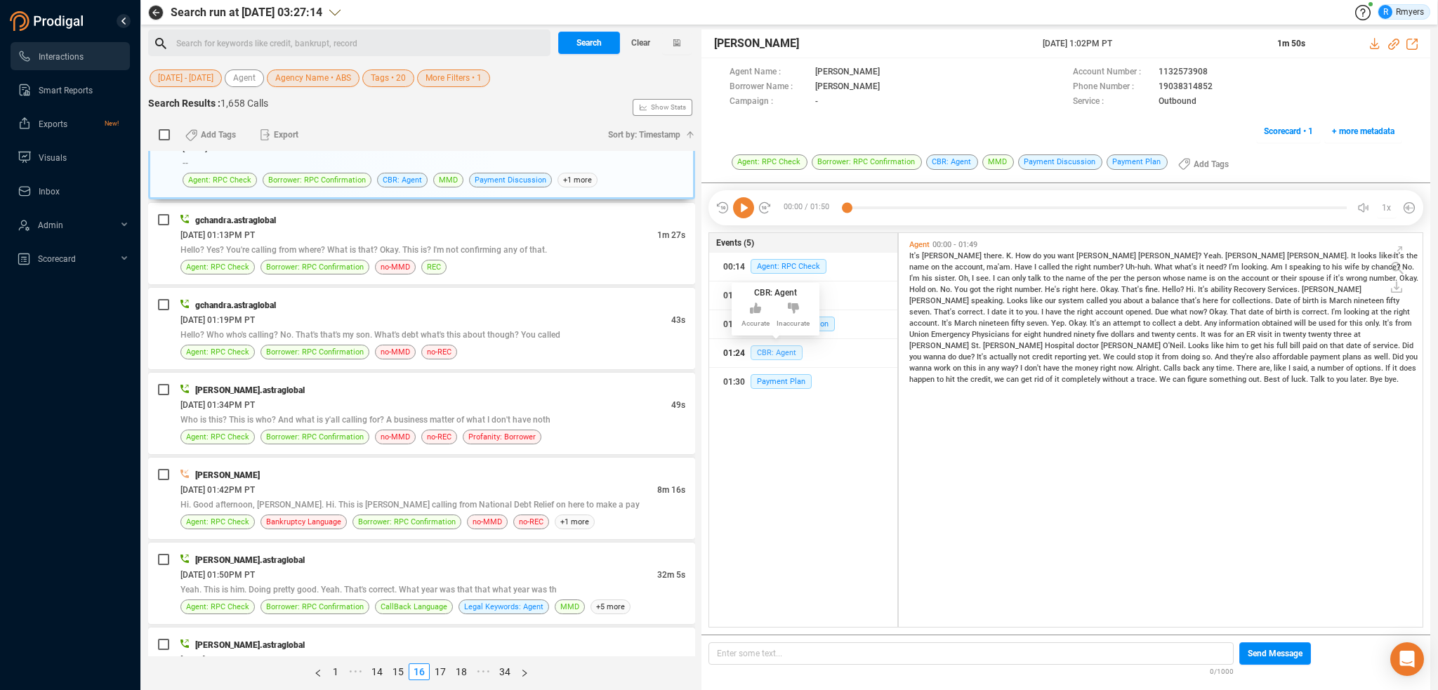
click at [772, 349] on span "CBR: Agent" at bounding box center [776, 352] width 52 height 15
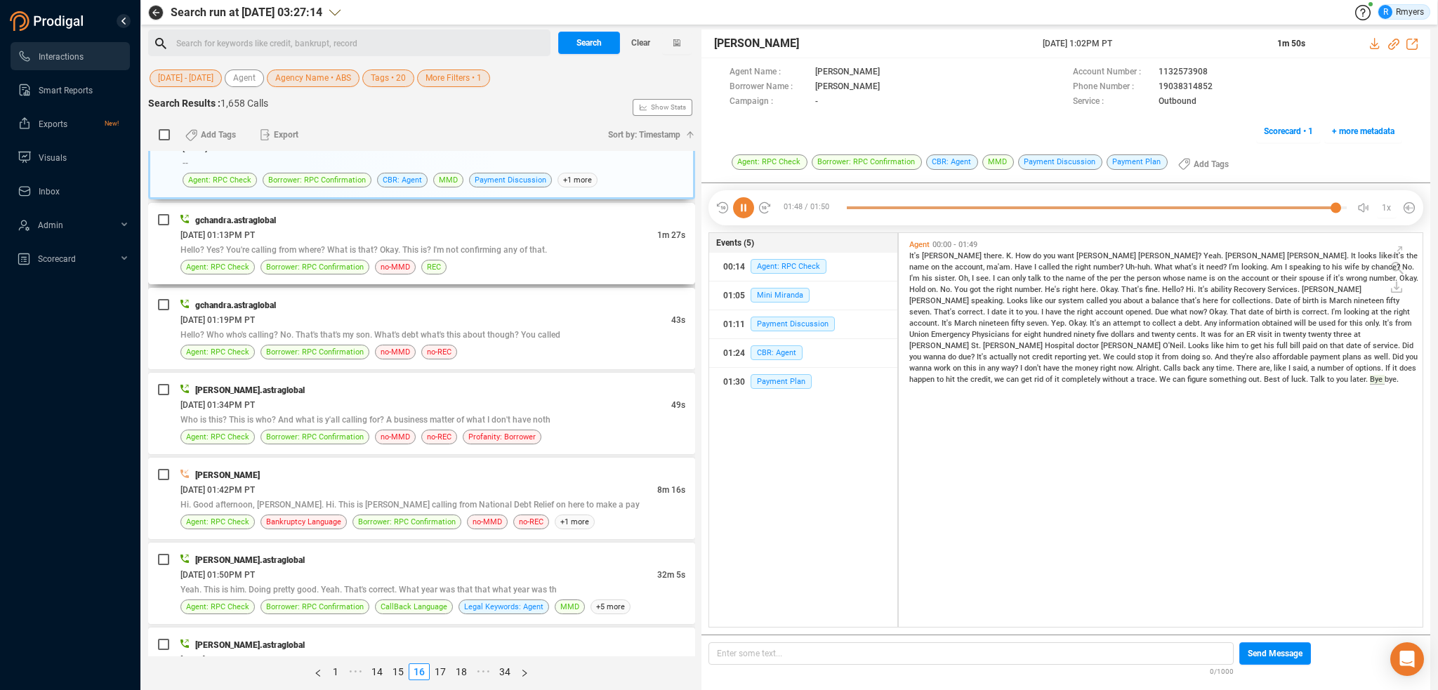
drag, startPoint x: 371, startPoint y: 240, endPoint x: 382, endPoint y: 241, distance: 10.6
click at [373, 242] on div "Hello? Yes? You're calling from where? What is that? Okay. This is? I'm not con…" at bounding box center [432, 249] width 505 height 15
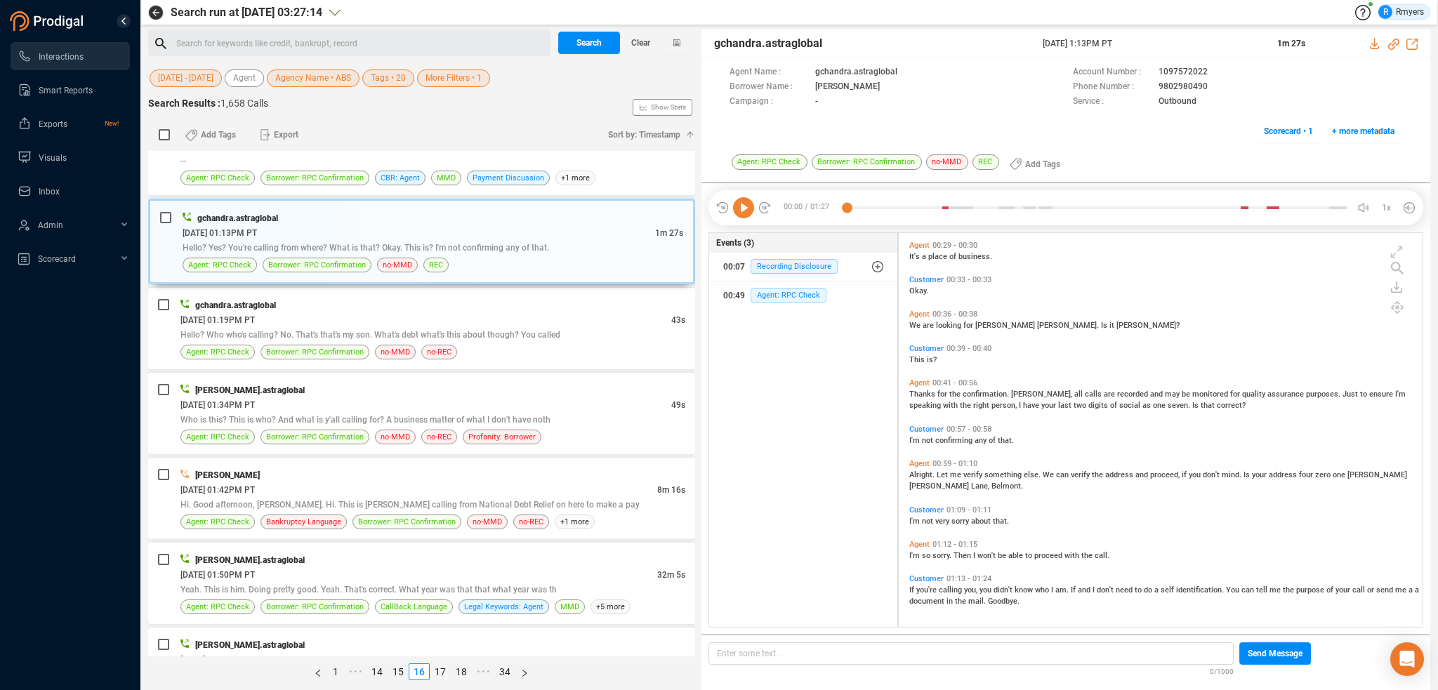
scroll to position [253, 0]
click at [414, 352] on div "Agent: RPC Check Borrower: RPC Confirmation no-MMD no-REC" at bounding box center [432, 352] width 505 height 15
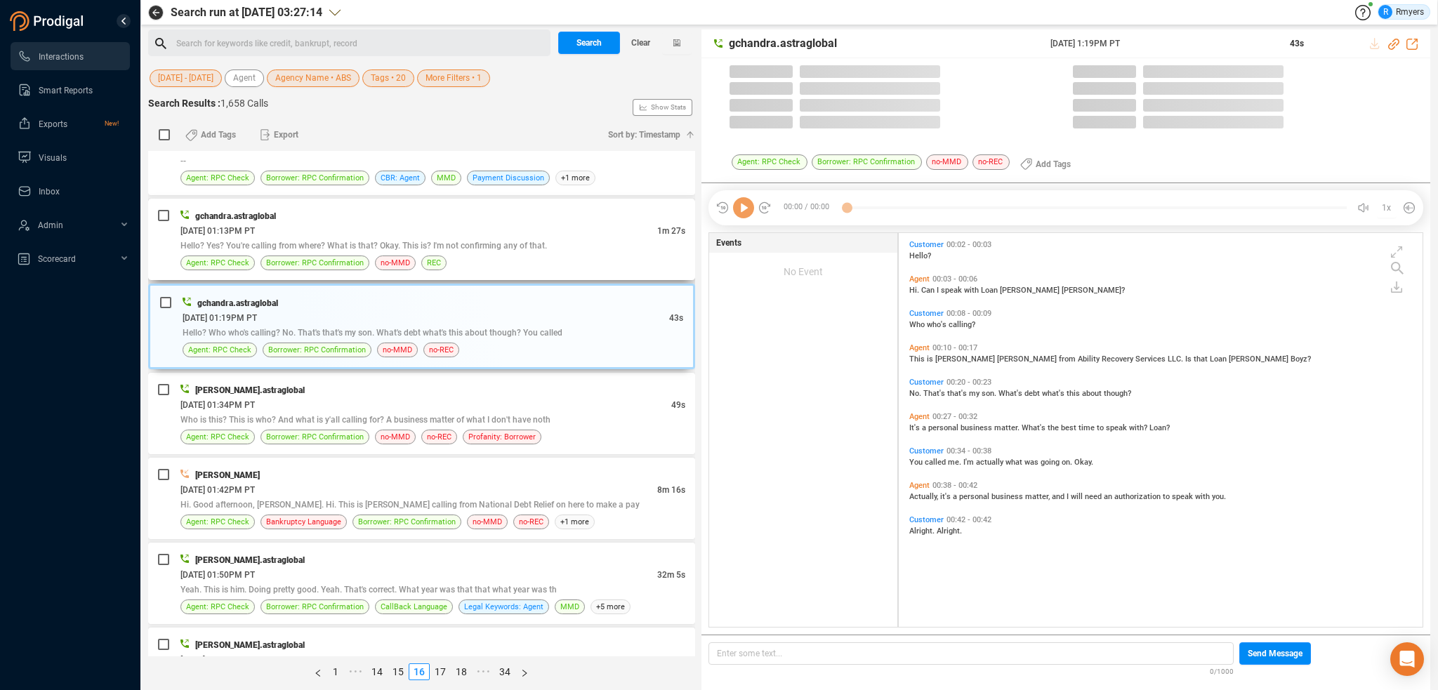
scroll to position [391, 517]
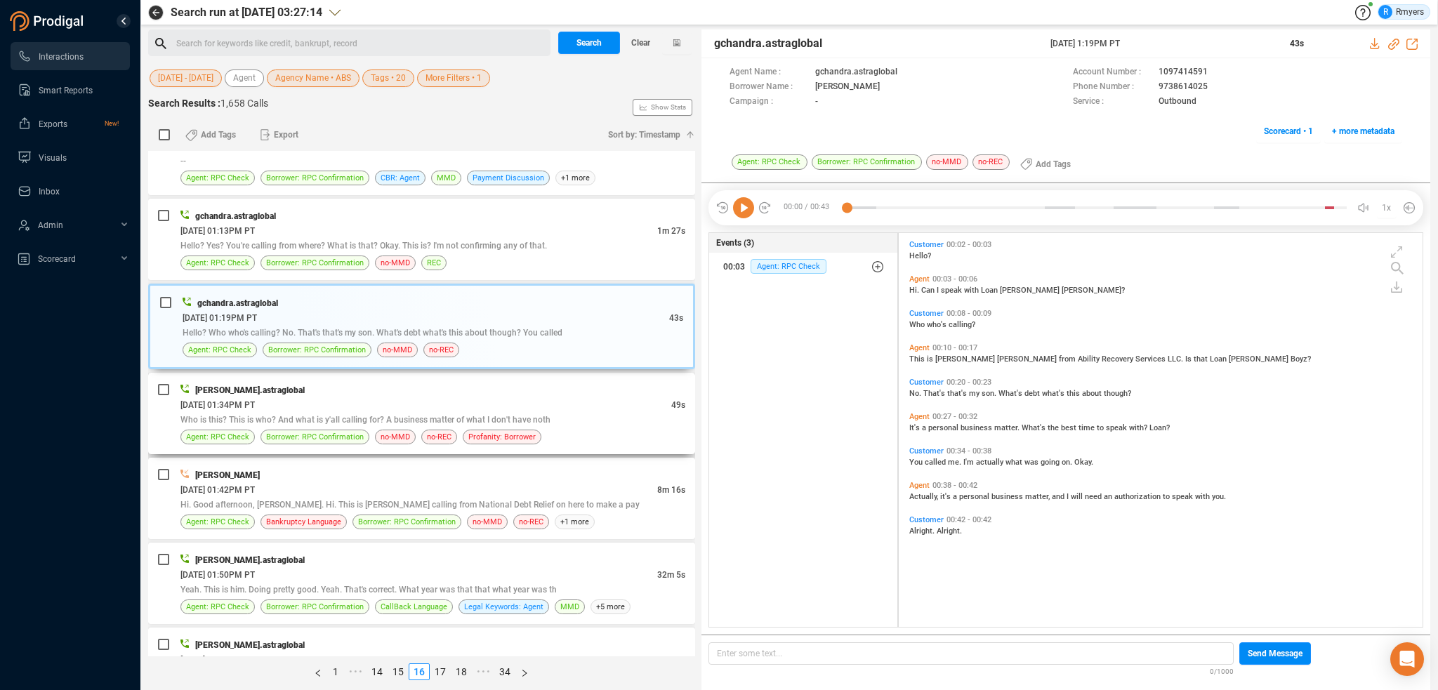
click at [389, 412] on div "Who is this? This is who? And what is y'all calling for? A business matter of w…" at bounding box center [432, 419] width 505 height 15
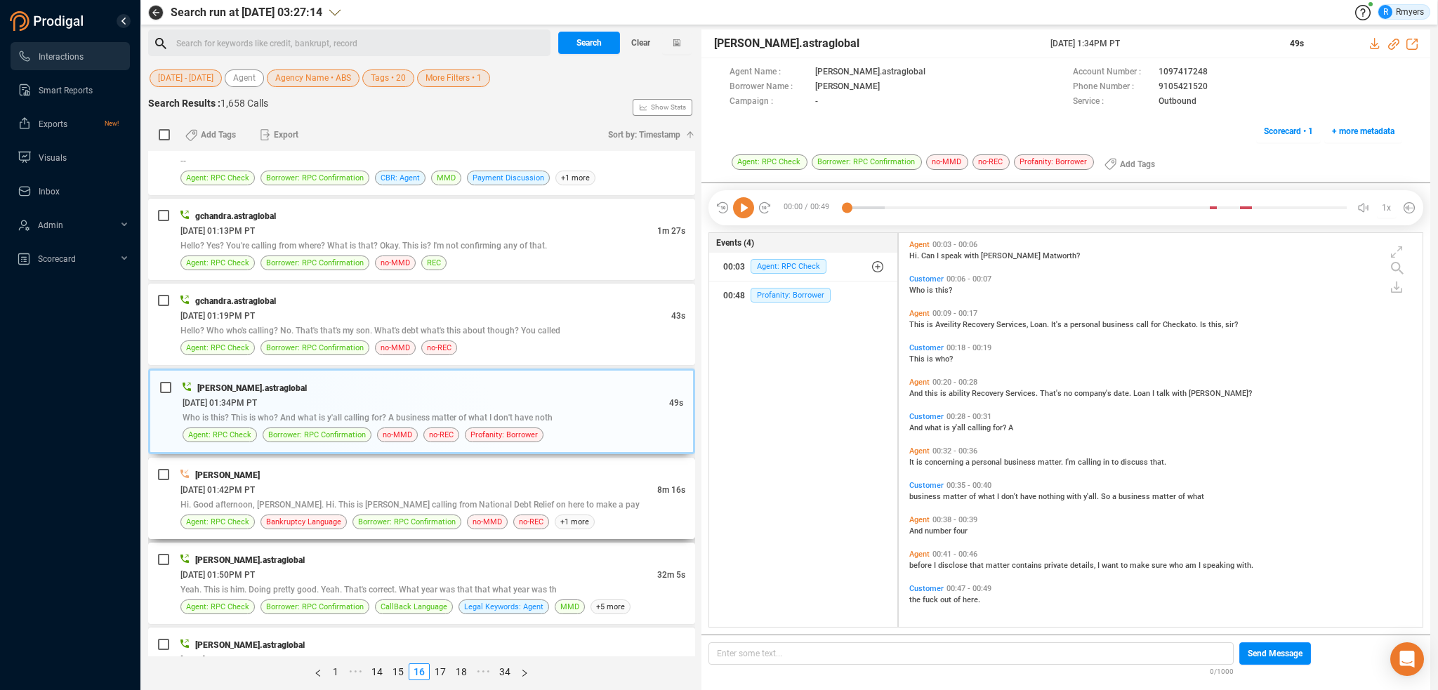
click at [323, 500] on span "Hi. Good afternoon, [PERSON_NAME]. Hi. This is [PERSON_NAME] calling from Natio…" at bounding box center [409, 505] width 459 height 10
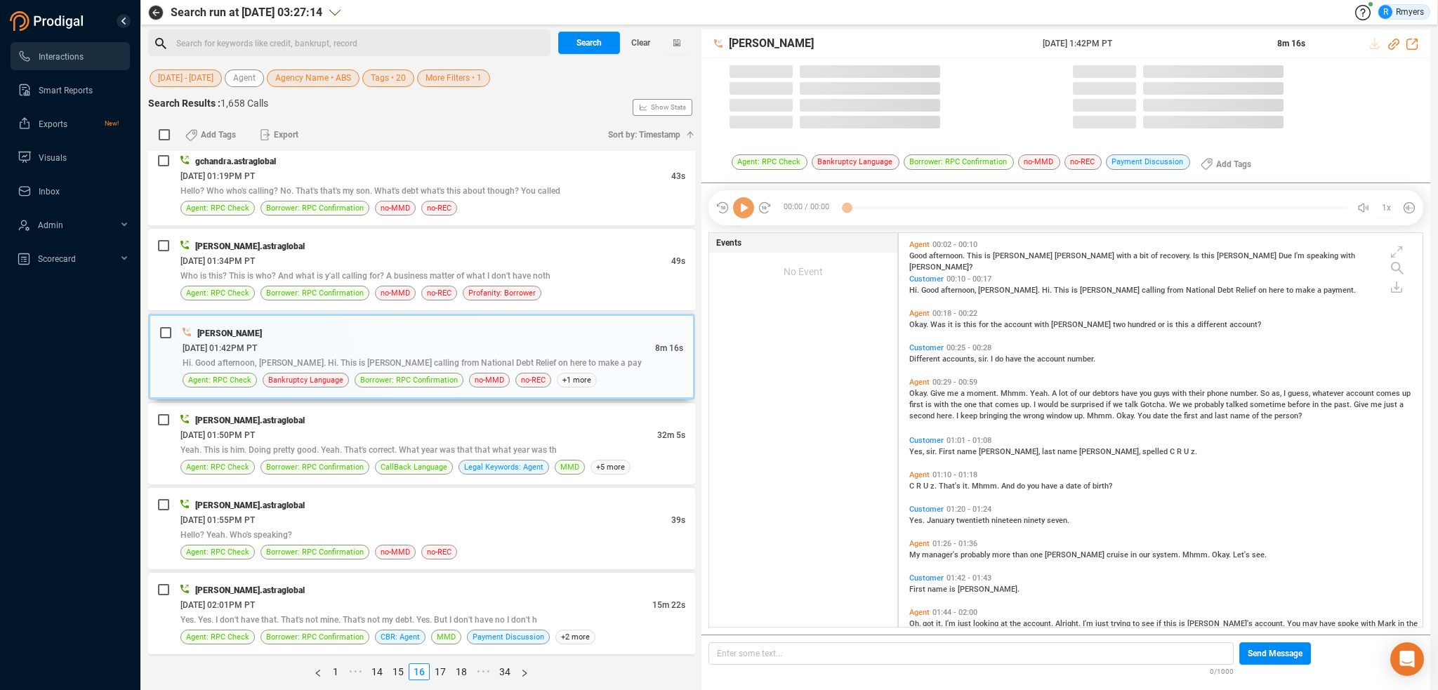
scroll to position [913, 0]
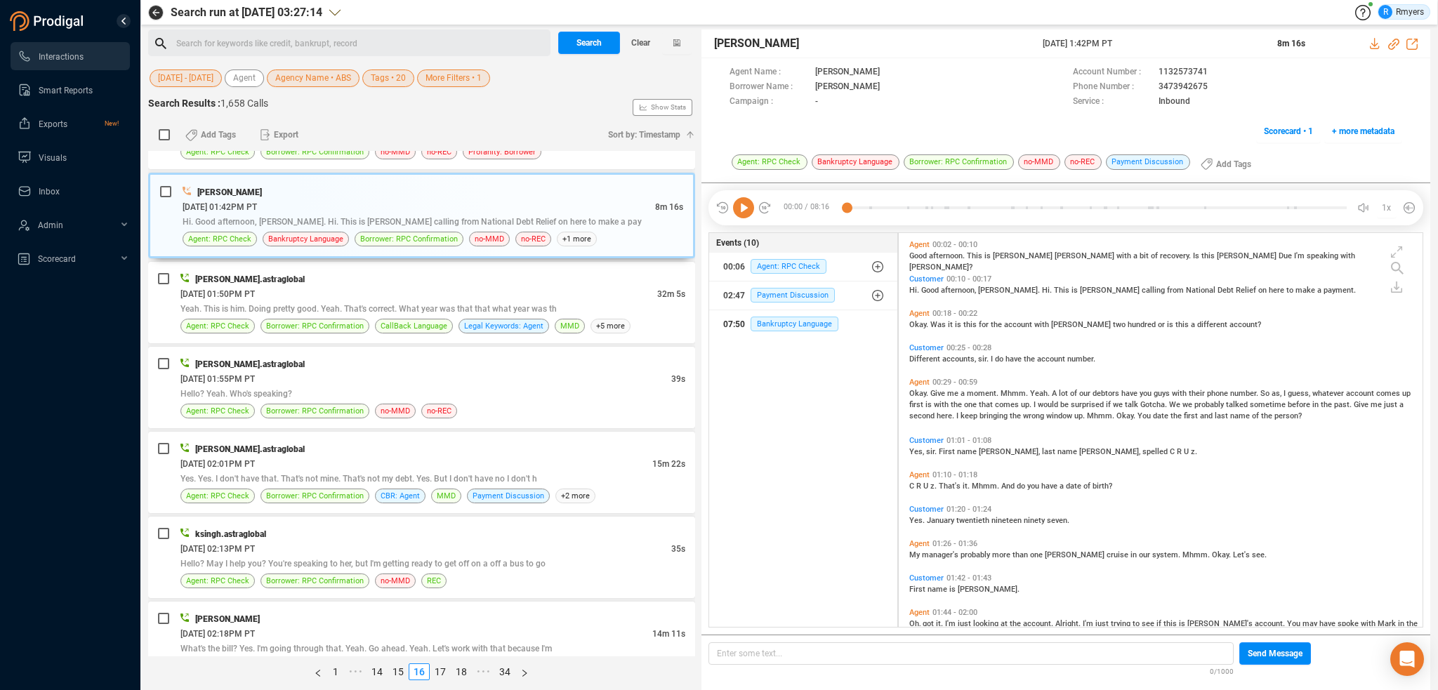
click at [781, 334] on div "07:50 Bankruptcy Language" at bounding box center [803, 324] width 160 height 22
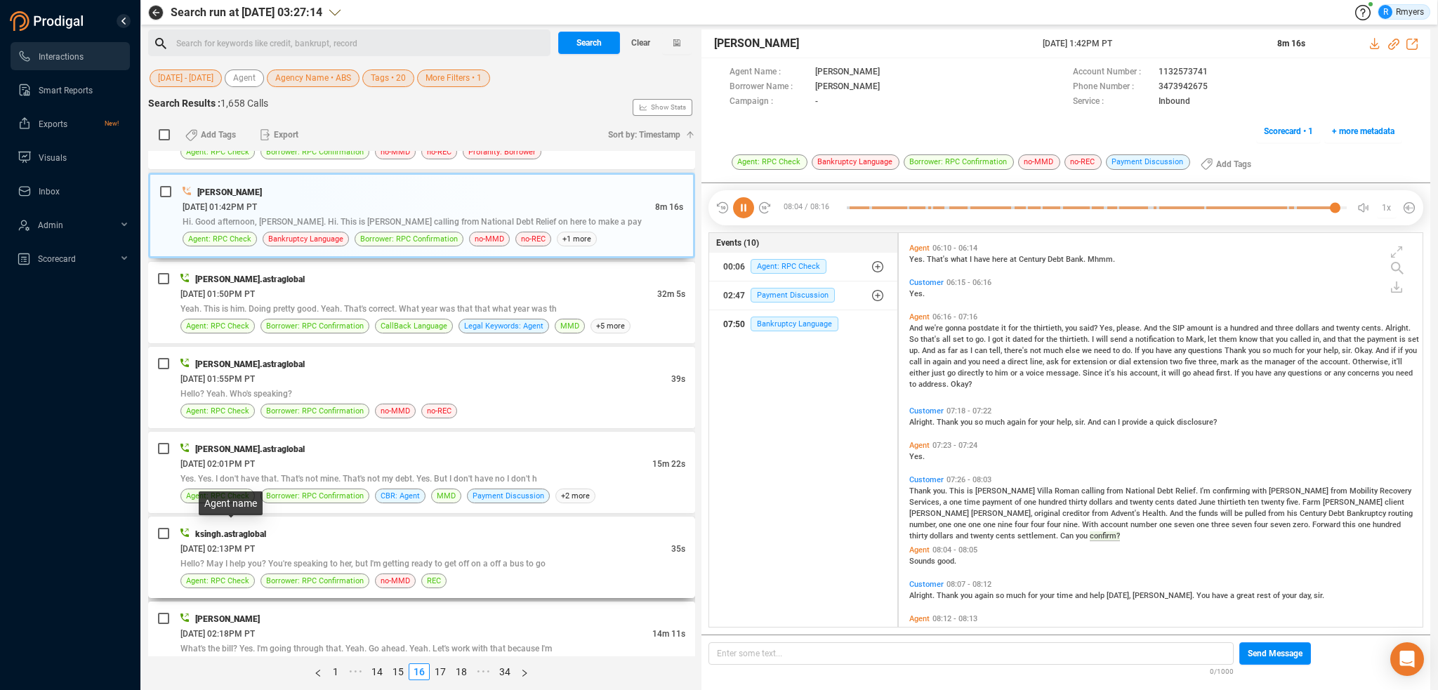
scroll to position [1406, 0]
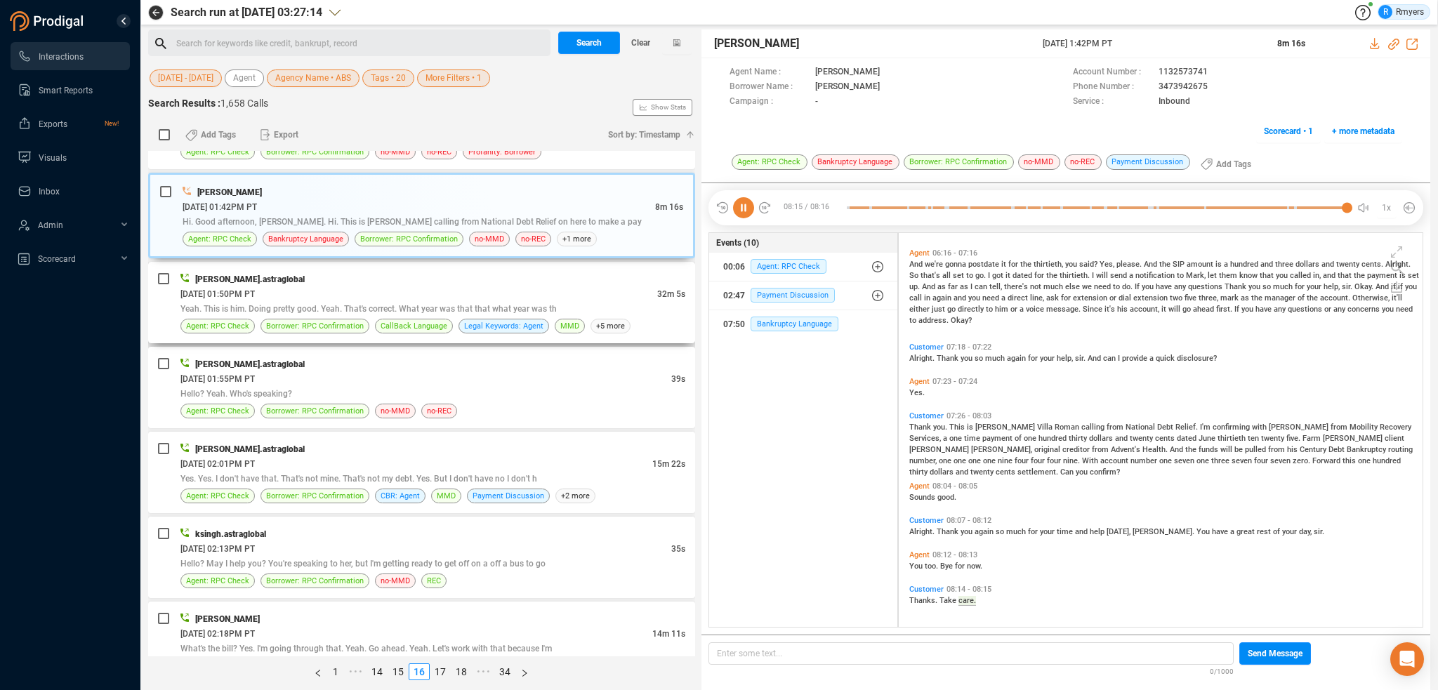
click at [397, 293] on div "[DATE] 01:50PM PT" at bounding box center [418, 293] width 477 height 15
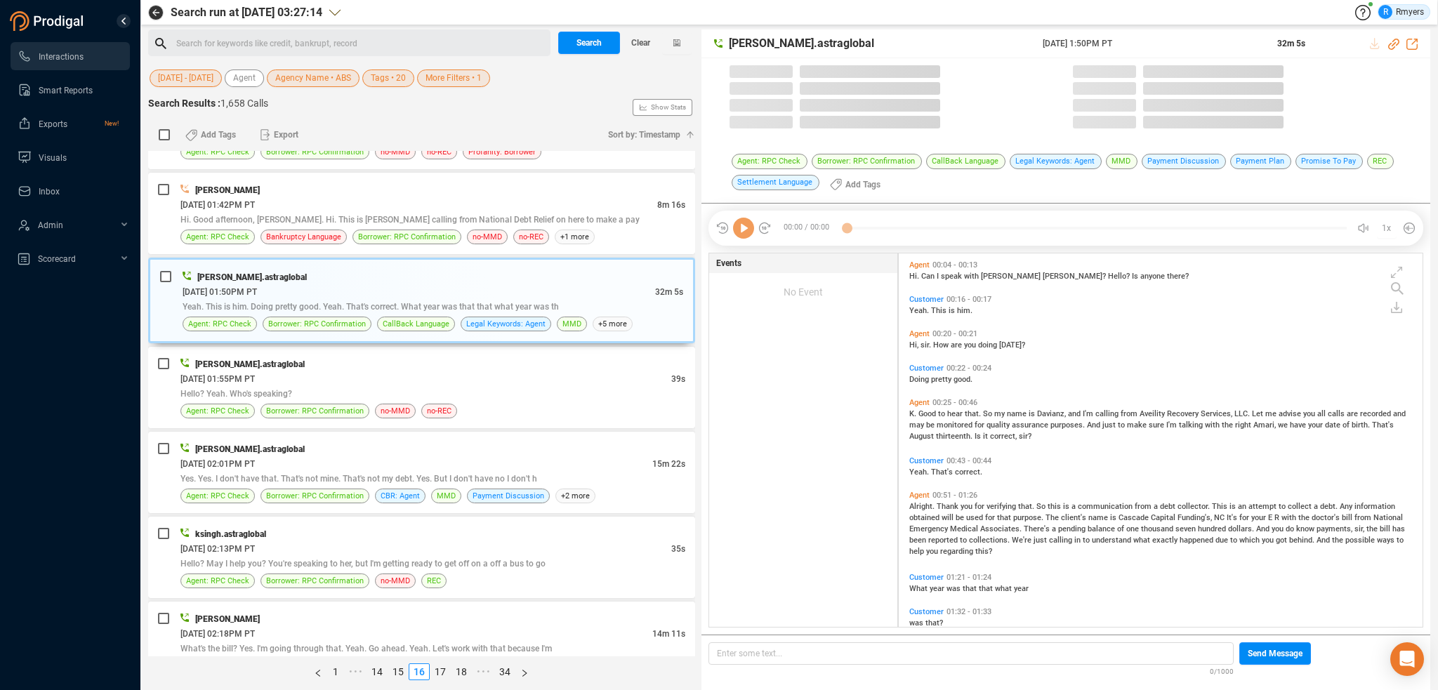
scroll to position [371, 517]
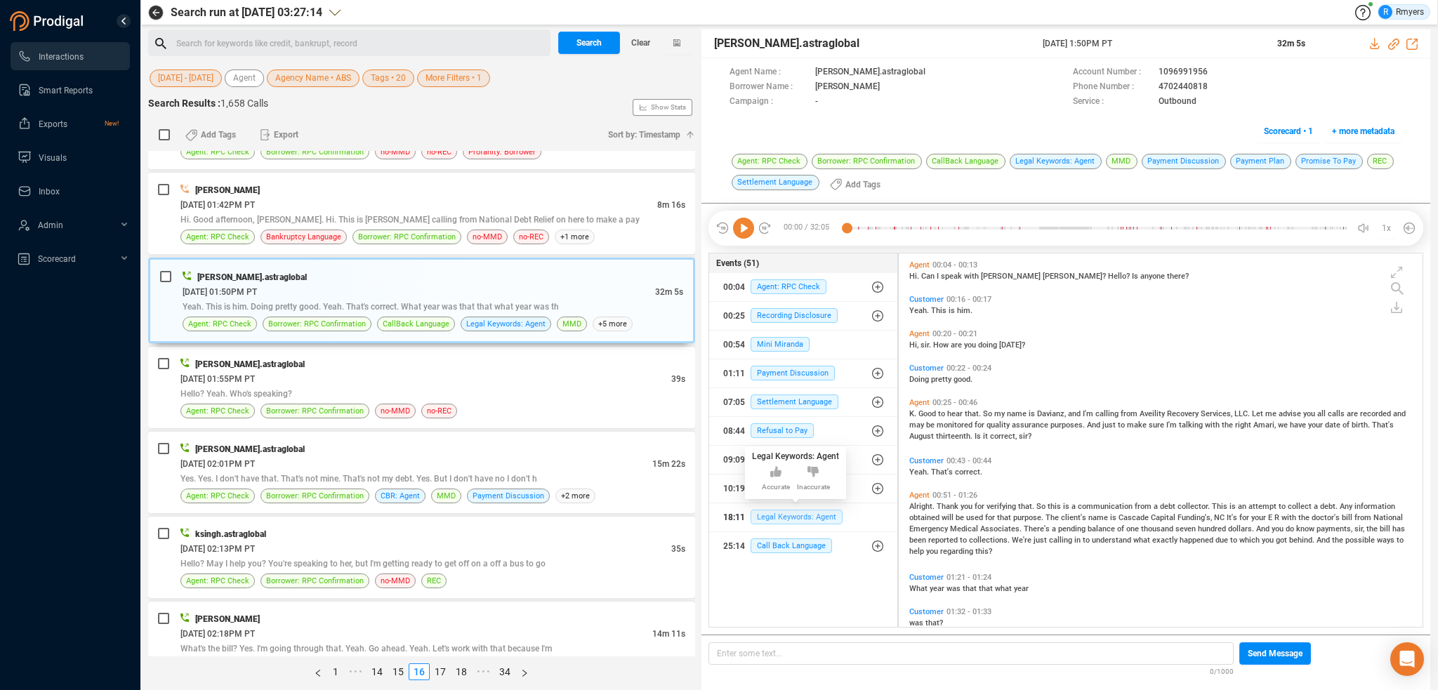
click at [777, 515] on span "Legal Keywords: Agent" at bounding box center [796, 517] width 92 height 15
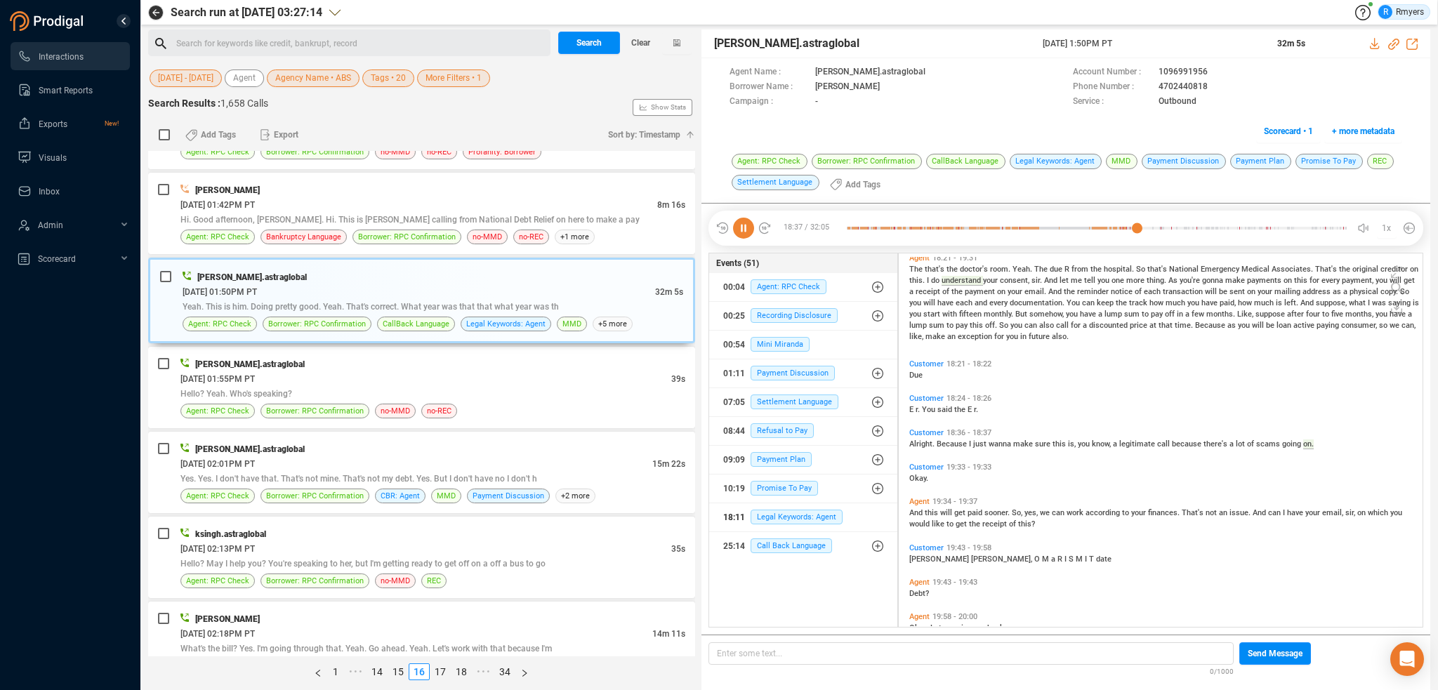
scroll to position [3535, 0]
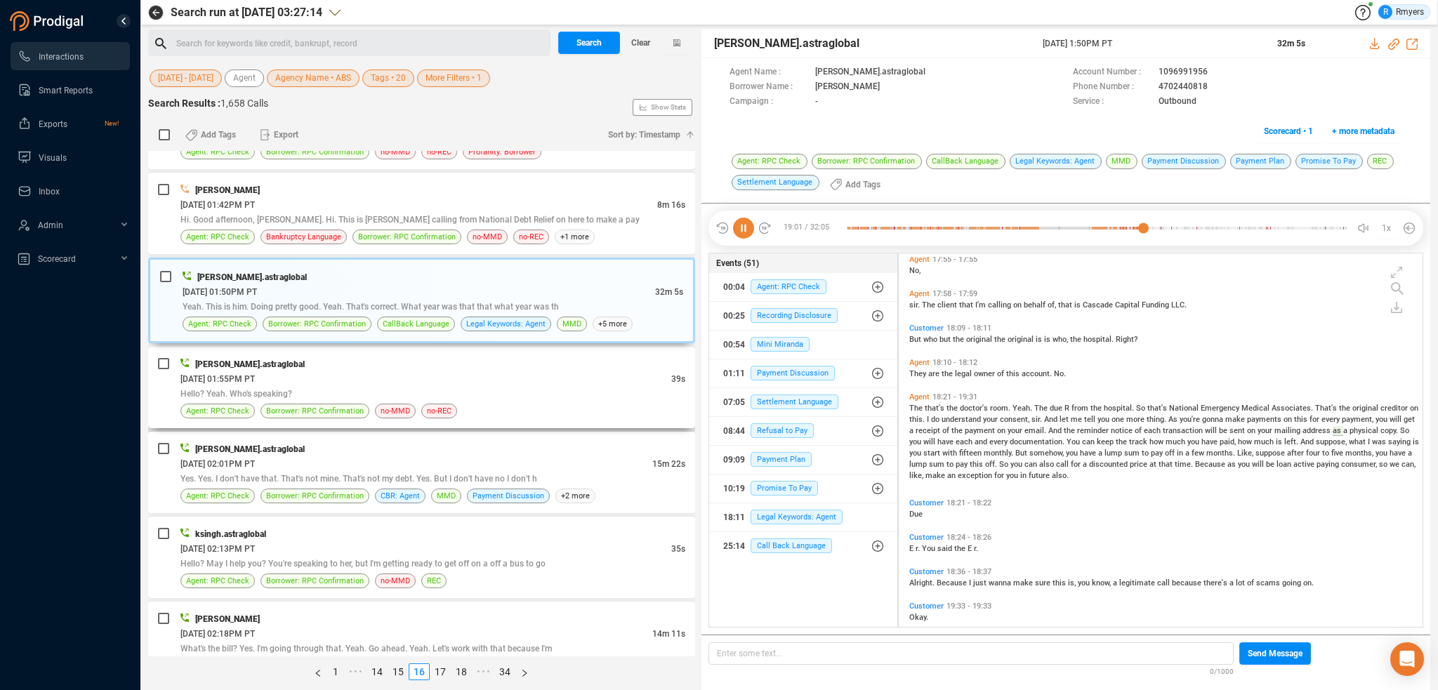
click at [541, 361] on div "[PERSON_NAME].astraglobal" at bounding box center [432, 364] width 505 height 15
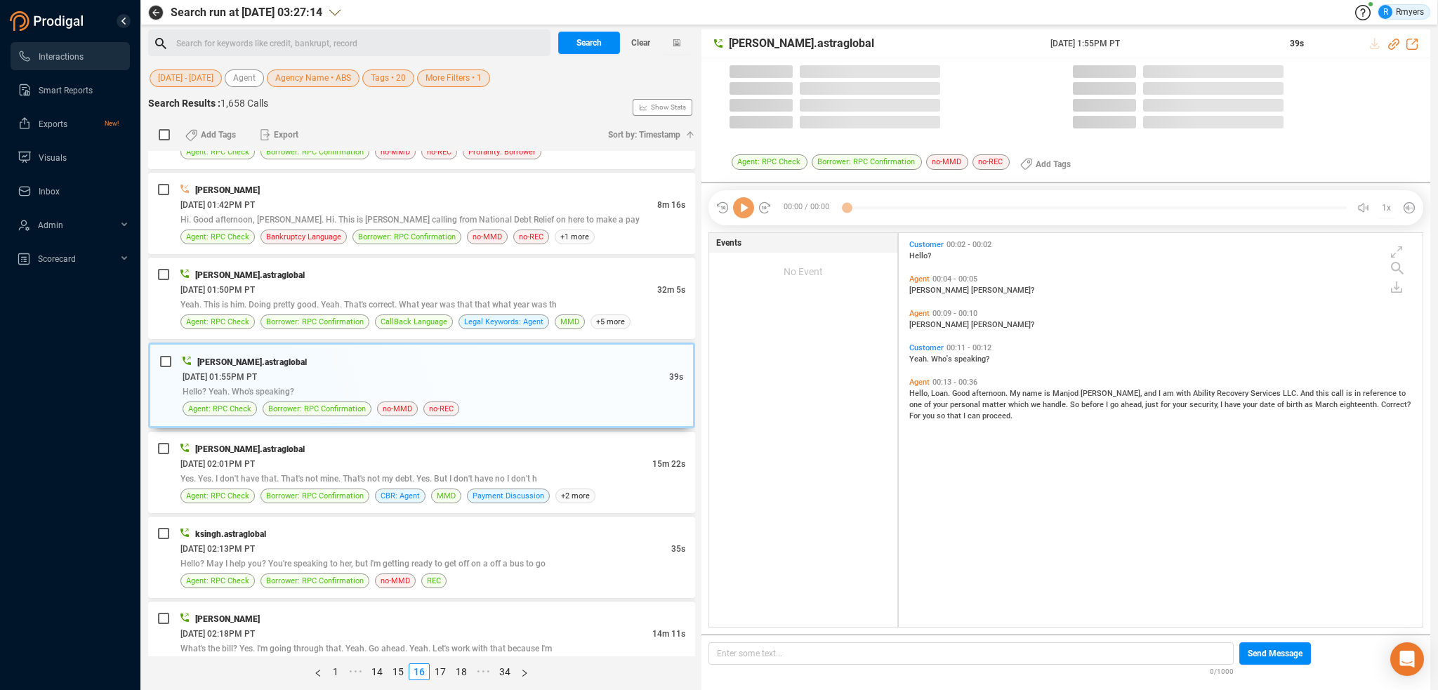
scroll to position [391, 517]
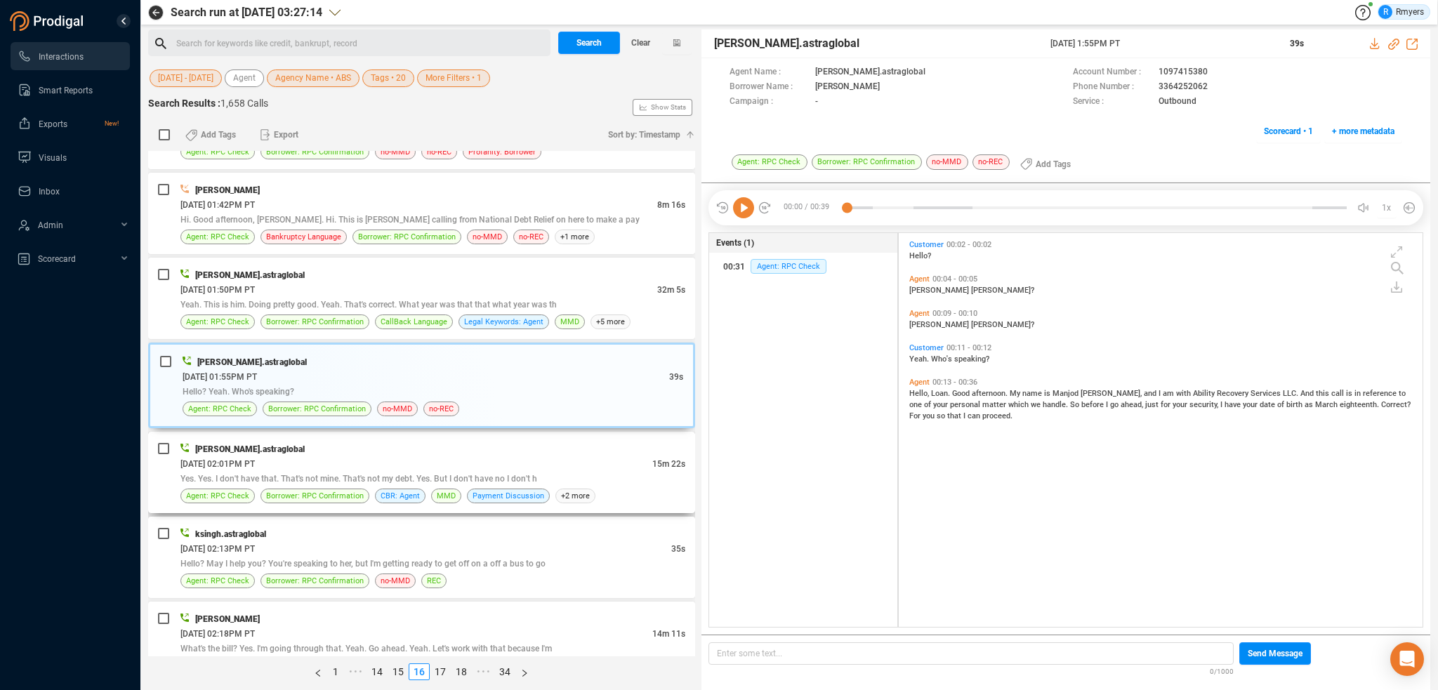
click at [571, 471] on div "Yes. Yes. I don't have that. That's not mine. That's not my debt. Yes. But I do…" at bounding box center [432, 478] width 505 height 15
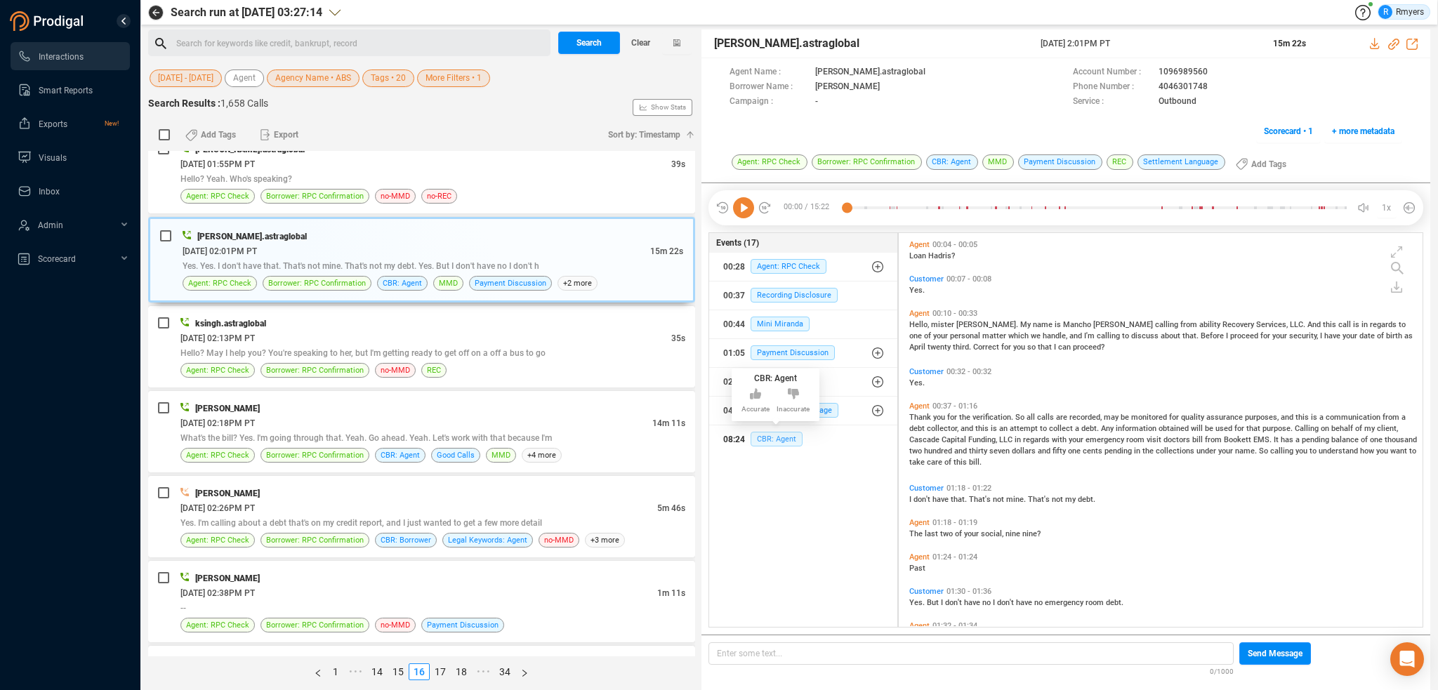
click at [762, 437] on span "CBR: Agent" at bounding box center [776, 439] width 52 height 15
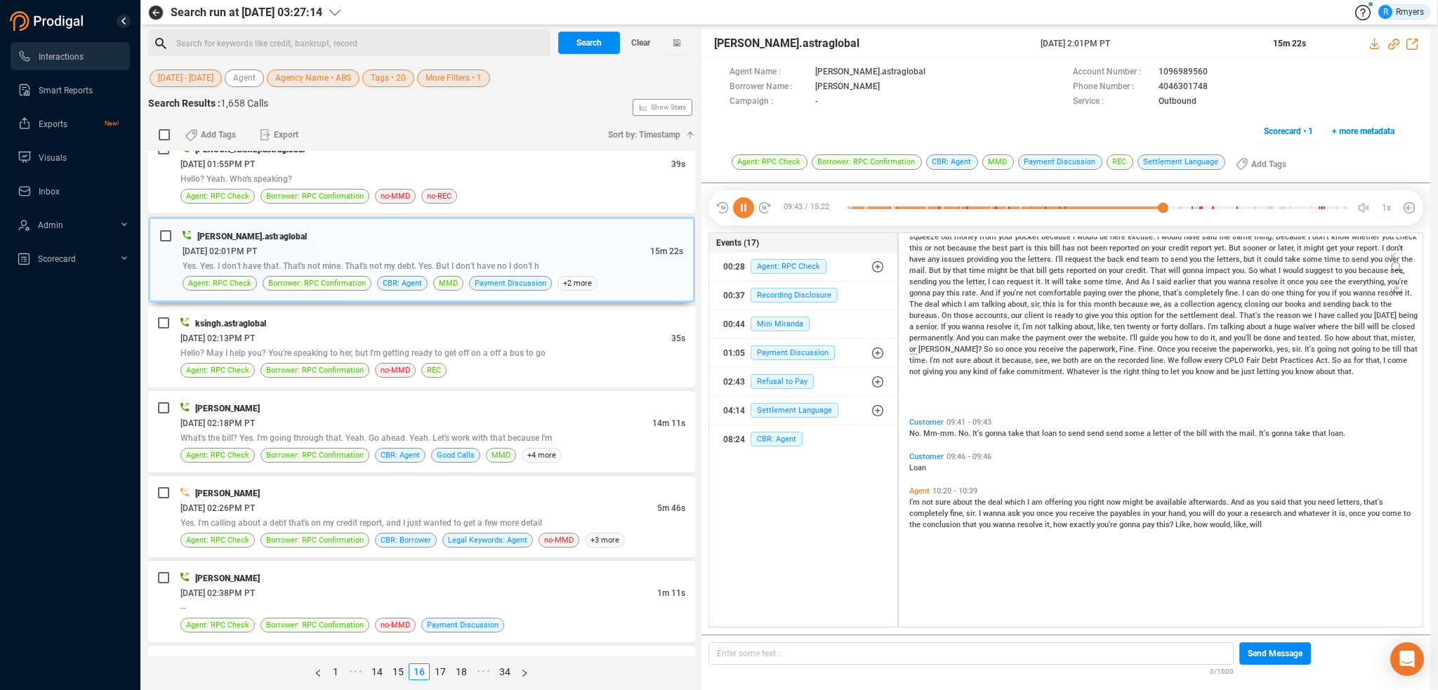
scroll to position [1714, 0]
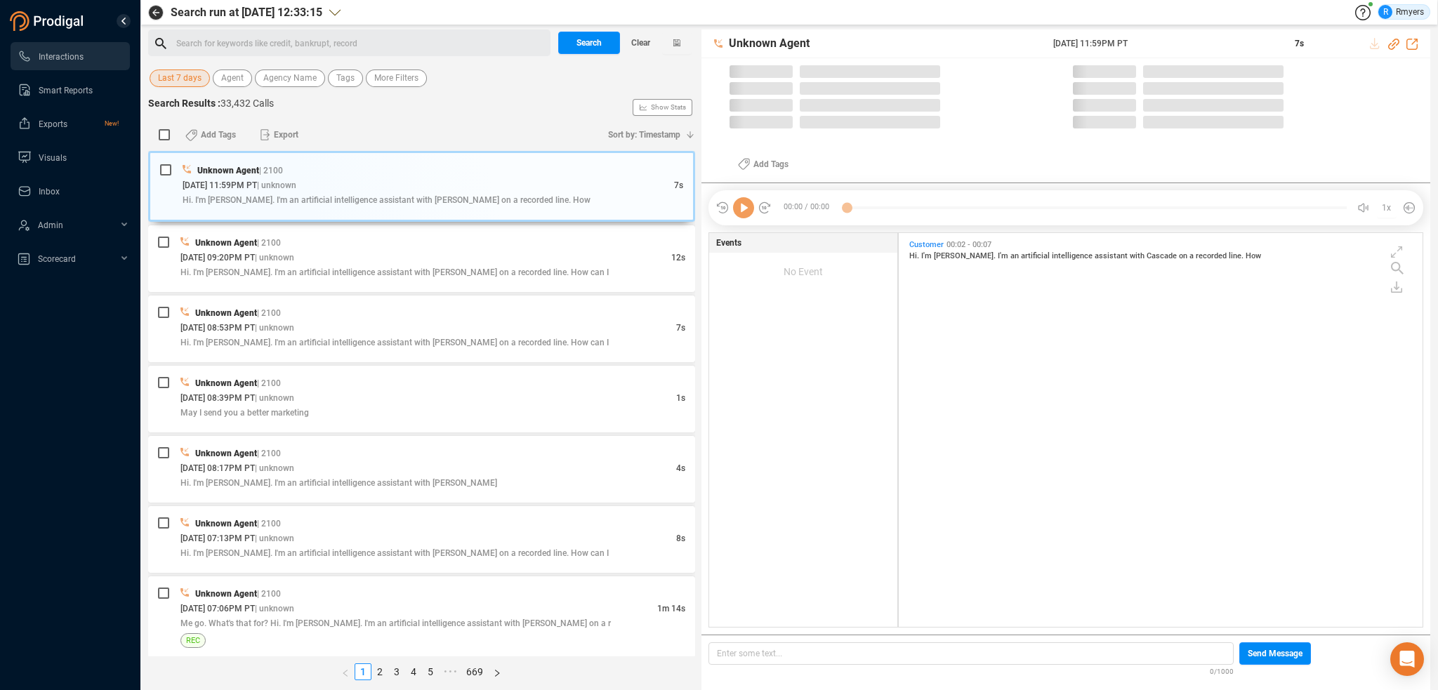
scroll to position [391, 517]
click at [183, 81] on span "Last 7 days" at bounding box center [180, 78] width 44 height 18
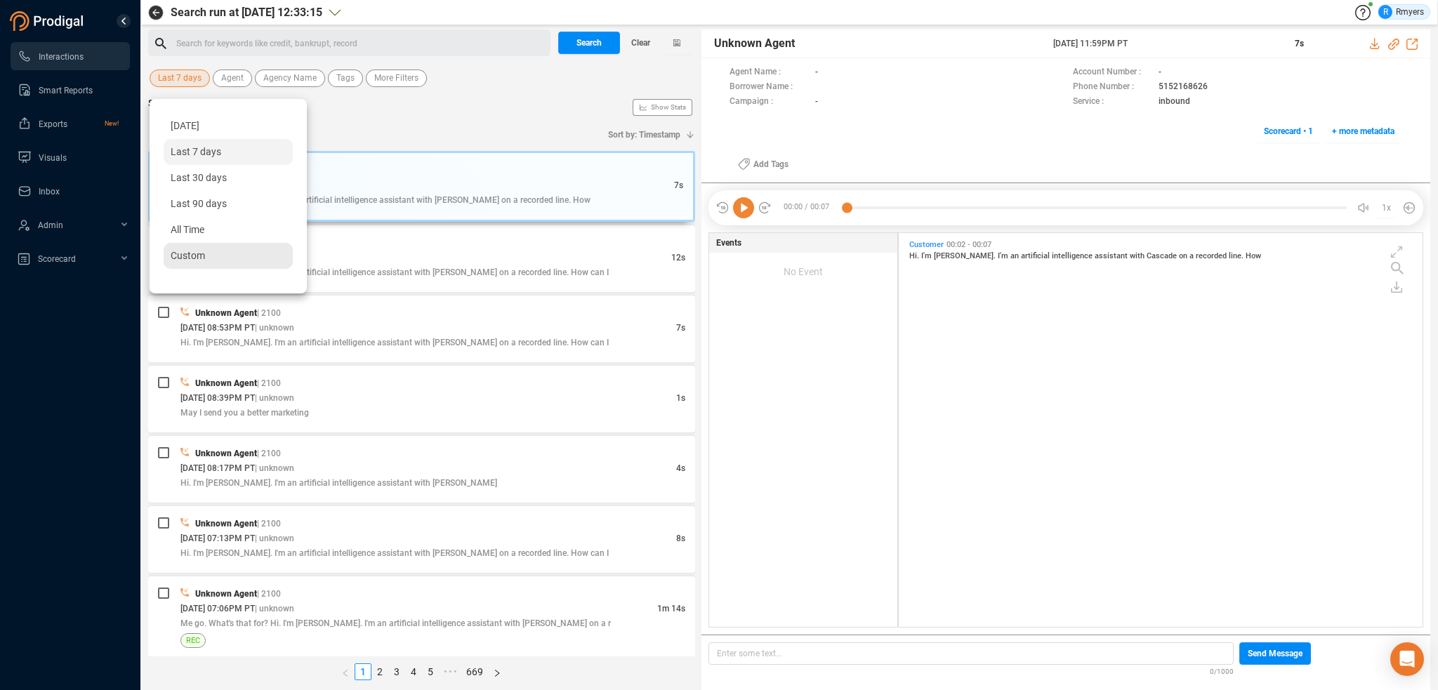
click at [197, 256] on span "Custom" at bounding box center [188, 255] width 34 height 11
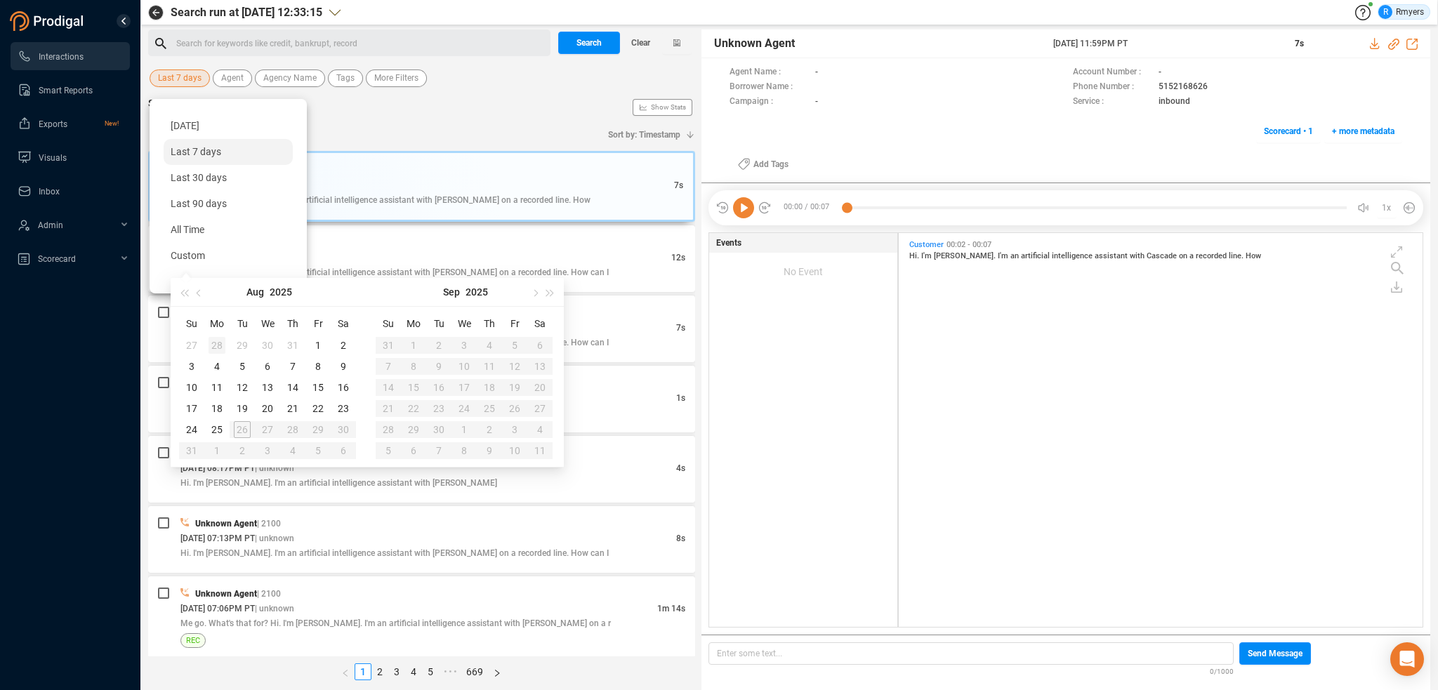
type input "2025-07-28"
click at [201, 294] on span "button" at bounding box center [200, 292] width 7 height 7
type input "2025-07-01"
click at [199, 291] on span "button" at bounding box center [200, 292] width 7 height 7
type input "2025-06-01"
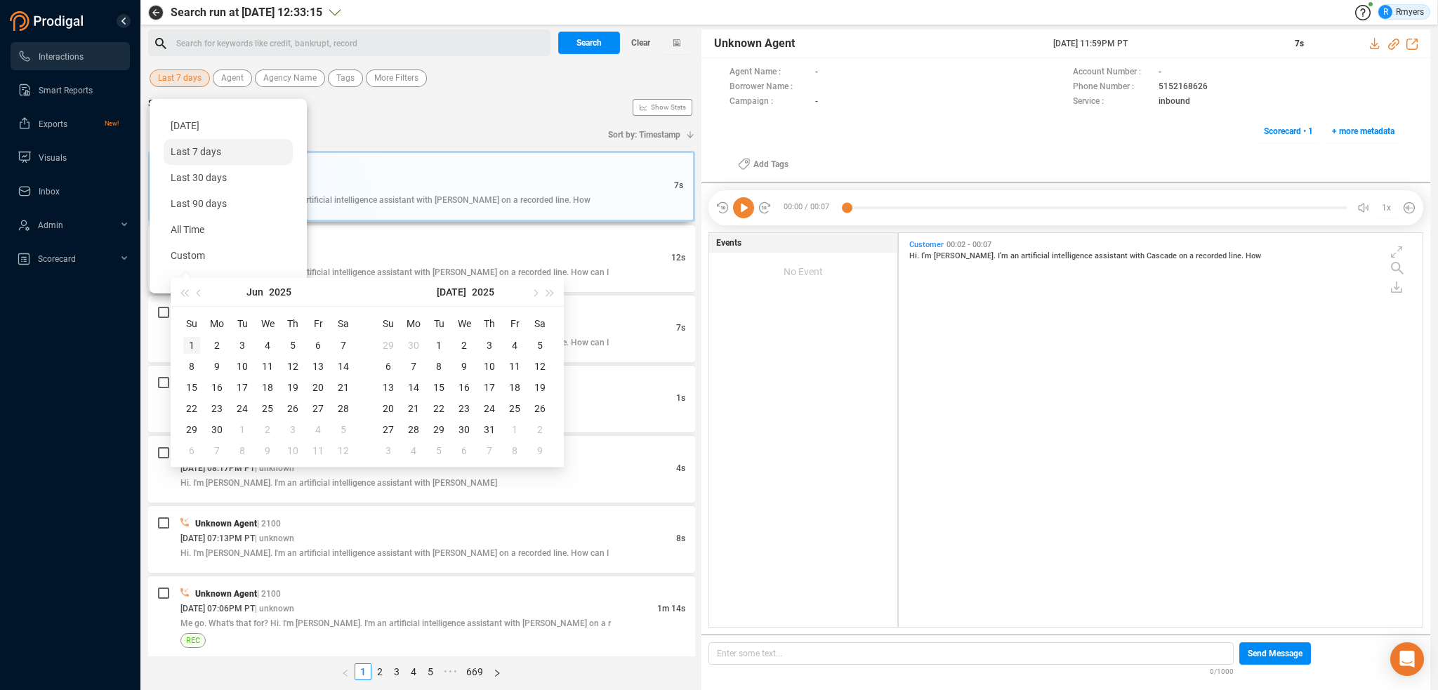
click at [190, 342] on div "1" at bounding box center [191, 345] width 17 height 17
type input "2025-06-21"
type input "2025-07-31"
click at [489, 425] on div "31" at bounding box center [489, 429] width 17 height 17
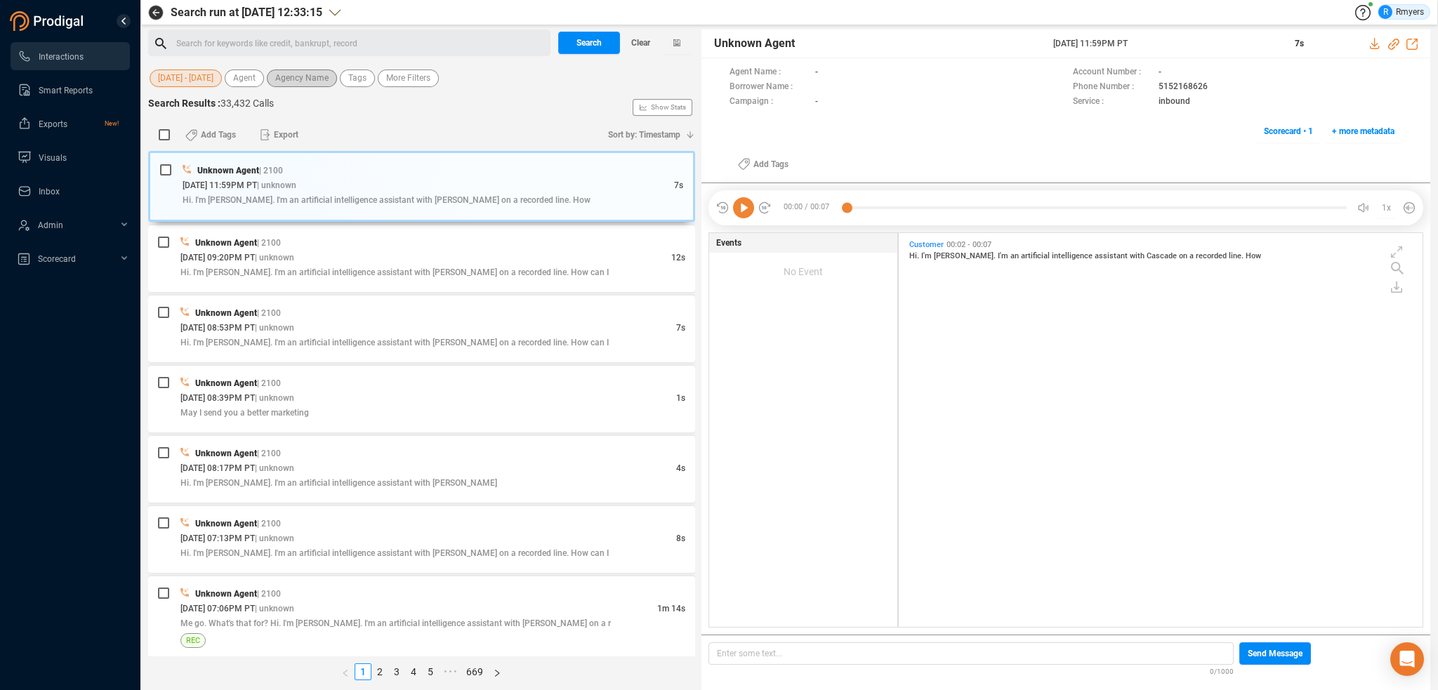
click at [300, 83] on span "Agency Name" at bounding box center [301, 78] width 53 height 18
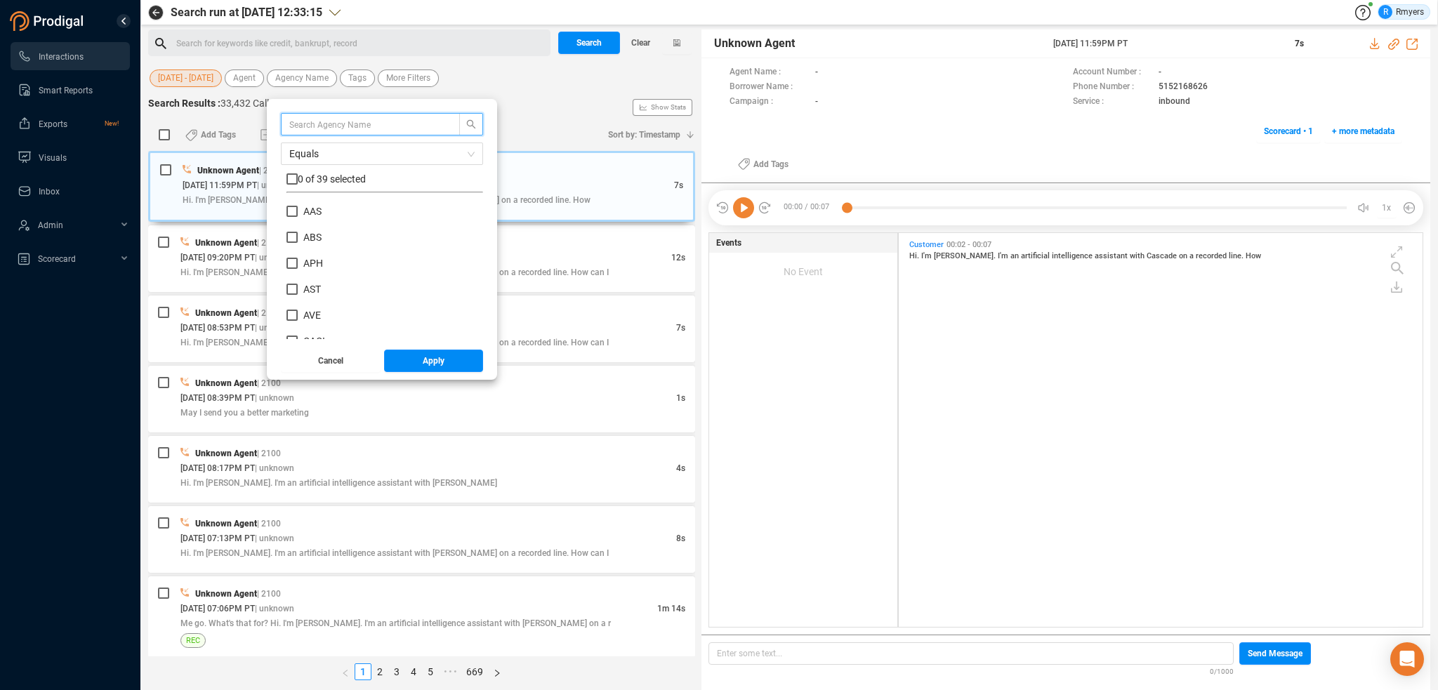
scroll to position [131, 190]
click at [314, 233] on span "ABS" at bounding box center [312, 237] width 18 height 11
click at [298, 233] on input "ABS" at bounding box center [291, 237] width 11 height 11
checkbox input "true"
click at [426, 366] on span "Apply" at bounding box center [434, 361] width 22 height 22
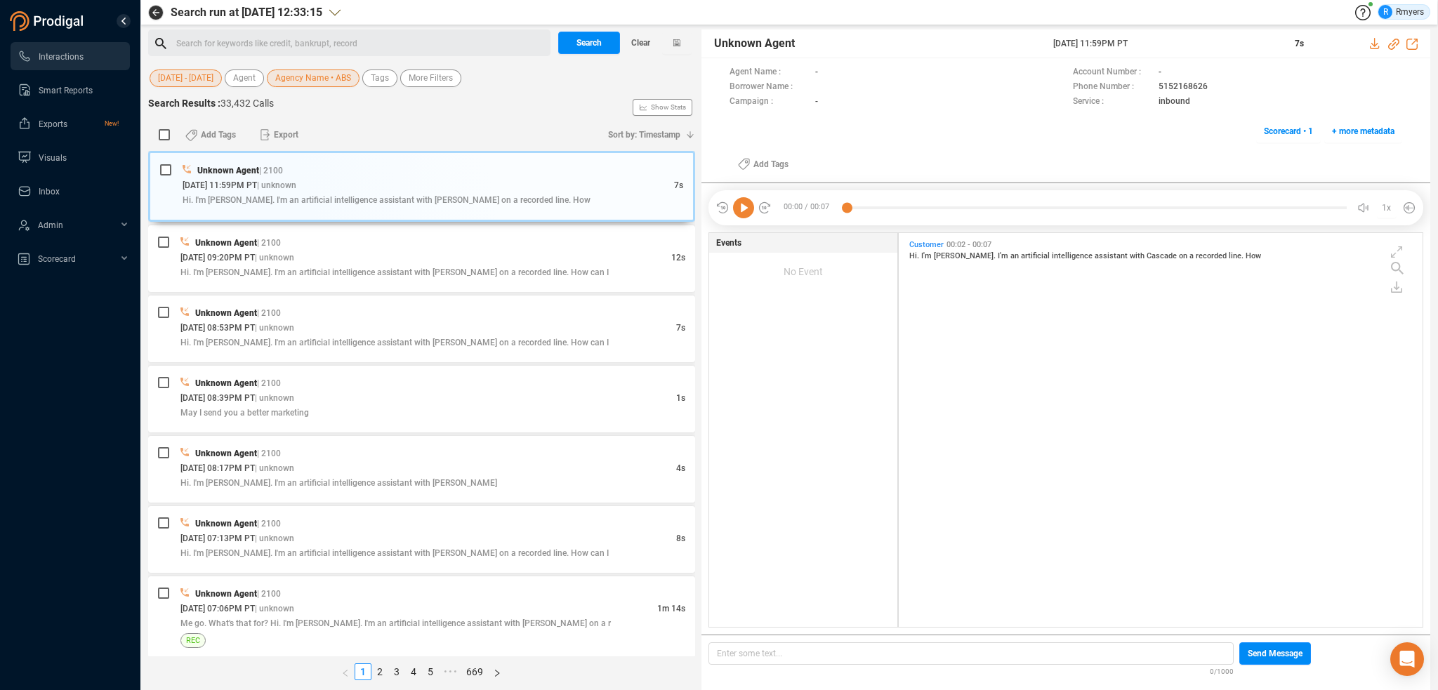
click at [205, 33] on div "Search for keywords like credit, bankrupt, record ﻿" at bounding box center [361, 43] width 370 height 21
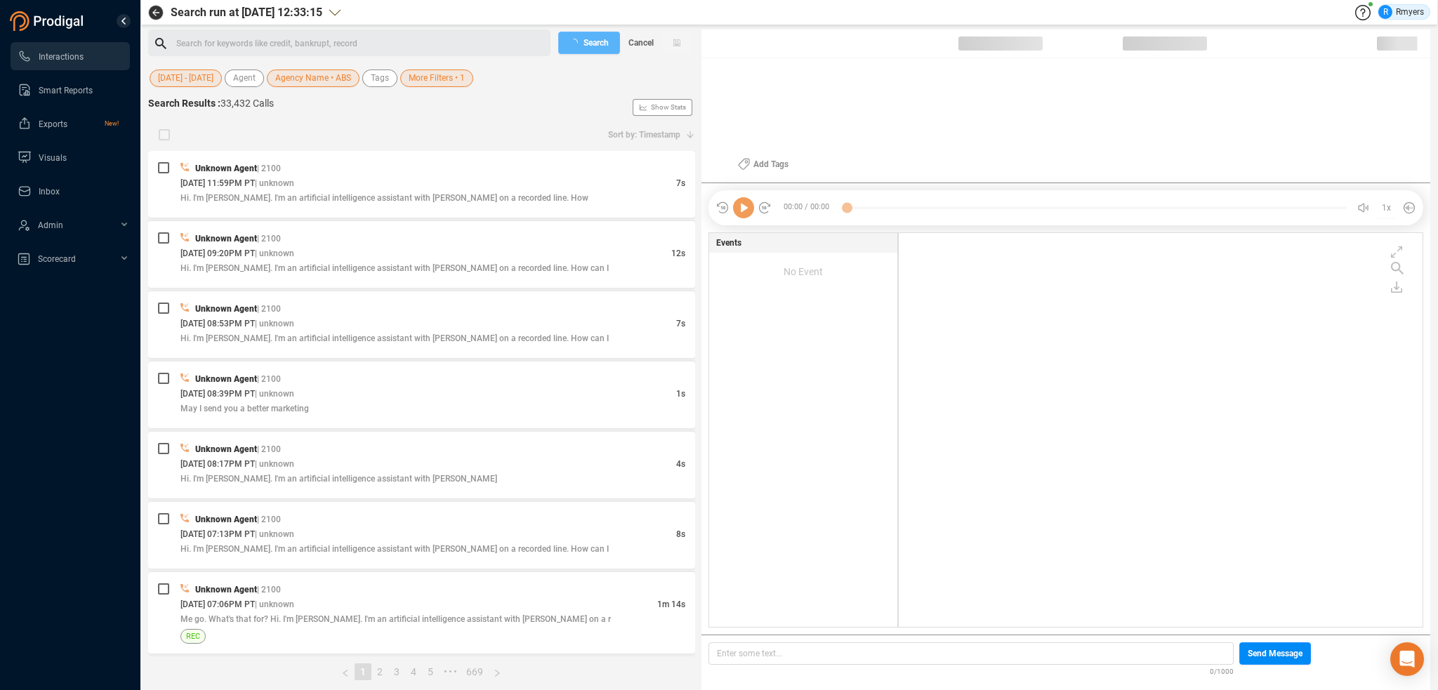
scroll to position [391, 517]
checkbox input "true"
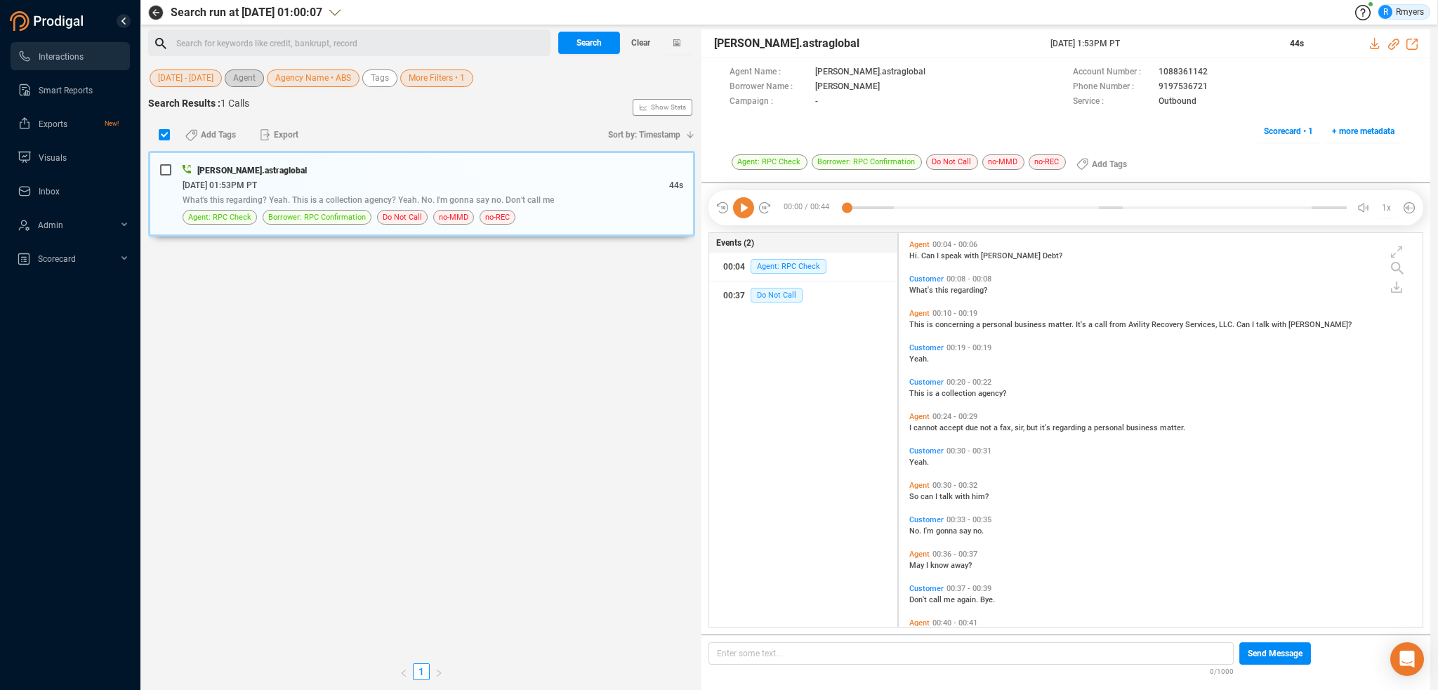
scroll to position [391, 517]
click at [233, 41] on div "Search for keywords like credit, bankrupt, record ﻿" at bounding box center [361, 43] width 370 height 21
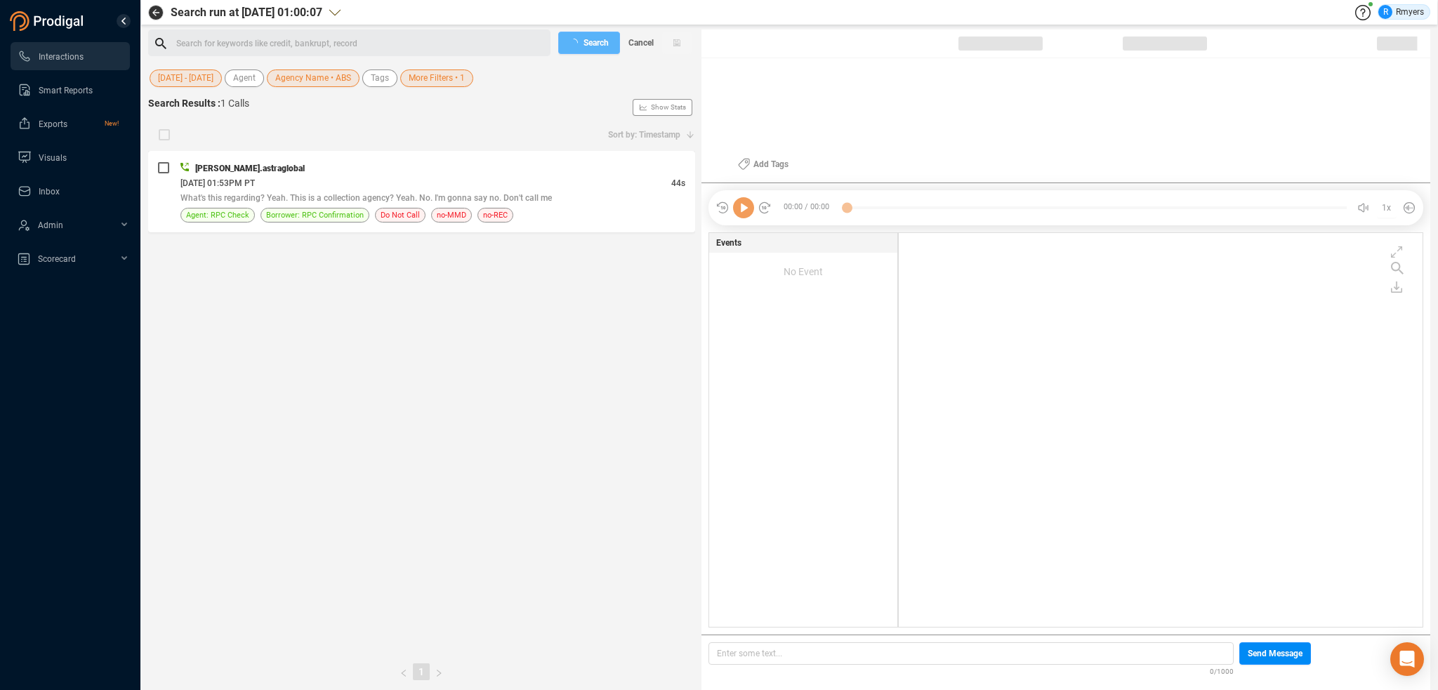
checkbox input "true"
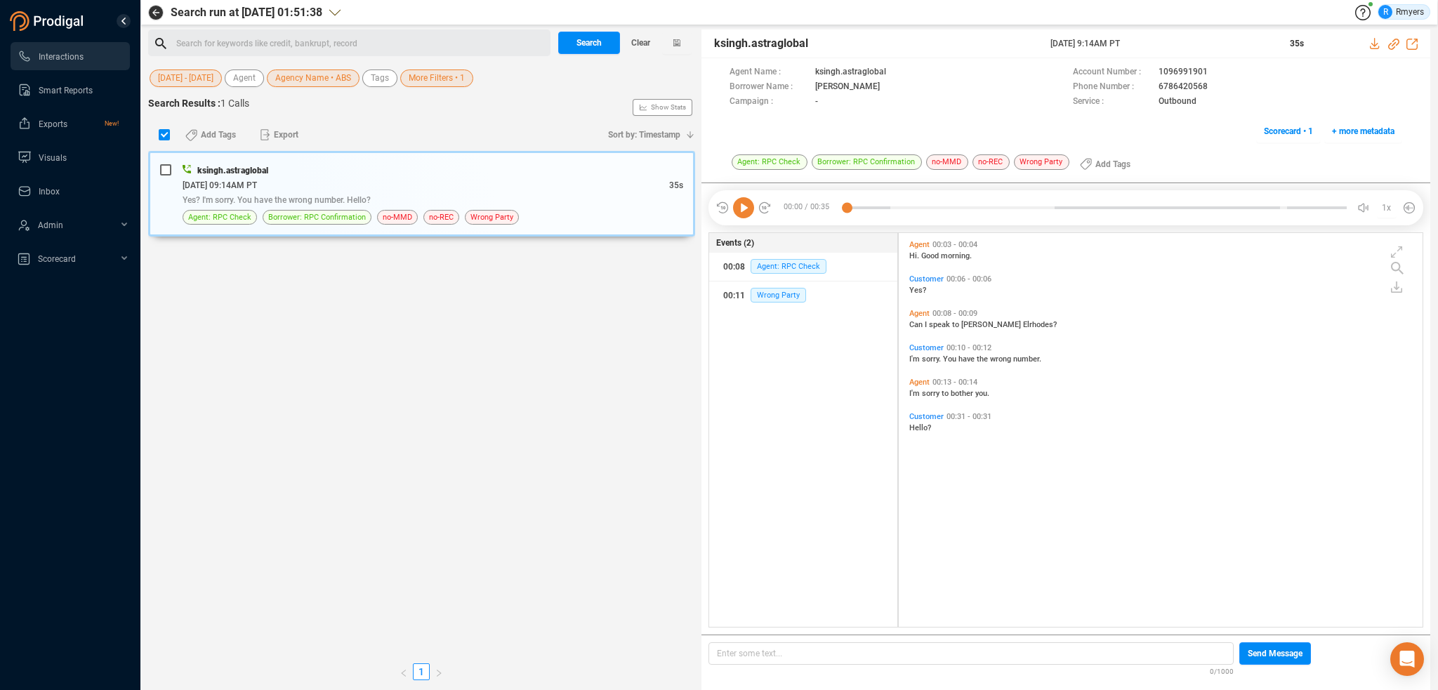
click at [235, 42] on div "Search for keywords like credit, bankrupt, record ﻿" at bounding box center [361, 43] width 370 height 21
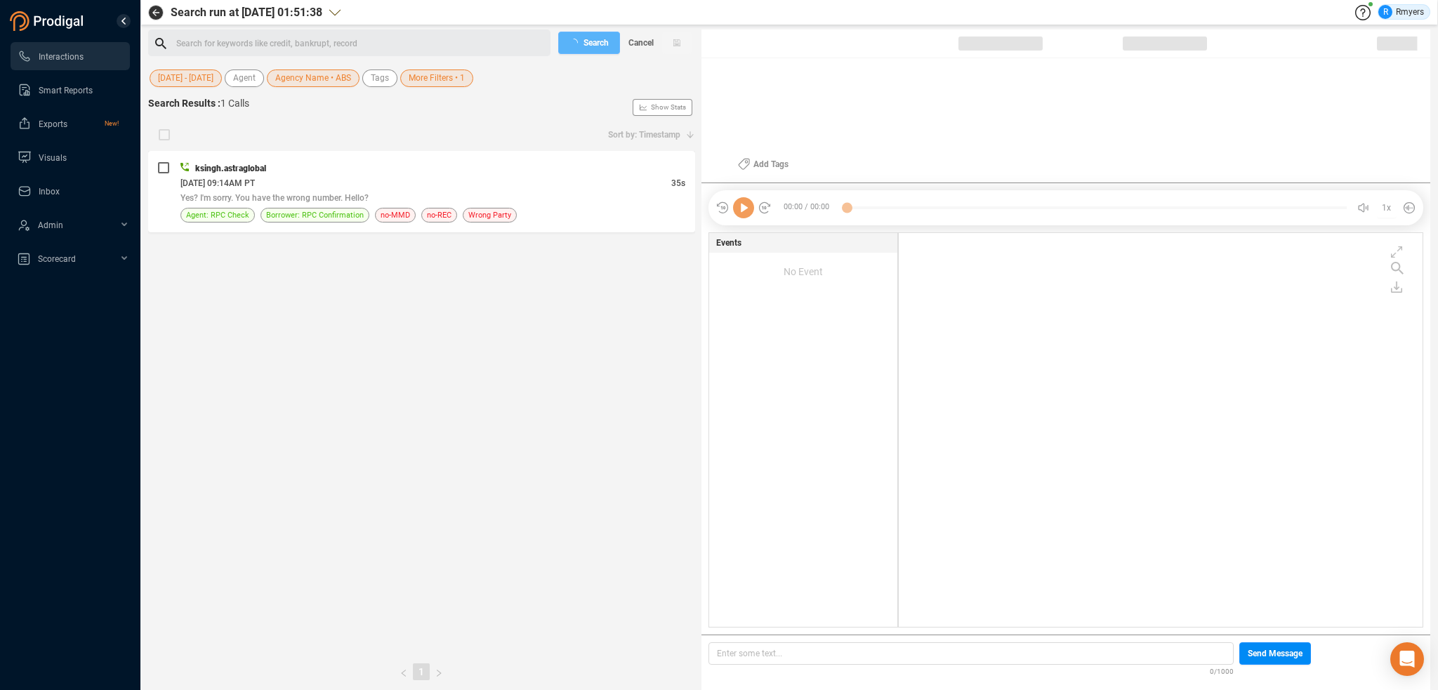
checkbox input "true"
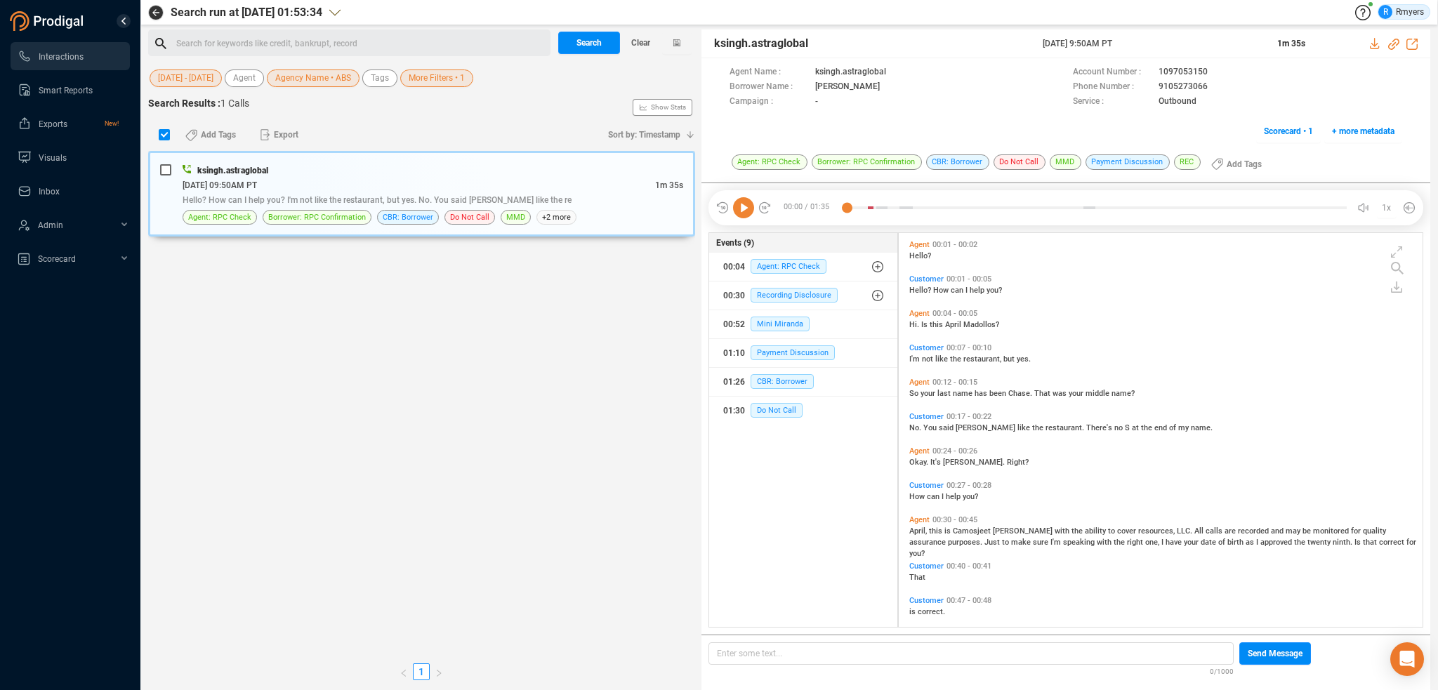
scroll to position [391, 517]
click at [357, 40] on div "Search for keywords like credit, bankrupt, record ﻿" at bounding box center [361, 43] width 370 height 21
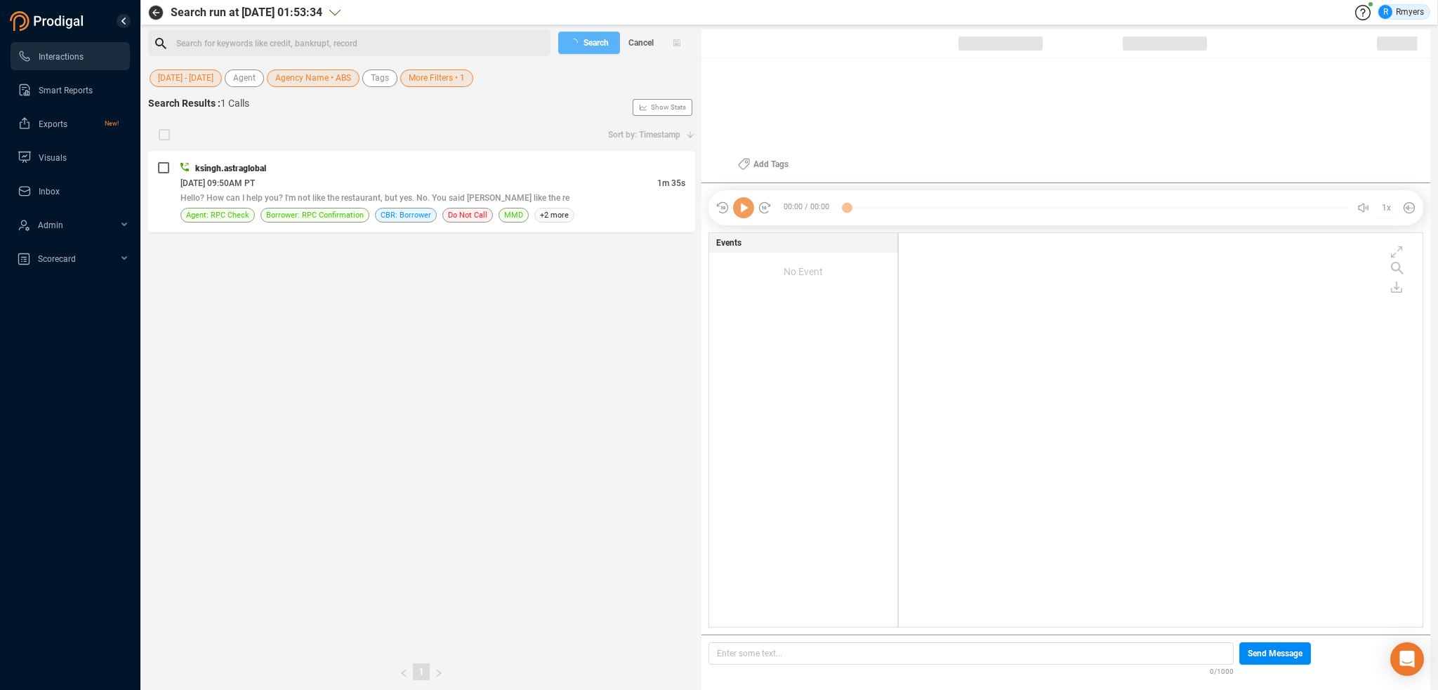
checkbox input "true"
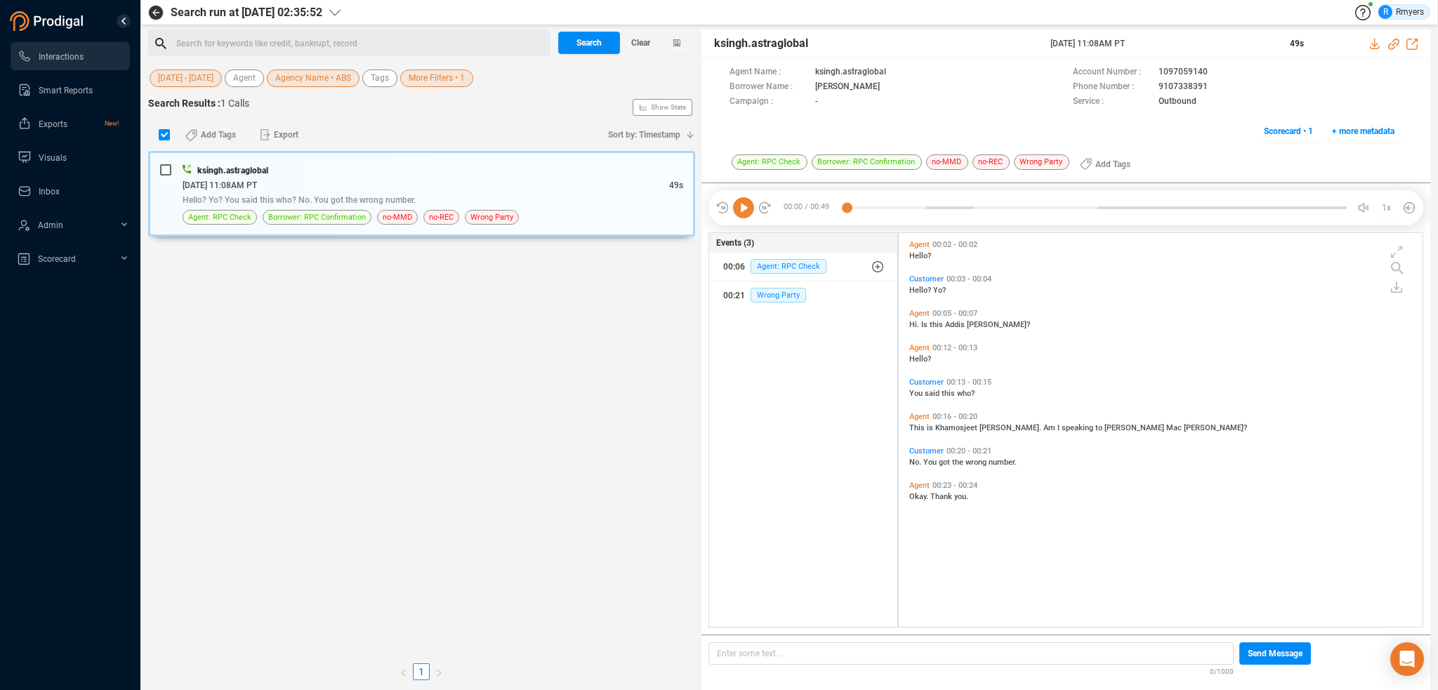
click at [331, 39] on div "Search for keywords like credit, bankrupt, record ﻿" at bounding box center [361, 43] width 370 height 21
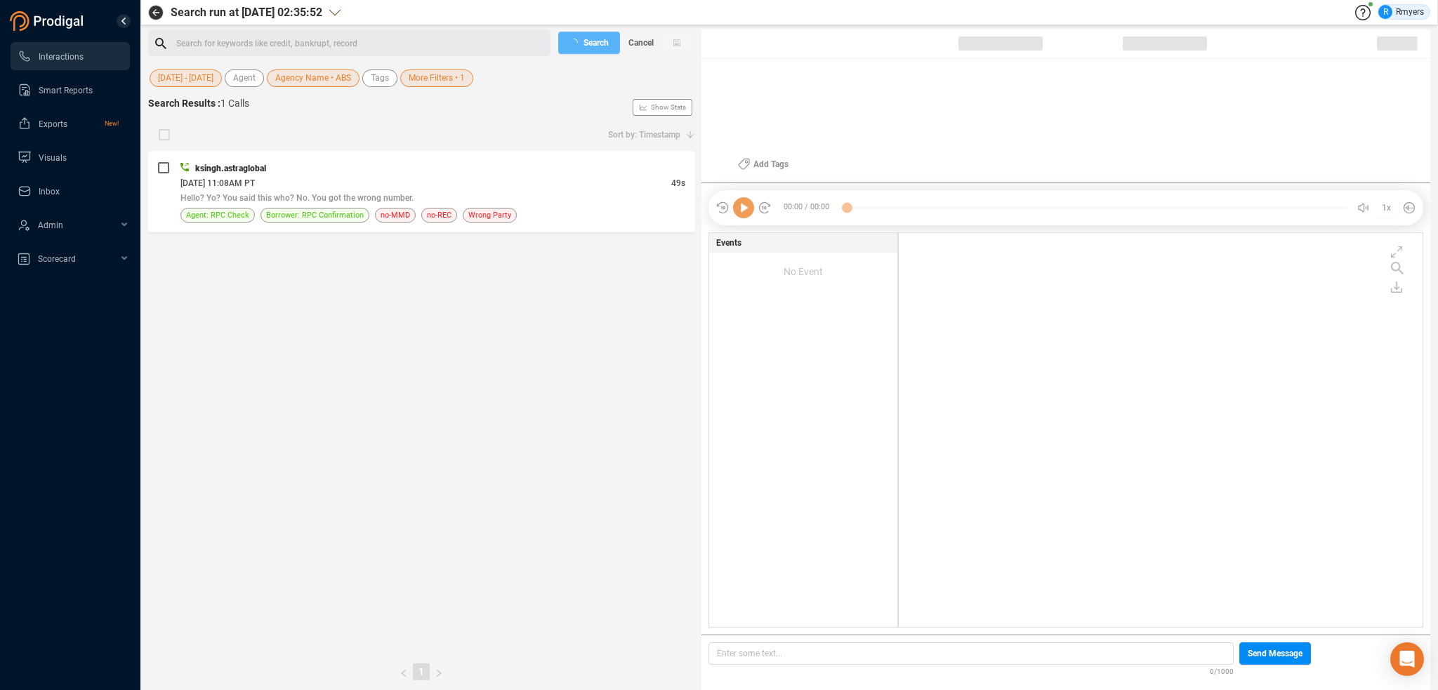
checkbox input "true"
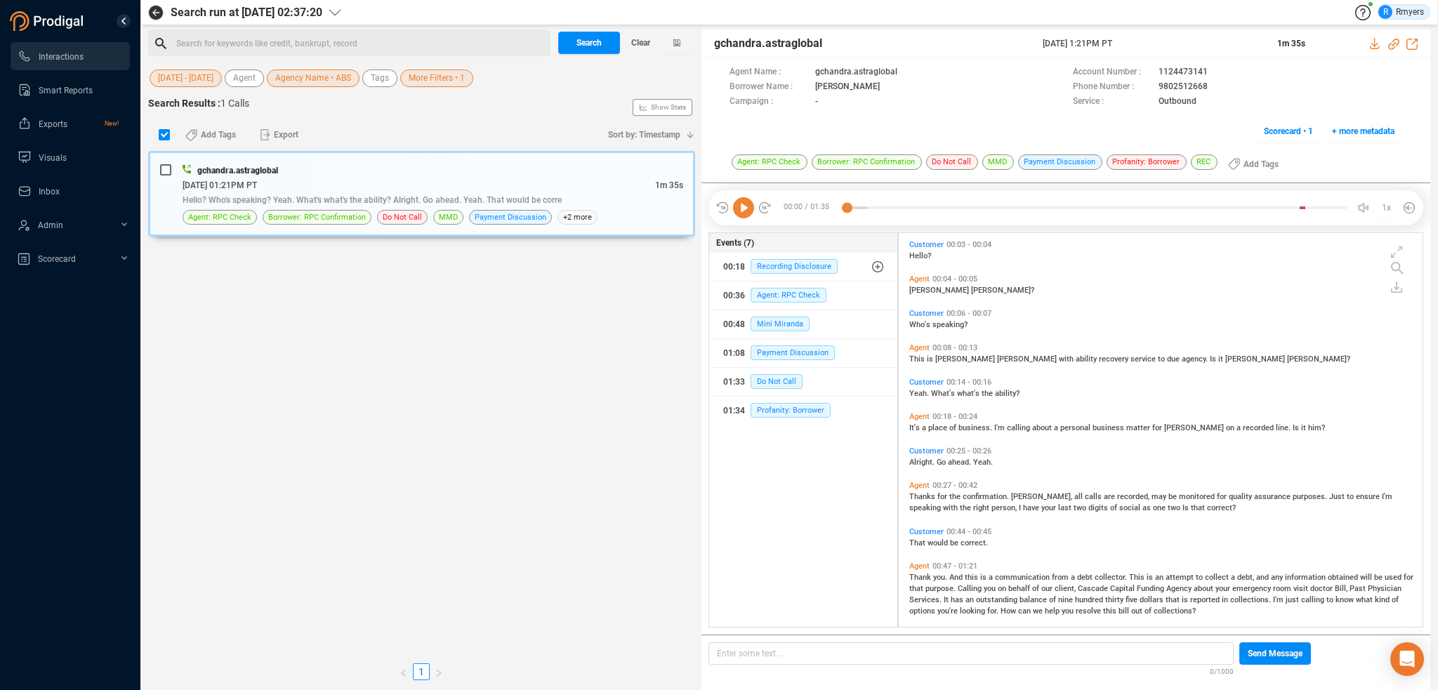
click at [307, 44] on div "Search for keywords like credit, bankrupt, record ﻿" at bounding box center [361, 43] width 370 height 21
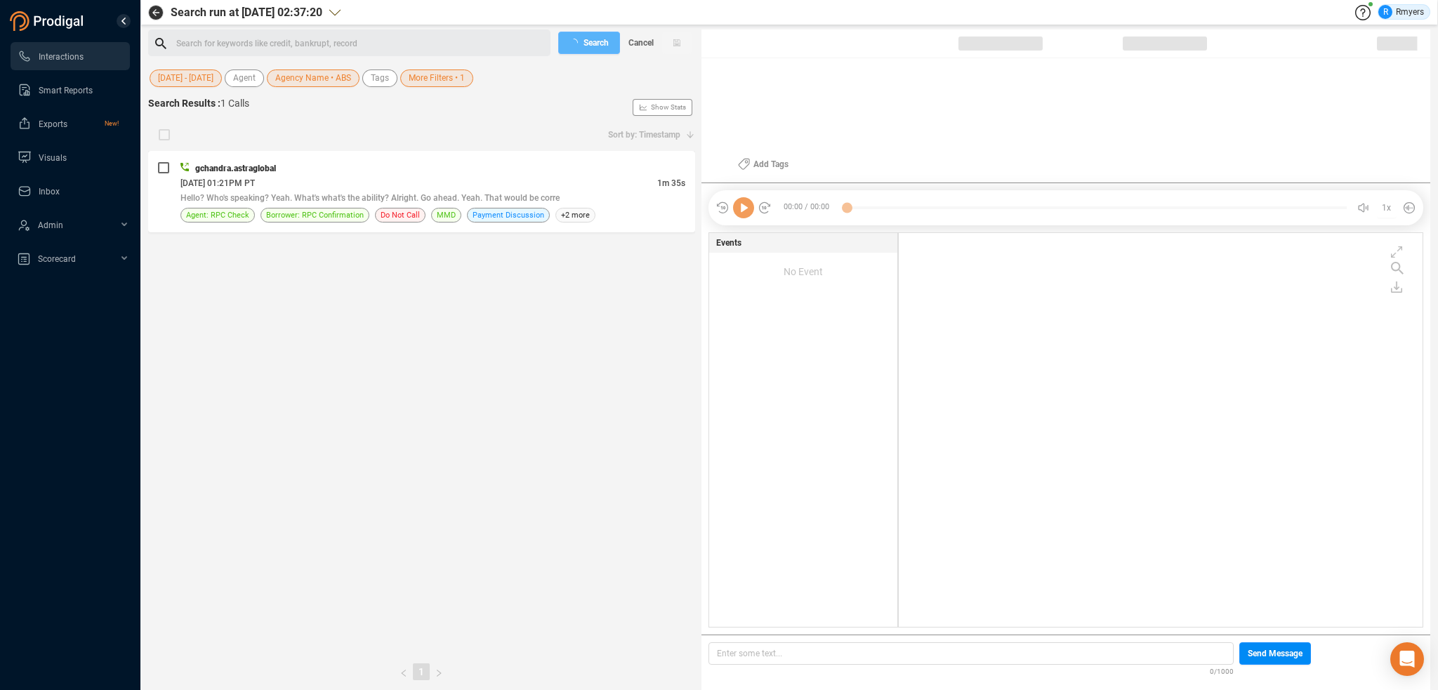
checkbox input "true"
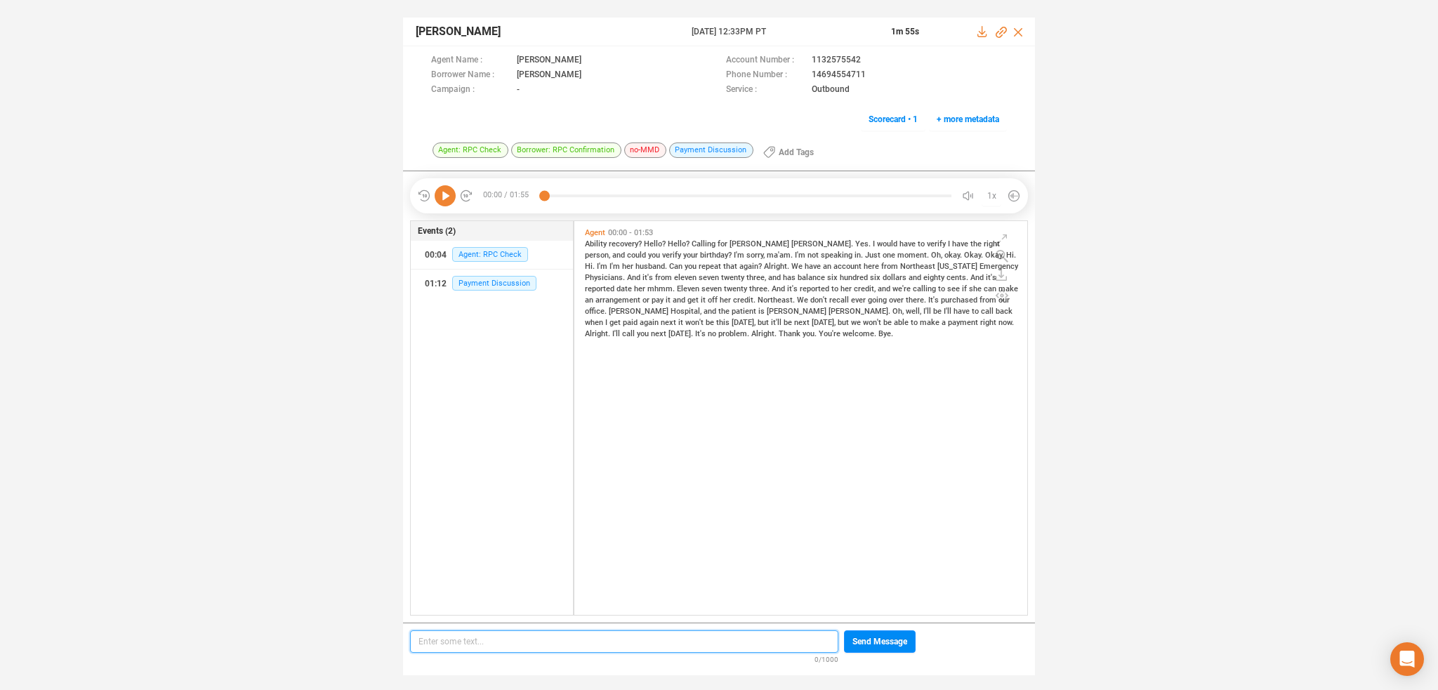
scroll to position [391, 446]
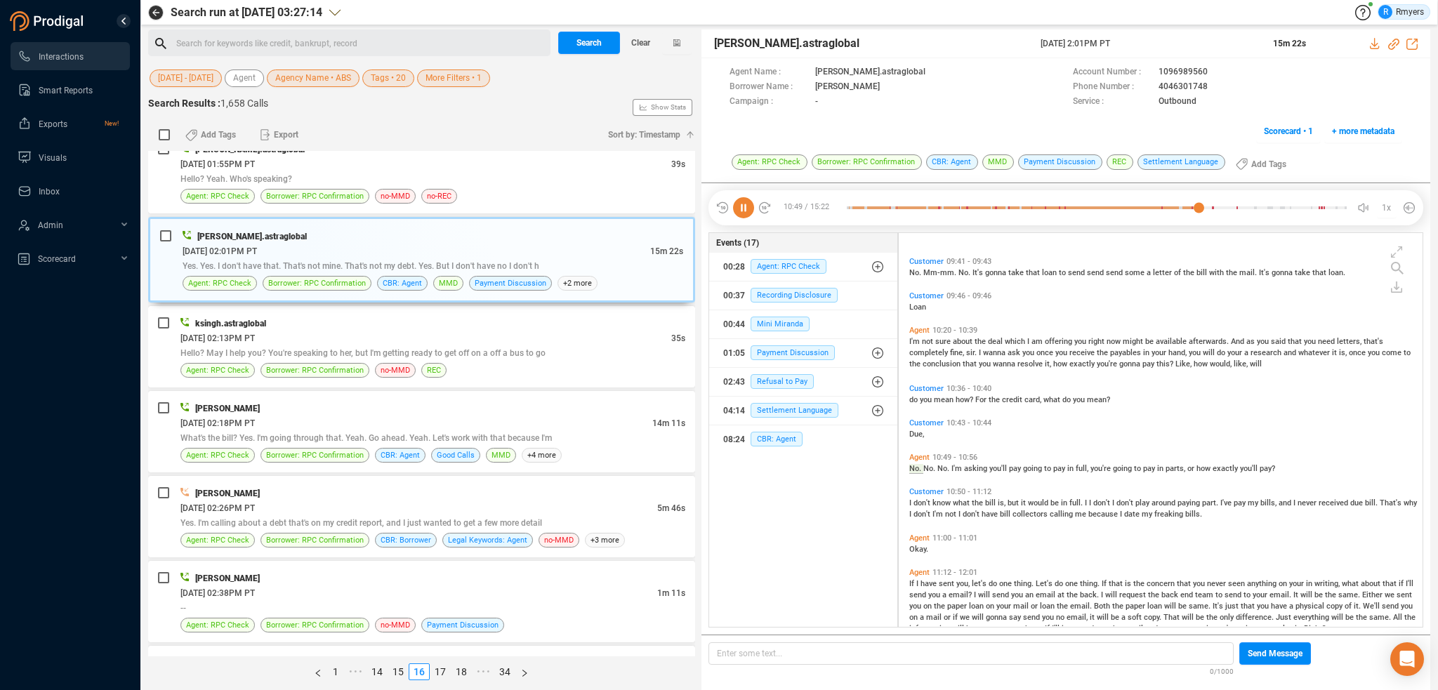
scroll to position [2082, 0]
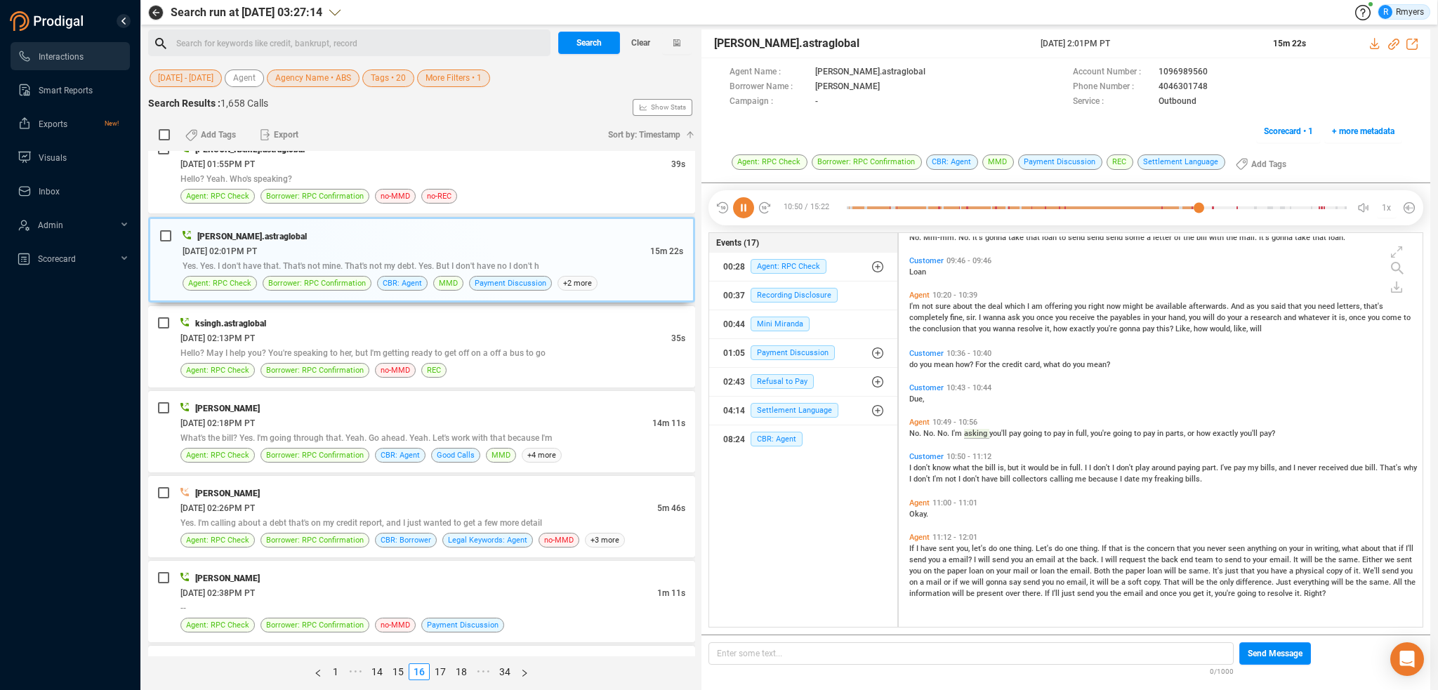
click at [739, 211] on icon at bounding box center [743, 207] width 21 height 21
click at [799, 443] on span "CBR: Agent" at bounding box center [776, 439] width 52 height 15
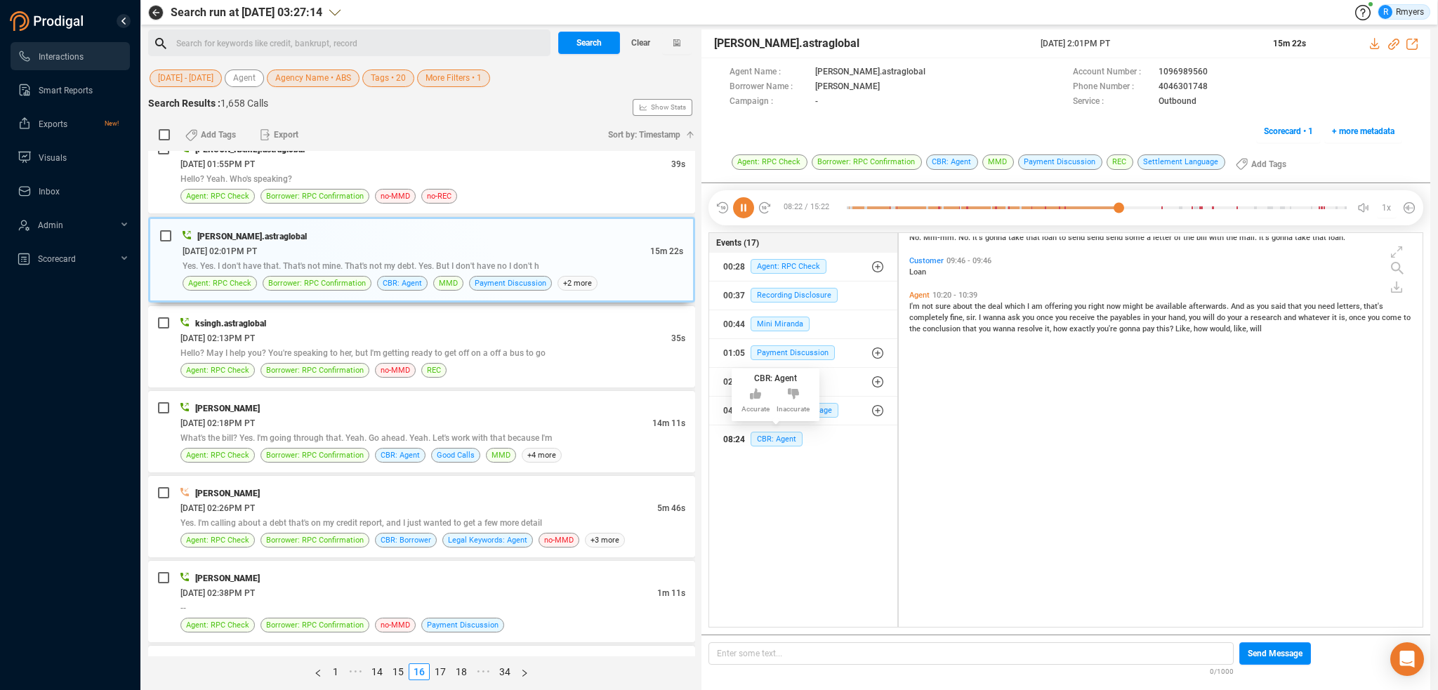
scroll to position [1714, 0]
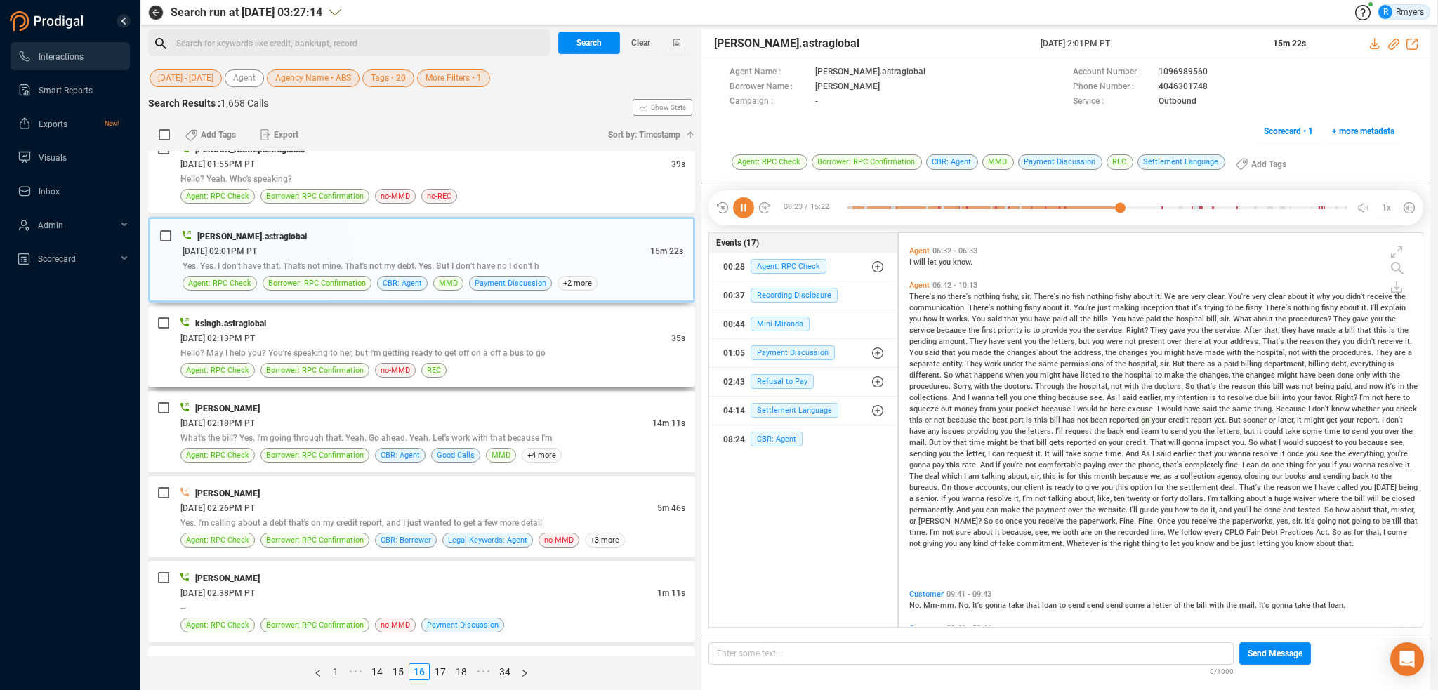
click at [354, 352] on span "Hello? May I help you? You're speaking to her, but I'm getting ready to get off…" at bounding box center [362, 353] width 365 height 10
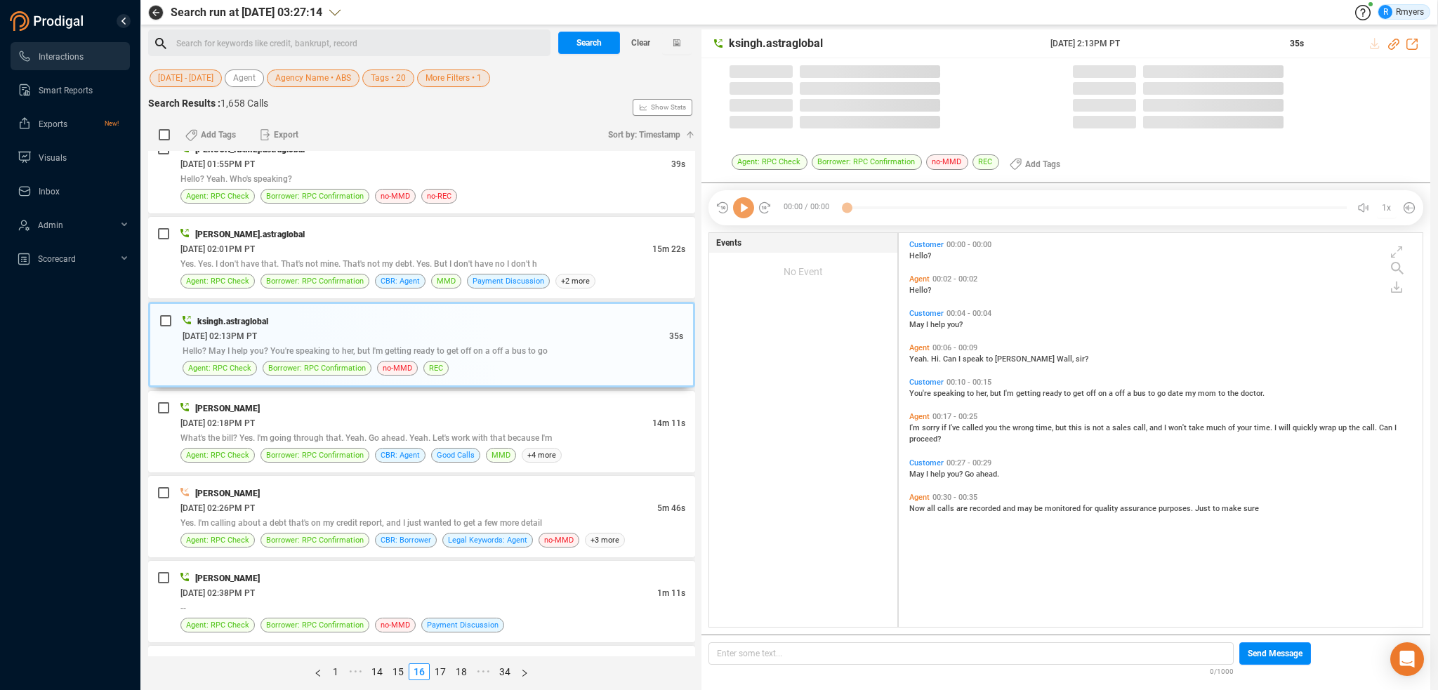
scroll to position [391, 517]
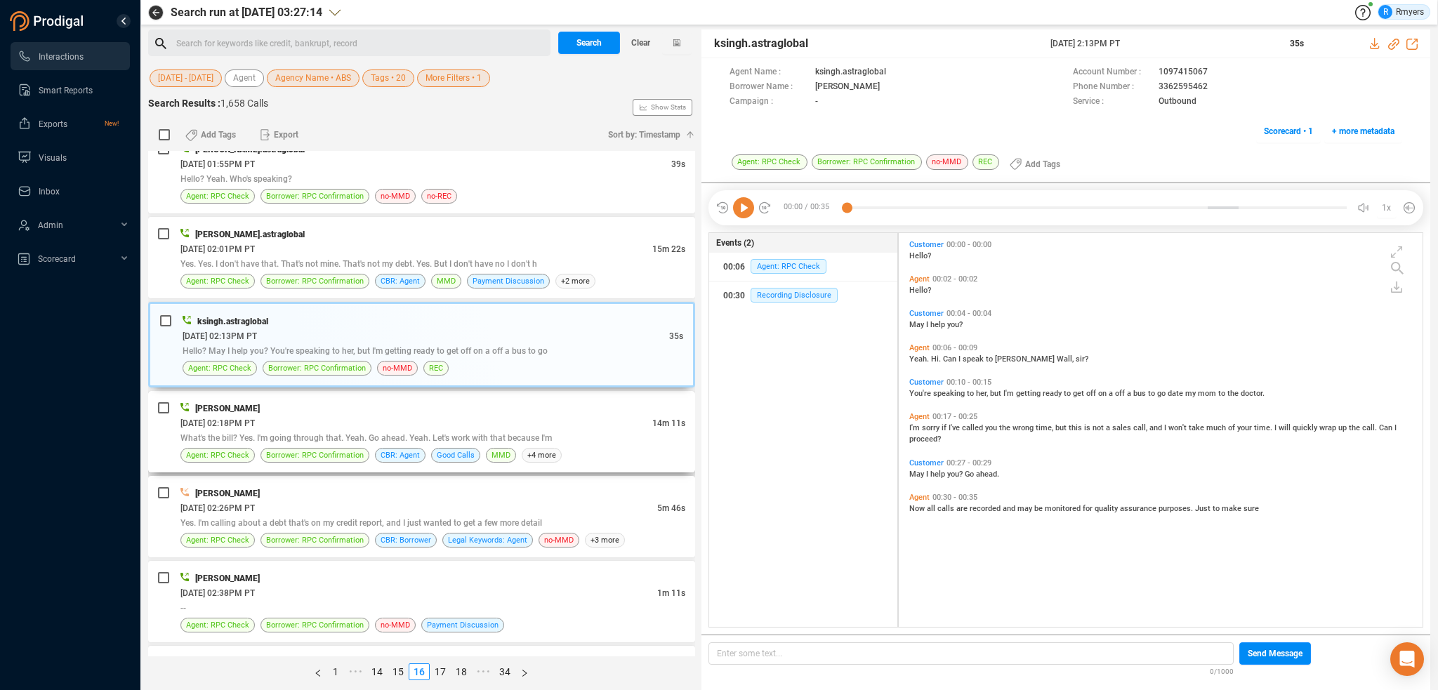
click at [367, 454] on div "Agent: RPC Check Borrower: RPC Confirmation CBR: Agent Good Calls MMD +4 more" at bounding box center [432, 455] width 505 height 15
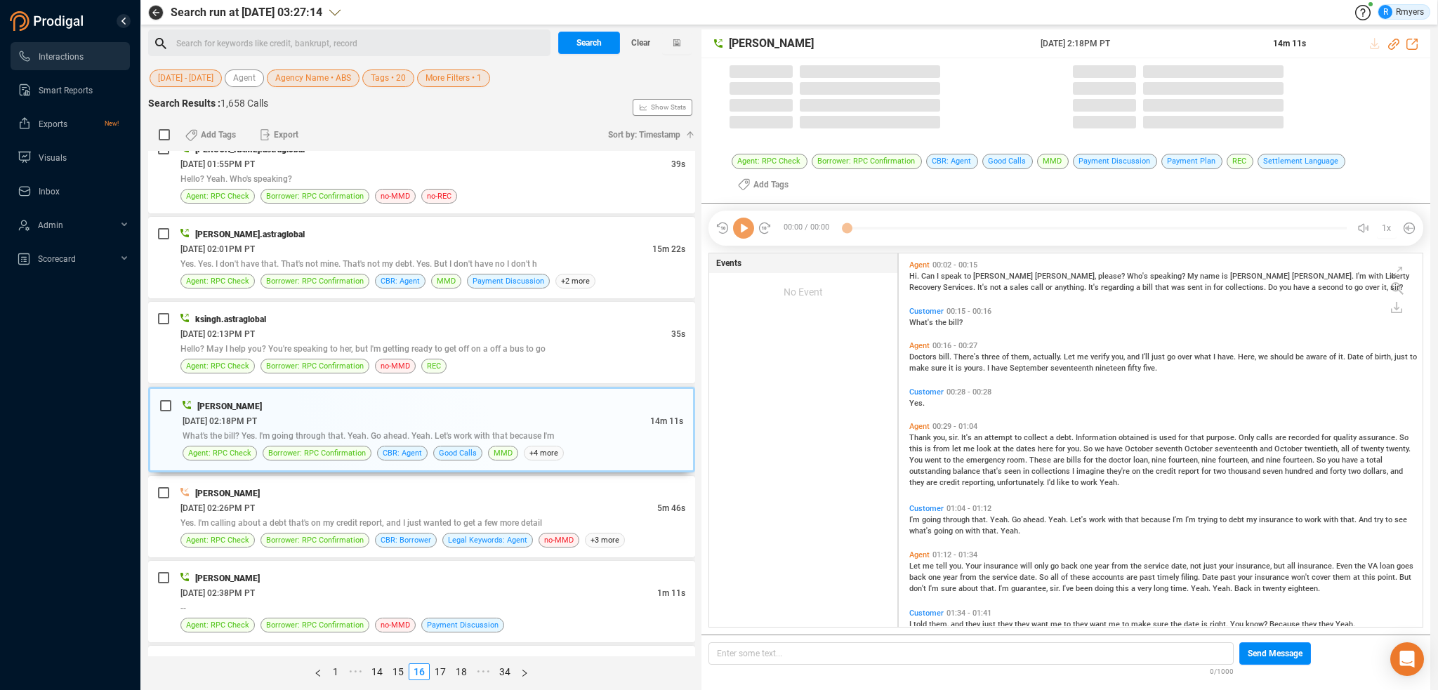
scroll to position [371, 517]
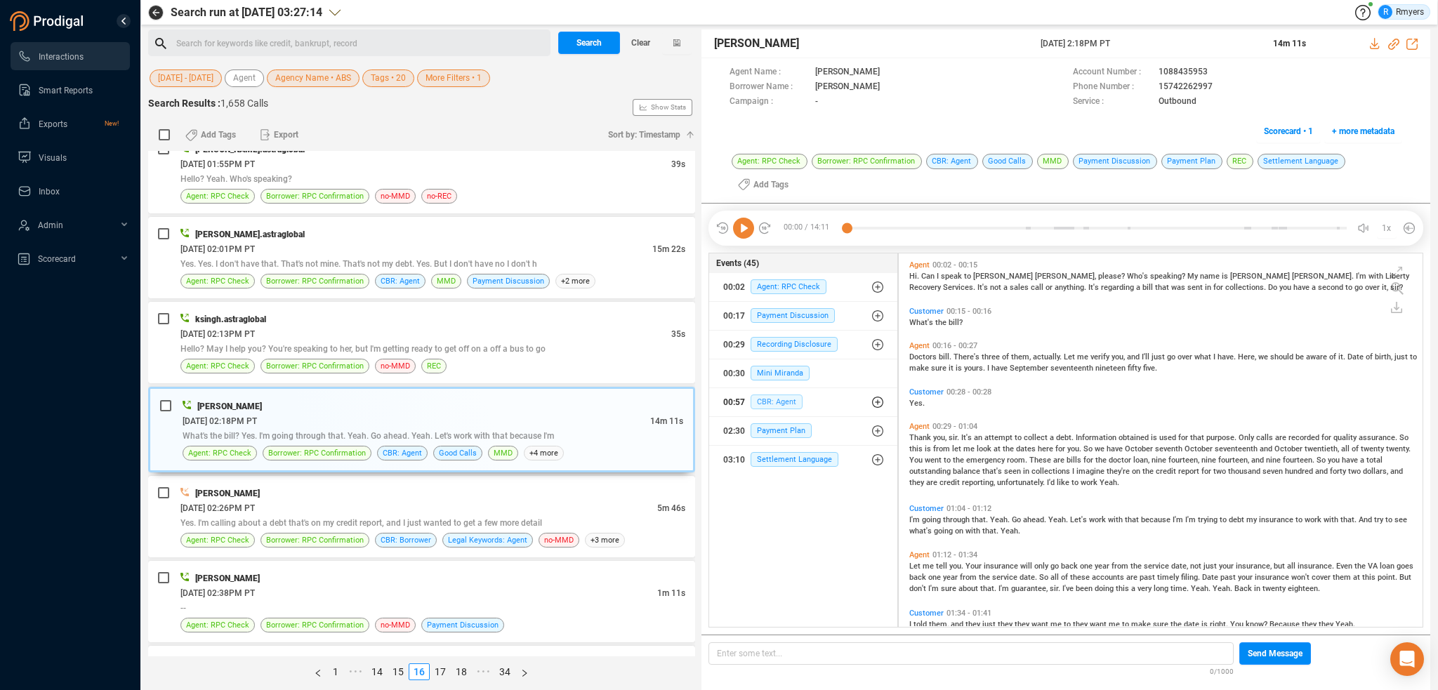
click at [772, 398] on span "CBR: Agent" at bounding box center [776, 401] width 52 height 15
click at [779, 429] on span "CBR: Agent" at bounding box center [787, 430] width 52 height 15
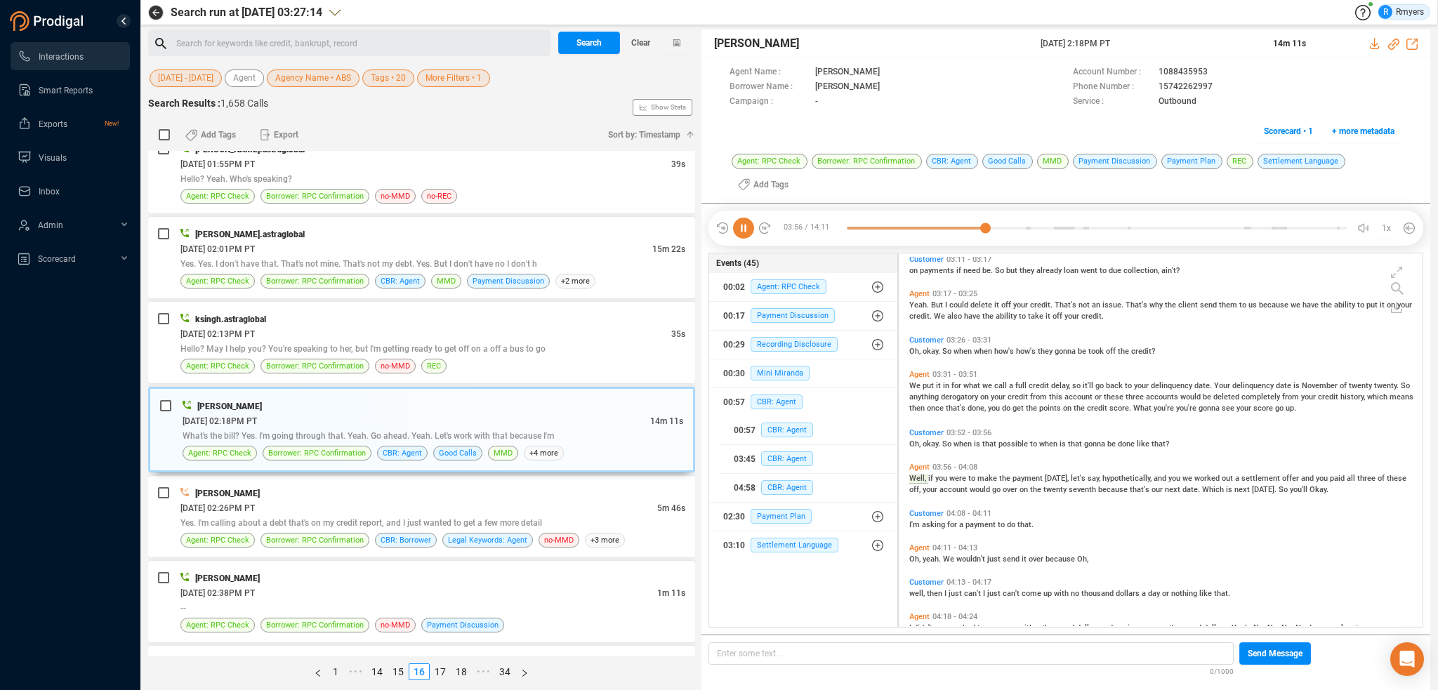
scroll to position [834, 0]
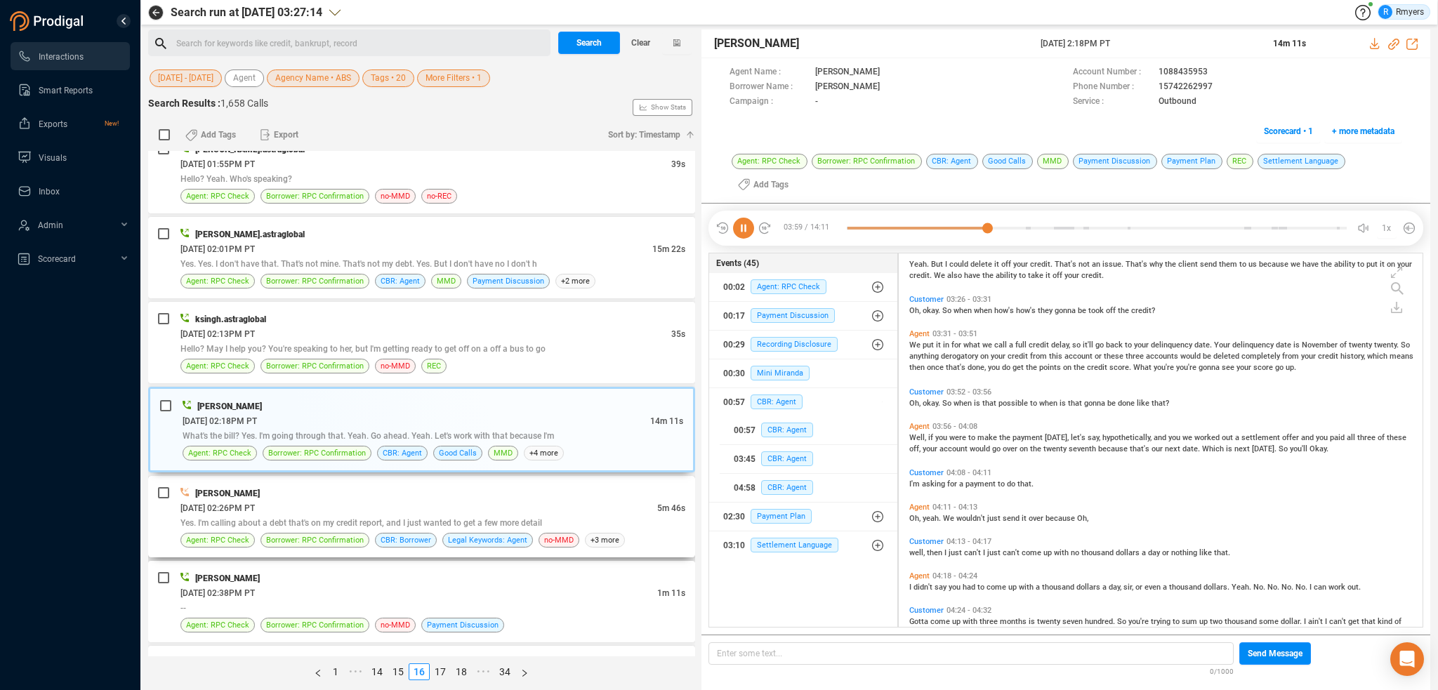
drag, startPoint x: 578, startPoint y: 515, endPoint x: 567, endPoint y: 514, distance: 10.6
click at [574, 515] on div "Yes. I'm calling about a debt that's on my credit report, and I just wanted to …" at bounding box center [432, 522] width 505 height 15
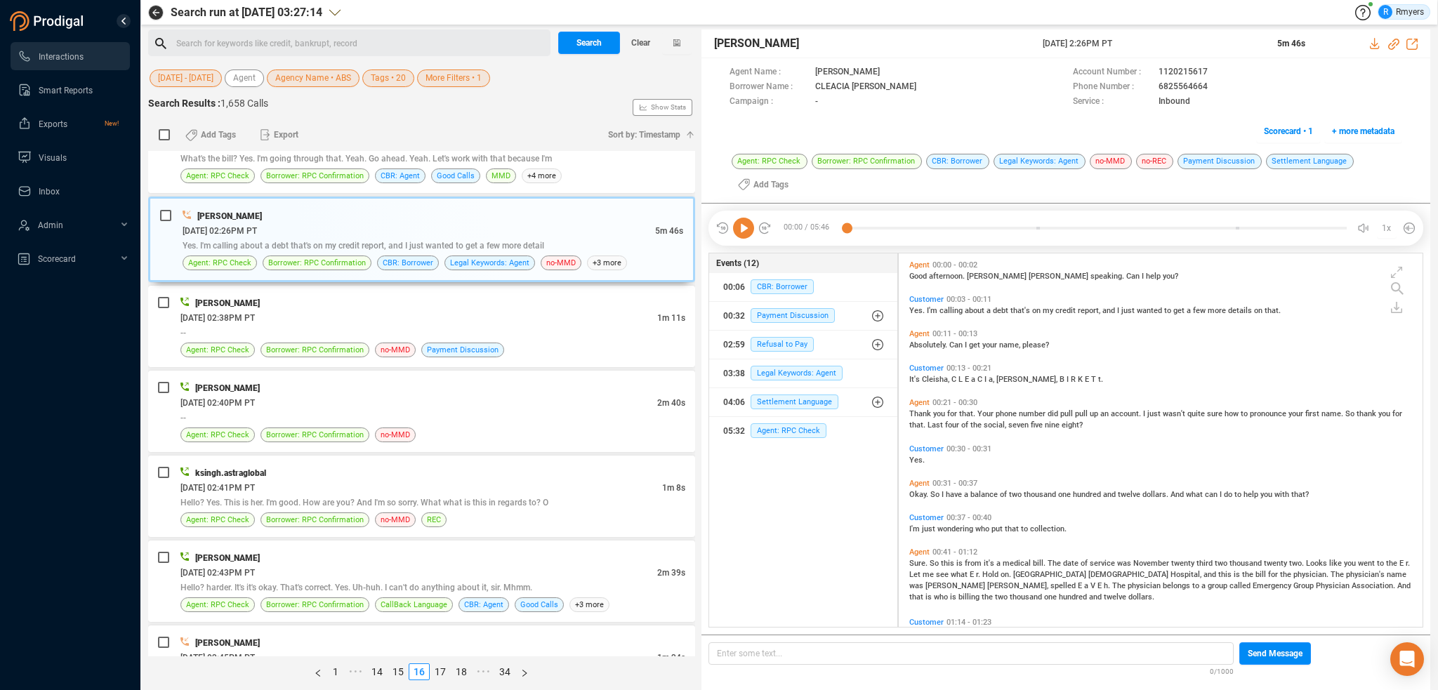
scroll to position [1344, 0]
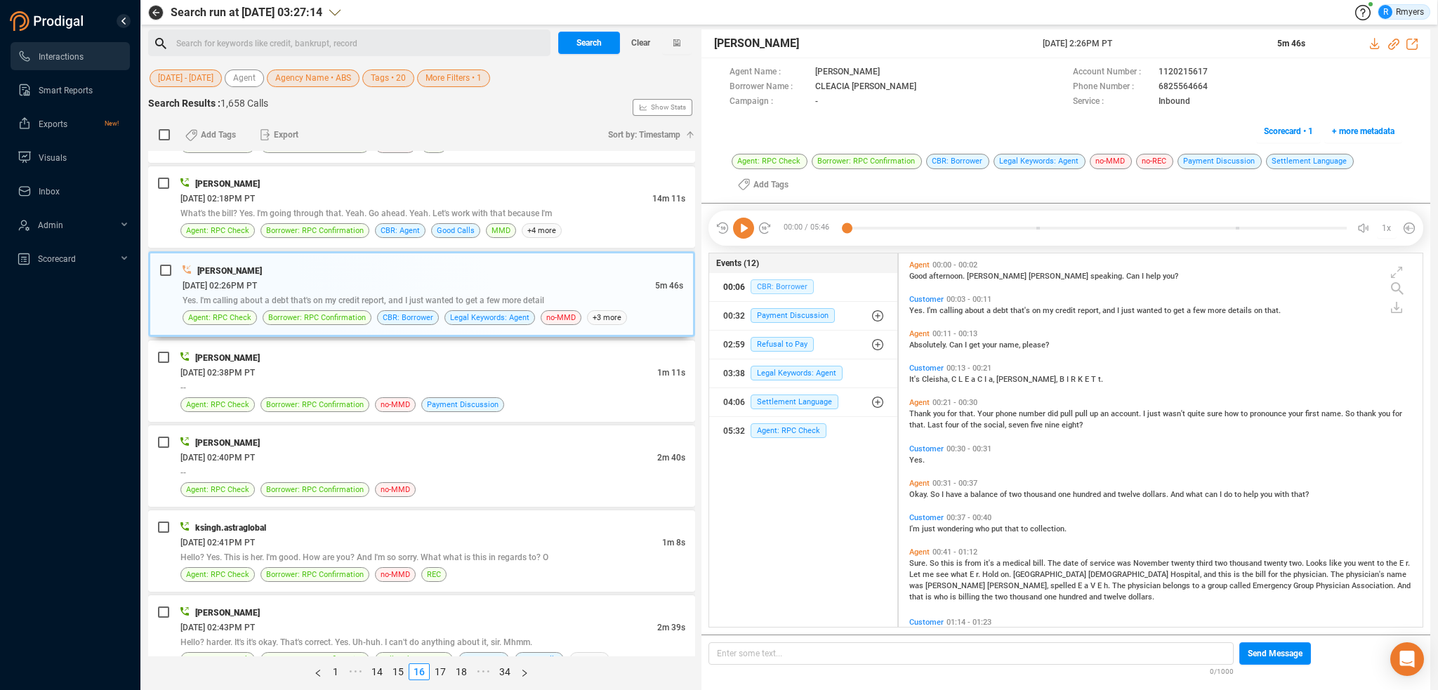
click at [774, 288] on span "CBR: Borrower" at bounding box center [781, 286] width 63 height 15
click at [390, 366] on div "[DATE] 02:38PM PT" at bounding box center [418, 372] width 477 height 15
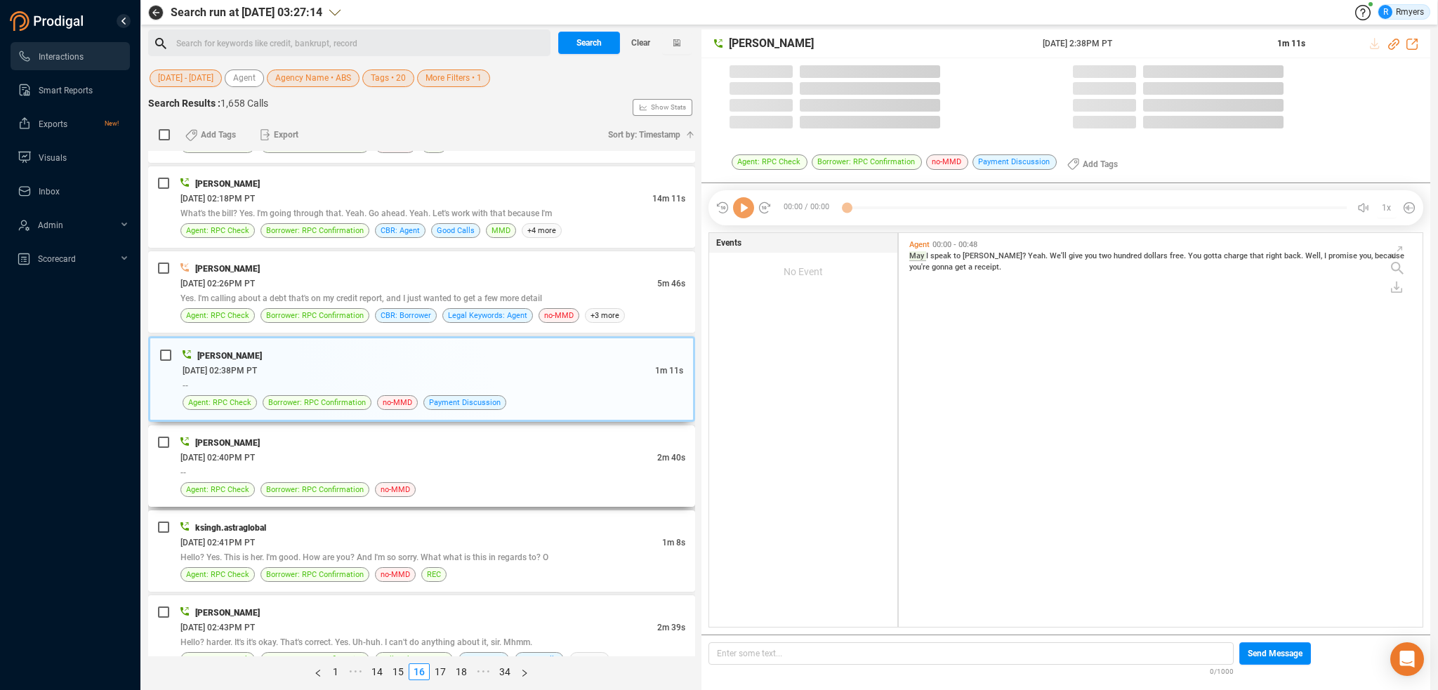
scroll to position [391, 517]
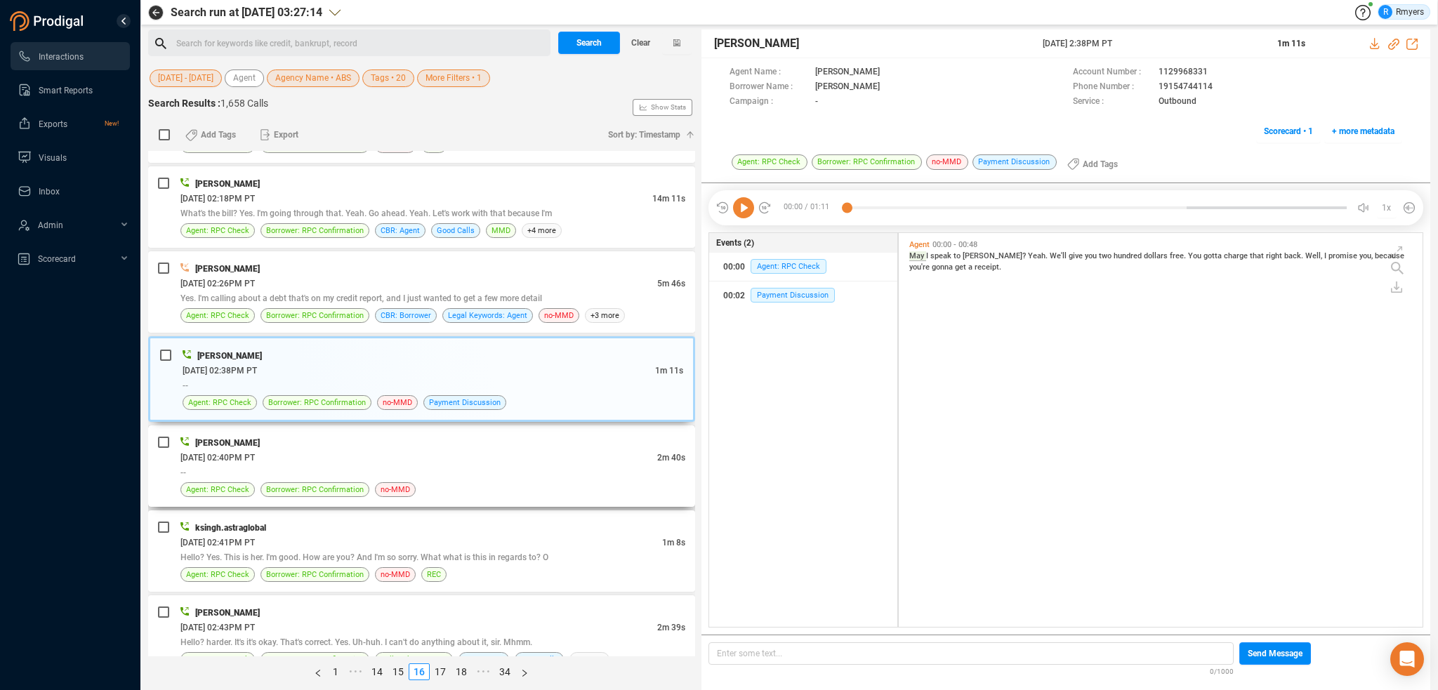
click at [414, 457] on div "[DATE] 02:40PM PT" at bounding box center [418, 457] width 477 height 15
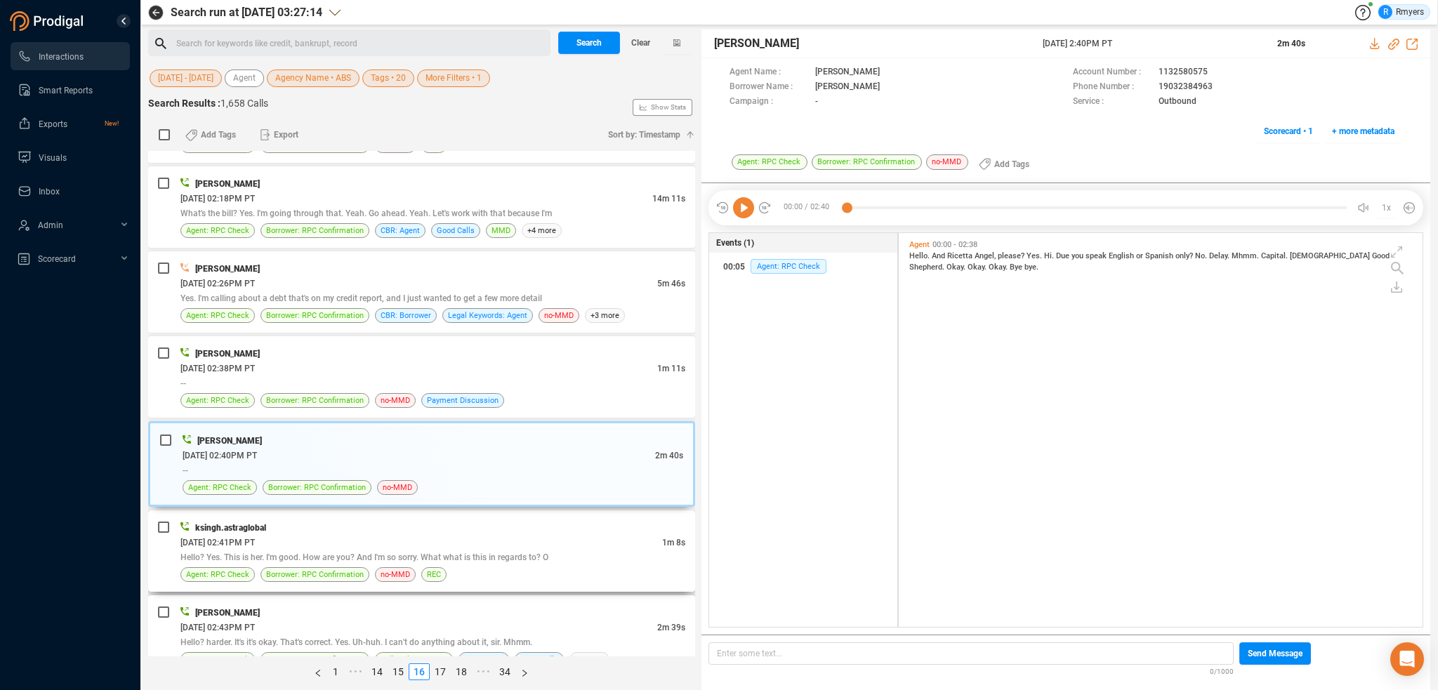
click at [417, 536] on div "[DATE] 02:41PM PT" at bounding box center [421, 542] width 482 height 15
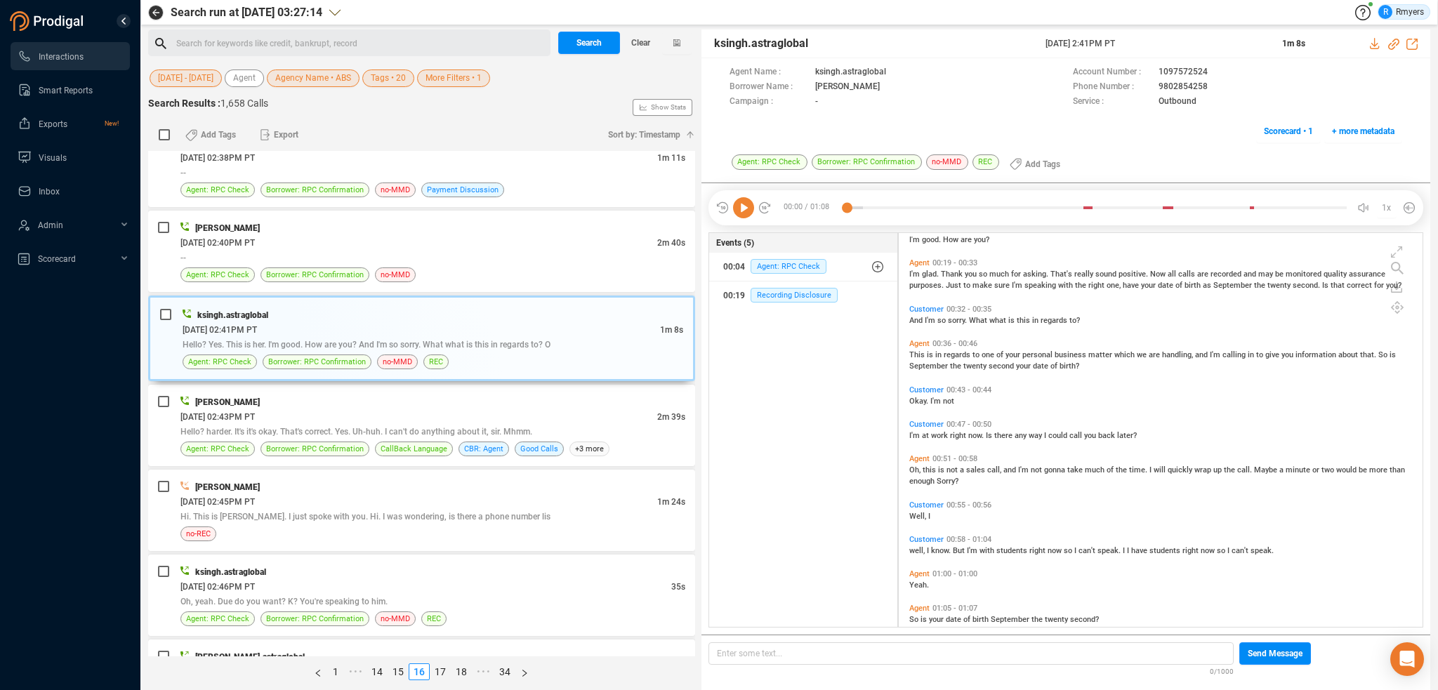
scroll to position [207, 0]
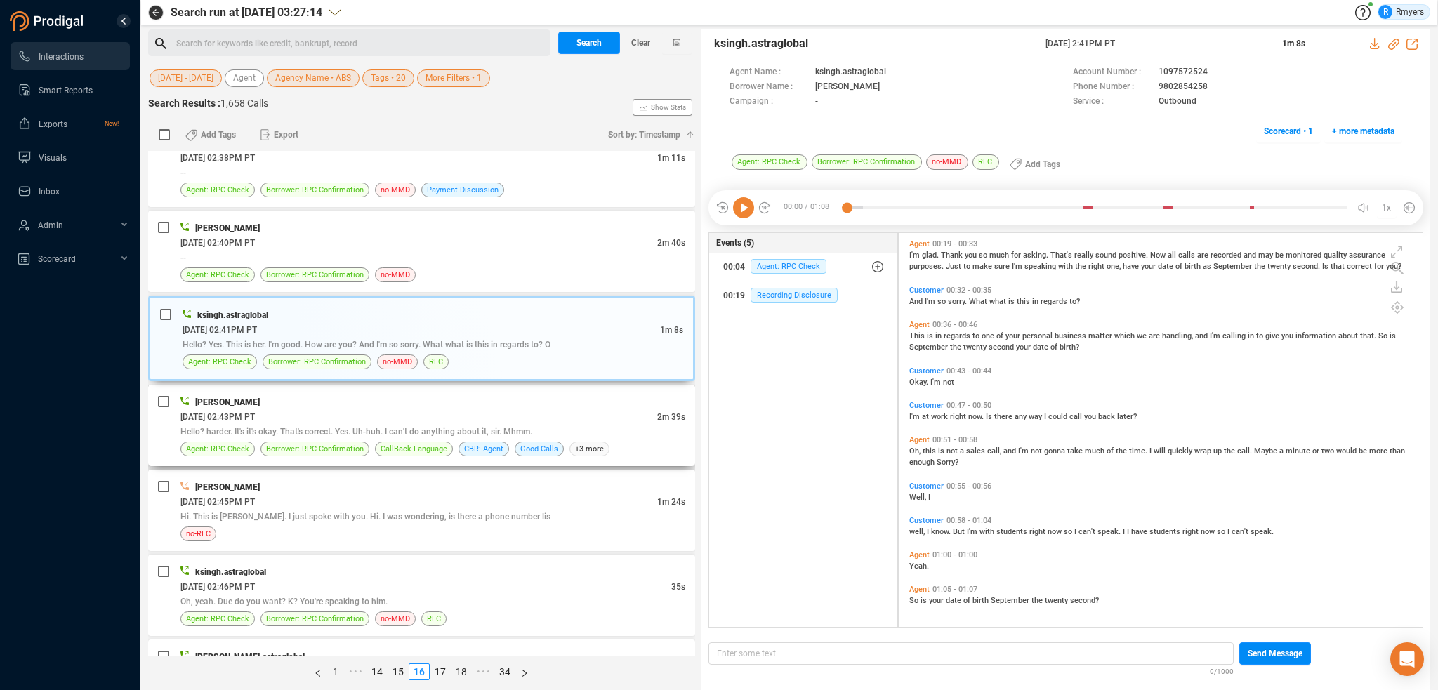
click at [466, 409] on div "[DATE] 02:43PM PT" at bounding box center [418, 416] width 477 height 15
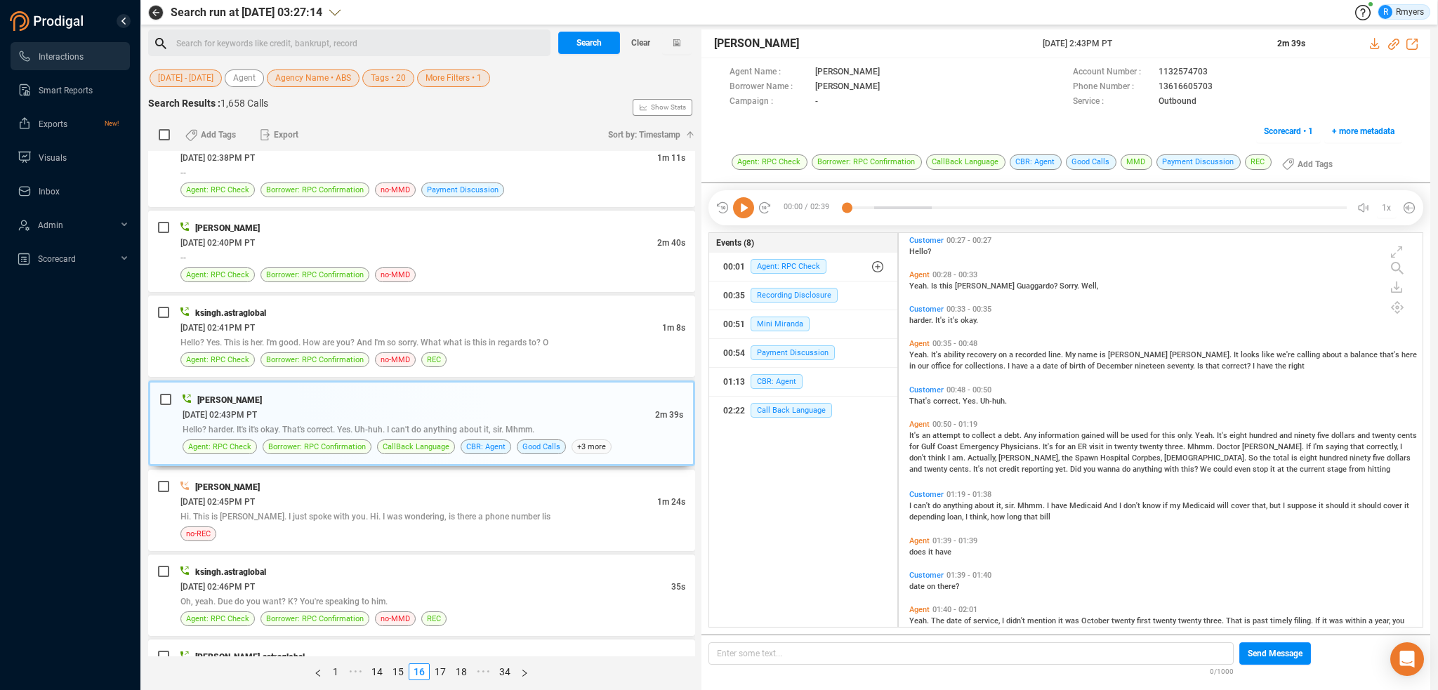
scroll to position [157, 0]
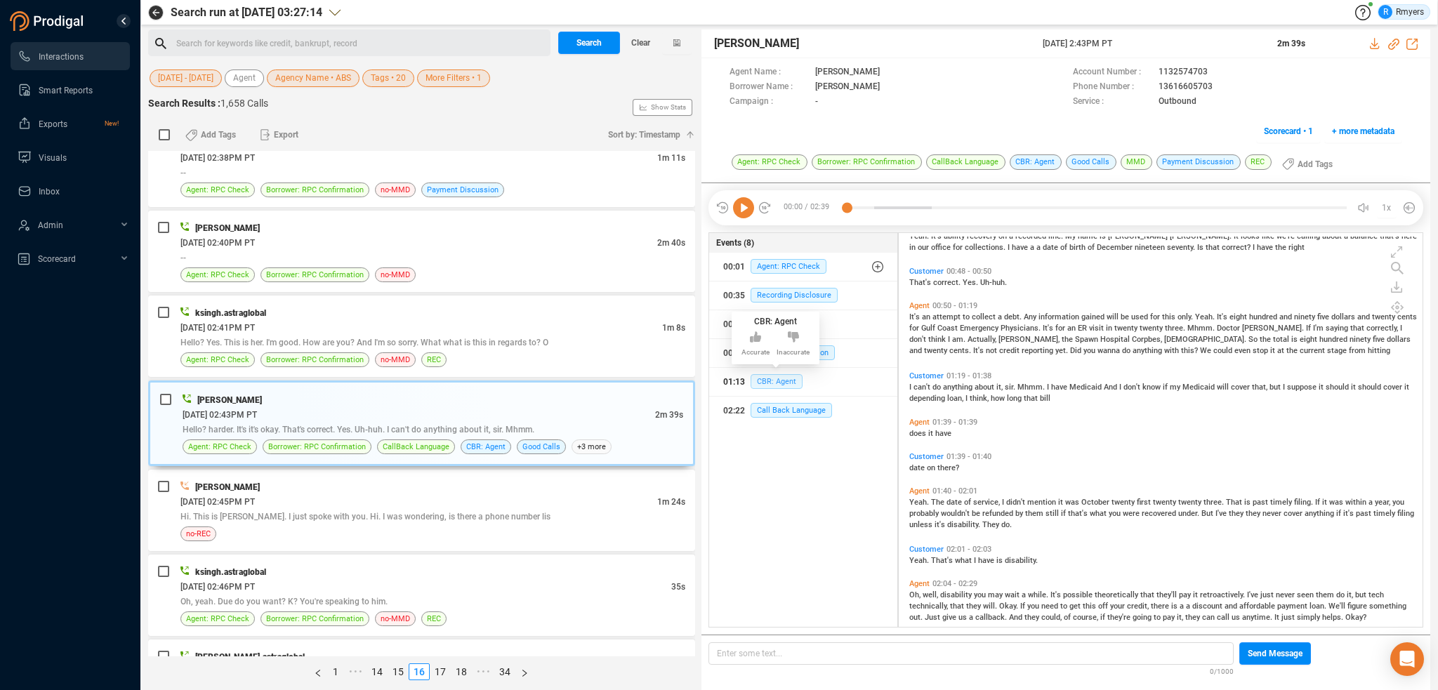
click at [775, 374] on span "CBR: Agent" at bounding box center [776, 381] width 52 height 15
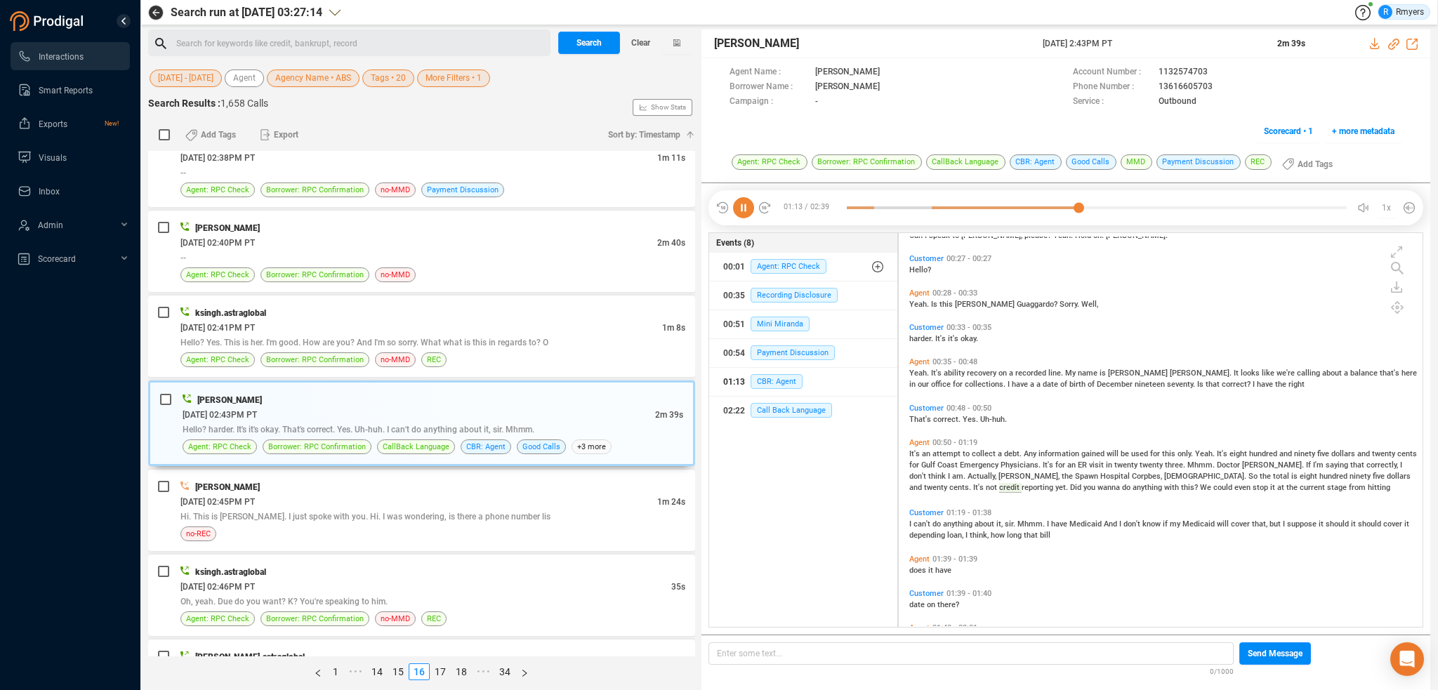
scroll to position [0, 0]
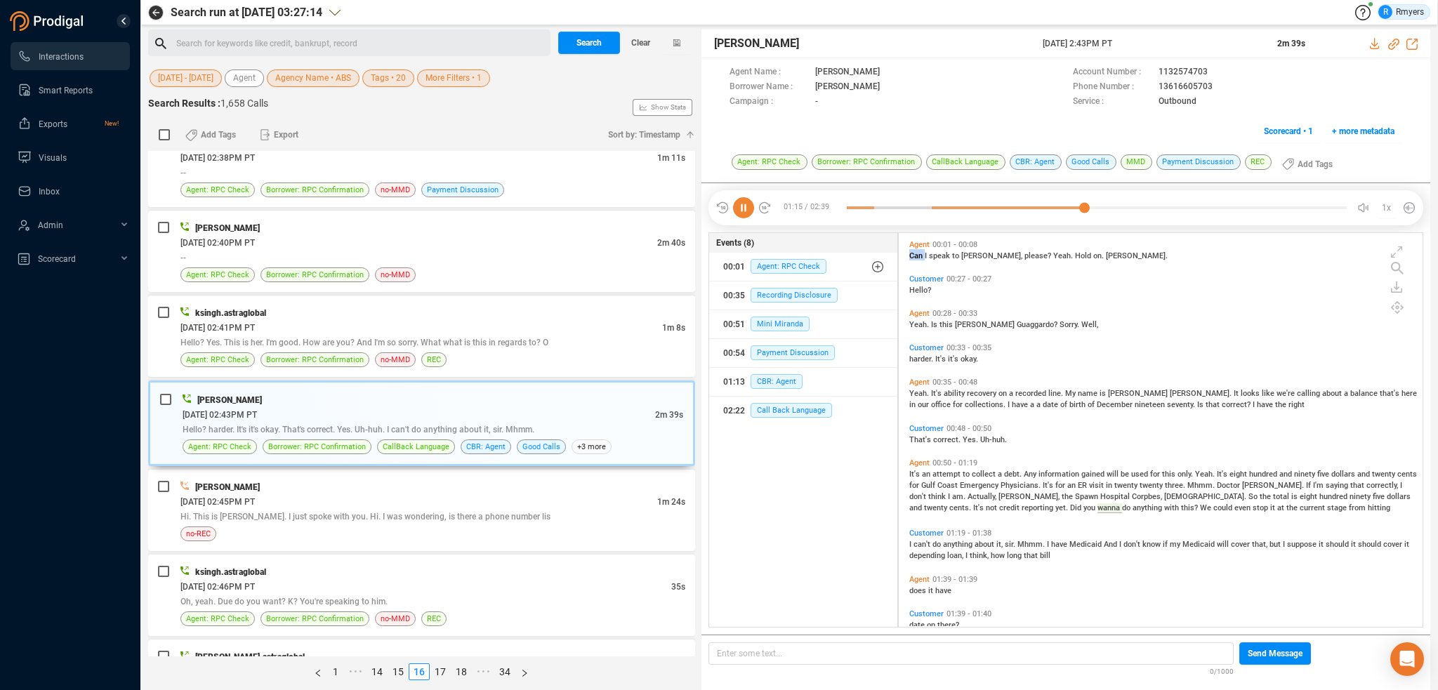
click at [915, 257] on span "Can" at bounding box center [916, 255] width 15 height 9
click at [1391, 41] on icon at bounding box center [1393, 44] width 11 height 11
drag, startPoint x: 1040, startPoint y: 41, endPoint x: 1155, endPoint y: 41, distance: 115.1
click at [1155, 41] on div "[PERSON_NAME] [DATE] 2:43PM PT 2m 39s" at bounding box center [1065, 43] width 729 height 29
copy div "[DATE] 2:43PM PT"
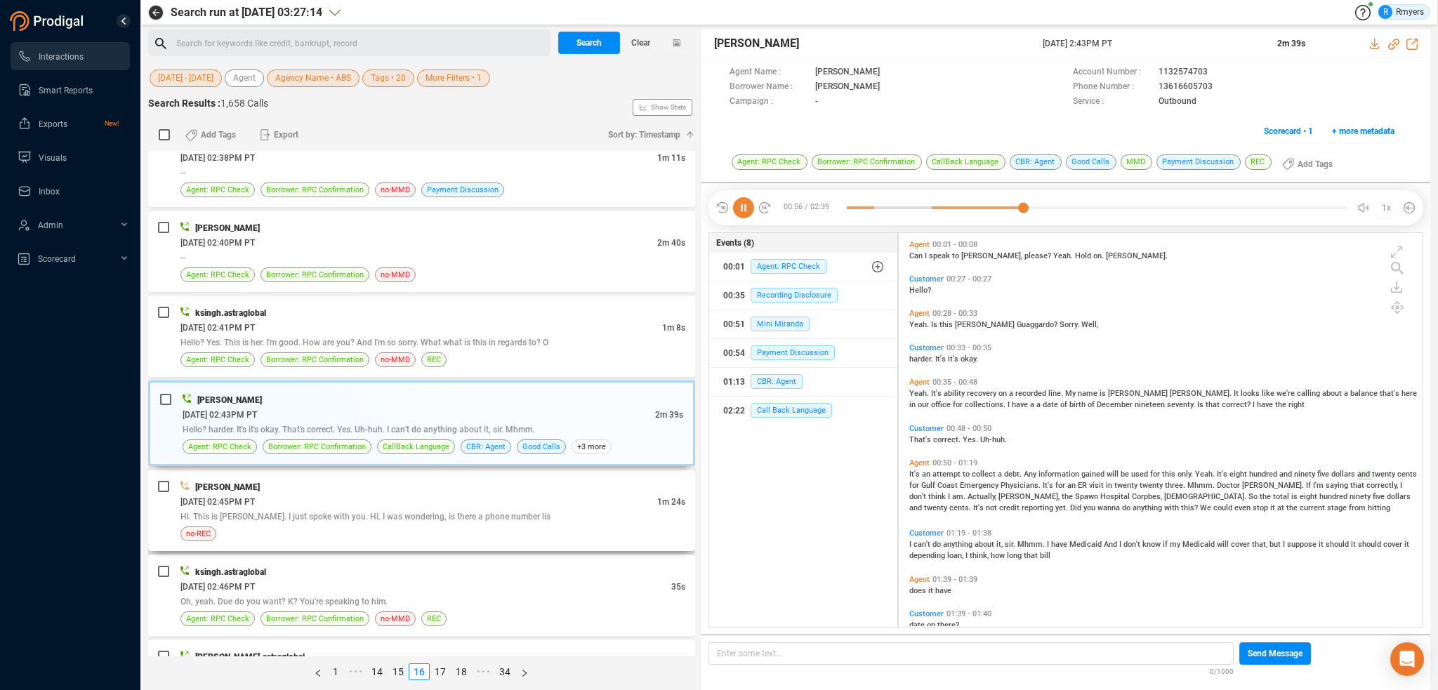
click at [288, 515] on div "Hi. This is [PERSON_NAME]. I just spoke with you. Hi. I was wondering, is there…" at bounding box center [432, 516] width 505 height 15
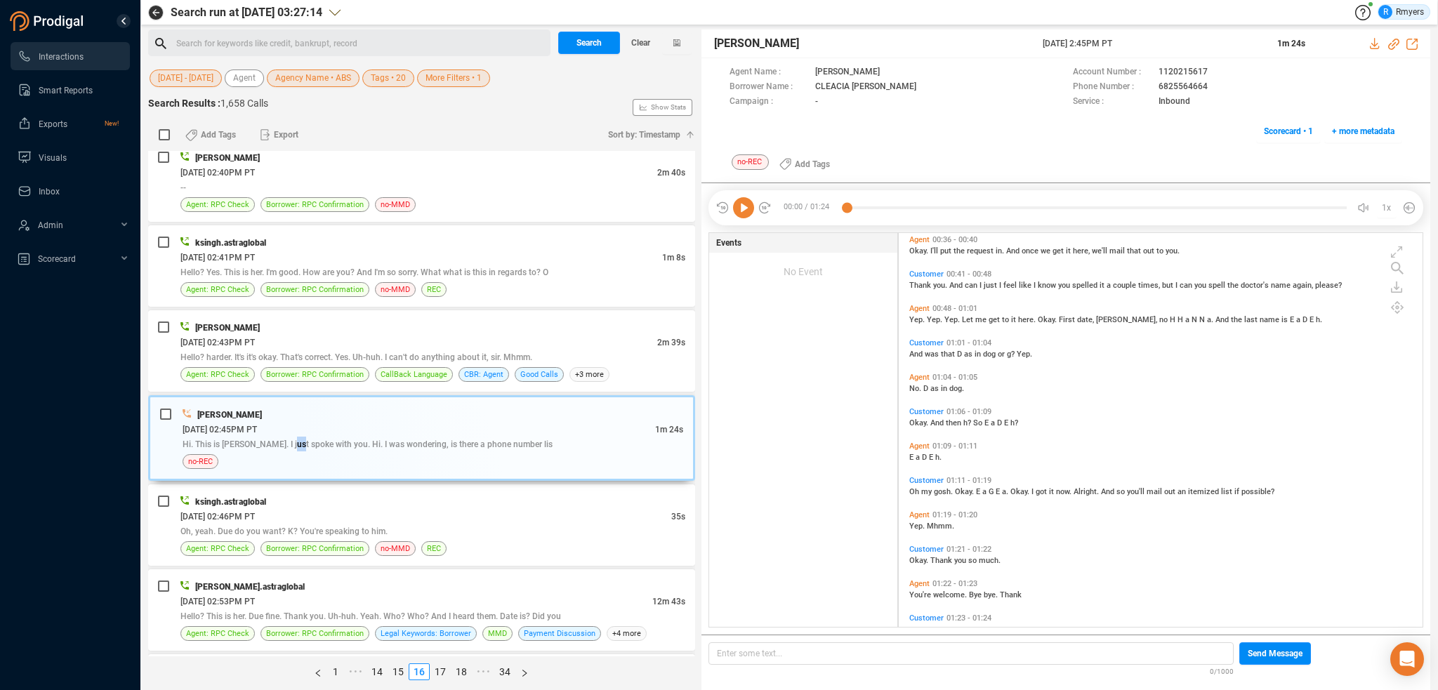
scroll to position [332, 0]
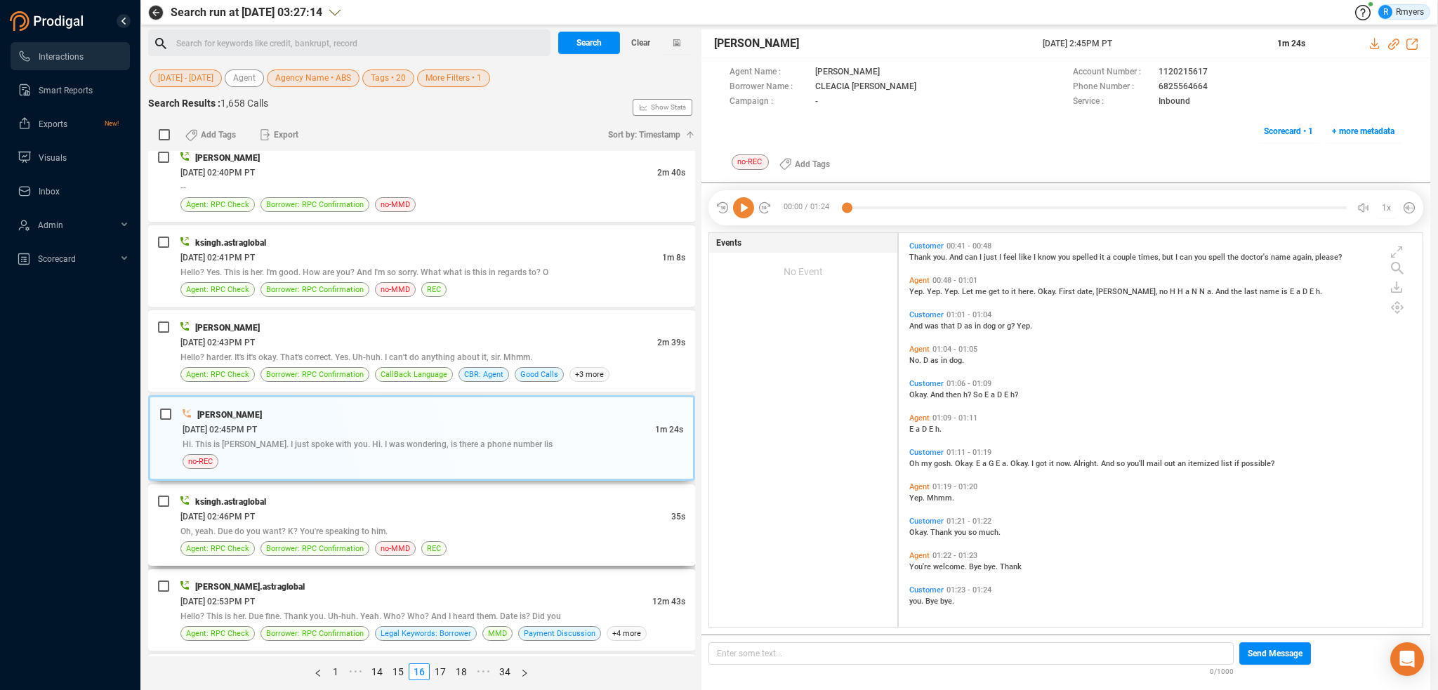
click at [498, 515] on div "[DATE] 02:46PM PT" at bounding box center [425, 516] width 491 height 15
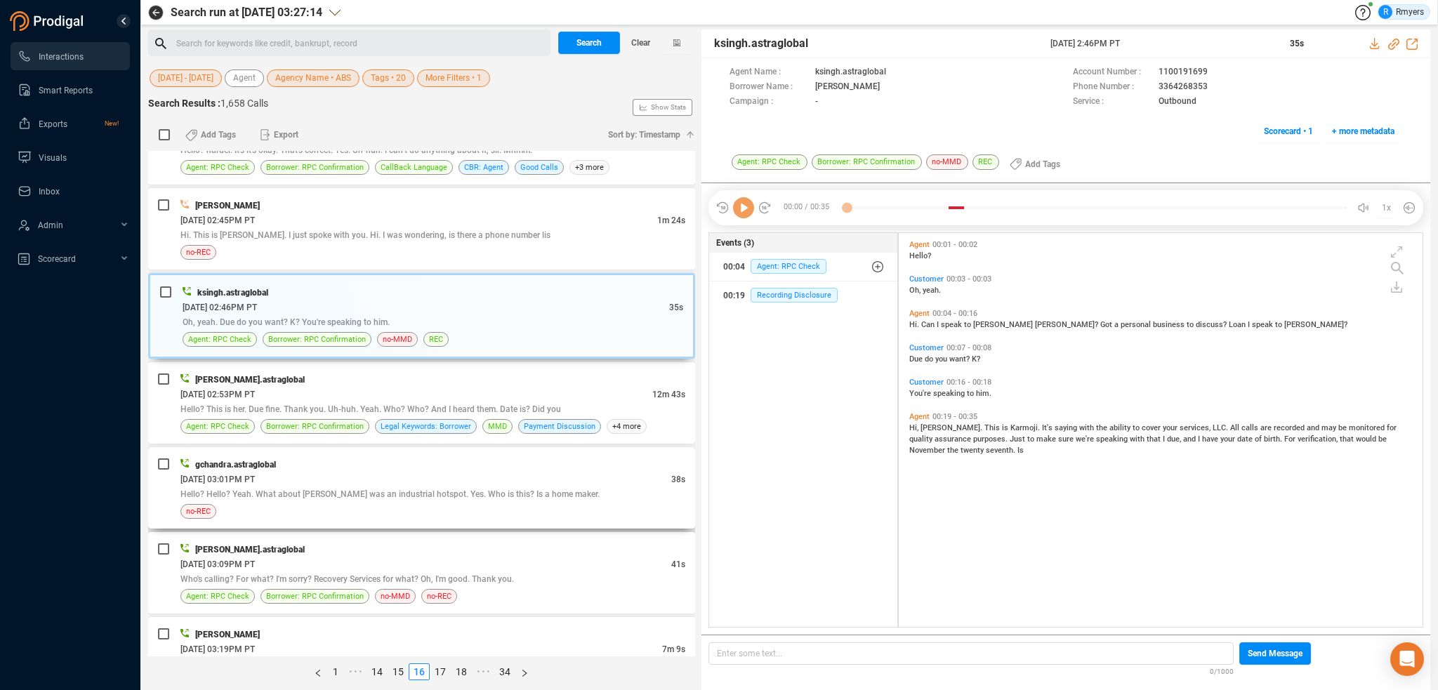
scroll to position [1835, 0]
click at [409, 349] on div "[PERSON_NAME] [DATE] 11:54AM PT 1m 50s She is not in. Can I give her a message?…" at bounding box center [421, 403] width 547 height 505
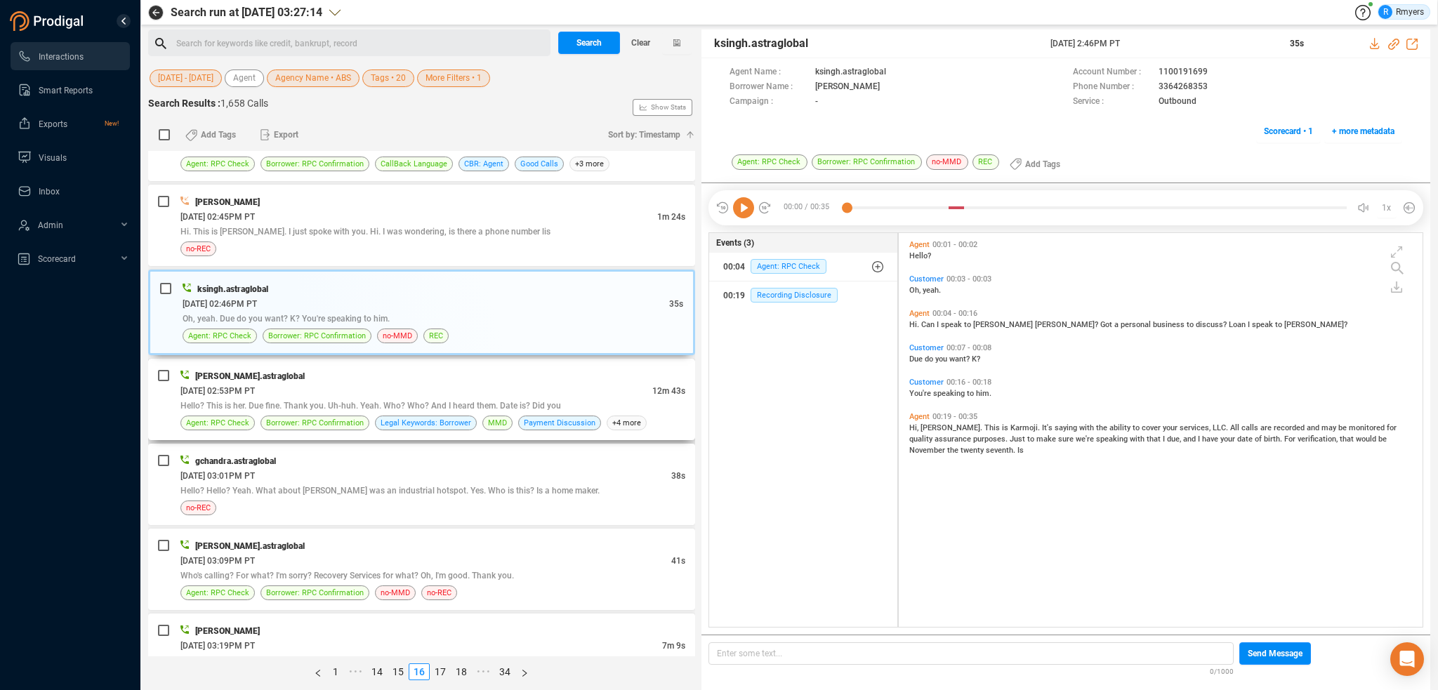
click at [424, 401] on span "Hello? This is her. Due fine. Thank you. Uh-huh. Yeah. Who? Who? And I heard th…" at bounding box center [370, 406] width 380 height 10
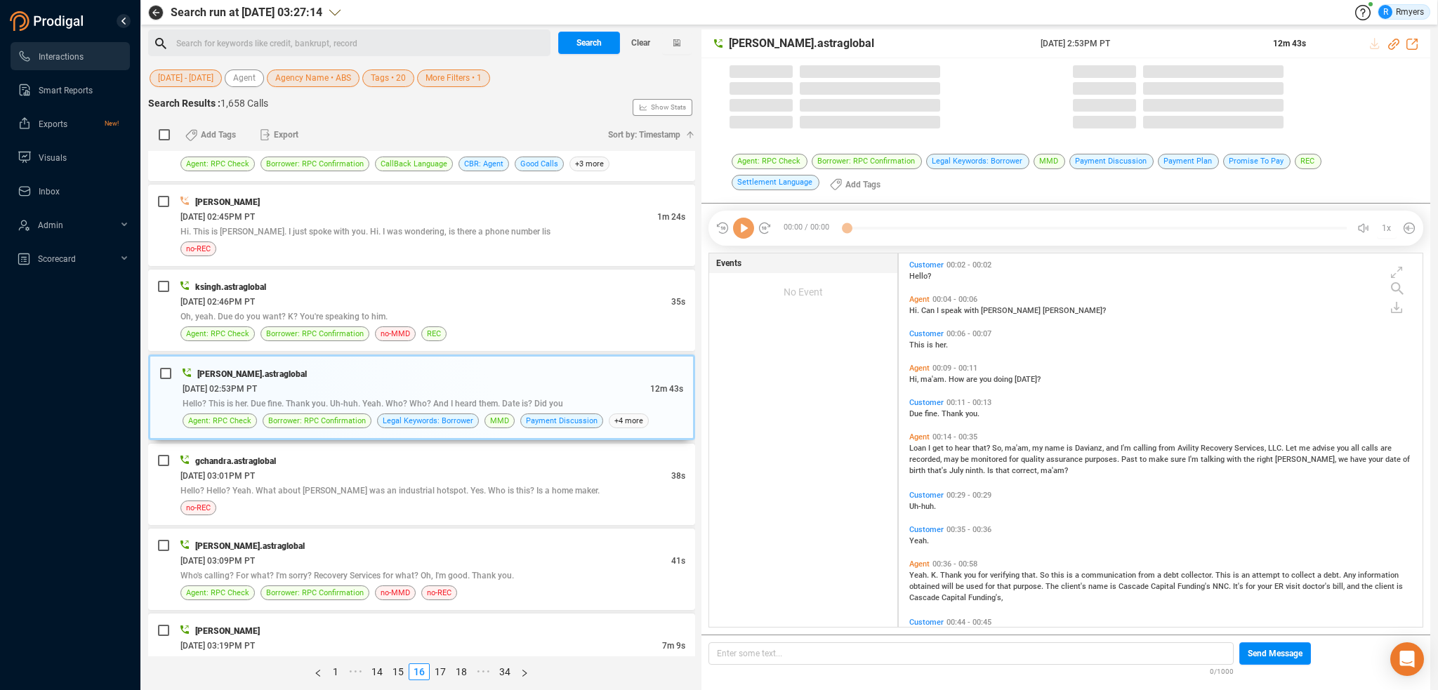
scroll to position [371, 517]
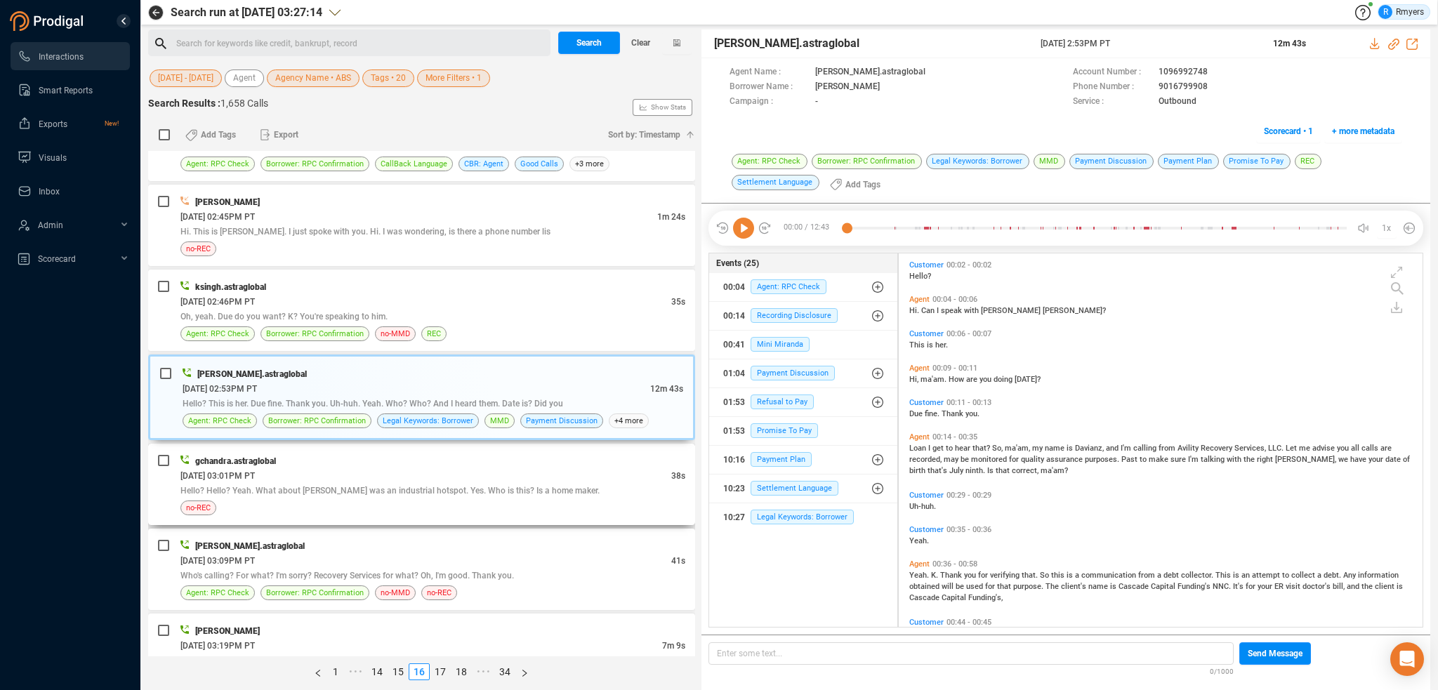
click at [475, 468] on div "[DATE] 03:01PM PT" at bounding box center [425, 475] width 491 height 15
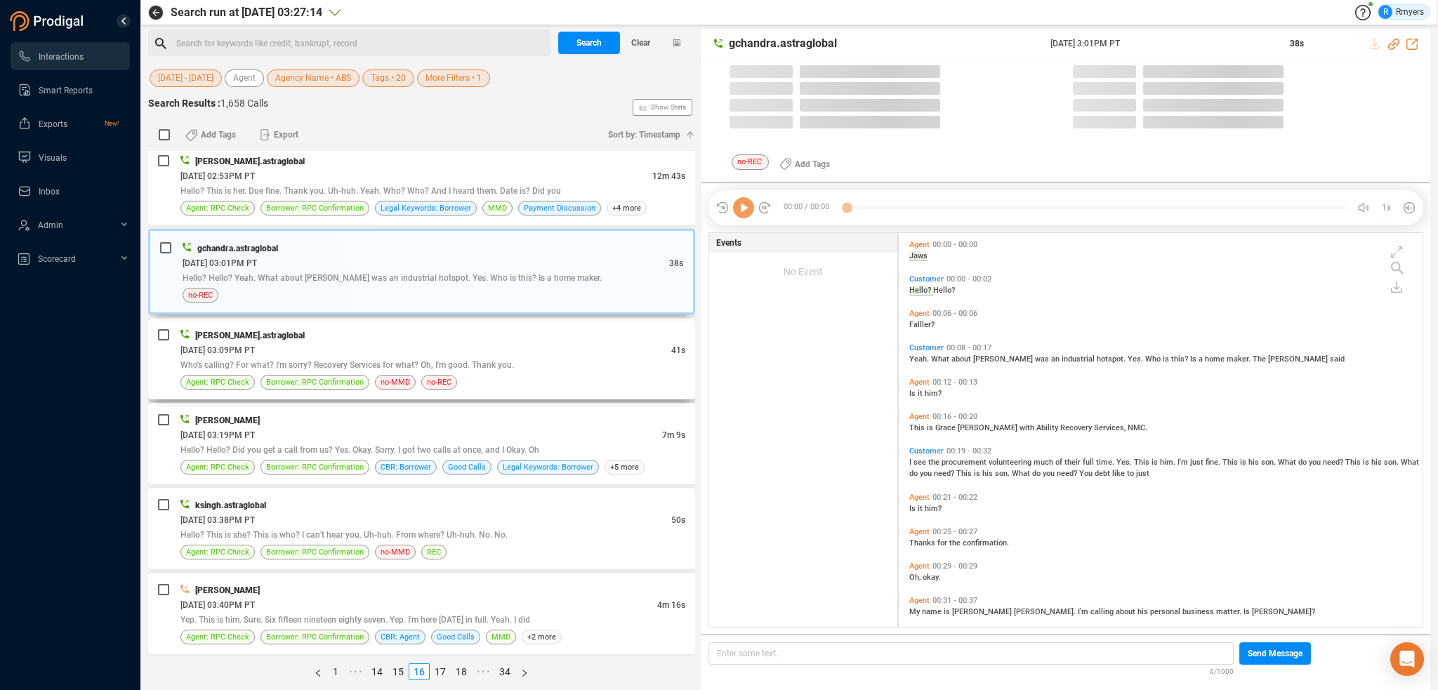
scroll to position [391, 517]
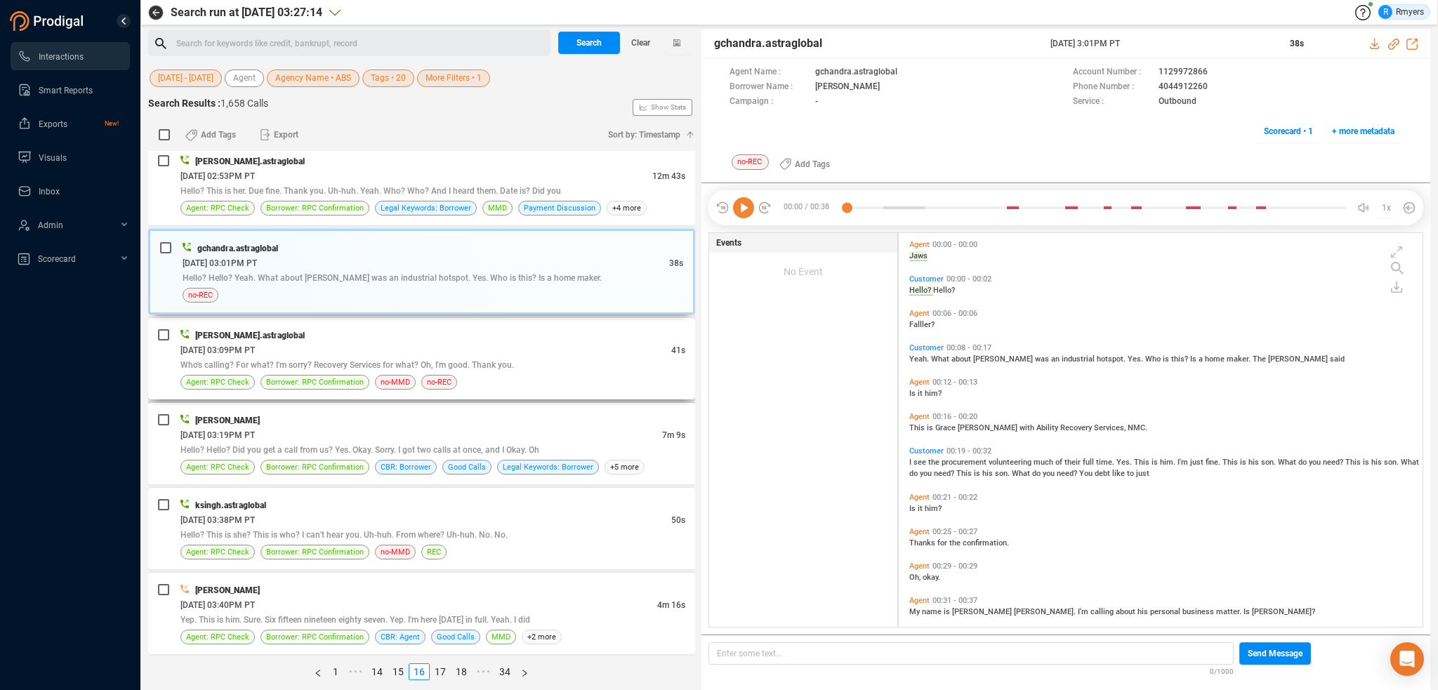
click at [479, 357] on div "Who's calling? For what? I'm sorry? Recovery Services for what? Oh, I'm good. T…" at bounding box center [432, 364] width 505 height 15
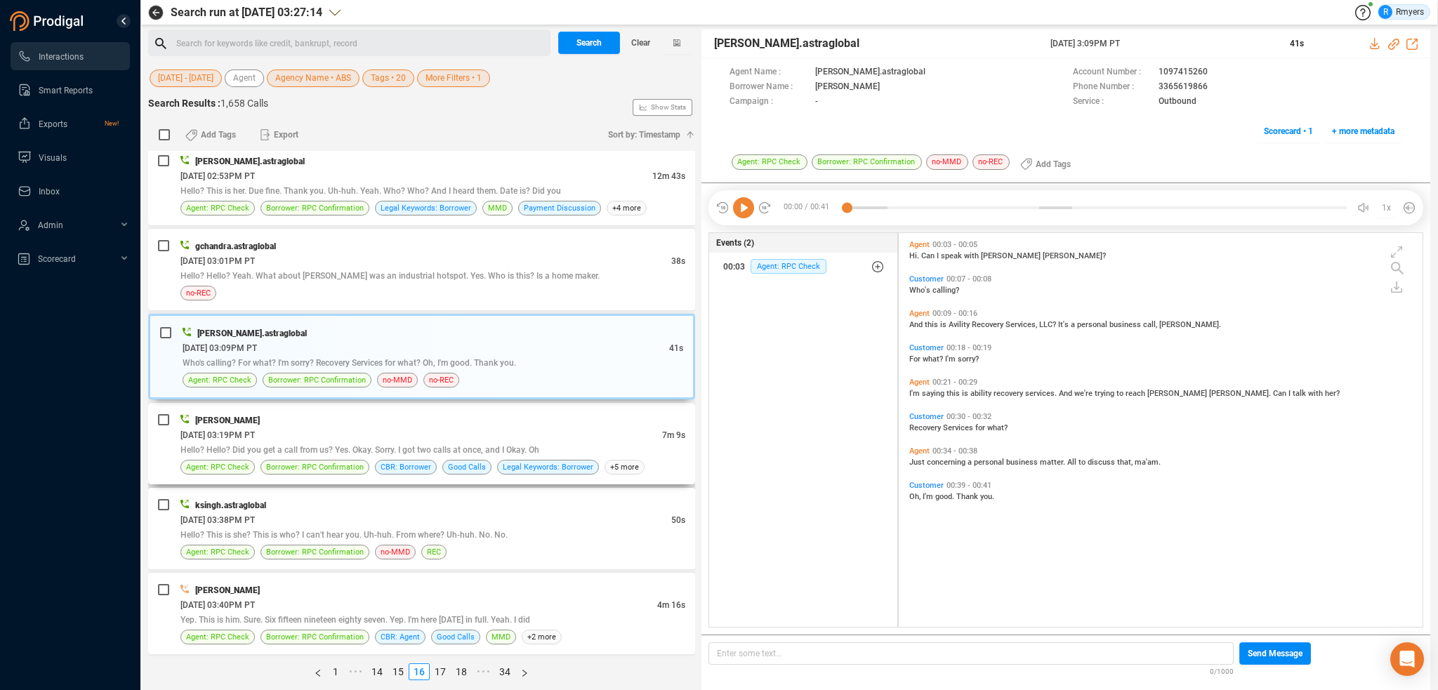
click at [470, 413] on div "[PERSON_NAME]" at bounding box center [432, 420] width 505 height 15
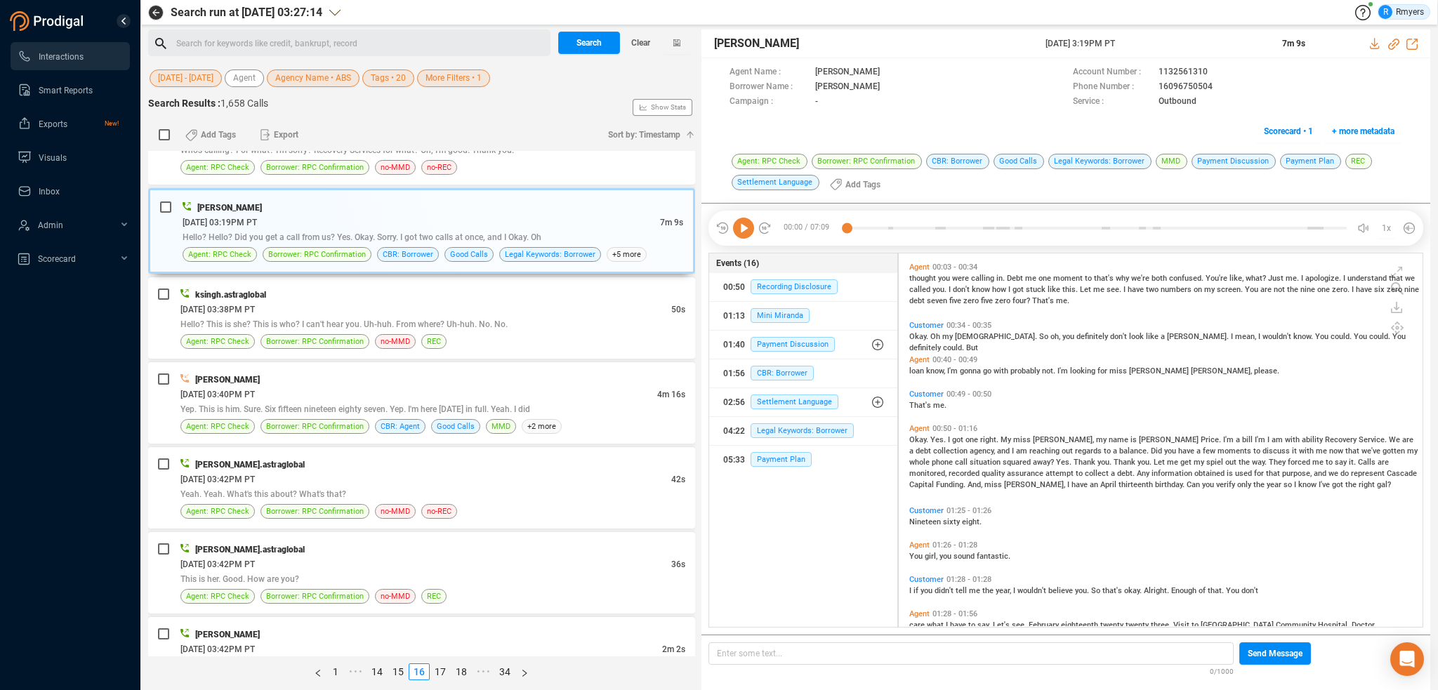
scroll to position [140, 0]
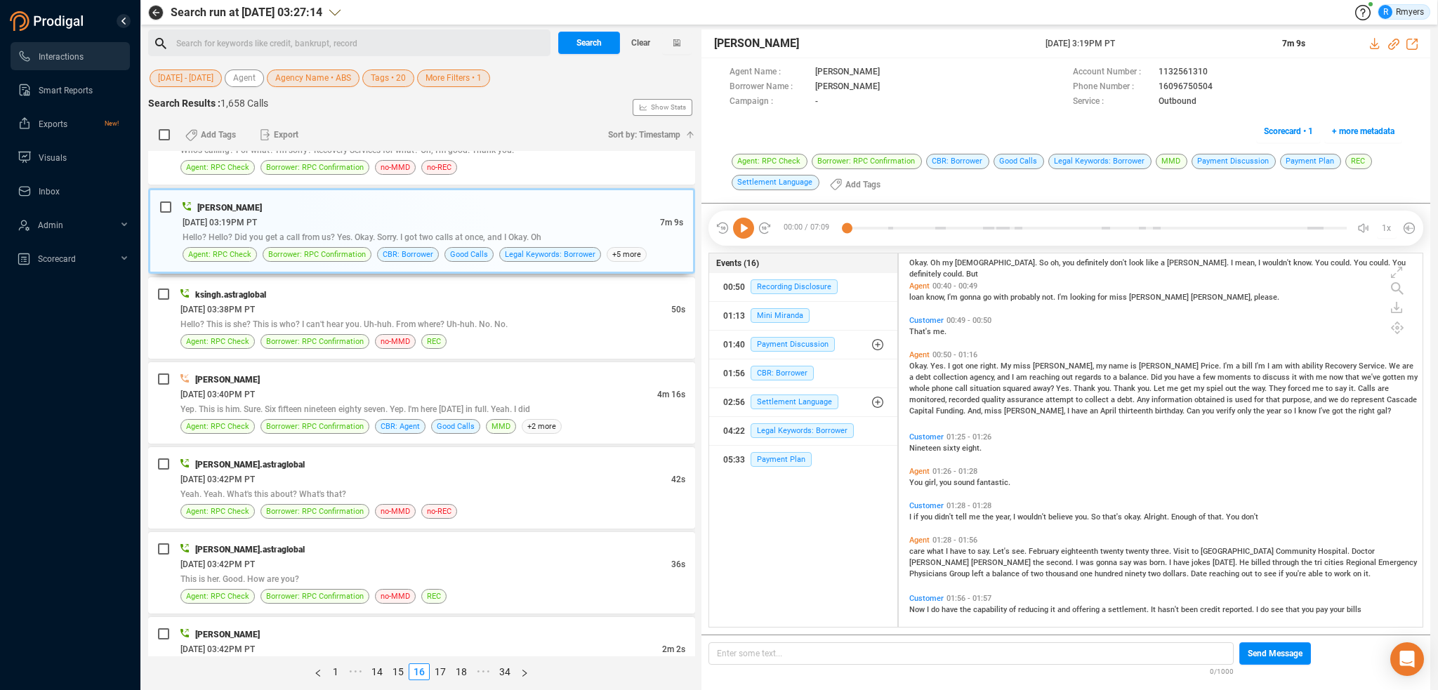
click at [743, 225] on icon at bounding box center [743, 228] width 21 height 21
drag, startPoint x: 1393, startPoint y: 44, endPoint x: 1371, endPoint y: 57, distance: 25.8
click at [1393, 44] on icon at bounding box center [1393, 44] width 11 height 11
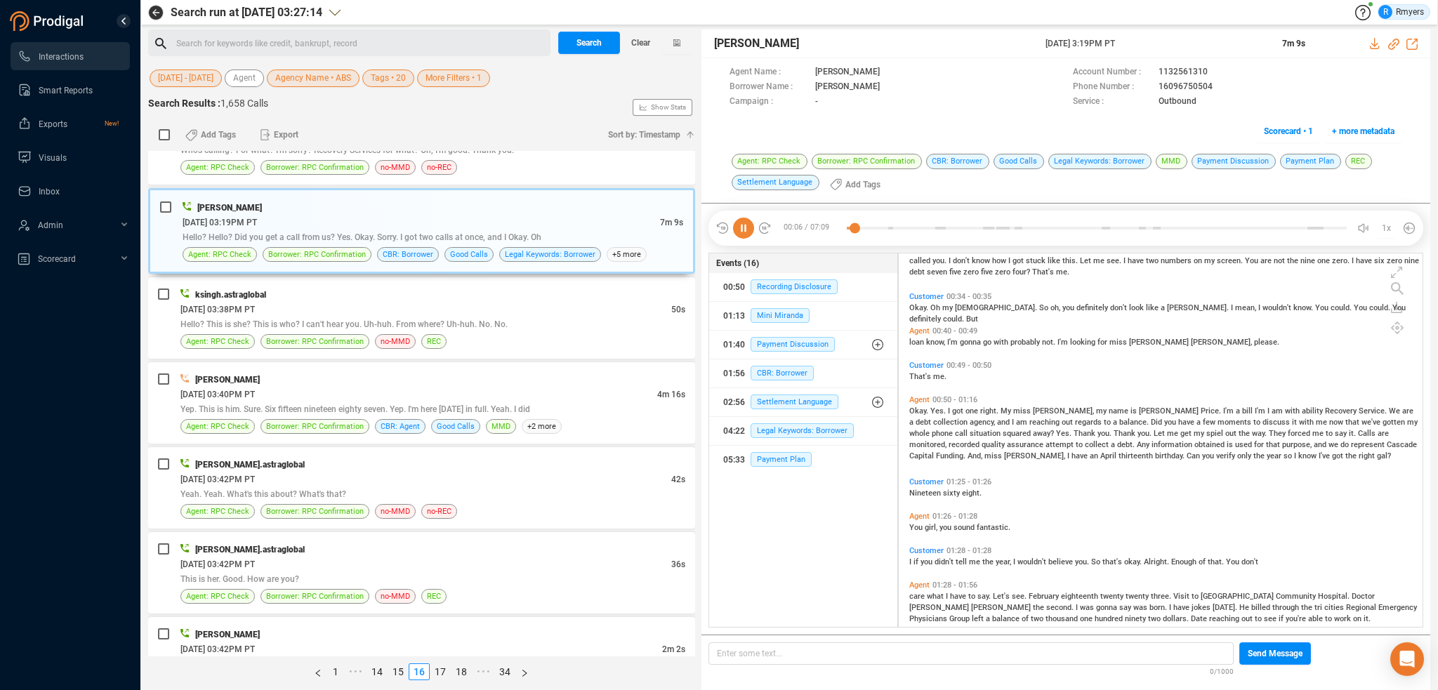
scroll to position [0, 0]
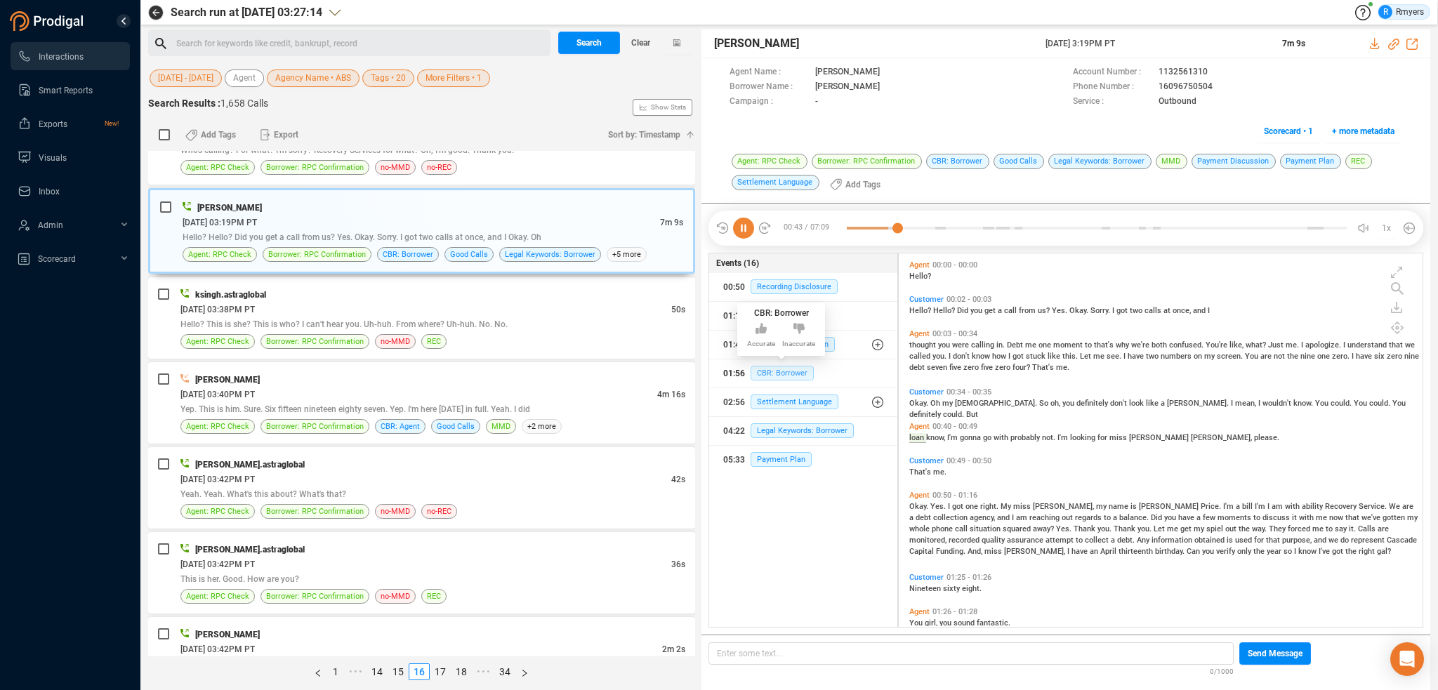
click at [785, 373] on span "CBR: Borrower" at bounding box center [781, 373] width 63 height 15
click at [784, 372] on span "CBR: Borrower" at bounding box center [781, 373] width 63 height 15
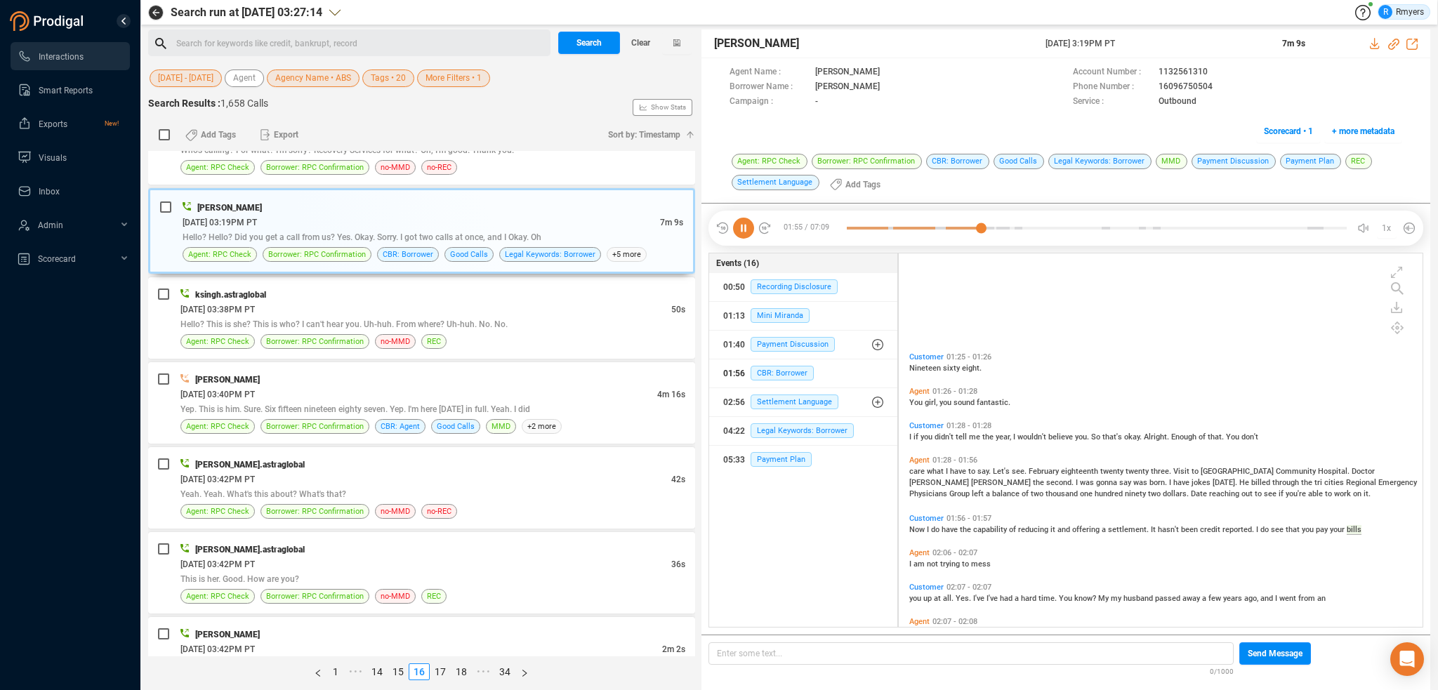
scroll to position [351, 0]
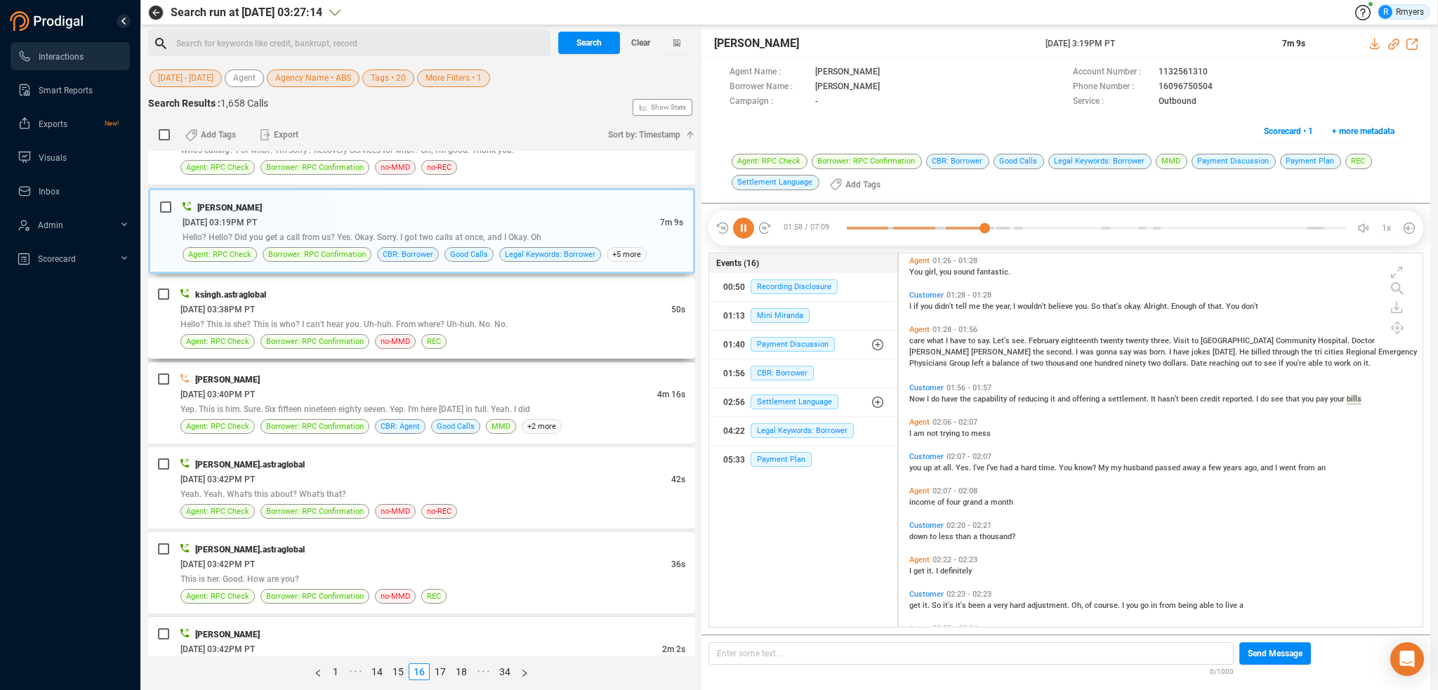
click at [419, 302] on div "[DATE] 03:38PM PT" at bounding box center [425, 309] width 491 height 15
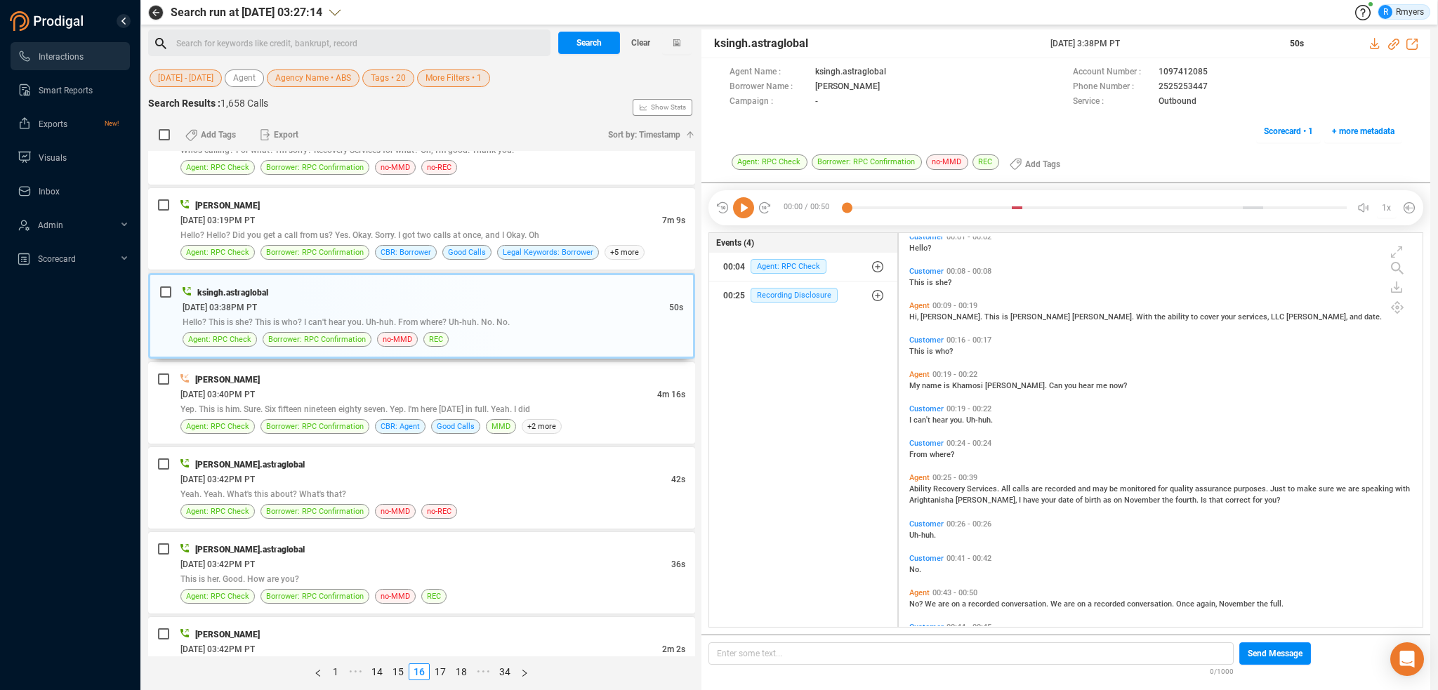
scroll to position [79, 0]
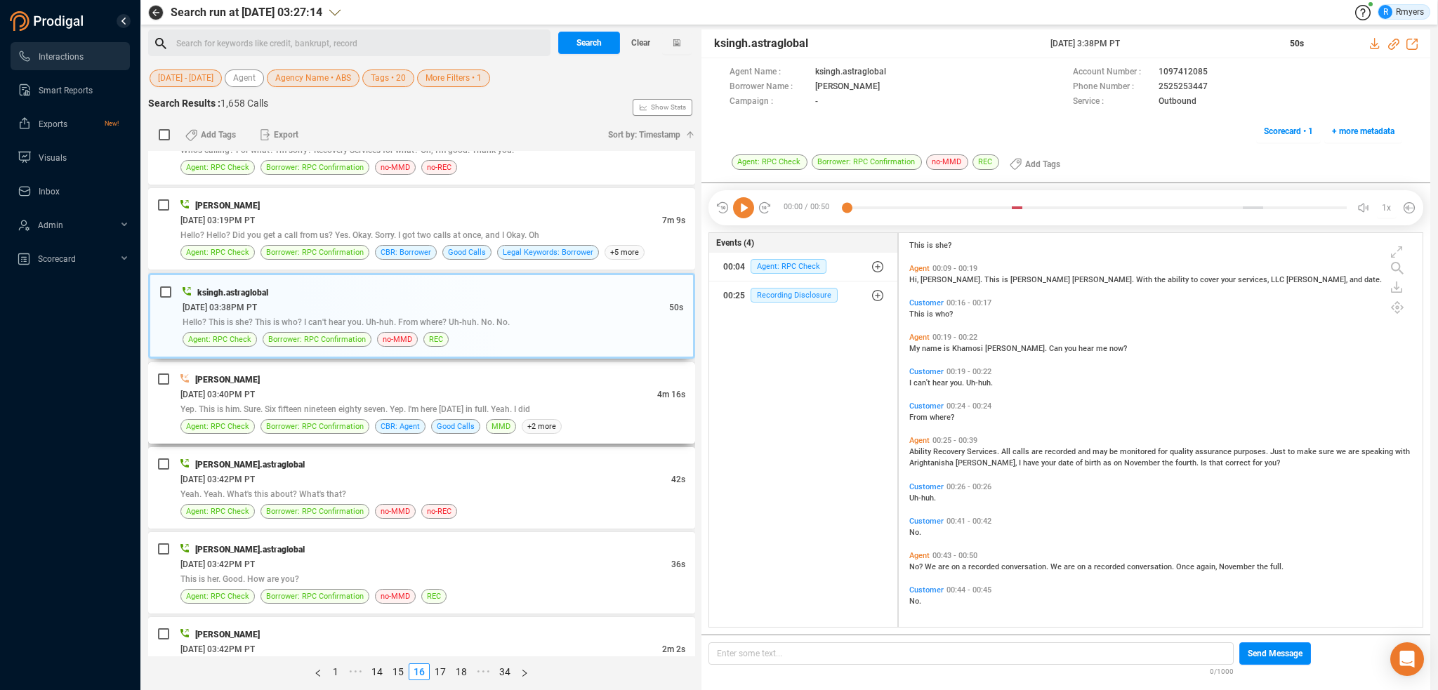
click at [416, 390] on div "[DATE] 03:40PM PT" at bounding box center [418, 394] width 477 height 15
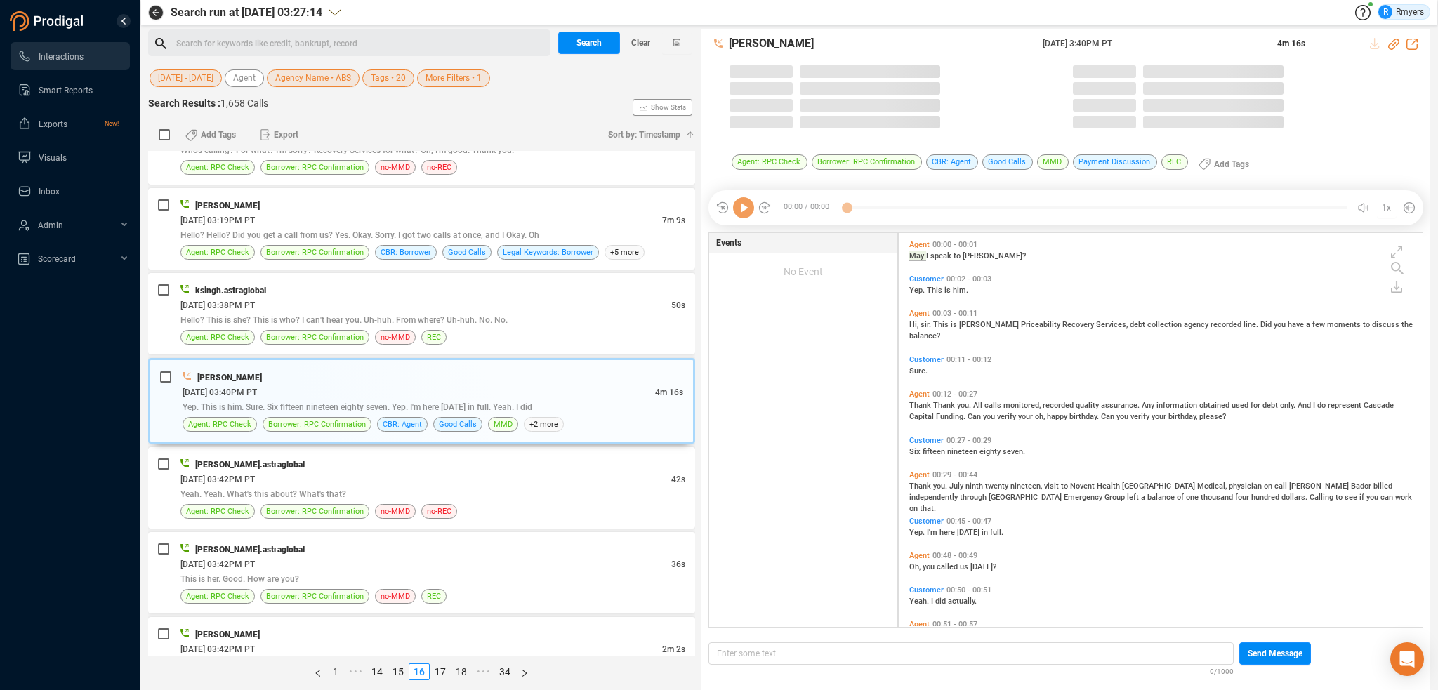
scroll to position [391, 517]
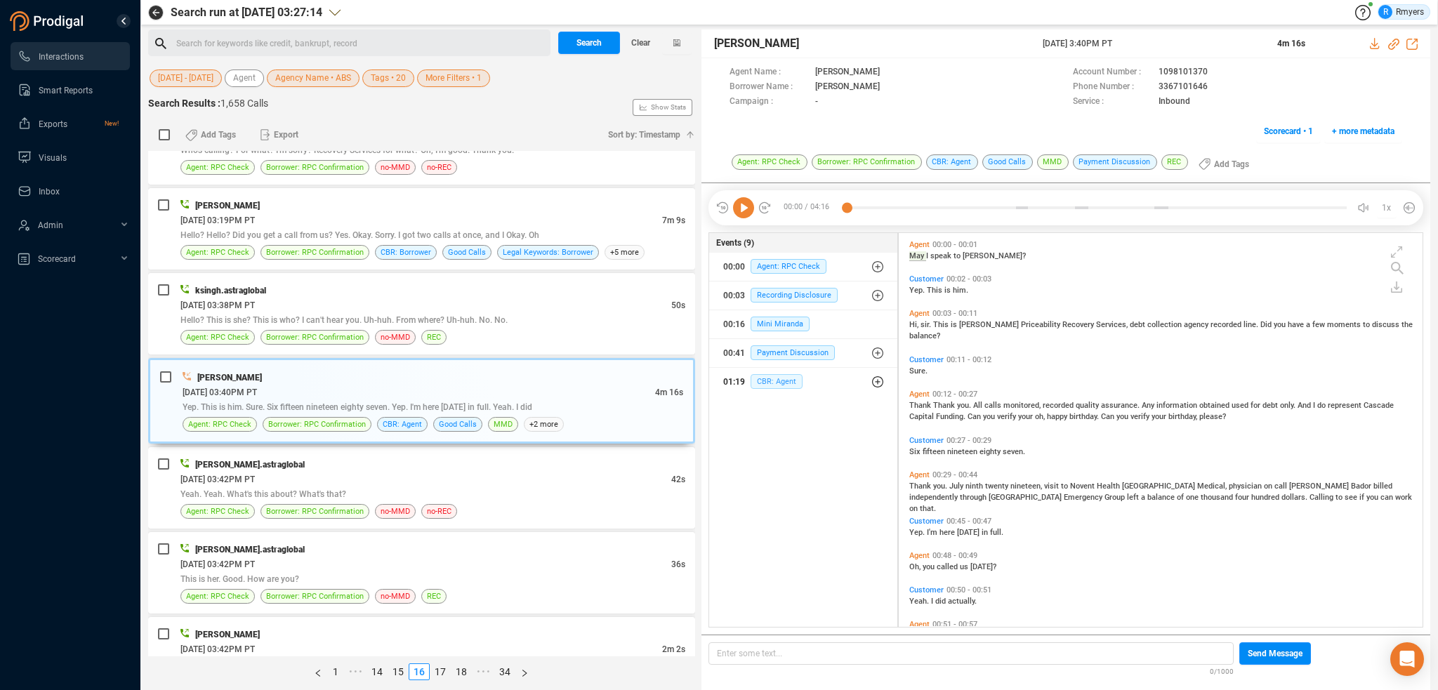
click at [781, 379] on span "CBR: Agent" at bounding box center [776, 381] width 52 height 15
drag, startPoint x: 792, startPoint y: 398, endPoint x: 793, endPoint y: 406, distance: 7.8
click at [792, 399] on div "01:19 CBR: Agent" at bounding box center [809, 410] width 150 height 22
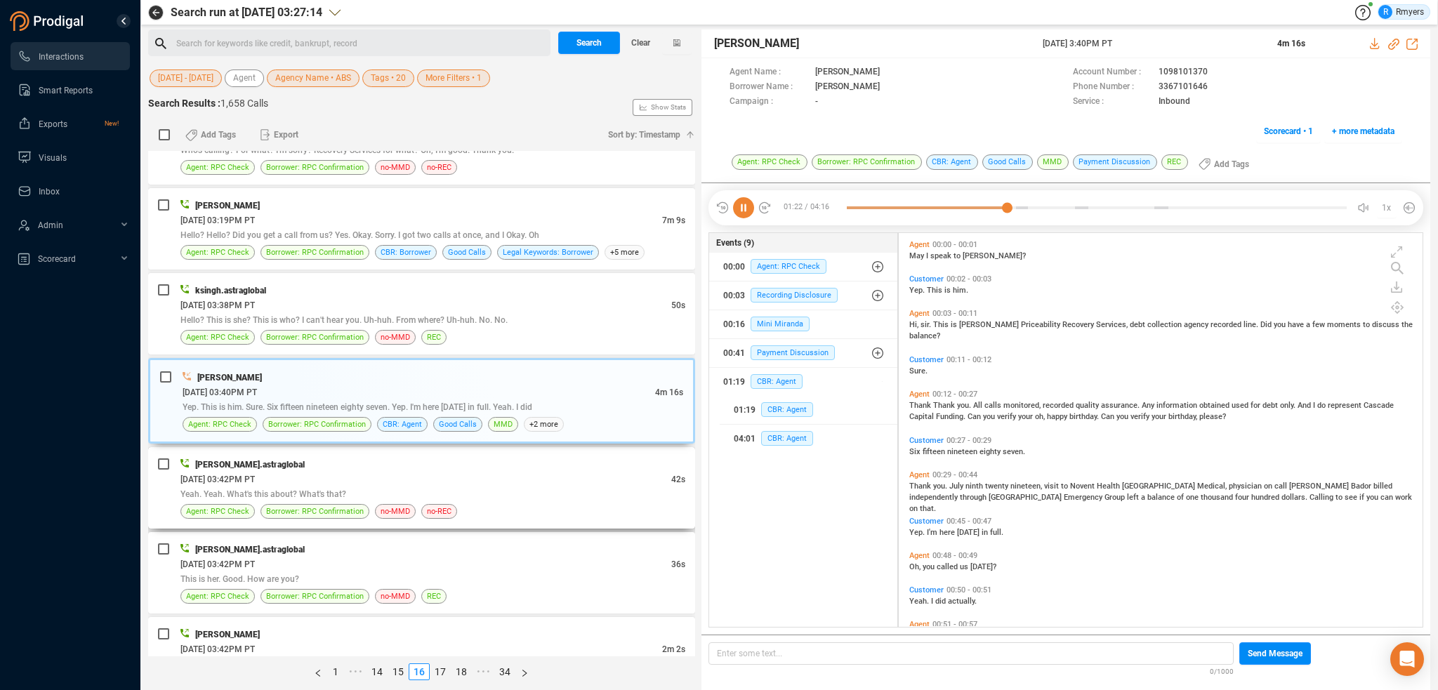
click at [385, 486] on div "Yeah. Yeah. What's this about? What's that?" at bounding box center [432, 493] width 505 height 15
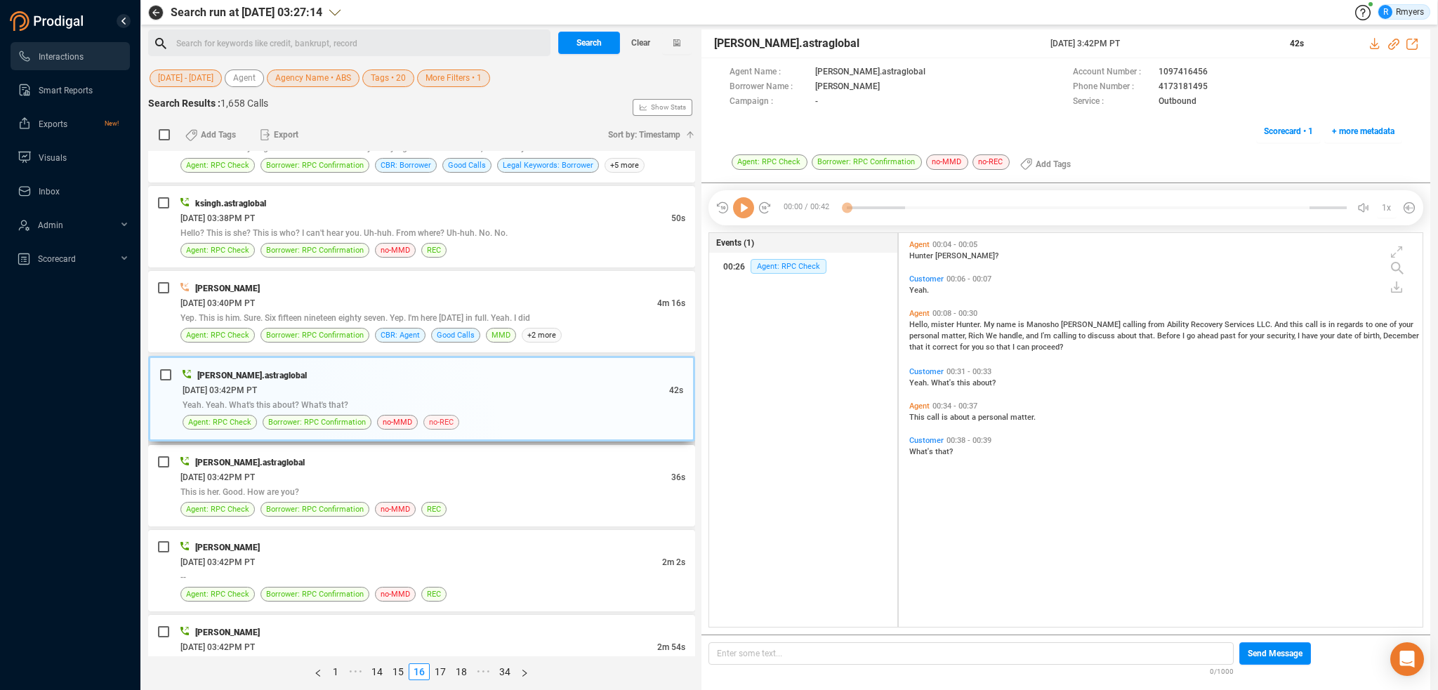
scroll to position [2396, 0]
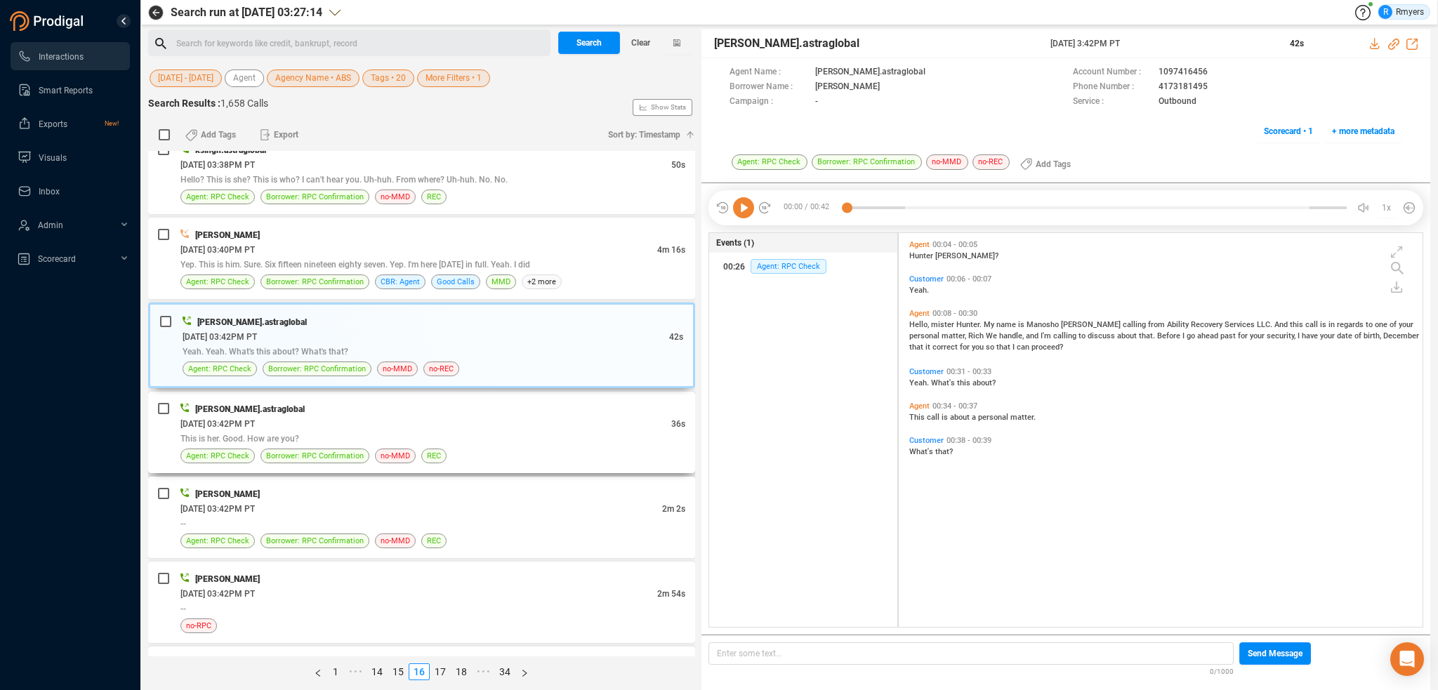
click at [437, 431] on div "This is her. Good. How are you?" at bounding box center [432, 438] width 505 height 15
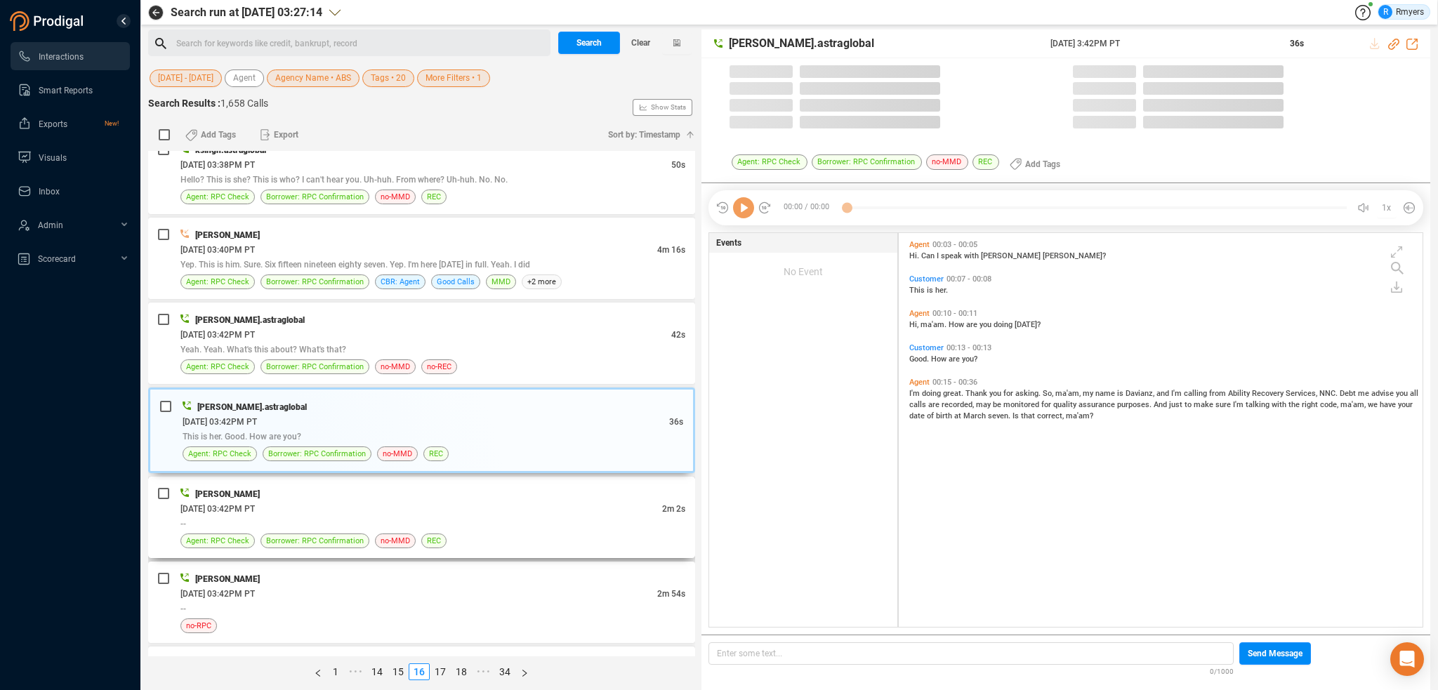
scroll to position [391, 517]
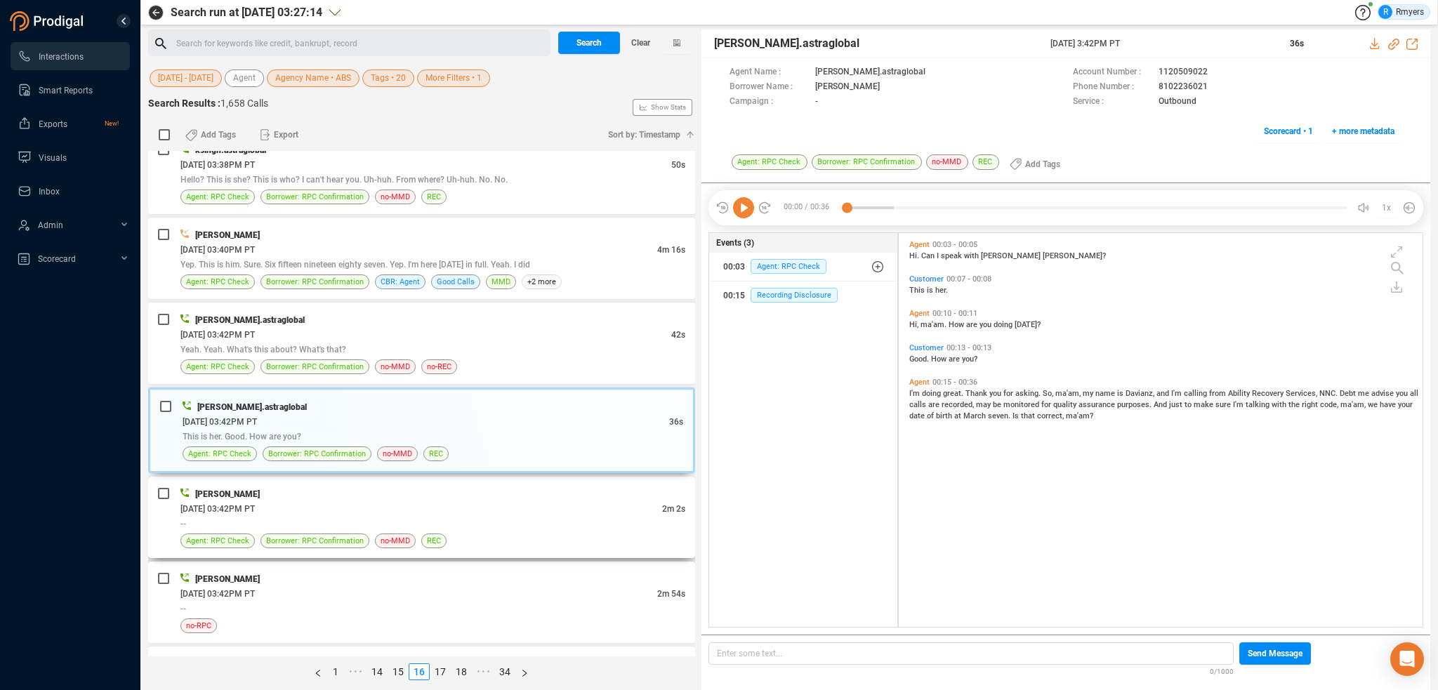
click at [445, 502] on div "[DATE] 03:42PM PT" at bounding box center [421, 508] width 482 height 15
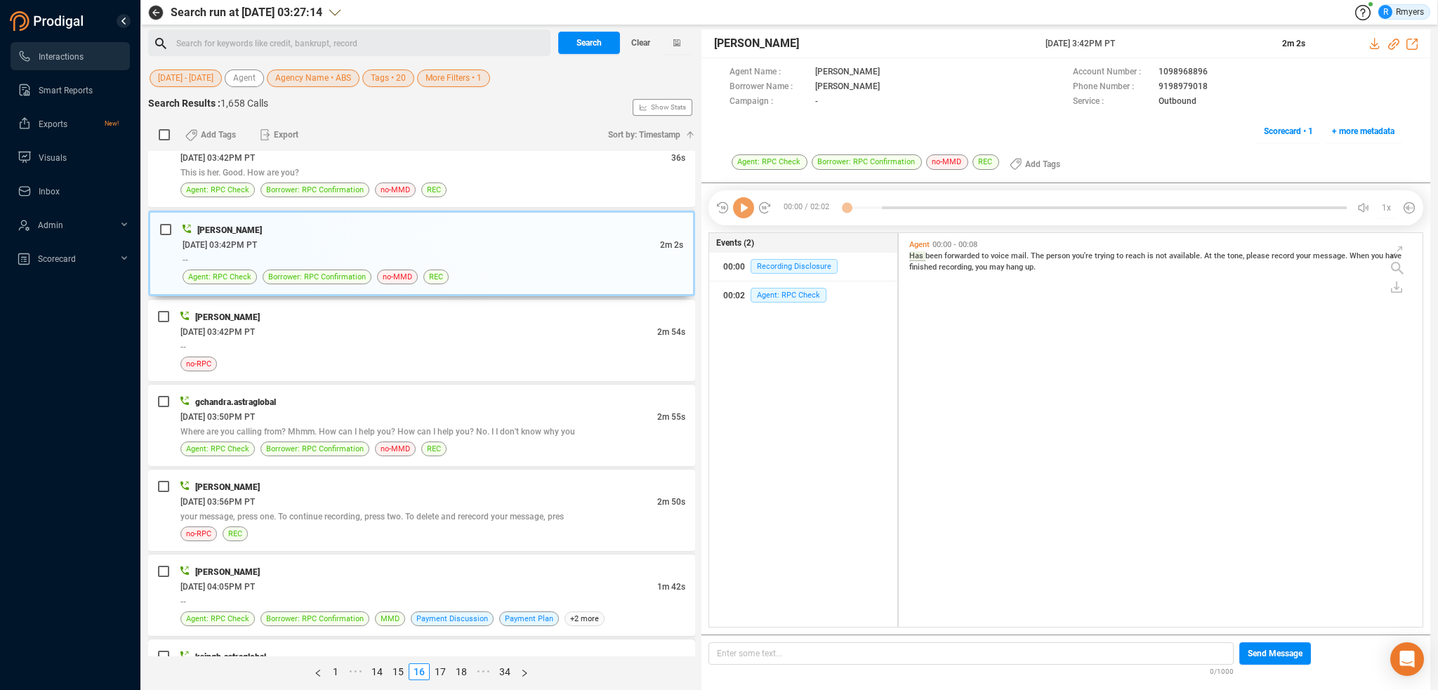
scroll to position [2747, 0]
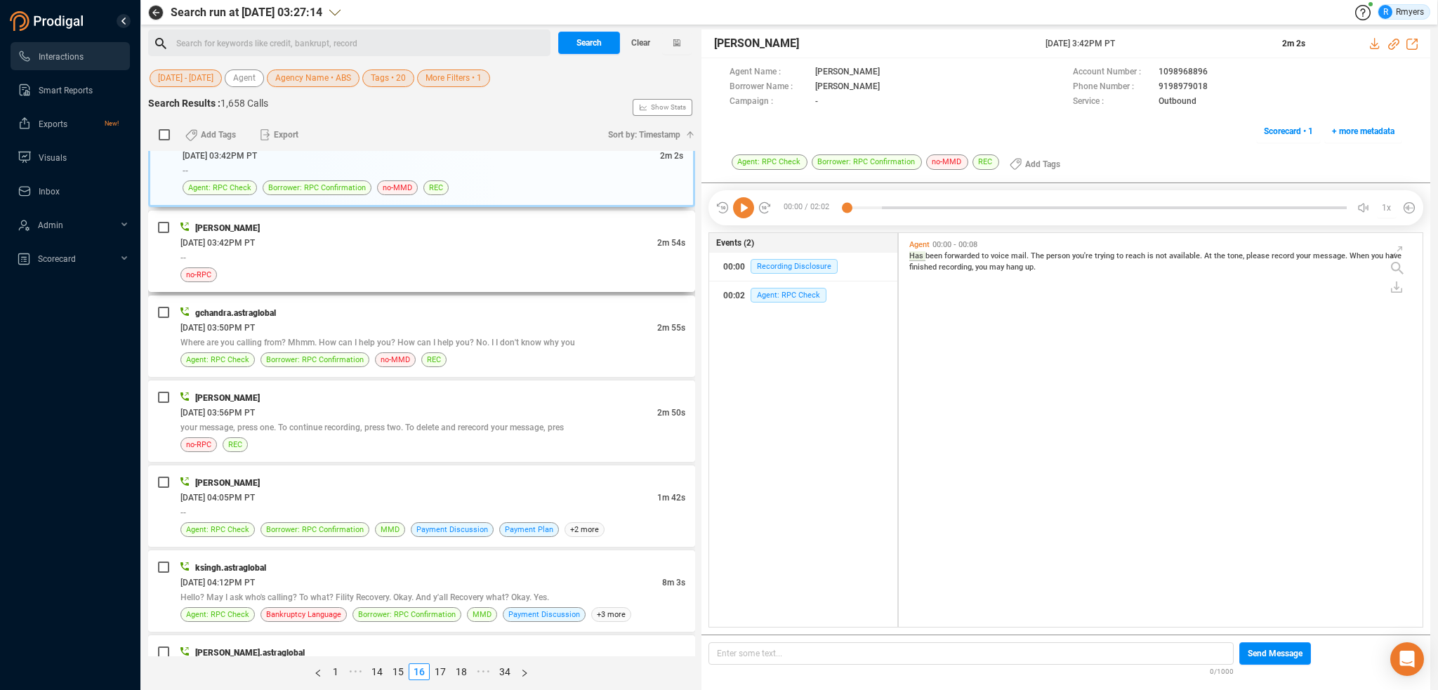
click at [484, 267] on div "no-RPC" at bounding box center [432, 274] width 505 height 15
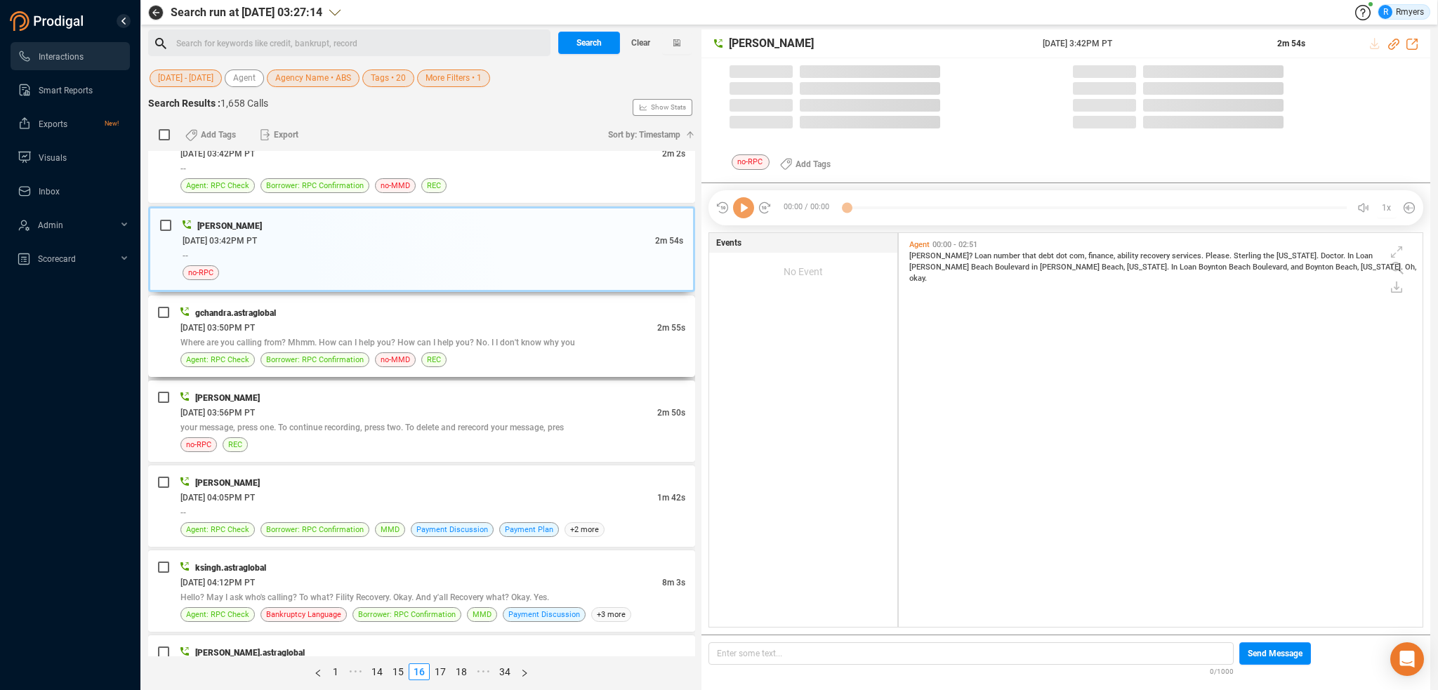
scroll to position [391, 517]
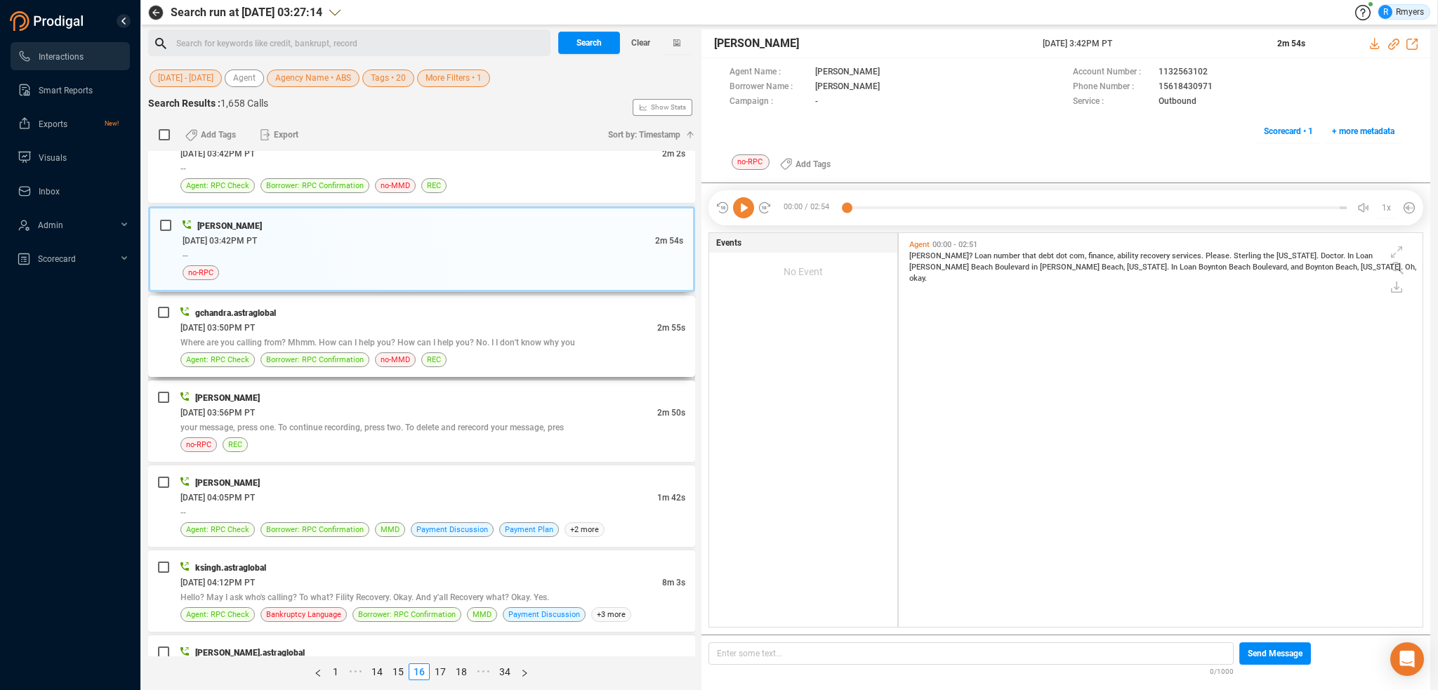
click at [484, 338] on span "Where are you calling from? Mhmm. How can I help you? How can I help you? No. I…" at bounding box center [377, 343] width 394 height 10
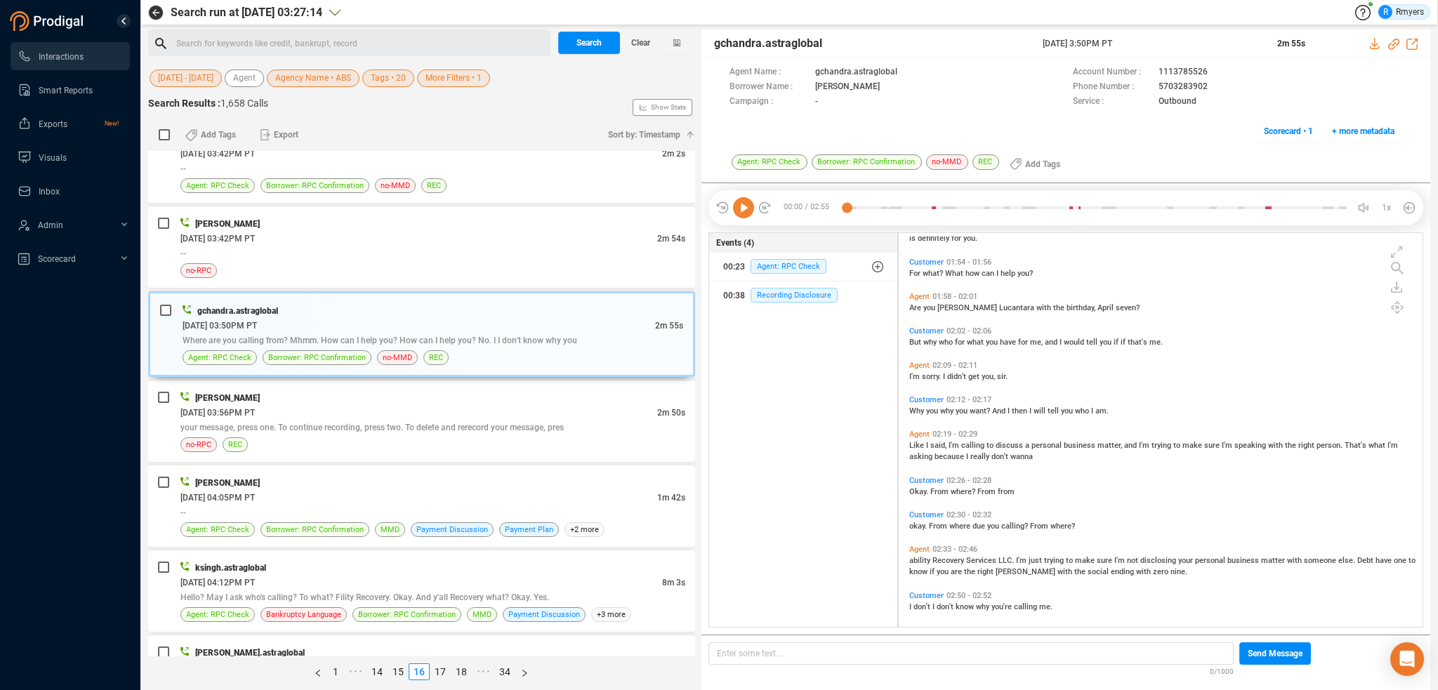
scroll to position [860, 0]
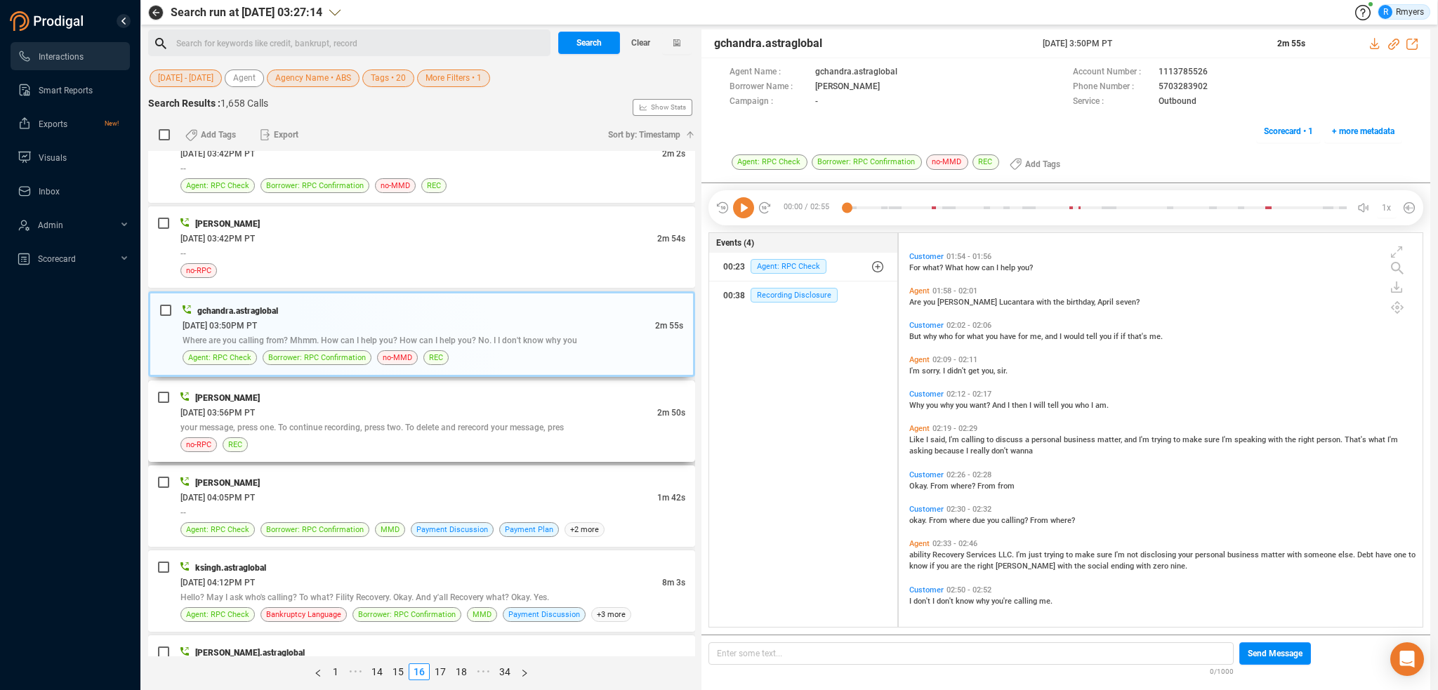
click at [430, 423] on span "your message, press one. To continue recording, press two. To delete and rereco…" at bounding box center [371, 428] width 383 height 10
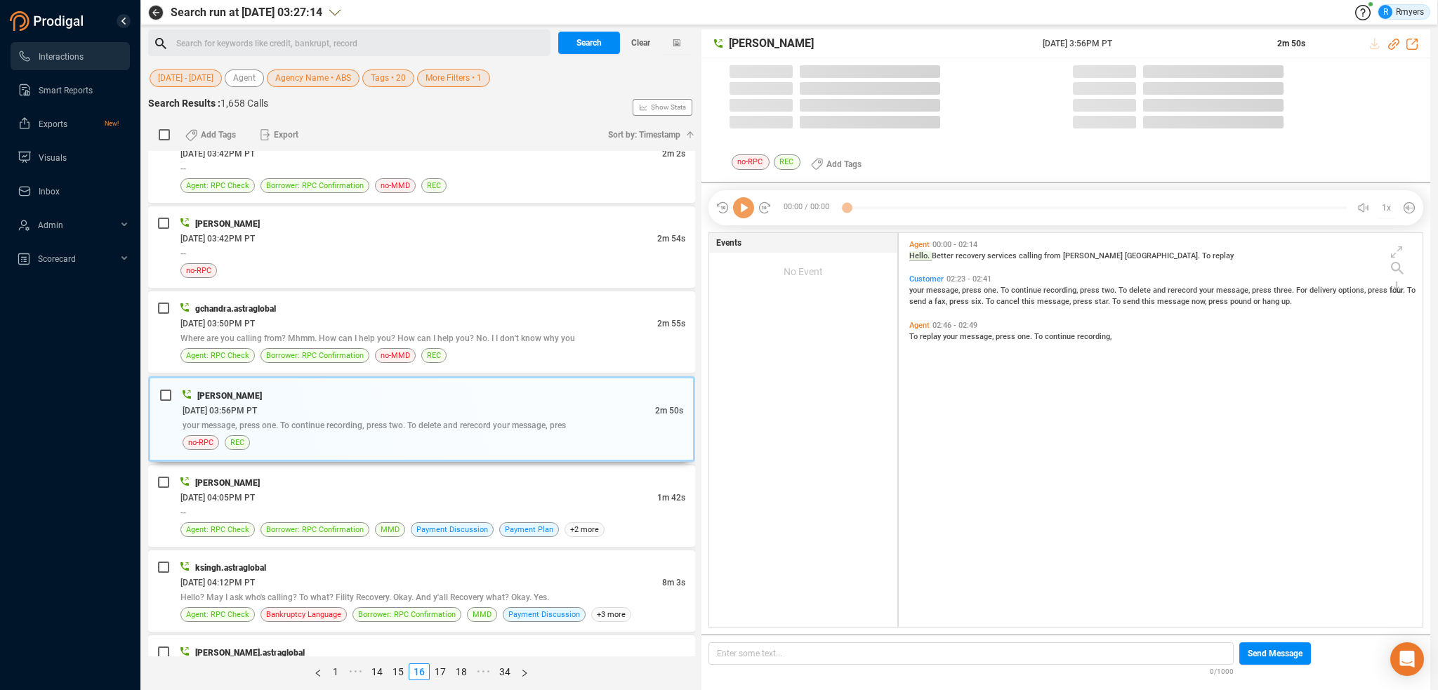
scroll to position [391, 517]
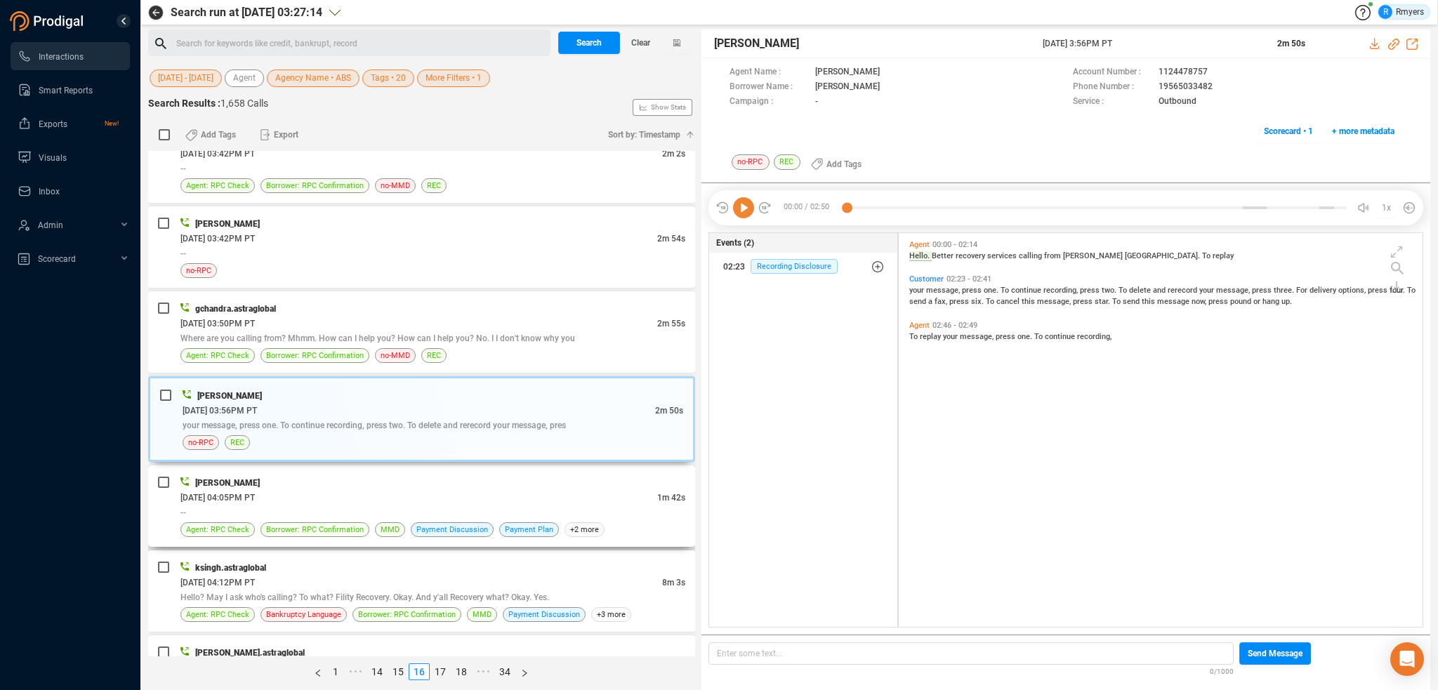
click at [562, 506] on div "--" at bounding box center [432, 512] width 505 height 15
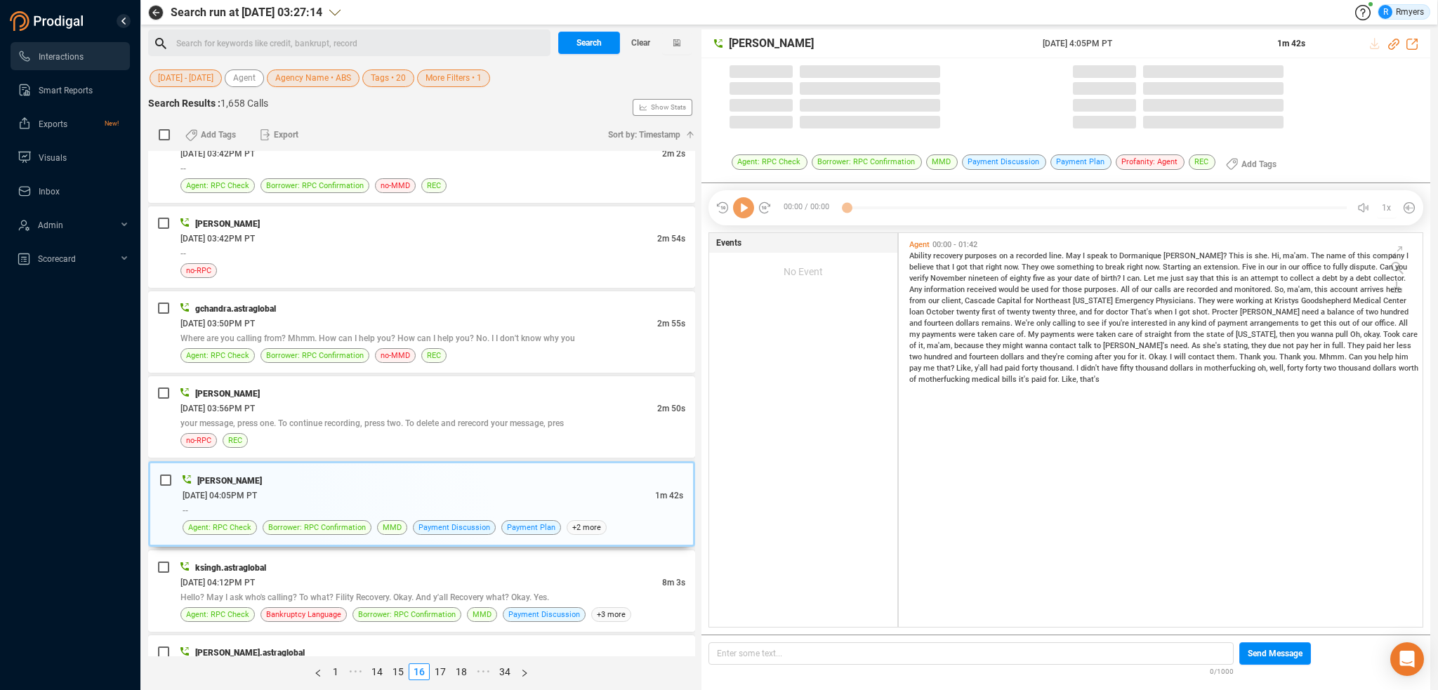
scroll to position [4, 7]
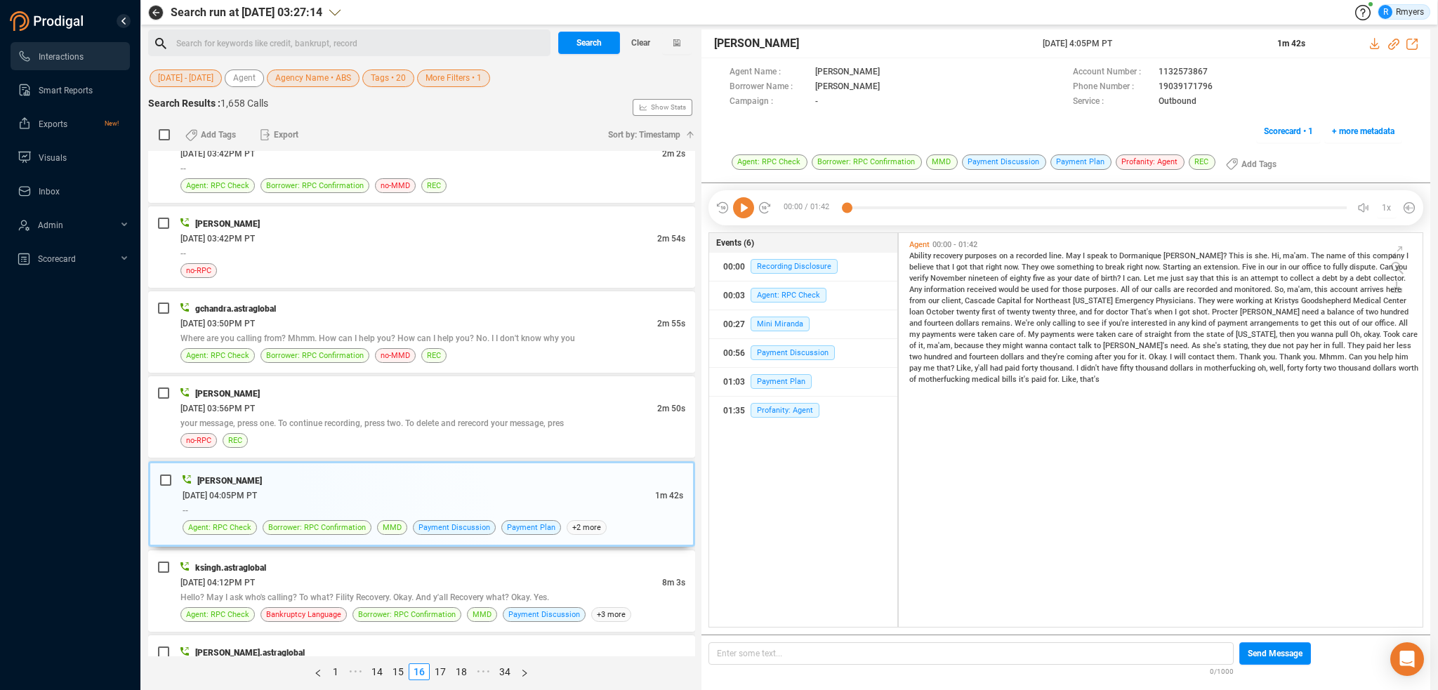
click at [740, 208] on icon at bounding box center [743, 207] width 21 height 21
click at [1391, 44] on icon at bounding box center [1393, 44] width 11 height 11
click at [783, 408] on span "Profanity: Agent" at bounding box center [784, 410] width 69 height 15
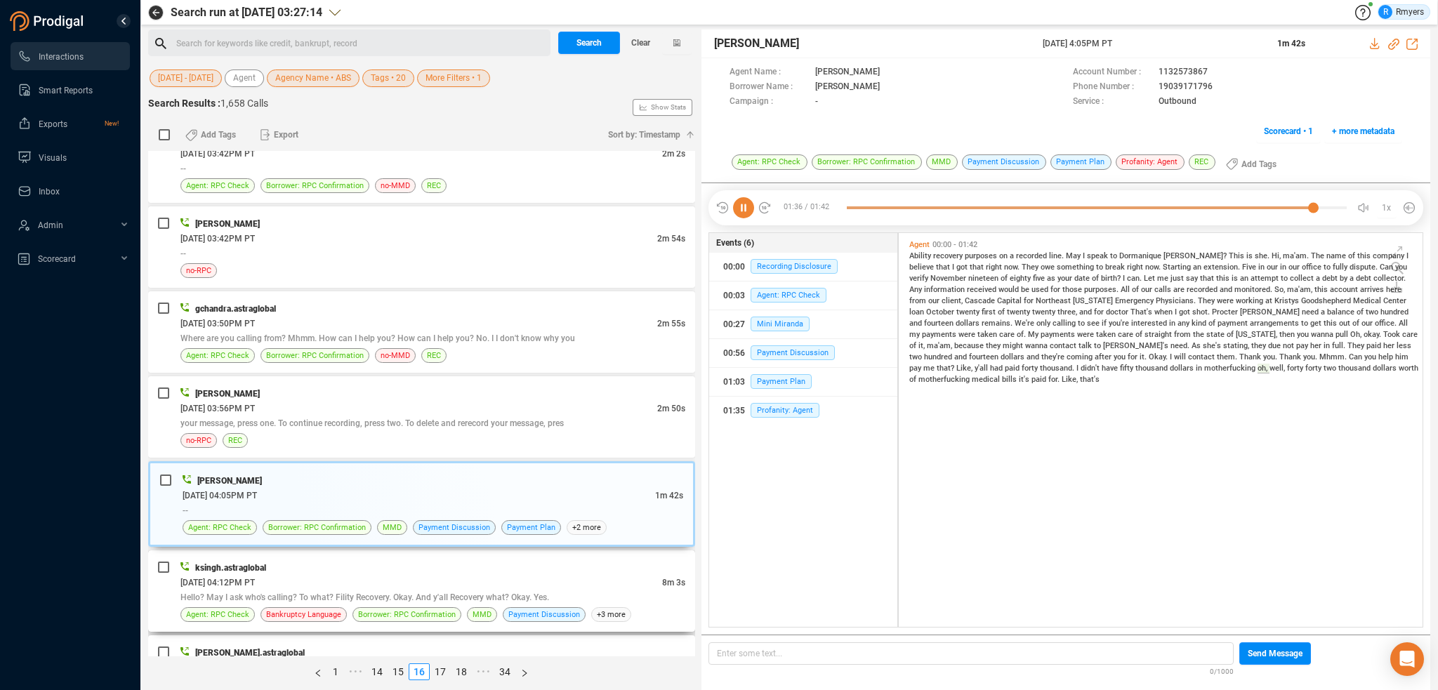
click at [335, 575] on div "[DATE] 04:12PM PT" at bounding box center [421, 582] width 482 height 15
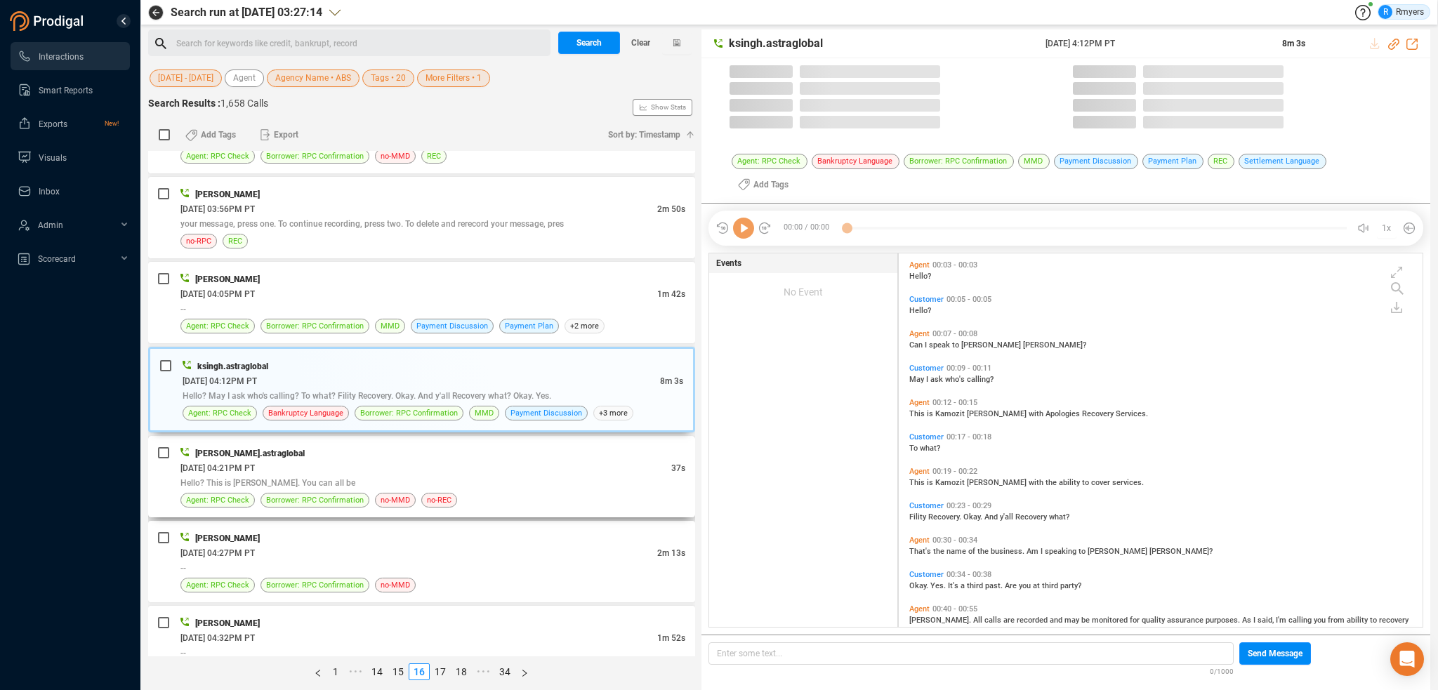
scroll to position [0, 0]
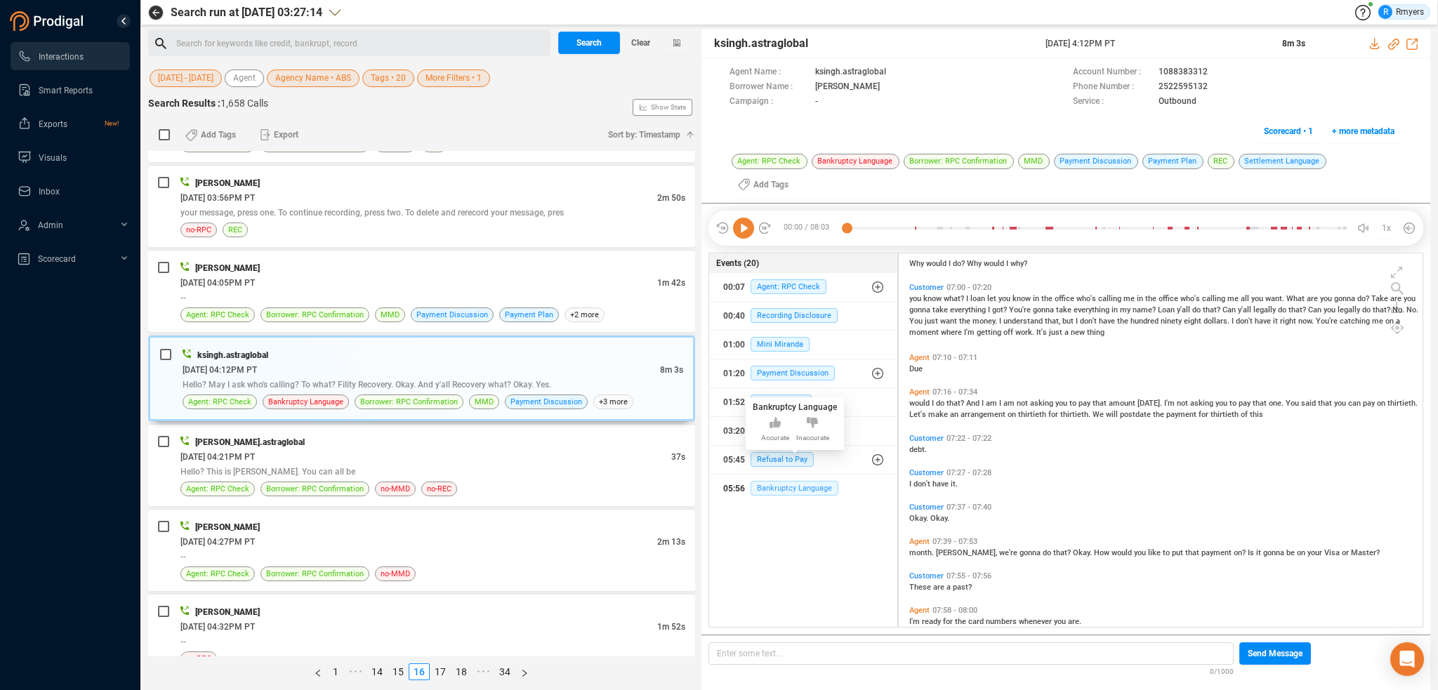
click at [792, 481] on span "Bankruptcy Language" at bounding box center [794, 488] width 88 height 15
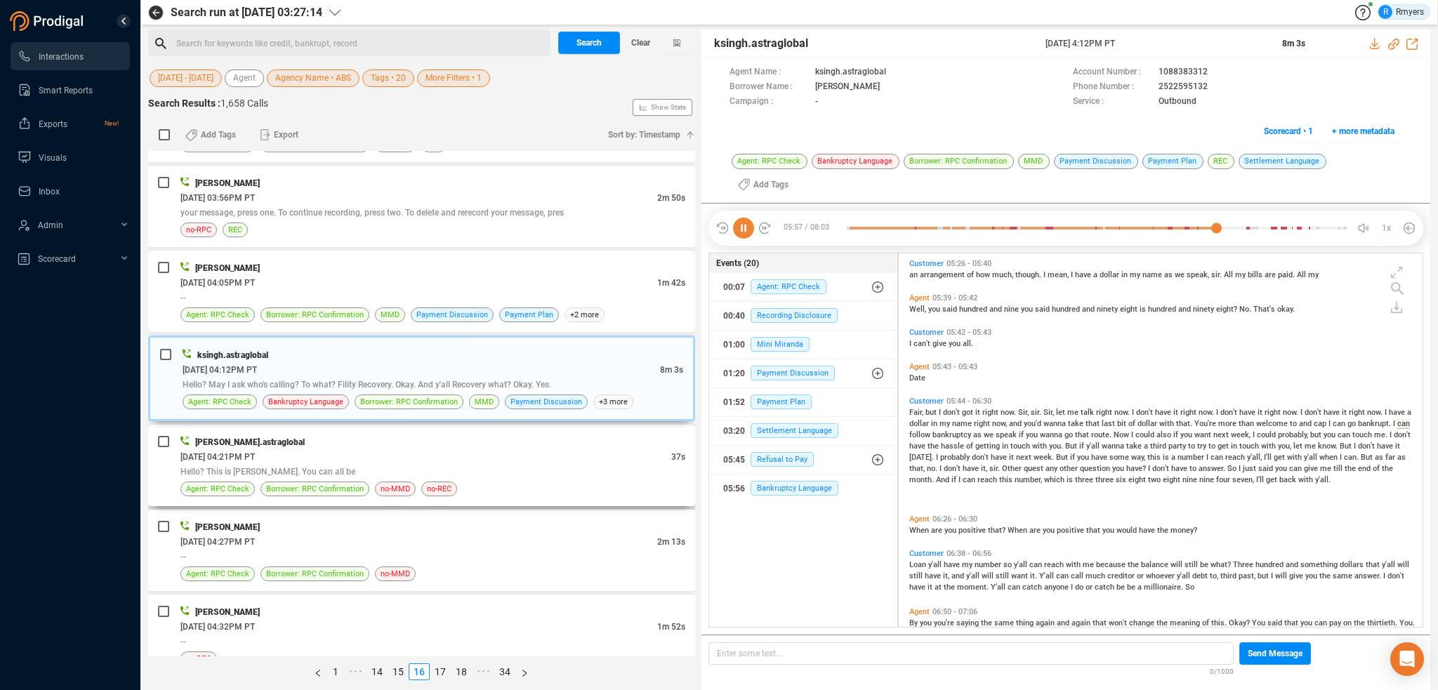
click at [247, 467] on span "Hello? This is [PERSON_NAME]. You can all be" at bounding box center [267, 472] width 175 height 10
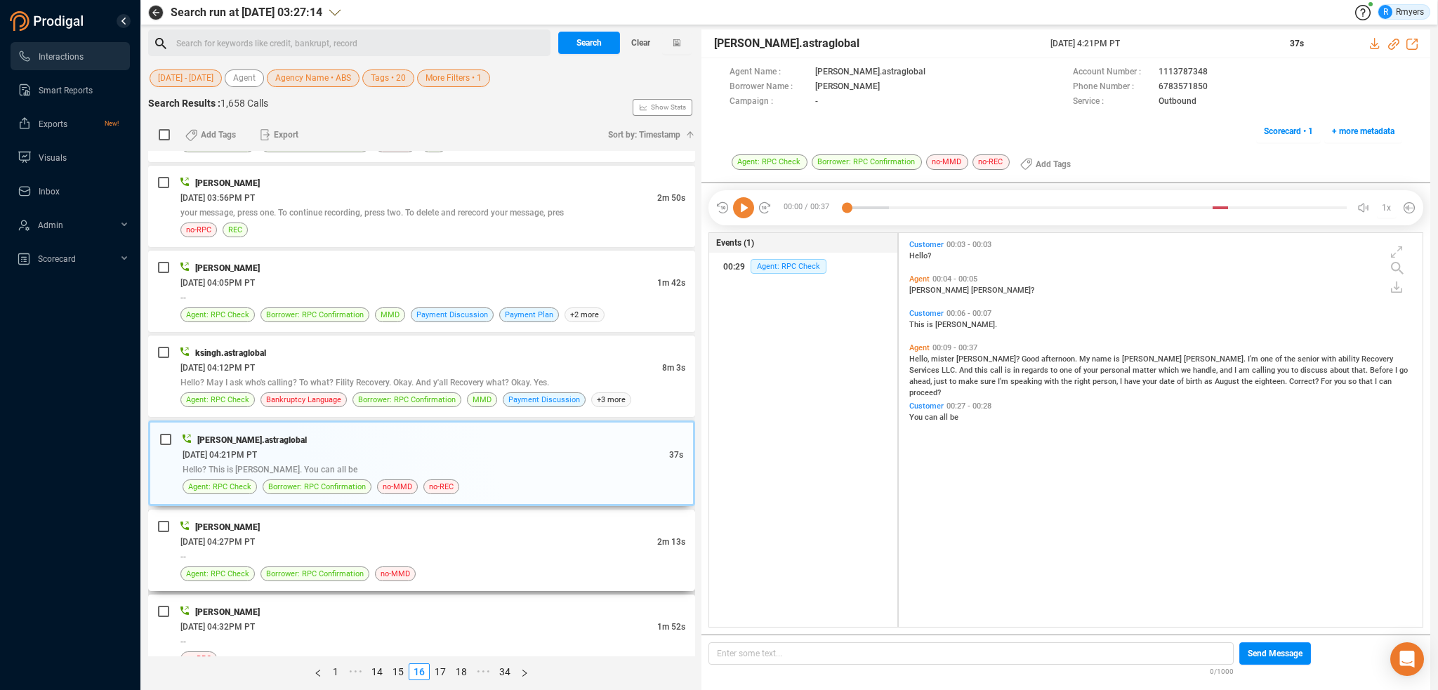
click at [477, 549] on div "--" at bounding box center [432, 556] width 505 height 15
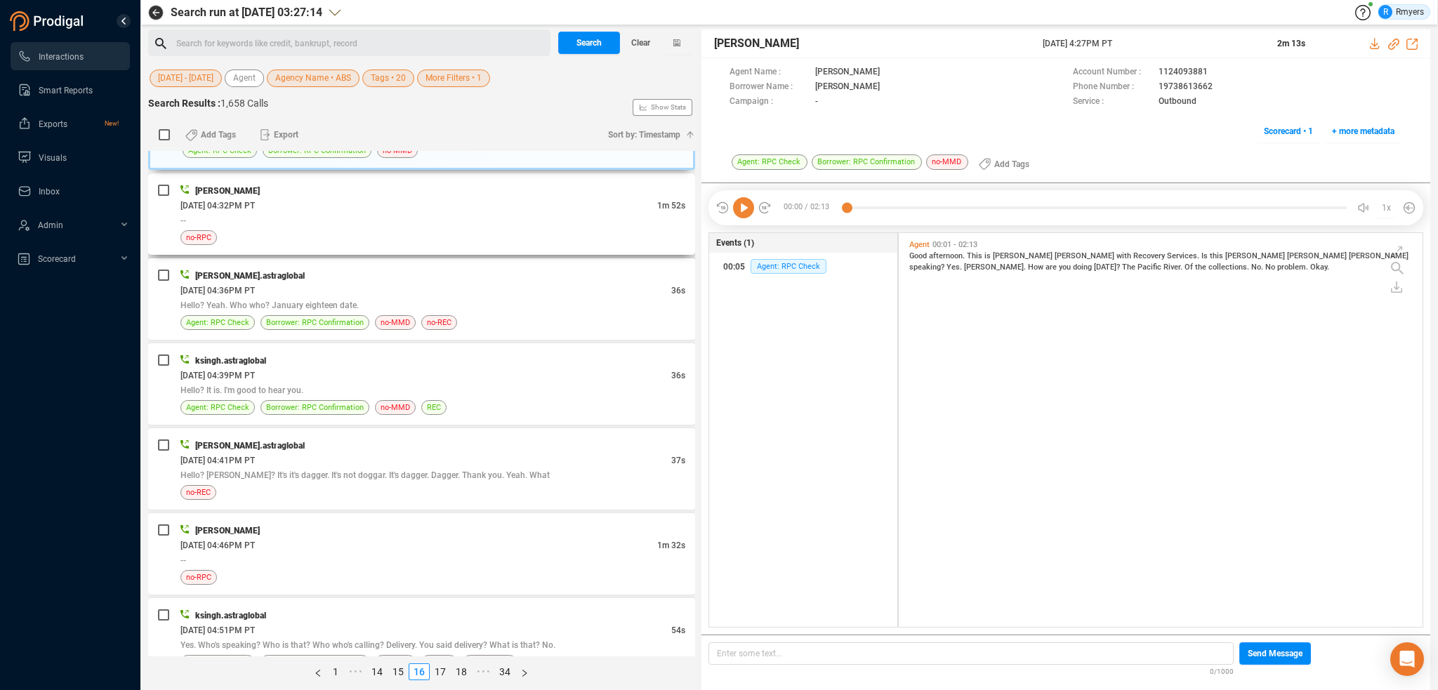
click at [532, 213] on div "--" at bounding box center [432, 220] width 505 height 15
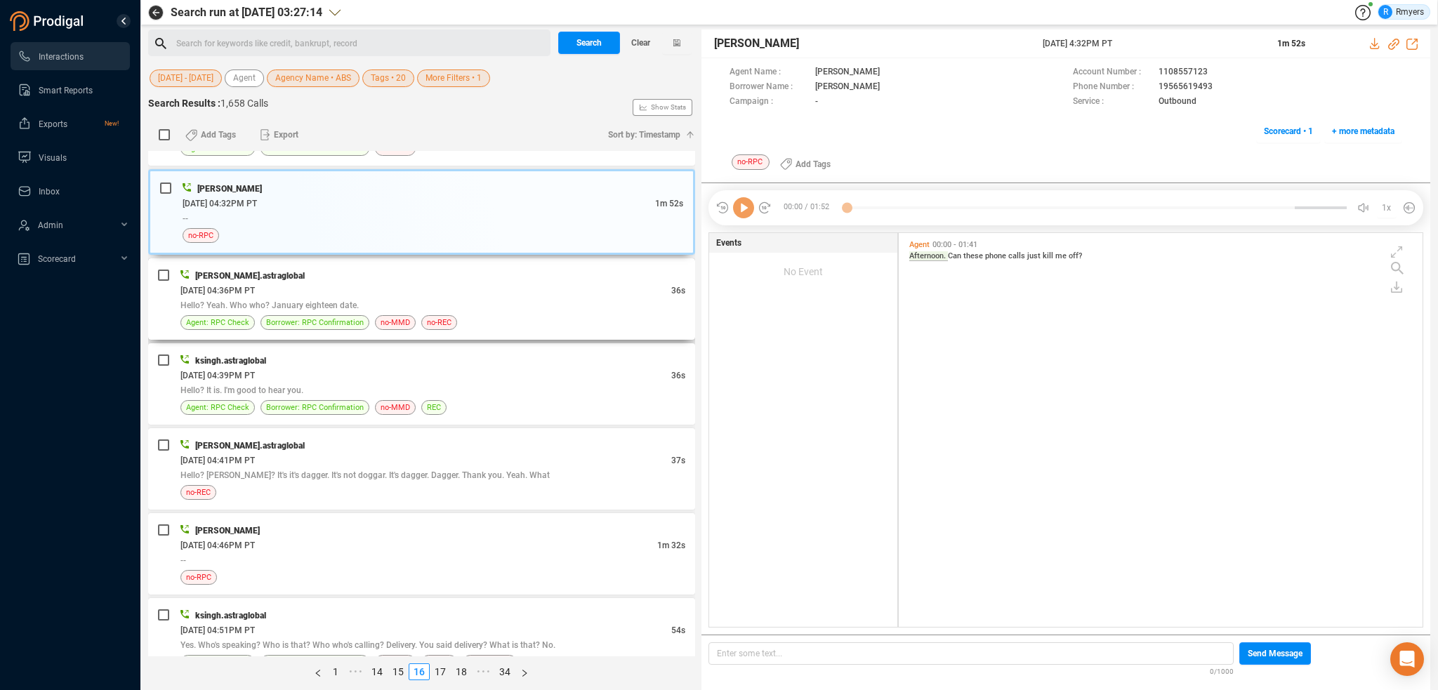
click at [527, 283] on div "[DATE] 04:36PM PT" at bounding box center [425, 290] width 491 height 15
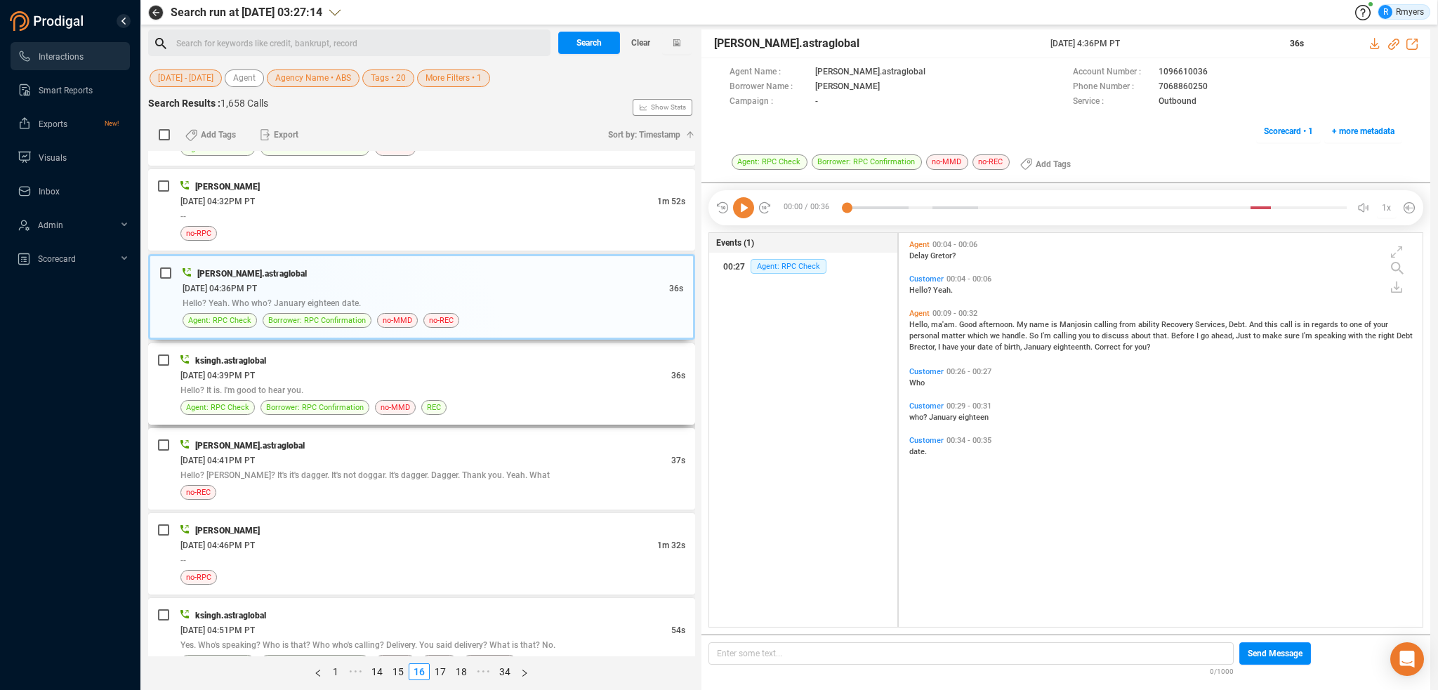
click at [525, 368] on div "[DATE] 04:39PM PT" at bounding box center [425, 375] width 491 height 15
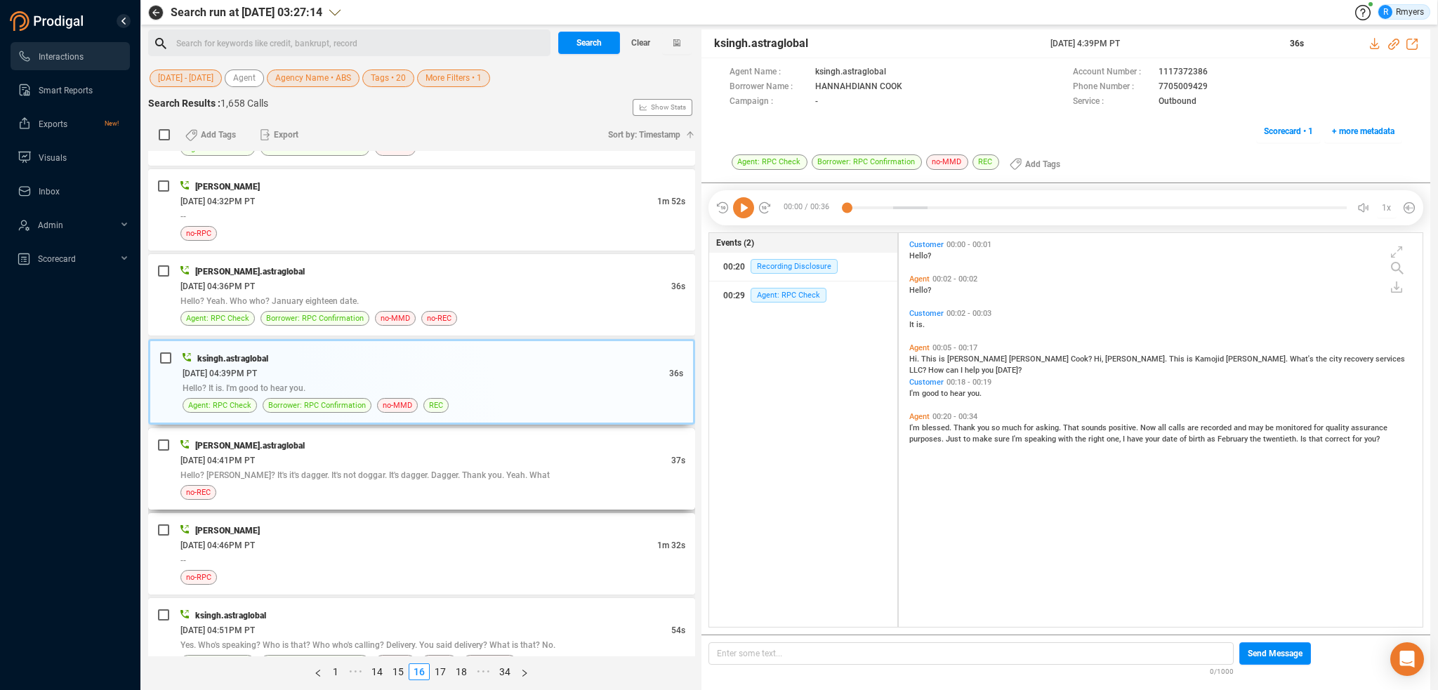
click at [497, 485] on div "no-REC" at bounding box center [432, 492] width 505 height 15
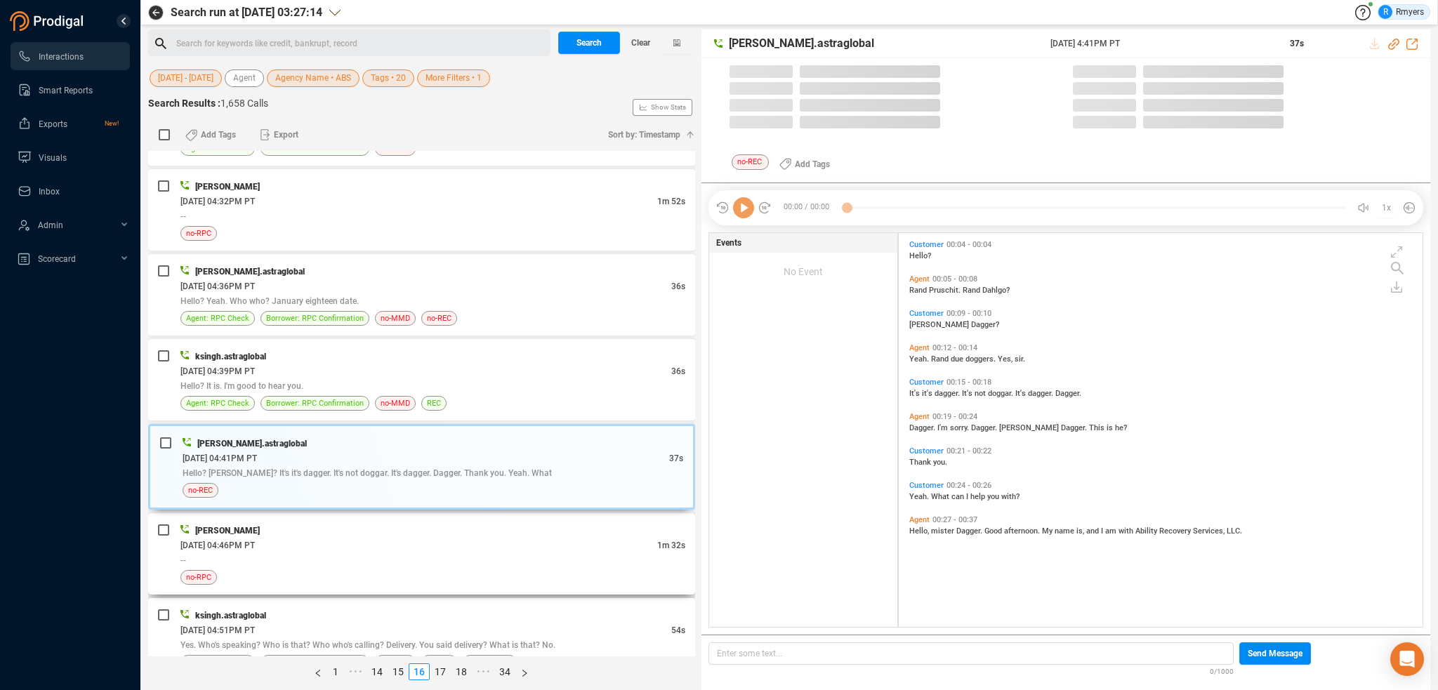
click at [500, 523] on div "[PERSON_NAME]" at bounding box center [432, 530] width 505 height 15
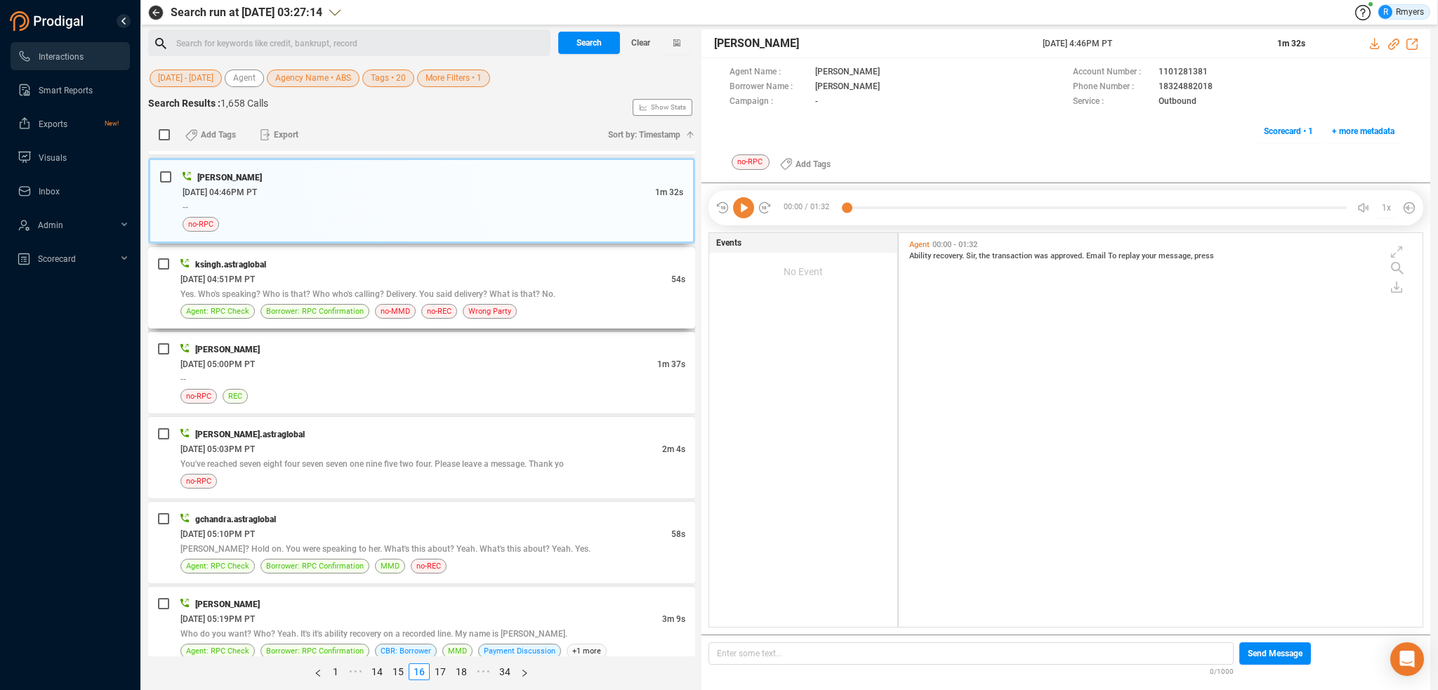
click at [483, 289] on span "Yes. Who's speaking? Who is that? Who who's calling? Delivery. You said deliver…" at bounding box center [367, 294] width 375 height 10
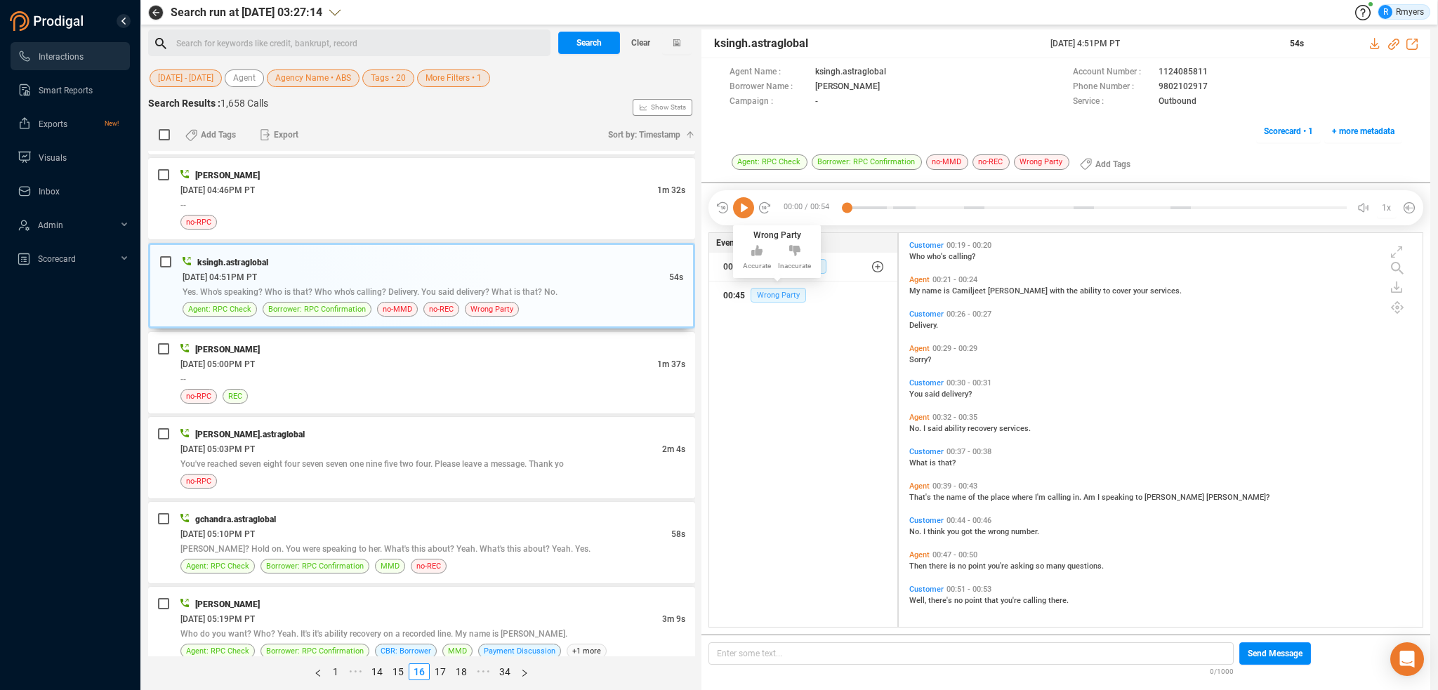
click at [789, 293] on span "Wrong Party" at bounding box center [777, 295] width 55 height 15
drag, startPoint x: 1148, startPoint y: 88, endPoint x: 1202, endPoint y: 86, distance: 53.4
click at [1206, 86] on div "Phone Number : [PHONE_NUMBER]" at bounding box center [1237, 87] width 329 height 15
copy div "9802102917"
click at [438, 371] on div "--" at bounding box center [432, 378] width 505 height 15
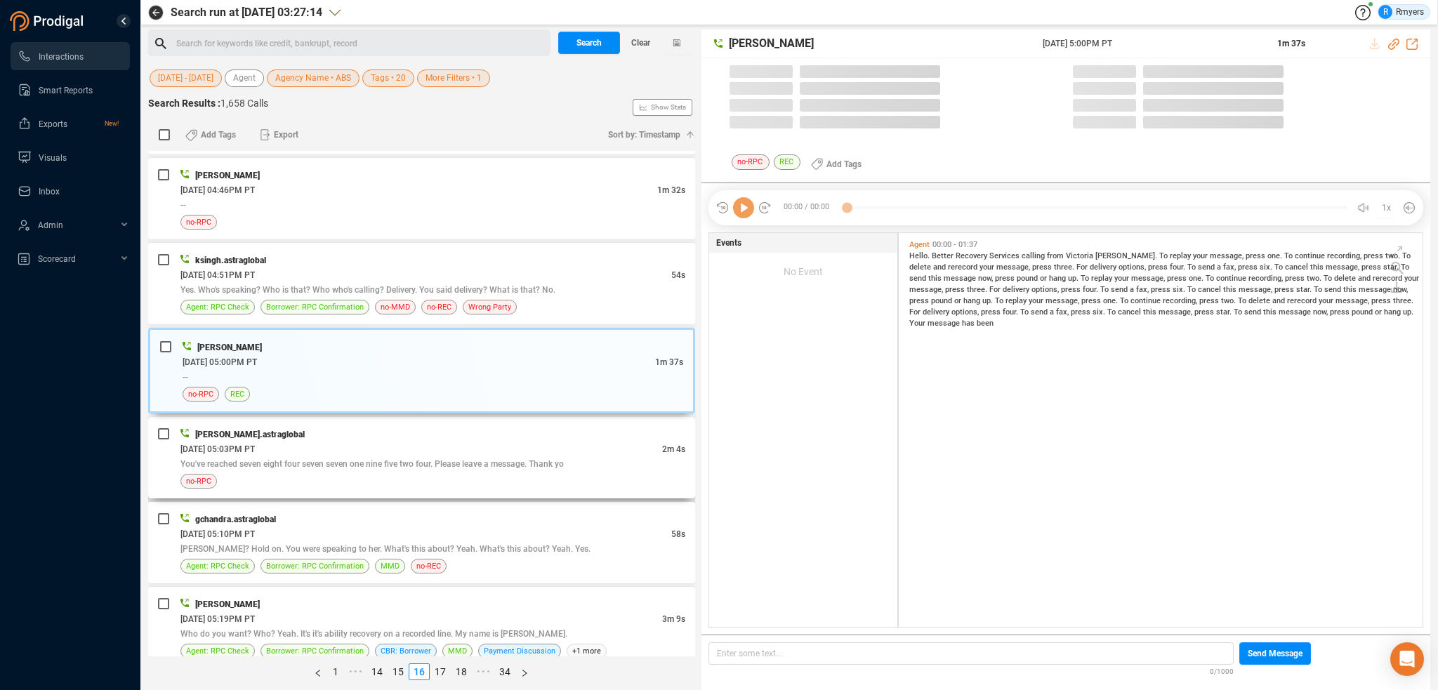
scroll to position [391, 517]
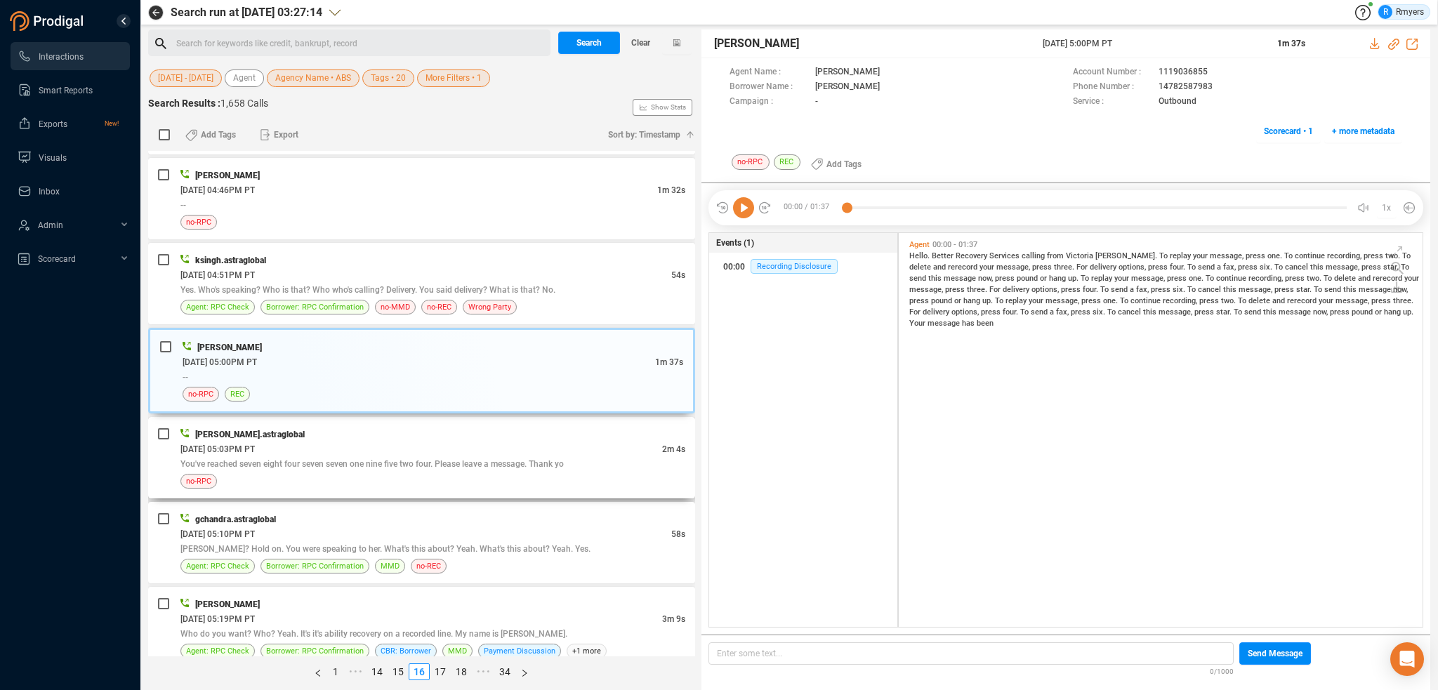
click at [449, 442] on div "[DATE] 05:03PM PT" at bounding box center [421, 449] width 482 height 15
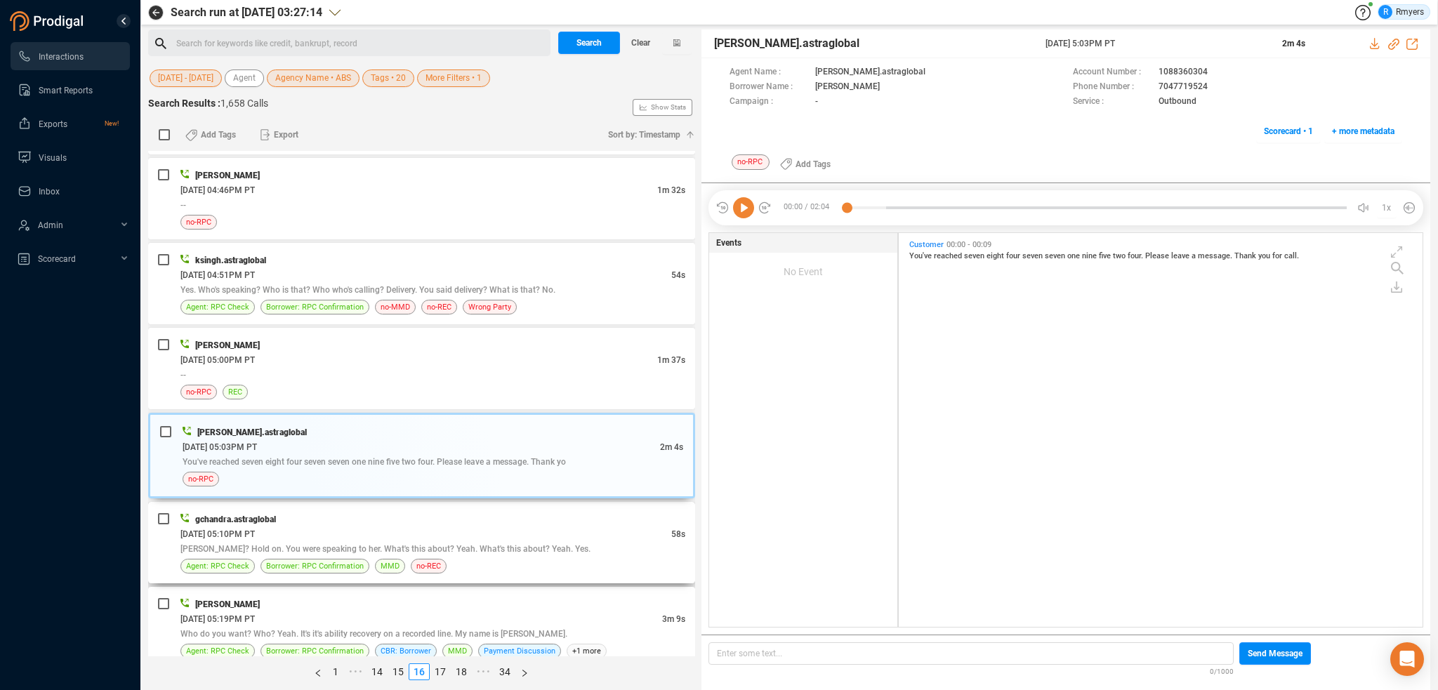
click at [468, 543] on div "gchandra.astraglobal [DATE] 05:10PM PT 58s [PERSON_NAME]? Hold on. You were spe…" at bounding box center [432, 543] width 505 height 62
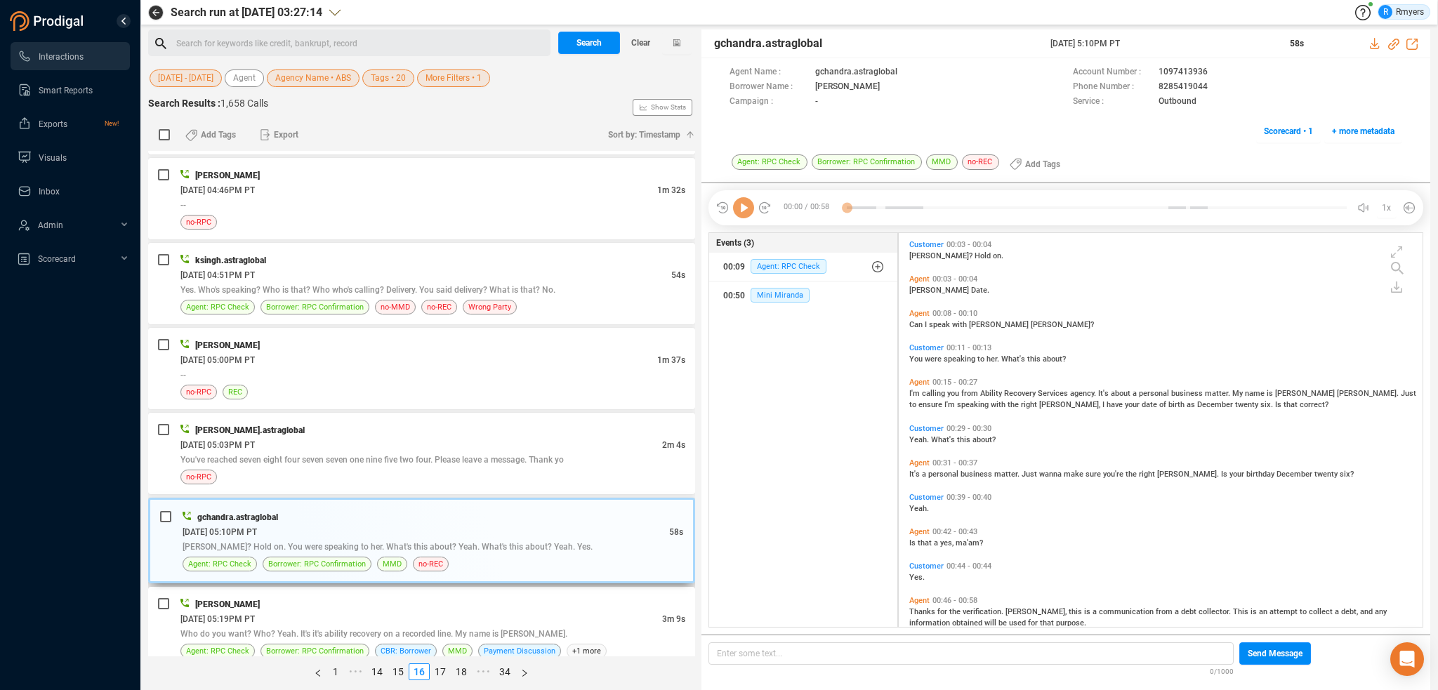
drag, startPoint x: 482, startPoint y: 609, endPoint x: 612, endPoint y: 515, distance: 161.3
click at [483, 611] on div "[PERSON_NAME] [DATE] 05:19PM PT 3m 9s Who do you want? Who? Yeah. It's it's abi…" at bounding box center [432, 628] width 505 height 62
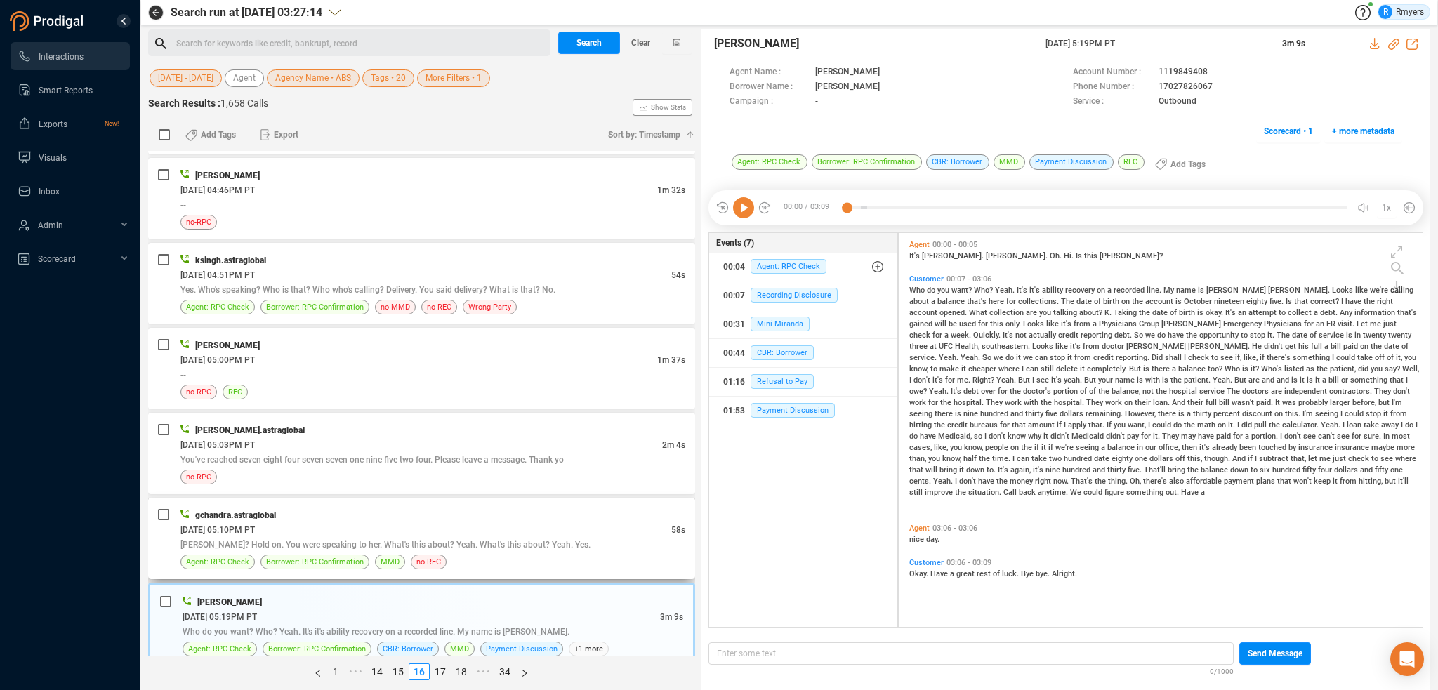
click at [456, 508] on div "gchandra.astraglobal" at bounding box center [432, 515] width 505 height 15
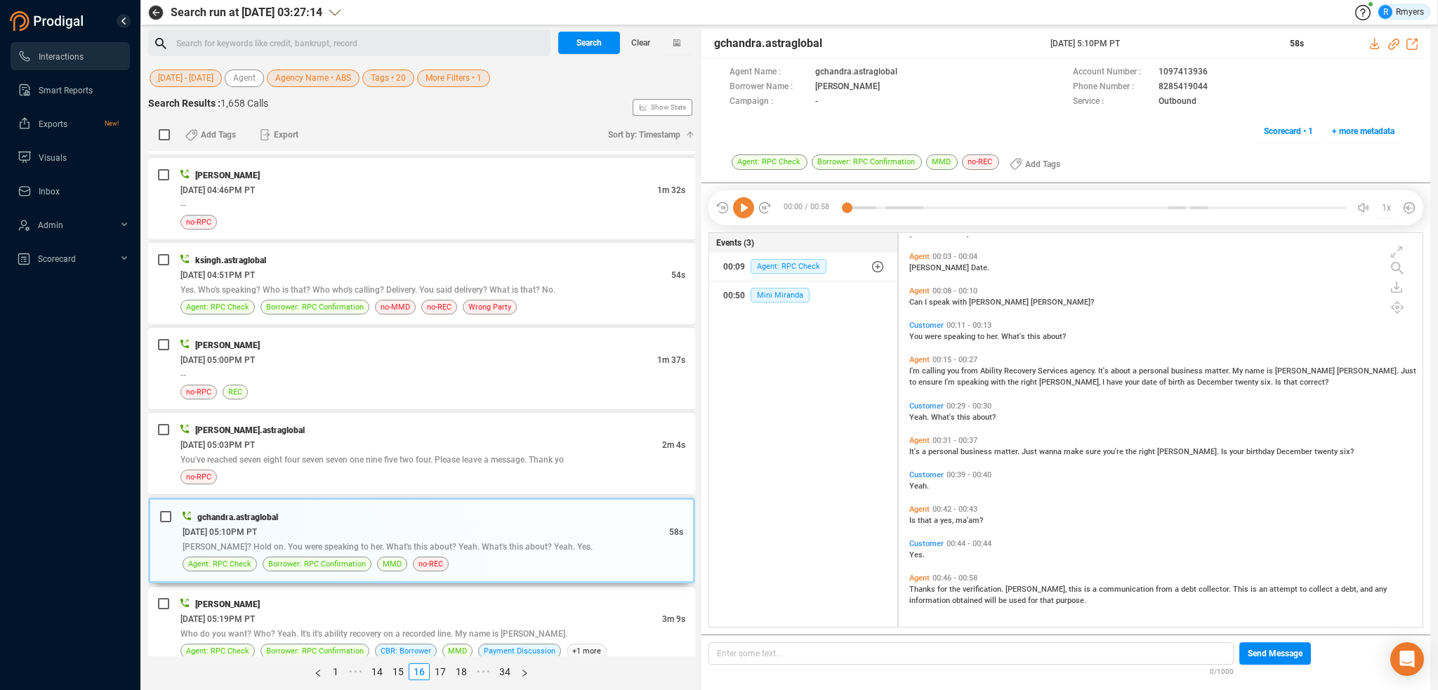
click at [418, 626] on div "Who do you want? Who? Yeah. It's it's ability recovery on a recorded line. My n…" at bounding box center [432, 633] width 505 height 15
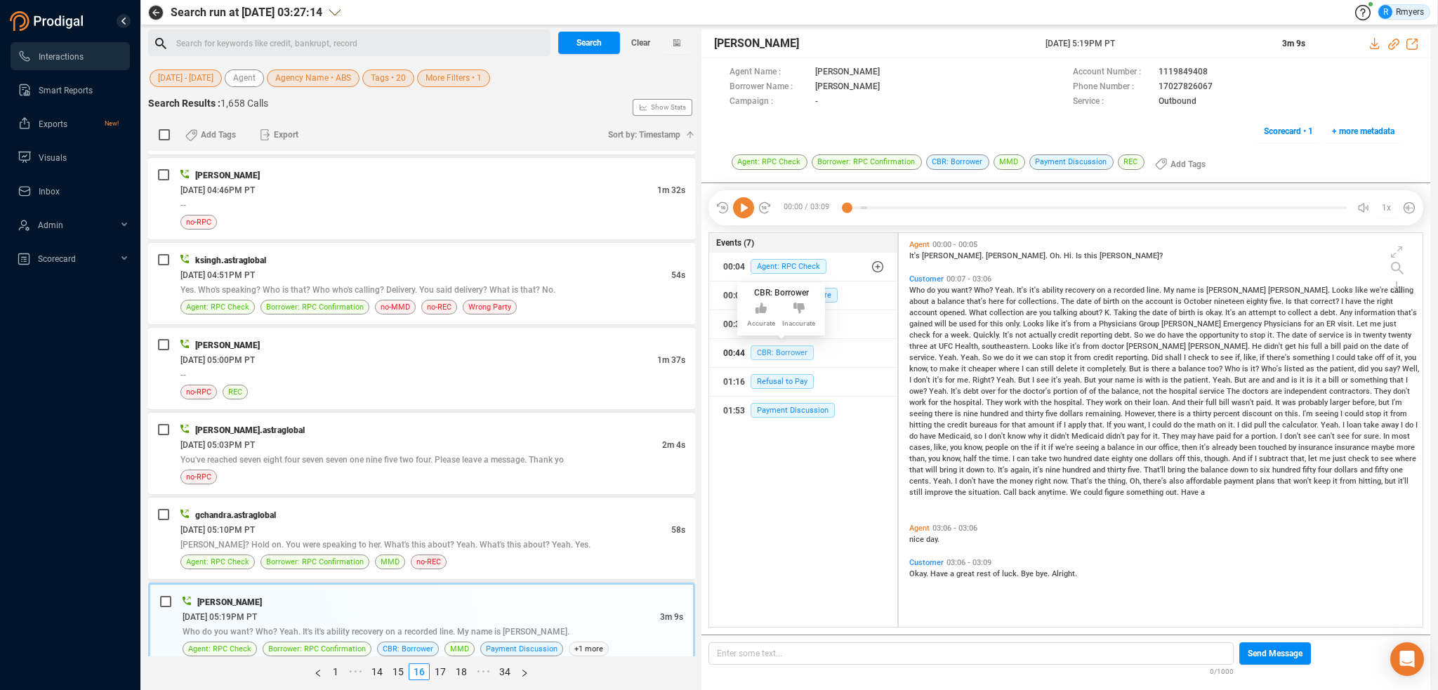
click at [797, 348] on span "CBR: Borrower" at bounding box center [781, 352] width 63 height 15
click at [914, 253] on span "It's" at bounding box center [915, 255] width 13 height 9
click at [1392, 44] on icon at bounding box center [1393, 44] width 11 height 11
drag, startPoint x: 1038, startPoint y: 42, endPoint x: 1183, endPoint y: 44, distance: 144.6
click at [1183, 44] on div "[PERSON_NAME] [DATE] 5:19PM PT 3m 9s" at bounding box center [1065, 43] width 729 height 29
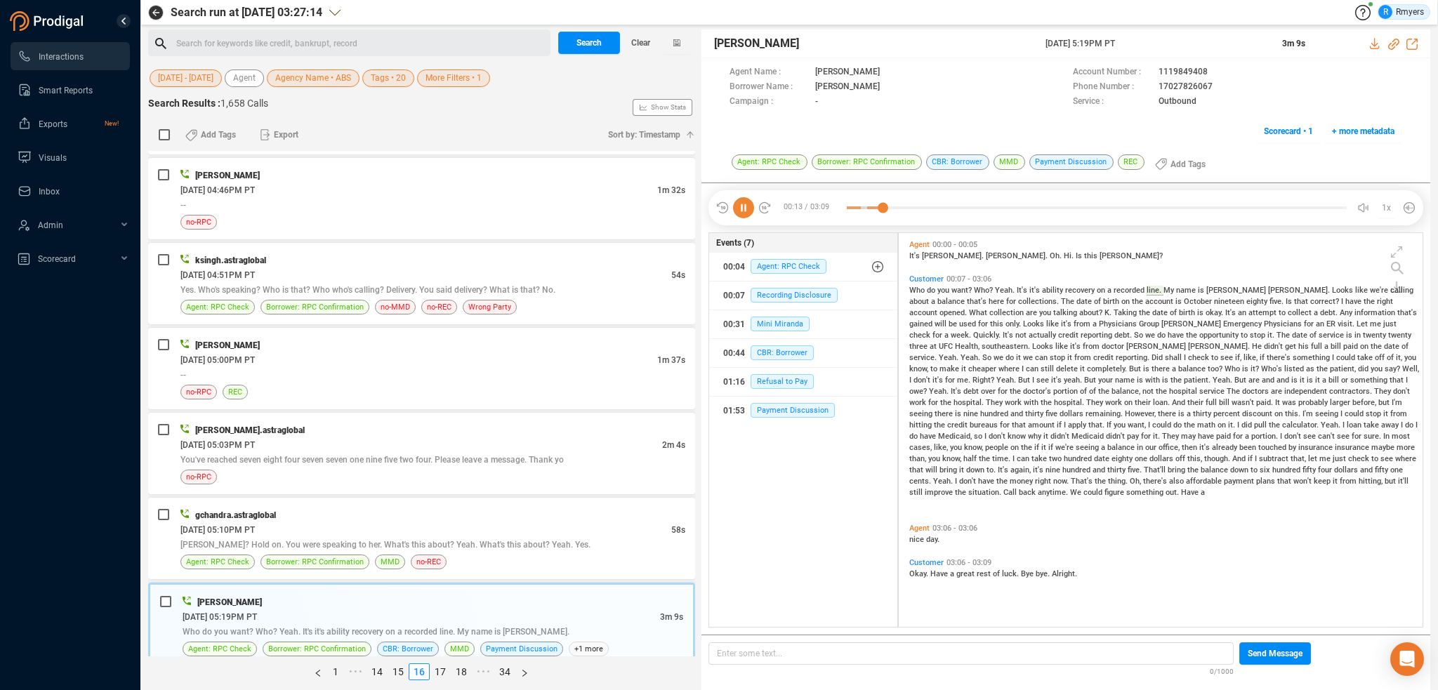
copy div "[DATE] 5:19PM PT"
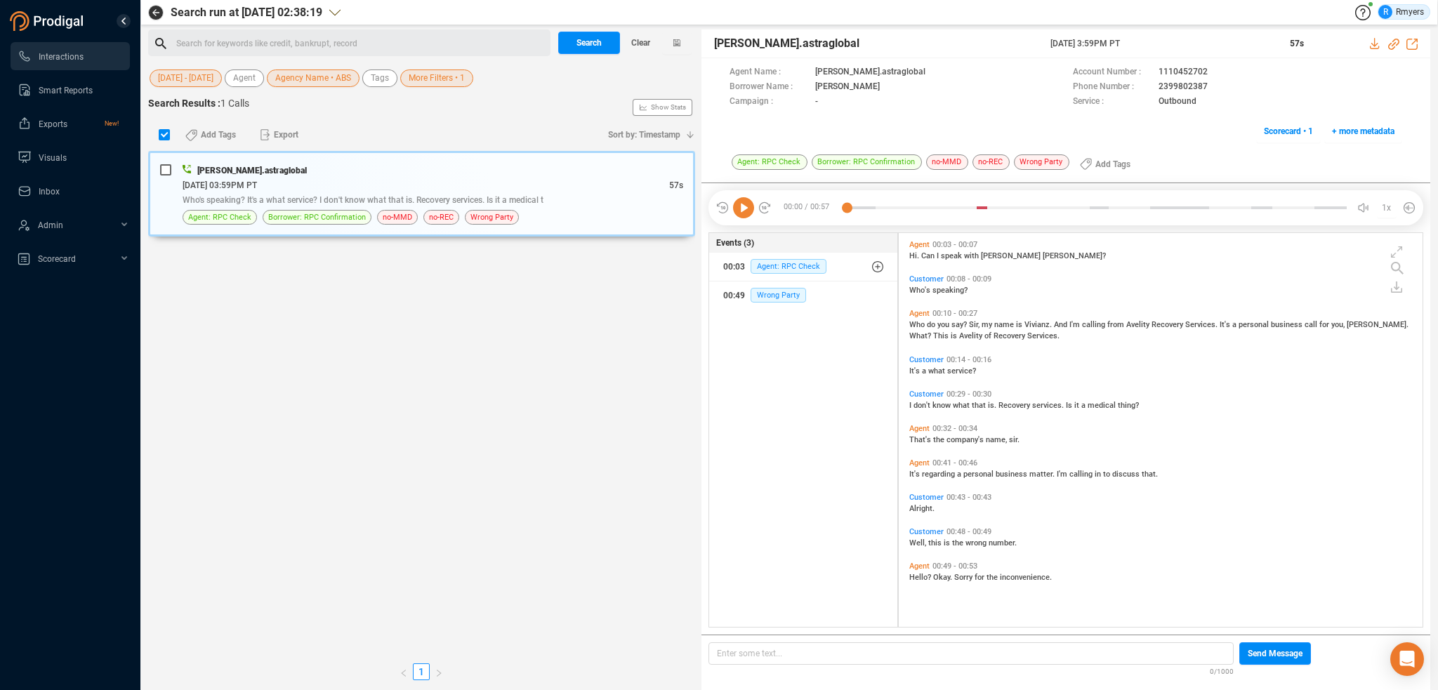
scroll to position [391, 517]
click at [319, 41] on div "Search for keywords like credit, bankrupt, record ﻿" at bounding box center [361, 43] width 370 height 21
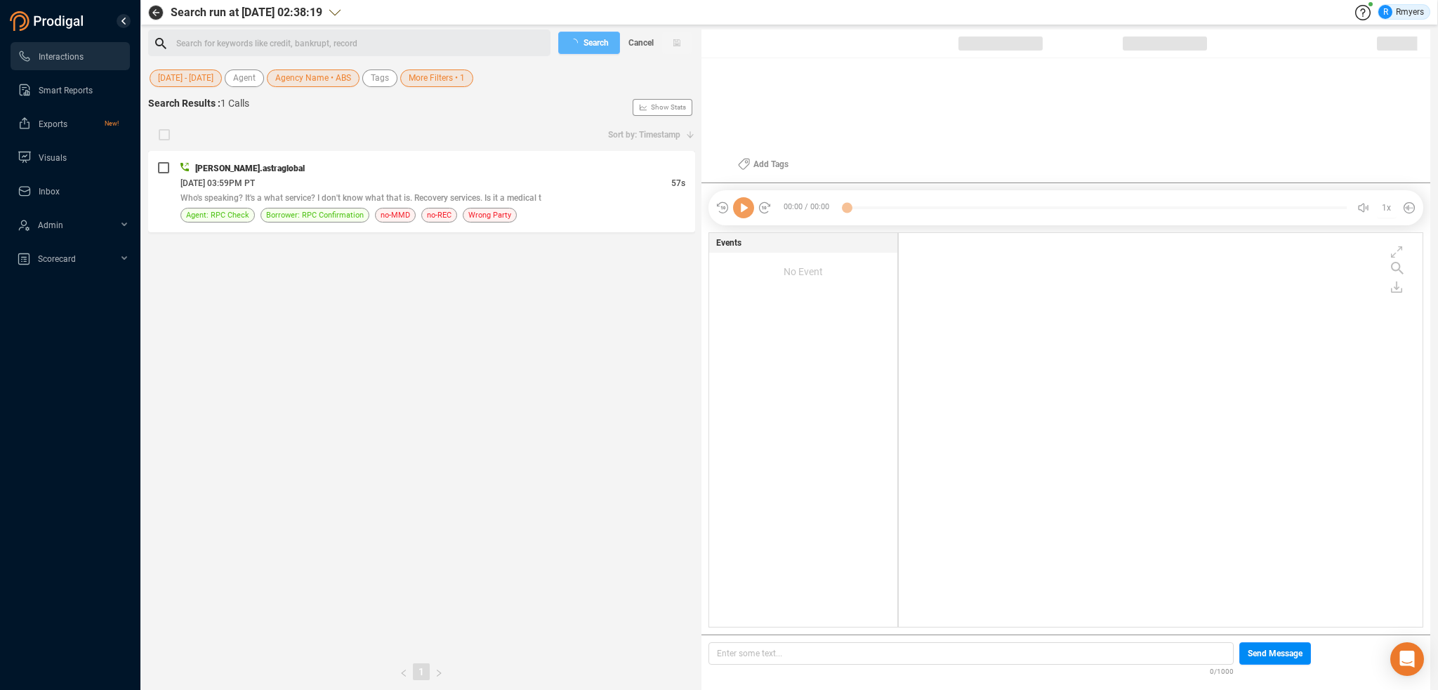
checkbox input "true"
